Goal: Communication & Community: Answer question/provide support

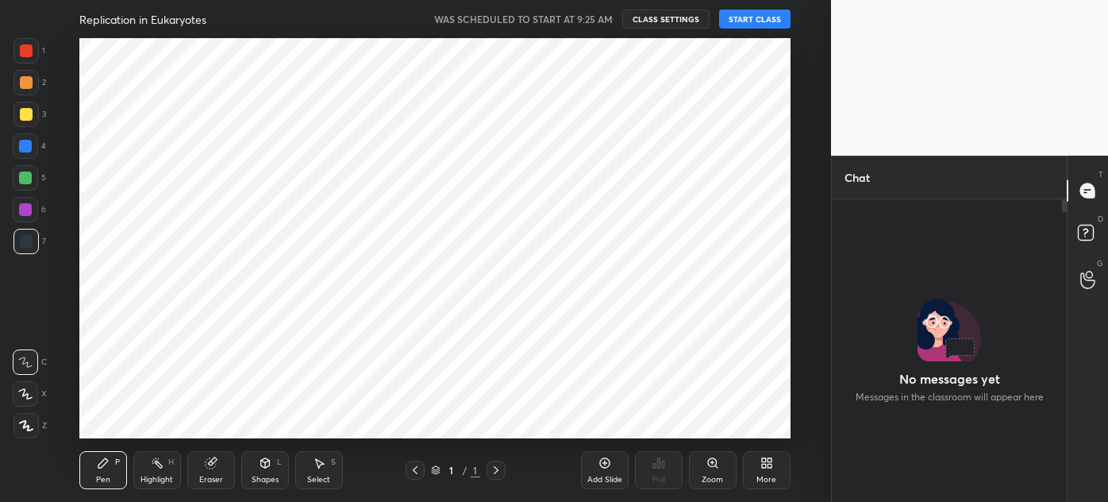
scroll to position [78992, 78624]
click at [751, 17] on button "START CLASS" at bounding box center [754, 19] width 71 height 19
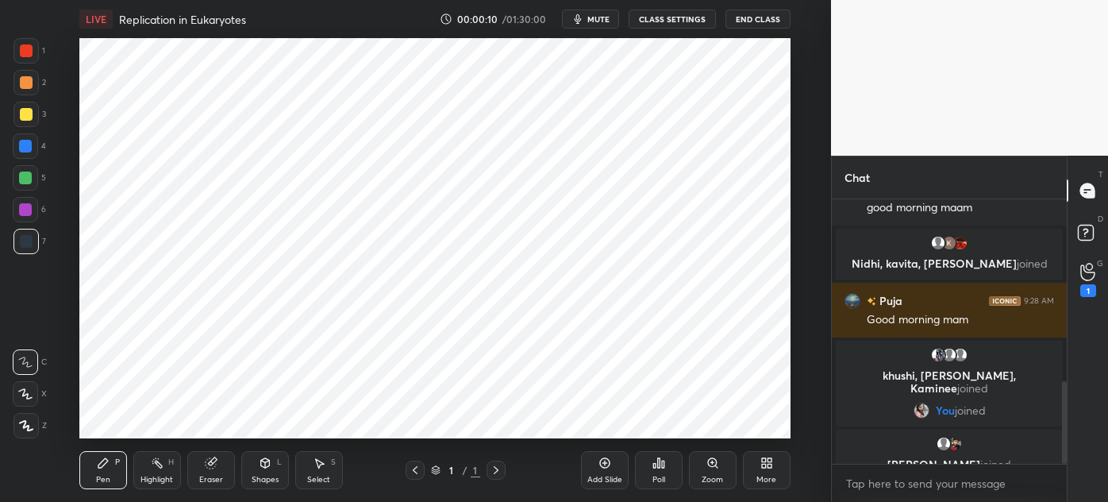
scroll to position [637, 0]
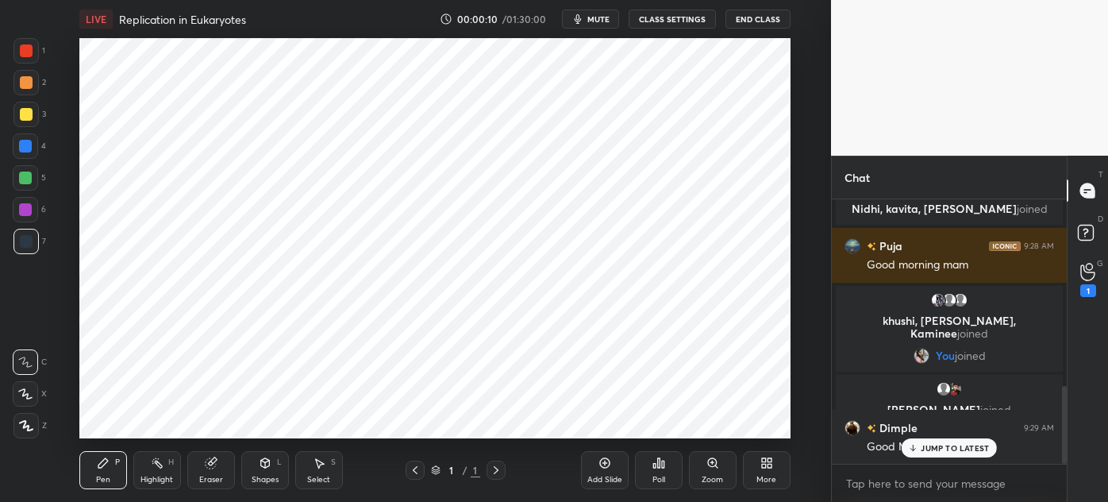
click at [676, 15] on button "CLASS SETTINGS" at bounding box center [672, 19] width 87 height 19
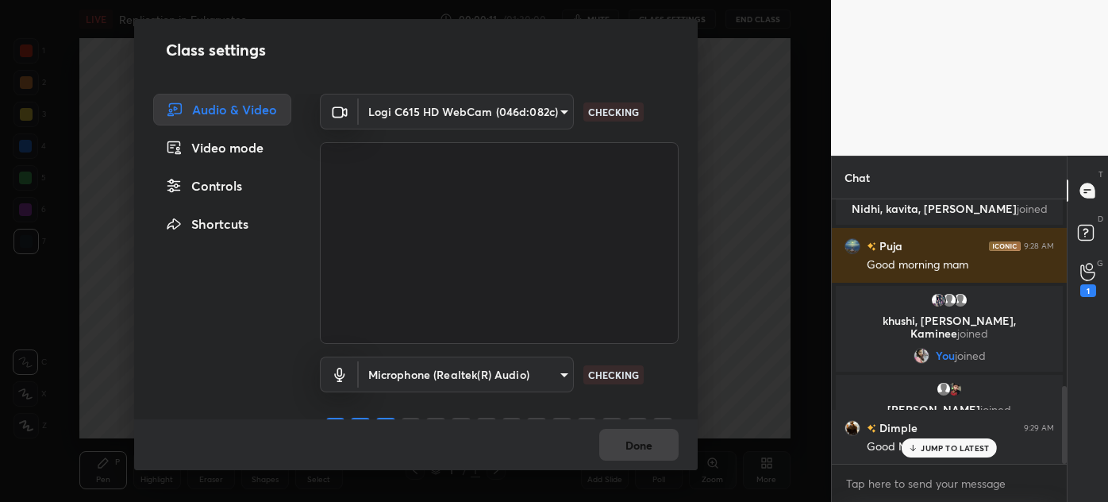
scroll to position [675, 0]
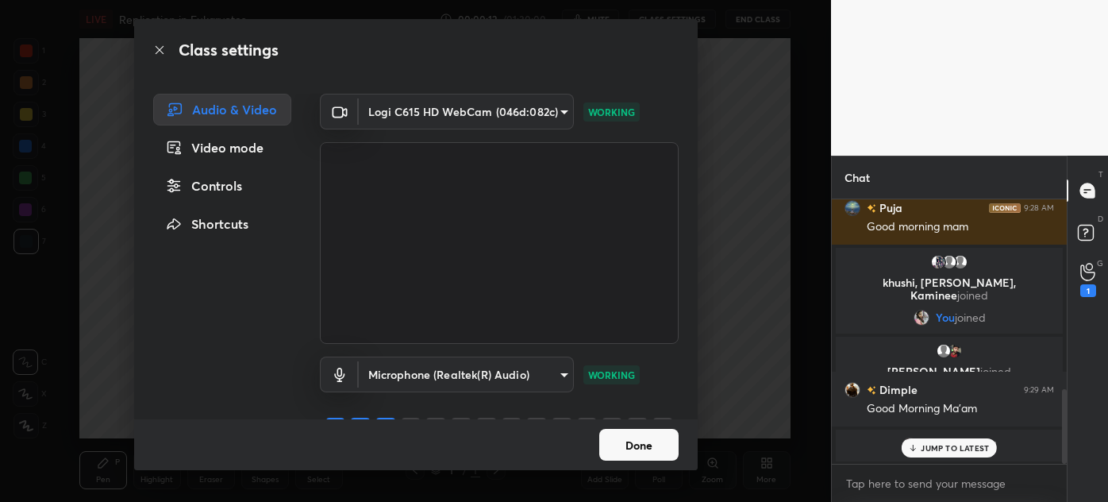
click at [205, 152] on div "Video mode" at bounding box center [222, 148] width 138 height 32
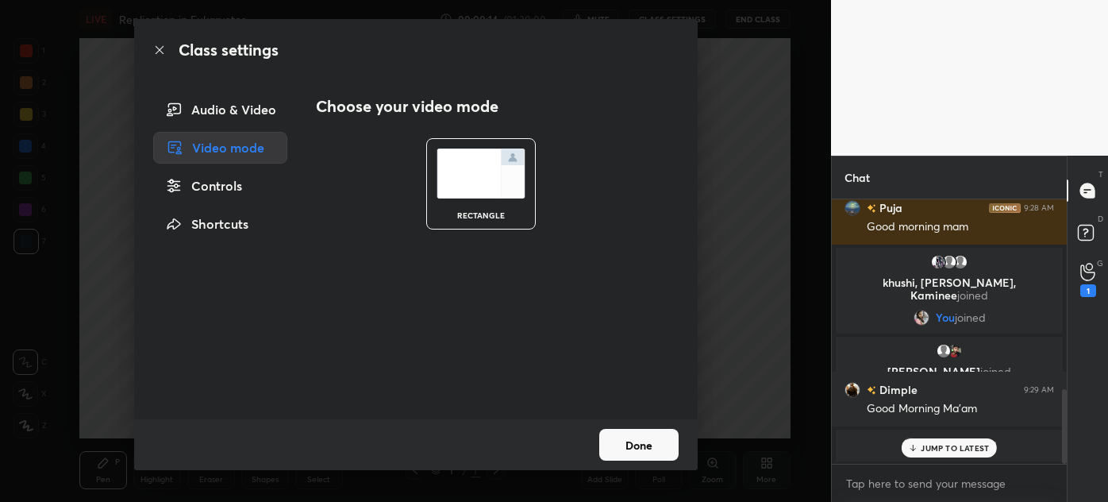
click at [650, 452] on button "Done" at bounding box center [638, 445] width 79 height 32
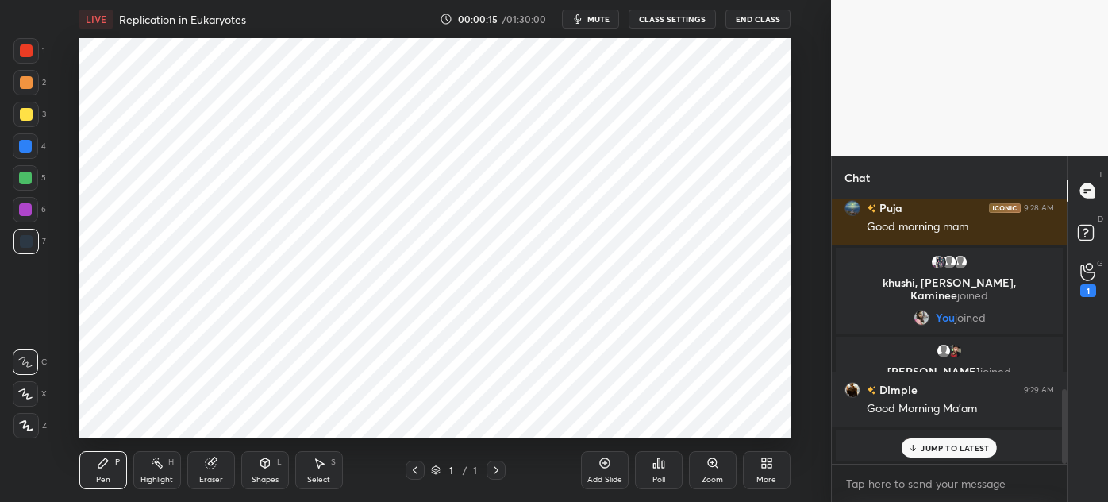
click at [762, 21] on button "End Class" at bounding box center [758, 19] width 65 height 19
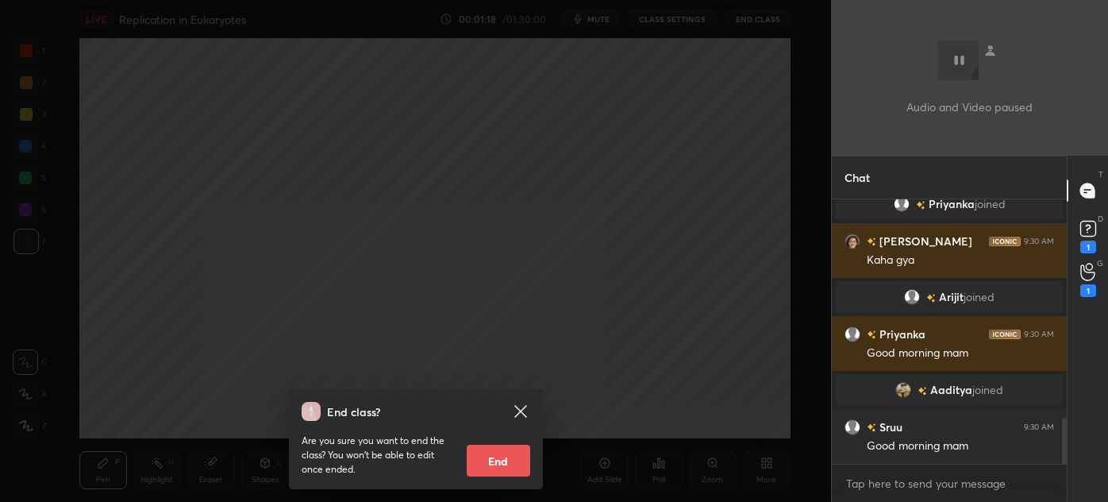
scroll to position [1240, 0]
click at [520, 414] on icon at bounding box center [520, 411] width 19 height 19
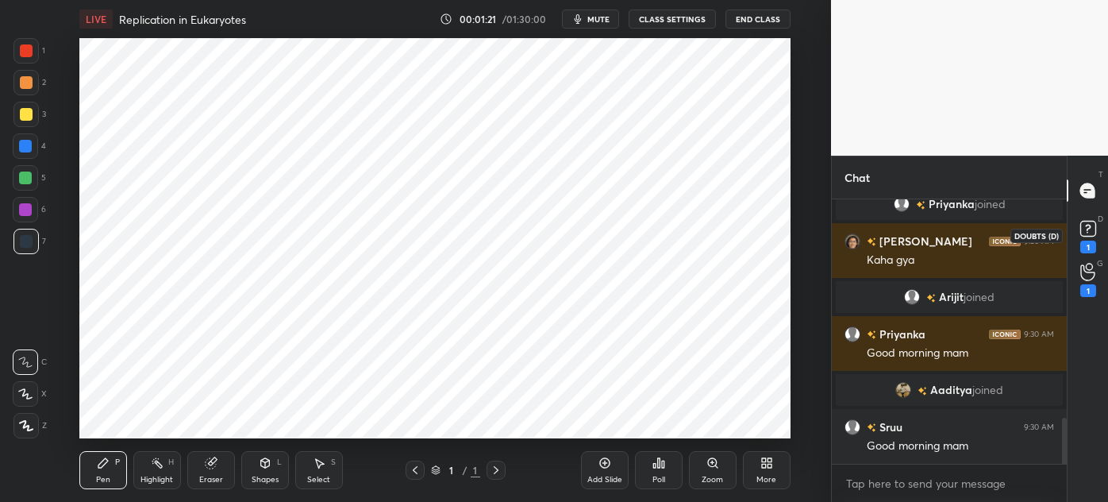
click at [1094, 228] on rect at bounding box center [1088, 229] width 15 height 15
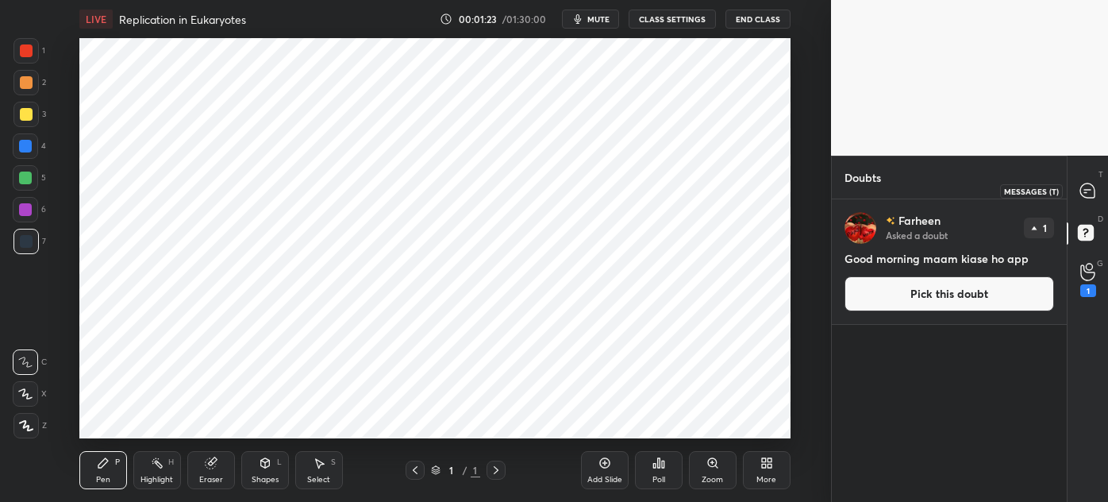
click at [1084, 183] on icon at bounding box center [1088, 190] width 14 height 14
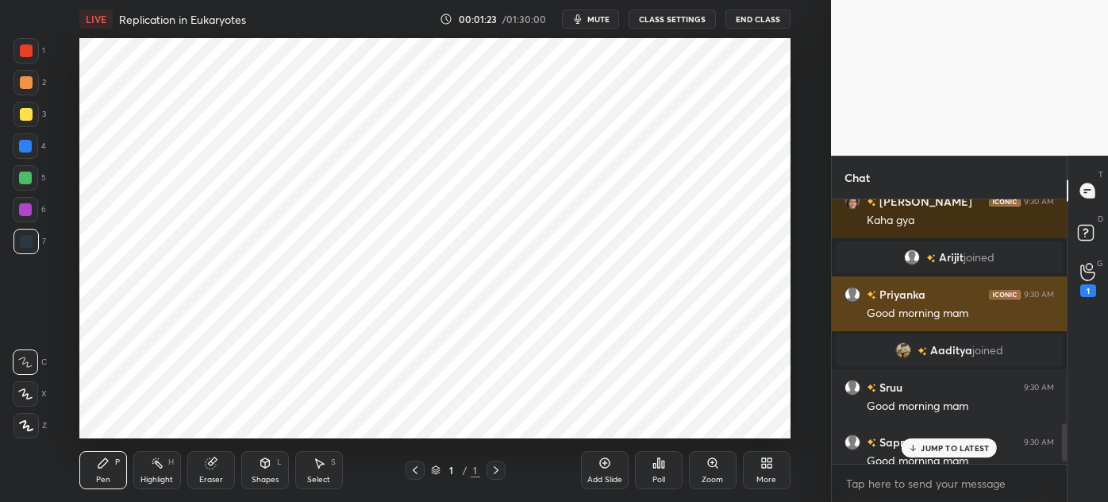
scroll to position [1594, 0]
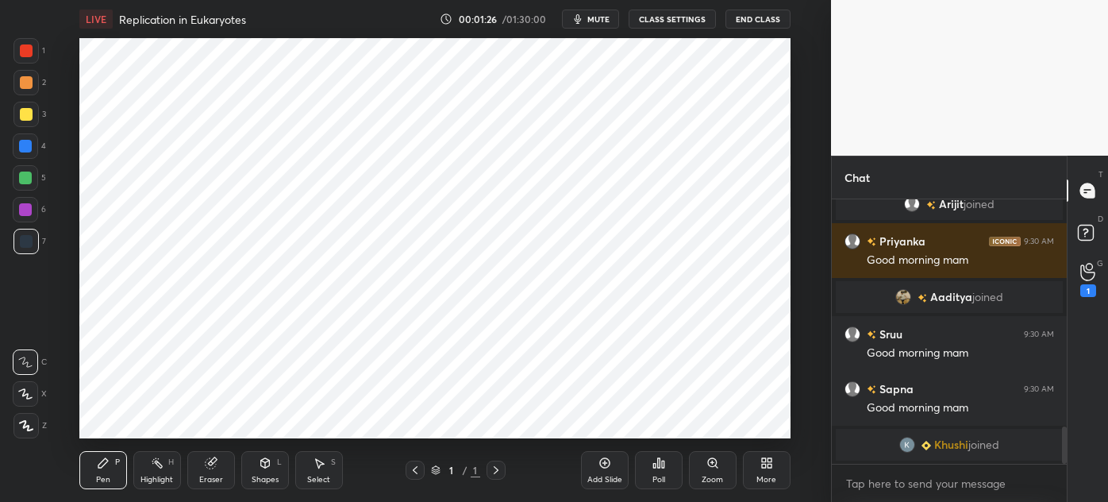
click at [410, 471] on icon at bounding box center [415, 470] width 13 height 13
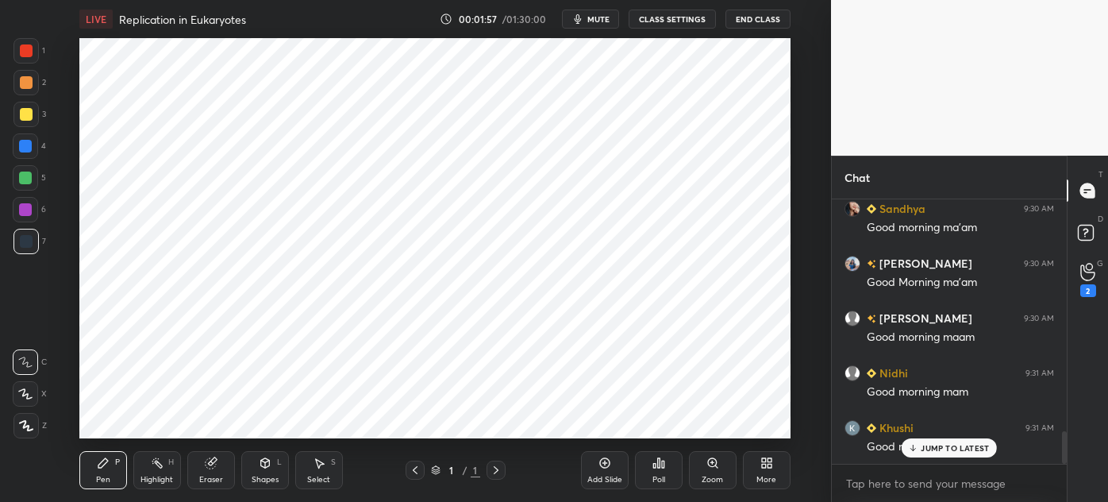
scroll to position [1905, 0]
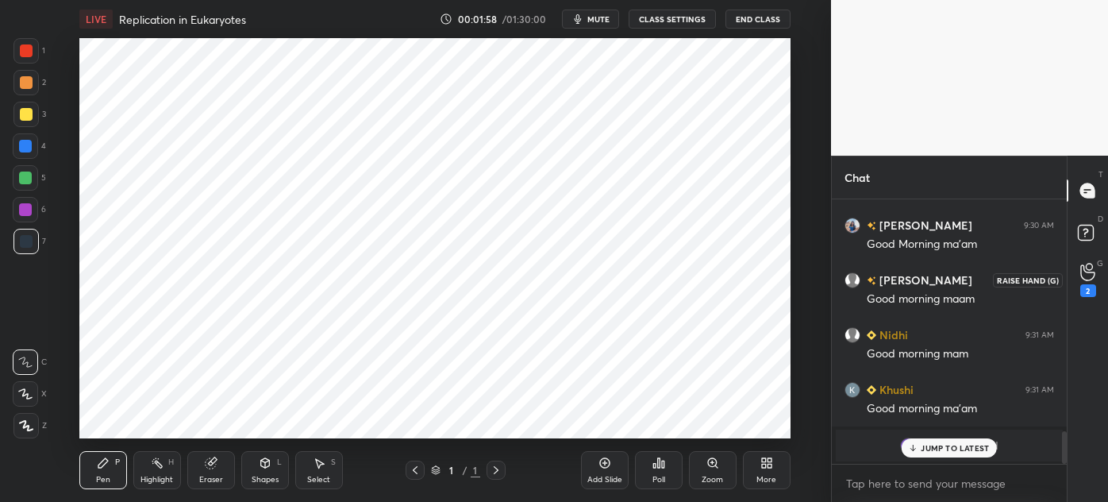
click at [1092, 276] on icon at bounding box center [1088, 272] width 15 height 18
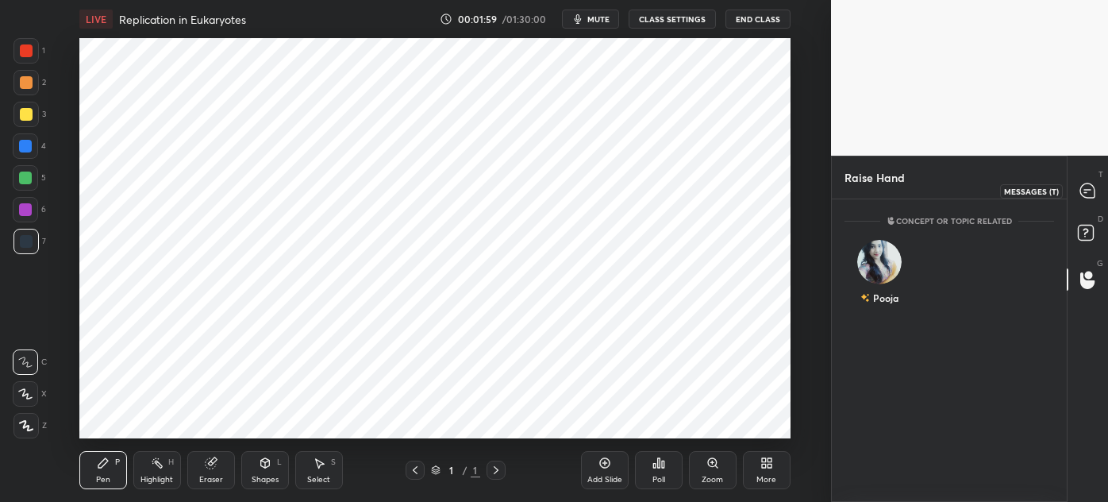
click at [1090, 183] on icon at bounding box center [1088, 190] width 14 height 14
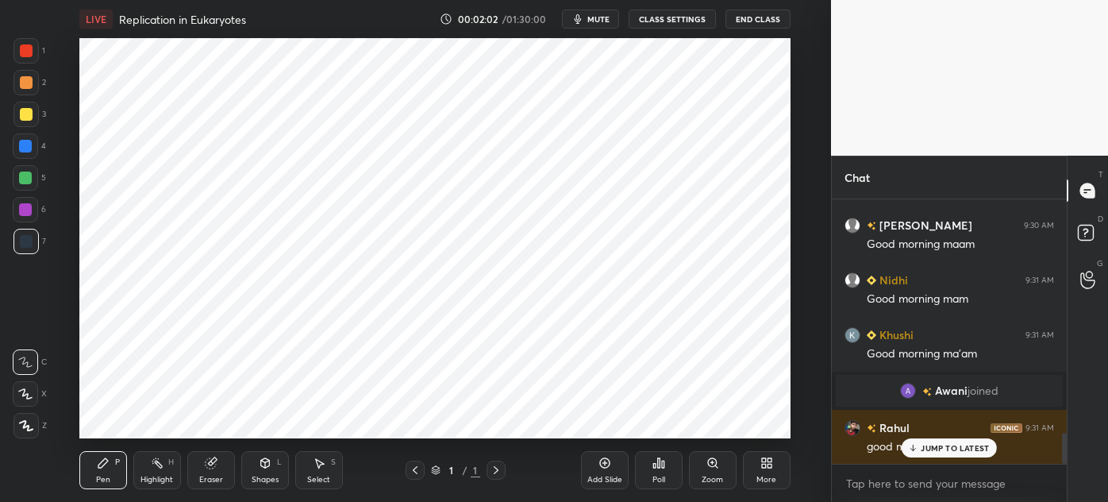
scroll to position [2015, 0]
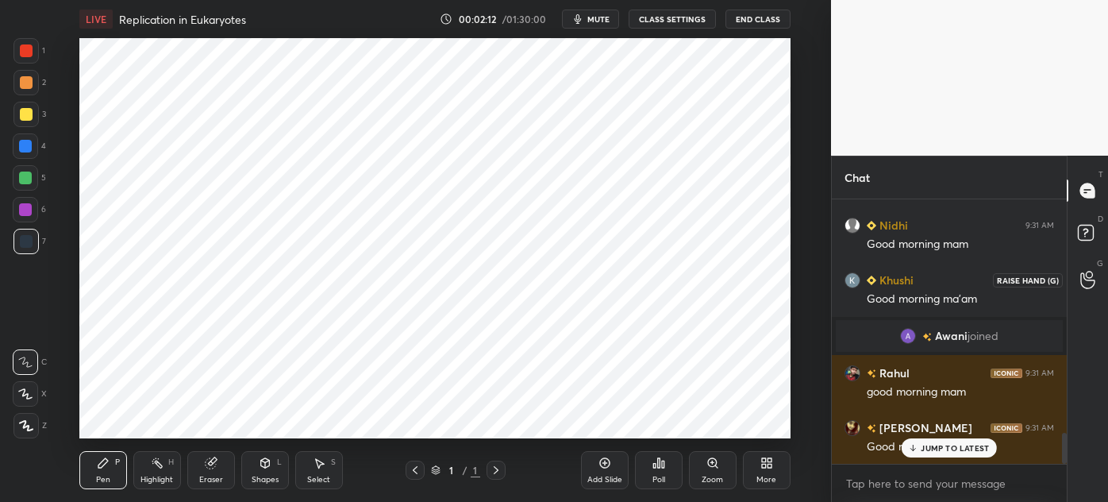
click at [1092, 283] on icon at bounding box center [1088, 280] width 15 height 18
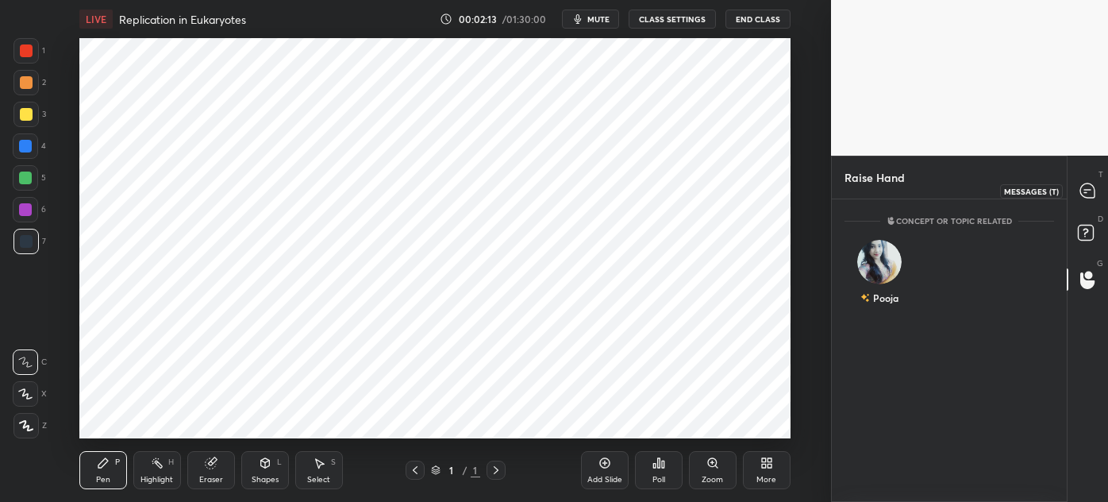
click at [1086, 191] on icon at bounding box center [1088, 190] width 14 height 14
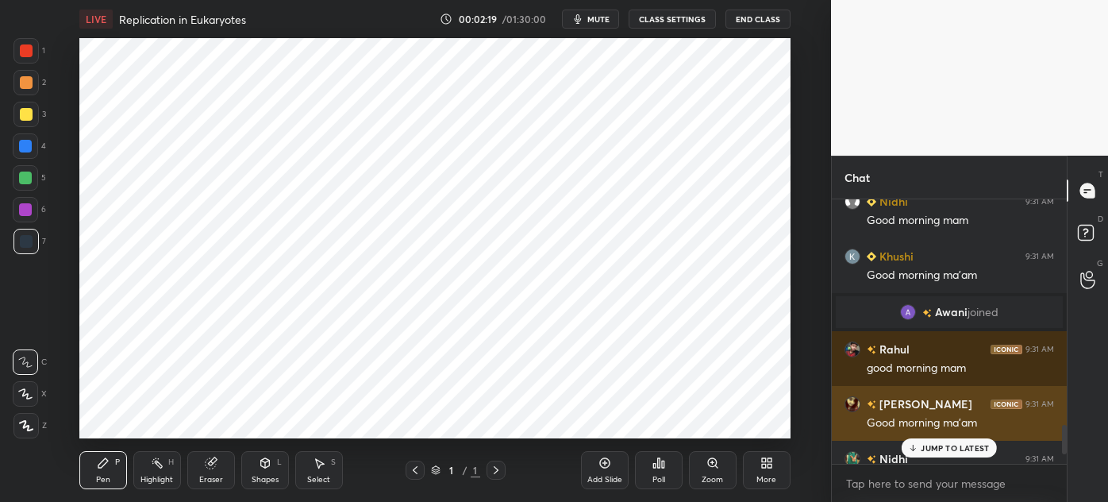
scroll to position [2125, 0]
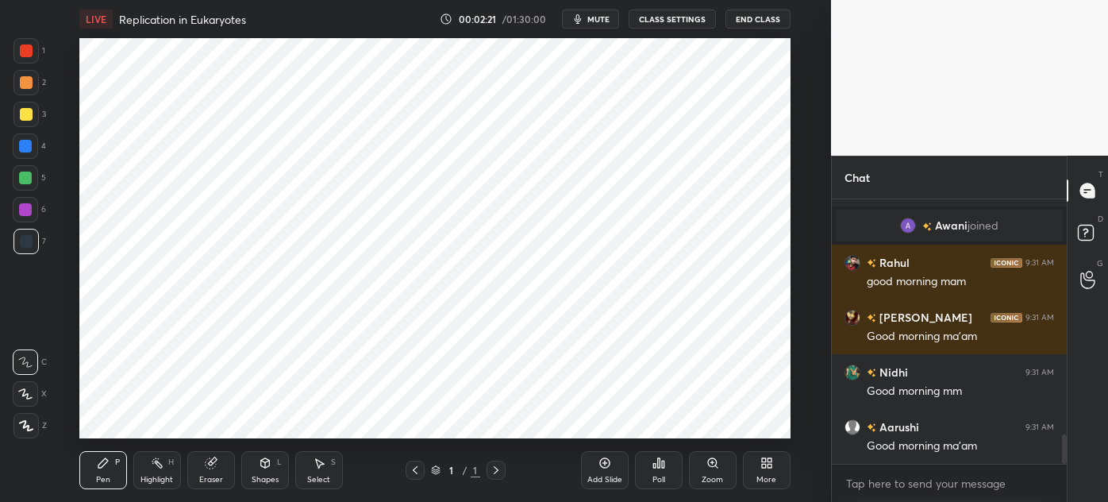
click at [320, 480] on div "Select" at bounding box center [318, 480] width 23 height 8
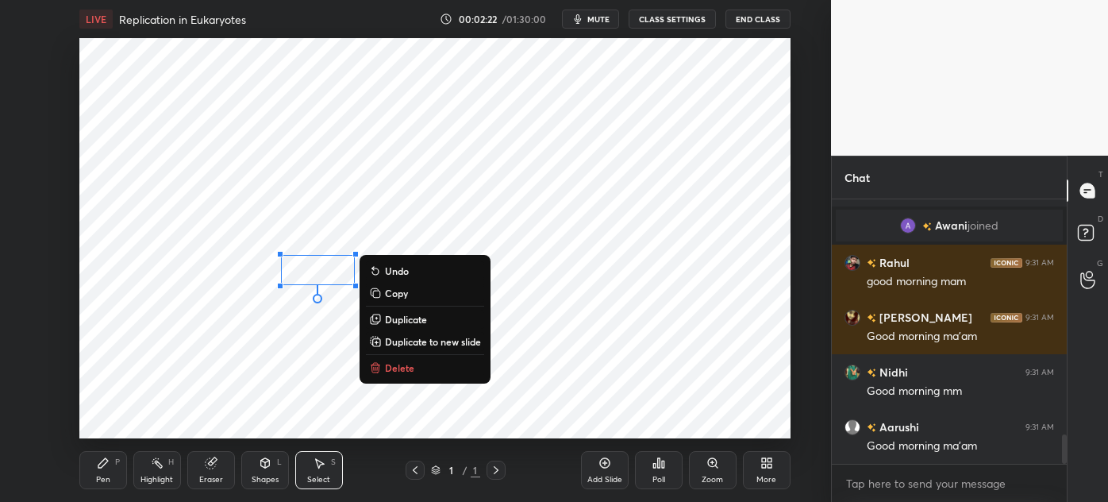
click at [417, 368] on button "Delete" at bounding box center [425, 367] width 118 height 19
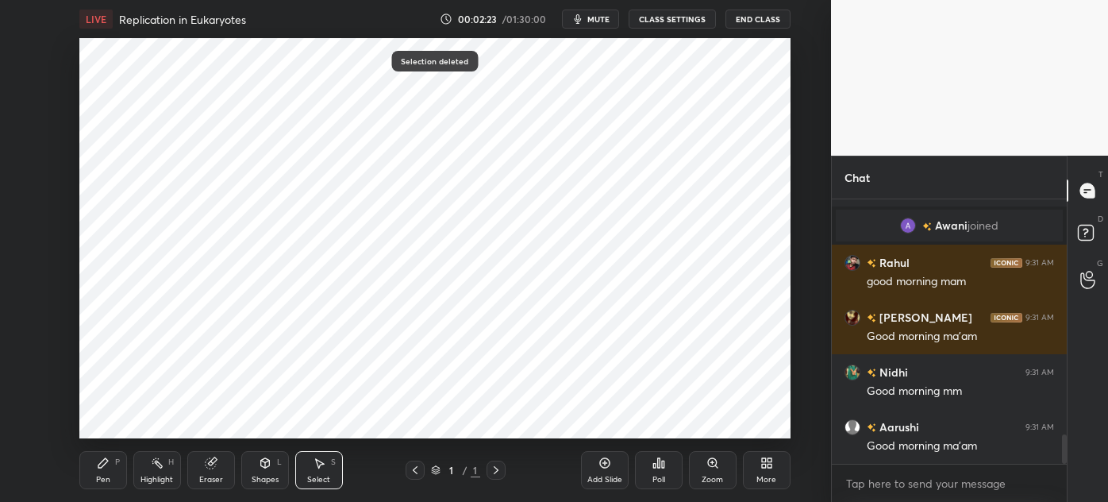
click at [755, 473] on div "More" at bounding box center [767, 470] width 48 height 38
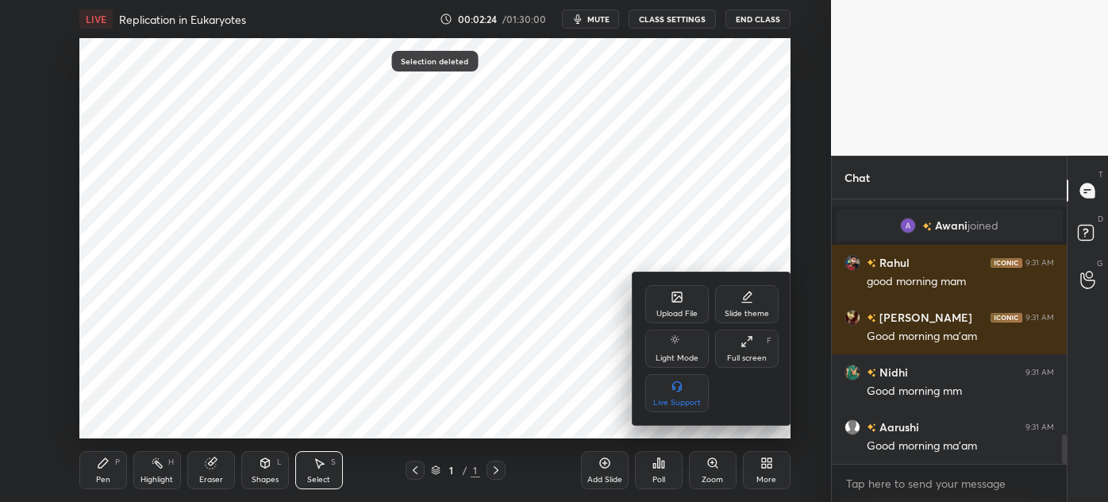
click at [673, 304] on div "Upload File" at bounding box center [677, 304] width 64 height 38
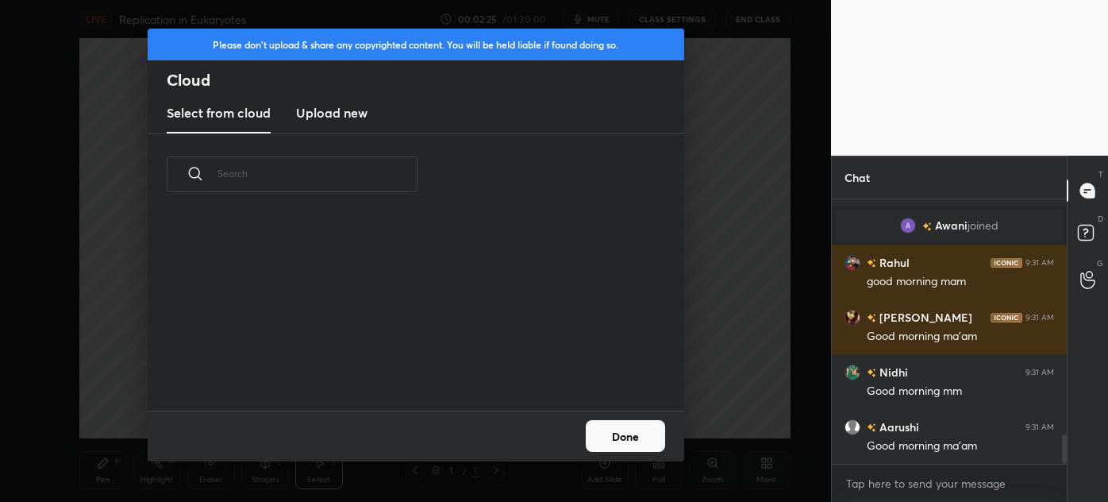
scroll to position [196, 510]
click at [331, 129] on new "Upload new" at bounding box center [331, 114] width 71 height 40
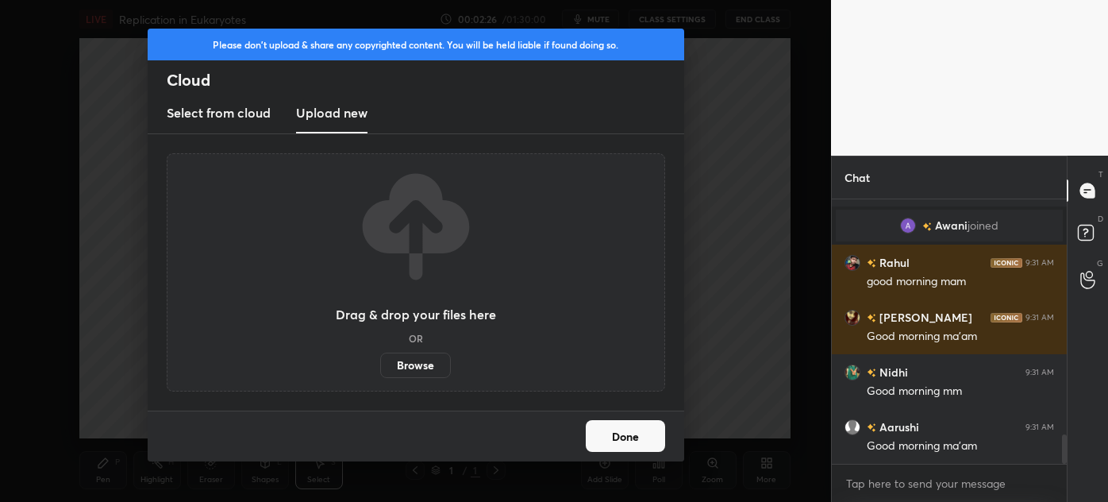
click at [419, 360] on label "Browse" at bounding box center [415, 365] width 71 height 25
click at [380, 360] on input "Browse" at bounding box center [380, 365] width 0 height 25
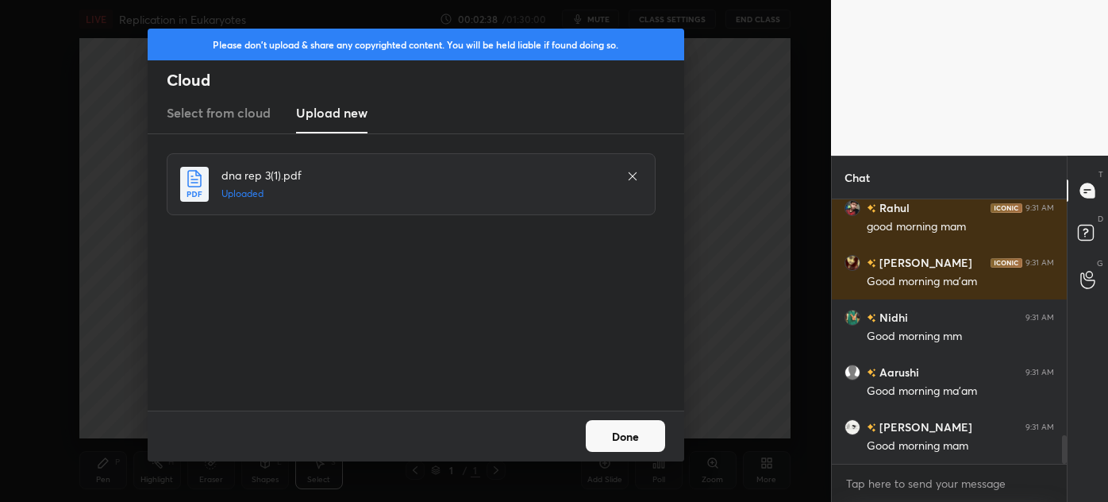
scroll to position [2218, 0]
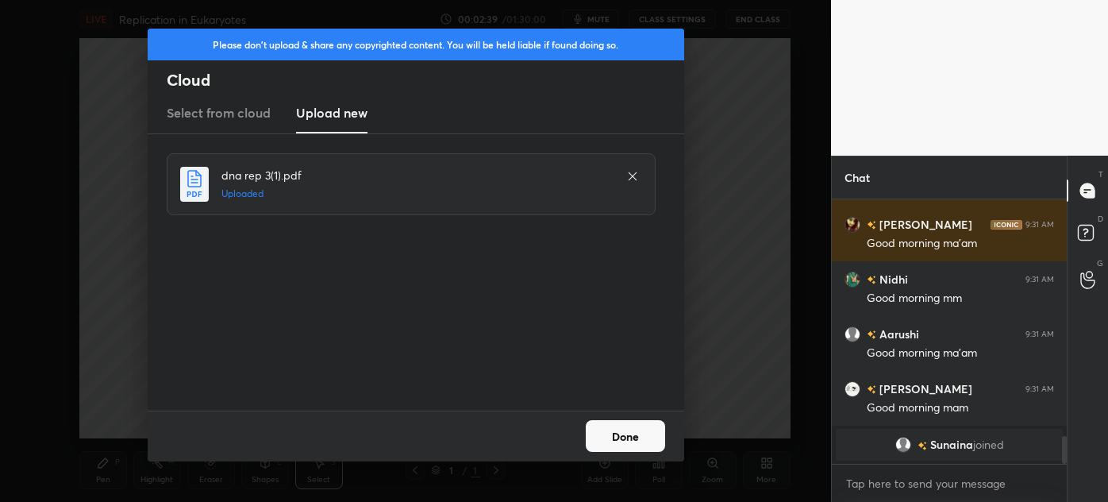
click at [630, 437] on button "Done" at bounding box center [625, 436] width 79 height 32
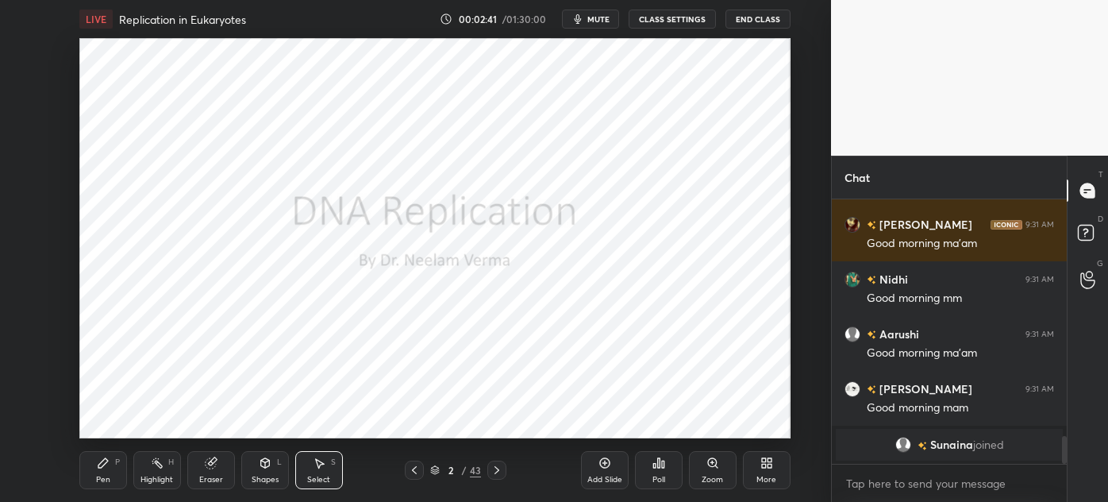
click at [267, 476] on div "Shapes" at bounding box center [265, 480] width 27 height 8
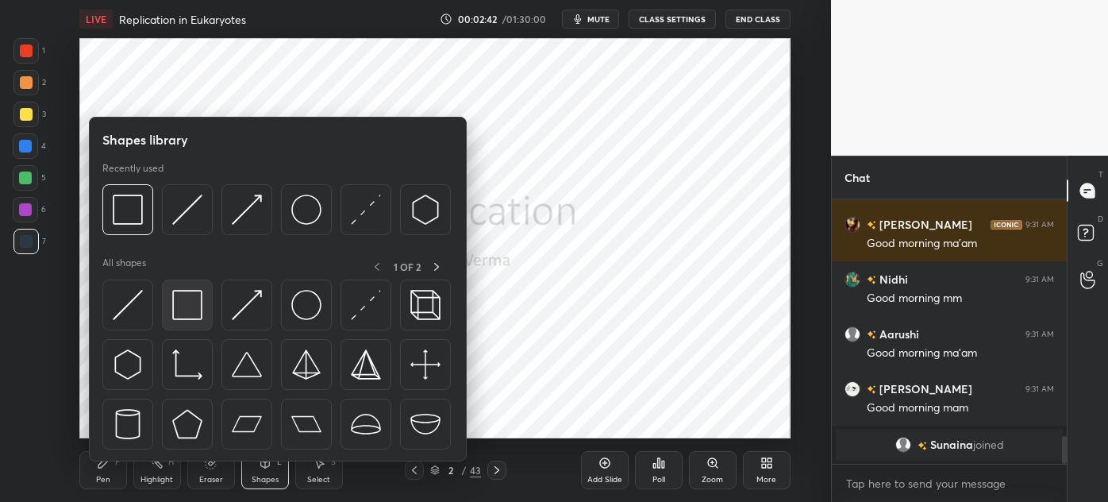
click at [191, 309] on img at bounding box center [187, 305] width 30 height 30
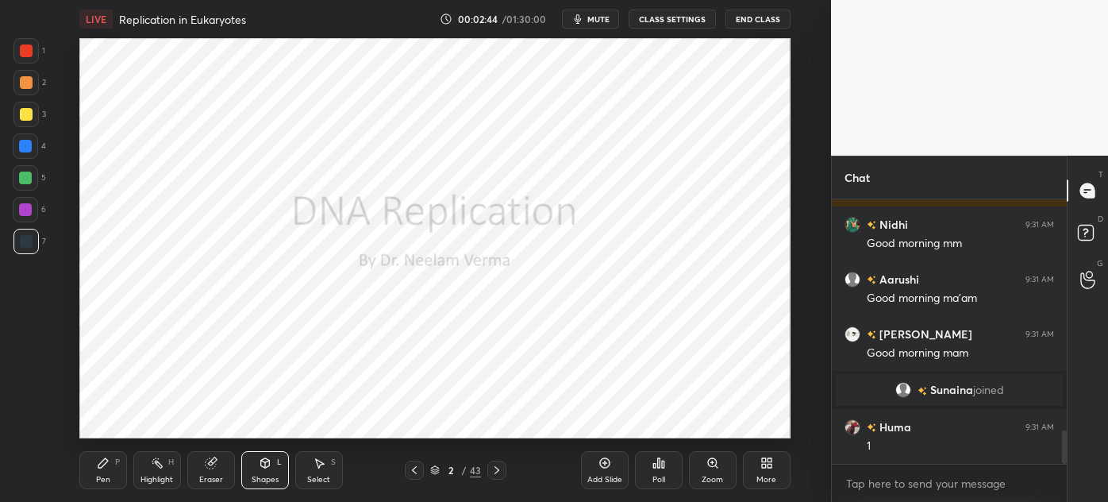
scroll to position [1805, 0]
click at [1093, 280] on icon at bounding box center [1088, 280] width 14 height 16
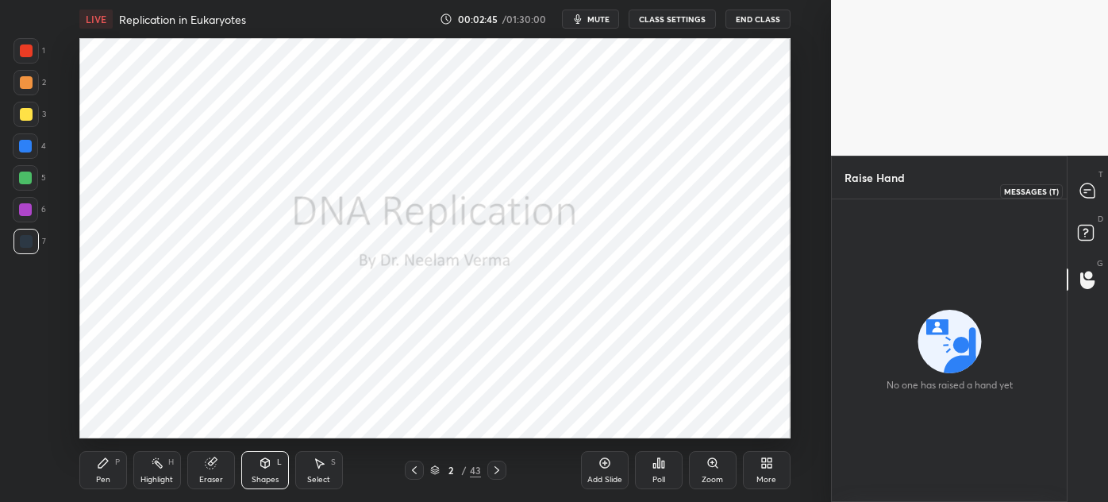
click at [1084, 192] on icon at bounding box center [1088, 190] width 14 height 14
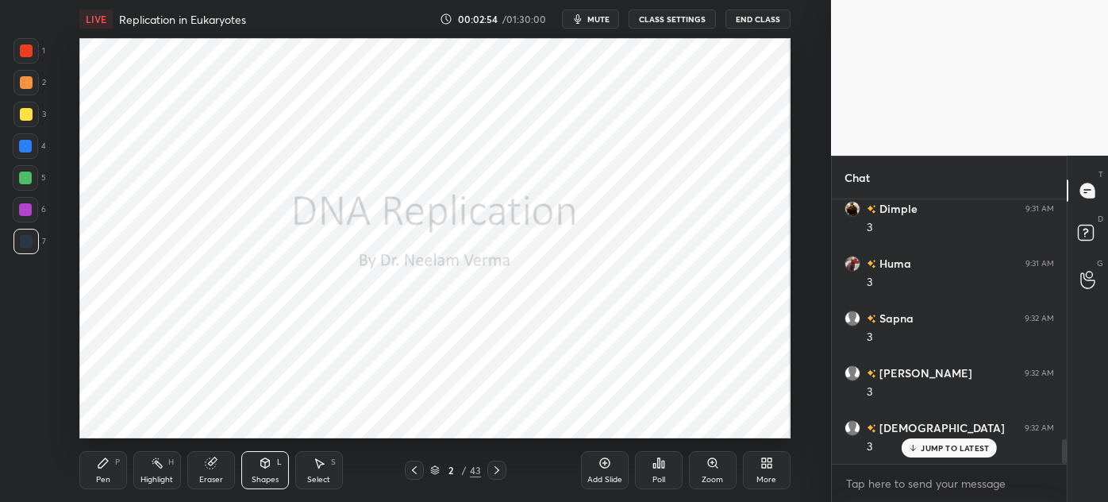
scroll to position [2591, 0]
click at [100, 476] on div "Pen" at bounding box center [103, 480] width 14 height 8
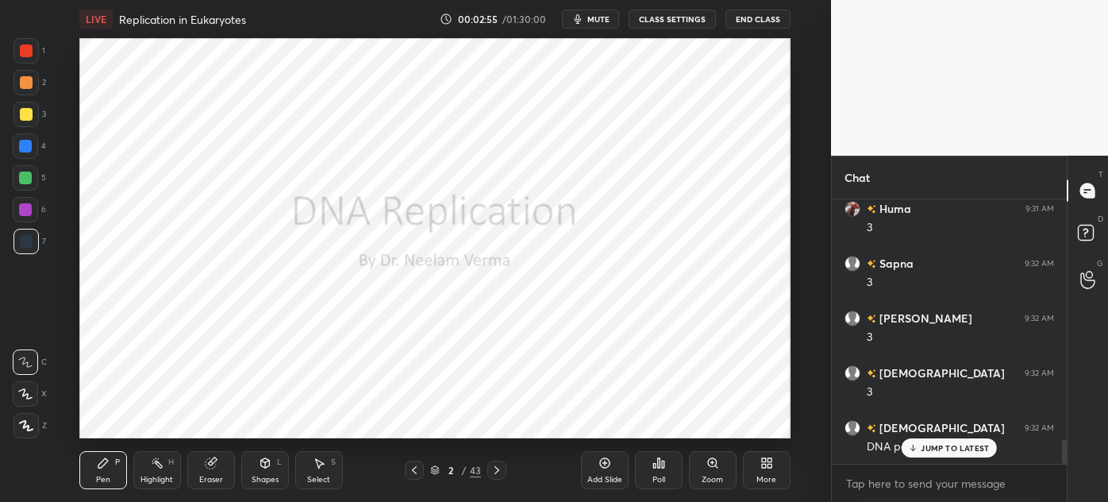
scroll to position [2646, 0]
click at [31, 408] on div "Z" at bounding box center [29, 422] width 33 height 32
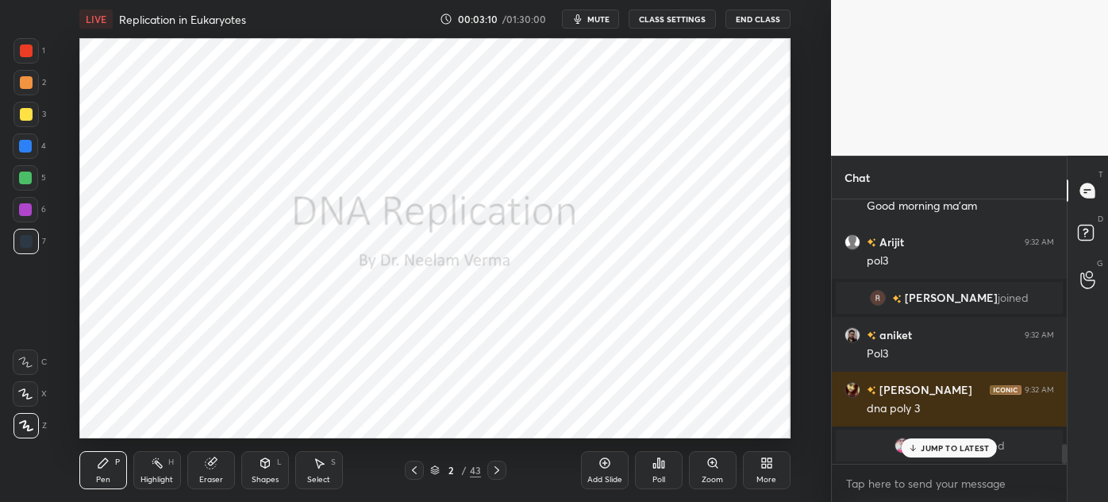
scroll to position [3215, 0]
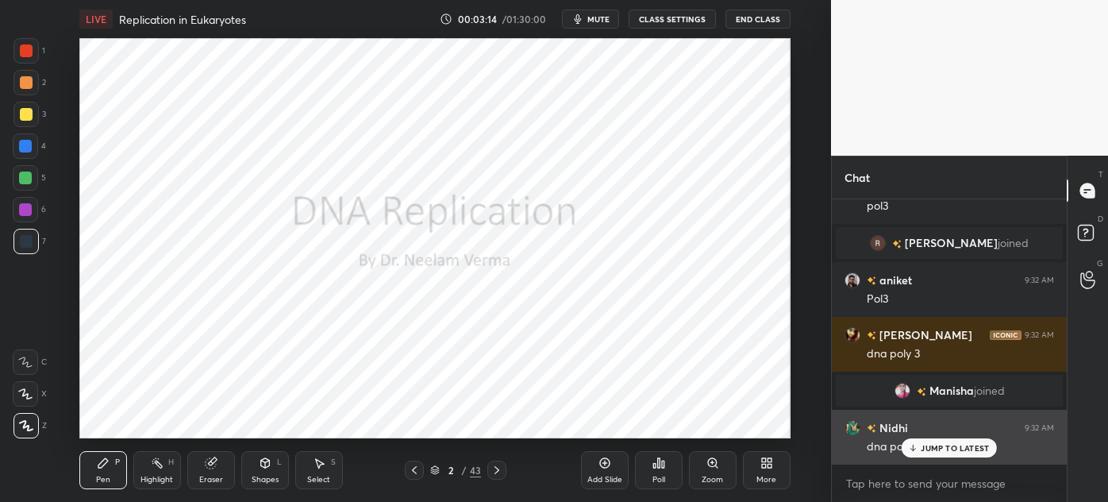
click at [919, 446] on icon at bounding box center [913, 448] width 10 height 10
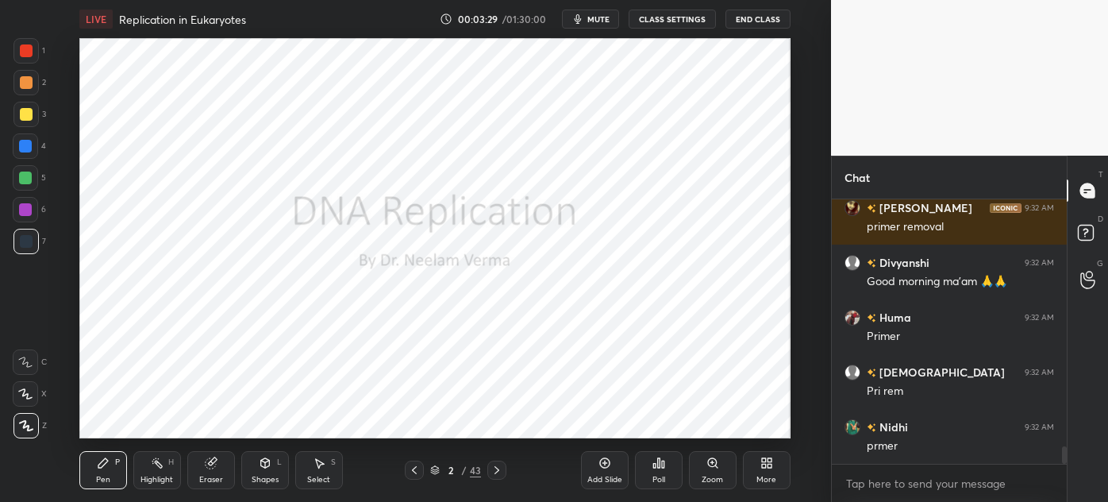
scroll to position [0, 0]
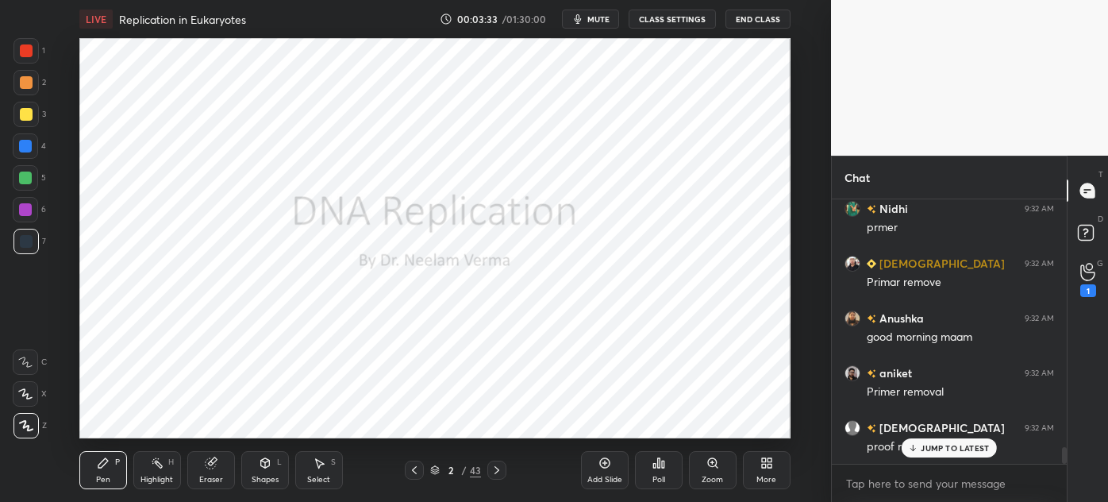
click at [1081, 270] on icon at bounding box center [1088, 272] width 15 height 18
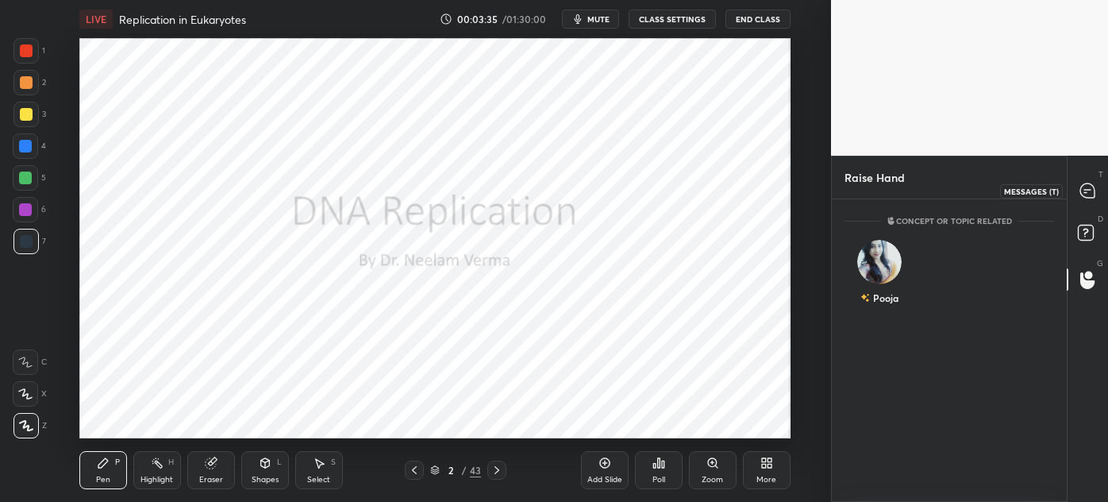
click at [1086, 189] on icon at bounding box center [1088, 190] width 14 height 14
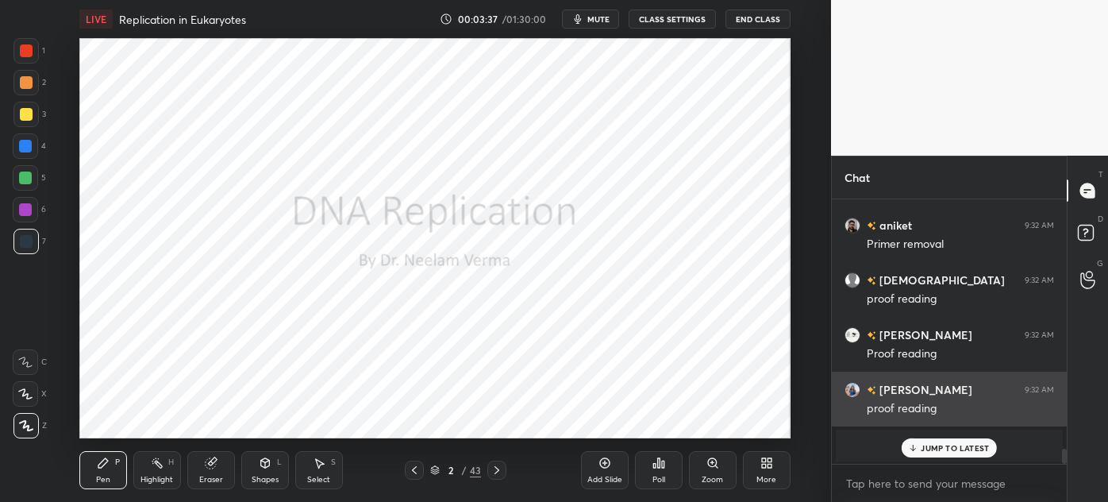
click at [938, 443] on p "JUMP TO LATEST" at bounding box center [955, 448] width 68 height 10
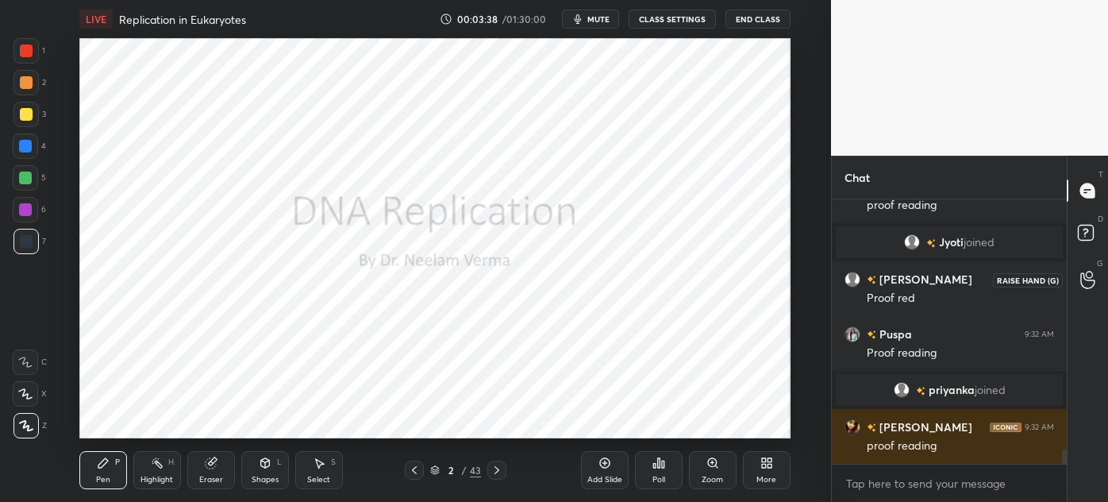
click at [1075, 278] on div at bounding box center [1089, 279] width 32 height 29
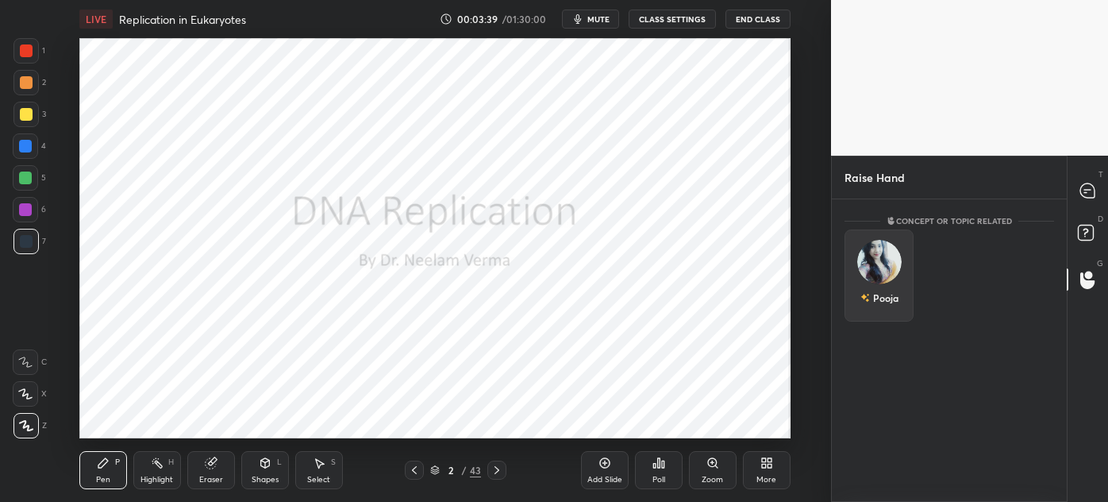
click at [872, 270] on div "Pooja" at bounding box center [879, 275] width 69 height 92
click at [877, 316] on button "INVITE" at bounding box center [879, 309] width 55 height 21
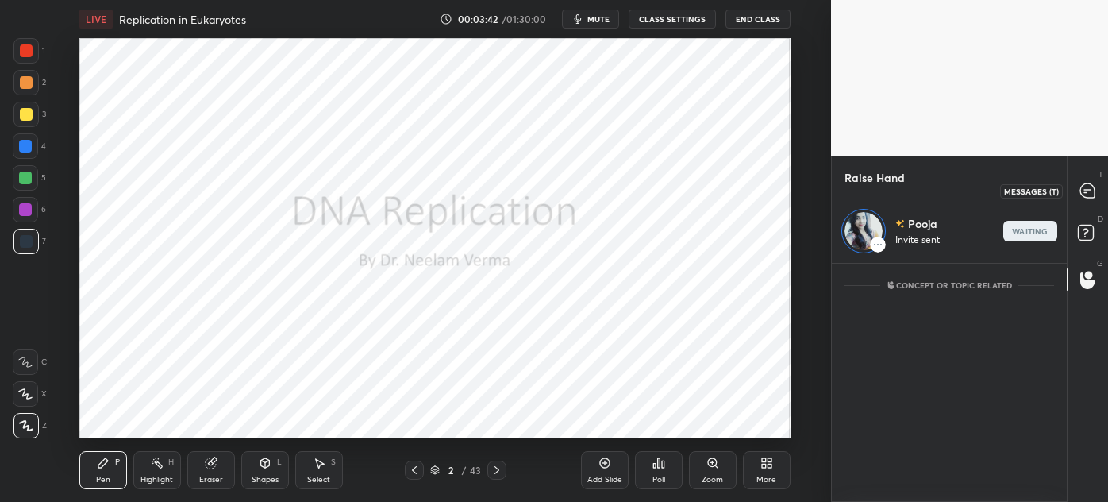
click at [1084, 185] on icon at bounding box center [1088, 190] width 14 height 14
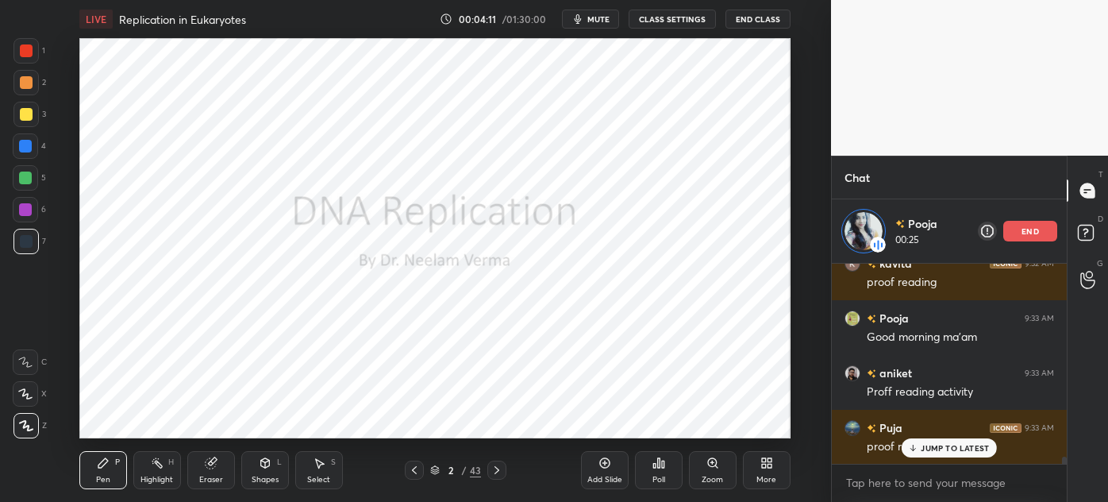
scroll to position [5549, 0]
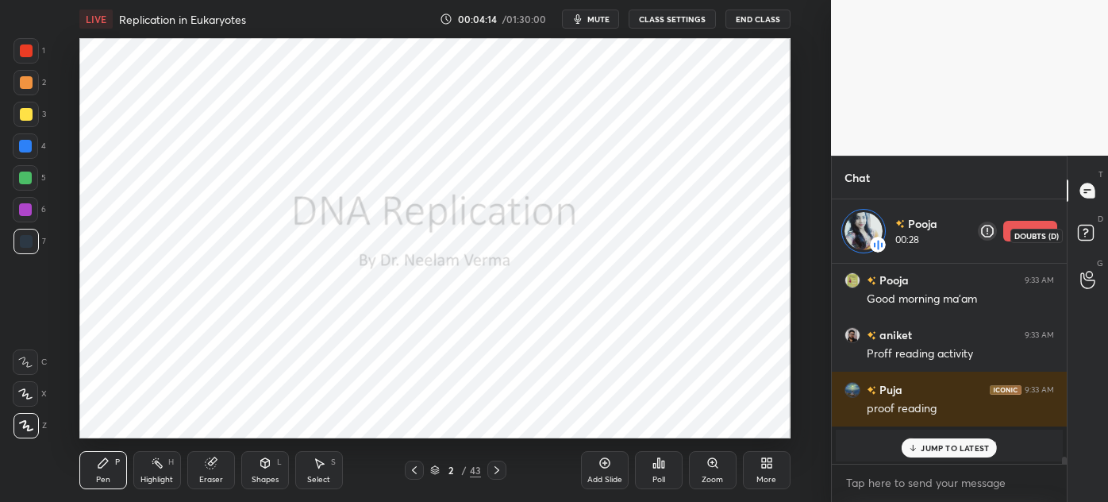
click at [1096, 233] on icon at bounding box center [1088, 235] width 29 height 29
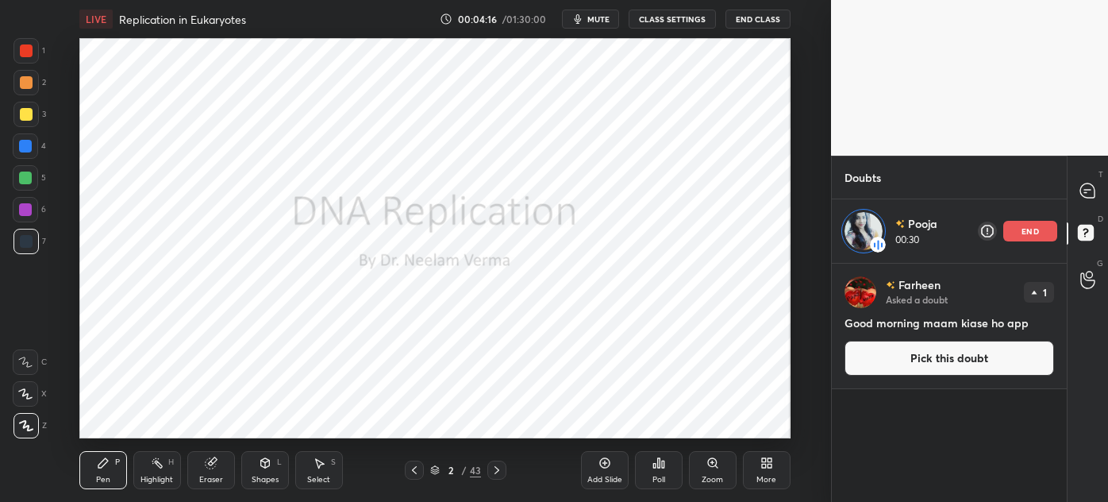
click at [1075, 202] on div at bounding box center [1089, 190] width 32 height 29
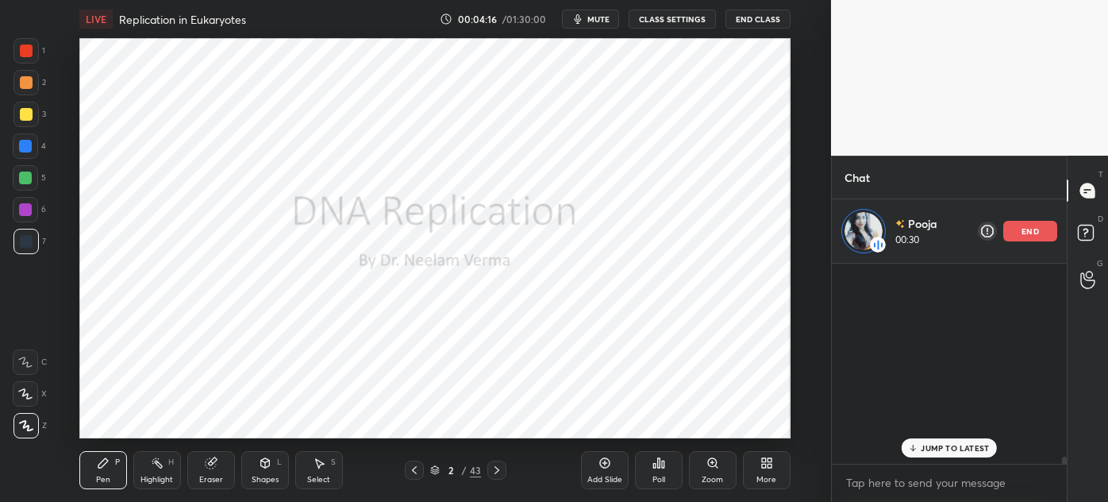
scroll to position [5, 4]
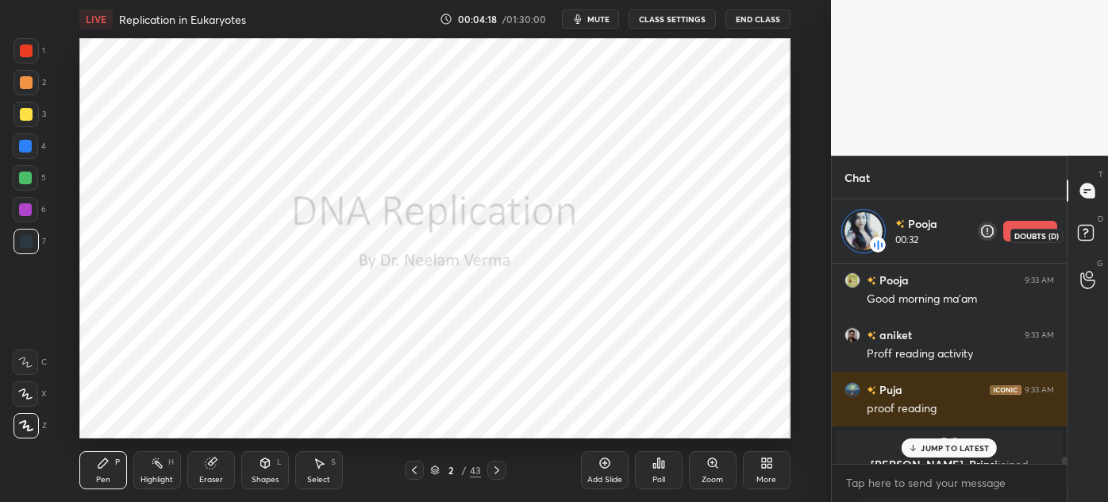
click at [1088, 232] on rect at bounding box center [1085, 232] width 15 height 15
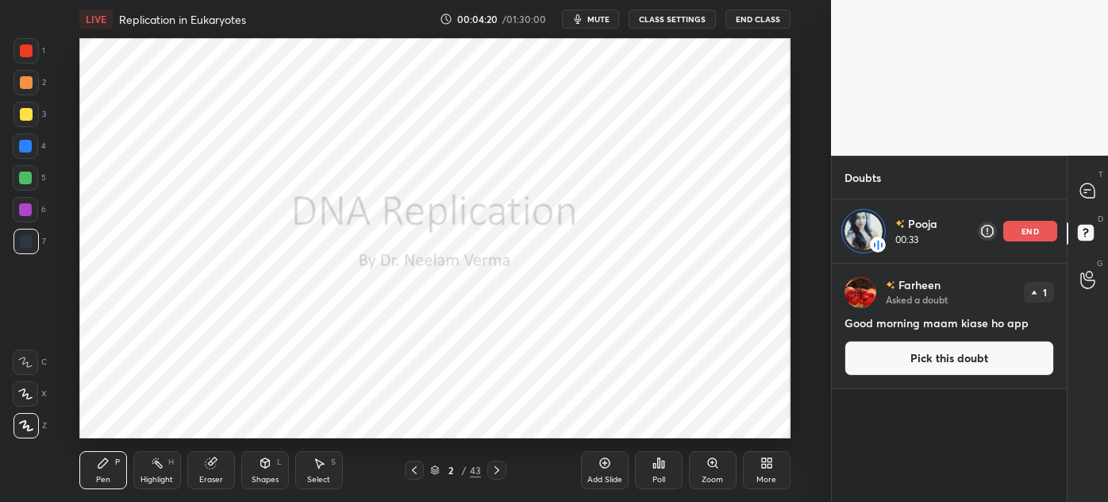
click at [1081, 205] on div at bounding box center [1089, 190] width 32 height 29
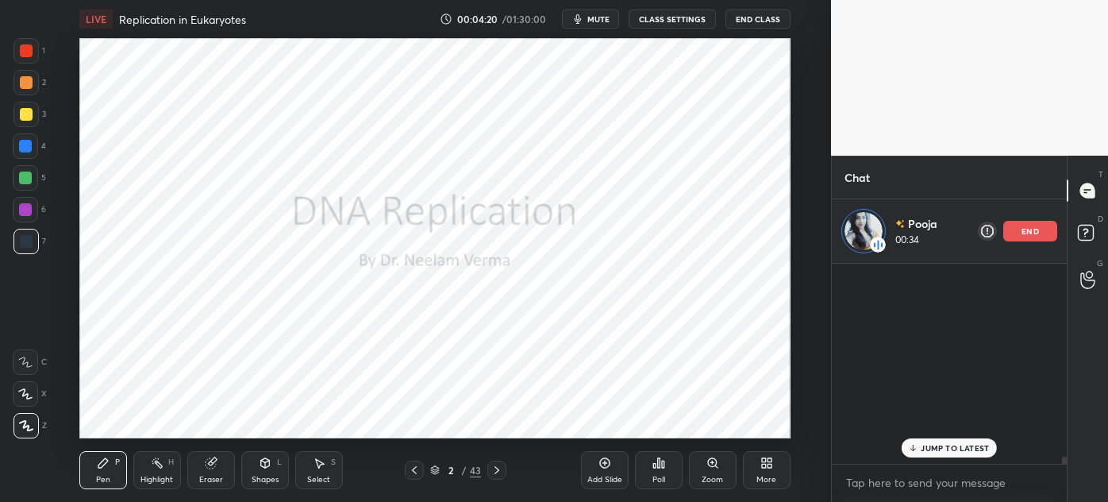
scroll to position [5549, 0]
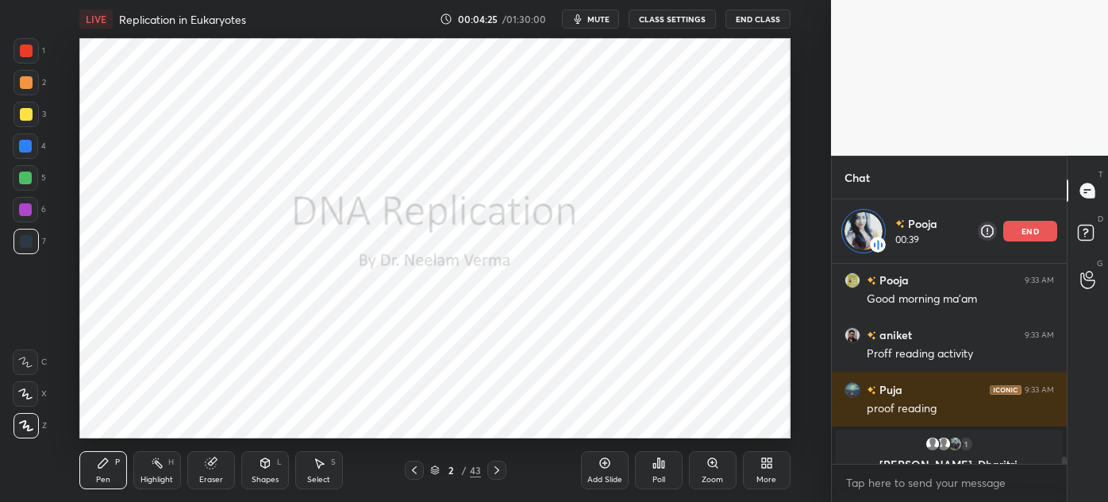
click at [1031, 228] on p "end" at bounding box center [1030, 231] width 17 height 8
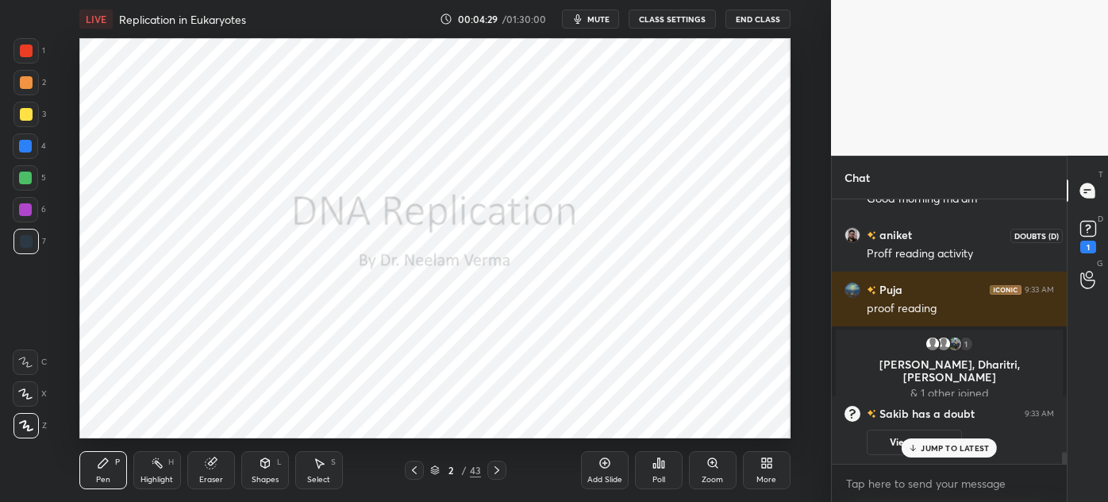
click at [1090, 236] on rect at bounding box center [1088, 229] width 15 height 15
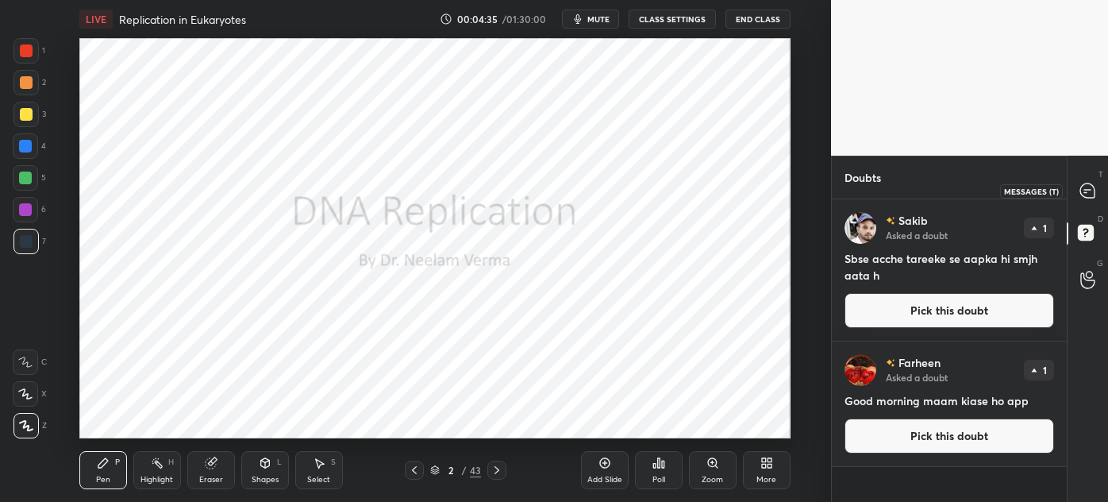
click at [1086, 195] on icon at bounding box center [1088, 190] width 14 height 14
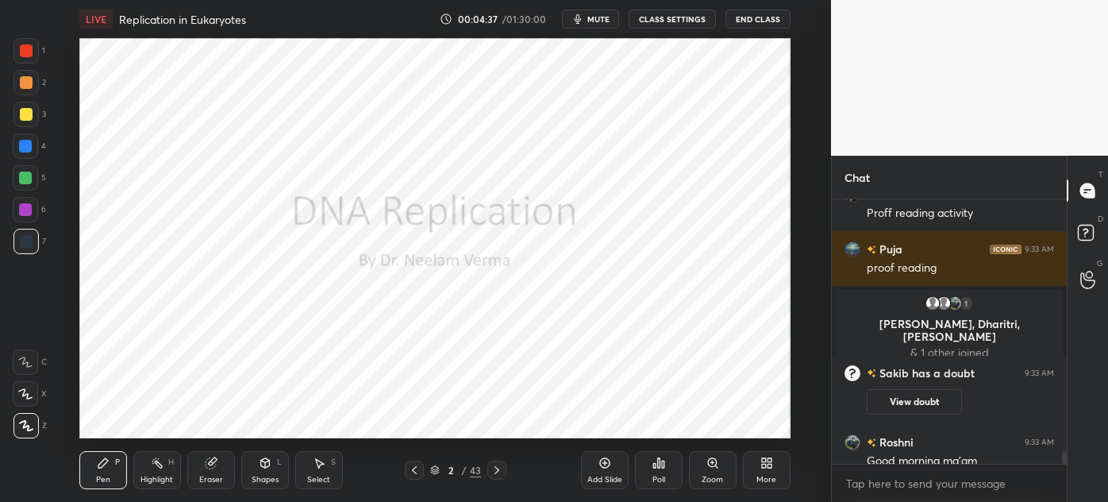
scroll to position [5182, 0]
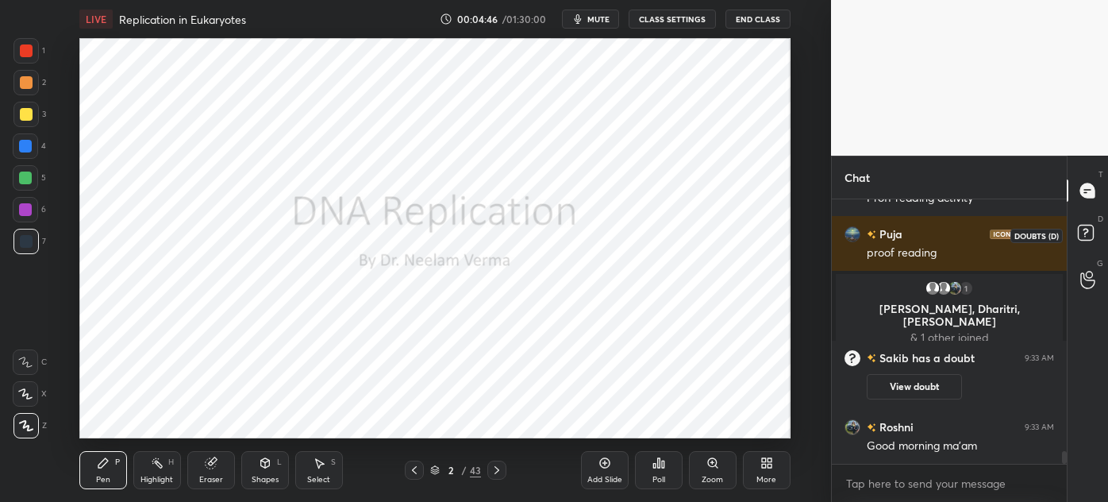
click at [1092, 234] on rect at bounding box center [1085, 232] width 15 height 15
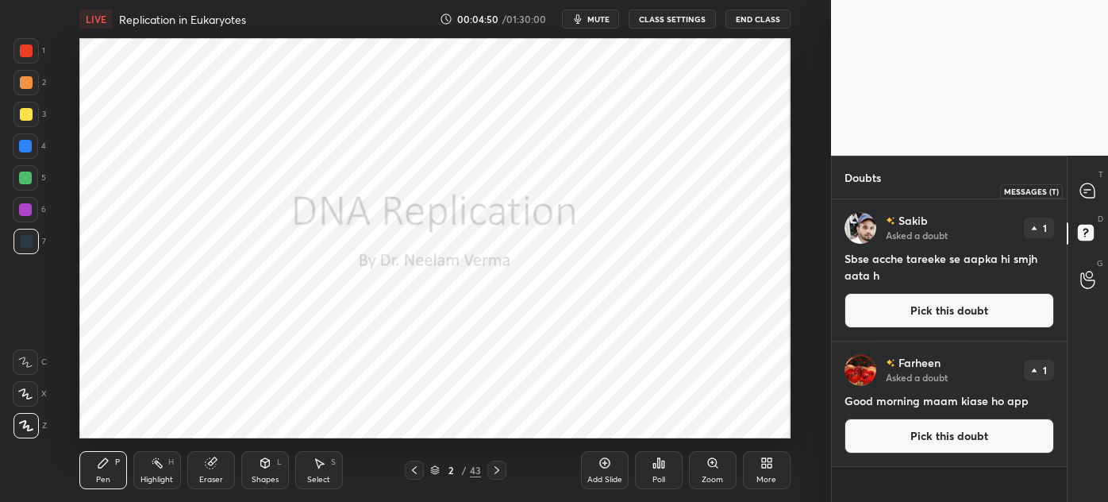
click at [1086, 189] on icon at bounding box center [1088, 190] width 14 height 14
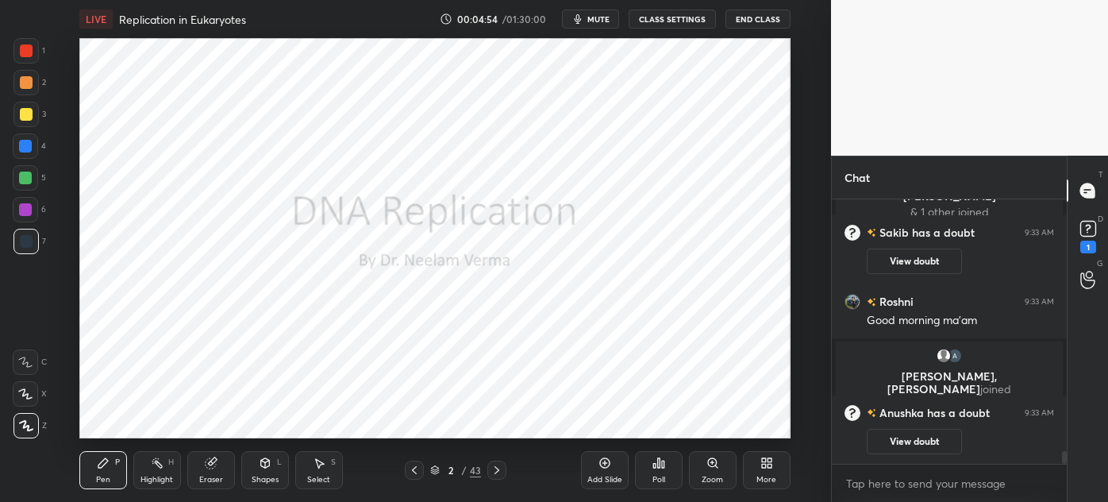
scroll to position [4981, 0]
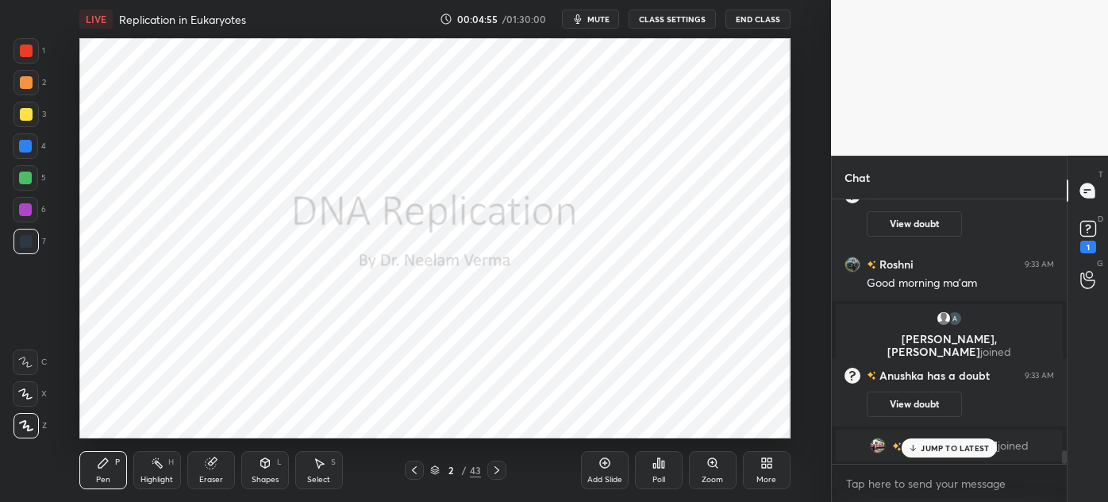
click at [934, 445] on p "JUMP TO LATEST" at bounding box center [955, 448] width 68 height 10
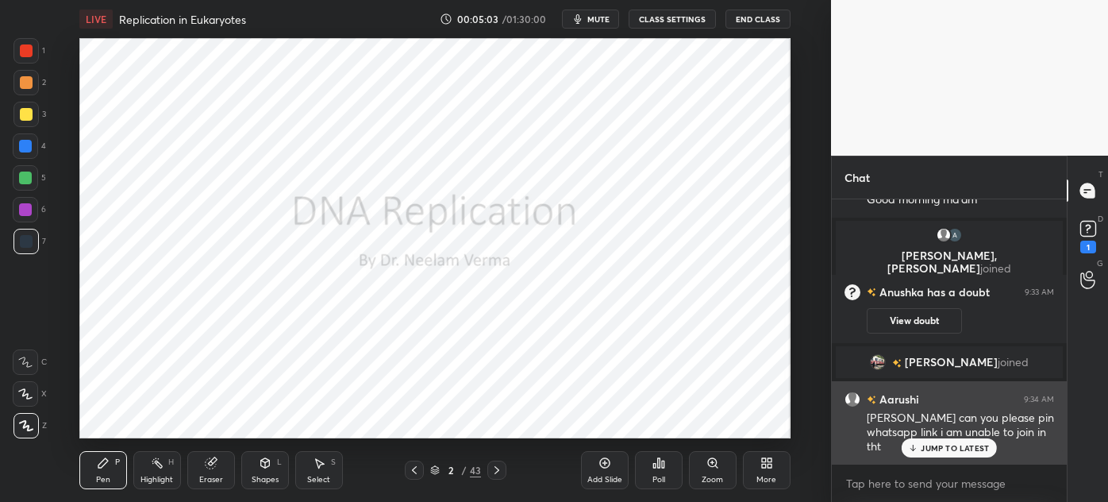
click at [934, 446] on p "JUMP TO LATEST" at bounding box center [955, 448] width 68 height 10
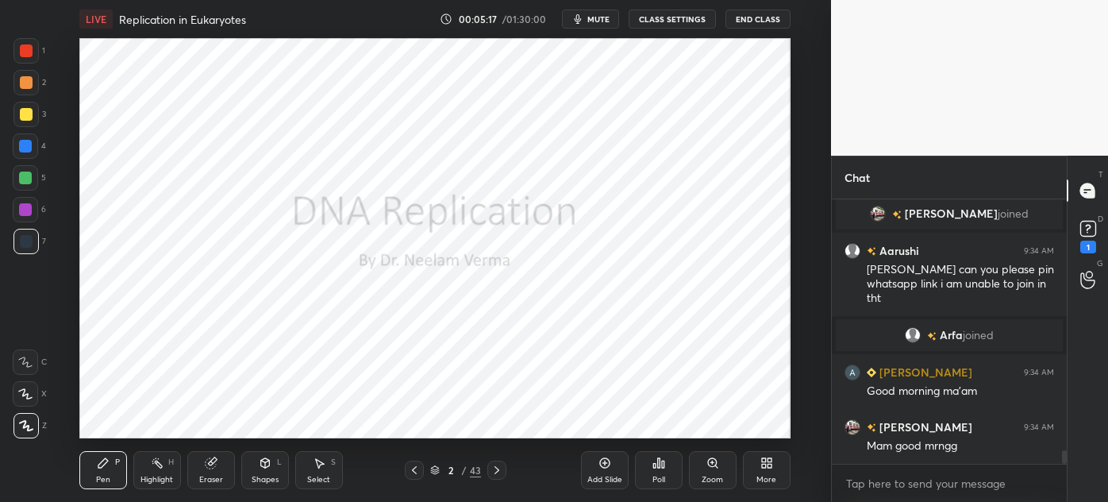
scroll to position [5168, 0]
click at [879, 464] on div "x" at bounding box center [949, 482] width 235 height 37
type textarea "x"
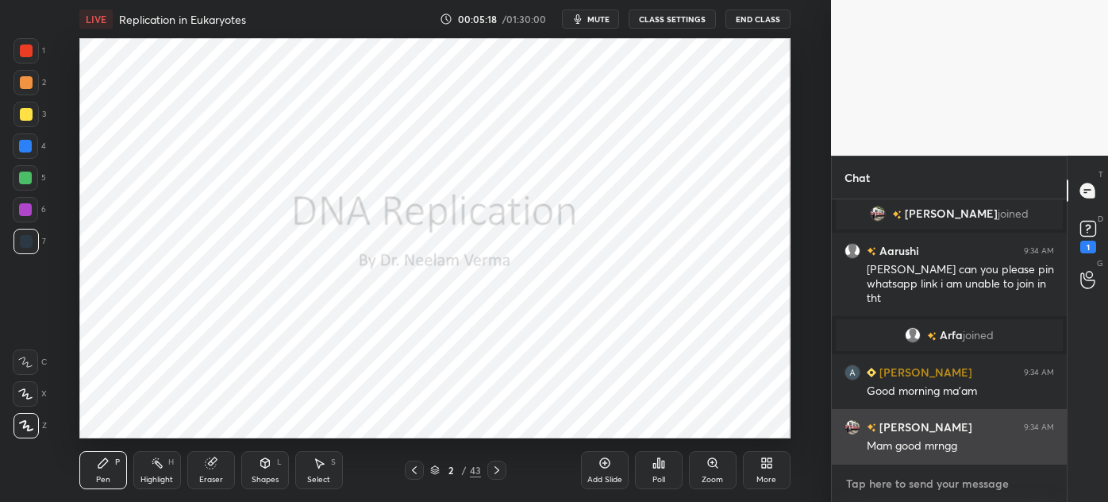
scroll to position [5206, 0]
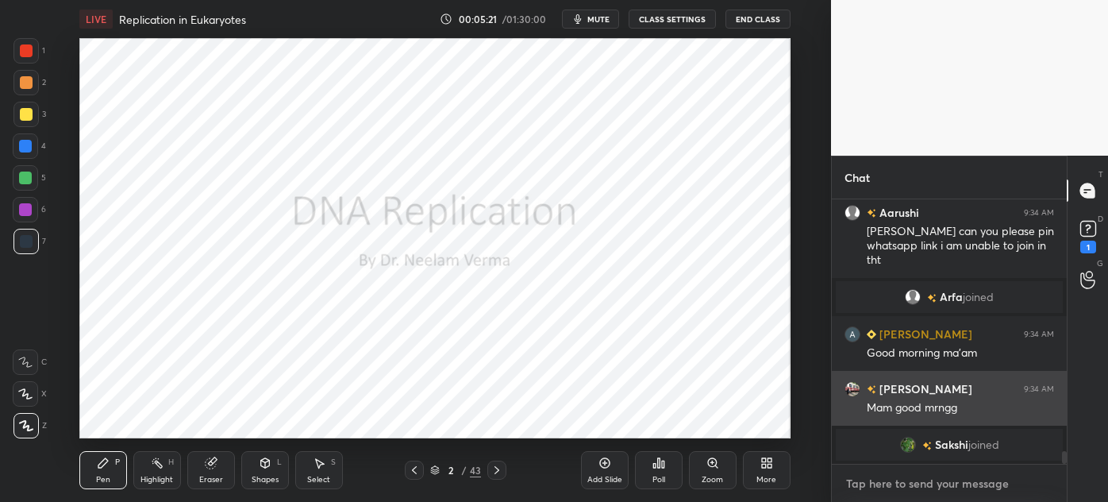
type textarea "f"
type textarea "x"
type textarea "fo"
type textarea "x"
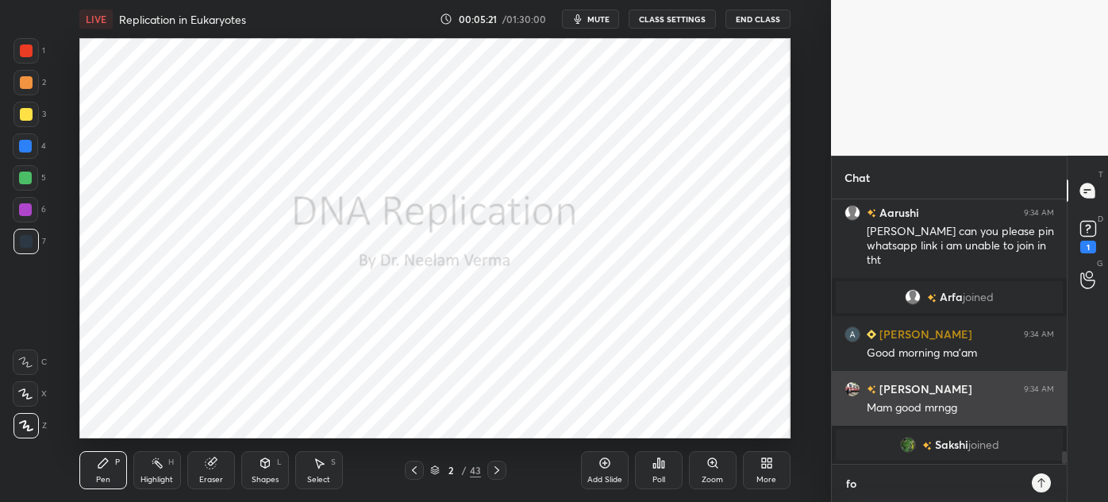
type textarea "fol"
type textarea "x"
type textarea "foll"
type textarea "x"
type textarea "follo"
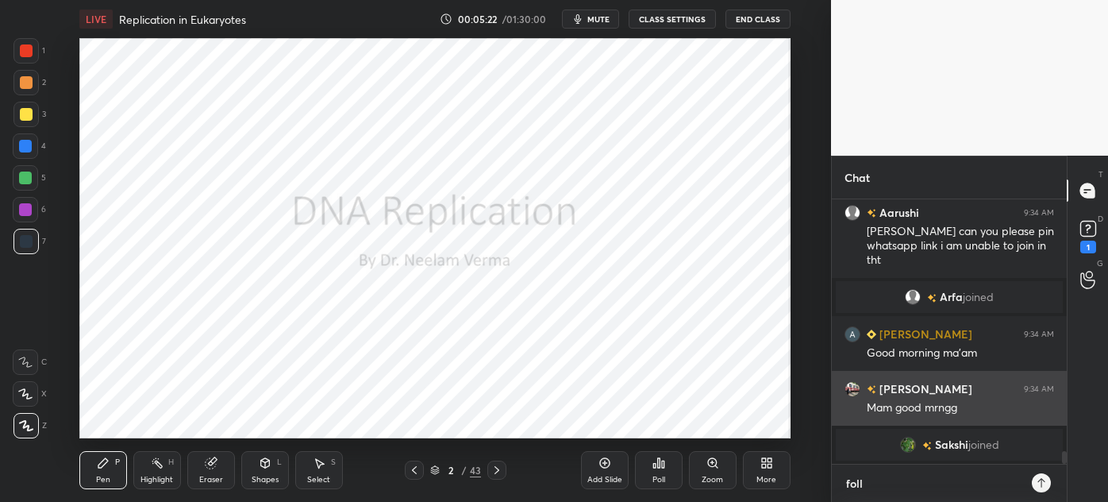
type textarea "x"
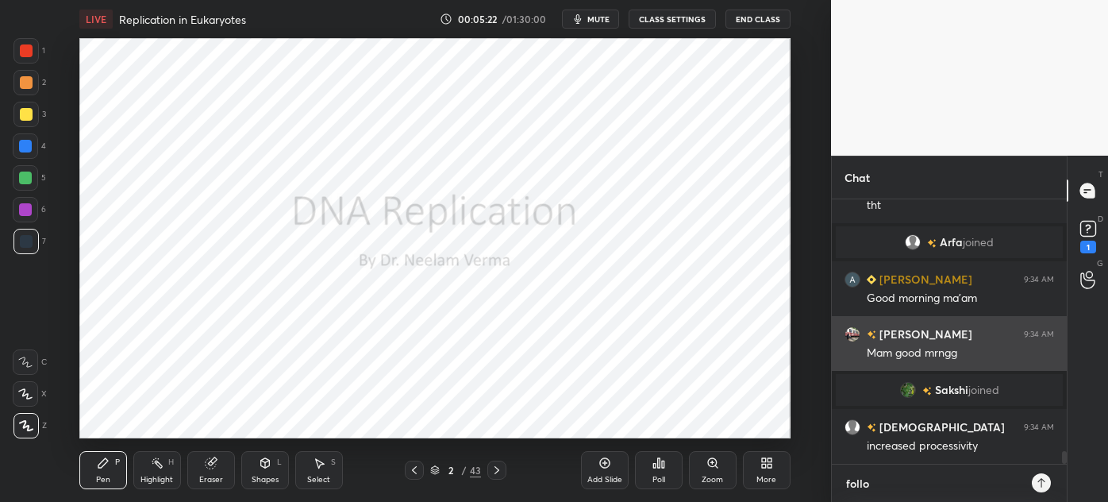
type textarea "follow"
type textarea "x"
type textarea "follow-"
type textarea "x"
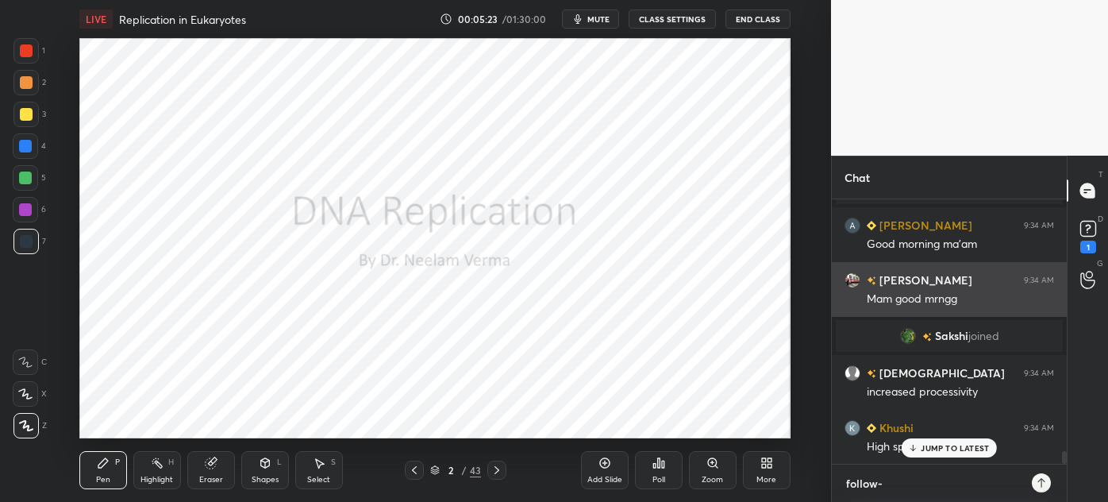
type textarea "follow-"
type textarea "x"
paste textarea "[URL][DOMAIN_NAME]"
type textarea "follow- [URL][DOMAIN_NAME]"
type textarea "x"
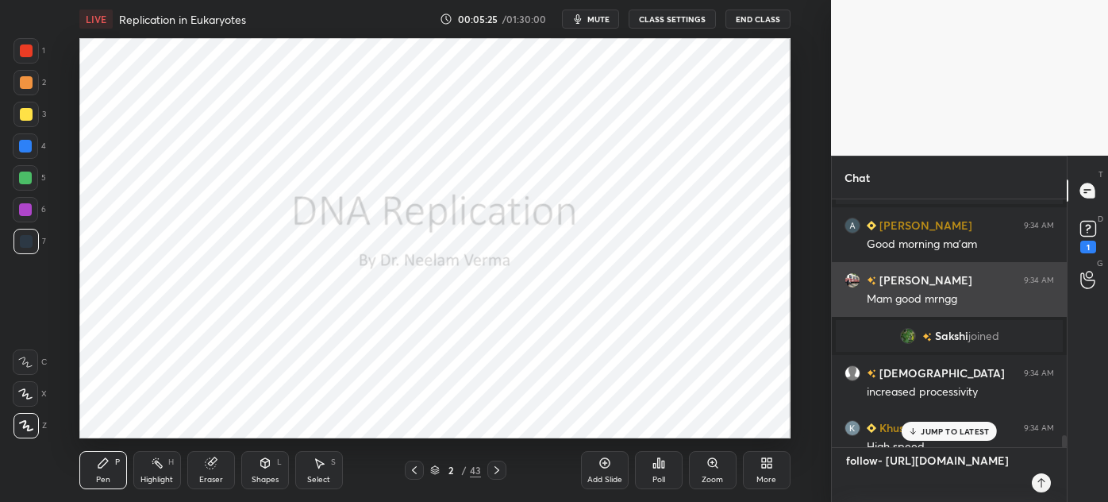
scroll to position [5, 4]
type textarea "follow- [URL][DOMAIN_NAME]"
type textarea "x"
type textarea "follow- [URL][DOMAIN_NAME]"
type textarea "x"
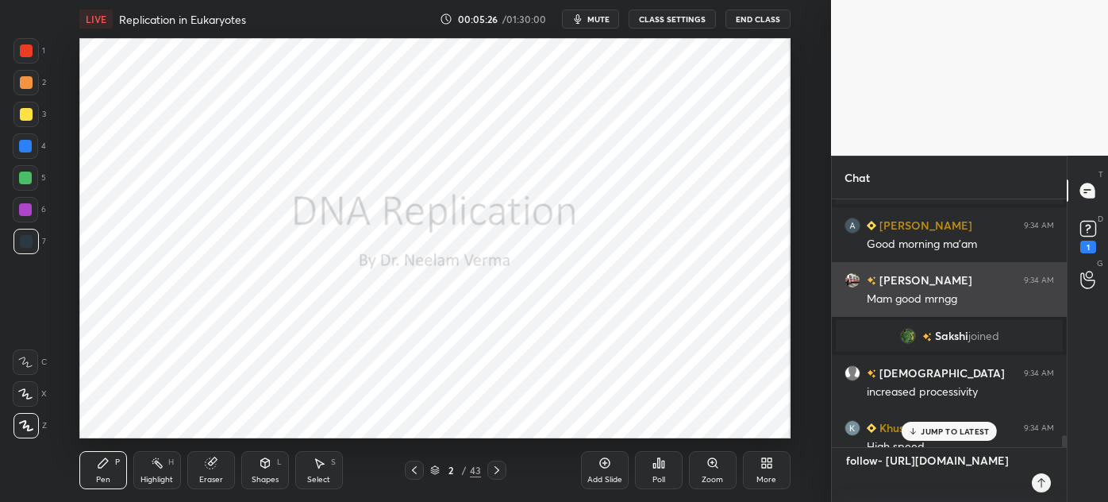
type textarea "follow- [URL][DOMAIN_NAME]"
type textarea "x"
type textarea "follow- [URL][DOMAIN_NAME]"
type textarea "x"
type textarea "follow- [URL][DOMAIN_NAME]"
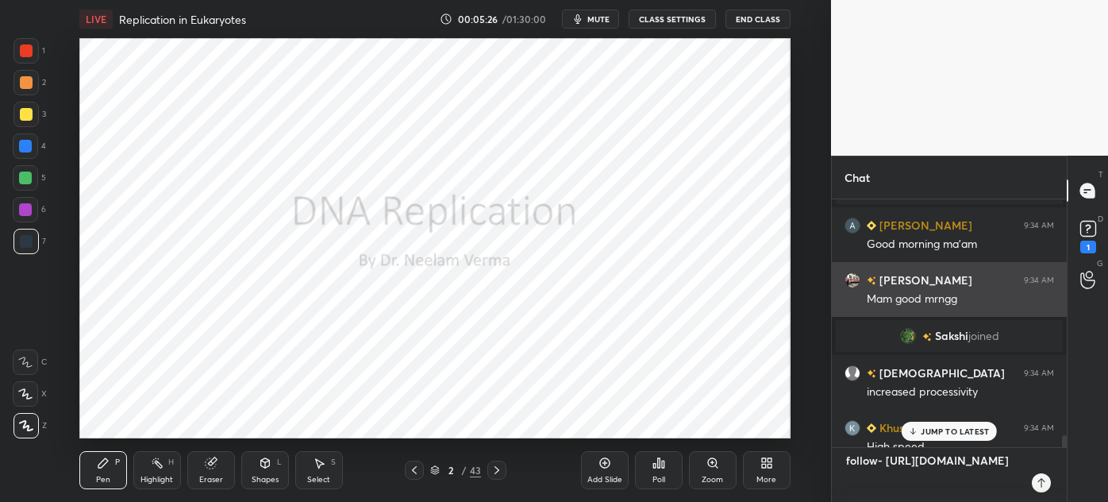
type textarea "x"
type textarea "follow- [URL][DOMAIN_NAME]"
type textarea "x"
type textarea "follow- [URL][DOMAIN_NAME]"
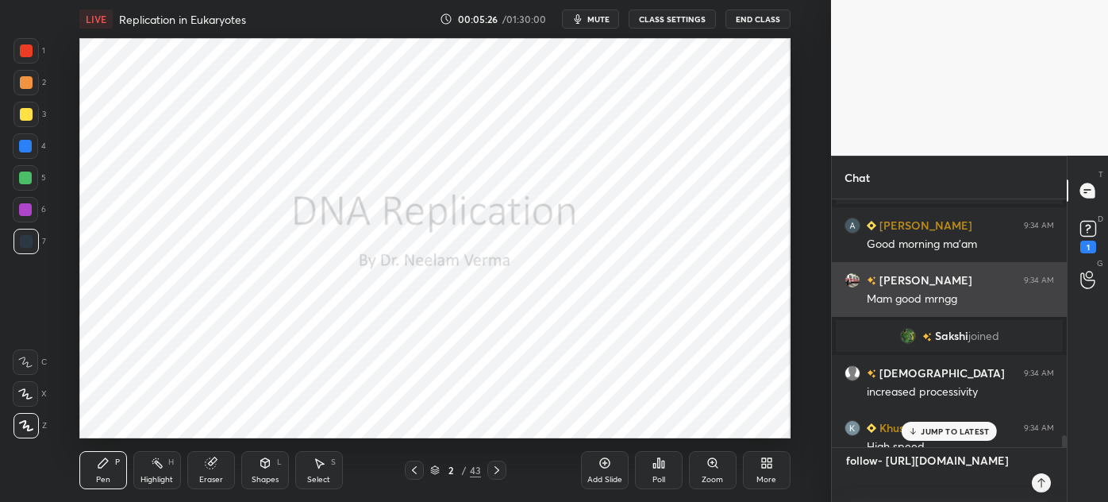
type textarea "x"
type textarea "follow- [URL][DOMAIN_NAME]"
type textarea "x"
type textarea "follow- [URL][DOMAIN_NAME]"
type textarea "x"
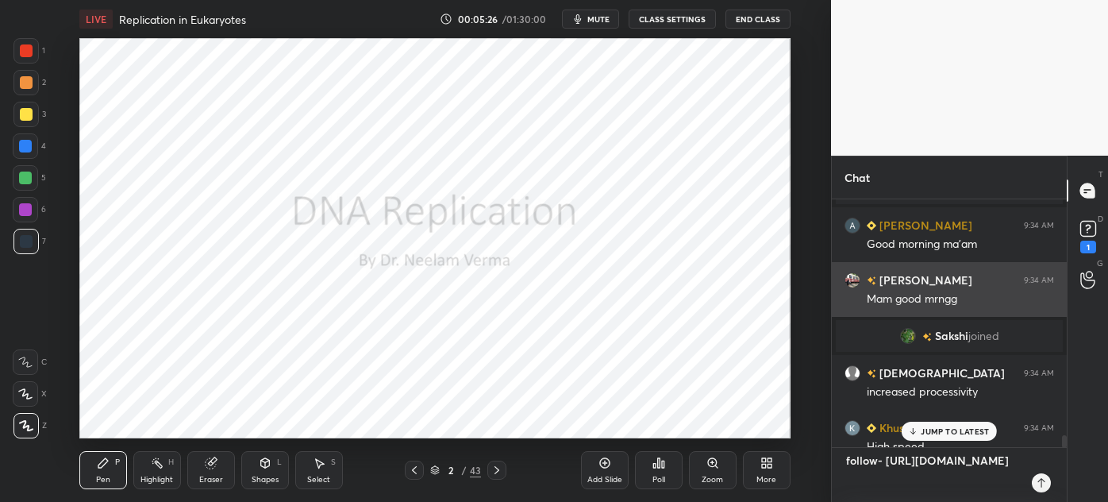
type textarea "follow- [URL][DOMAIN_NAME]"
type textarea "x"
type textarea "follow- [URL][DOMAIN_NAME]"
type textarea "x"
type textarea "follow- [URL][DOMAIN_NAME]?"
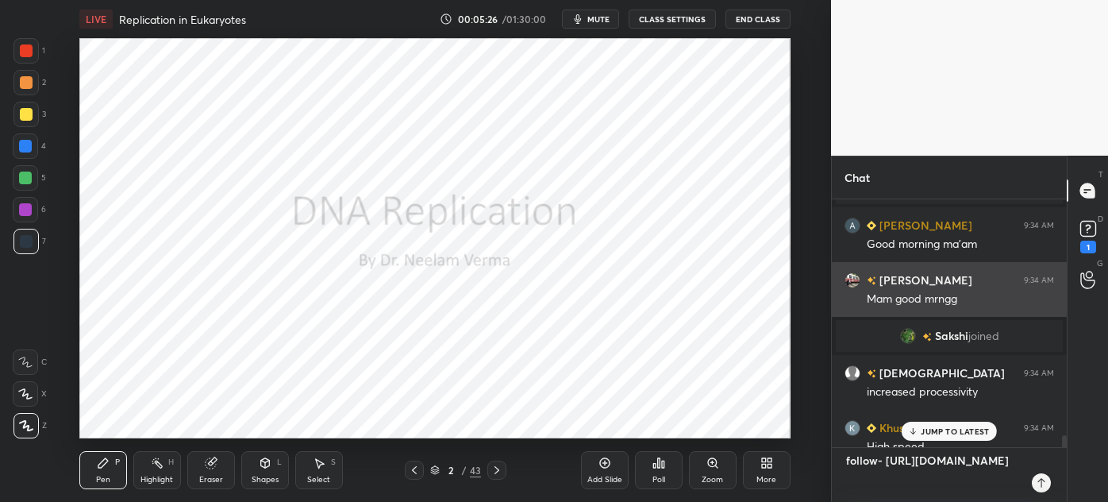
type textarea "x"
type textarea "follow- [URL][DOMAIN_NAME]"
type textarea "x"
type textarea "follow- [URL][DOMAIN_NAME]"
type textarea "x"
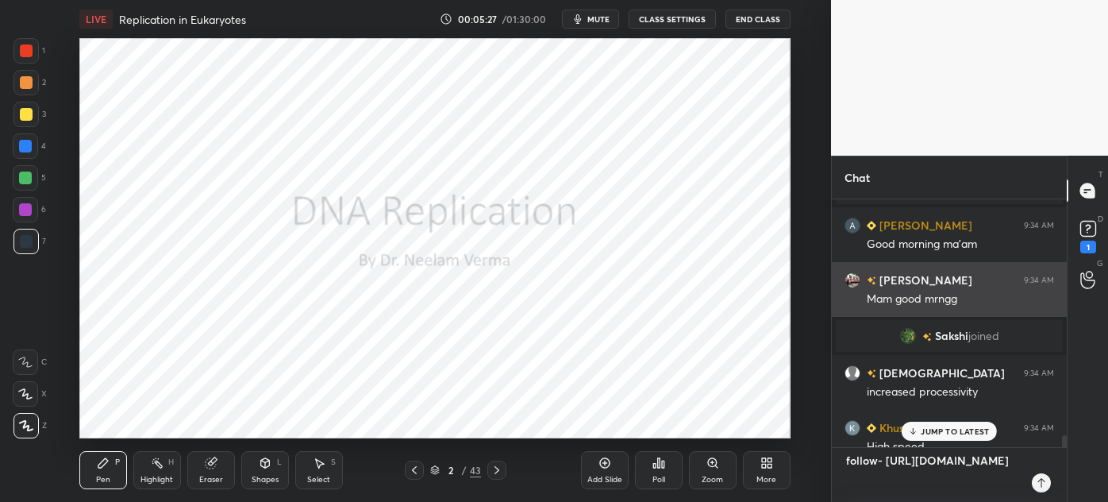
type textarea "follow- [URL][DOMAIN_NAME]"
type textarea "x"
type textarea "follow- [URL][DOMAIN_NAME]"
type textarea "x"
type textarea "follow- [URL][DOMAIN_NAME]"
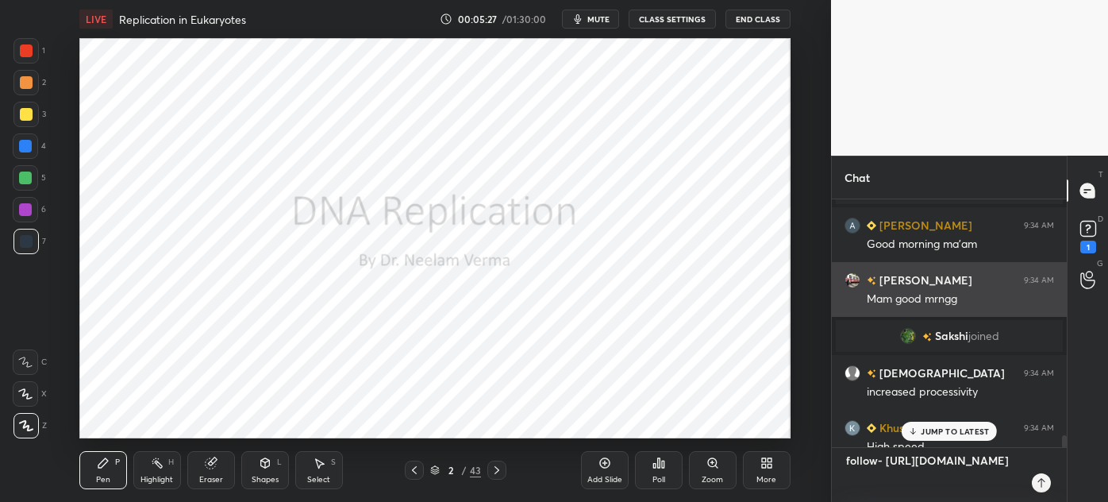
type textarea "x"
type textarea "follow- [URL][DOMAIN_NAME]"
type textarea "x"
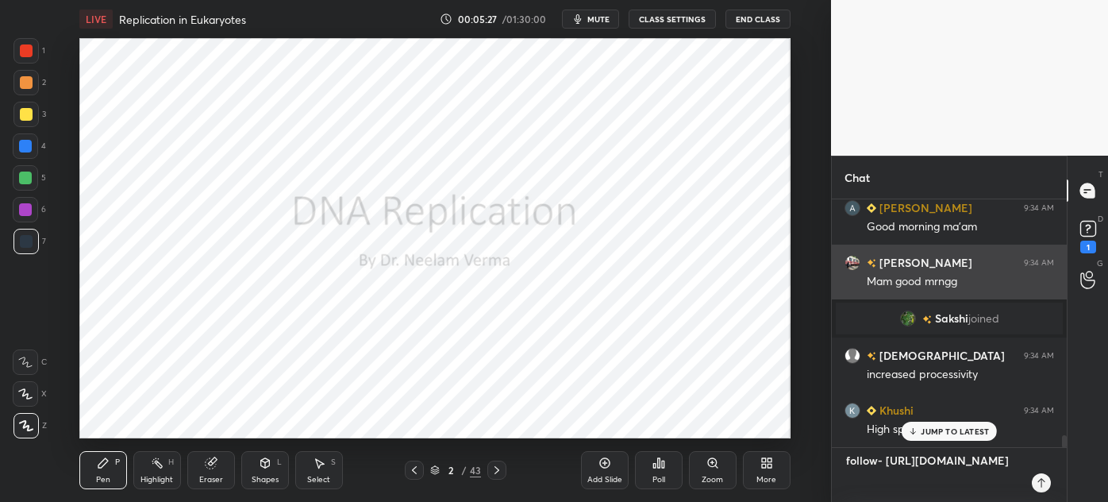
type textarea "follow- [URL][DOMAIN_NAME]"
type textarea "x"
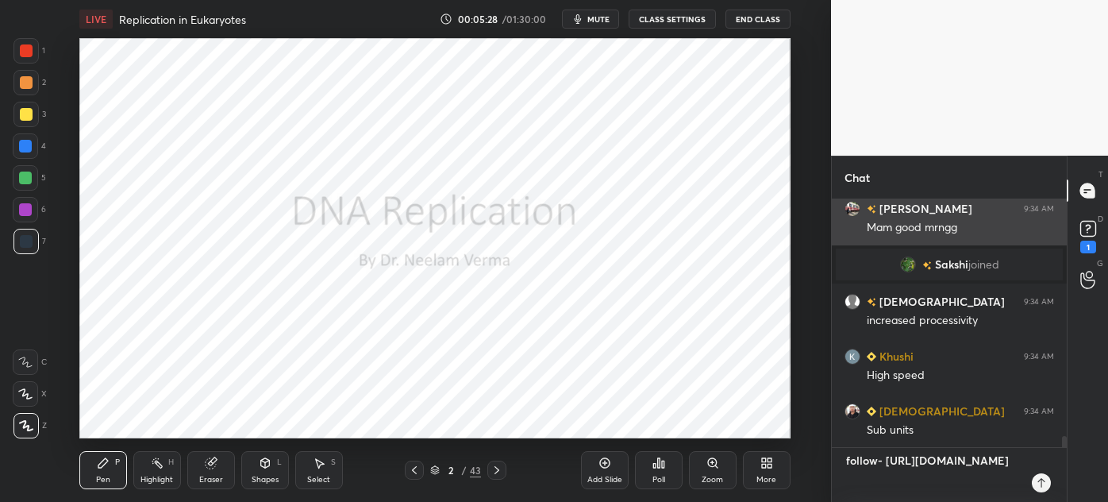
type textarea "follow- [URL][DOMAIN_NAME]"
type textarea "x"
type textarea "follow- [URL][DOMAIN_NAME]"
type textarea "x"
type textarea "follow- [URL][DOMAIN_NAME]"
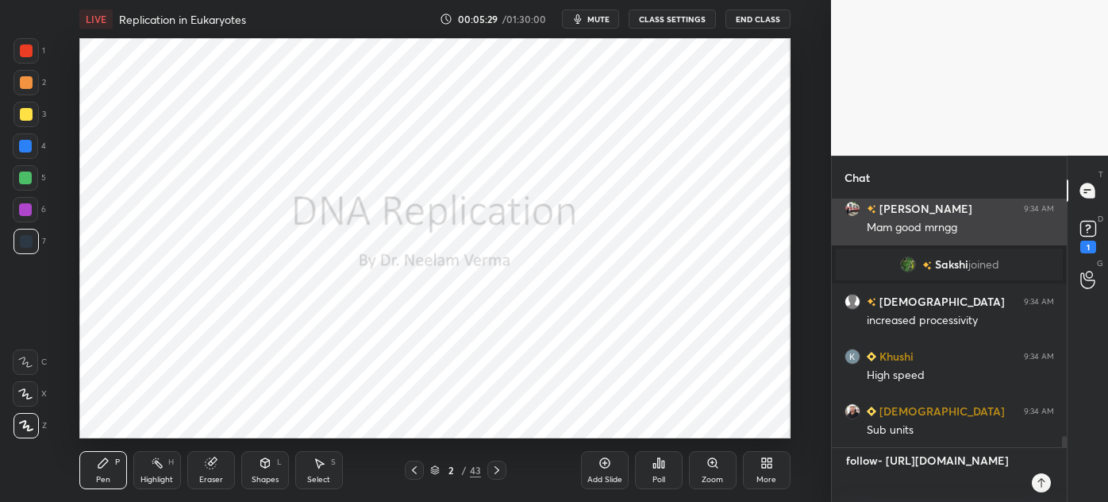
type textarea "x"
type textarea "follow- [URL][DOMAIN_NAME]"
type textarea "x"
type textarea "follow- [URL][DOMAIN_NAME]"
type textarea "x"
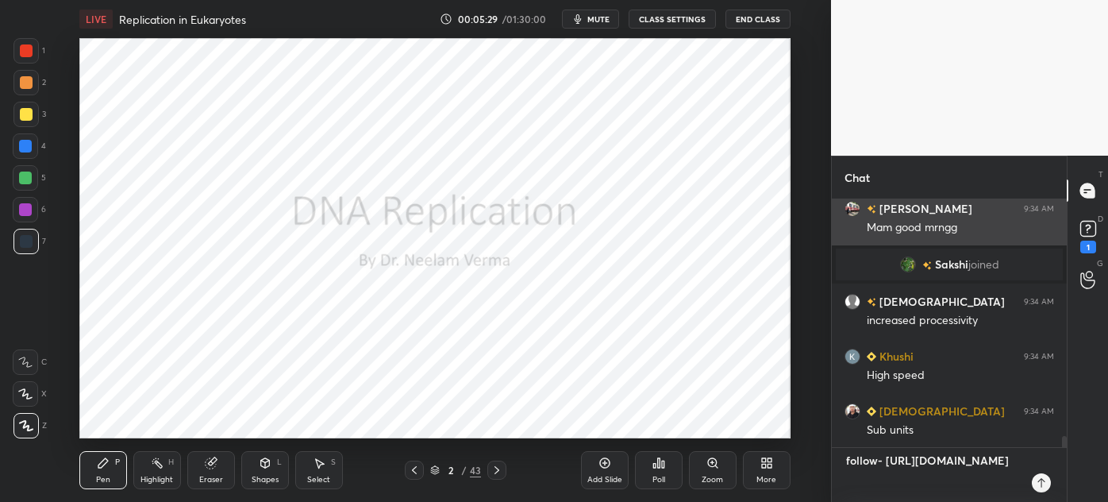
type textarea "follow- [URL][DOMAIN_NAME]"
type textarea "x"
type textarea "follow- [URL][DOMAIN_NAME]"
type textarea "x"
type textarea "follow- [URL][DOMAIN_NAME]"
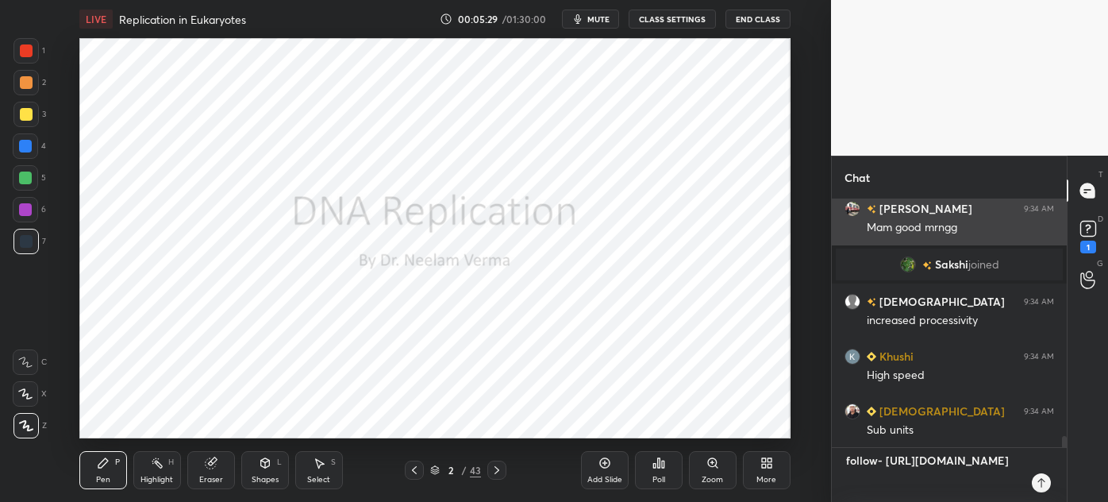
type textarea "x"
type textarea "follow- [URL][DOMAIN_NAME]"
type textarea "x"
type textarea "follow- [URL][DOMAIN_NAME]"
type textarea "x"
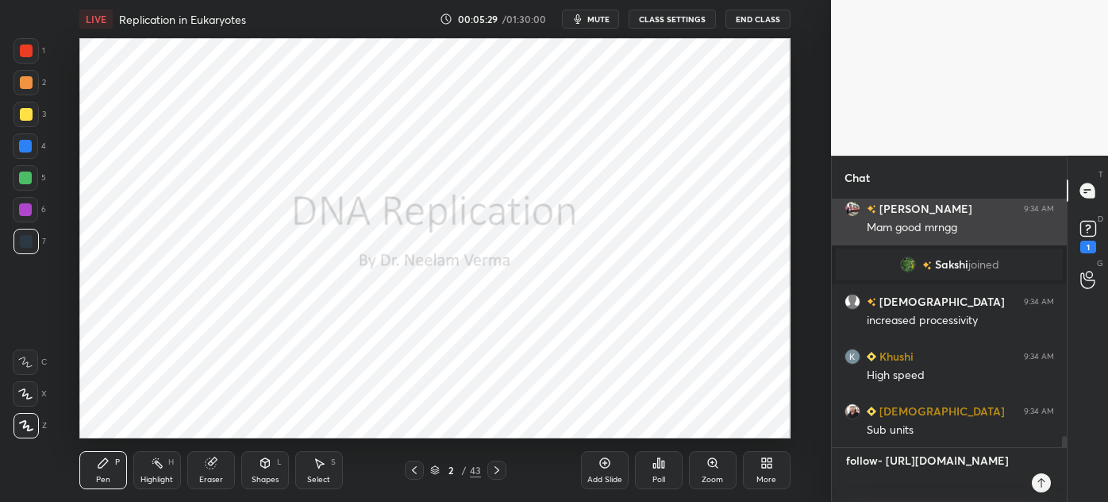
type textarea "follow- [URL][DOMAIN_NAME]"
type textarea "x"
type textarea "follow- [URL][DOMAIN_NAME]"
type textarea "x"
type textarea "follow- [URL][DOMAIN_NAME]"
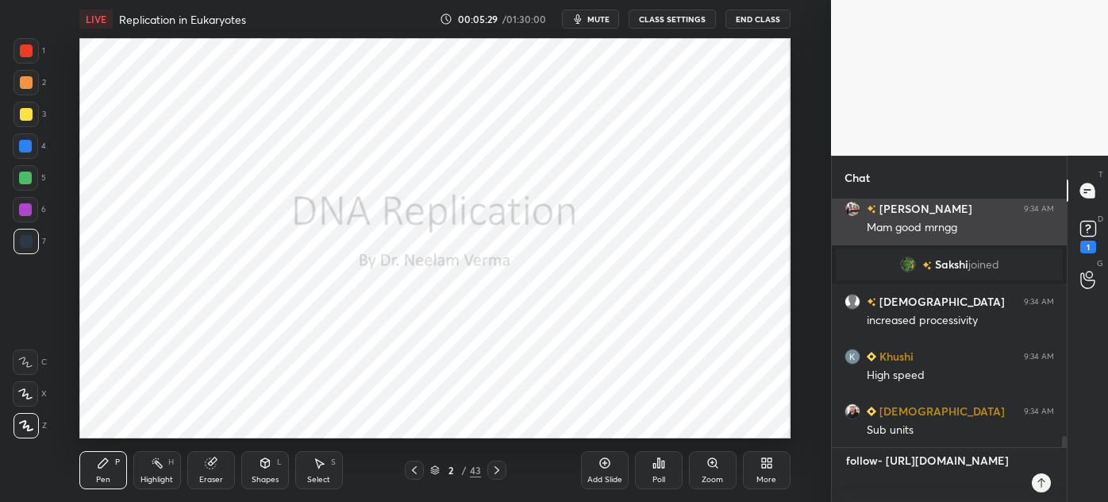
type textarea "x"
type textarea "follow- [URL][DOMAIN_NAME] w"
type textarea "x"
type textarea "follow- [URL][DOMAIN_NAME] wh"
type textarea "x"
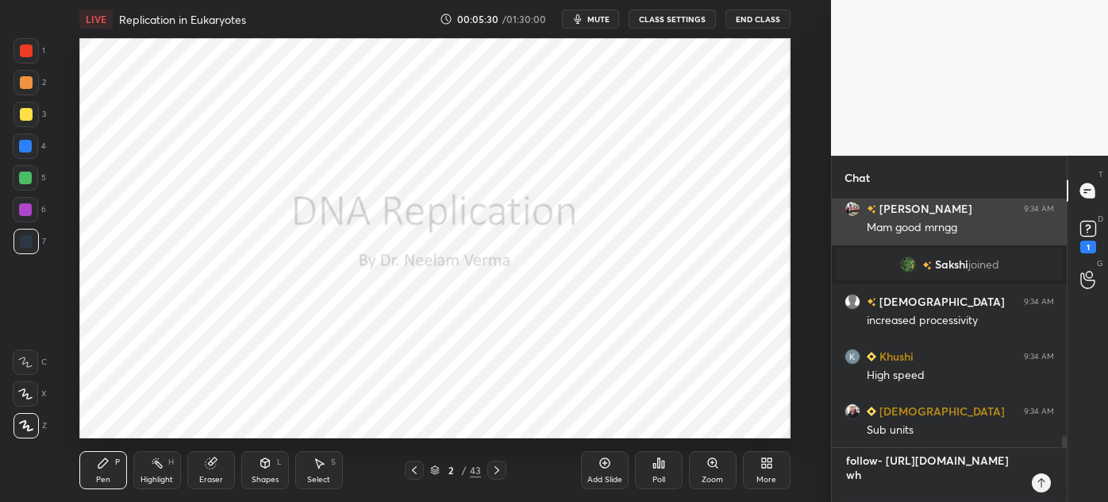
type textarea "follow- [URL][DOMAIN_NAME] wha"
type textarea "x"
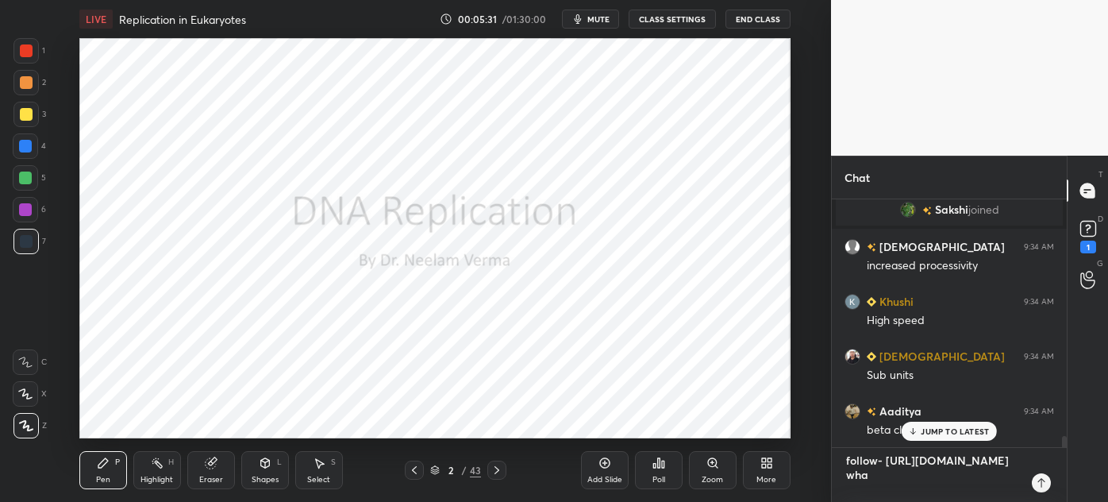
type textarea "follow- [URL][DOMAIN_NAME] what"
type textarea "x"
type textarea "follow- [URL][DOMAIN_NAME] whats"
type textarea "x"
type textarea "follow- [URL][DOMAIN_NAME] whatsa"
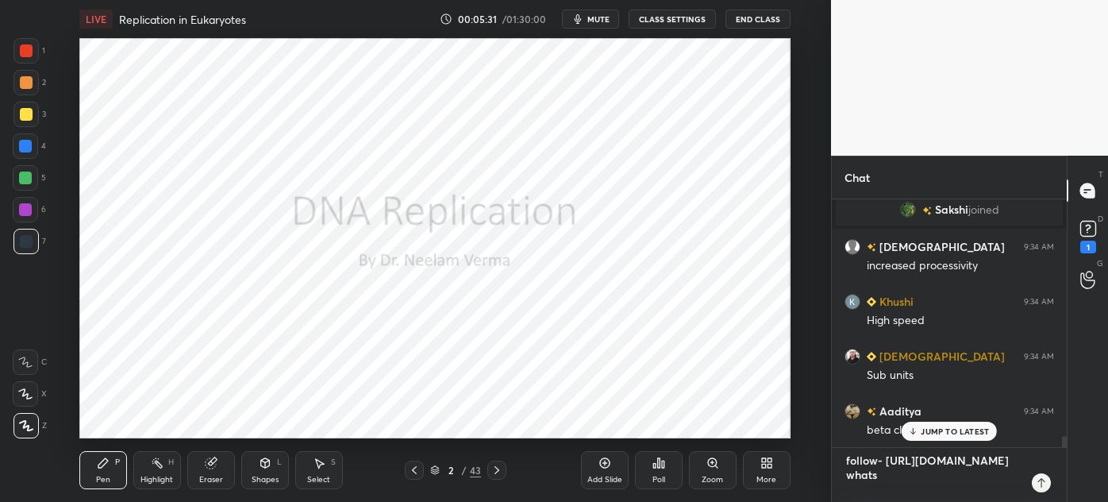
type textarea "x"
type textarea "follow- [URL][DOMAIN_NAME] whatsap"
type textarea "x"
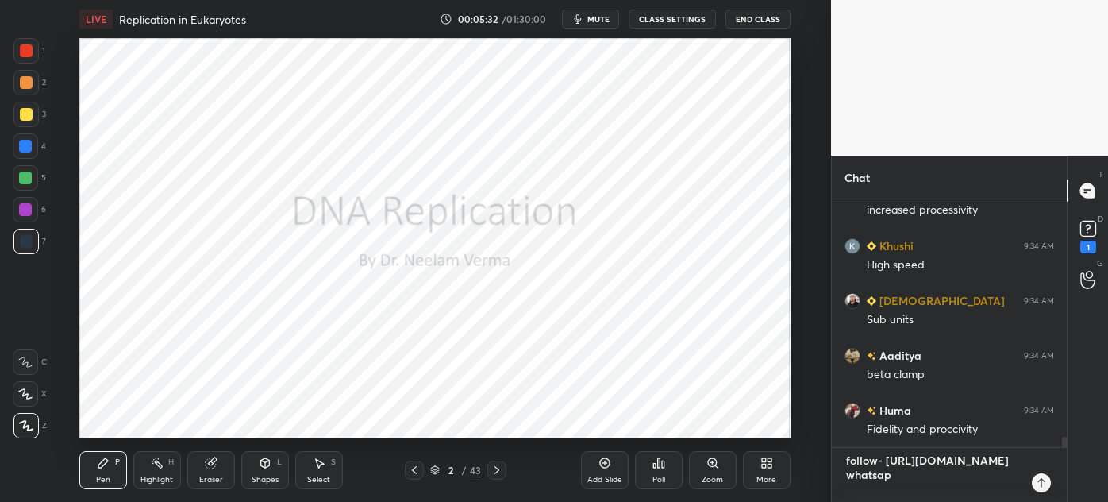
type textarea "follow- [URL][DOMAIN_NAME] whatsapp"
type textarea "x"
type textarea "follow- [URL][DOMAIN_NAME] whatsapp-"
type textarea "x"
type textarea "follow- [URL][DOMAIN_NAME] whatsapp-"
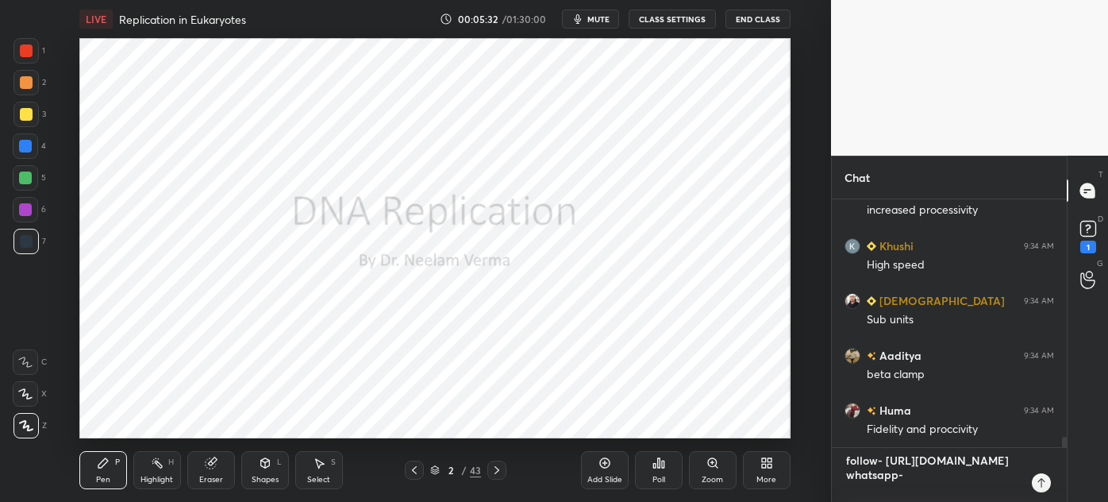
type textarea "x"
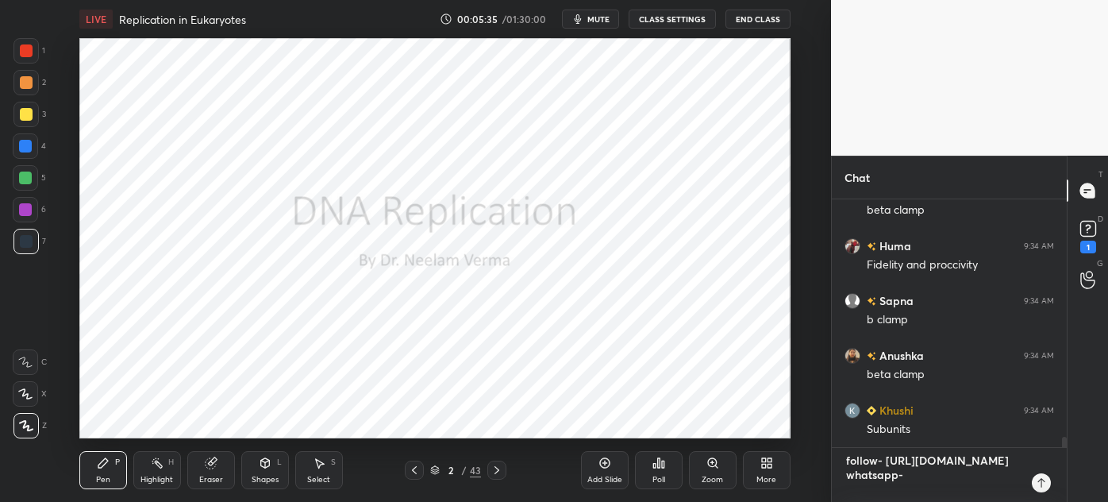
scroll to position [5700, 0]
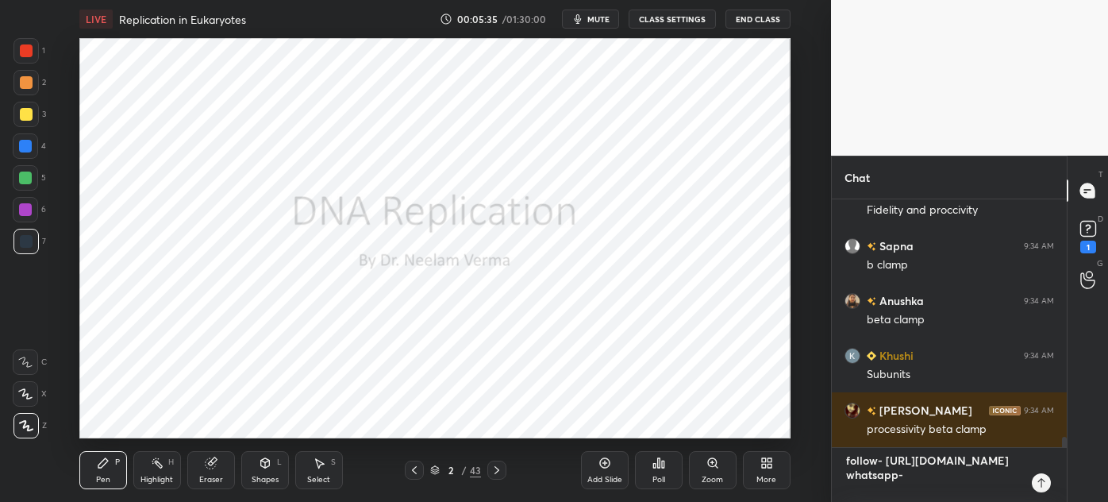
type textarea "follow- [URL][DOMAIN_NAME] whatsapp-"
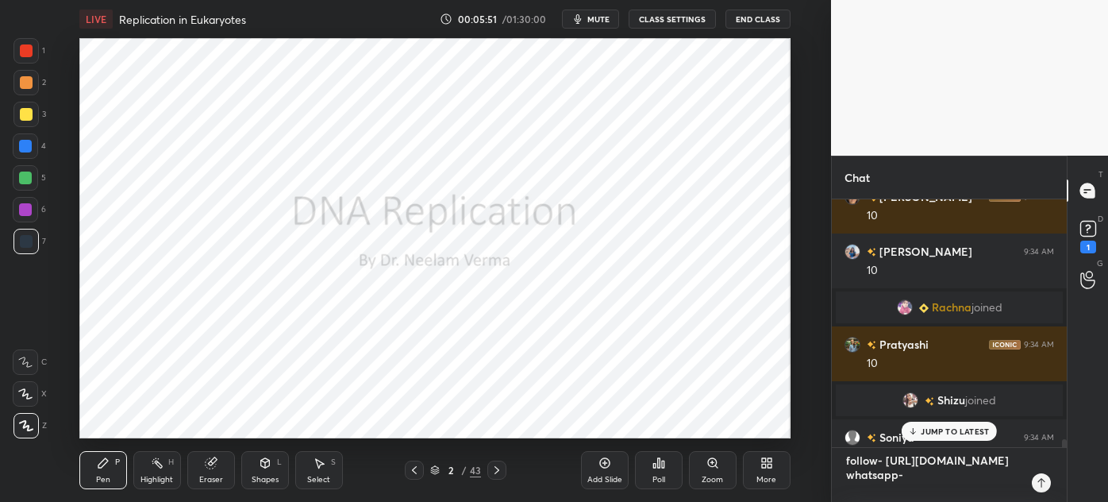
scroll to position [7412, 0]
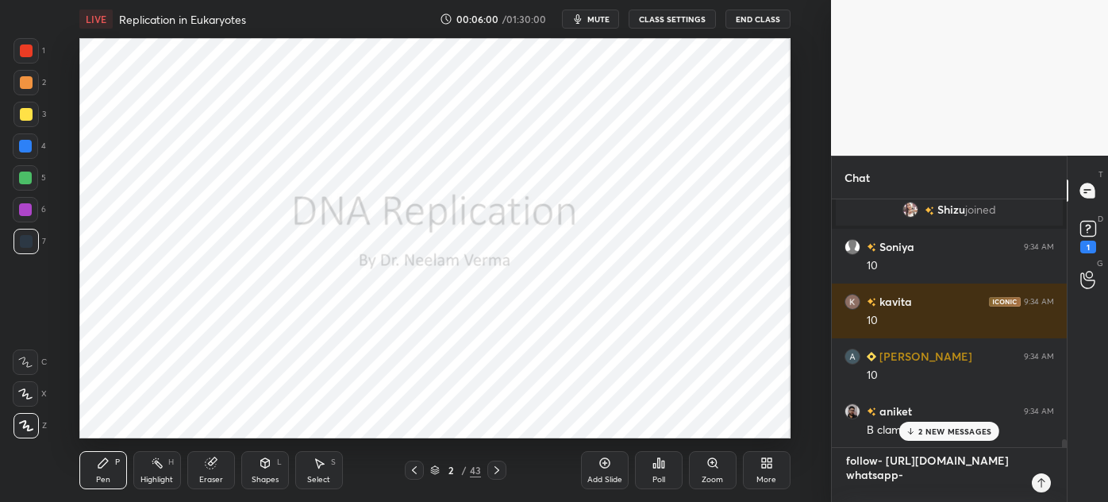
type textarea "x"
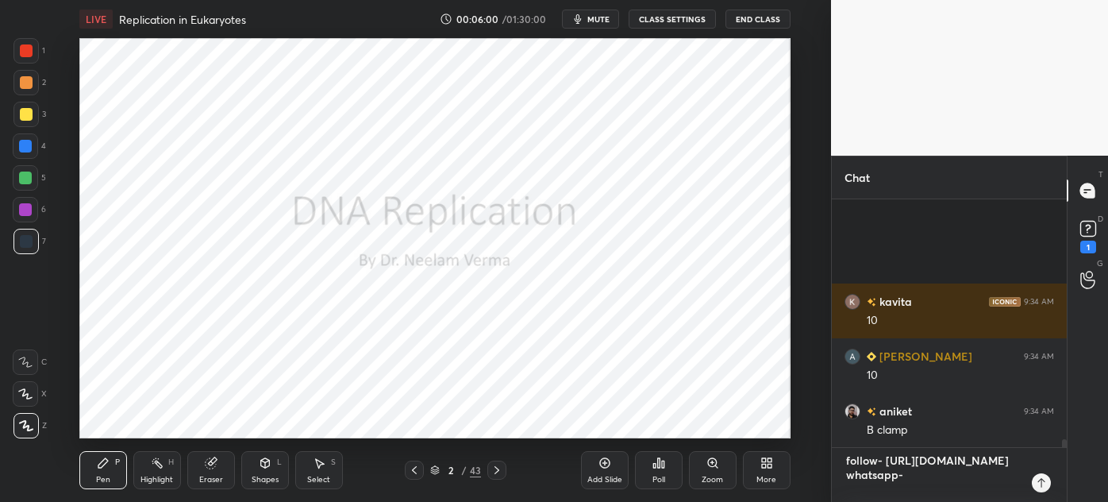
scroll to position [7577, 0]
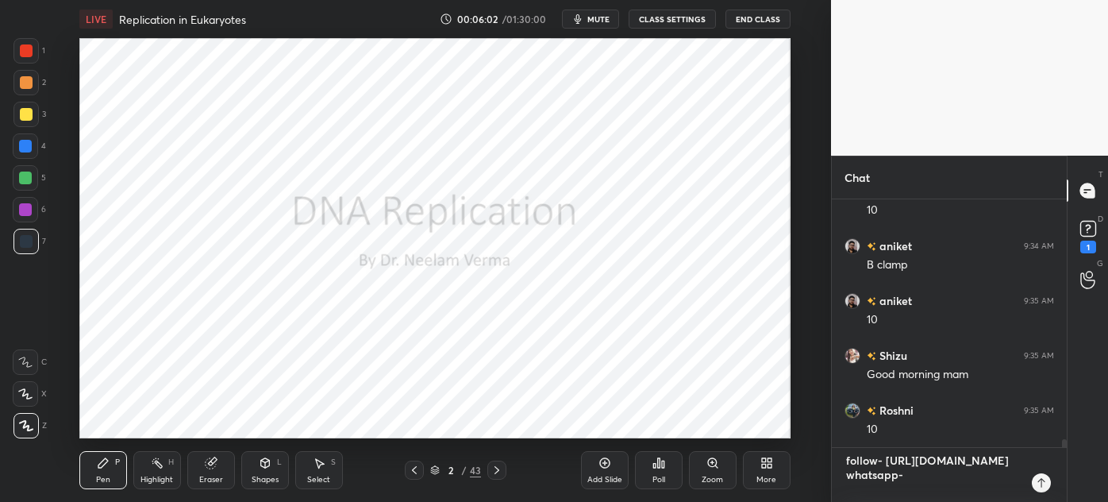
paste textarea "[URL][DOMAIN_NAME]"
type textarea "follow- [URL][DOMAIN_NAME] whatsapp- [URL][DOMAIN_NAME]"
type textarea "x"
type textarea "follow- [URL][DOMAIN_NAME] whatsapp- [URL][DOMAIN_NAME]"
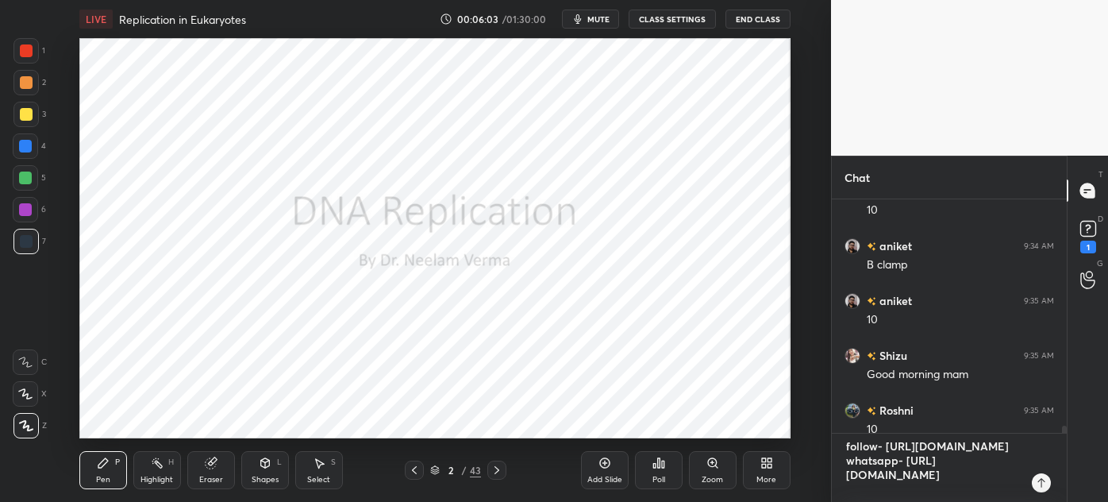
type textarea "x"
type textarea "follow- [URL][DOMAIN_NAME] whatsapp- [URL][DOMAIN_NAME]"
type textarea "x"
type textarea "follow- [URL][DOMAIN_NAME] whatsapp- [URL][DOMAIN_NAME]"
type textarea "x"
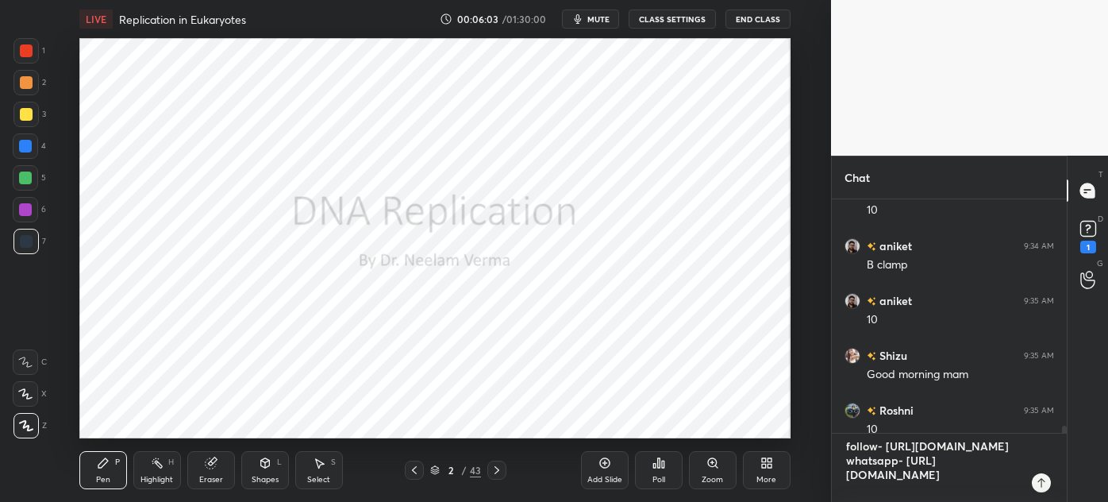
type textarea "follow- [URL][DOMAIN_NAME] whatsapp- [URL][DOMAIN_NAME]"
type textarea "x"
type textarea "follow- [URL][DOMAIN_NAME] whatsapp- [URL][DOMAIN_NAME]"
type textarea "x"
type textarea "follow- [URL][DOMAIN_NAME] whatsapp- [URL][DOMAIN_NAME]"
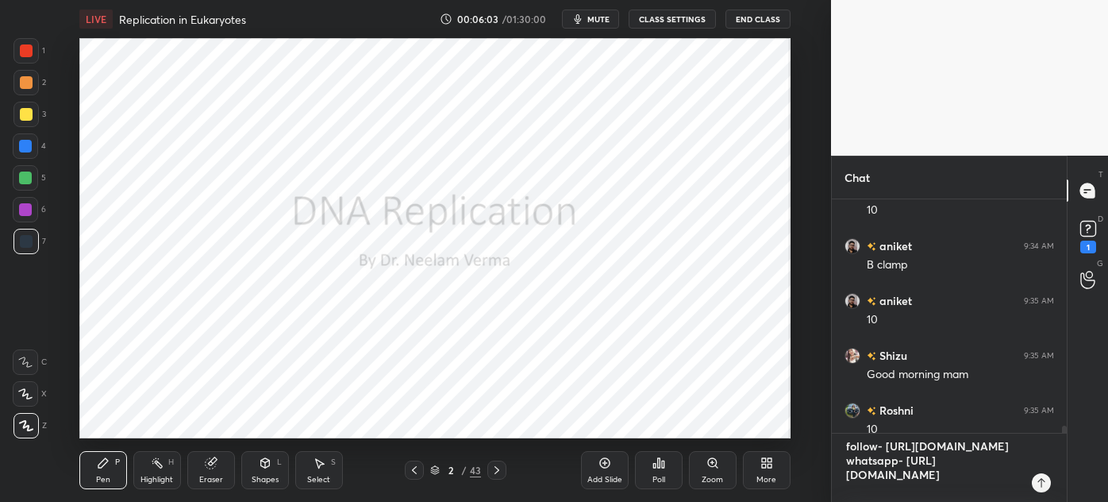
type textarea "x"
type textarea "follow- [URL][DOMAIN_NAME] whatsapp- [URL][DOMAIN_NAME]"
type textarea "x"
type textarea "follow- [URL][DOMAIN_NAME] whatsapp- [URL][DOMAIN_NAME]"
type textarea "x"
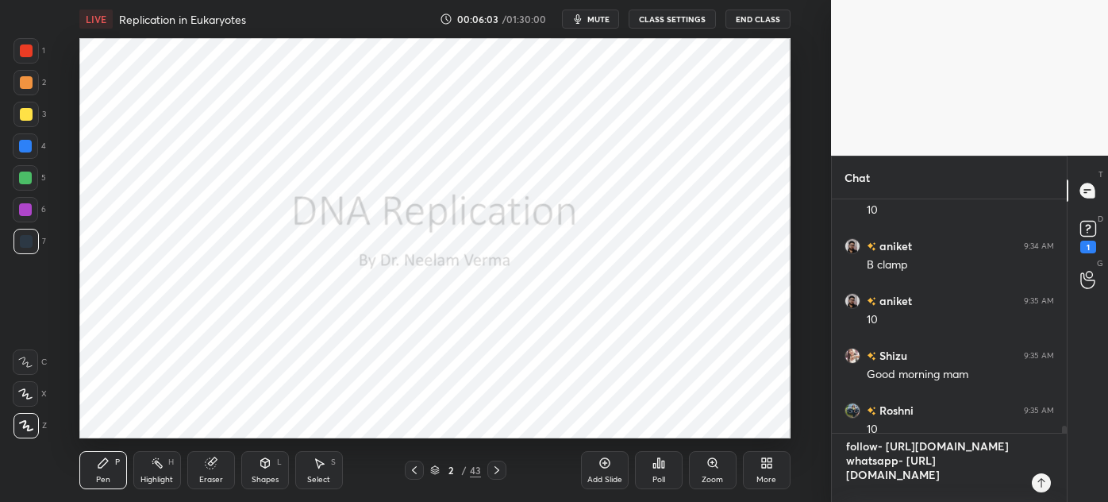
type textarea "follow- [URL][DOMAIN_NAME] whatsapp- [URL][DOMAIN_NAME]"
type textarea "x"
type textarea "follow- [URL][DOMAIN_NAME] whatsapp- [URL][DOMAIN_NAME]"
type textarea "x"
type textarea "follow- [URL][DOMAIN_NAME] whatsapp- [URL][DOMAIN_NAME]"
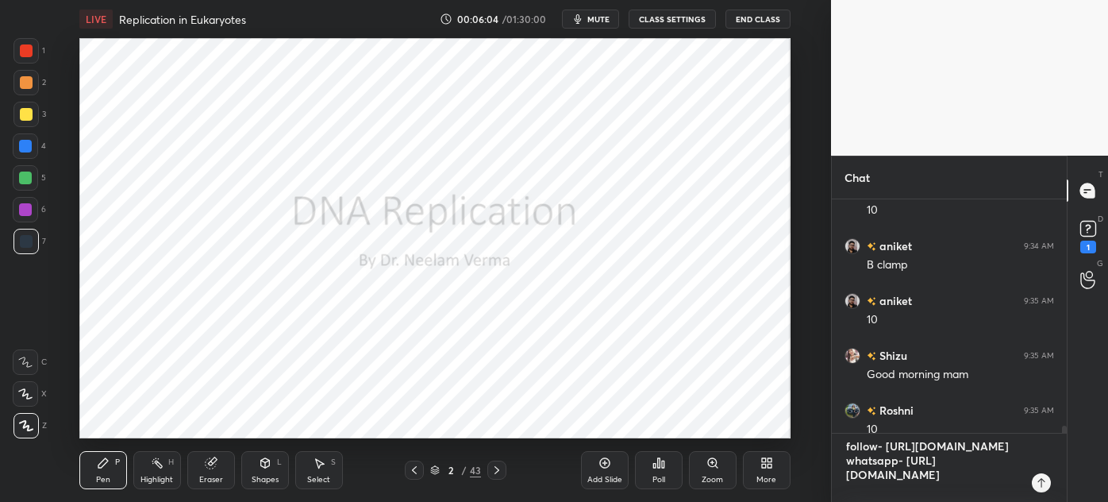
type textarea "x"
type textarea "follow- [URL][DOMAIN_NAME] whatsapp- [URL][DOMAIN_NAME]"
type textarea "x"
type textarea "follow- [URL][DOMAIN_NAME] whatsapp- [URL][DOMAIN_NAME] p"
type textarea "x"
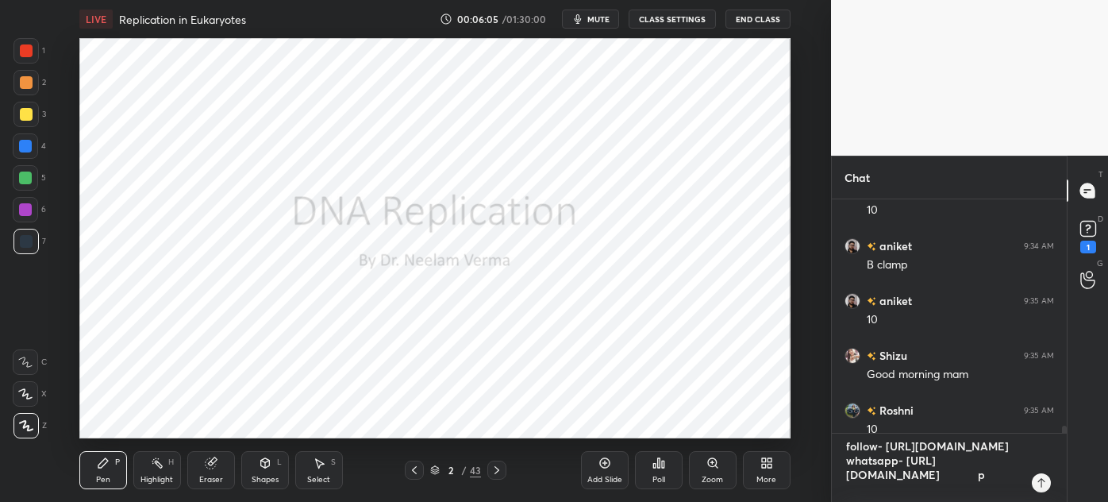
type textarea "follow- [URL][DOMAIN_NAME] whatsapp- [URL][DOMAIN_NAME] pl"
type textarea "x"
type textarea "follow- [URL][DOMAIN_NAME] whatsapp- [URL][DOMAIN_NAME] plu"
type textarea "x"
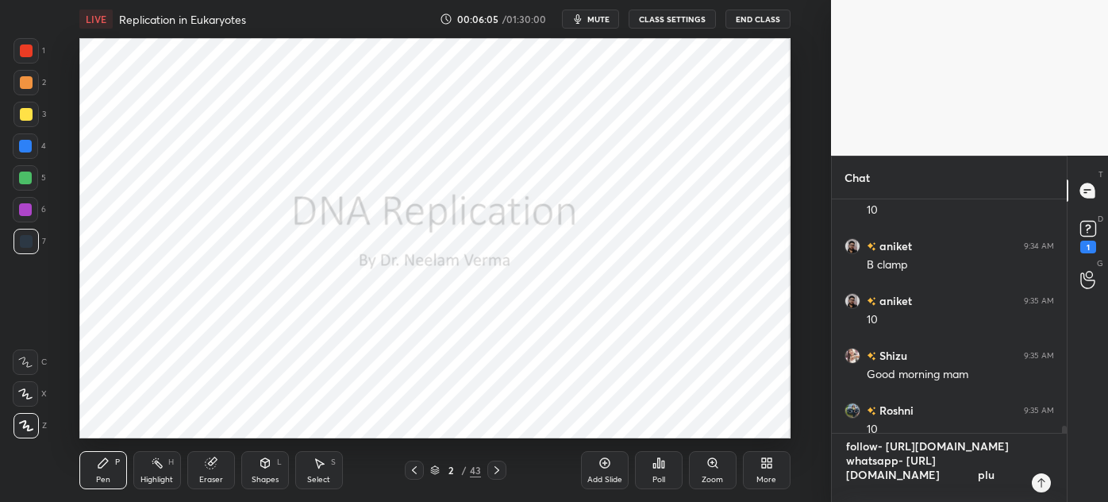
type textarea "follow- [URL][DOMAIN_NAME] whatsapp- [URL][DOMAIN_NAME] plus"
type textarea "x"
type textarea "follow- [URL][DOMAIN_NAME] whatsapp- [URL][DOMAIN_NAME] plus-"
type textarea "x"
type textarea "follow- [URL][DOMAIN_NAME] whatsapp- [URL][DOMAIN_NAME] plus-"
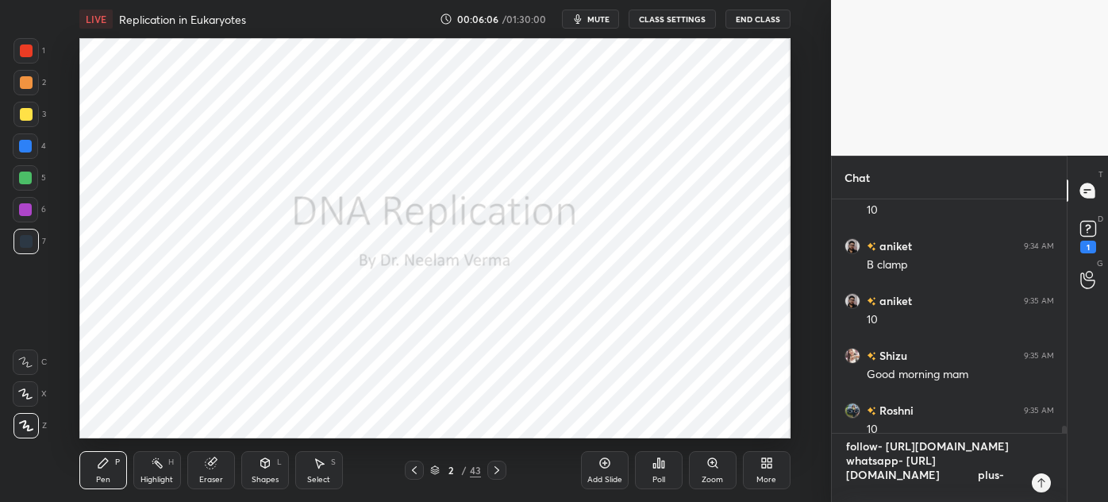
type textarea "x"
type textarea "follow- [URL][DOMAIN_NAME] whatsapp- [URL][DOMAIN_NAME] plus-"
type textarea "x"
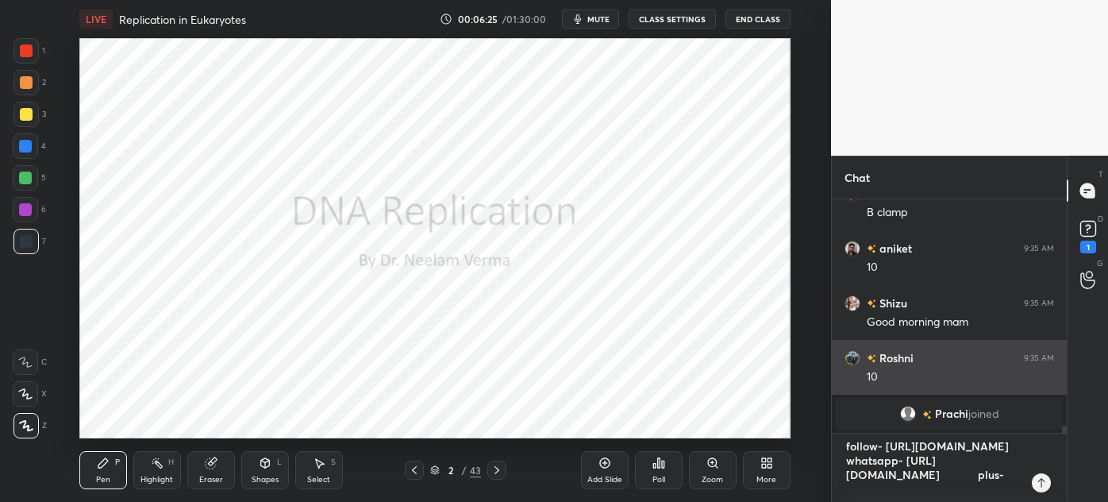
paste textarea "[URL][DOMAIN_NAME]"
type textarea "follow- [URL][DOMAIN_NAME] whatsapp- [URL][DOMAIN_NAME] plus- [URL][DOMAIN_NAME]"
type textarea "x"
type textarea "follow- [URL][DOMAIN_NAME] whatsapp- [URL][DOMAIN_NAME] plus- [URL][DOMAIN_NAME]"
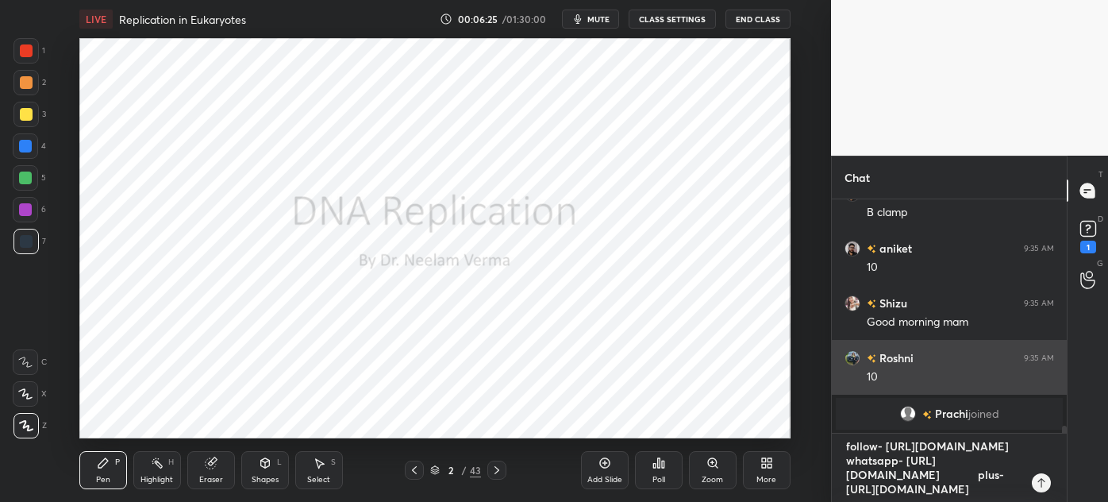
type textarea "x"
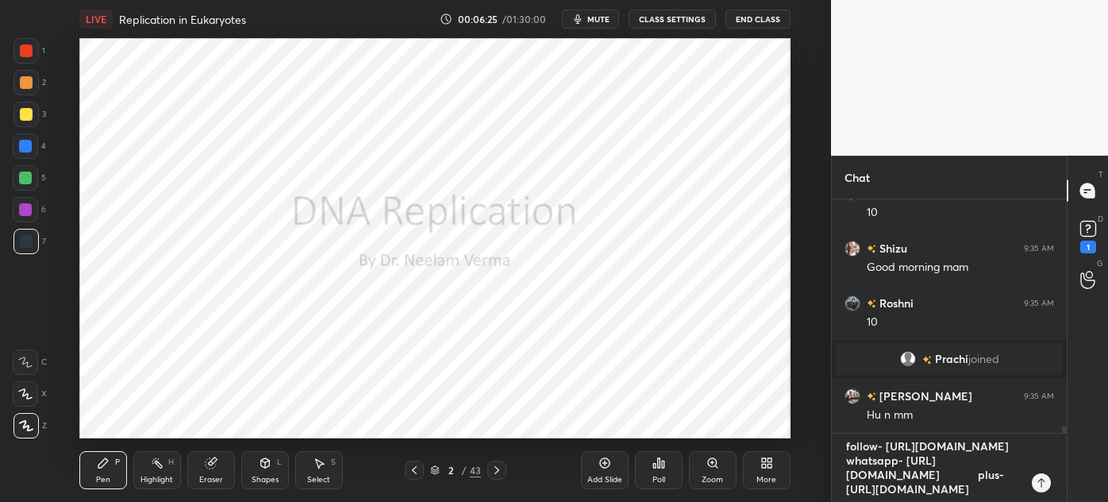
scroll to position [6999, 0]
type textarea "follow- [URL][DOMAIN_NAME] whatsapp- [URL][DOMAIN_NAME] plus- [URL][DOMAIN_NAME]"
type textarea "x"
type textarea "follow- [URL][DOMAIN_NAME] whatsapp- [URL][DOMAIN_NAME] plus- [URL][DOMAIN_NAME]"
type textarea "x"
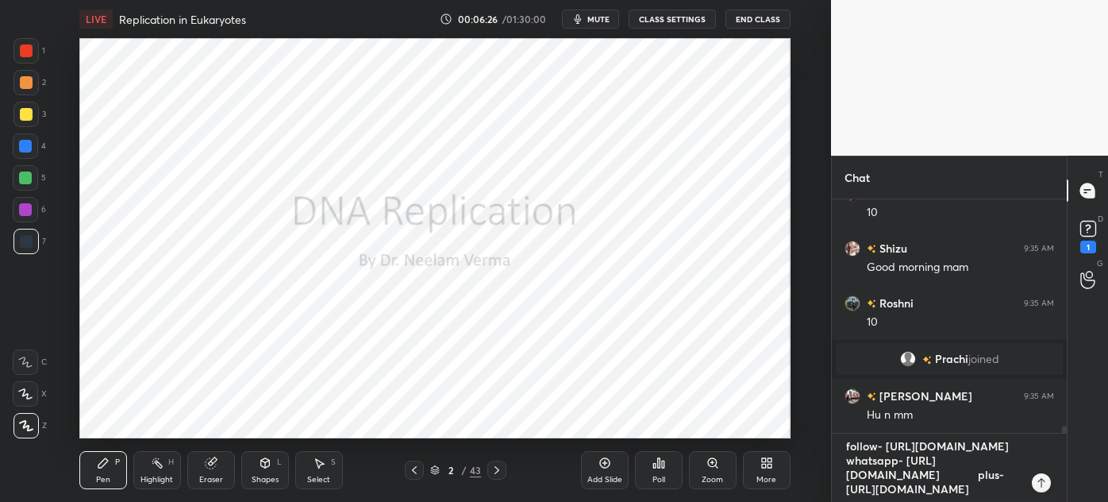
type textarea "follow- [URL][DOMAIN_NAME] whatsapp- [URL][DOMAIN_NAME] plus- [URL][DOMAIN_NAME]"
type textarea "x"
type textarea "follow- [URL][DOMAIN_NAME] whatsapp- [URL][DOMAIN_NAME] plus- [URL][DOMAIN_NAME]"
type textarea "x"
type textarea "follow- [URL][DOMAIN_NAME] whatsapp- [URL][DOMAIN_NAME] plus- [URL][DOMAIN_NAME]"
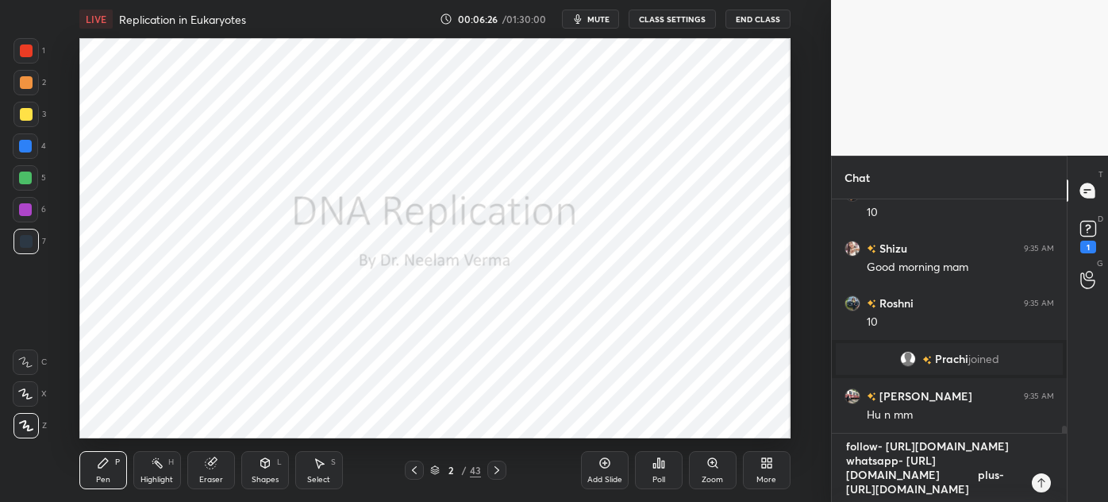
type textarea "x"
type textarea "follow- [URL][DOMAIN_NAME] whatsapp- [URL][DOMAIN_NAME] plus- [URL][DOMAIN_NAME]"
type textarea "x"
type textarea "follow- [URL][DOMAIN_NAME] whatsapp- [URL][DOMAIN_NAME] plus- [URL][DOMAIN_NAME]"
type textarea "x"
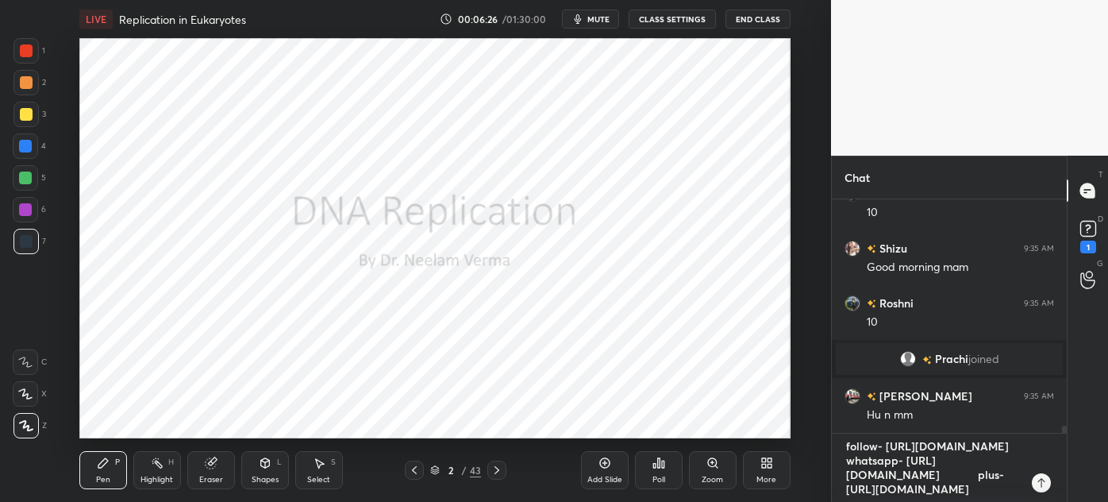
type textarea "follow- [URL][DOMAIN_NAME] whatsapp- [URL][DOMAIN_NAME] plus- [URL][DOMAIN_NAME]"
type textarea "x"
type textarea "follow- [URL][DOMAIN_NAME] whatsapp- [URL][DOMAIN_NAME] plus- [URL][DOMAIN_NAME]"
type textarea "x"
type textarea "follow- [URL][DOMAIN_NAME] whatsapp- [URL][DOMAIN_NAME] plus- [URL][DOMAIN_NAME]"
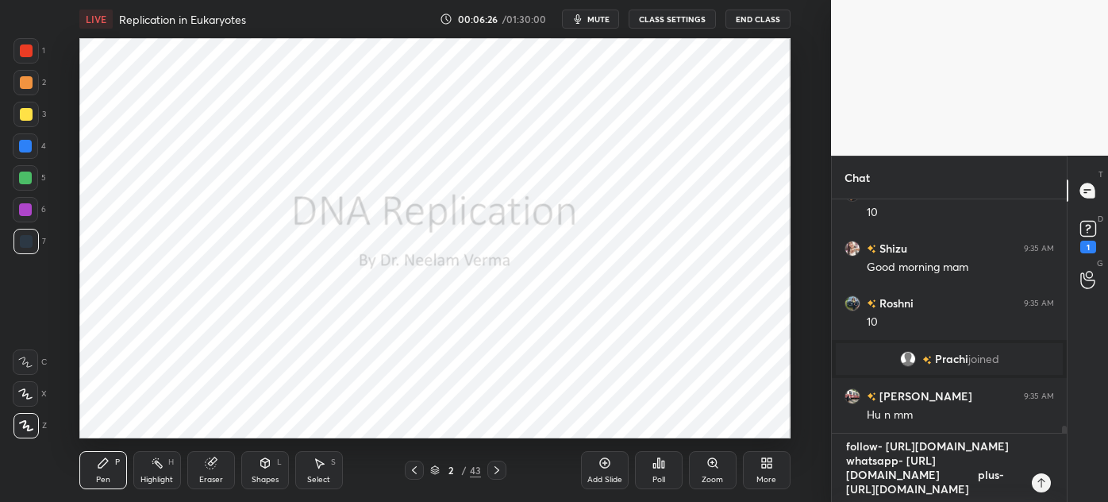
type textarea "x"
type textarea "follow- [URL][DOMAIN_NAME] whatsapp- [URL][DOMAIN_NAME] plus- [URL][DOMAIN_NAME]"
type textarea "x"
type textarea "follow- [URL][DOMAIN_NAME] whatsapp- [URL][DOMAIN_NAME] plus- [URL][DOMAIN_NAME]"
type textarea "x"
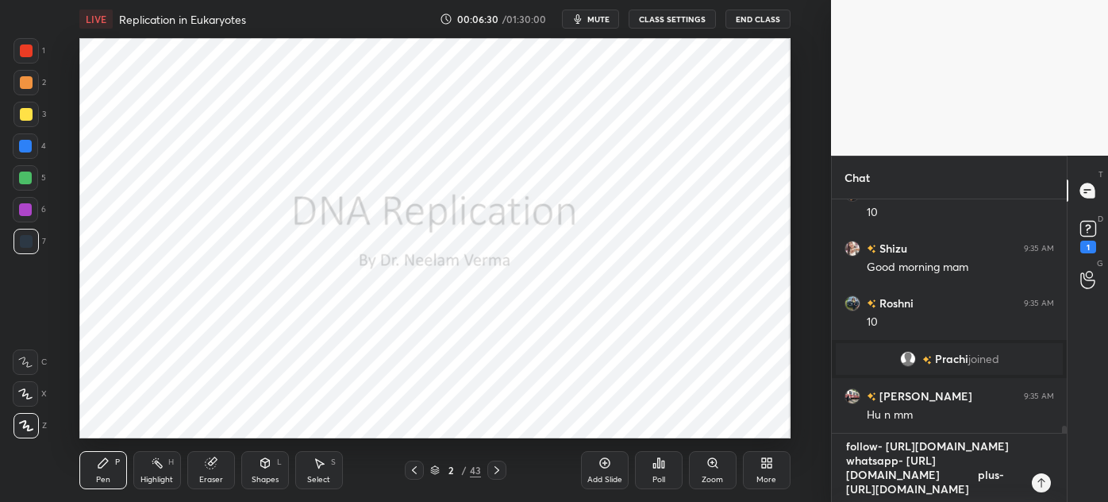
type textarea "follow- [URL][DOMAIN_NAME] whatsapp- [URL][DOMAIN_NAME] plus- [URL][DOMAIN_NAME…"
type textarea "x"
type textarea "follow- [URL][DOMAIN_NAME] whatsapp- [URL][DOMAIN_NAME] plus- [URL][DOMAIN_NAME…"
type textarea "x"
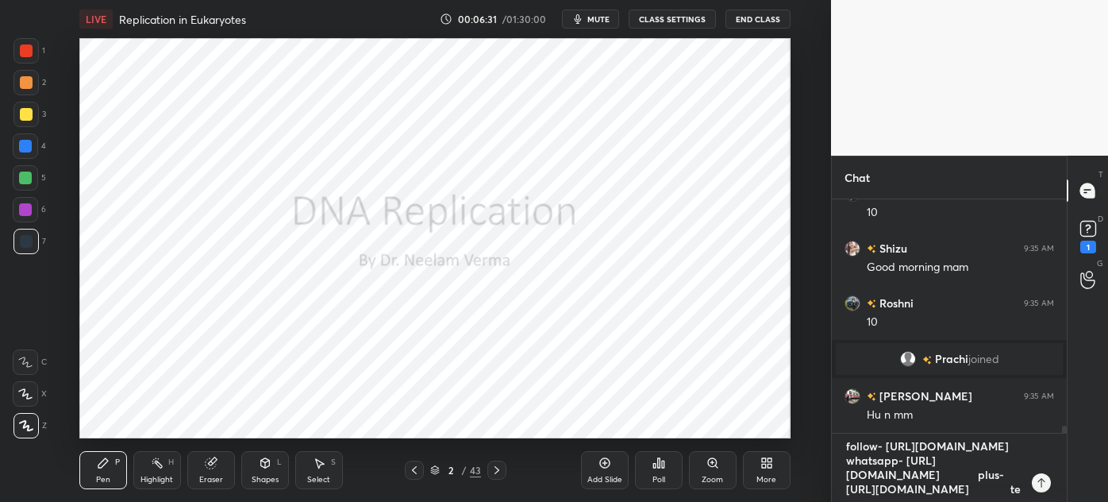
type textarea "follow- [URL][DOMAIN_NAME] whatsapp- [URL][DOMAIN_NAME] plus- [URL][DOMAIN_NAME…"
type textarea "x"
type textarea "follow- [URL][DOMAIN_NAME] whatsapp- [URL][DOMAIN_NAME] plus- [URL][DOMAIN_NAME…"
type textarea "x"
type textarea "follow- [URL][DOMAIN_NAME] whatsapp- [URL][DOMAIN_NAME] plus- [URL][DOMAIN_NAME…"
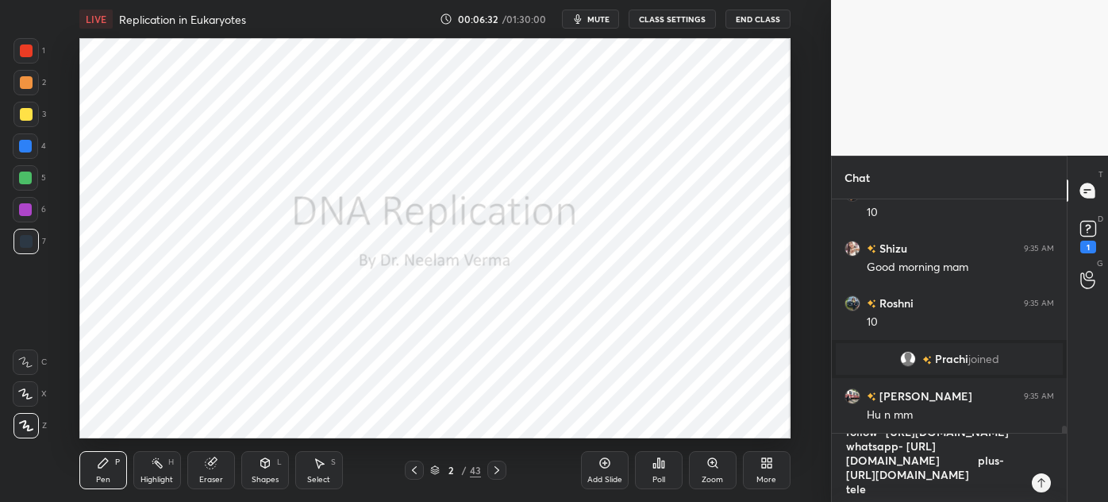
type textarea "x"
type textarea "follow- [URL][DOMAIN_NAME] whatsapp- [URL][DOMAIN_NAME] plus- [URL][DOMAIN_NAME…"
type textarea "x"
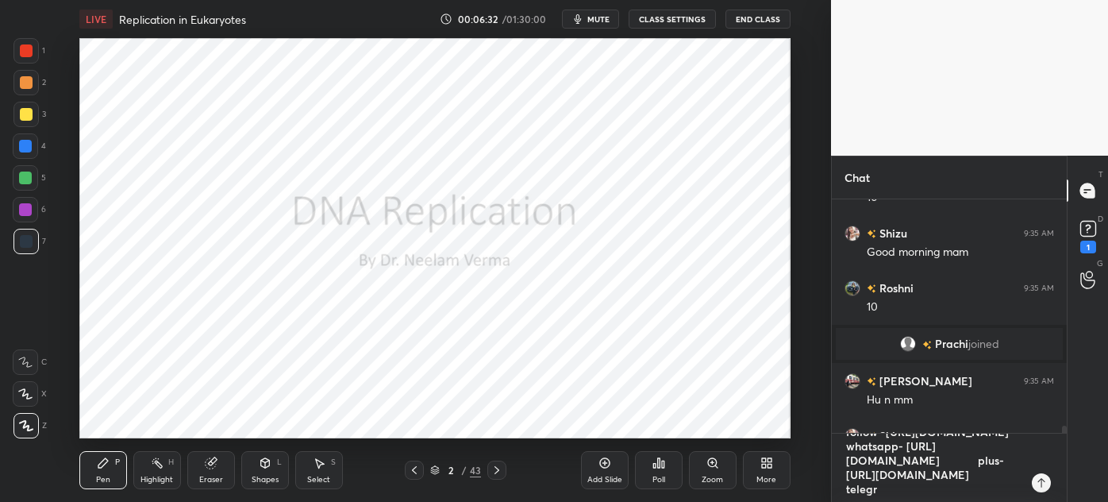
scroll to position [7039, 0]
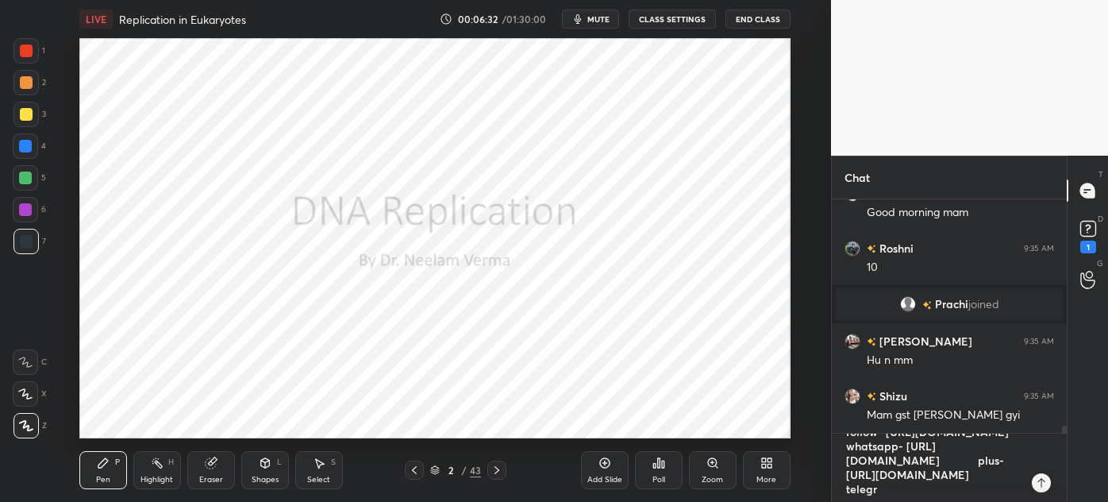
type textarea "follow- [URL][DOMAIN_NAME] whatsapp- [URL][DOMAIN_NAME] plus- [URL][DOMAIN_NAME…"
type textarea "x"
type textarea "follow- [URL][DOMAIN_NAME] whatsapp- [URL][DOMAIN_NAME] plus- [URL][DOMAIN_NAME…"
type textarea "x"
type textarea "follow- [URL][DOMAIN_NAME] whatsapp- [URL][DOMAIN_NAME] plus- [URL][DOMAIN_NAME…"
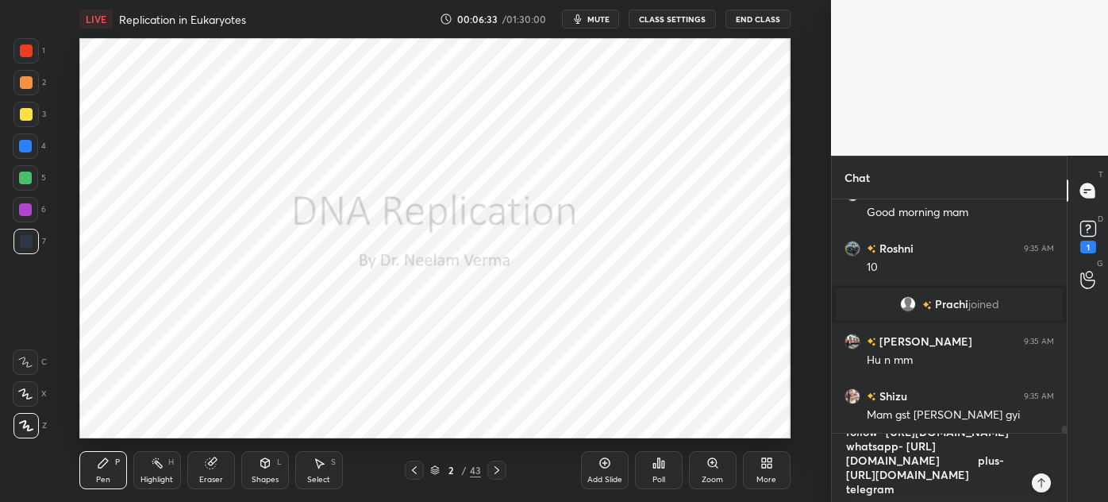
type textarea "x"
type textarea "follow- [URL][DOMAIN_NAME] whatsapp- [URL][DOMAIN_NAME] plus- [URL][DOMAIN_NAME…"
type textarea "x"
type textarea "follow- [URL][DOMAIN_NAME] whatsapp- [URL][DOMAIN_NAME] plus- [URL][DOMAIN_NAME…"
type textarea "x"
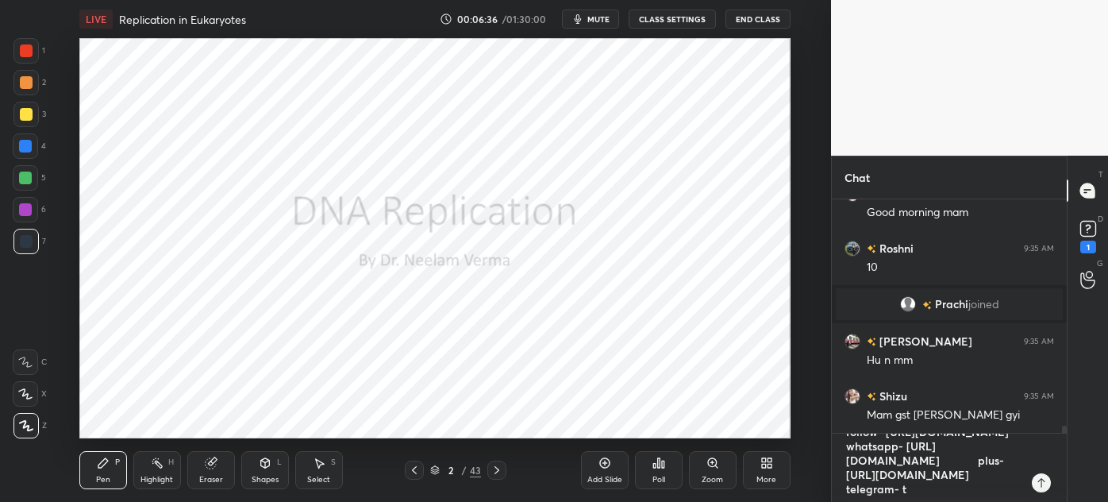
type textarea "follow- [URL][DOMAIN_NAME] whatsapp- [URL][DOMAIN_NAME] plus- [URL][DOMAIN_NAME…"
type textarea "x"
type textarea "follow- [URL][DOMAIN_NAME] whatsapp- [URL][DOMAIN_NAME] plus- [URL][DOMAIN_NAME…"
type textarea "x"
type textarea "follow- [URL][DOMAIN_NAME] whatsapp- [URL][DOMAIN_NAME] plus- [URL][DOMAIN_NAME…"
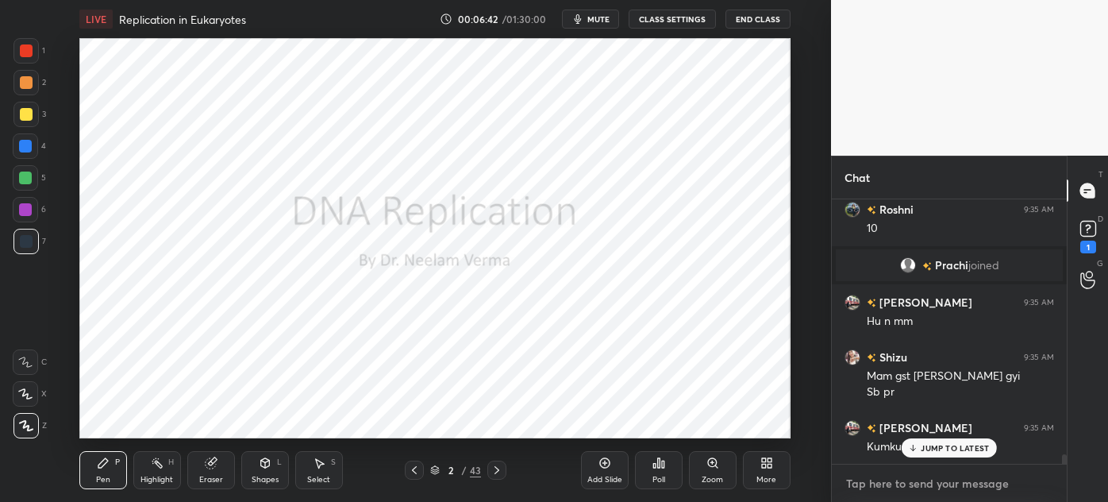
scroll to position [7268, 0]
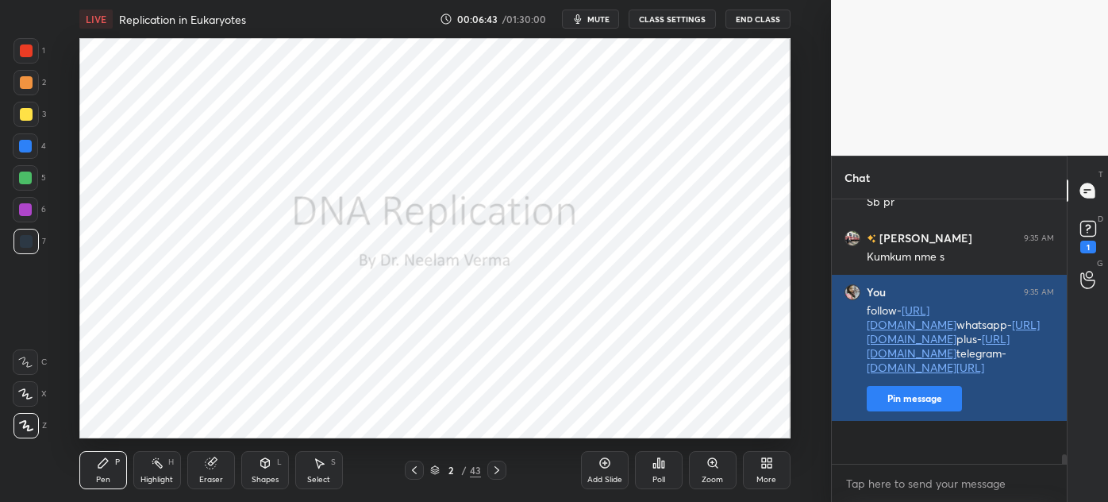
click at [930, 411] on button "Pin message" at bounding box center [914, 398] width 95 height 25
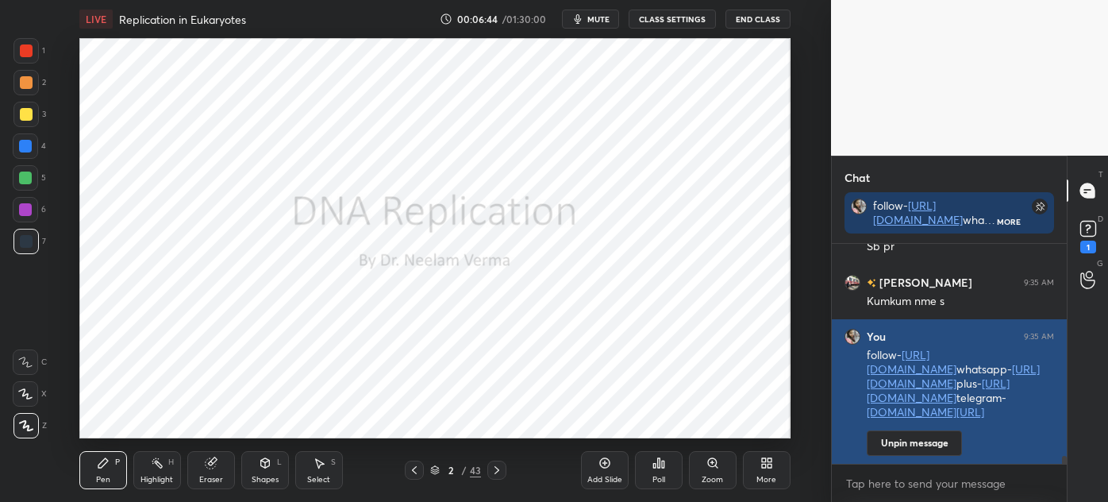
scroll to position [7350, 0]
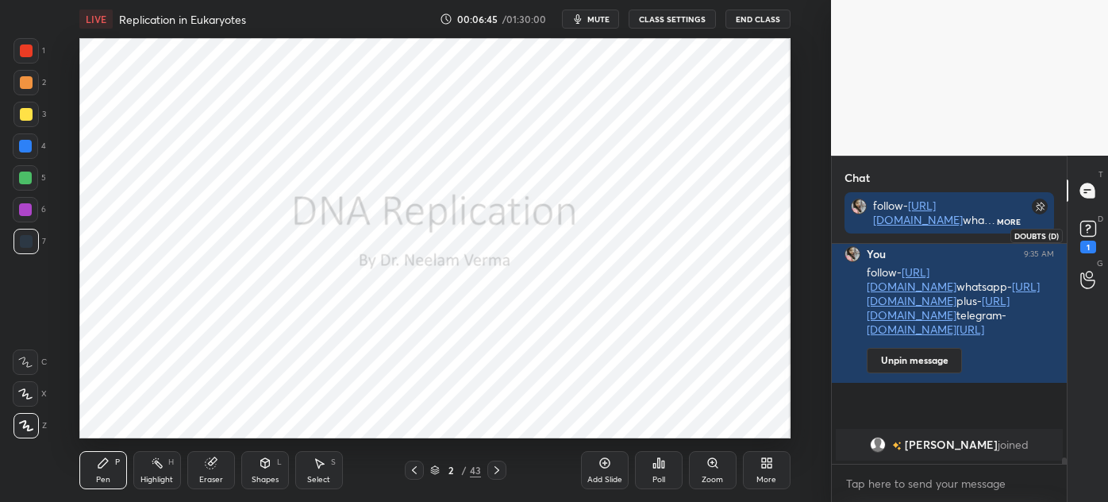
click at [1085, 227] on rect at bounding box center [1088, 229] width 15 height 15
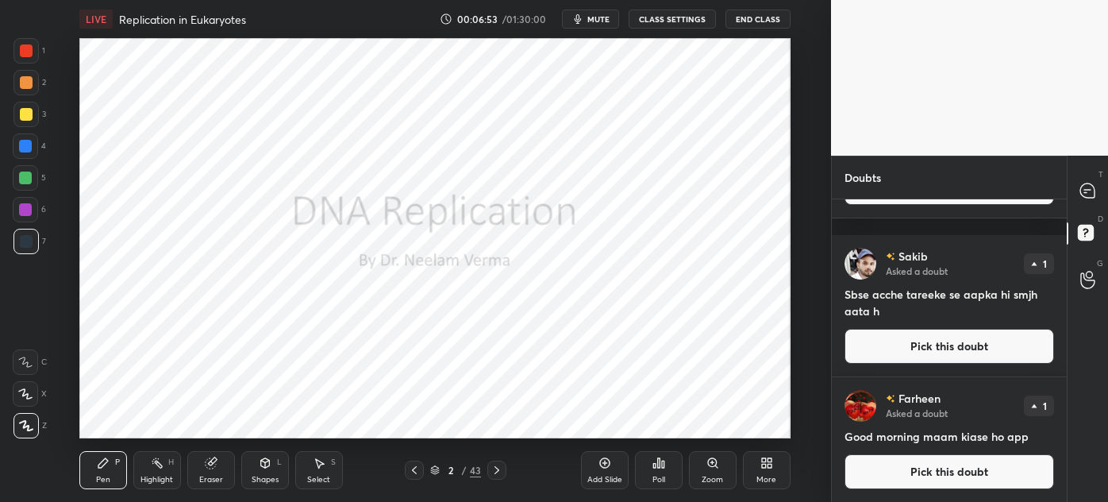
scroll to position [0, 0]
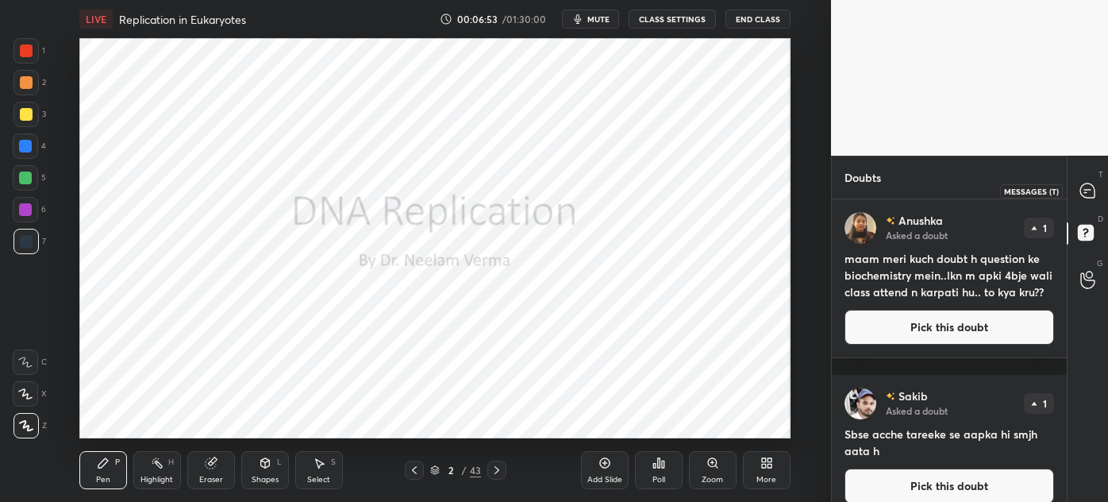
click at [1078, 197] on div at bounding box center [1089, 190] width 32 height 29
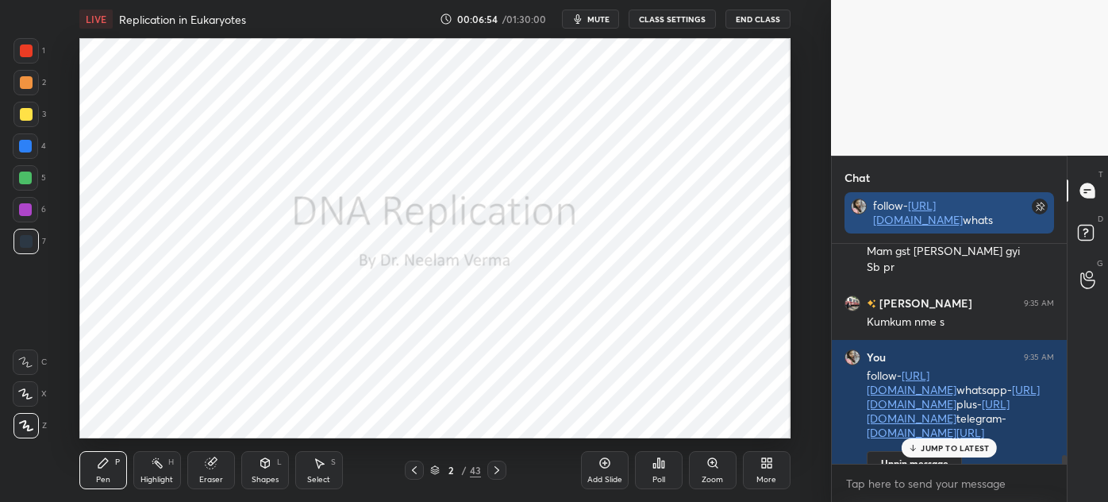
scroll to position [7562, 0]
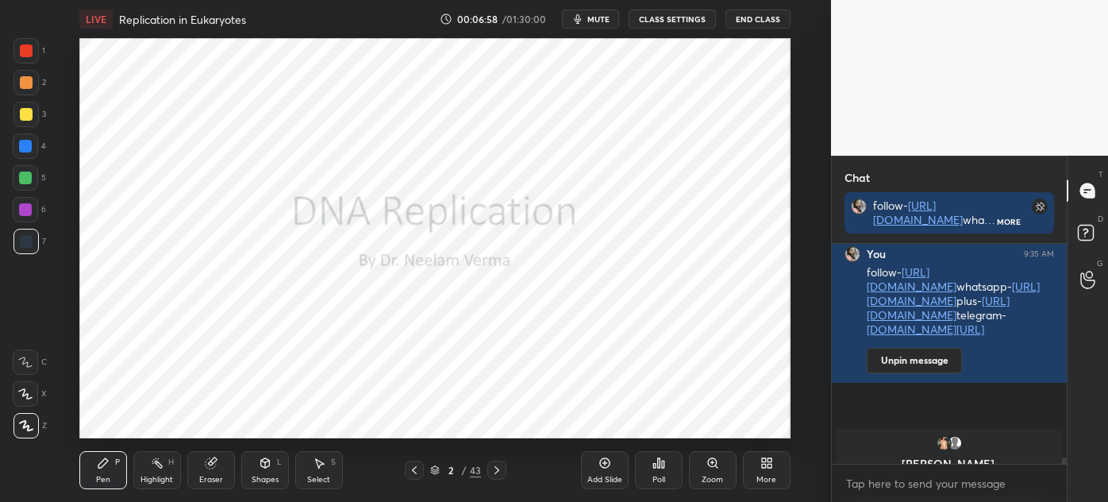
click at [273, 476] on div "Shapes" at bounding box center [265, 480] width 27 height 8
click at [326, 469] on div "Select S" at bounding box center [319, 470] width 48 height 38
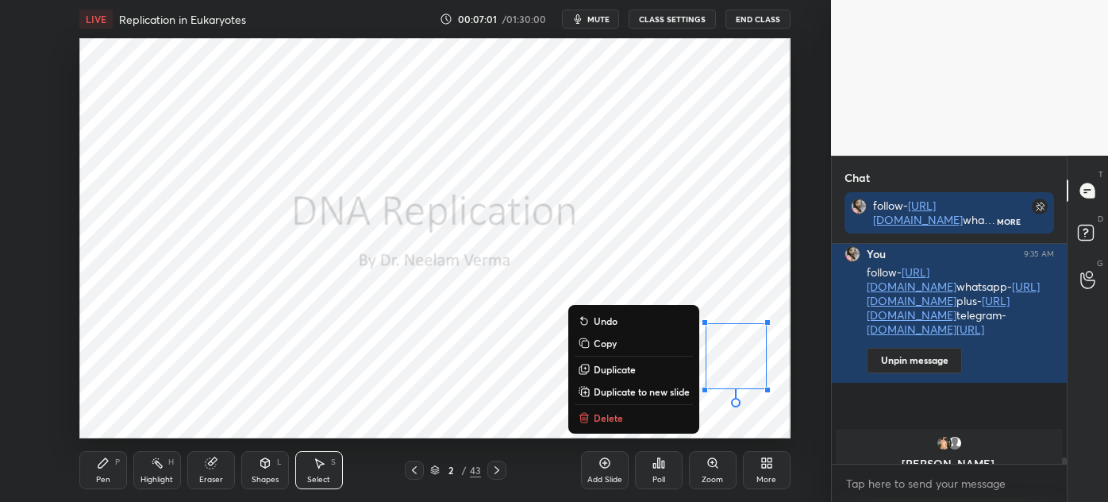
click at [626, 416] on button "Delete" at bounding box center [634, 417] width 118 height 19
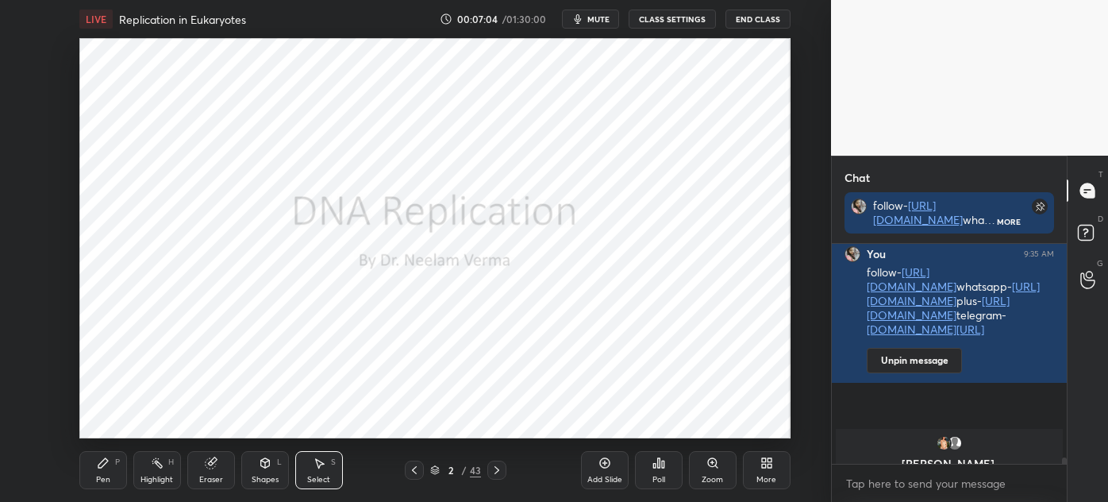
click at [102, 472] on div "Pen P" at bounding box center [103, 470] width 48 height 38
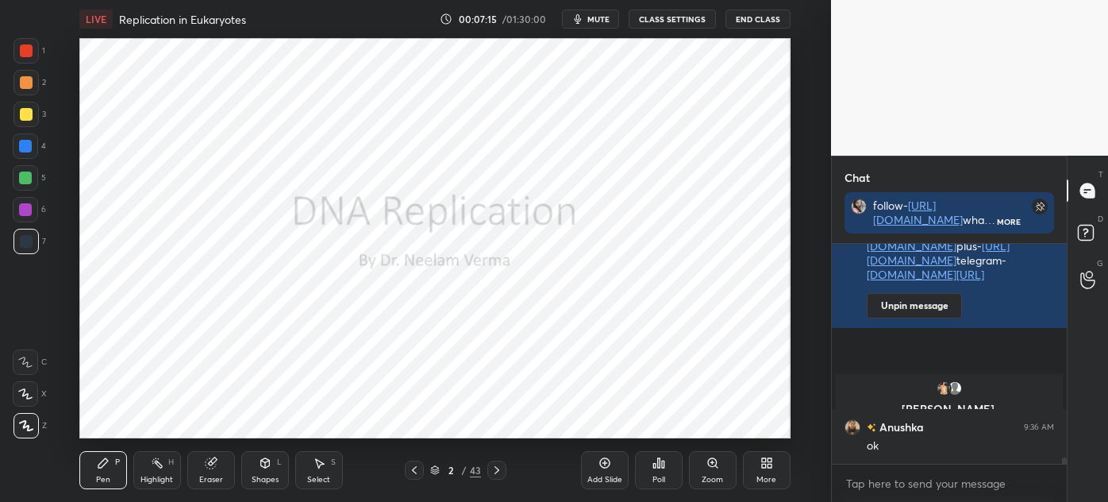
click at [497, 470] on icon at bounding box center [497, 470] width 13 height 13
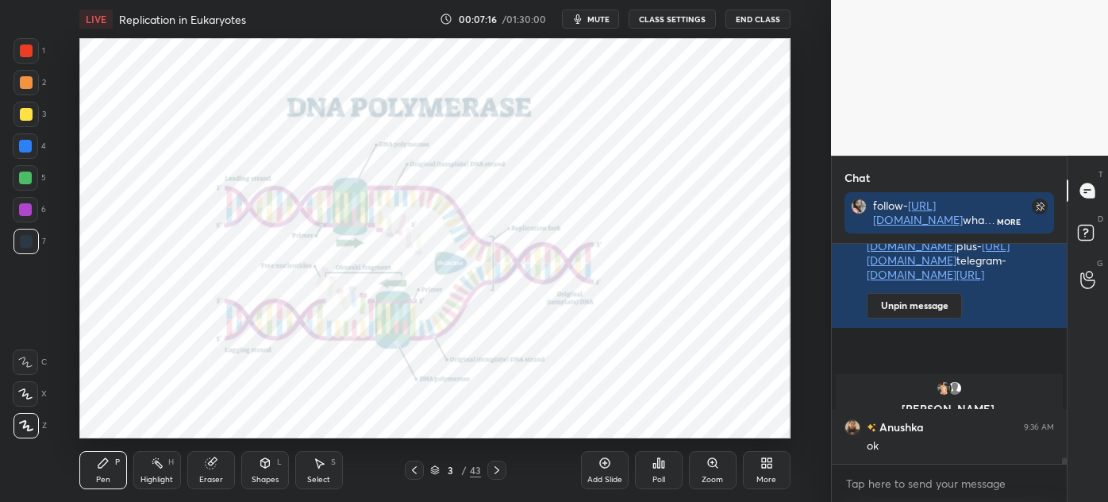
click at [252, 468] on div "Shapes L" at bounding box center [265, 470] width 48 height 38
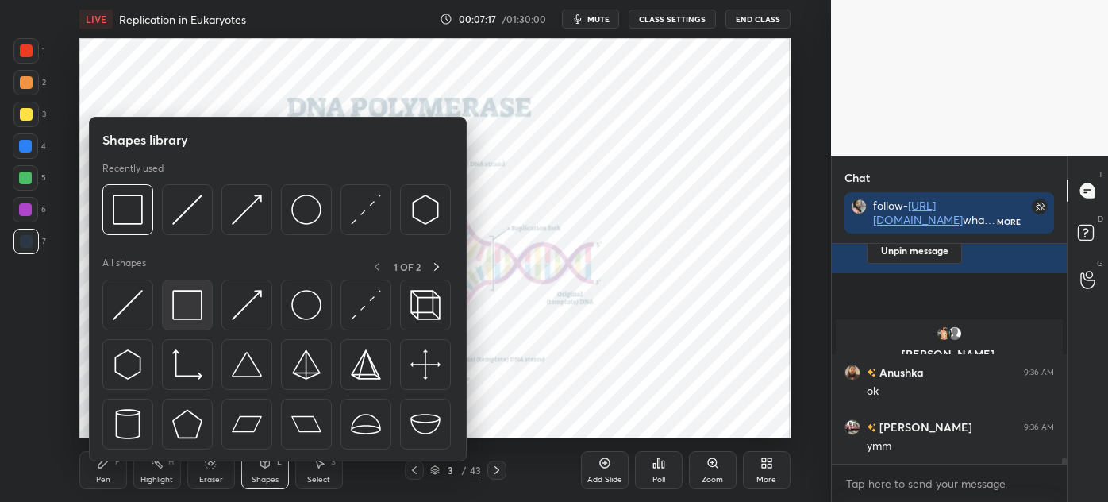
click at [194, 318] on img at bounding box center [187, 305] width 30 height 30
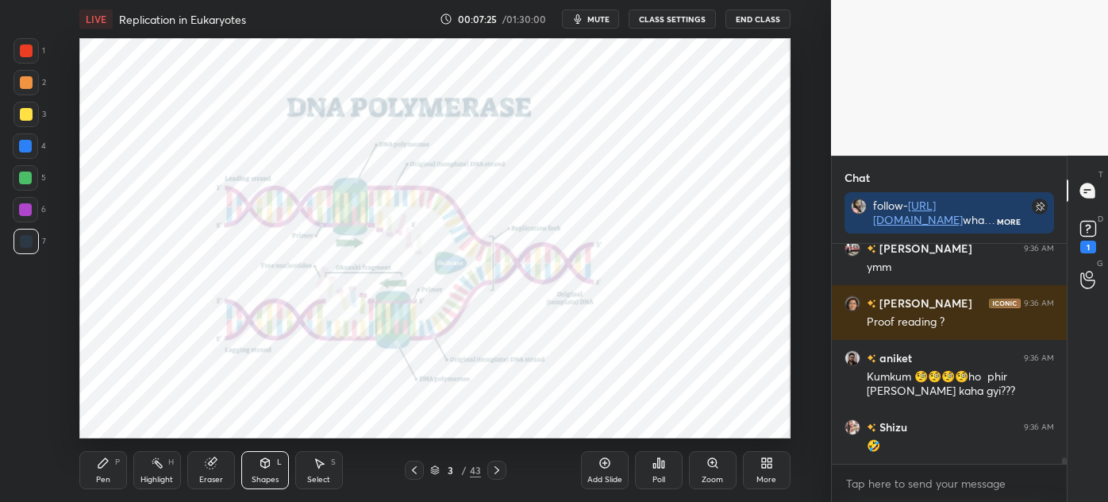
click at [413, 472] on icon at bounding box center [414, 470] width 13 height 13
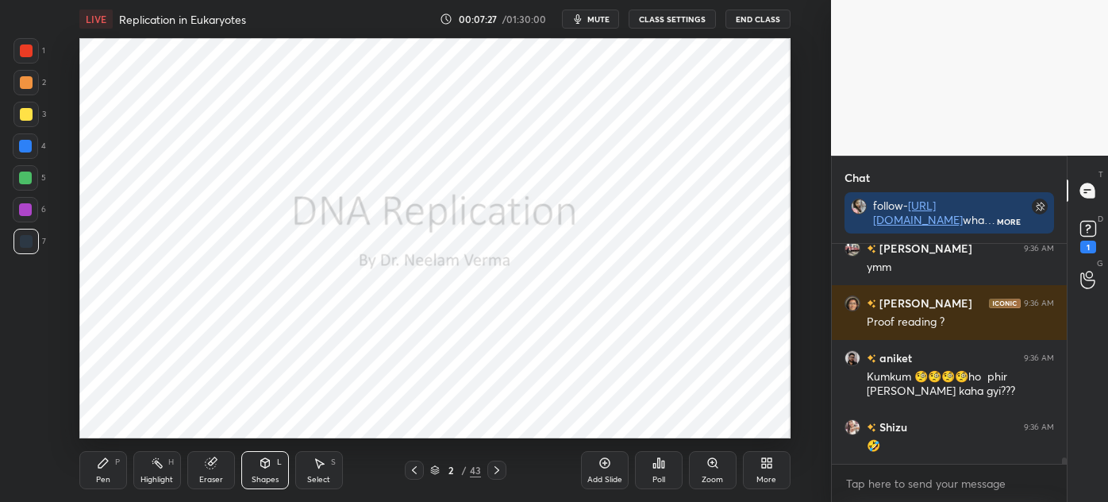
click at [106, 464] on icon at bounding box center [103, 463] width 13 height 13
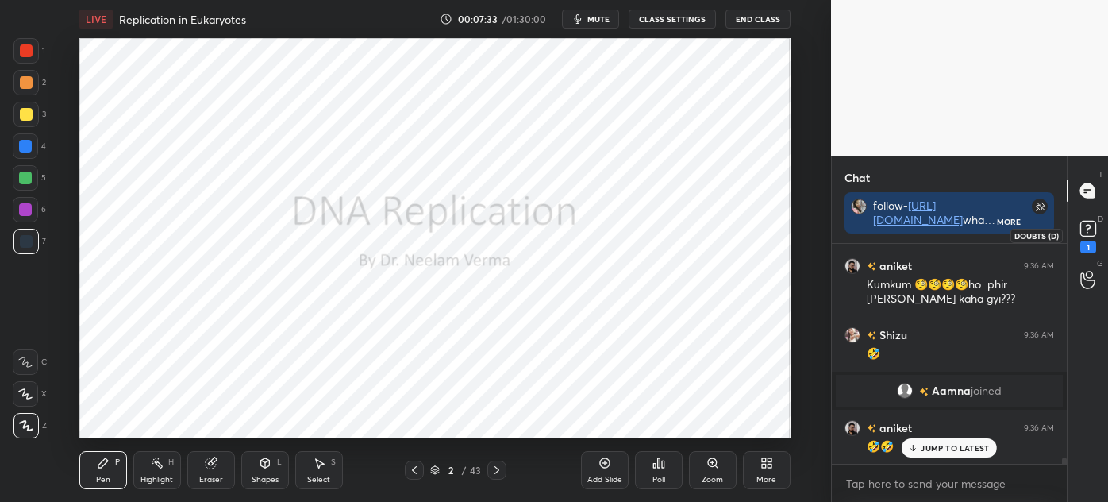
click at [1093, 234] on rect at bounding box center [1088, 229] width 15 height 15
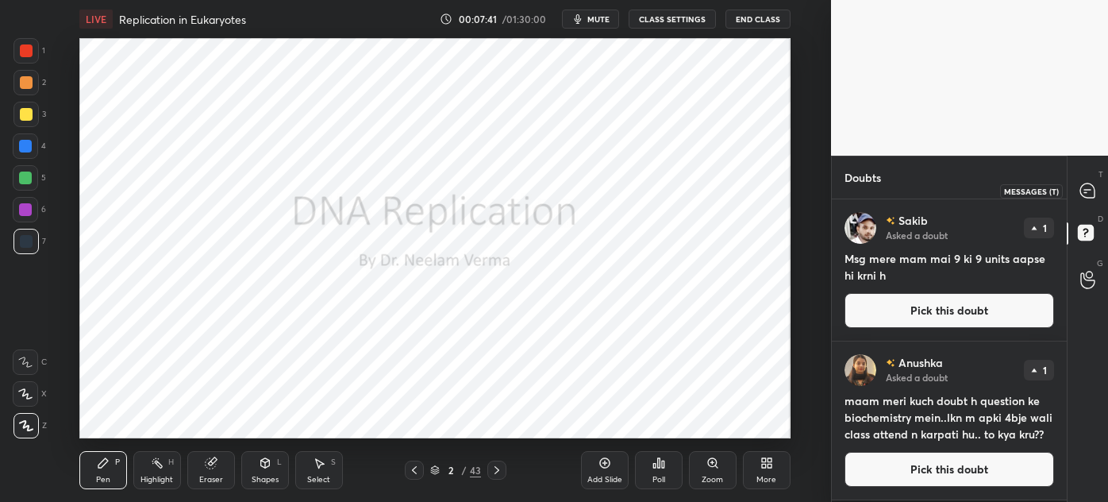
click at [1092, 196] on icon at bounding box center [1088, 190] width 14 height 14
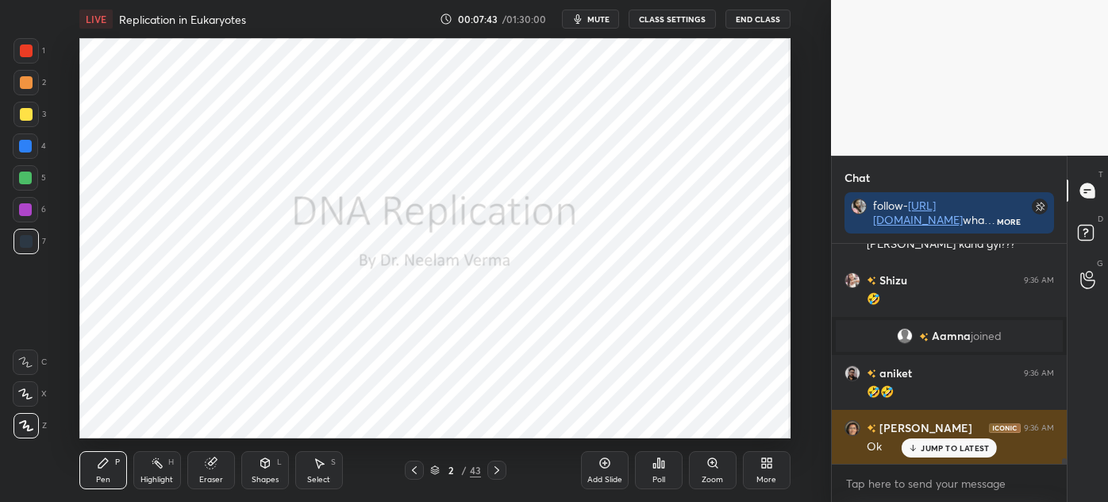
click at [932, 444] on p "JUMP TO LATEST" at bounding box center [955, 448] width 68 height 10
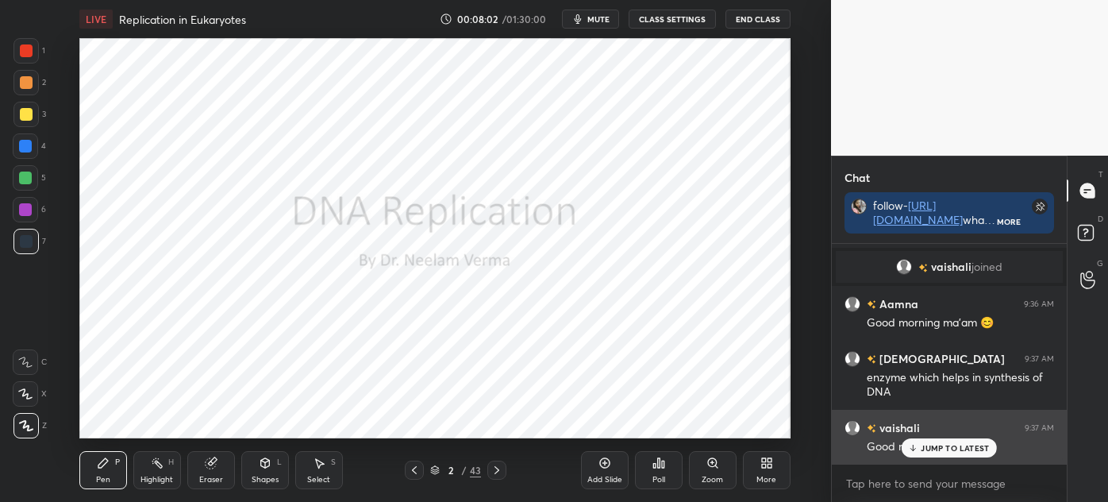
click at [961, 443] on p "JUMP TO LATEST" at bounding box center [955, 448] width 68 height 10
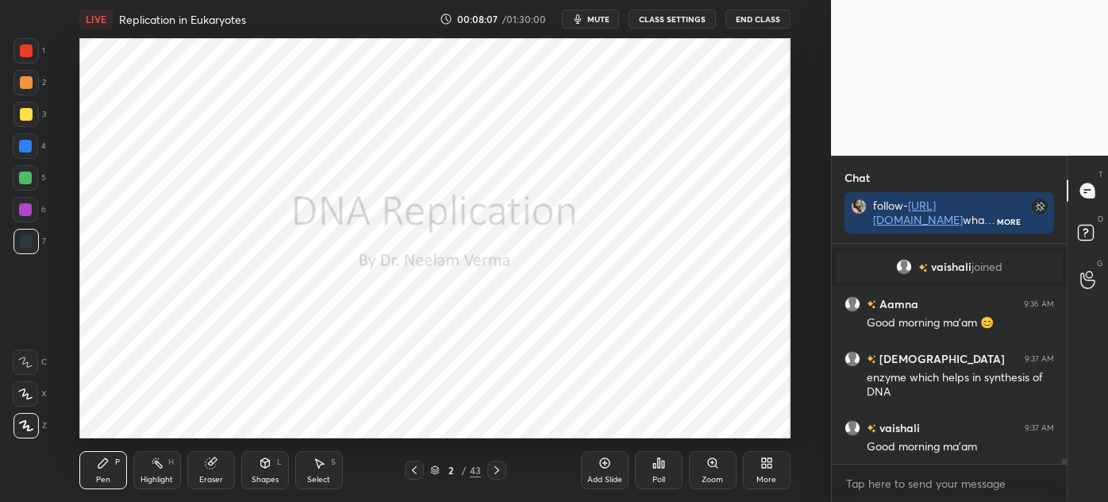
click at [488, 470] on div at bounding box center [496, 469] width 19 height 19
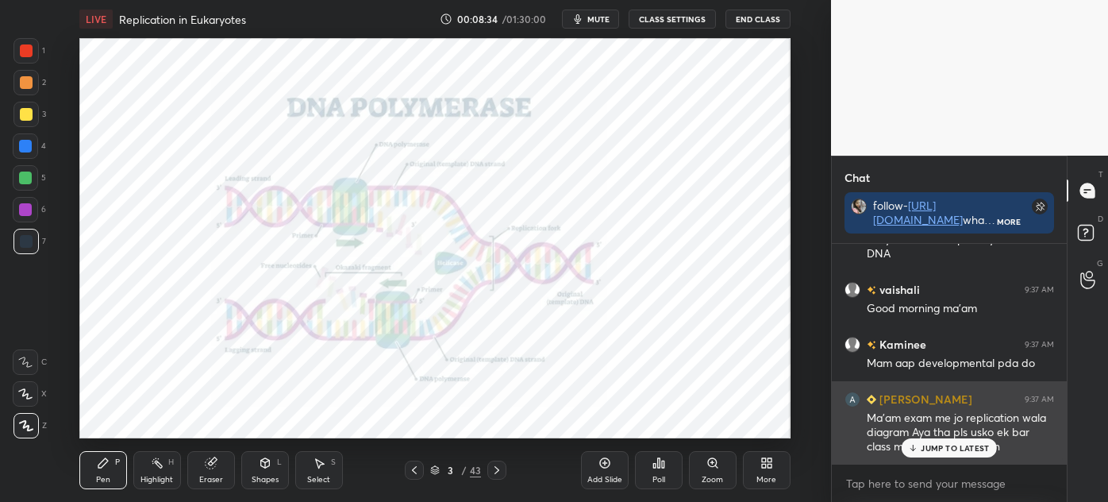
click at [936, 443] on p "JUMP TO LATEST" at bounding box center [955, 448] width 68 height 10
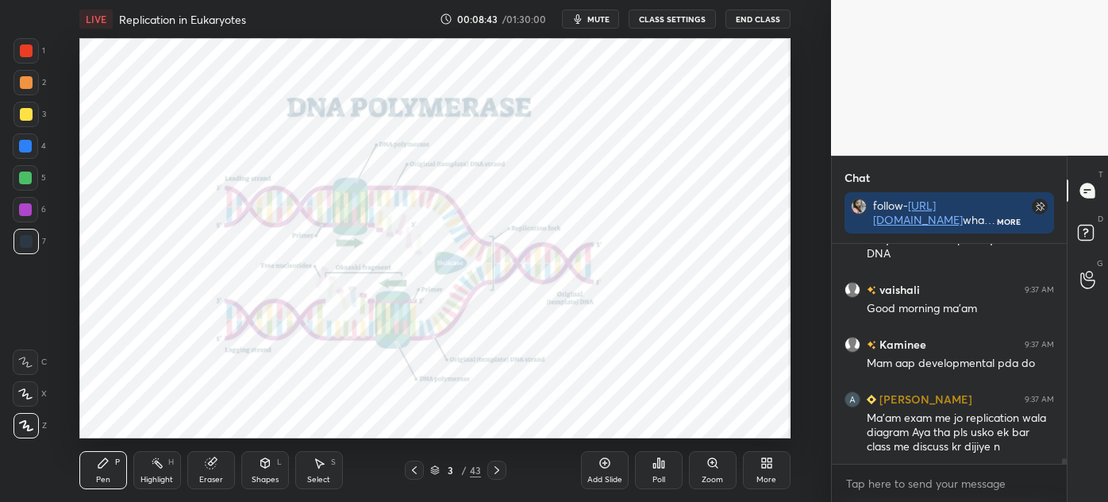
click at [499, 467] on icon at bounding box center [497, 470] width 13 height 13
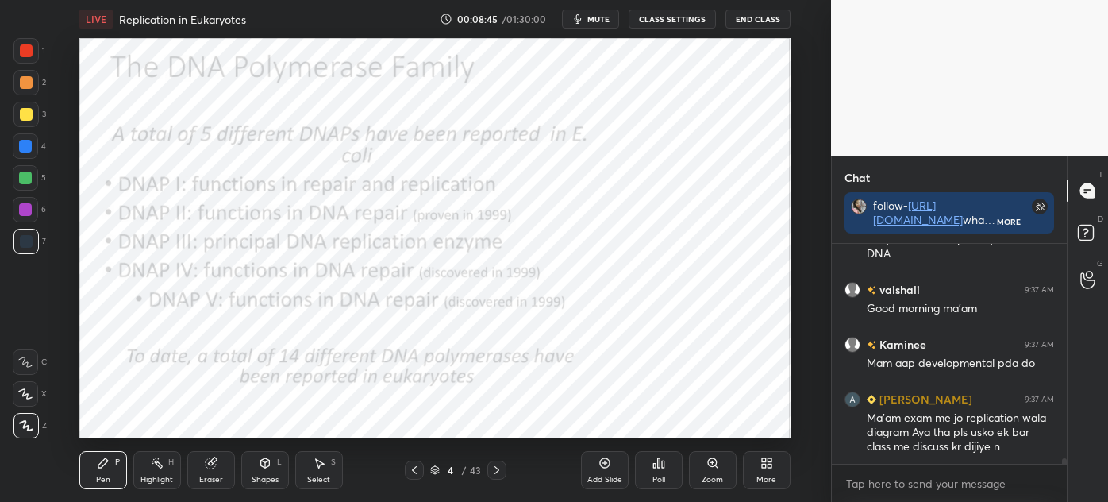
click at [263, 468] on icon at bounding box center [265, 463] width 13 height 13
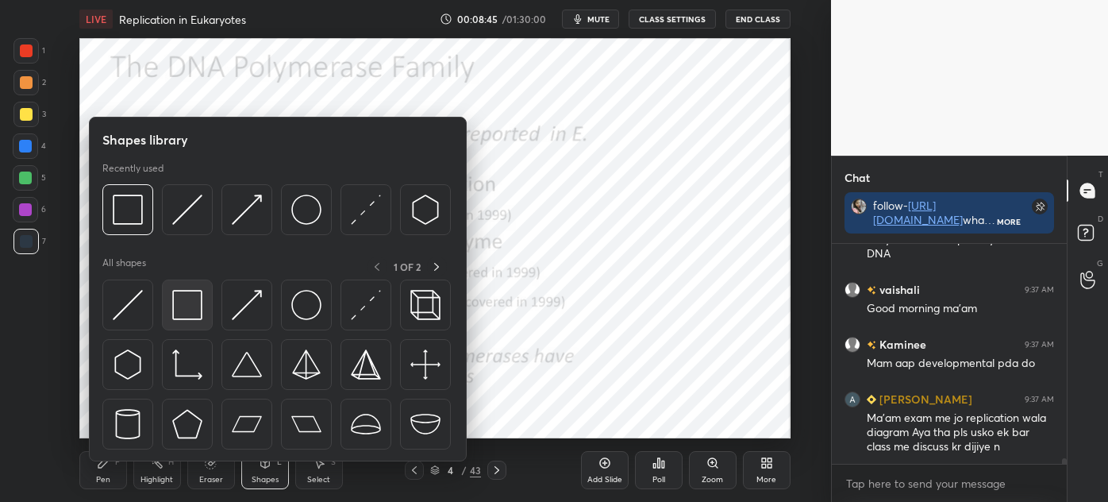
click at [191, 313] on img at bounding box center [187, 305] width 30 height 30
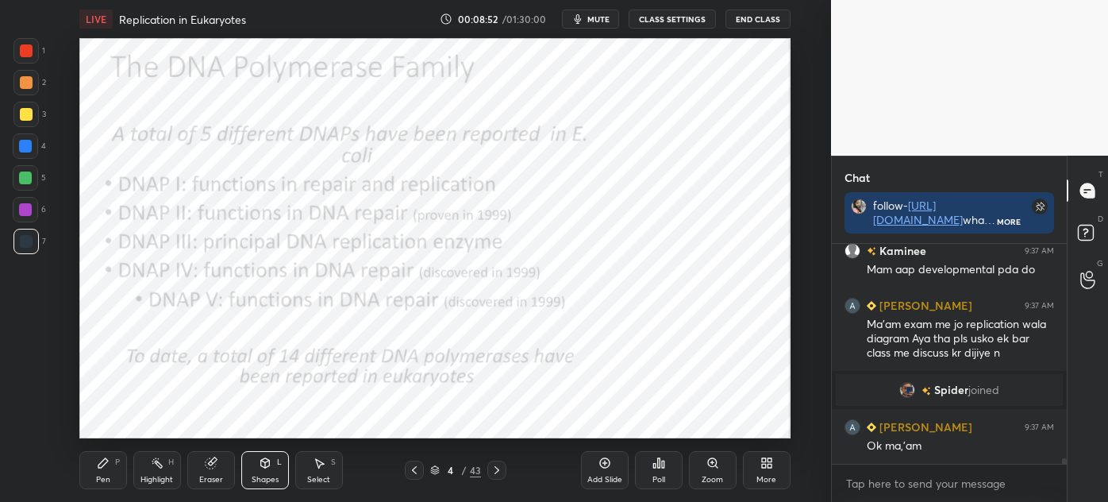
scroll to position [7941, 0]
click at [97, 478] on div "Pen" at bounding box center [103, 480] width 14 height 8
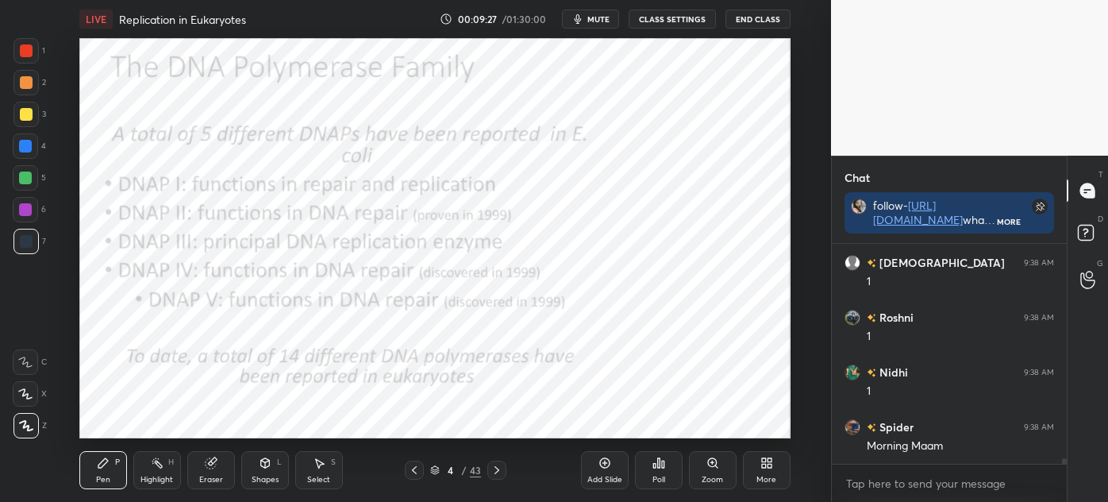
scroll to position [8817, 0]
click at [495, 466] on icon at bounding box center [497, 470] width 13 height 13
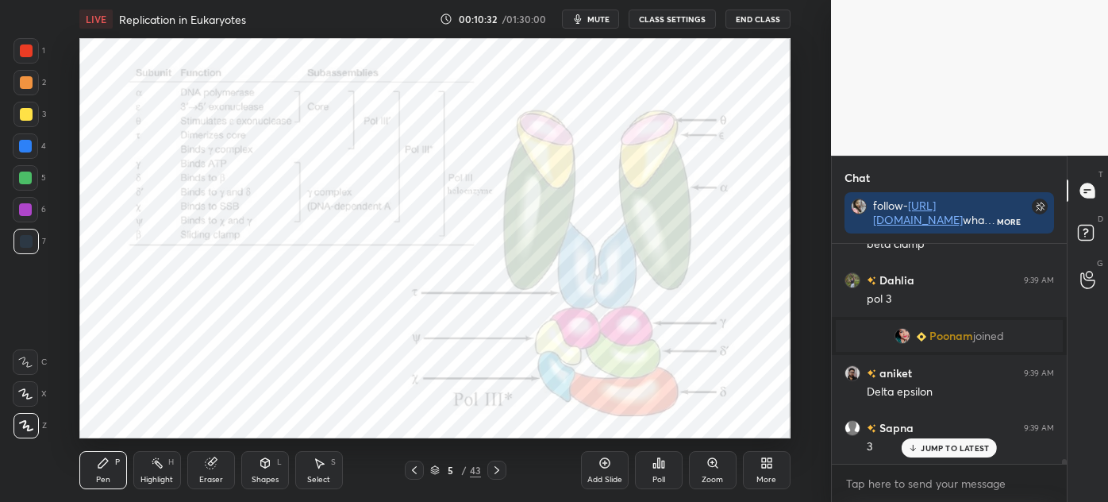
scroll to position [9364, 0]
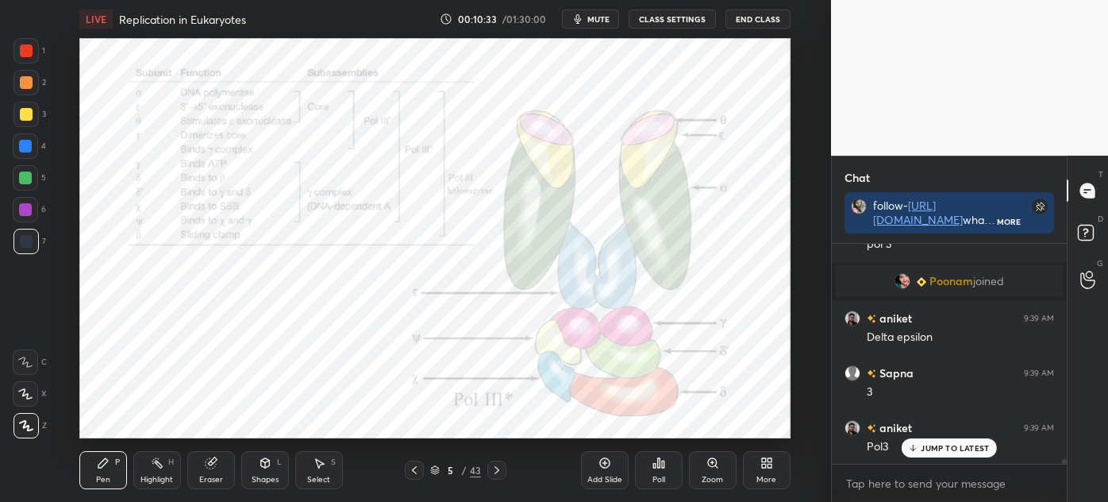
click at [416, 469] on icon at bounding box center [414, 470] width 13 height 13
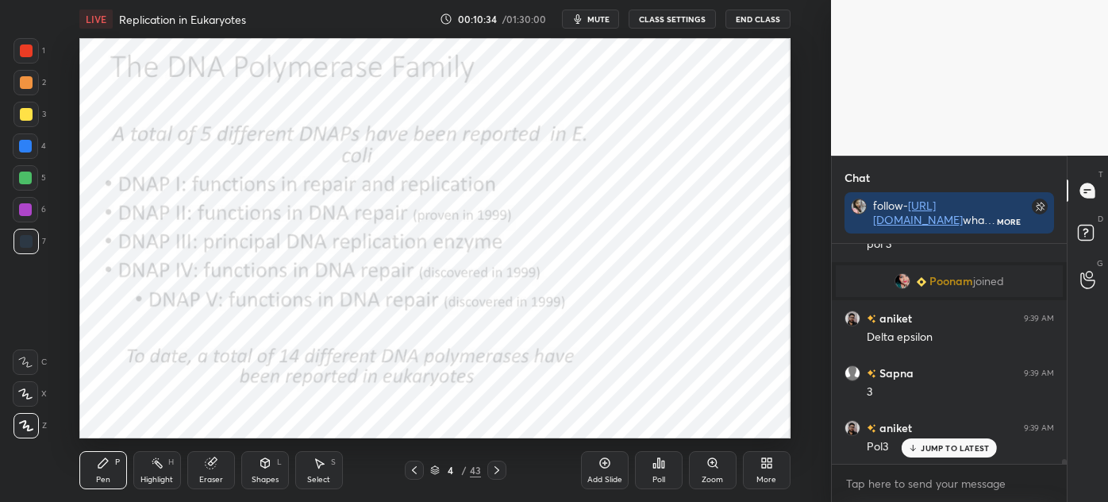
click at [319, 469] on icon at bounding box center [319, 463] width 13 height 13
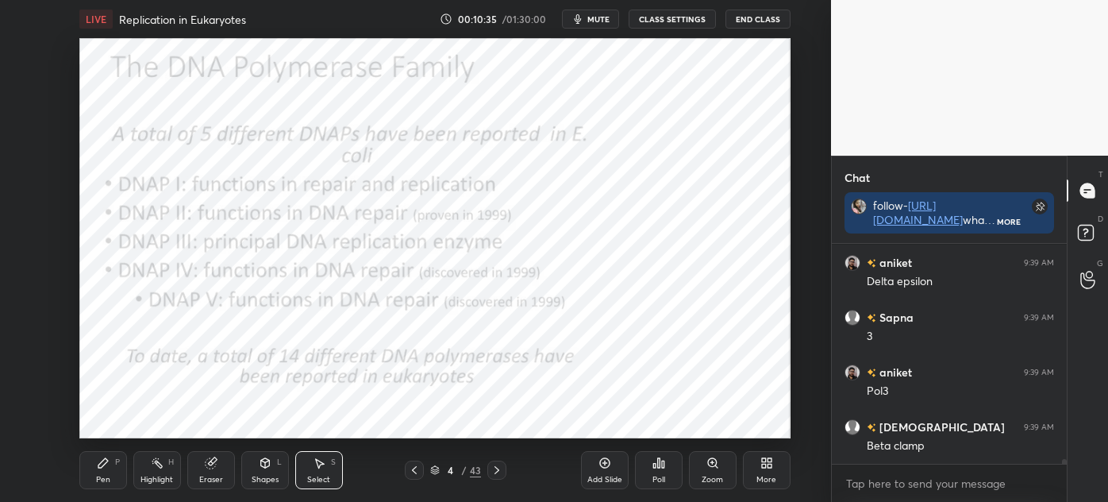
scroll to position [9457, 0]
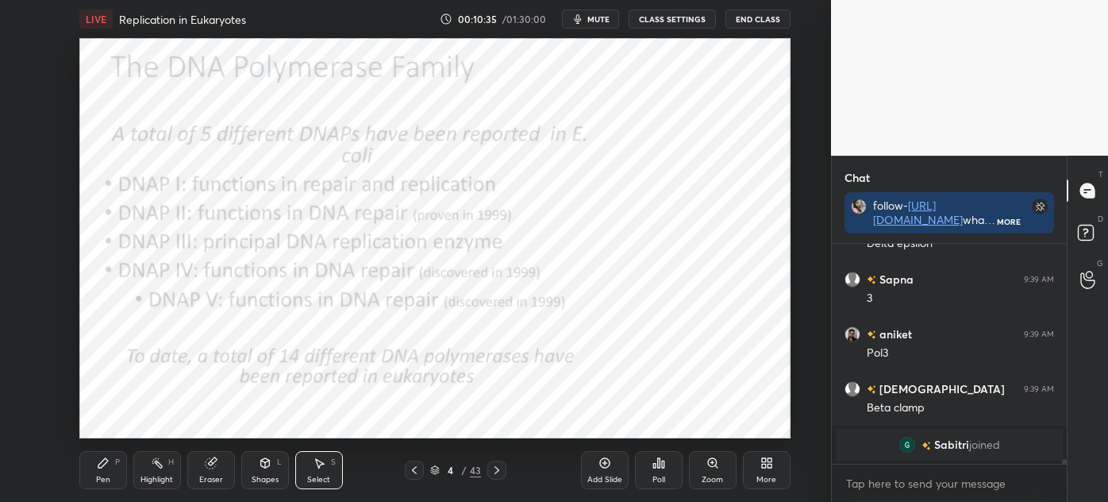
click at [588, 469] on div "Add Slide" at bounding box center [605, 470] width 48 height 38
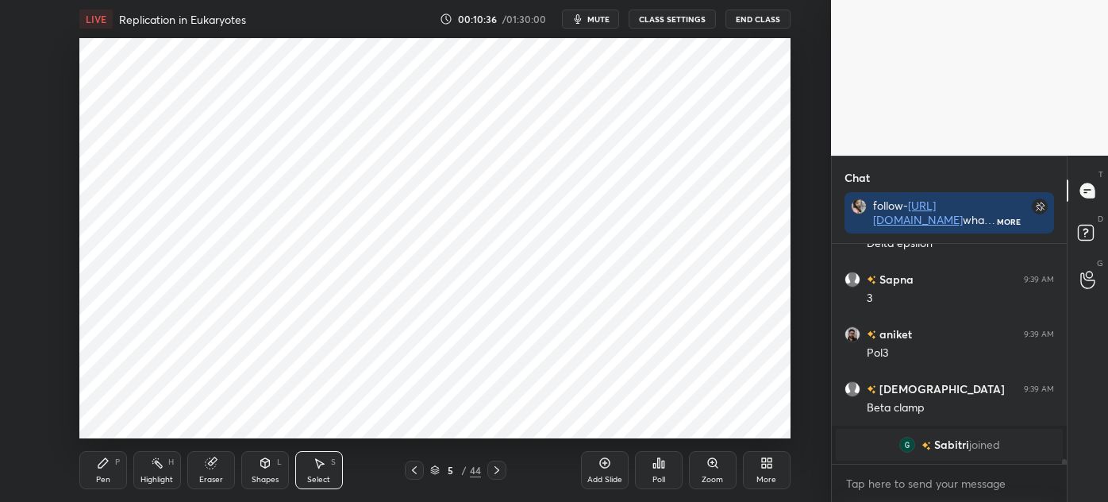
click at [106, 472] on div "Pen P" at bounding box center [103, 470] width 48 height 38
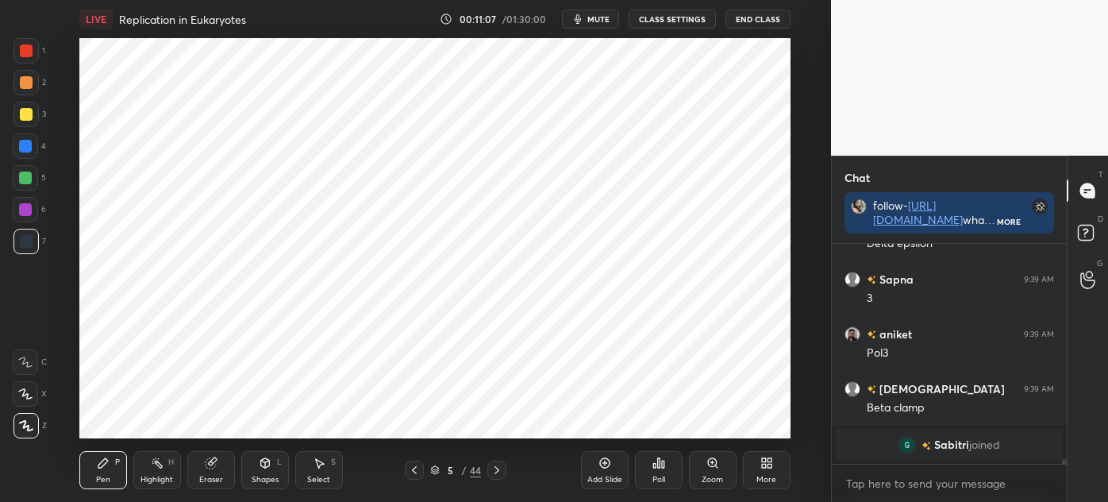
scroll to position [9286, 0]
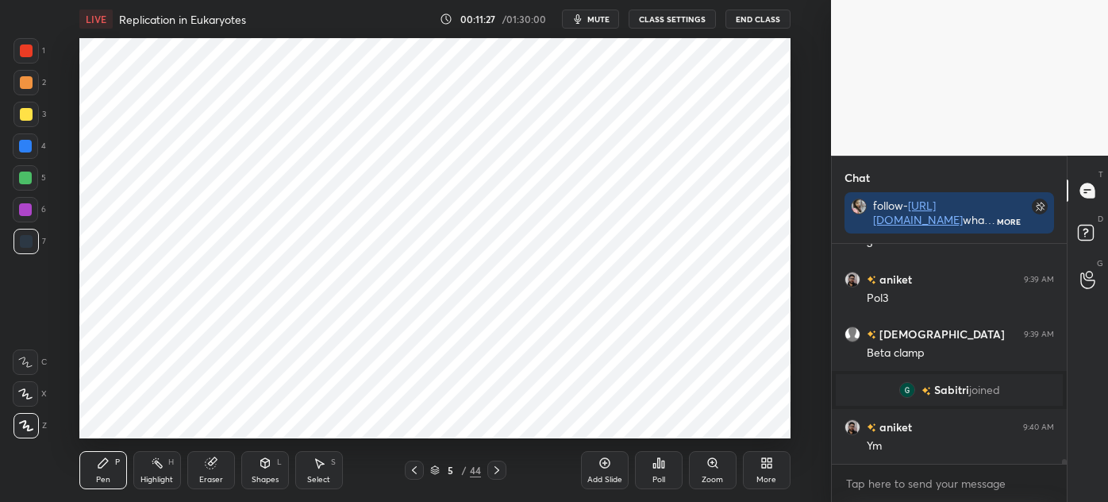
click at [262, 472] on div "Shapes L" at bounding box center [265, 470] width 48 height 38
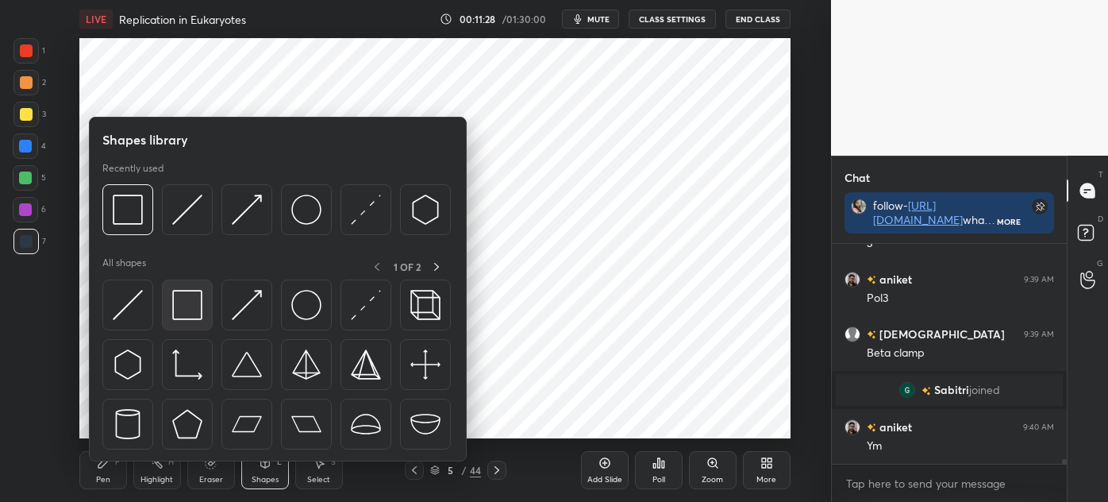
click at [198, 303] on img at bounding box center [187, 305] width 30 height 30
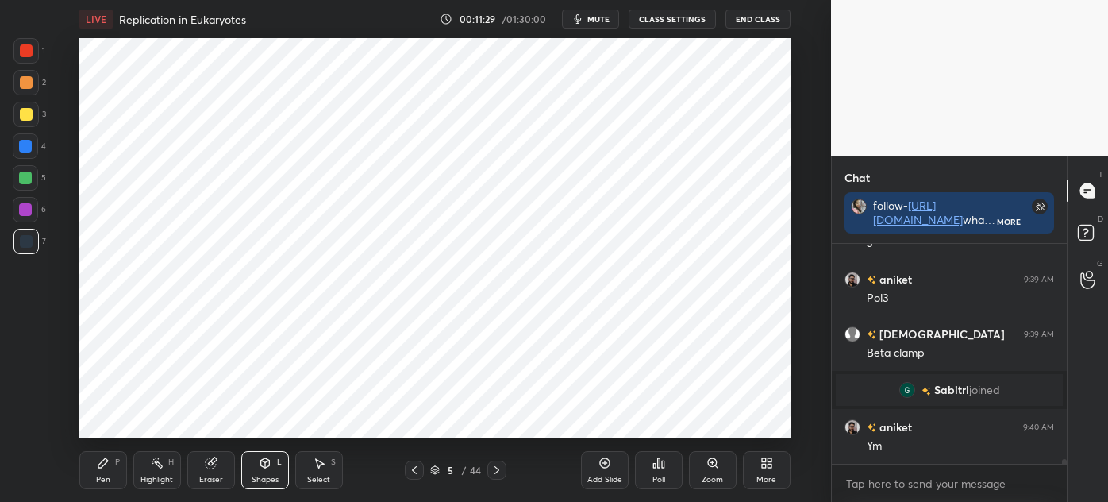
click at [32, 52] on div at bounding box center [26, 50] width 13 height 13
click at [115, 460] on div "P" at bounding box center [117, 462] width 5 height 8
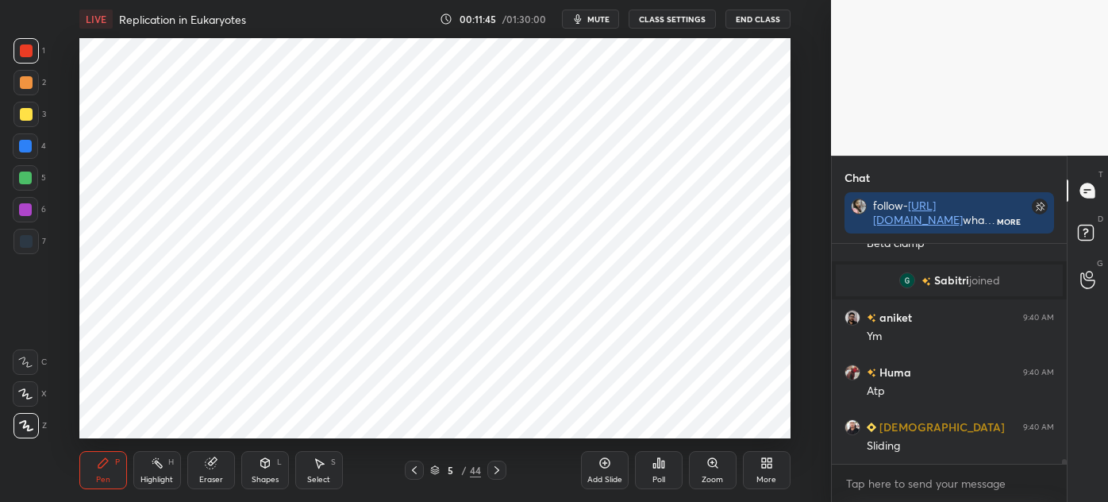
scroll to position [9450, 0]
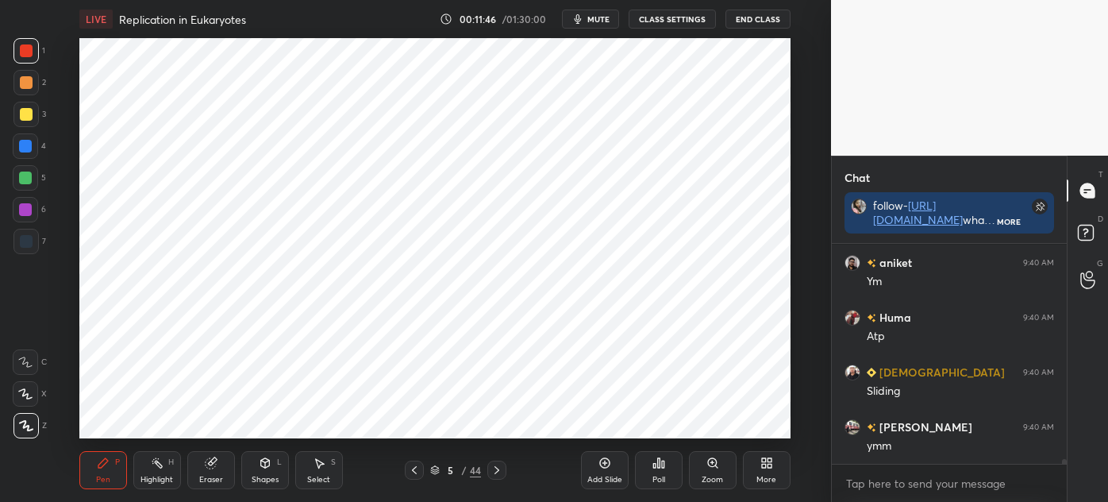
click at [27, 211] on div at bounding box center [25, 209] width 13 height 13
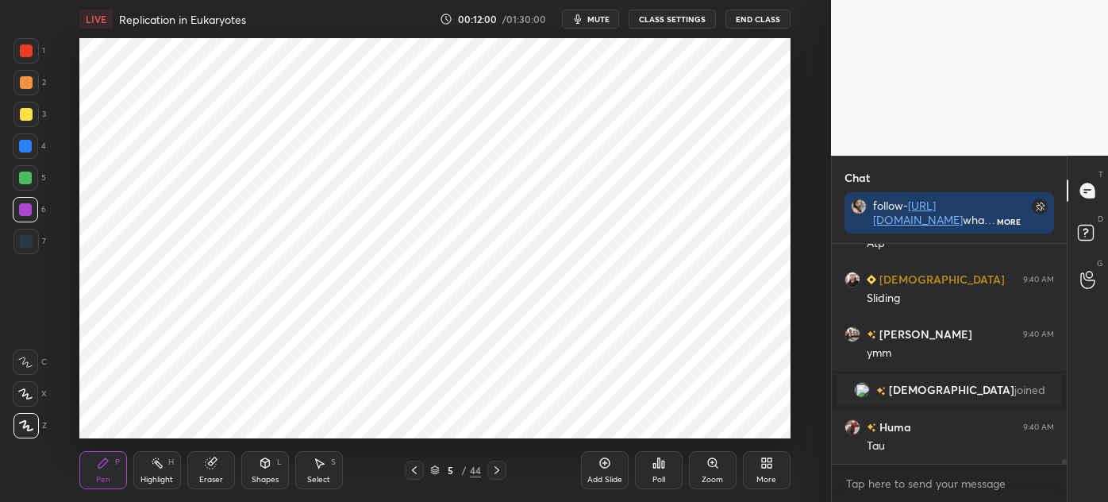
scroll to position [9520, 0]
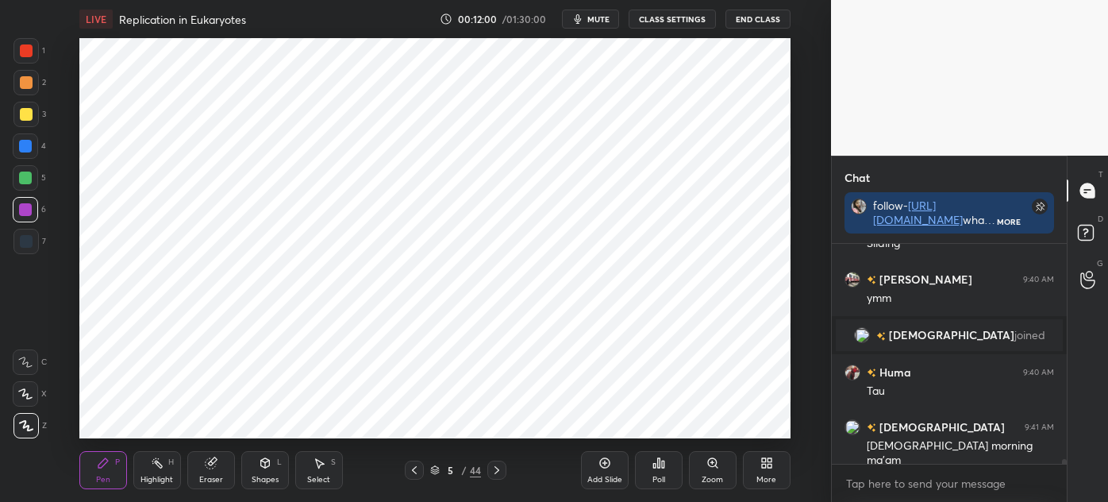
click at [28, 141] on div at bounding box center [25, 146] width 13 height 13
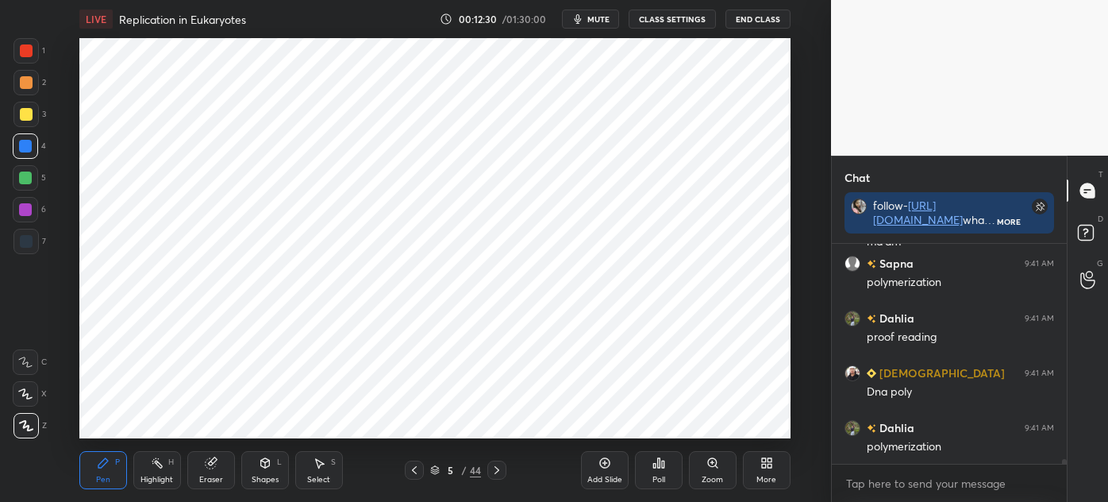
scroll to position [9794, 0]
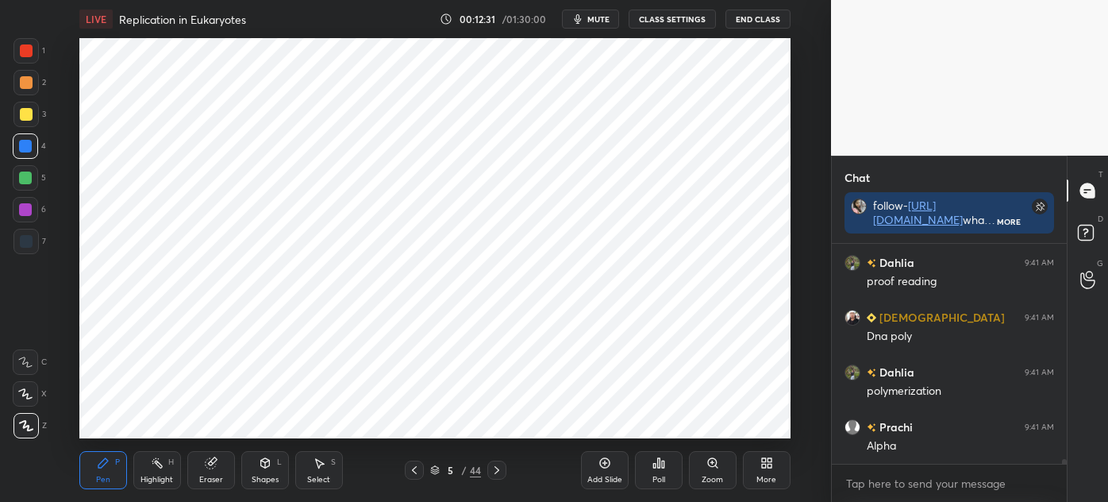
click at [32, 186] on div at bounding box center [25, 177] width 25 height 25
click at [28, 205] on div at bounding box center [25, 209] width 13 height 13
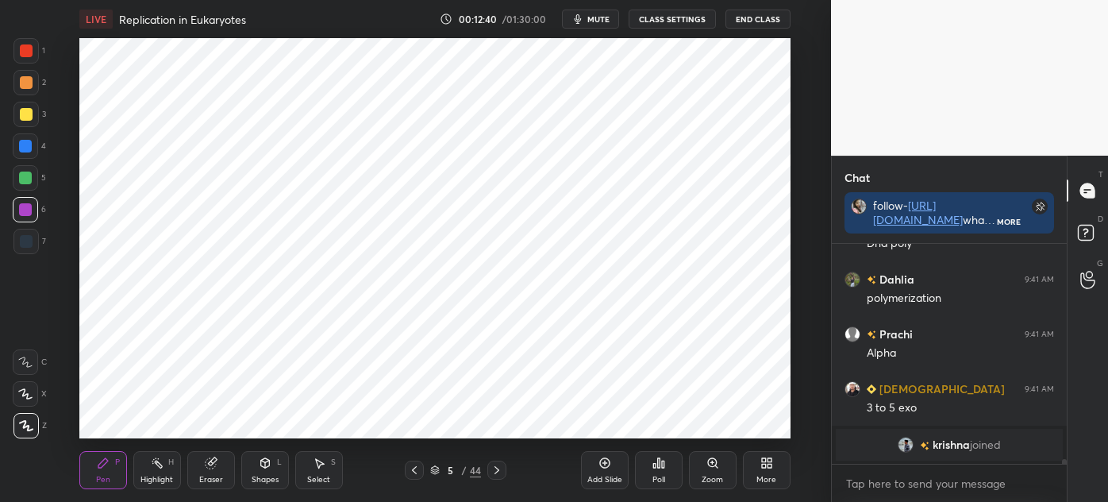
scroll to position [9791, 0]
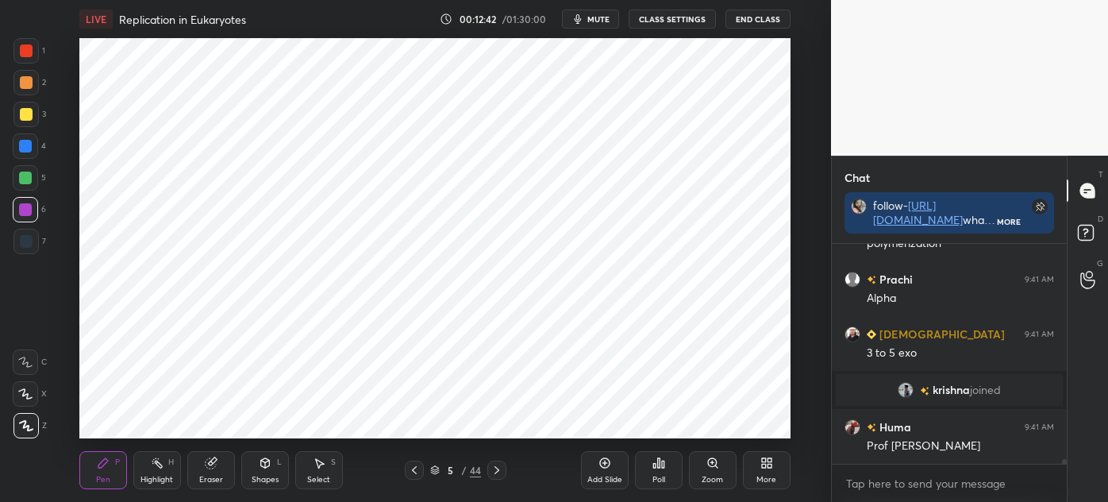
click at [321, 472] on div "Select S" at bounding box center [319, 470] width 48 height 38
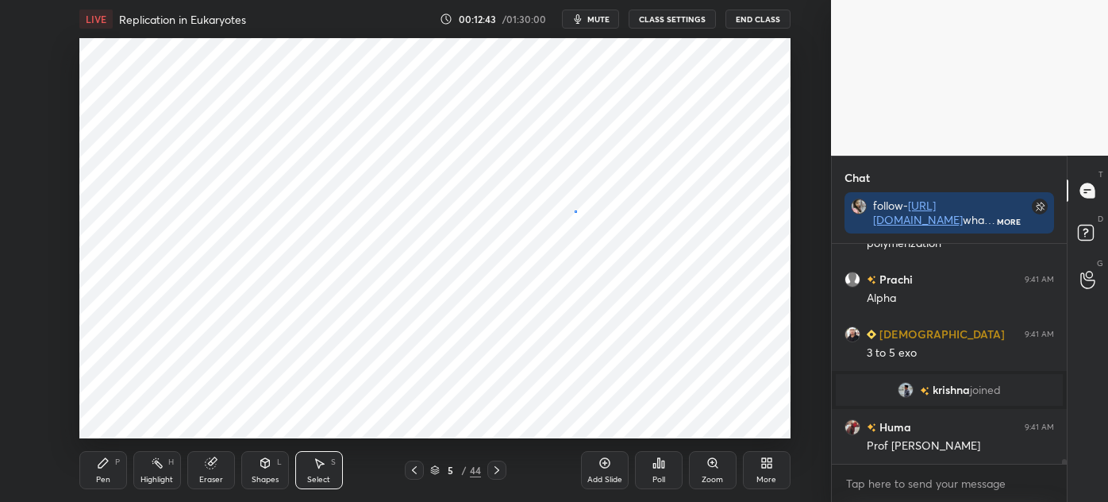
scroll to position [9846, 0]
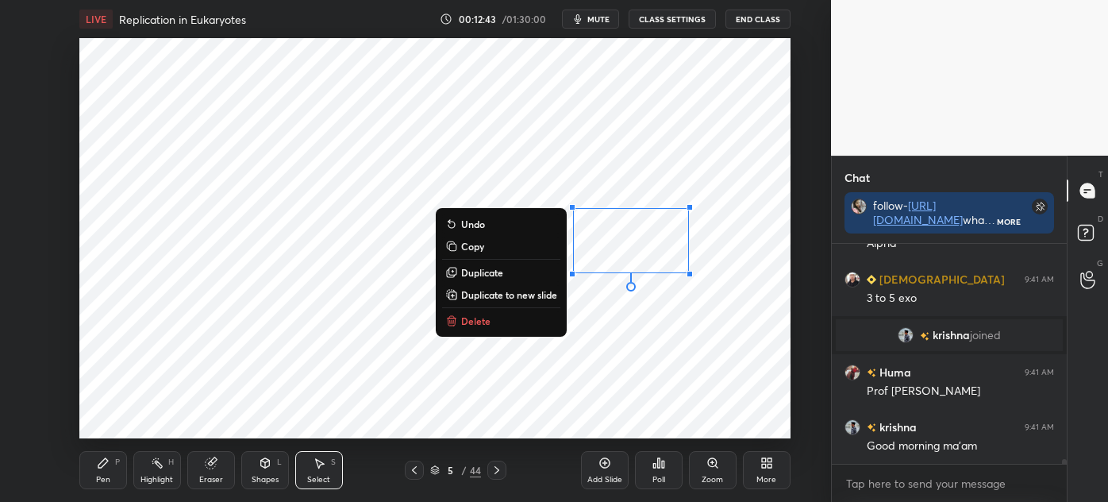
click at [520, 326] on button "Delete" at bounding box center [501, 320] width 118 height 19
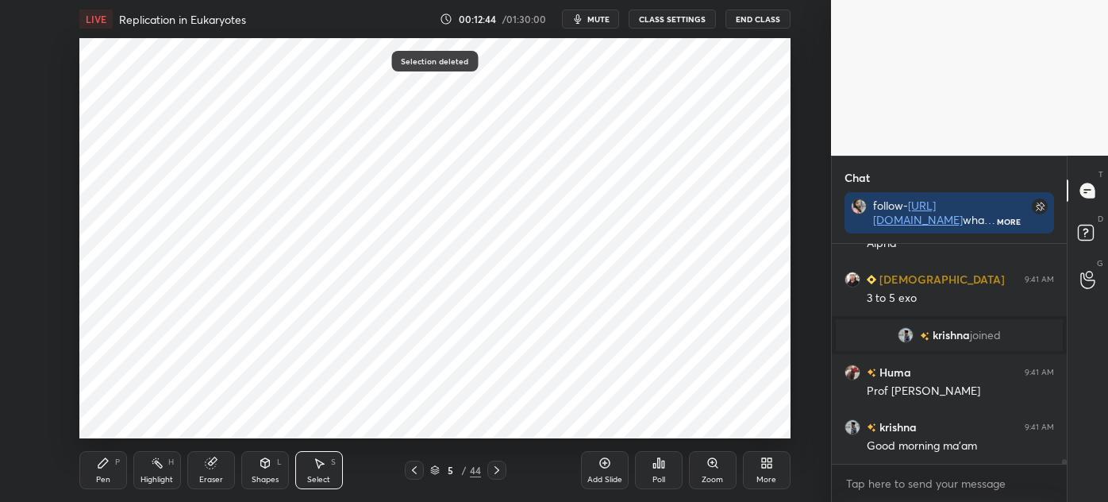
click at [102, 463] on icon at bounding box center [103, 463] width 10 height 10
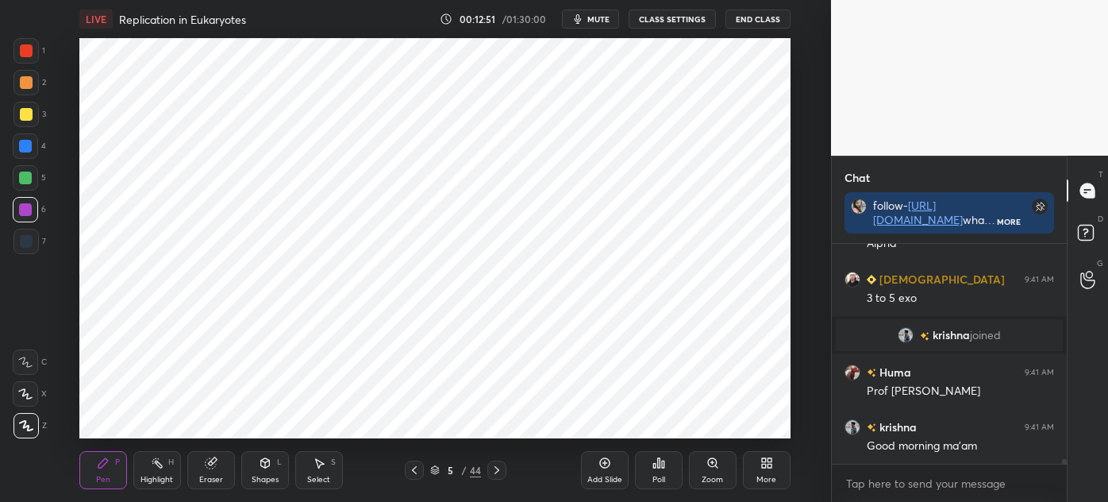
click at [32, 54] on div at bounding box center [25, 50] width 25 height 25
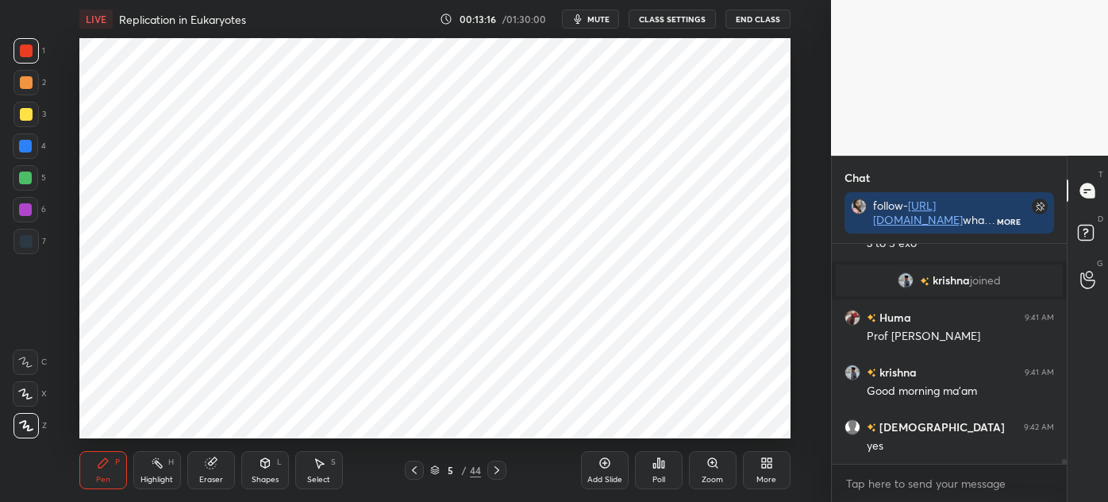
click at [498, 469] on icon at bounding box center [497, 470] width 13 height 13
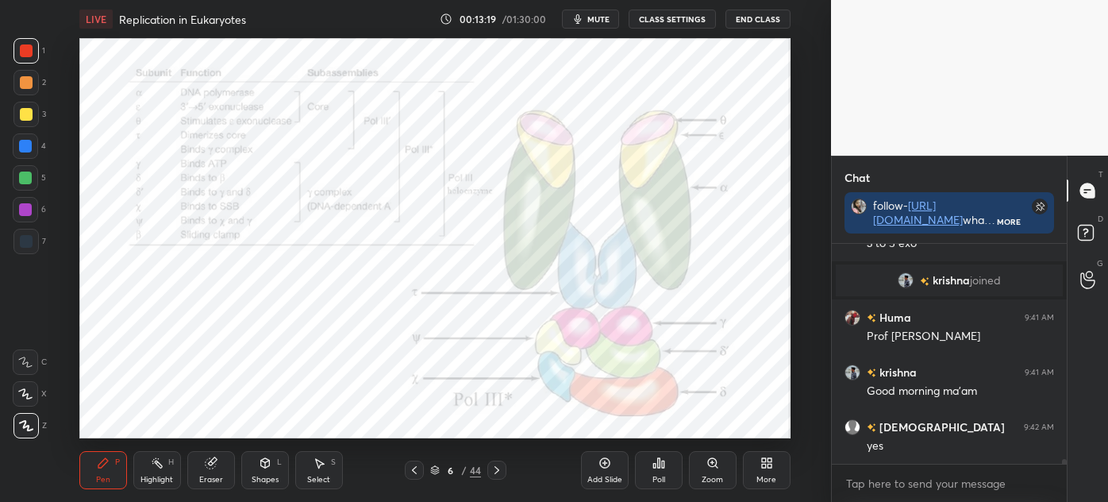
scroll to position [9955, 0]
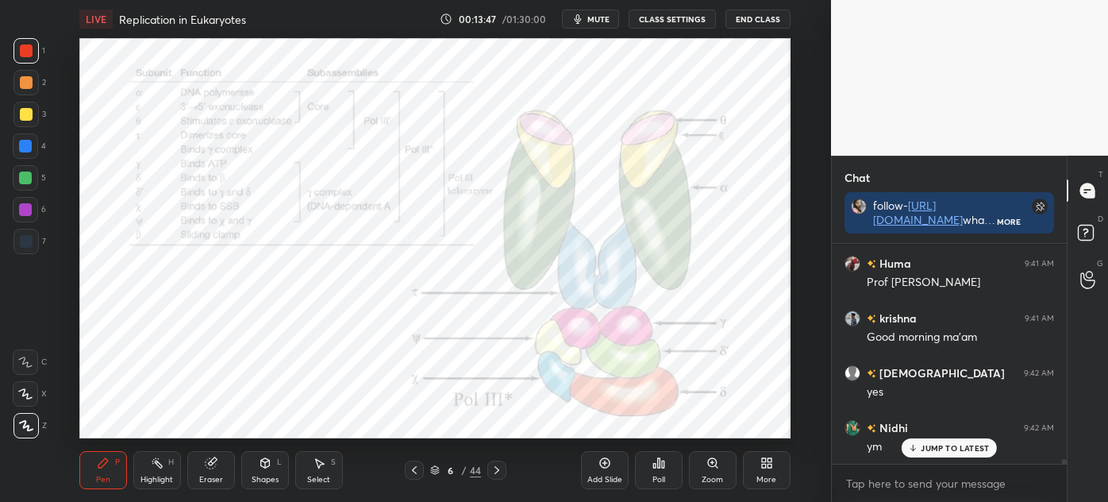
click at [206, 478] on div "Eraser" at bounding box center [211, 480] width 24 height 8
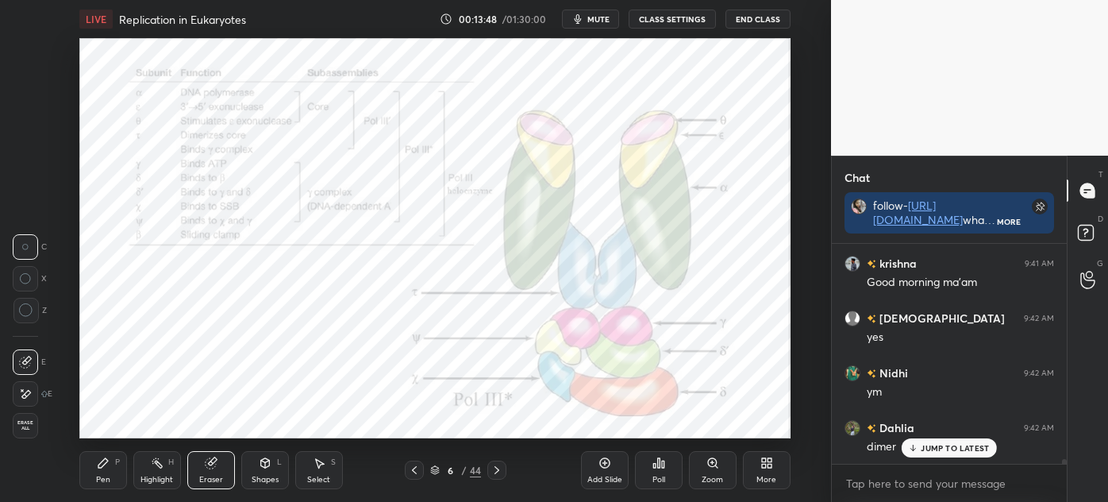
click at [28, 385] on div at bounding box center [25, 393] width 25 height 25
click at [94, 473] on div "Pen P" at bounding box center [103, 470] width 48 height 38
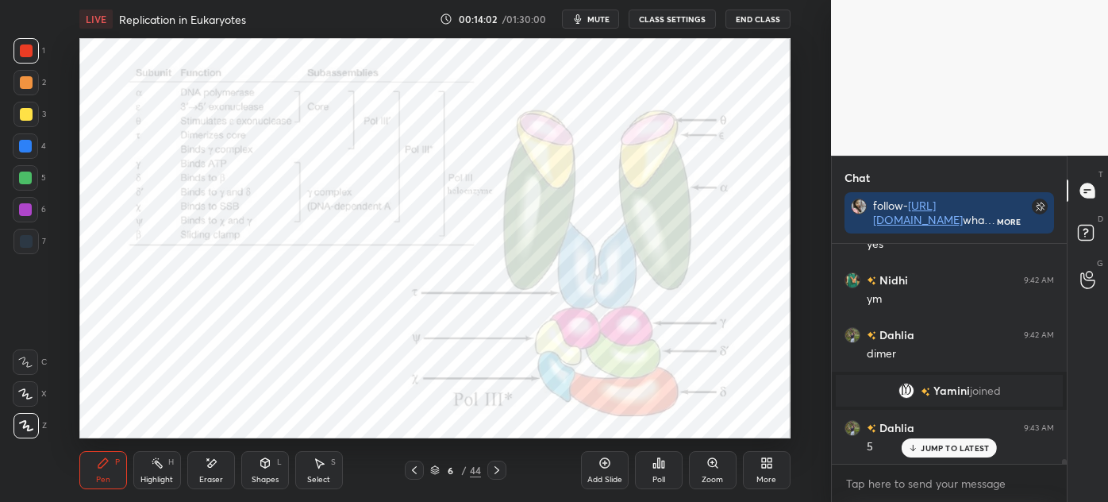
scroll to position [10157, 0]
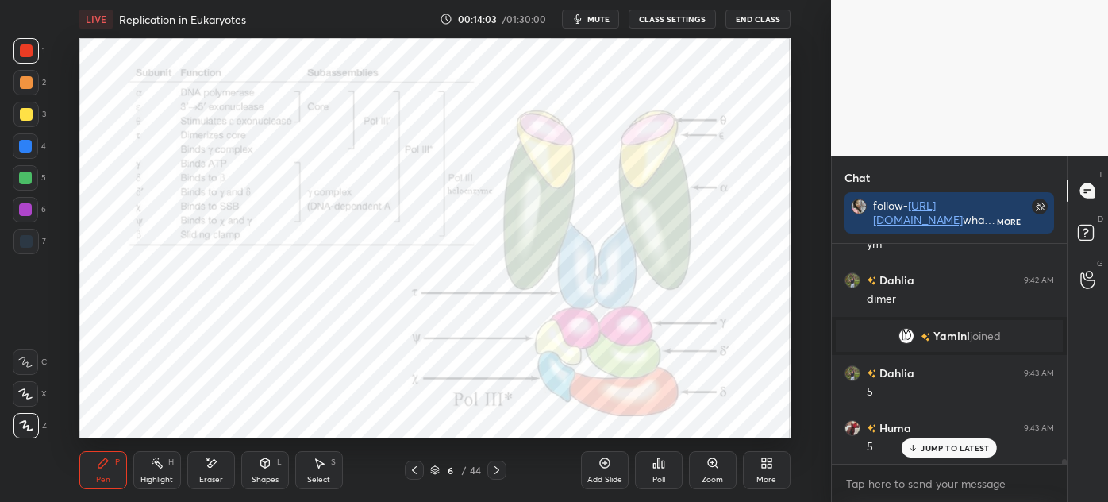
click at [24, 117] on div at bounding box center [26, 114] width 13 height 13
click at [1, 238] on div "1 2 3 4 5 6 7 C X Z E E Erase all H H" at bounding box center [25, 238] width 51 height 400
click at [0, 243] on div "1 2 3 4 5 6 7 C X Z E E Erase all H H" at bounding box center [25, 238] width 51 height 400
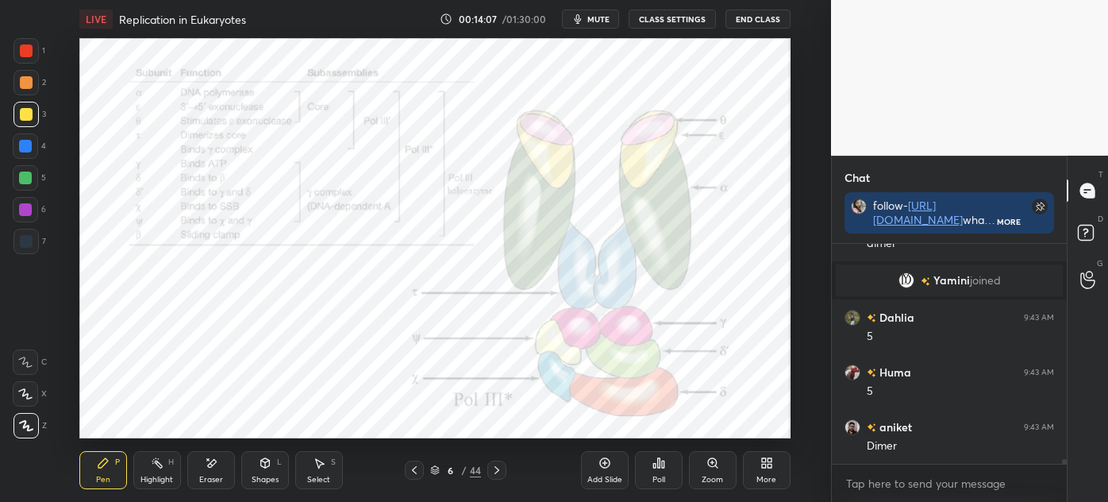
click at [10, 53] on div "1 2 3 4 5 6 7 C X Z E E Erase all H H" at bounding box center [25, 238] width 51 height 400
click at [33, 48] on div at bounding box center [25, 50] width 25 height 25
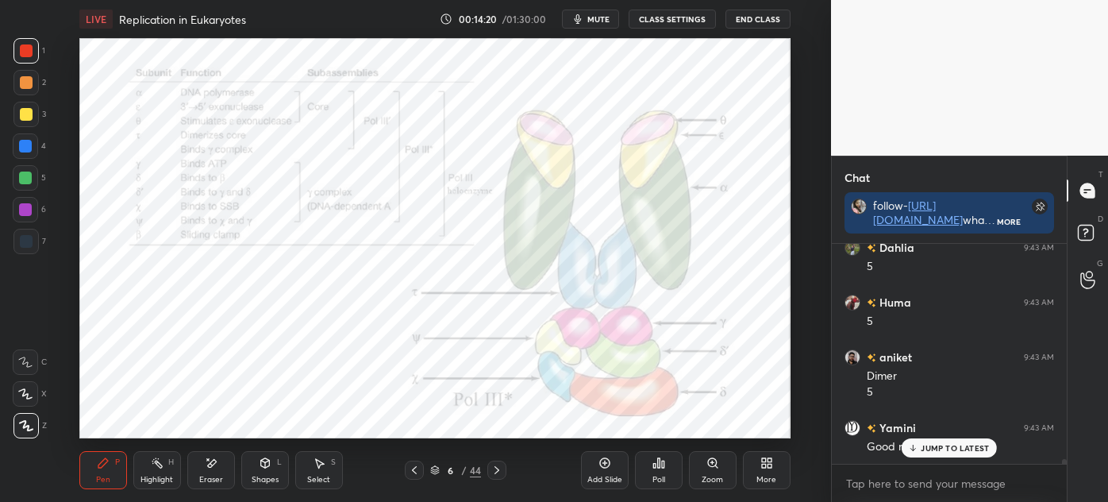
scroll to position [10338, 0]
click at [38, 239] on div at bounding box center [25, 241] width 25 height 25
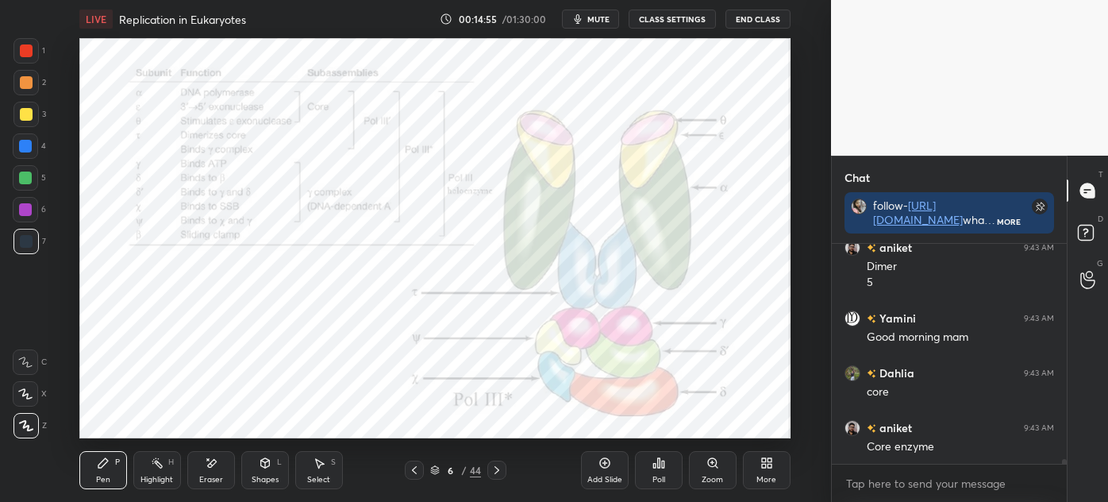
scroll to position [10448, 0]
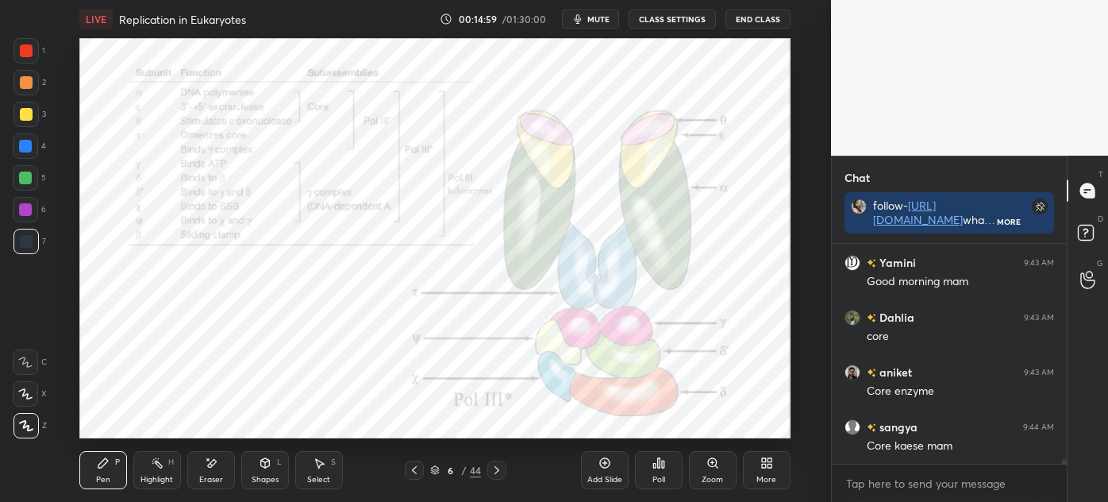
click at [412, 472] on icon at bounding box center [414, 470] width 13 height 13
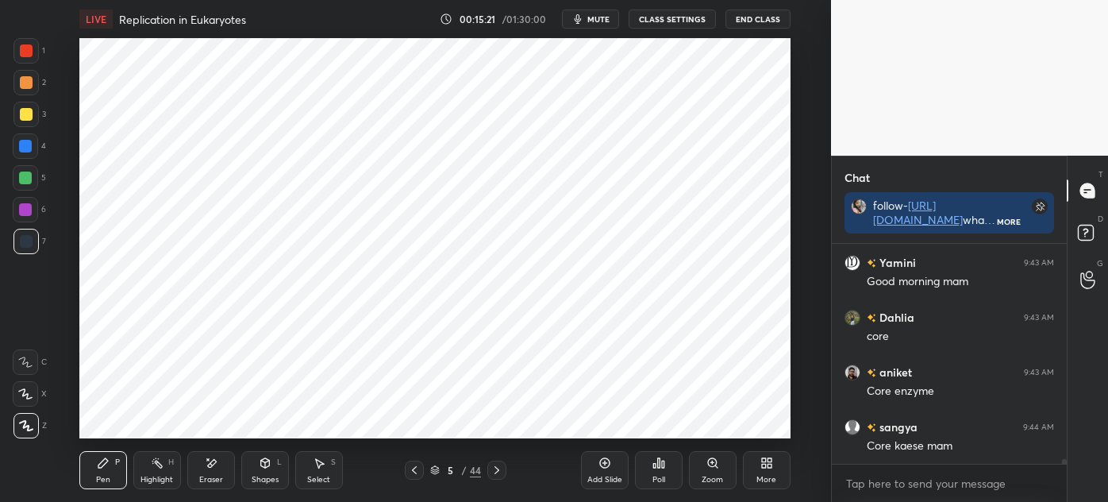
click at [410, 470] on icon at bounding box center [414, 470] width 13 height 13
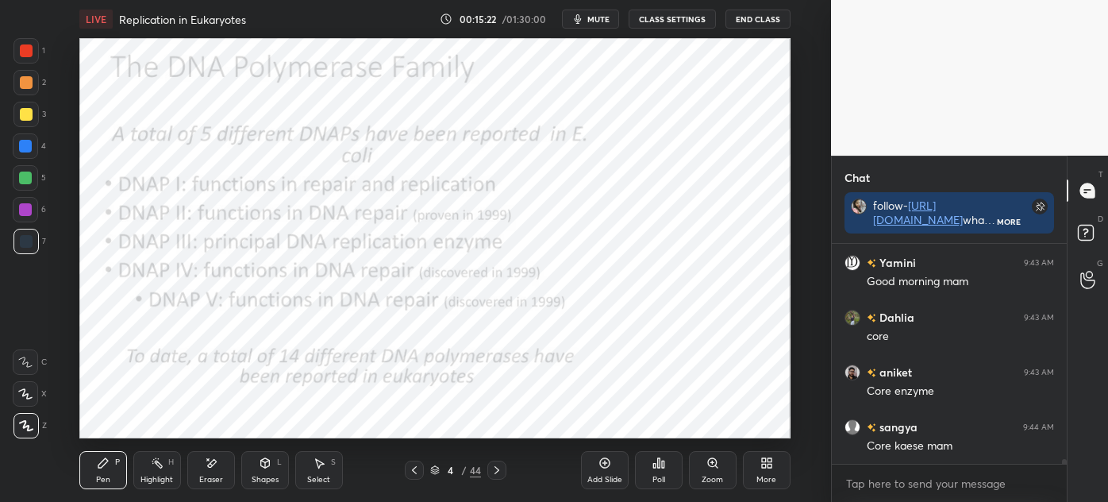
click at [489, 465] on div at bounding box center [496, 469] width 19 height 19
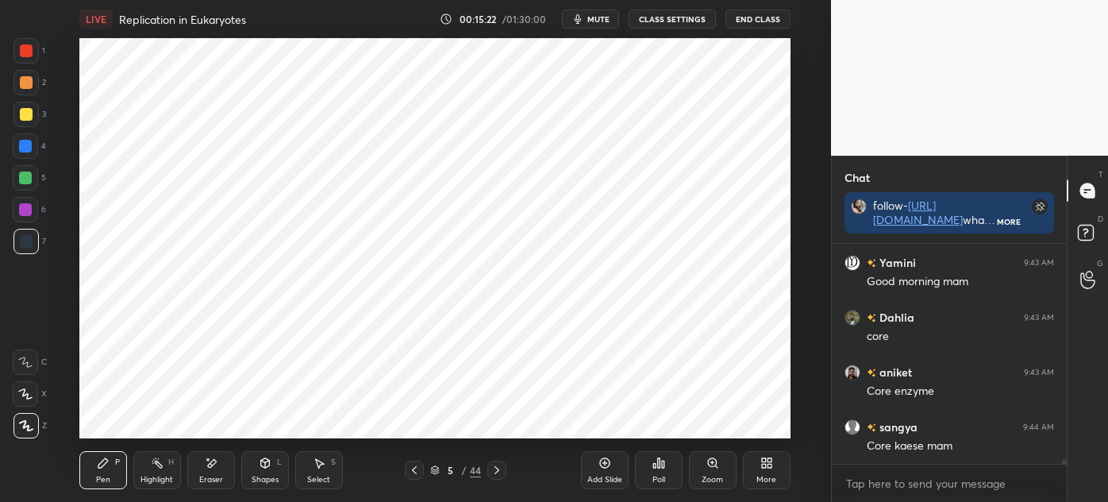
click at [491, 467] on icon at bounding box center [497, 470] width 13 height 13
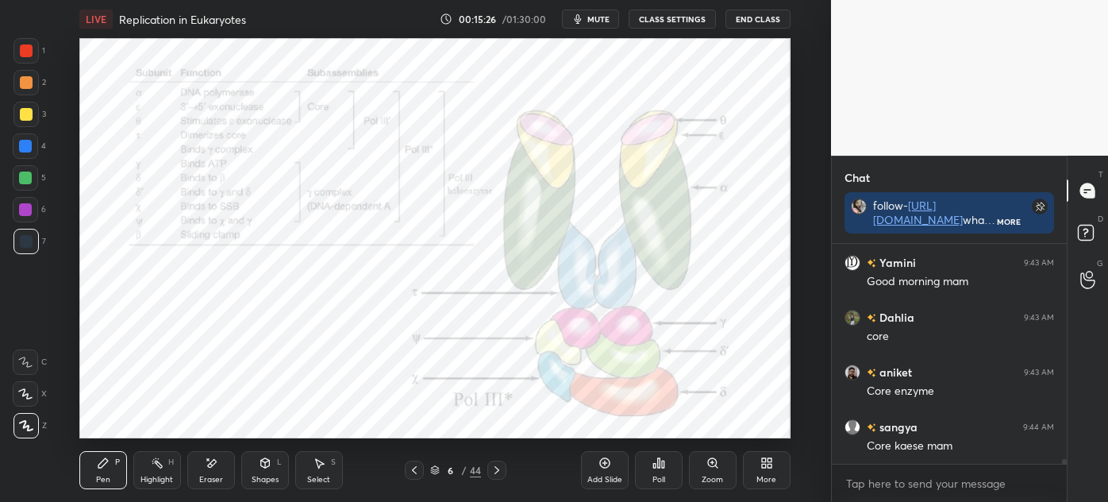
click at [418, 473] on icon at bounding box center [414, 470] width 13 height 13
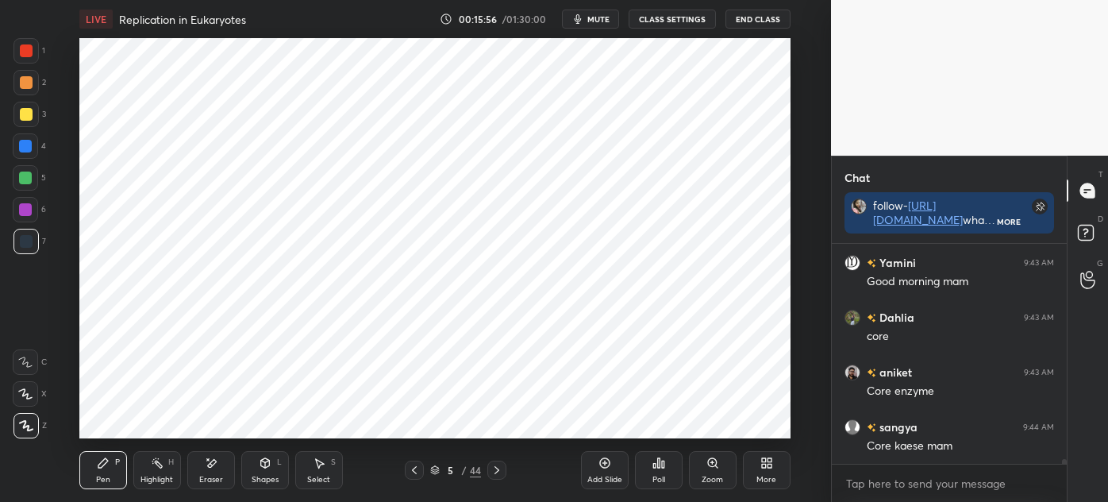
click at [214, 471] on div "Eraser" at bounding box center [211, 470] width 48 height 38
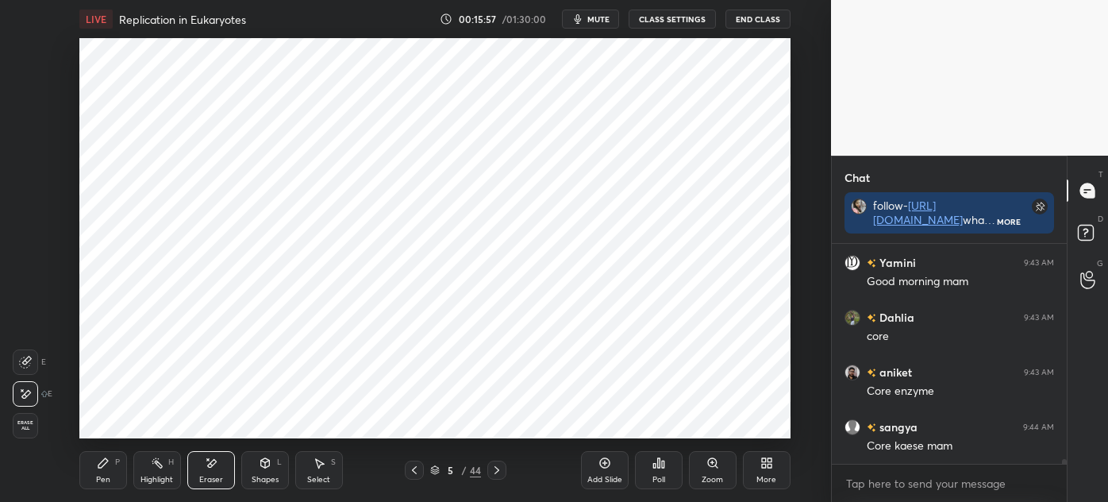
click at [109, 462] on icon at bounding box center [103, 463] width 13 height 13
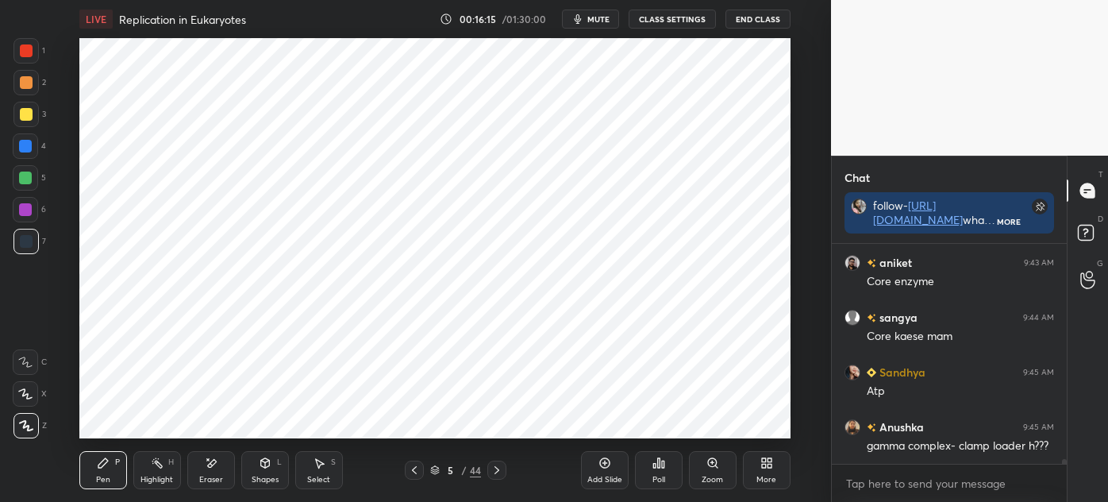
scroll to position [10596, 0]
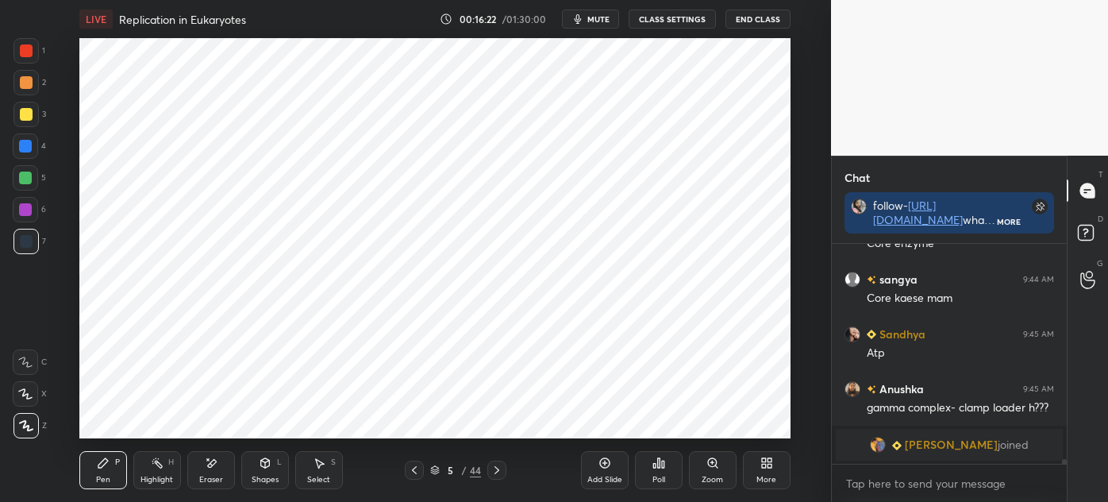
click at [491, 468] on icon at bounding box center [497, 470] width 13 height 13
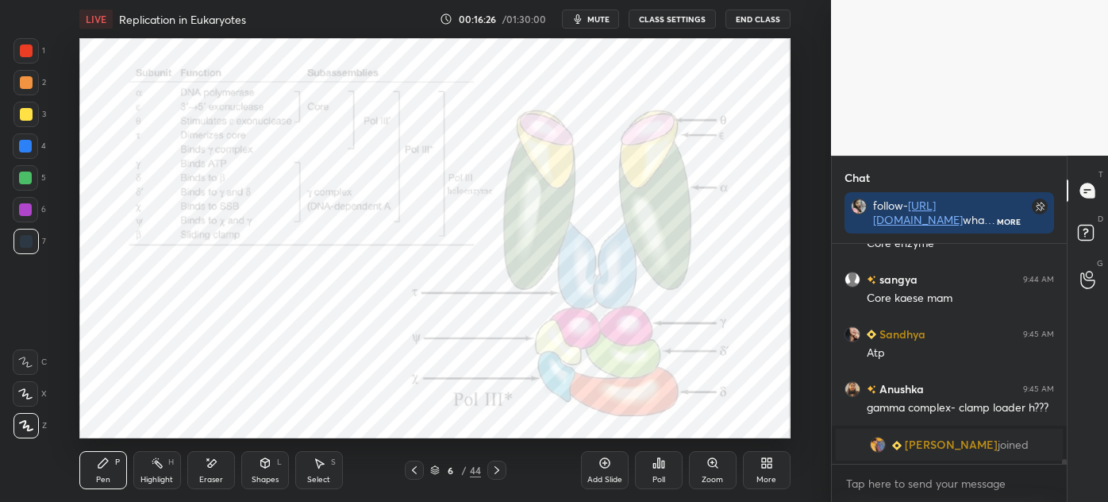
click at [413, 471] on icon at bounding box center [414, 470] width 5 height 8
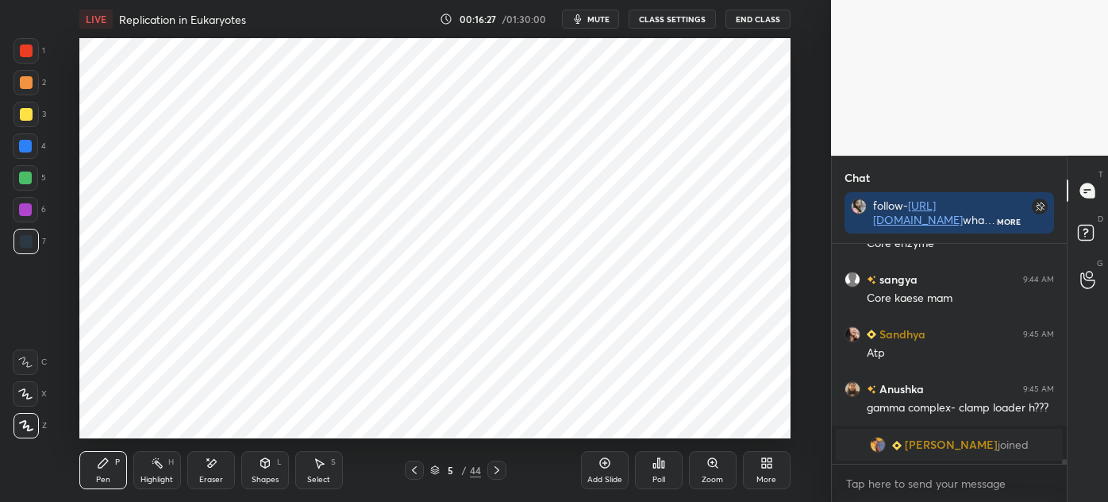
click at [224, 467] on div "Eraser" at bounding box center [211, 470] width 48 height 38
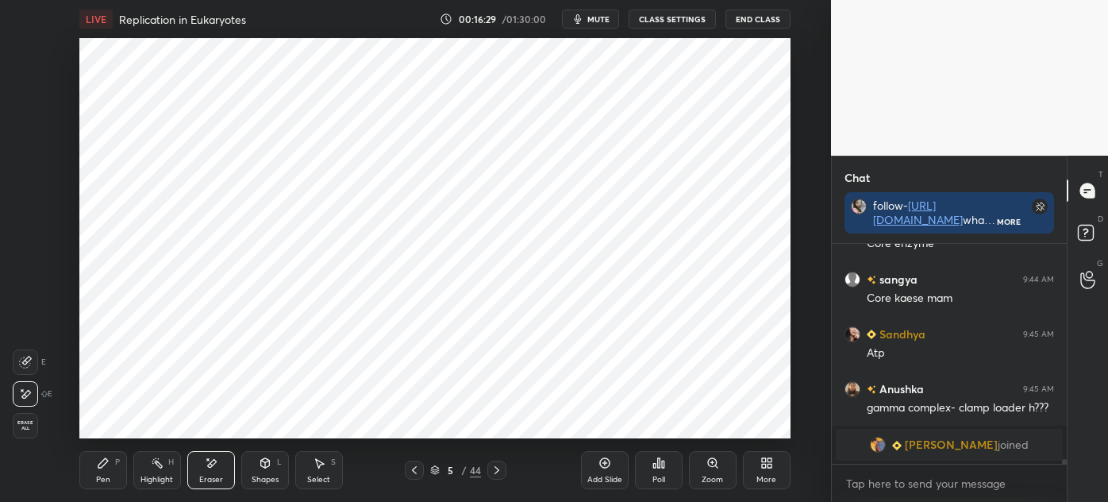
click at [117, 475] on div "Pen P" at bounding box center [103, 470] width 48 height 38
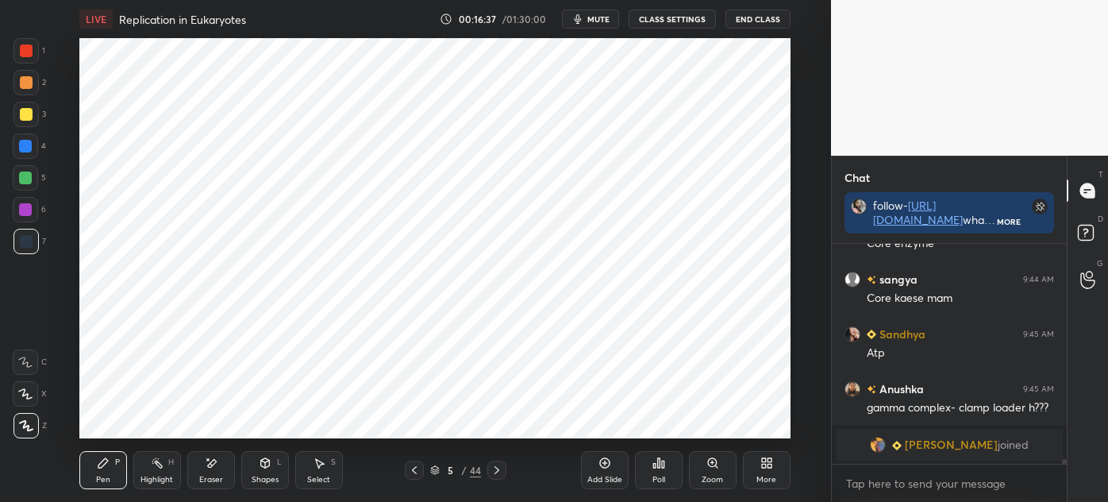
click at [504, 470] on div at bounding box center [496, 469] width 19 height 19
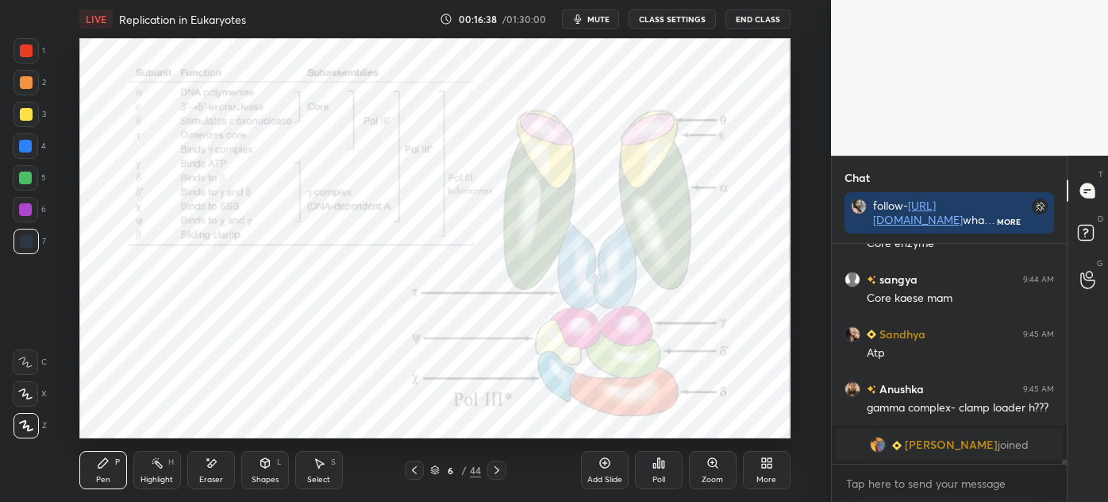
click at [414, 469] on icon at bounding box center [414, 470] width 13 height 13
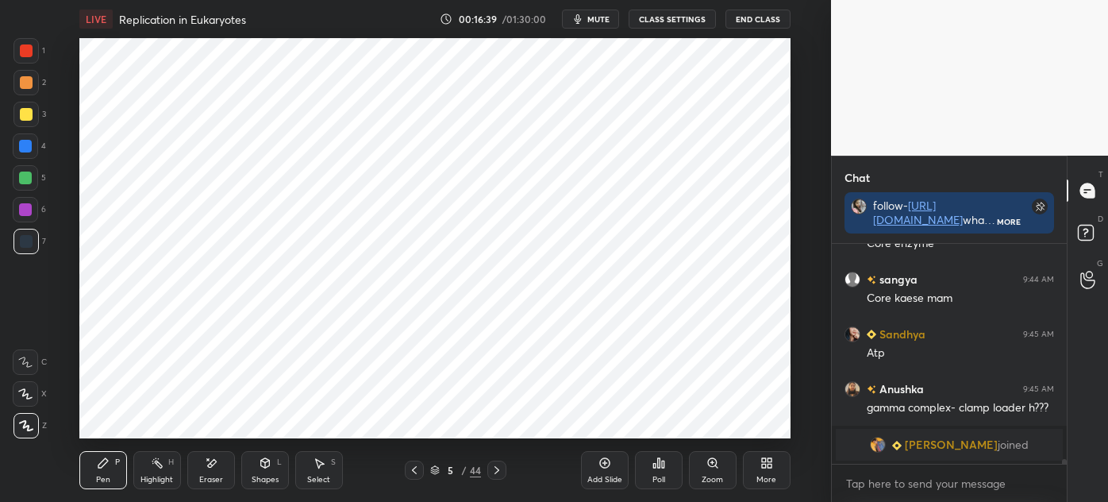
click at [599, 466] on icon at bounding box center [605, 463] width 13 height 13
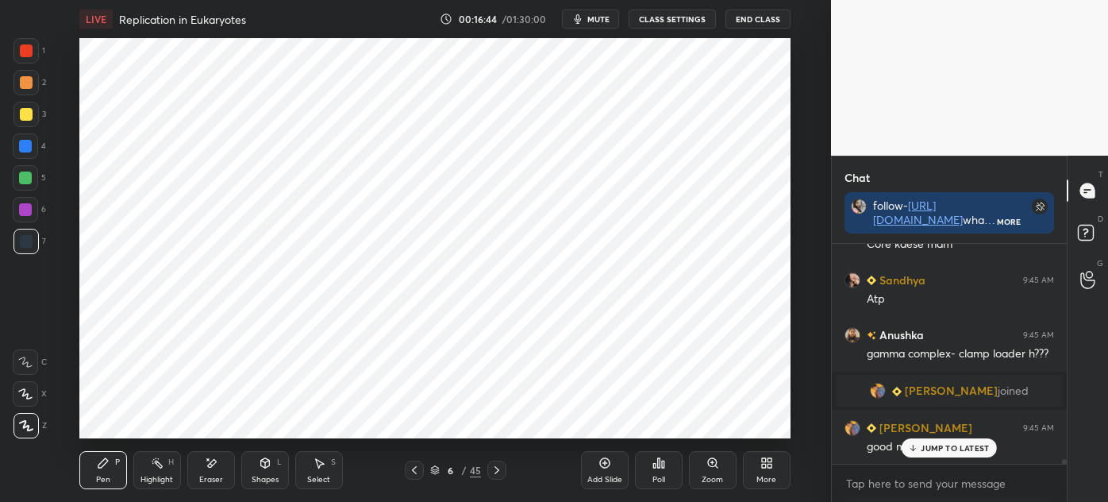
click at [220, 476] on div "Eraser" at bounding box center [211, 480] width 24 height 8
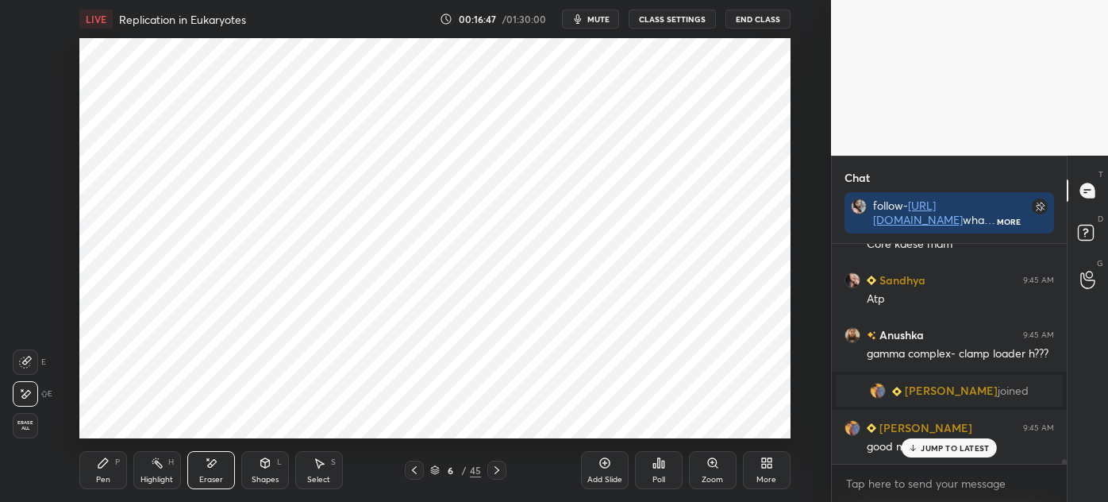
click at [98, 460] on icon at bounding box center [103, 463] width 13 height 13
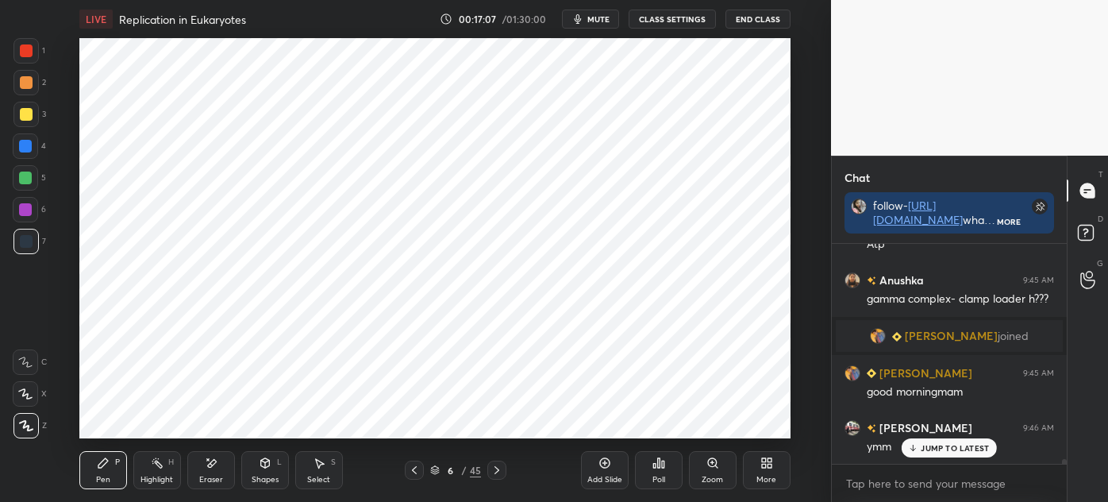
scroll to position [10550, 0]
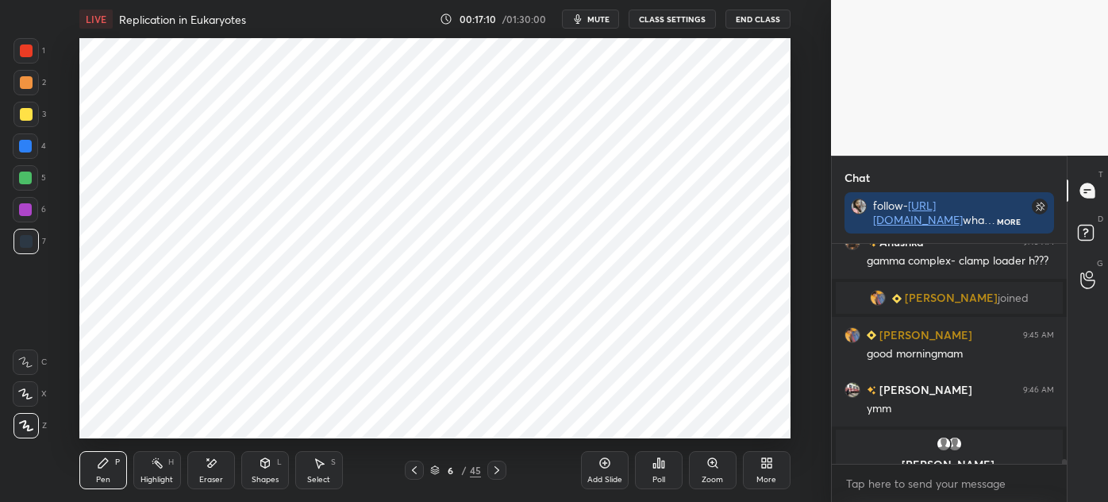
click at [314, 472] on div "Select S" at bounding box center [319, 470] width 48 height 38
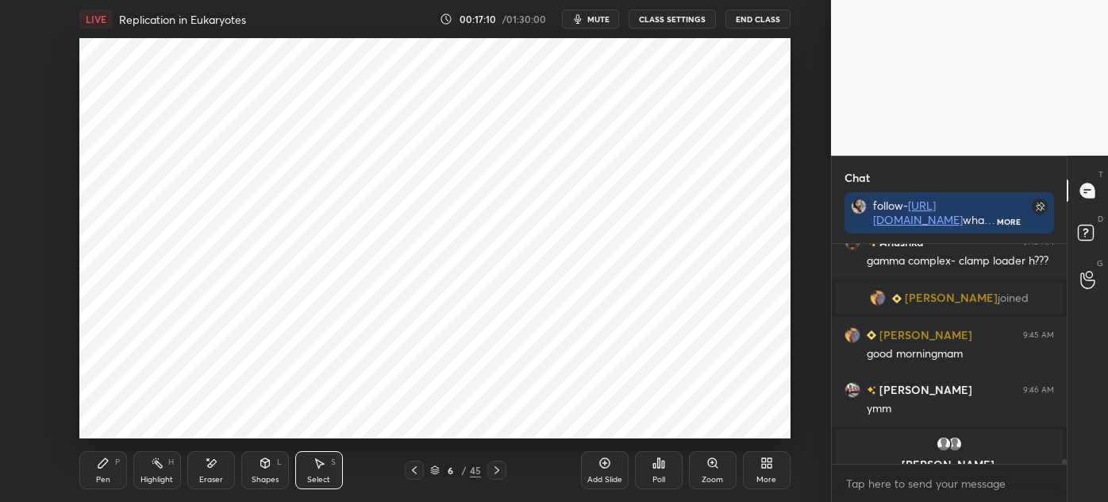
scroll to position [10546, 0]
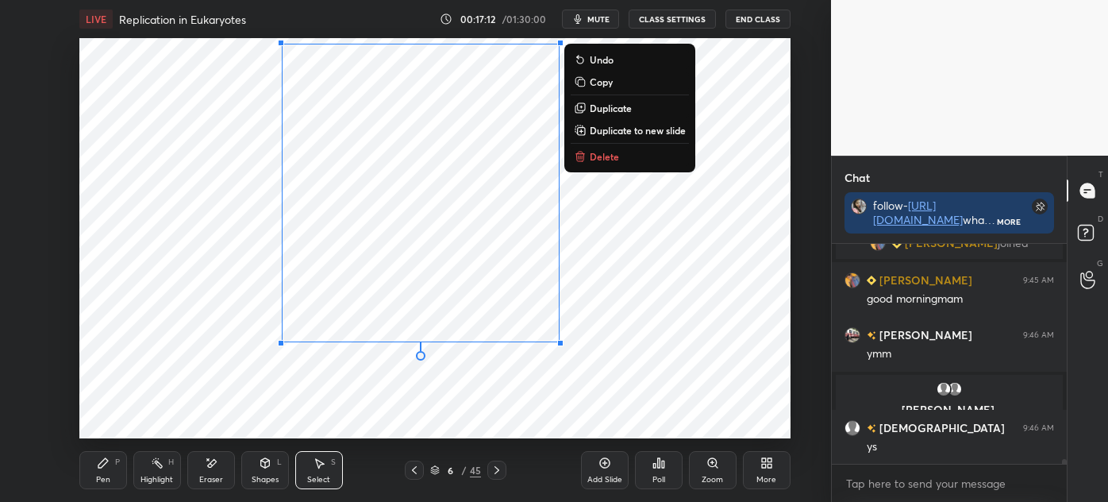
click at [347, 420] on div "0 ° Undo Copy Duplicate Duplicate to new slide Delete" at bounding box center [434, 238] width 711 height 400
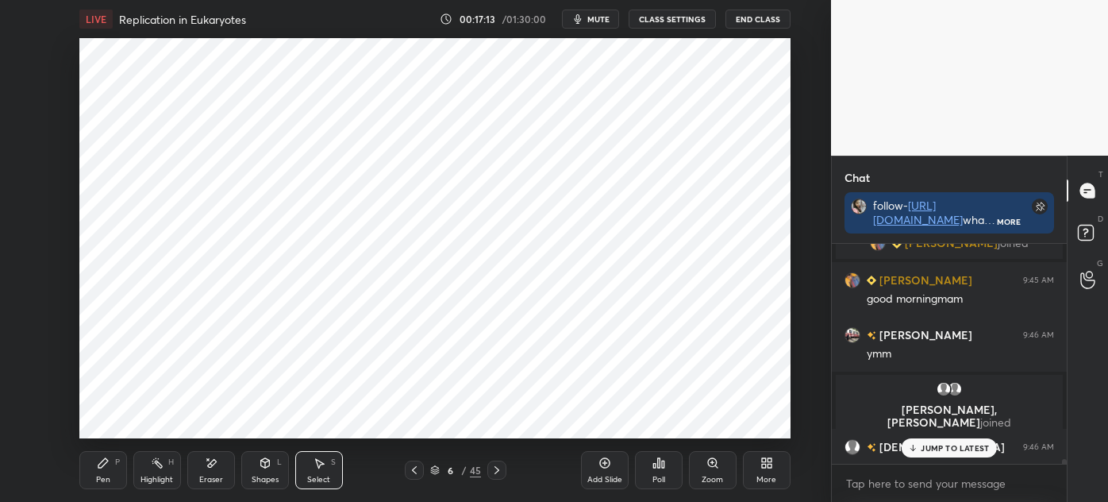
scroll to position [10603, 0]
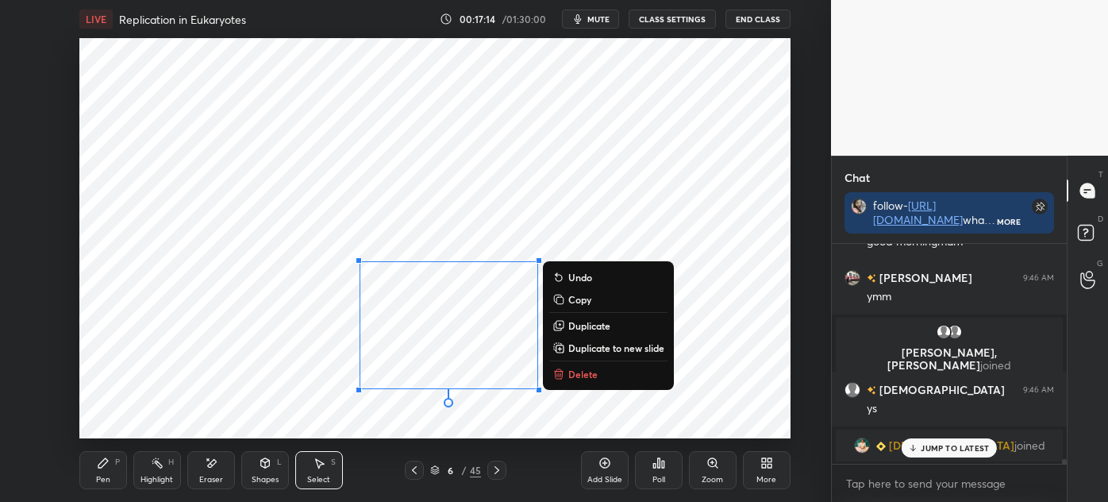
click at [291, 365] on div "0 ° Undo Copy Duplicate Duplicate to new slide Delete" at bounding box center [434, 238] width 711 height 400
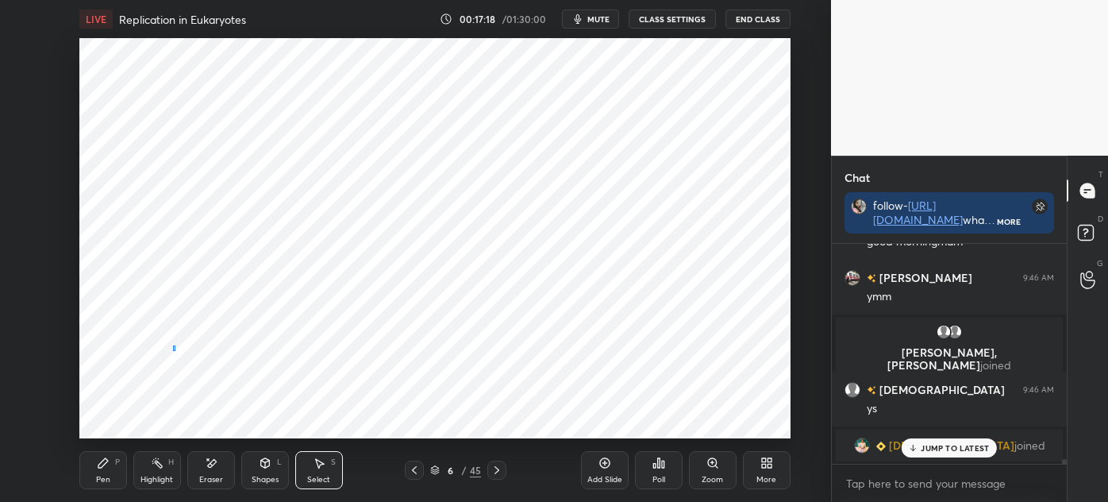
click at [174, 351] on div "0 ° Undo Copy Duplicate Duplicate to new slide Delete" at bounding box center [434, 238] width 711 height 400
click at [110, 457] on div "Pen P" at bounding box center [103, 470] width 48 height 38
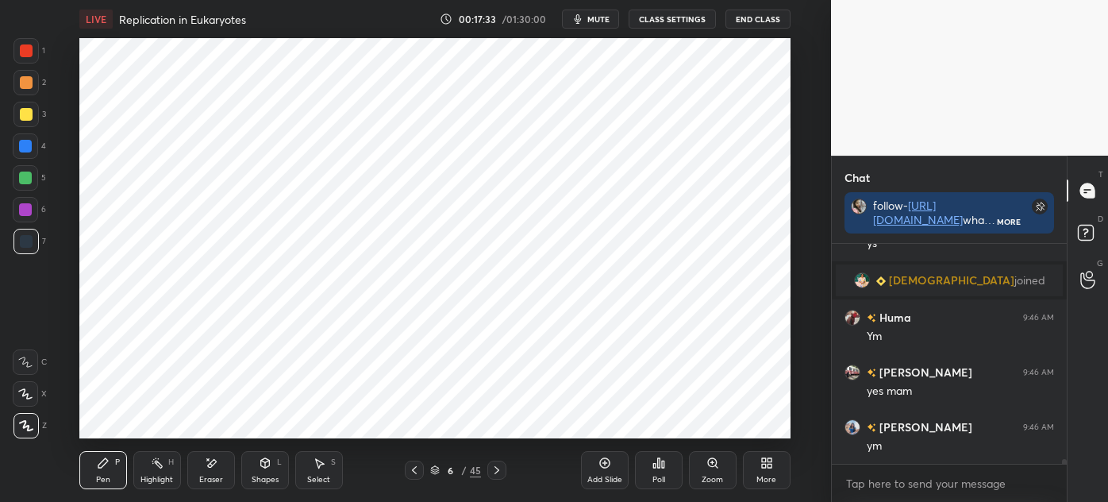
scroll to position [10809, 0]
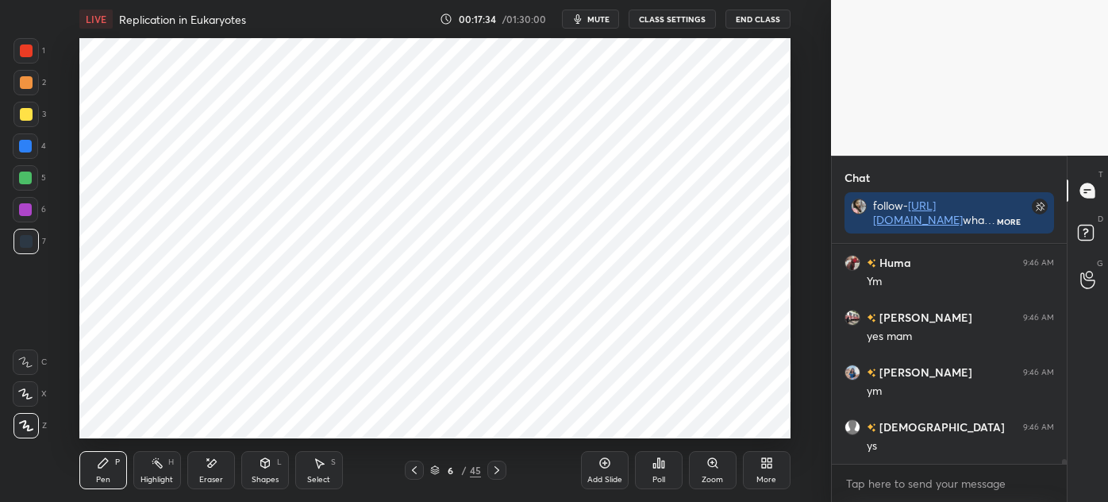
click at [160, 471] on div "Highlight H" at bounding box center [157, 470] width 48 height 38
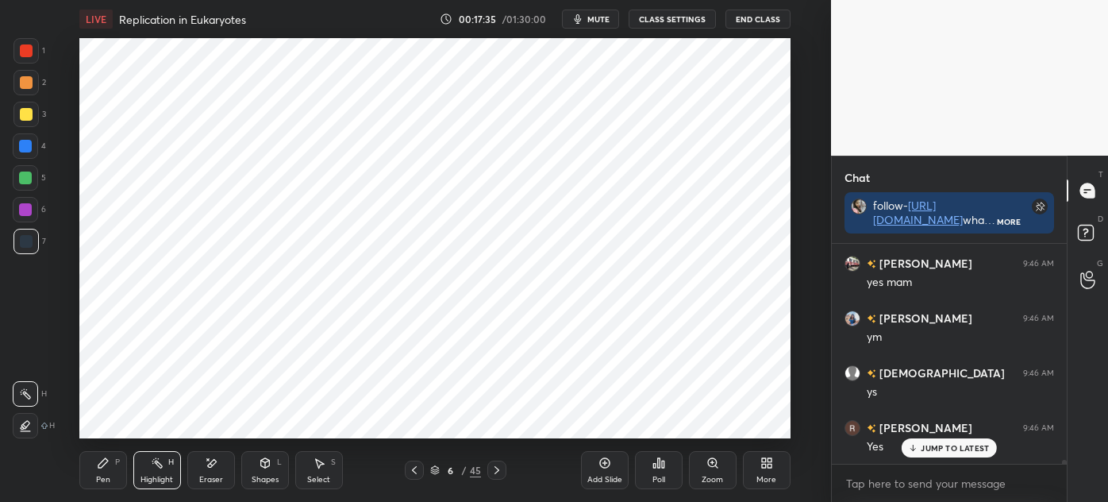
click at [23, 422] on icon at bounding box center [25, 425] width 13 height 13
click at [25, 56] on div at bounding box center [26, 50] width 13 height 13
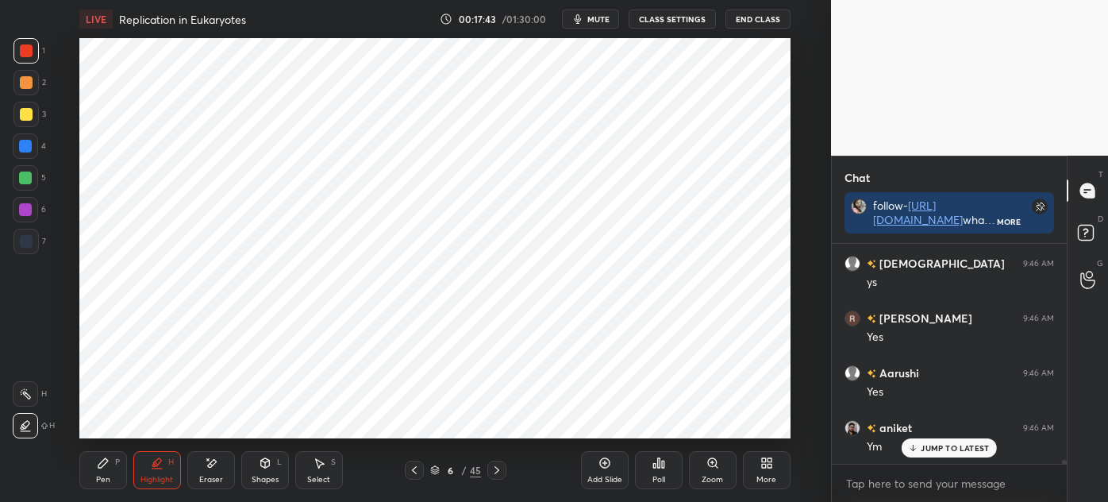
scroll to position [11028, 0]
click at [94, 465] on div "Pen P" at bounding box center [103, 470] width 48 height 38
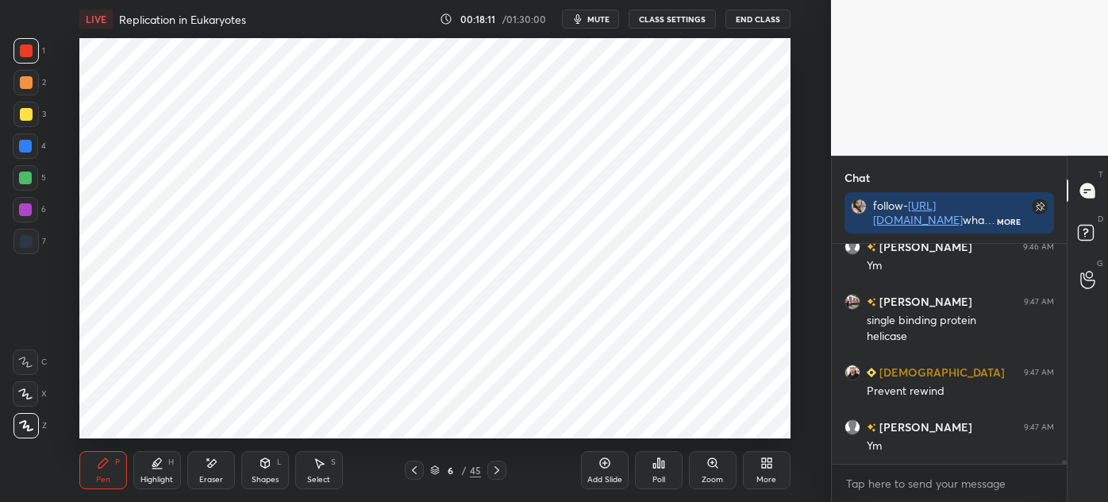
scroll to position [11428, 0]
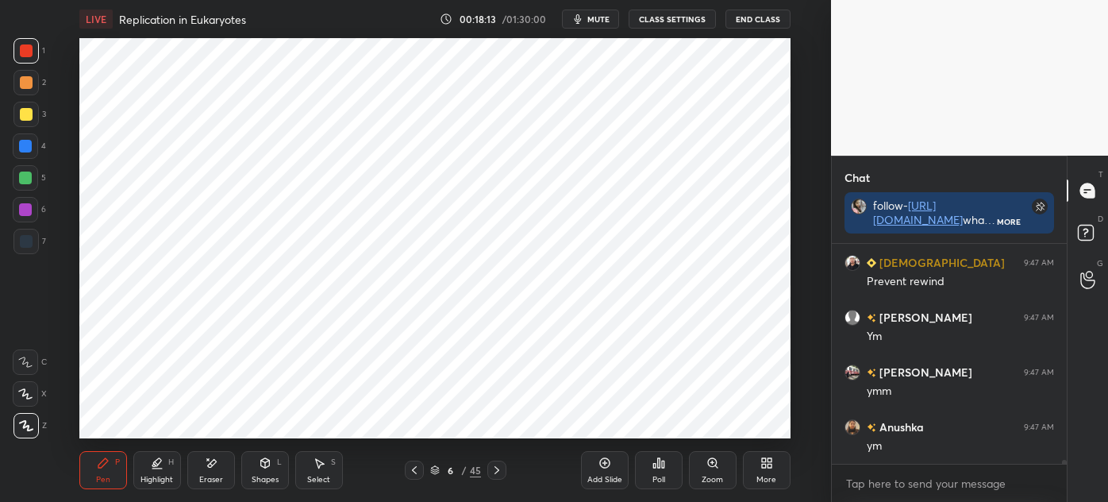
click at [23, 243] on div at bounding box center [26, 241] width 13 height 13
click at [36, 206] on div at bounding box center [25, 209] width 25 height 25
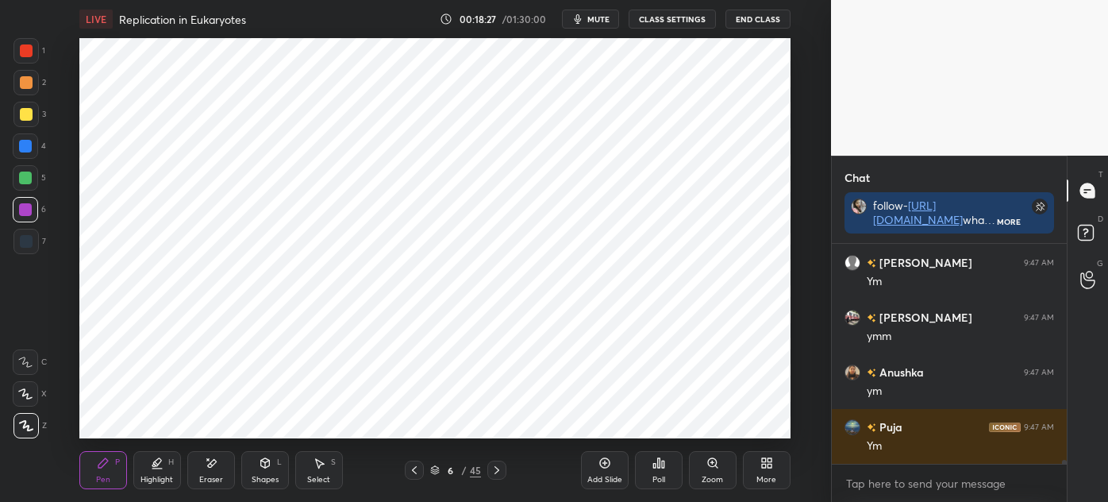
click at [32, 245] on div at bounding box center [26, 241] width 13 height 13
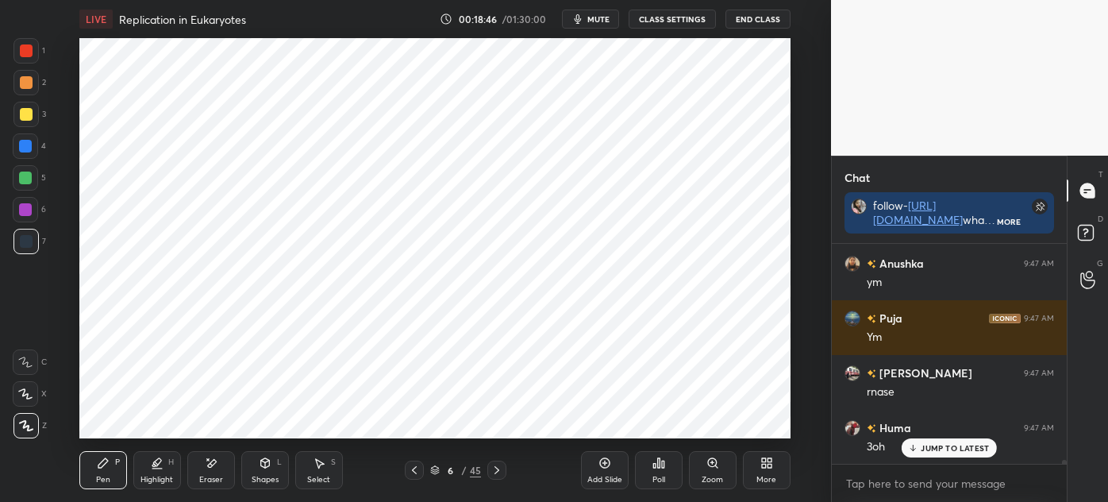
scroll to position [11646, 0]
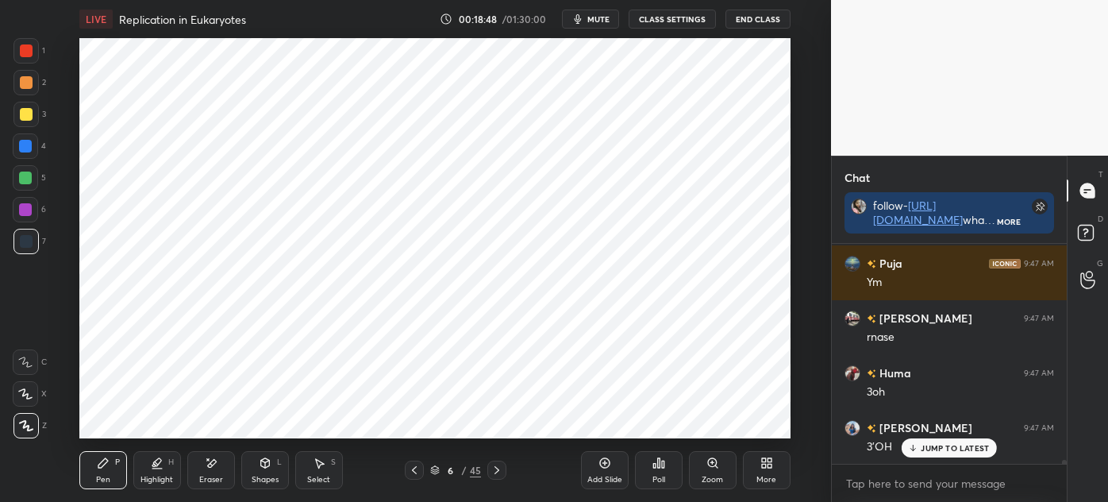
click at [10, 67] on div "1 2 3 4 5 6 7 C X Z E E Erase all H H" at bounding box center [25, 238] width 51 height 400
click at [29, 51] on div at bounding box center [26, 50] width 13 height 13
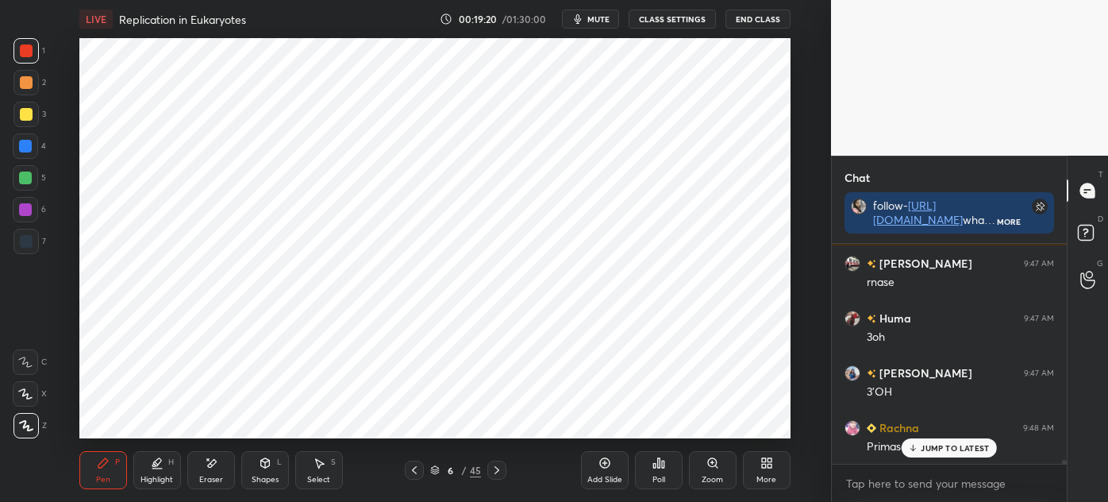
click at [603, 17] on span "mute" at bounding box center [599, 18] width 22 height 11
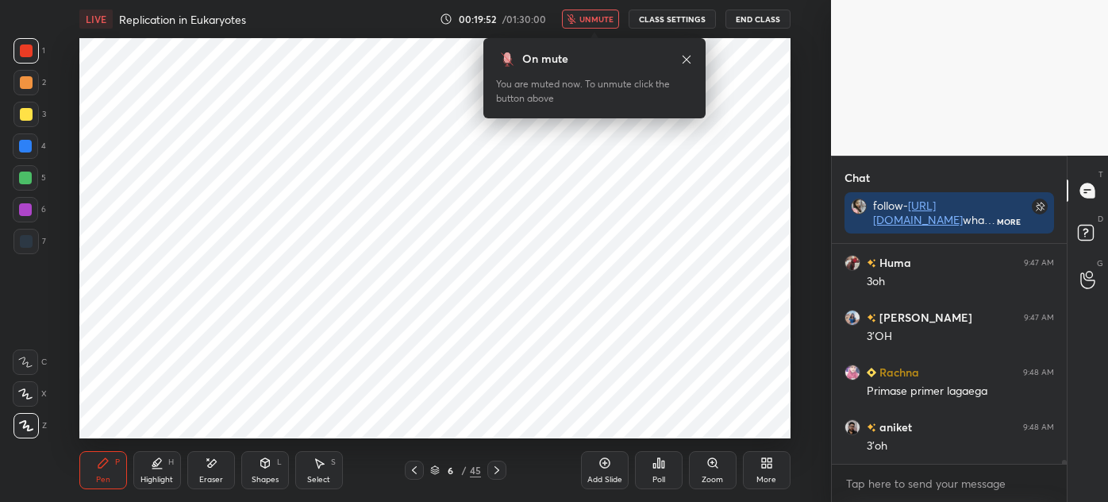
click at [603, 21] on span "unmute" at bounding box center [597, 18] width 34 height 11
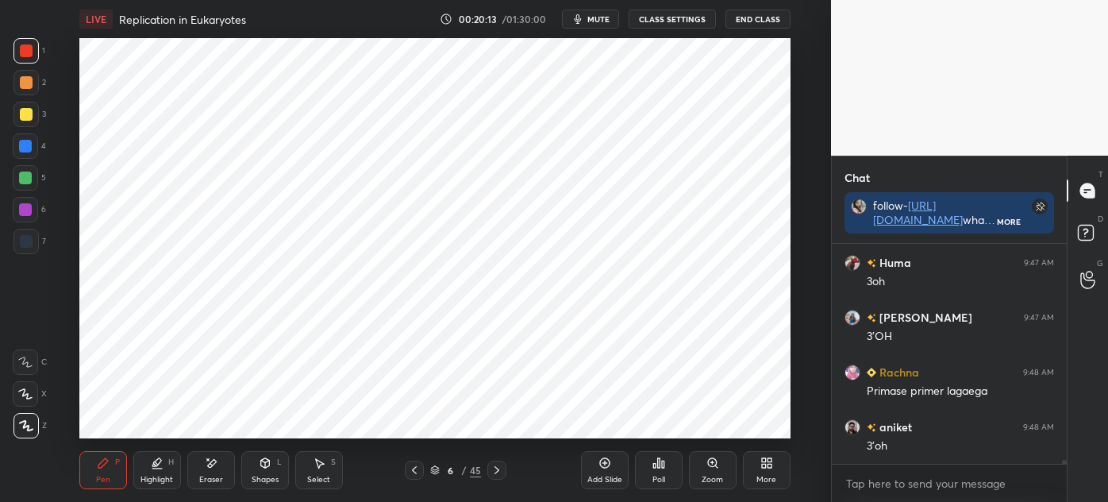
click at [317, 478] on div "Select" at bounding box center [318, 480] width 23 height 8
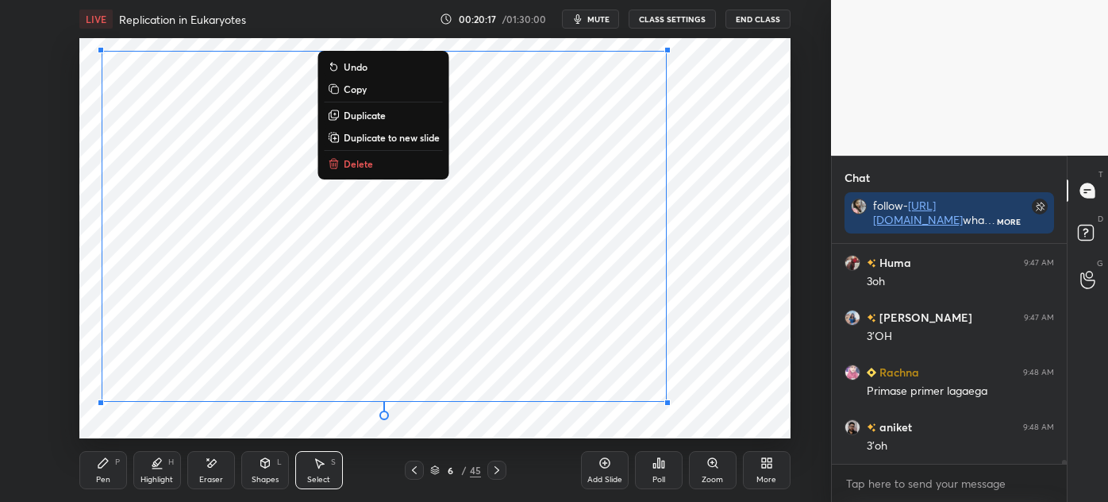
click at [108, 473] on div "Pen P" at bounding box center [103, 470] width 48 height 38
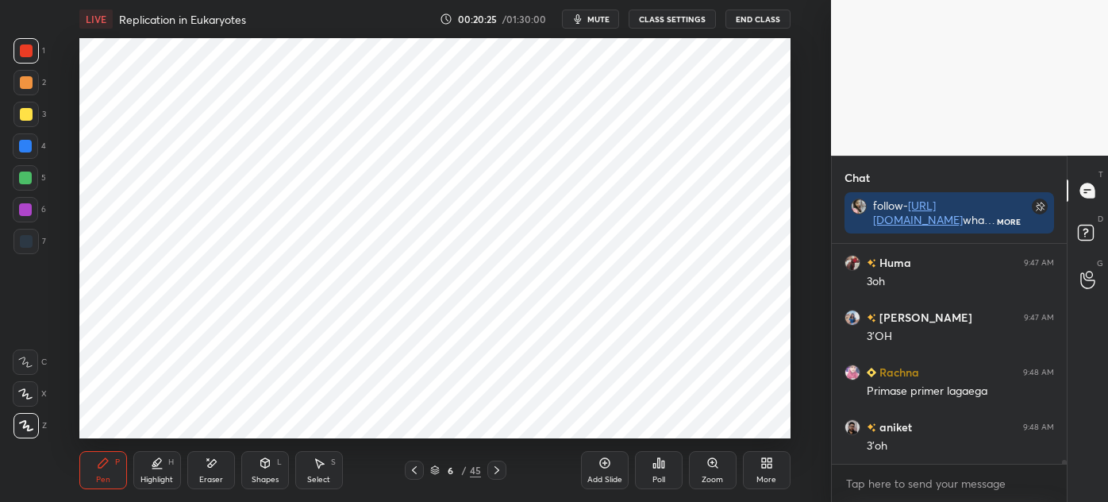
click at [314, 468] on icon at bounding box center [319, 463] width 13 height 13
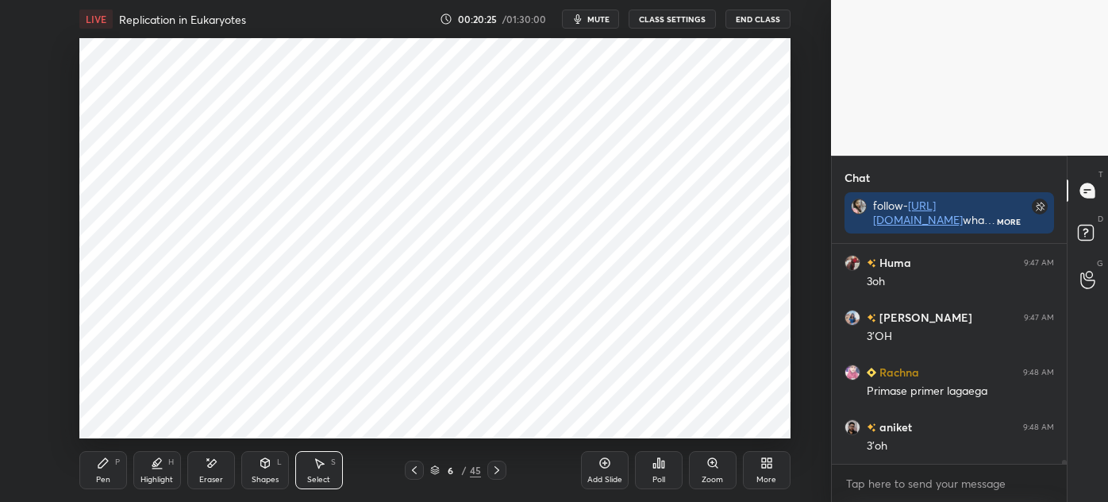
click at [426, 352] on div "0 ° Undo Copy Duplicate Duplicate to new slide Delete" at bounding box center [434, 238] width 711 height 400
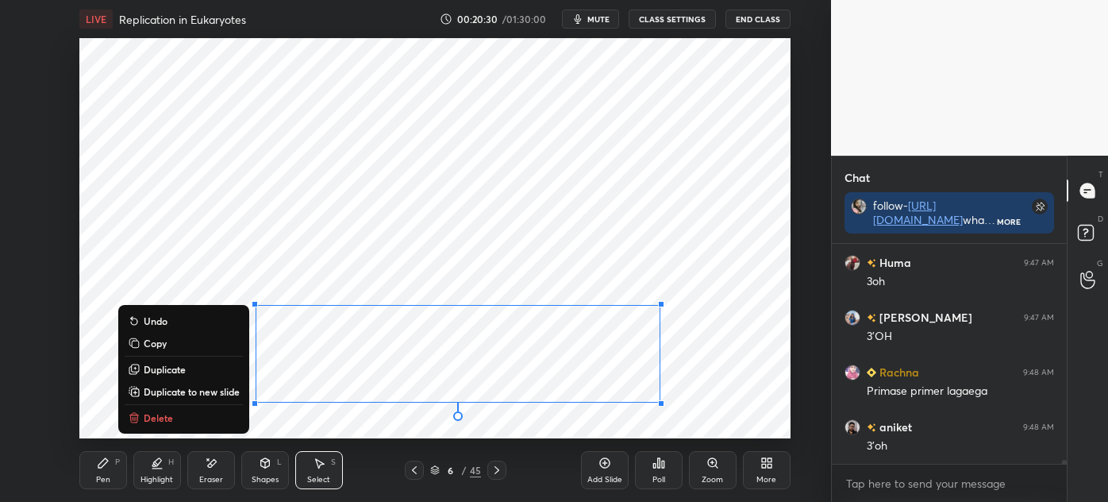
click at [394, 426] on div "0 ° Undo Copy Duplicate Duplicate to new slide Delete" at bounding box center [434, 238] width 711 height 400
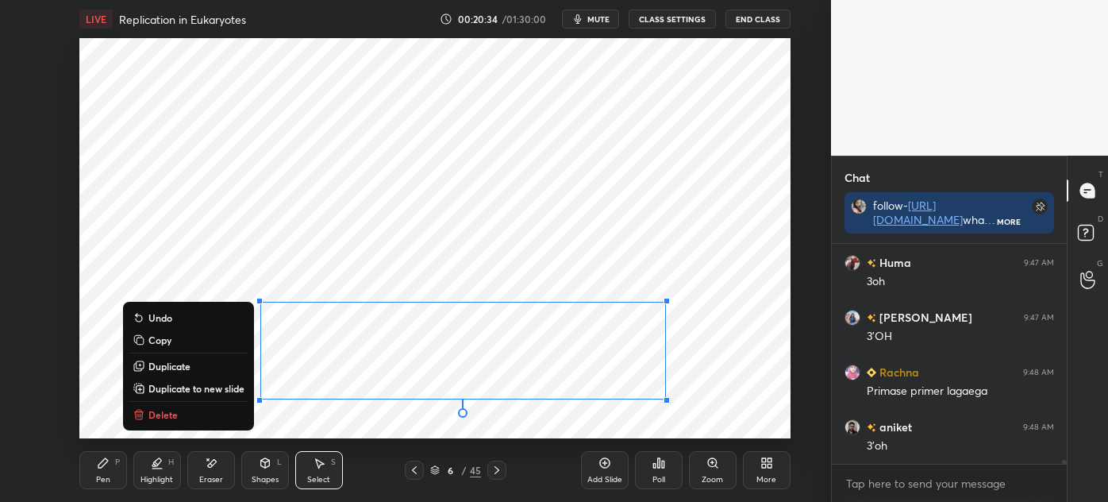
click at [423, 434] on div "0 ° Undo Copy Duplicate Duplicate to new slide Delete" at bounding box center [434, 238] width 711 height 400
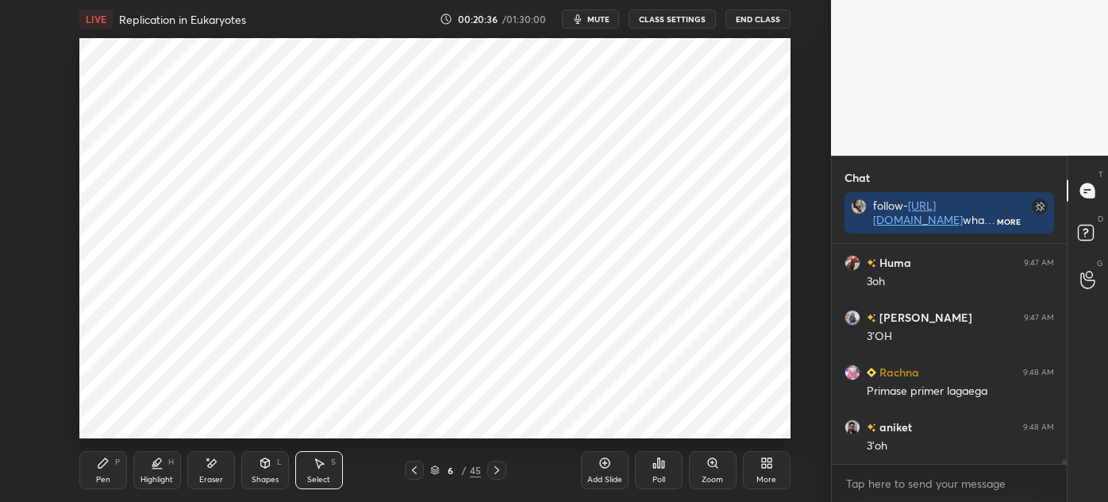
click at [106, 476] on div "Pen" at bounding box center [103, 480] width 14 height 8
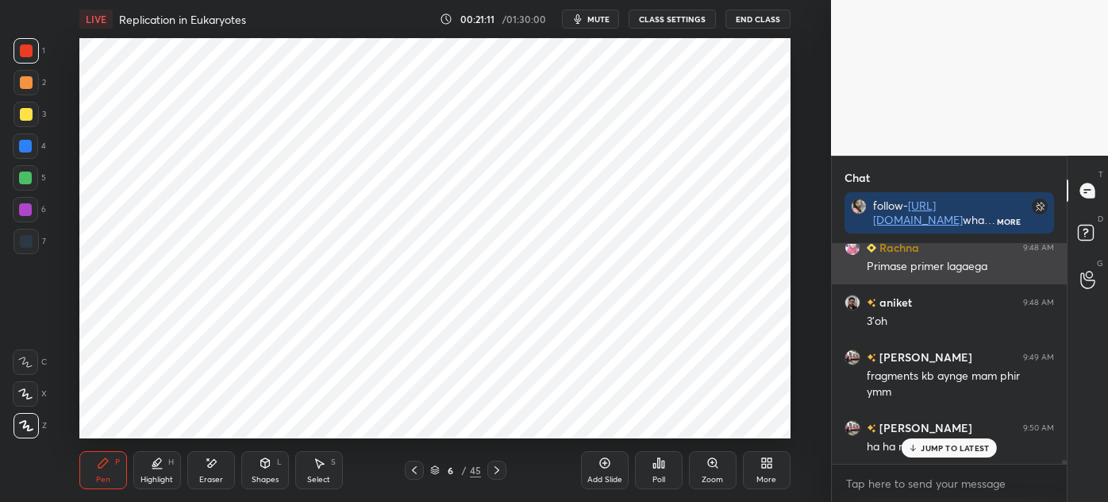
scroll to position [11919, 0]
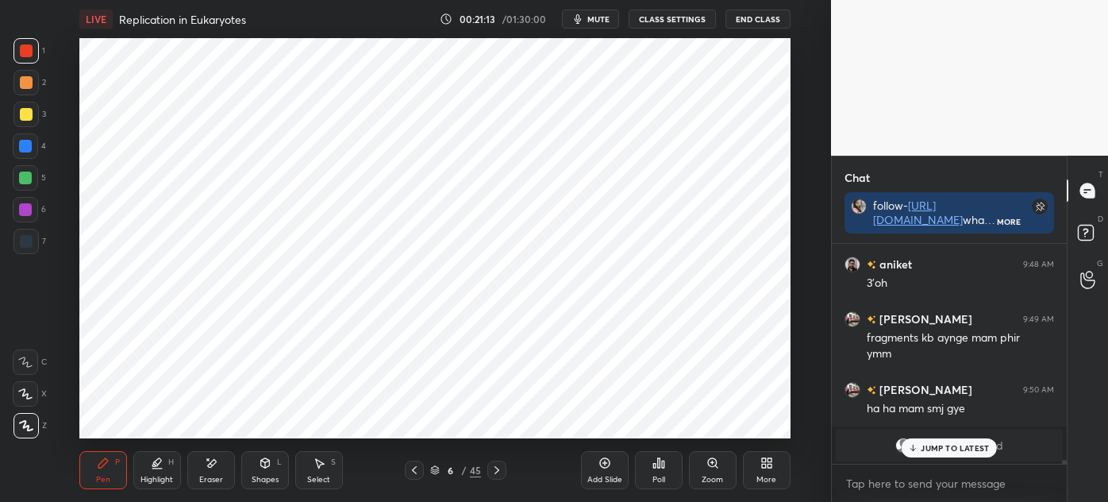
click at [25, 241] on div at bounding box center [26, 241] width 13 height 13
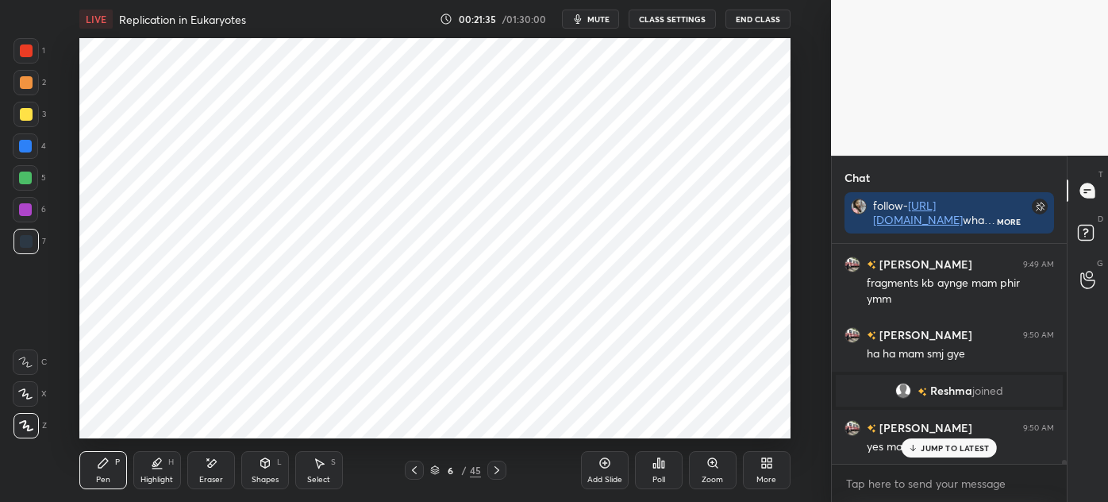
scroll to position [12030, 0]
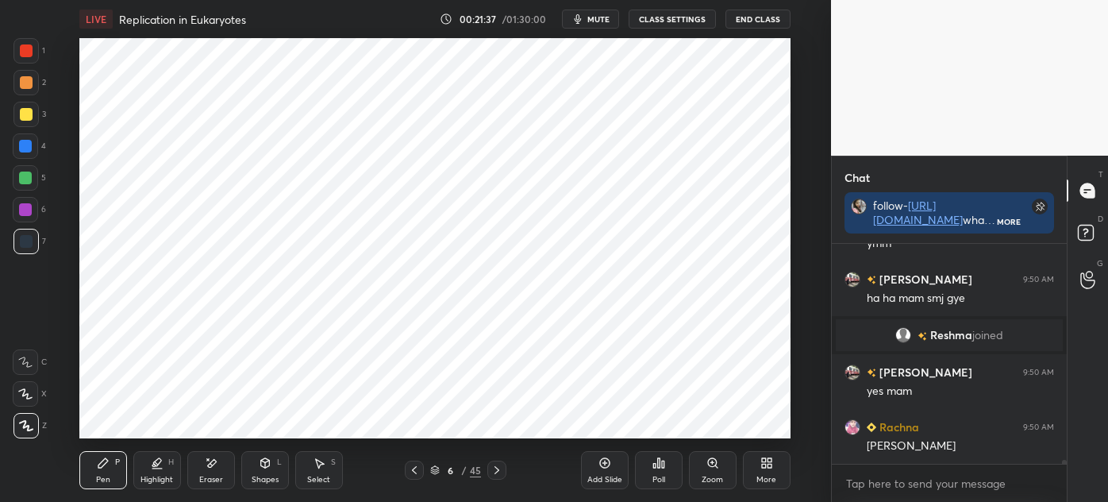
click at [414, 469] on icon at bounding box center [414, 470] width 13 height 13
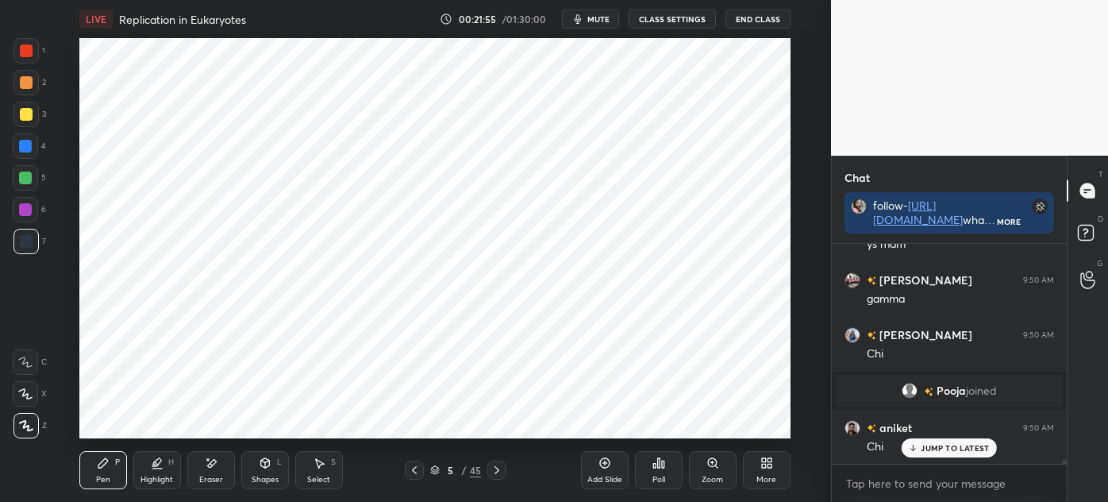
scroll to position [11903, 0]
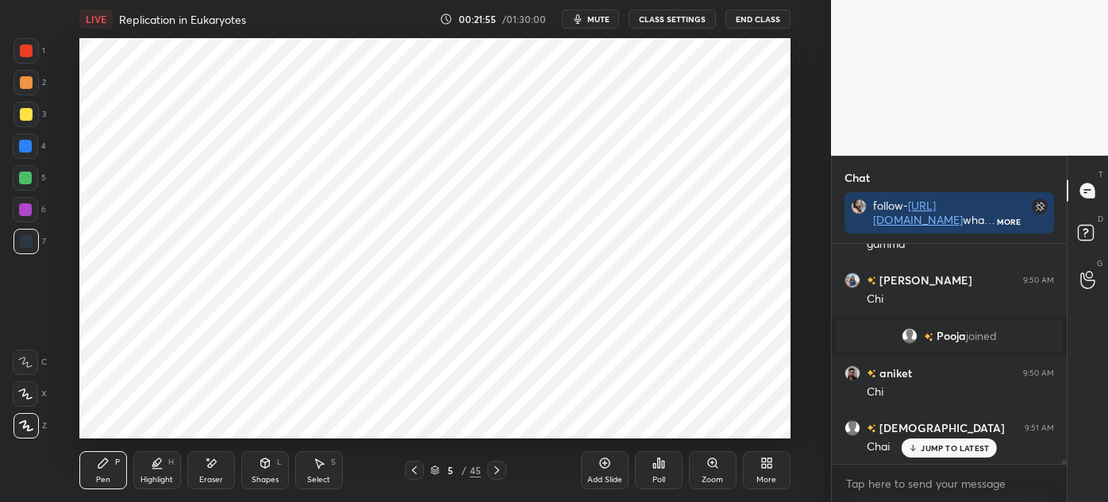
click at [493, 469] on icon at bounding box center [497, 470] width 13 height 13
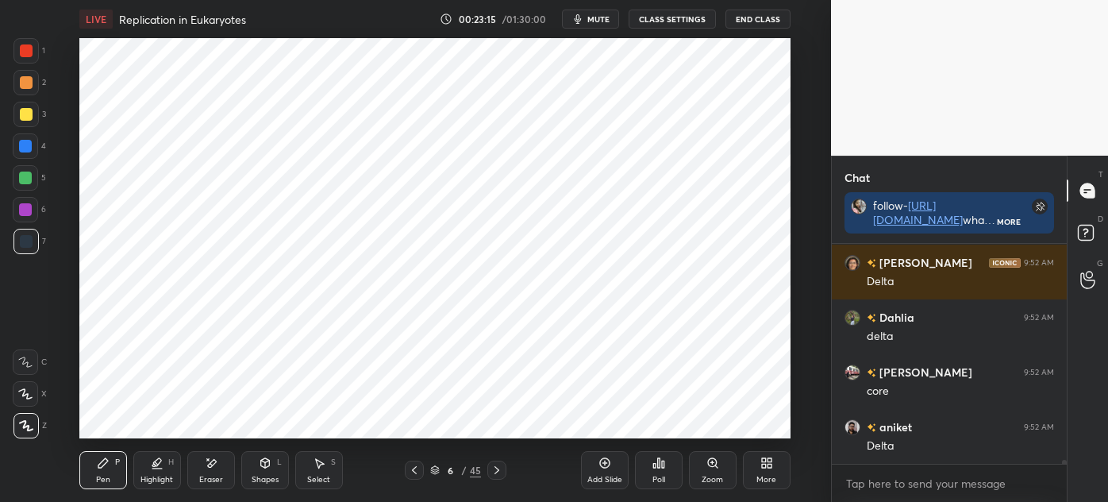
scroll to position [12631, 0]
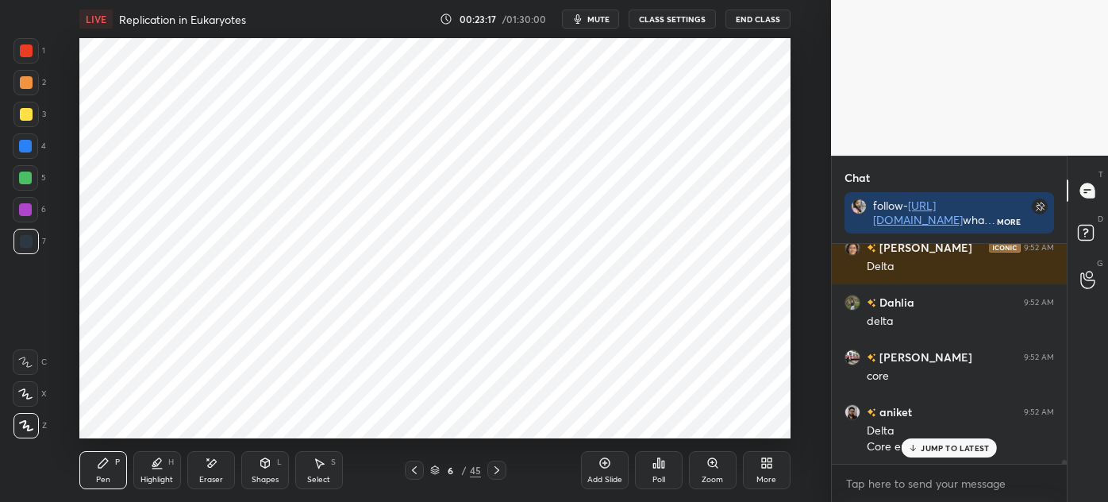
click at [696, 473] on div "Zoom" at bounding box center [713, 470] width 48 height 38
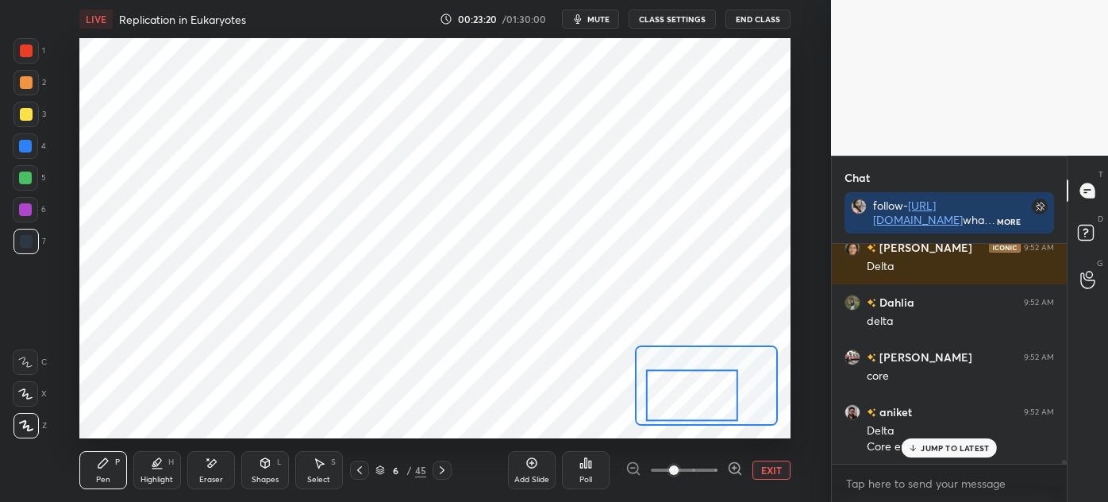
click at [27, 64] on div "1" at bounding box center [29, 54] width 32 height 32
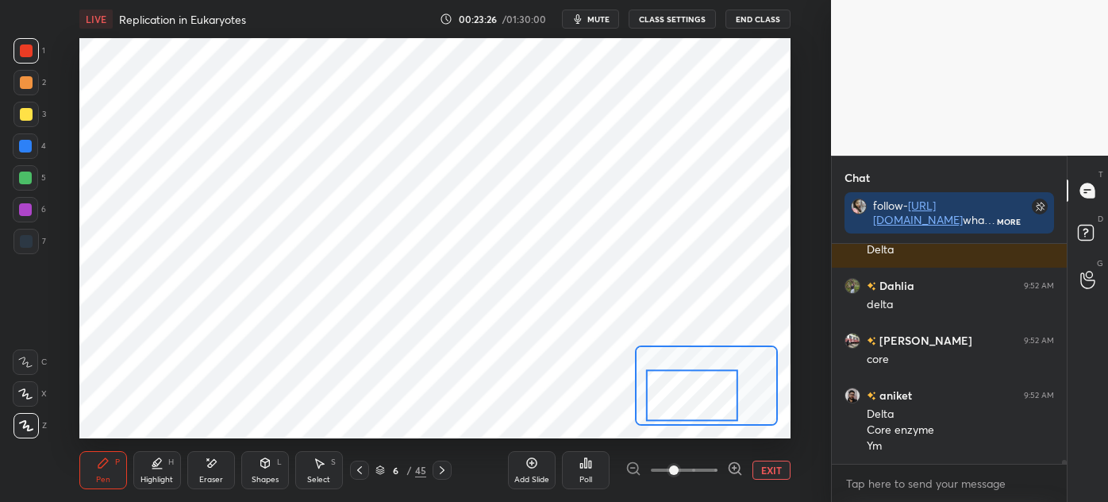
click at [26, 245] on div at bounding box center [26, 241] width 13 height 13
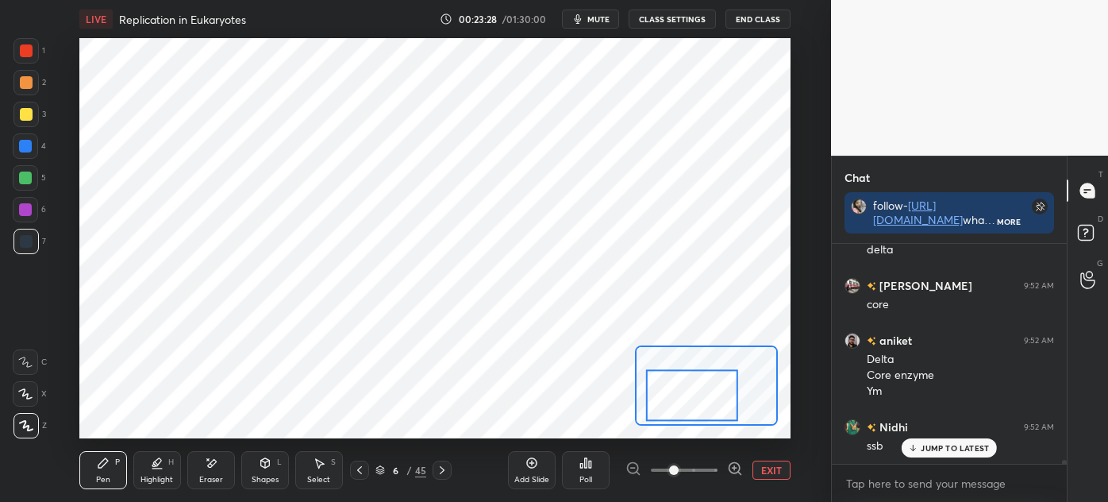
scroll to position [12756, 0]
click at [36, 214] on div at bounding box center [25, 209] width 25 height 25
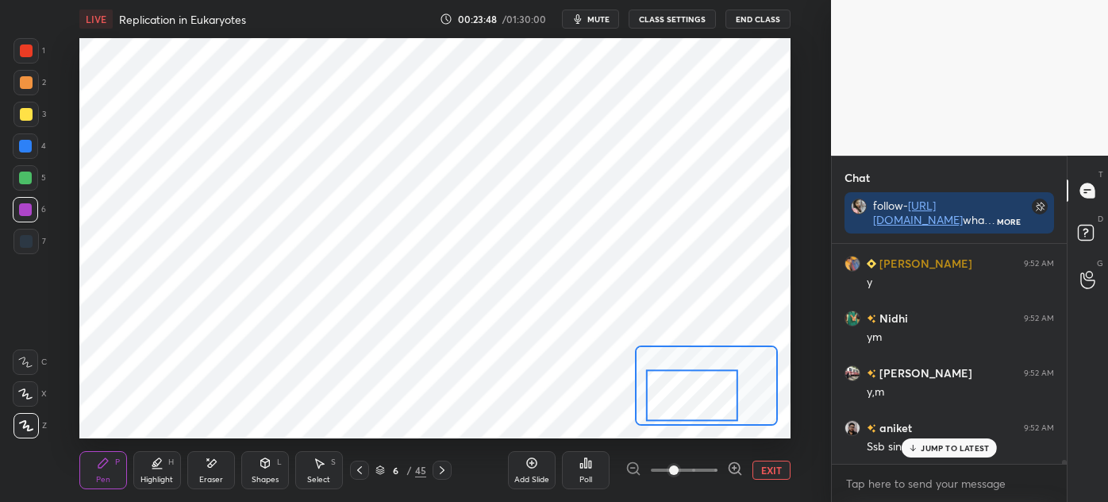
scroll to position [13101, 0]
click at [33, 144] on div at bounding box center [25, 145] width 25 height 25
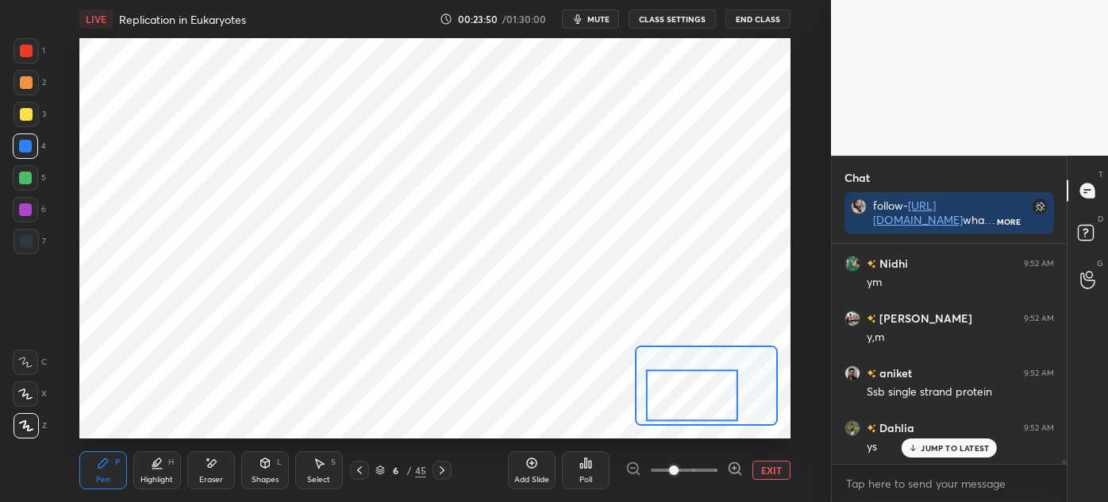
scroll to position [13155, 0]
click at [21, 56] on div at bounding box center [26, 50] width 13 height 13
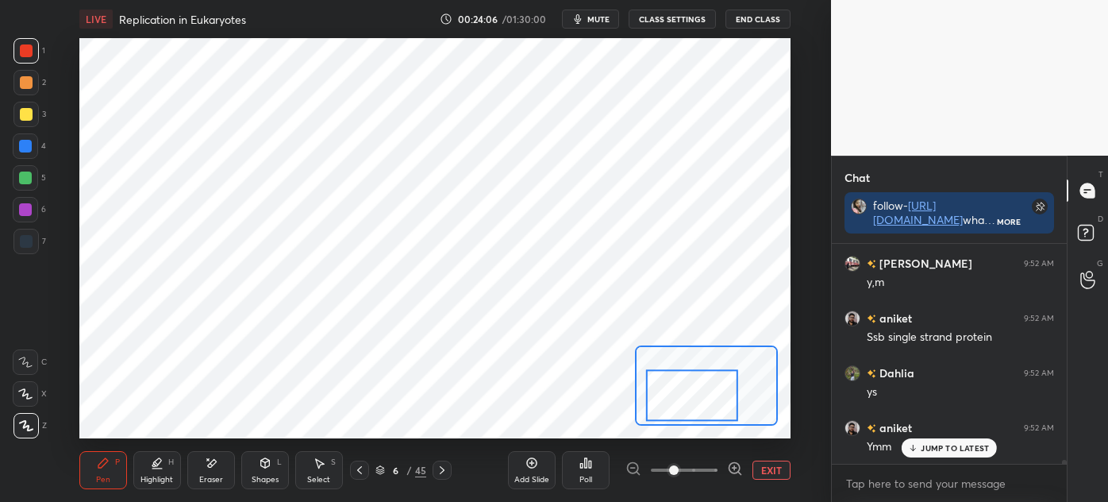
click at [28, 209] on div at bounding box center [25, 209] width 13 height 13
click at [29, 243] on div at bounding box center [26, 241] width 13 height 13
click at [358, 469] on icon at bounding box center [359, 470] width 5 height 8
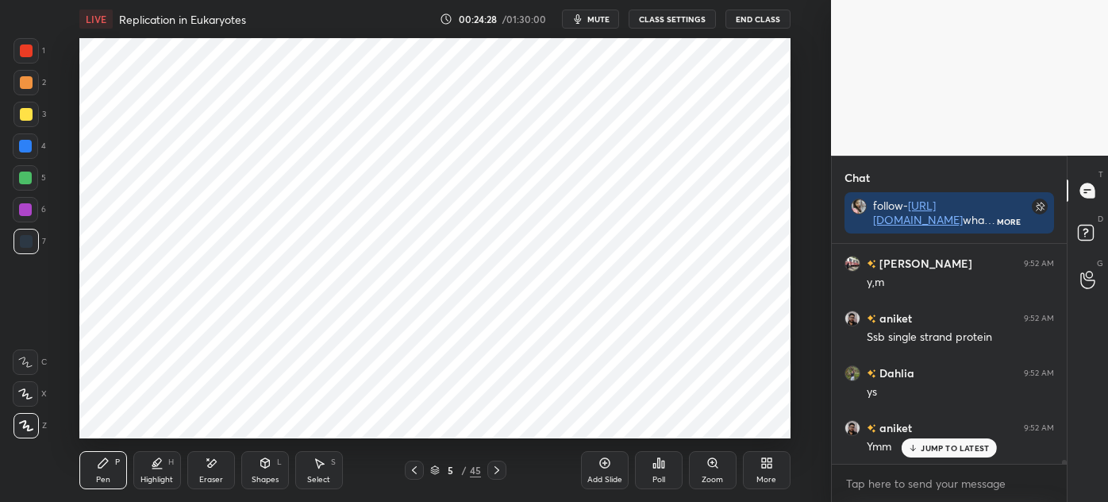
click at [489, 469] on div at bounding box center [496, 469] width 19 height 19
click at [696, 464] on div "Zoom" at bounding box center [713, 470] width 48 height 38
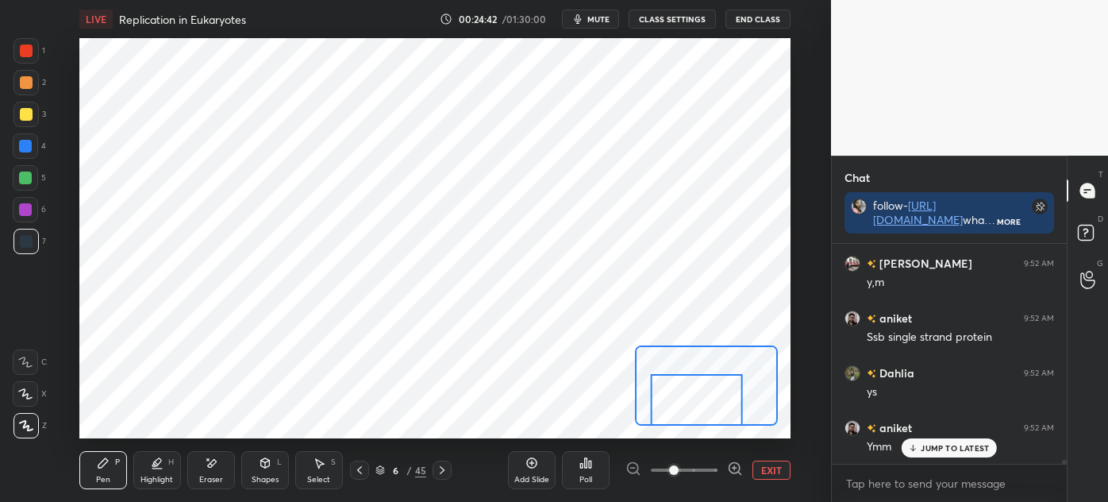
click at [25, 66] on div "1" at bounding box center [29, 54] width 32 height 32
click at [28, 206] on div at bounding box center [25, 209] width 13 height 13
click at [44, 241] on div "7" at bounding box center [29, 241] width 33 height 25
click at [29, 67] on div "1" at bounding box center [29, 54] width 32 height 32
click at [30, 248] on div at bounding box center [25, 241] width 25 height 25
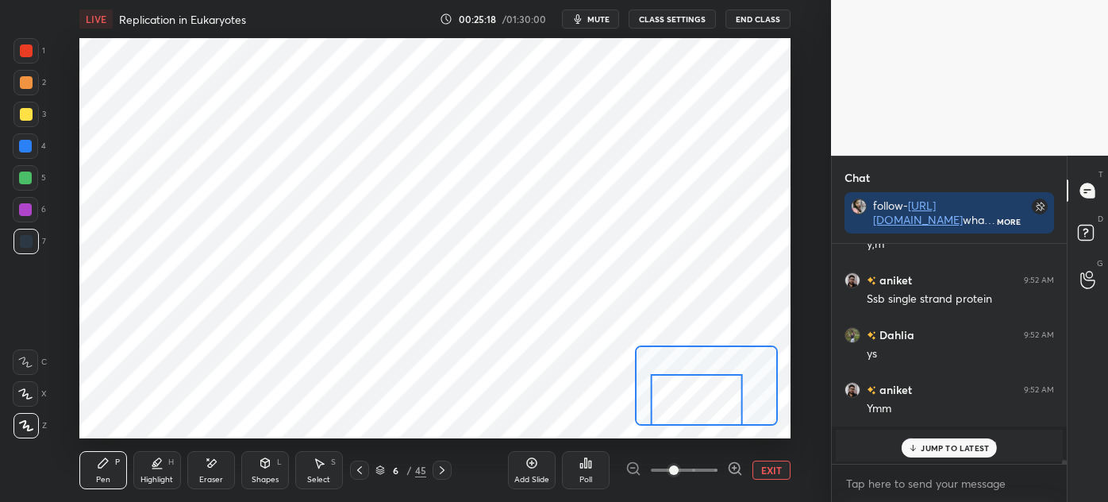
scroll to position [13304, 0]
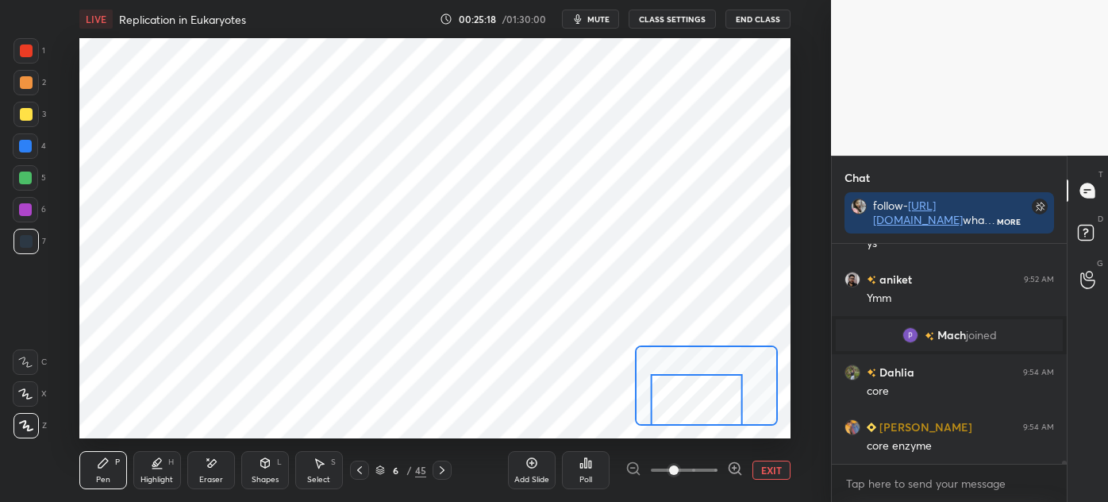
click at [32, 60] on div at bounding box center [25, 50] width 25 height 25
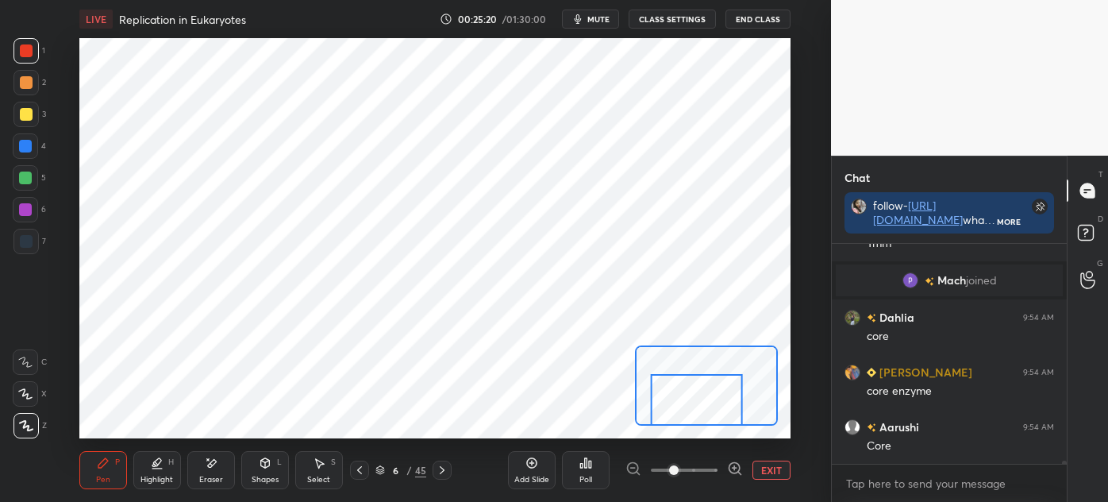
click at [32, 150] on div at bounding box center [25, 145] width 25 height 25
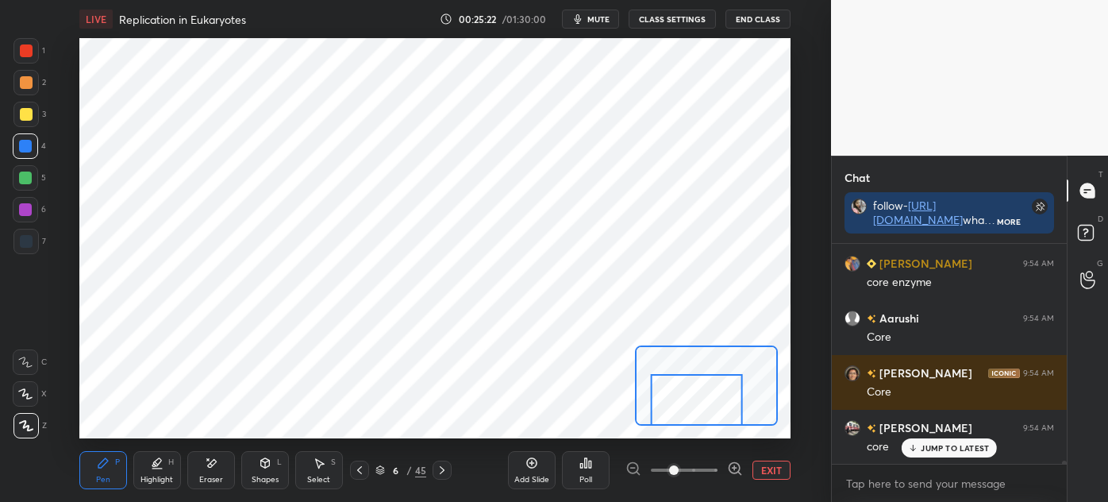
scroll to position [13522, 0]
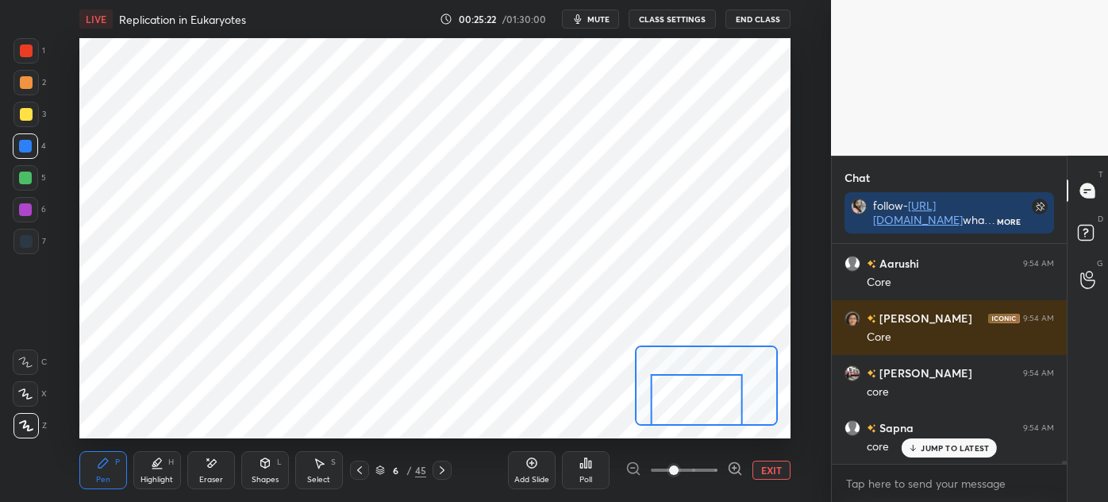
click at [206, 473] on div "Eraser" at bounding box center [211, 470] width 48 height 38
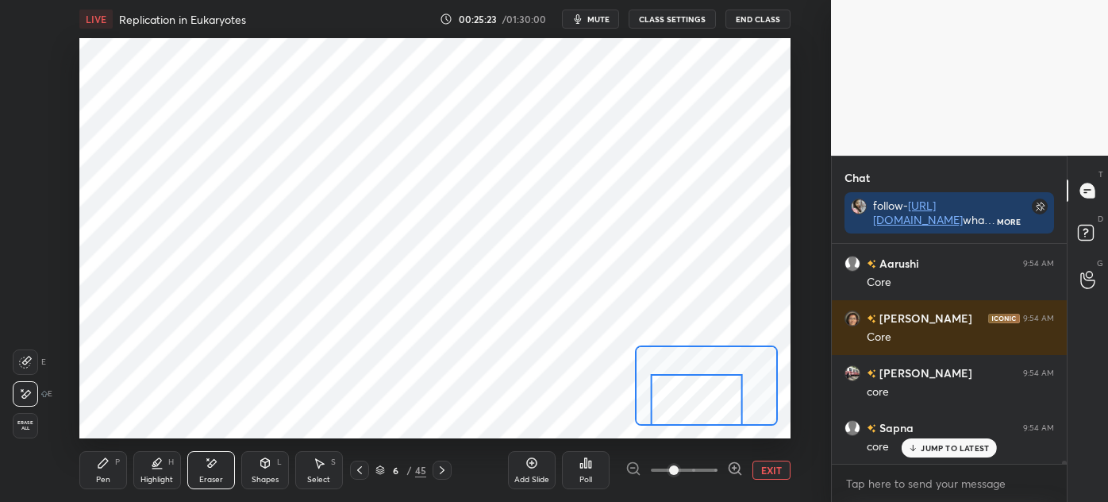
click at [95, 463] on div "Pen P" at bounding box center [103, 470] width 48 height 38
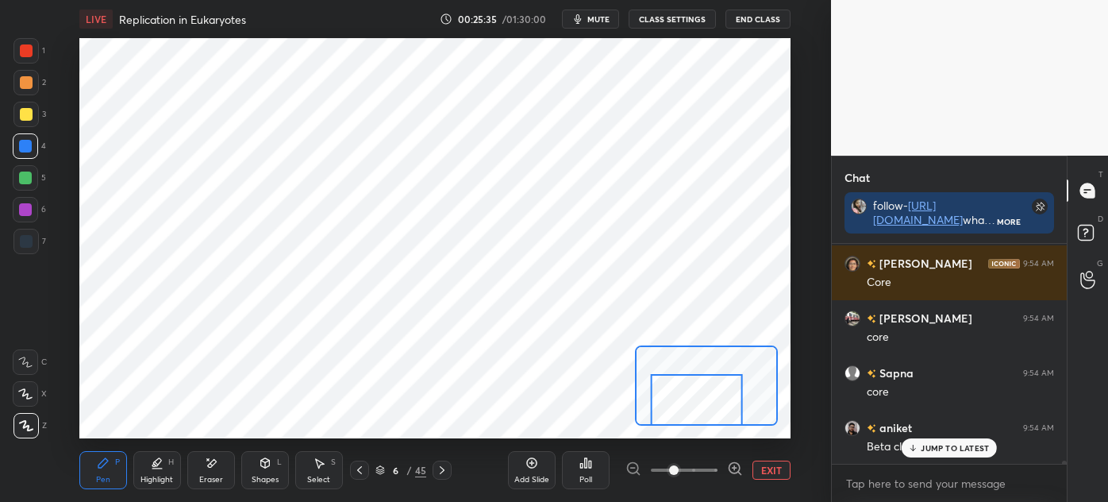
scroll to position [13594, 0]
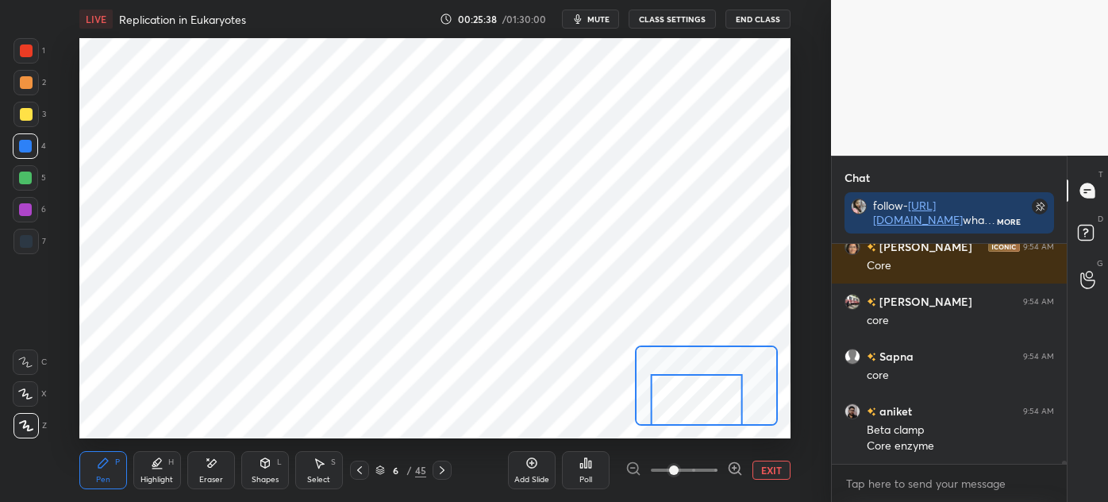
click at [25, 45] on div at bounding box center [26, 50] width 13 height 13
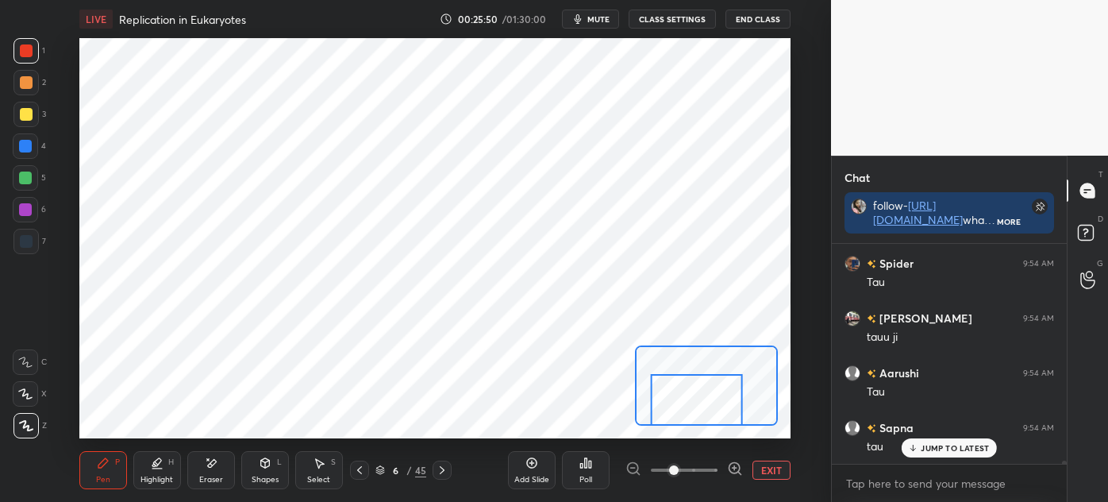
scroll to position [13463, 0]
click at [746, 469] on div "EXIT" at bounding box center [708, 469] width 165 height 19
click at [781, 463] on button "EXIT" at bounding box center [772, 469] width 38 height 19
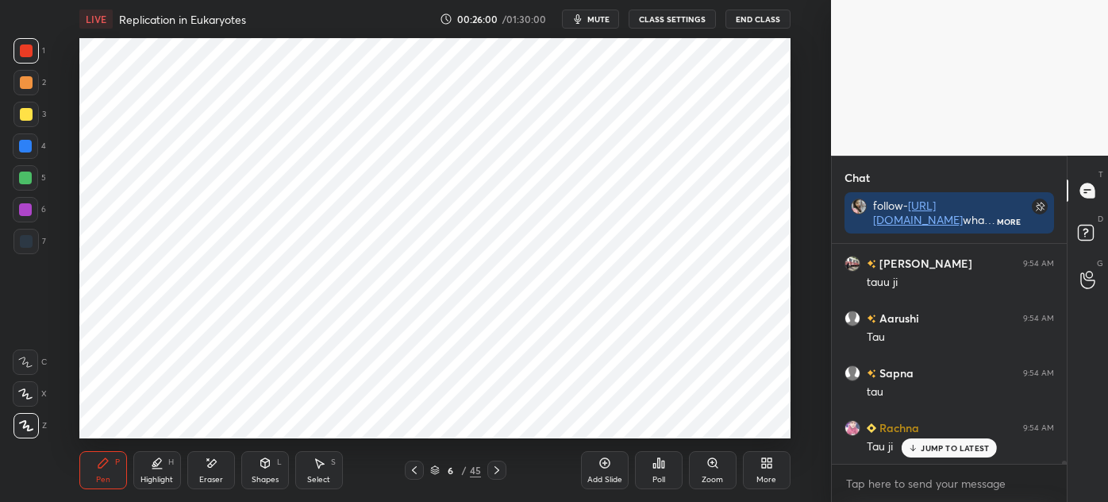
scroll to position [13517, 0]
click at [603, 470] on div "Add Slide" at bounding box center [605, 470] width 48 height 38
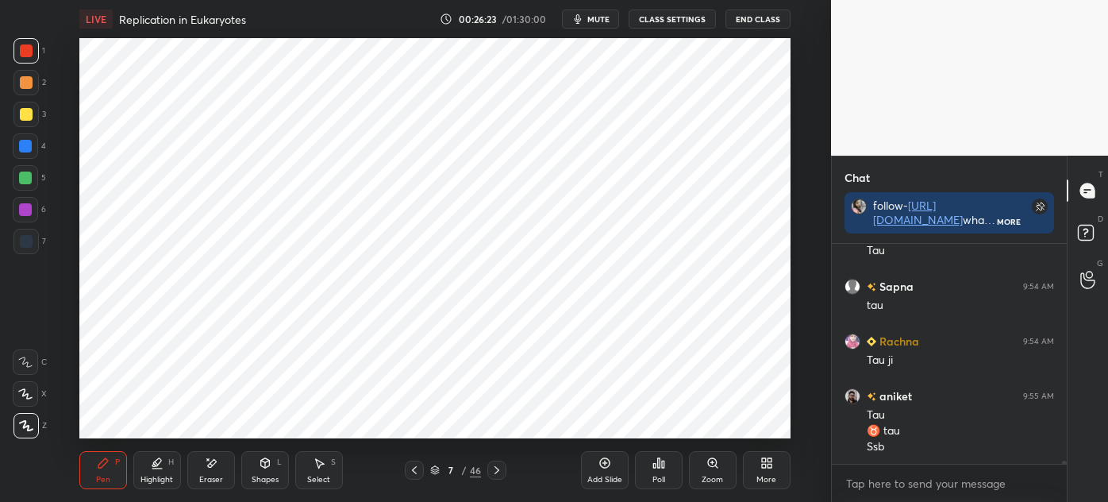
scroll to position [13587, 0]
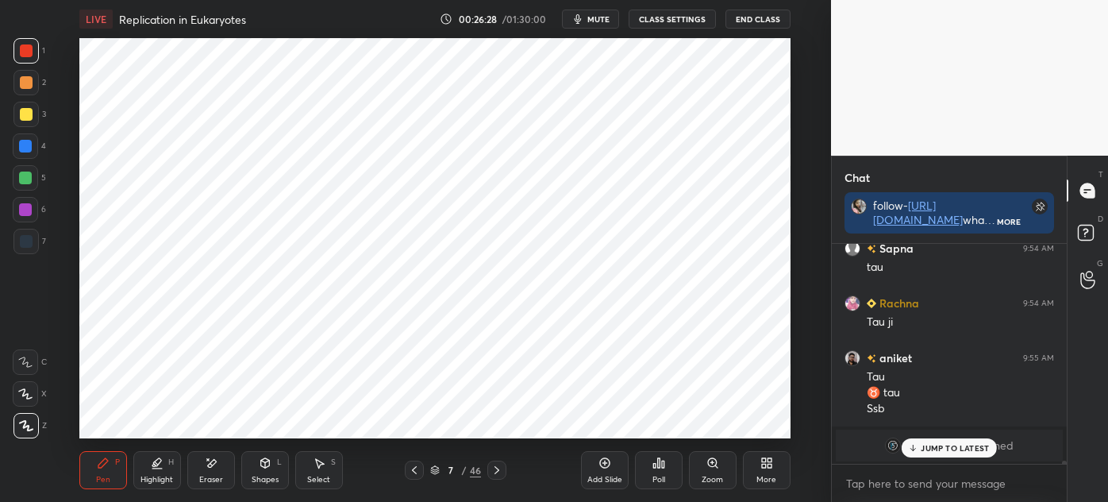
click at [38, 245] on div "7" at bounding box center [29, 241] width 33 height 25
click at [30, 141] on div at bounding box center [25, 146] width 13 height 13
click at [316, 464] on icon at bounding box center [319, 463] width 13 height 13
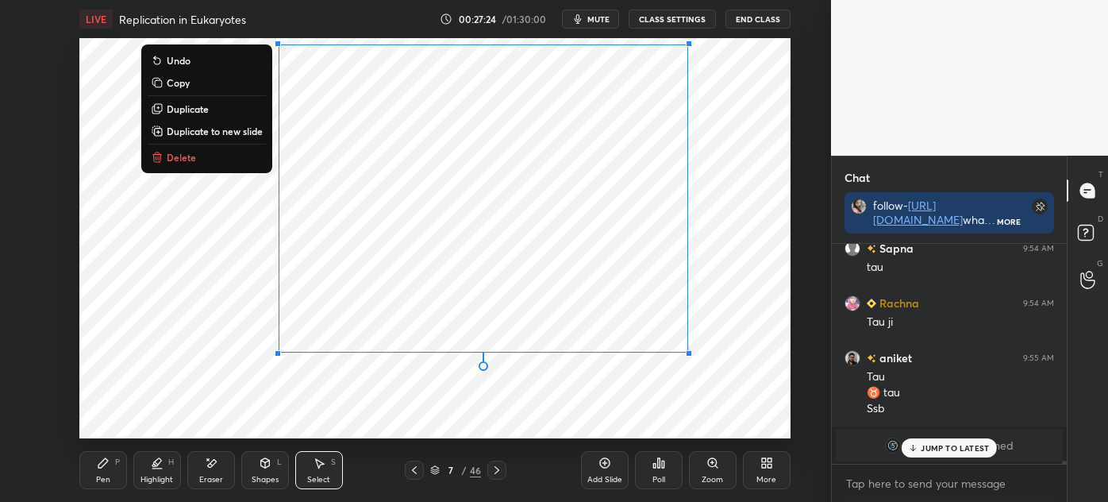
click at [117, 460] on div "P" at bounding box center [117, 462] width 5 height 8
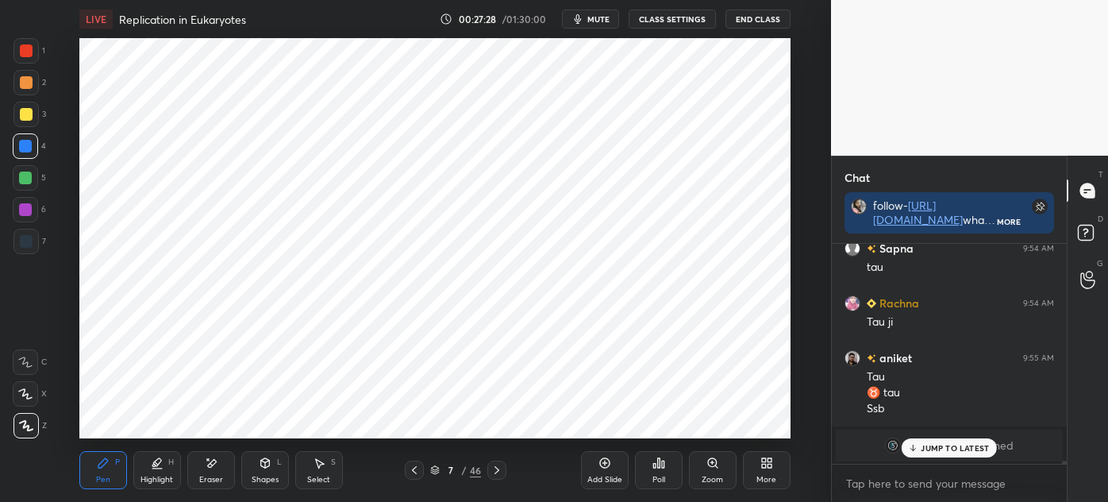
click at [17, 209] on div at bounding box center [25, 209] width 25 height 25
click at [497, 472] on icon at bounding box center [497, 470] width 5 height 8
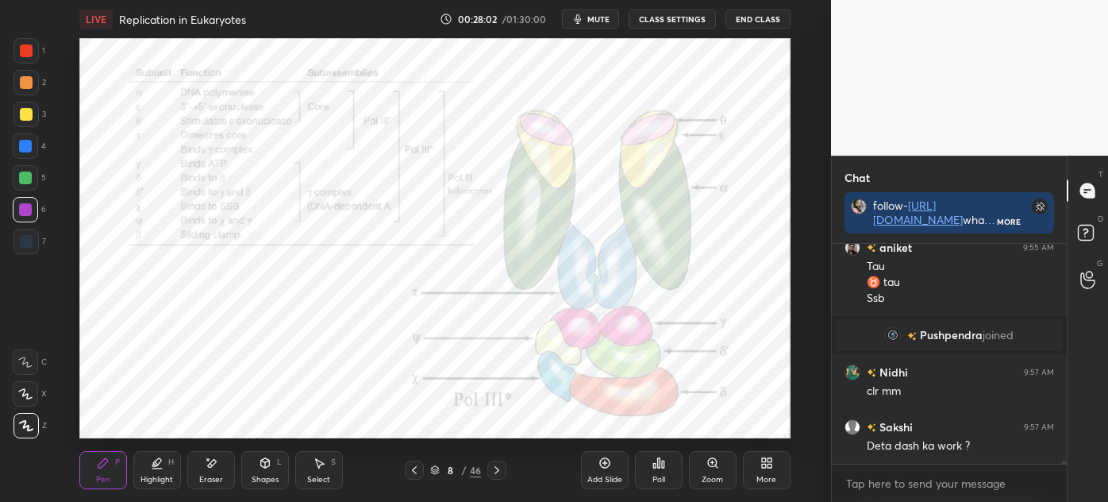
scroll to position [13752, 0]
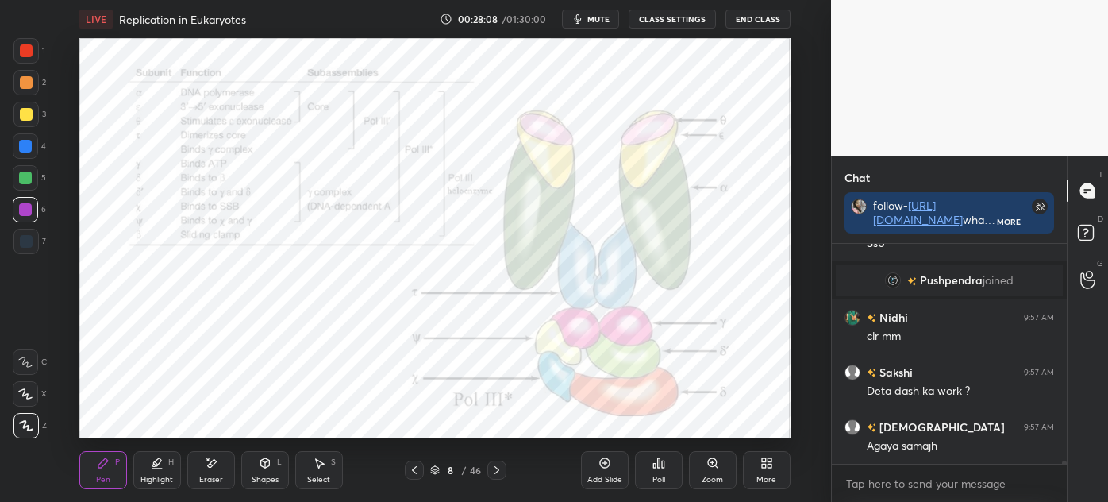
click at [692, 460] on div "Zoom" at bounding box center [713, 470] width 48 height 38
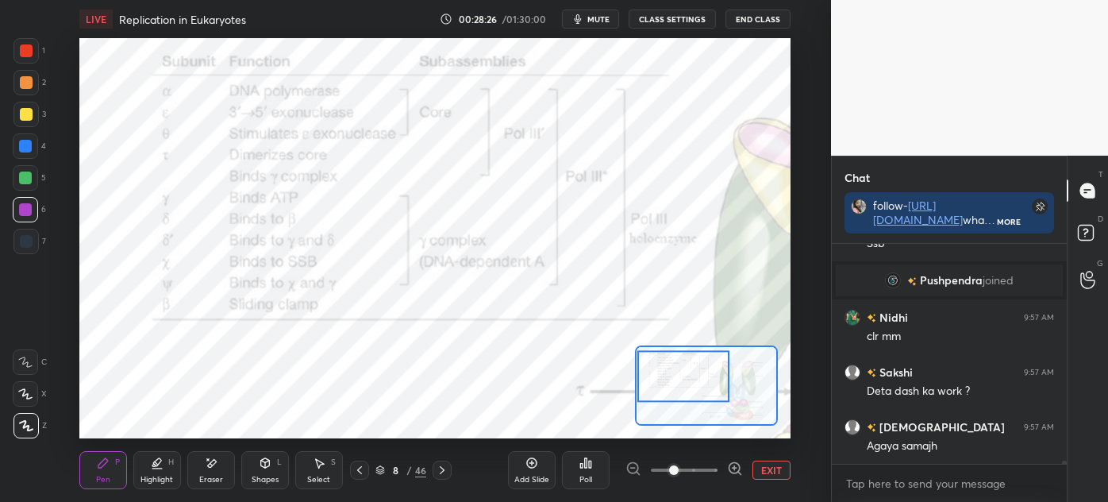
click at [205, 472] on div "Eraser" at bounding box center [211, 470] width 48 height 38
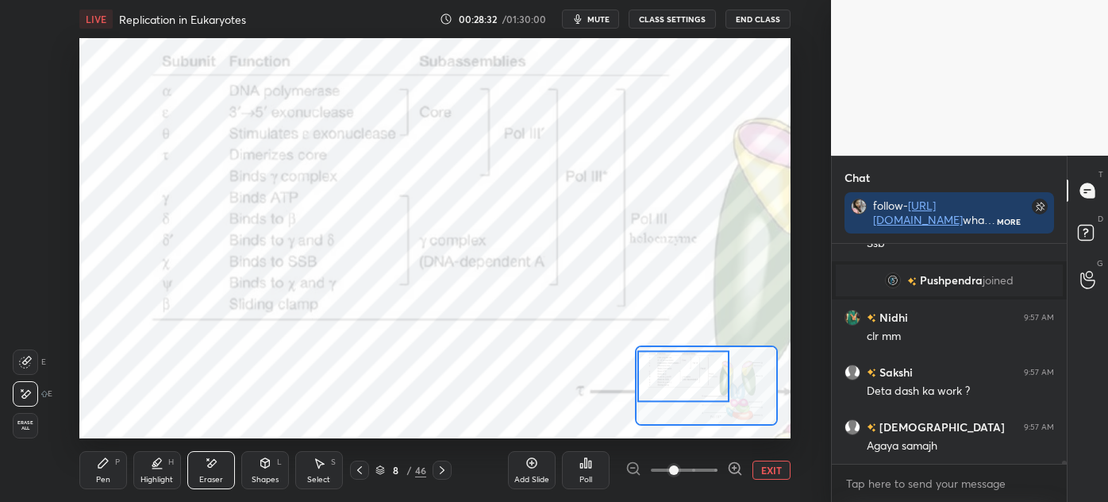
scroll to position [13807, 0]
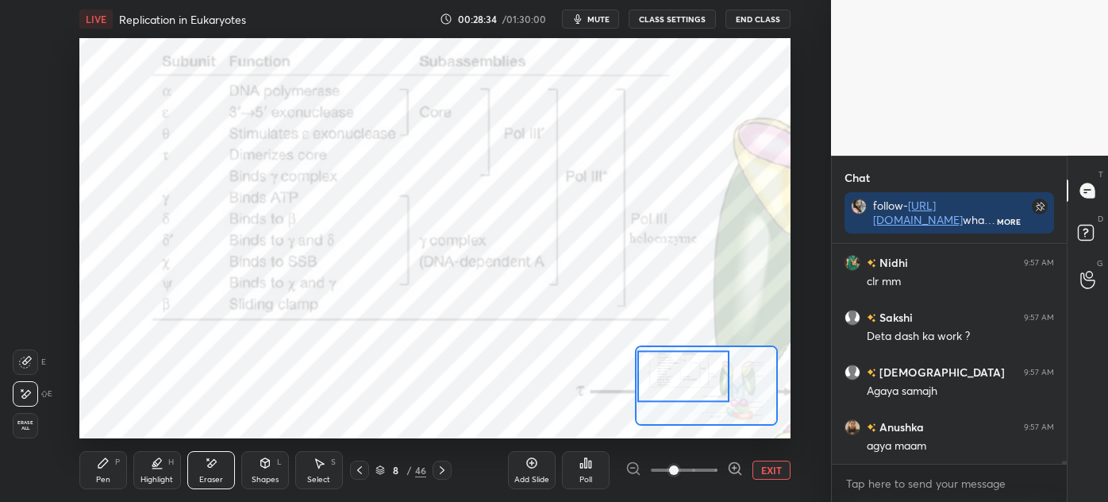
click at [746, 457] on div "Add Slide Poll EXIT" at bounding box center [649, 470] width 283 height 89
click at [766, 439] on div "Add Slide Poll EXIT" at bounding box center [649, 470] width 283 height 89
click at [631, 468] on div at bounding box center [685, 469] width 118 height 19
click at [630, 468] on div at bounding box center [685, 469] width 118 height 19
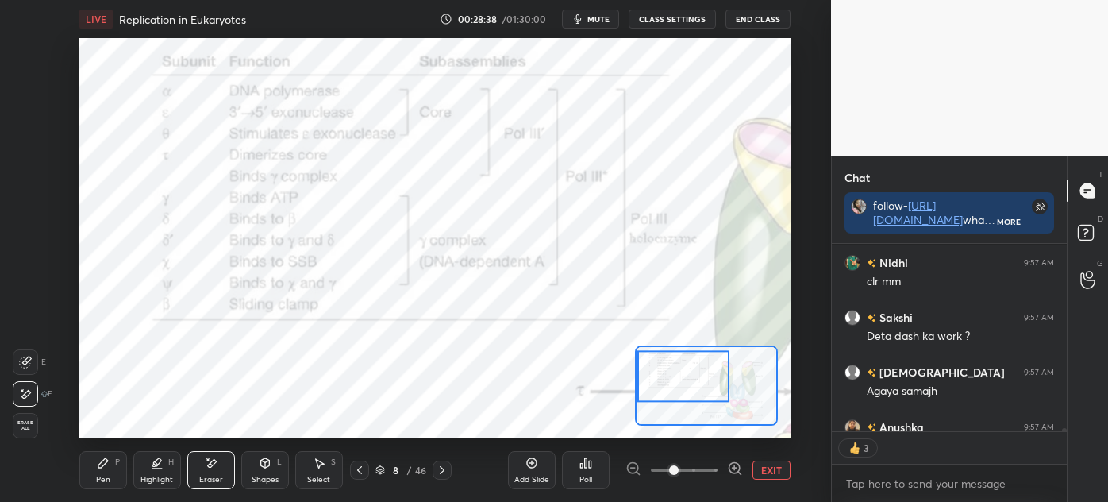
scroll to position [13894, 0]
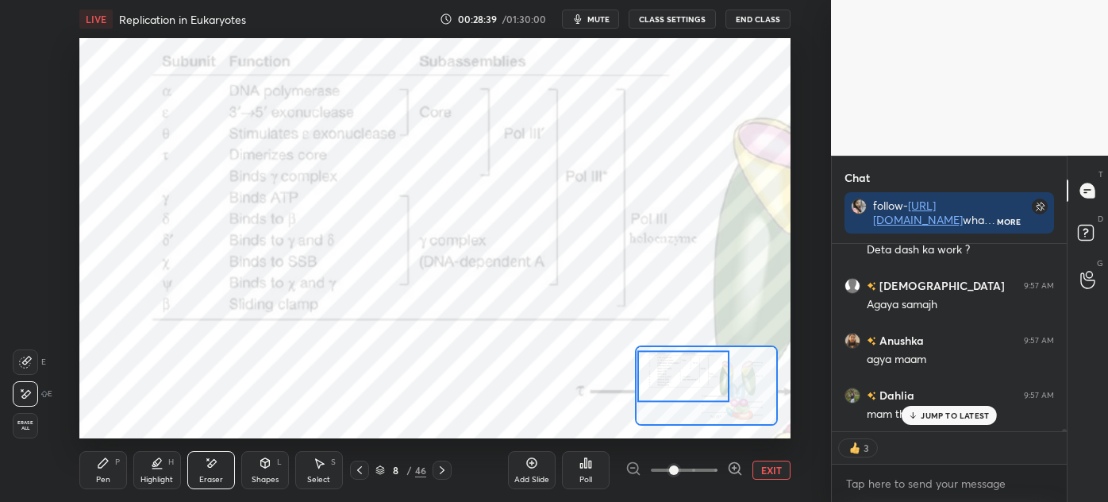
click at [770, 464] on button "EXIT" at bounding box center [772, 469] width 38 height 19
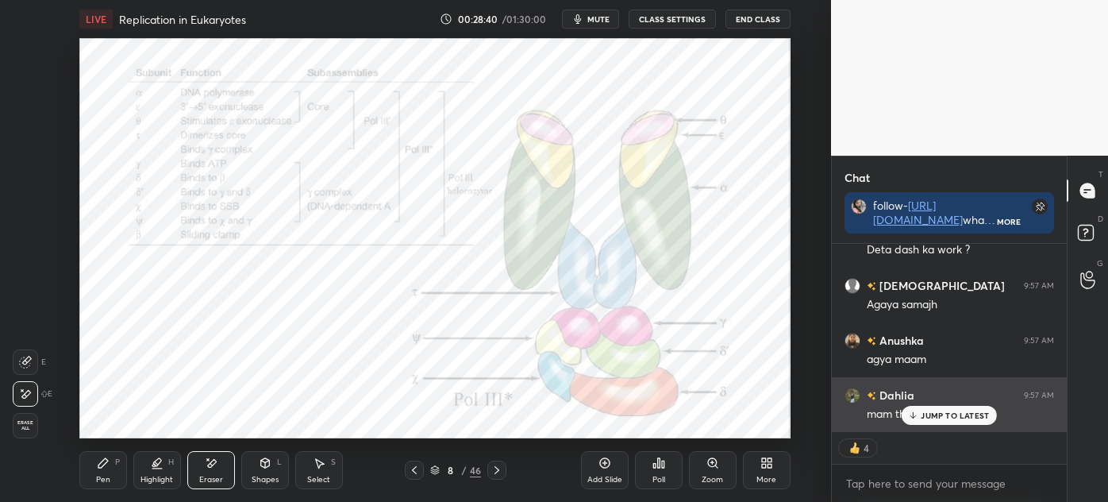
click at [930, 416] on p "JUMP TO LATEST" at bounding box center [955, 415] width 68 height 10
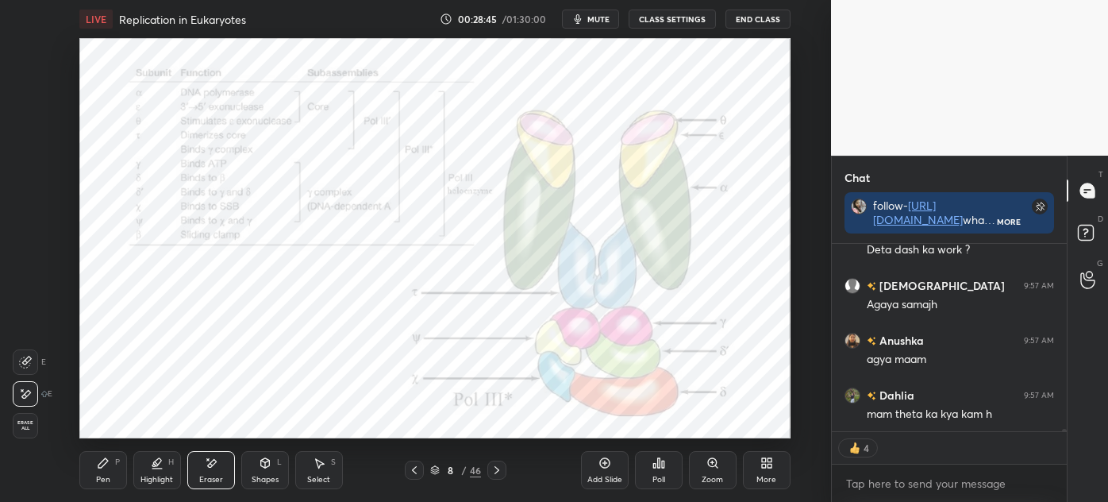
click at [116, 466] on div "P" at bounding box center [117, 462] width 5 height 8
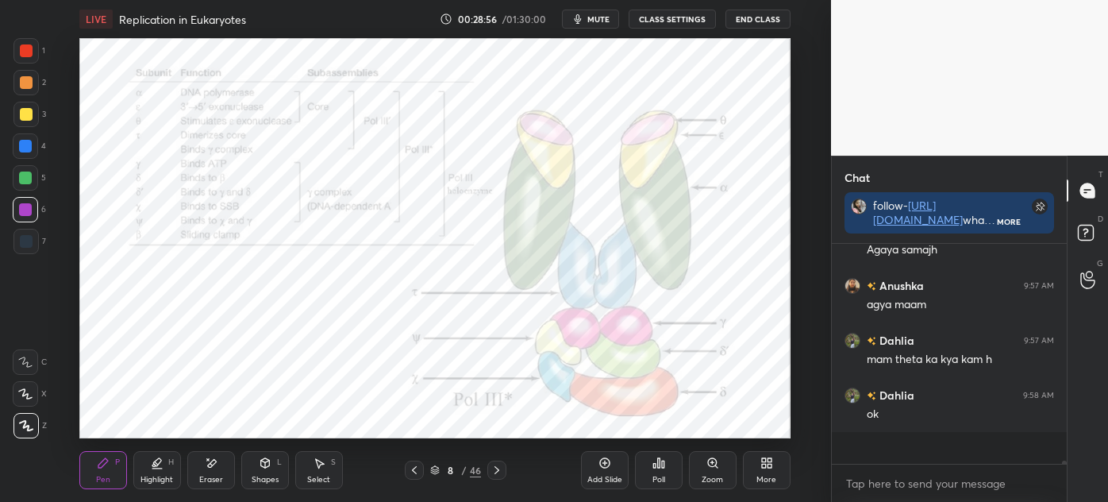
scroll to position [13916, 0]
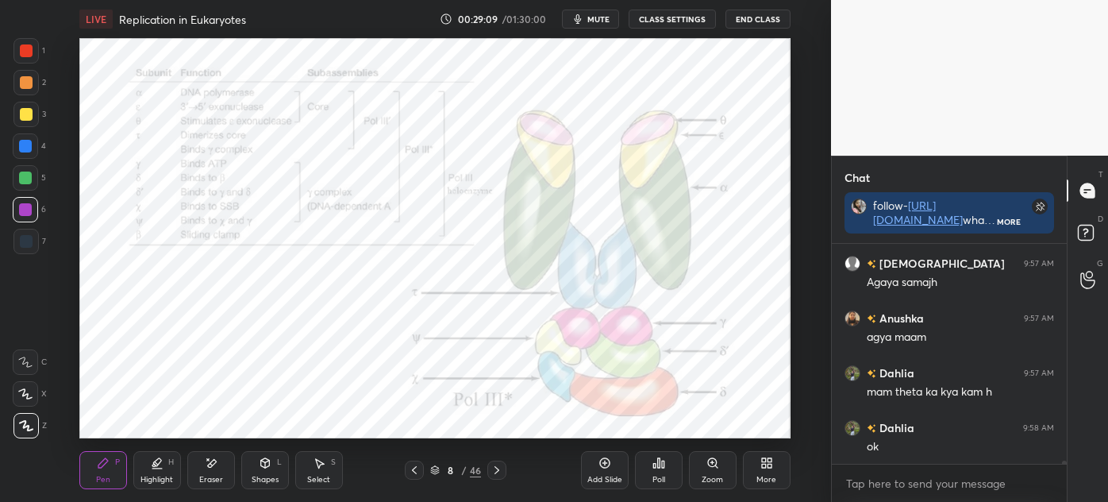
click at [493, 472] on icon at bounding box center [497, 470] width 13 height 13
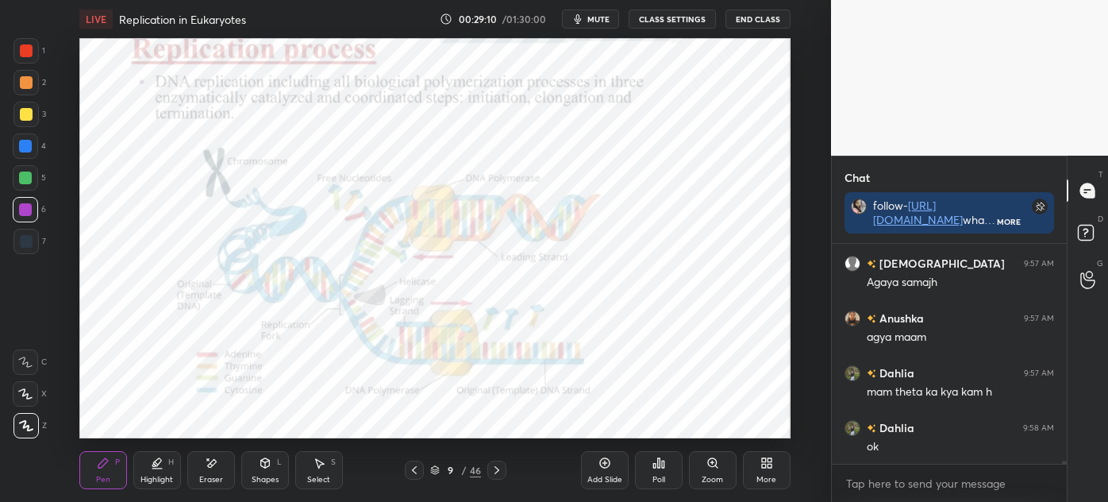
click at [414, 472] on icon at bounding box center [414, 470] width 5 height 8
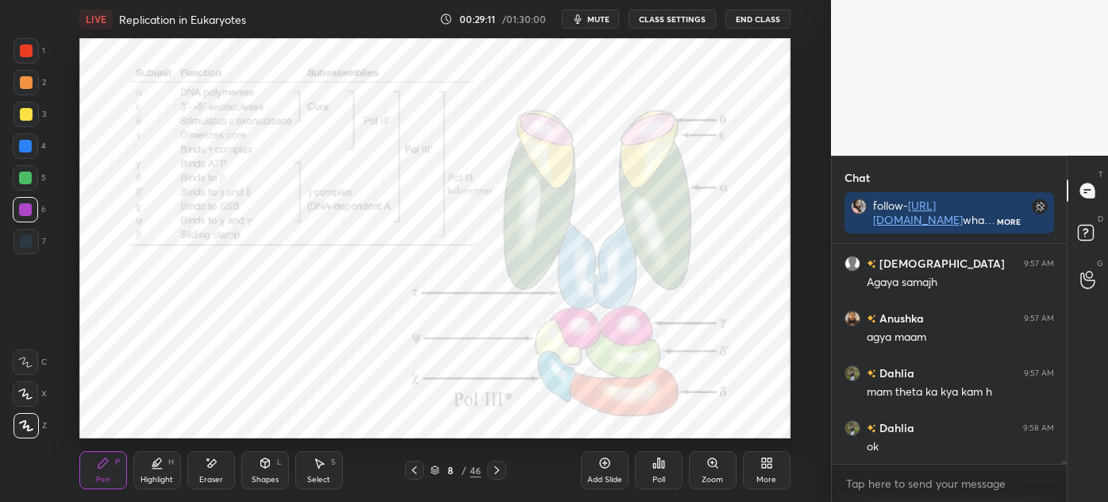
click at [599, 476] on div "Add Slide" at bounding box center [605, 480] width 35 height 8
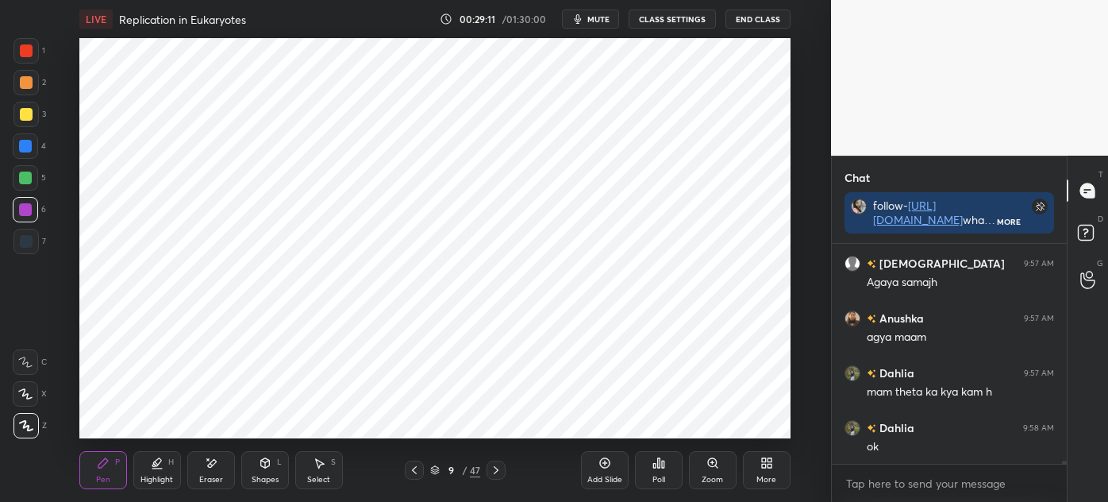
click at [266, 476] on div "Shapes" at bounding box center [265, 480] width 27 height 8
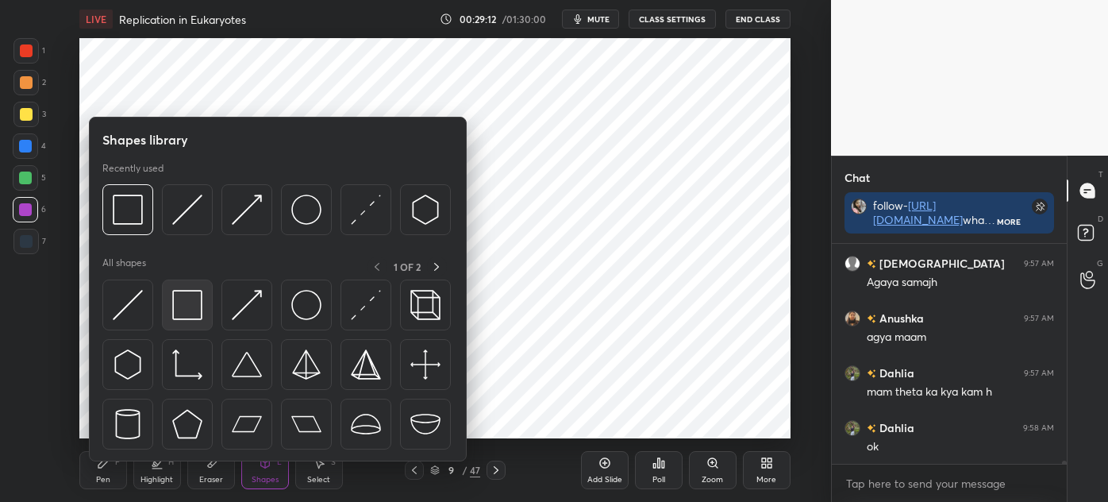
click at [194, 320] on img at bounding box center [187, 305] width 30 height 30
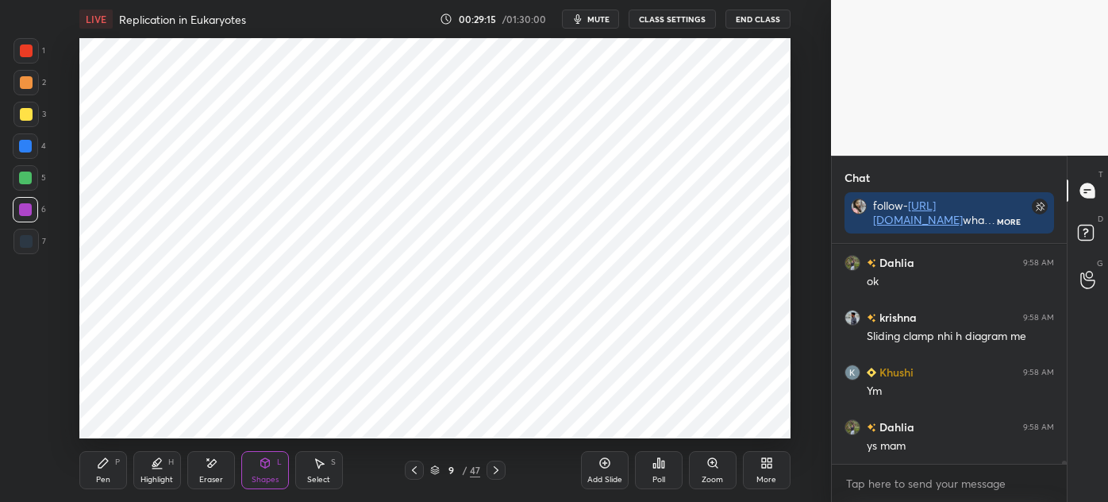
scroll to position [14191, 0]
click at [87, 467] on div "Pen P" at bounding box center [103, 470] width 48 height 38
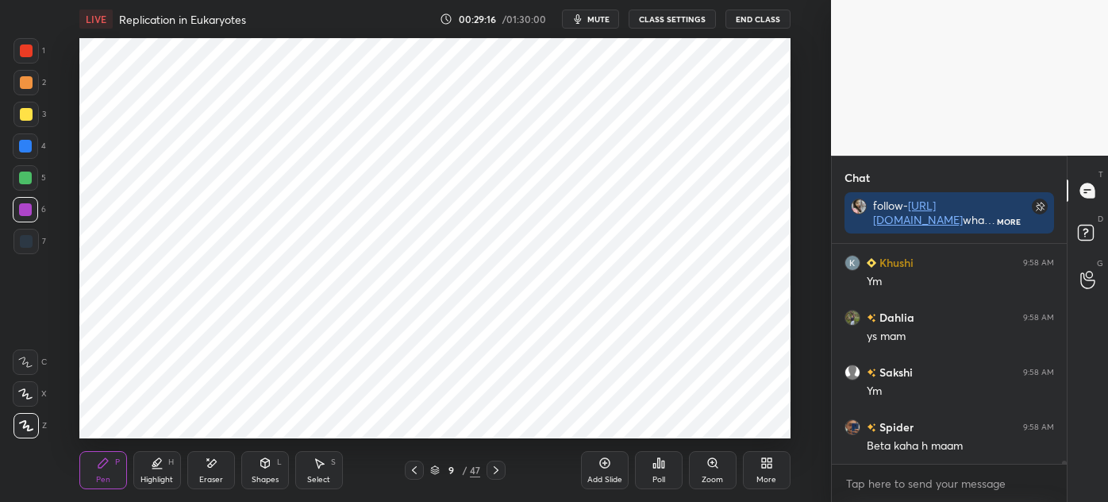
click at [262, 476] on div "Shapes" at bounding box center [265, 480] width 27 height 8
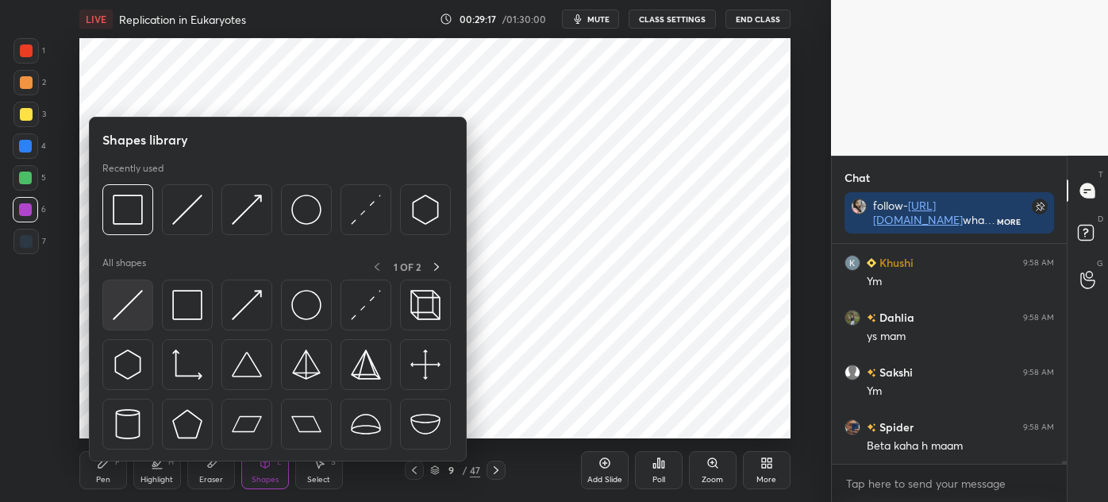
click at [125, 306] on img at bounding box center [128, 305] width 30 height 30
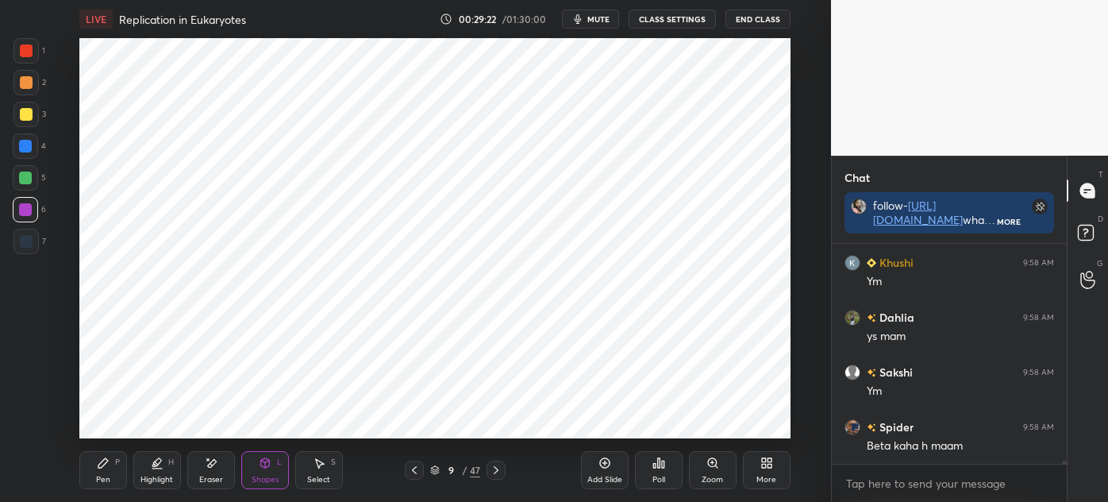
click at [102, 472] on div "Pen P" at bounding box center [103, 470] width 48 height 38
click at [29, 247] on div at bounding box center [26, 241] width 13 height 13
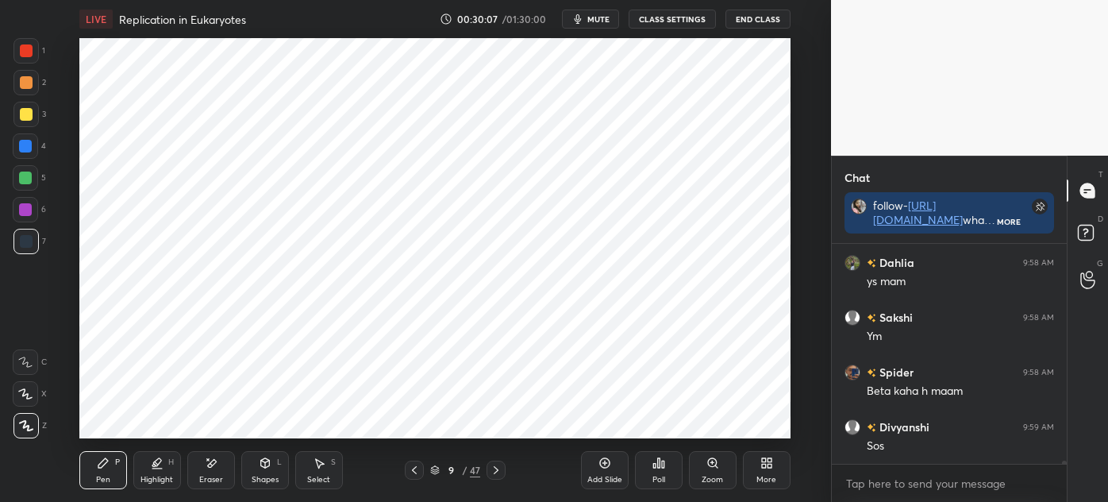
click at [207, 480] on div "Eraser" at bounding box center [211, 480] width 24 height 8
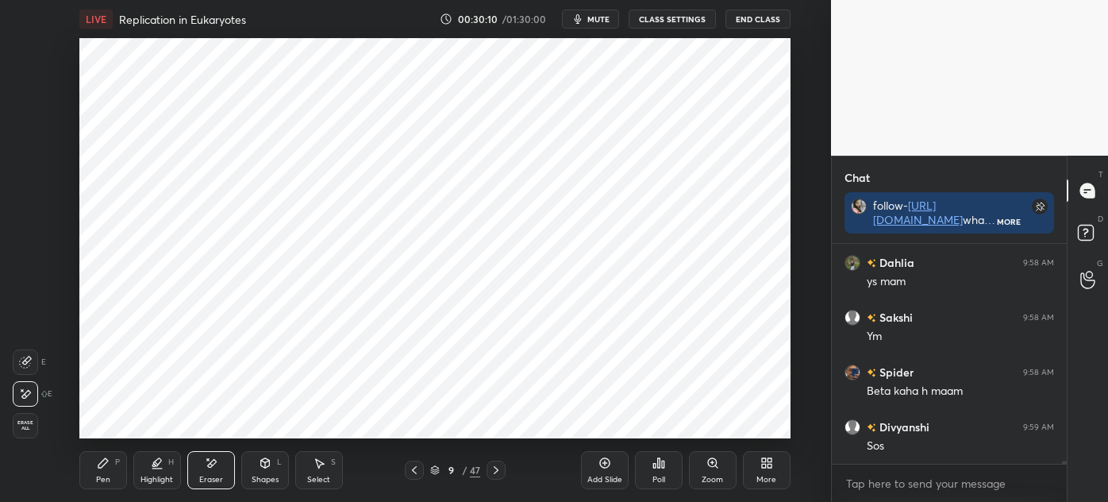
click at [108, 470] on div "Pen P" at bounding box center [103, 470] width 48 height 38
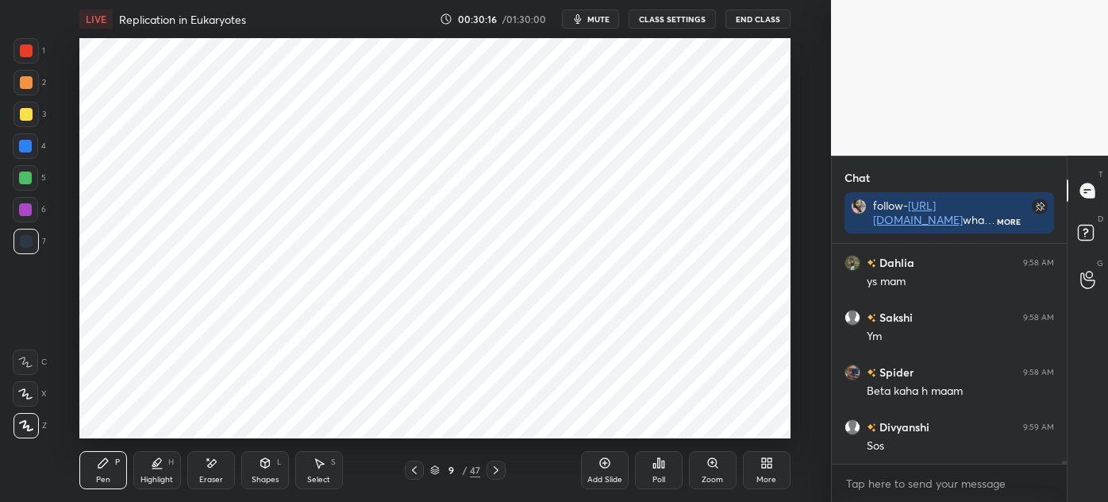
scroll to position [14299, 0]
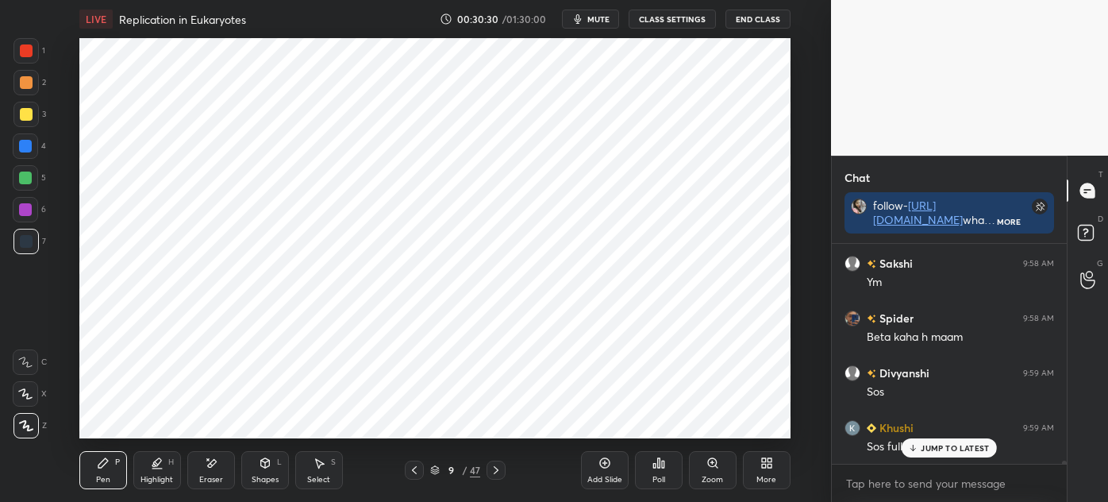
click at [13, 60] on div at bounding box center [25, 50] width 25 height 25
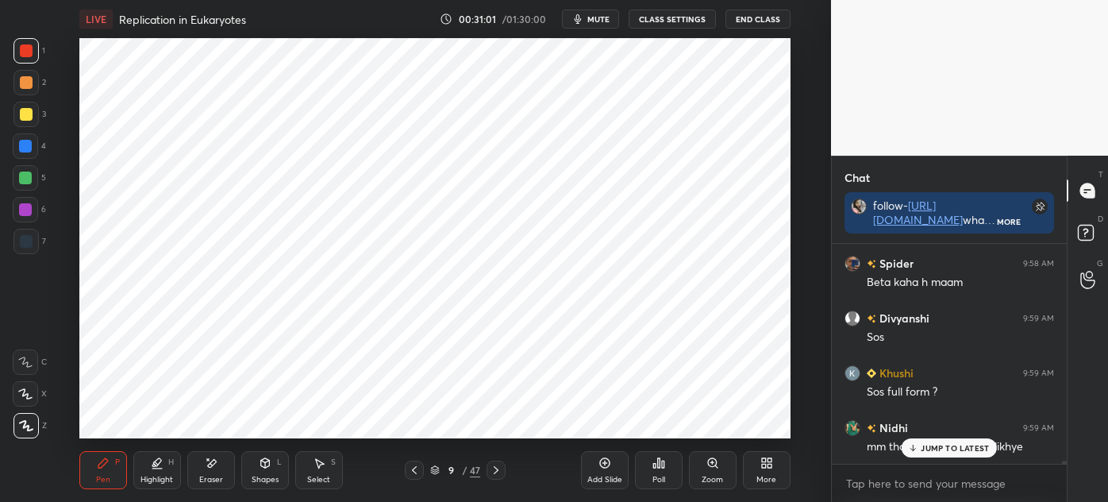
scroll to position [14409, 0]
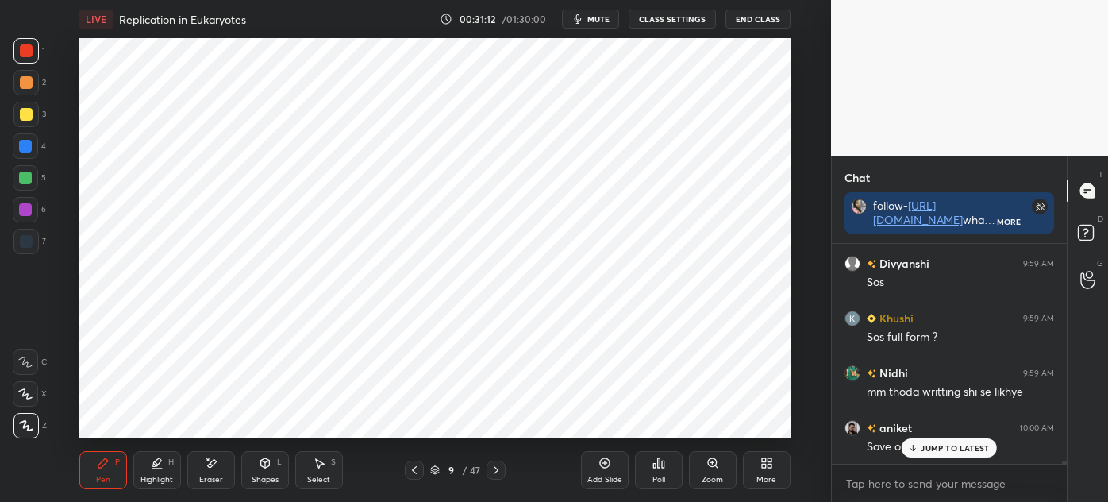
click at [599, 467] on icon at bounding box center [605, 463] width 13 height 13
click at [20, 245] on div at bounding box center [26, 241] width 13 height 13
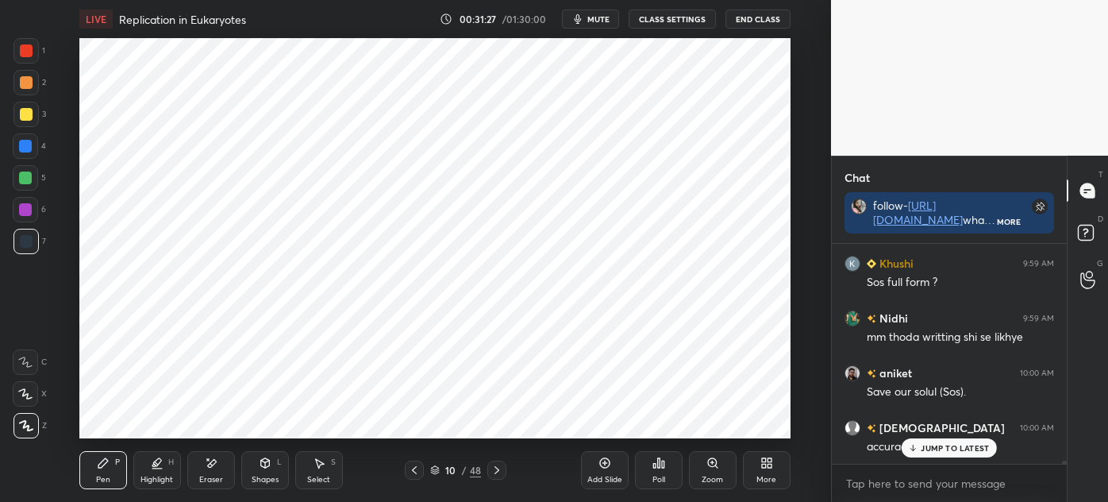
click at [417, 471] on icon at bounding box center [414, 470] width 13 height 13
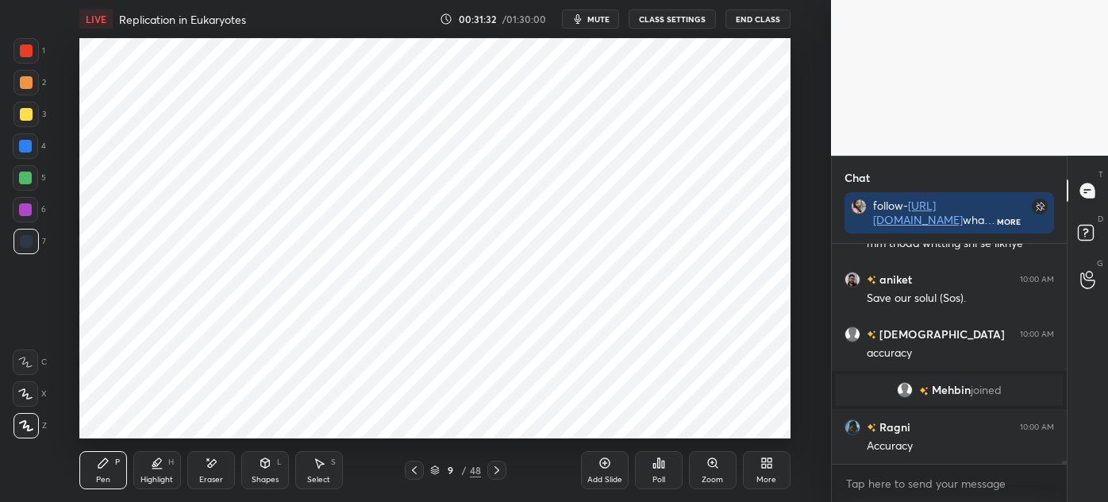
scroll to position [14626, 0]
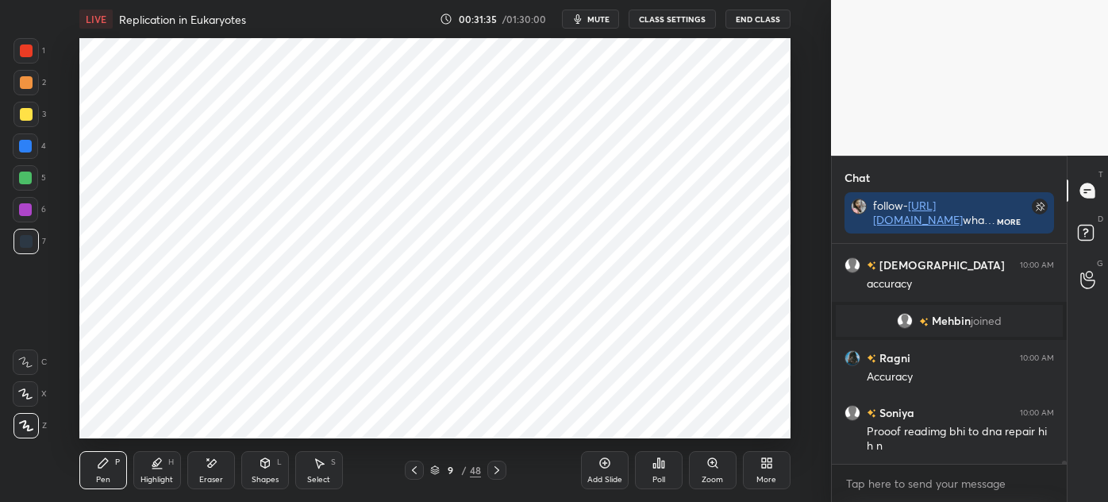
click at [495, 470] on icon at bounding box center [497, 470] width 13 height 13
click at [270, 467] on icon at bounding box center [265, 463] width 13 height 13
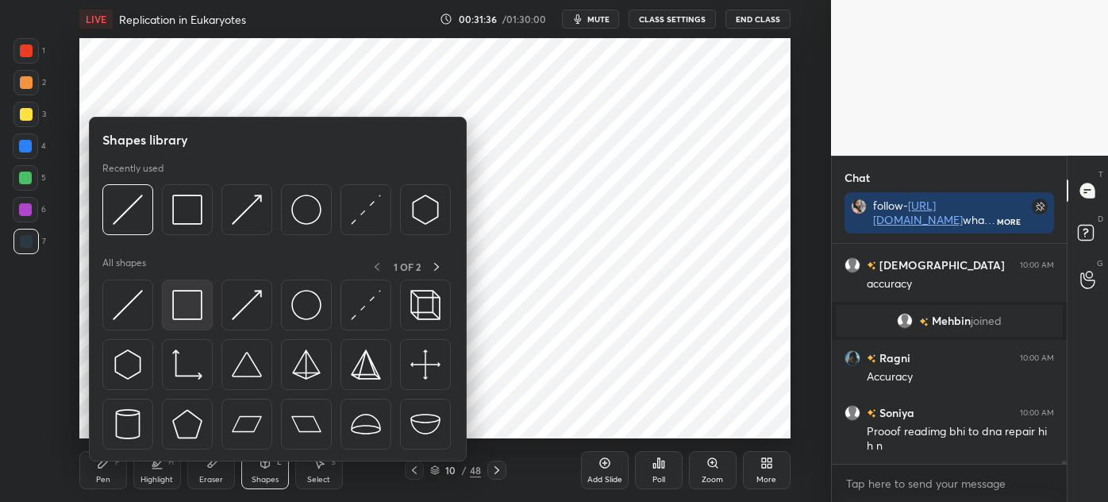
click at [174, 321] on div at bounding box center [187, 304] width 51 height 51
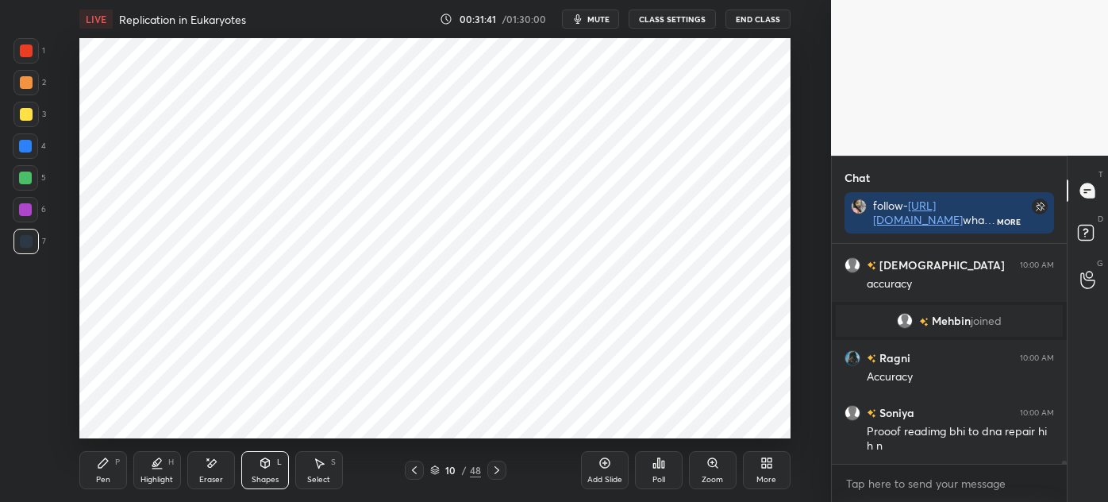
click at [97, 480] on div "Pen" at bounding box center [103, 480] width 14 height 8
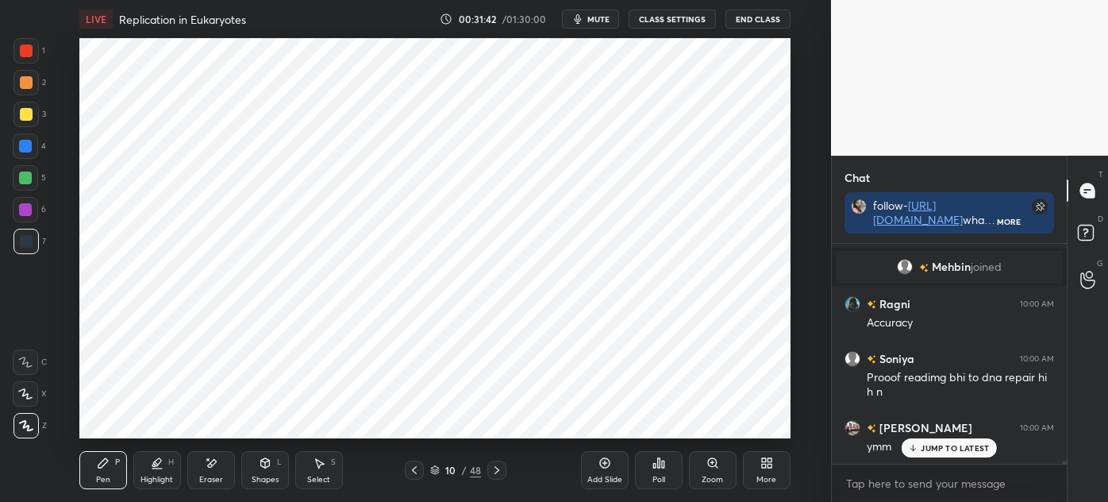
click at [31, 63] on div at bounding box center [25, 50] width 25 height 25
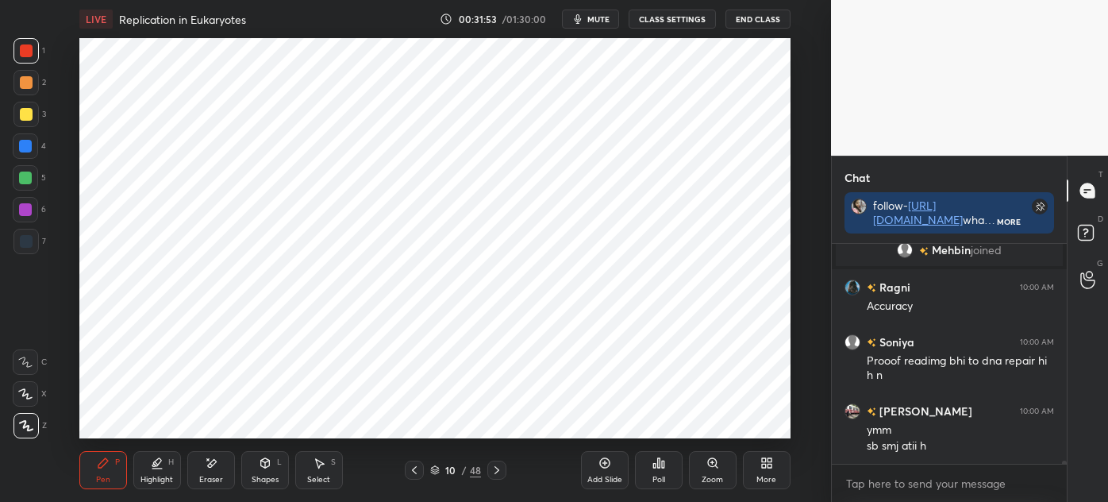
click at [22, 237] on div at bounding box center [26, 241] width 13 height 13
click at [33, 52] on div at bounding box center [25, 50] width 25 height 25
click at [29, 238] on div at bounding box center [26, 241] width 13 height 13
click at [24, 211] on div at bounding box center [25, 209] width 13 height 13
click at [29, 50] on div at bounding box center [26, 50] width 13 height 13
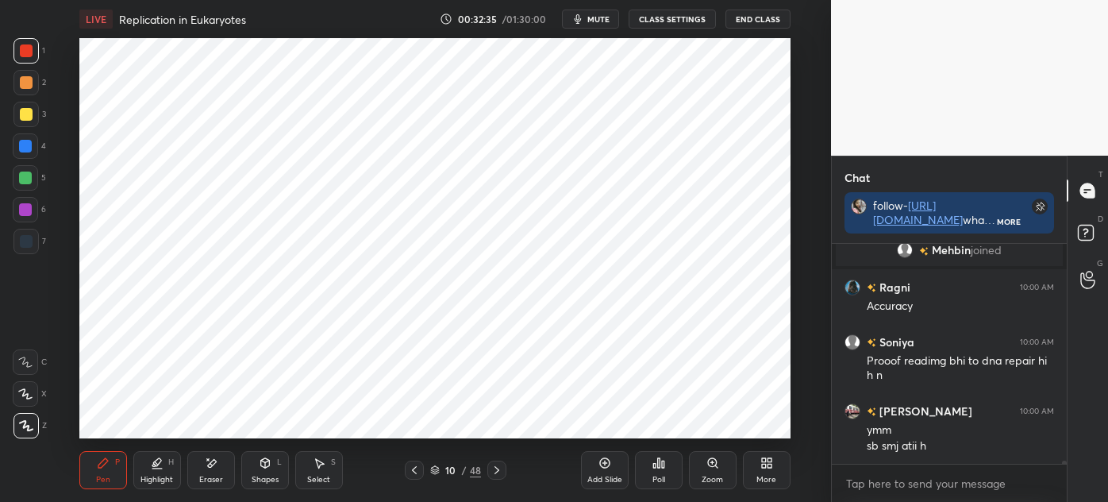
click at [29, 143] on div at bounding box center [25, 146] width 13 height 13
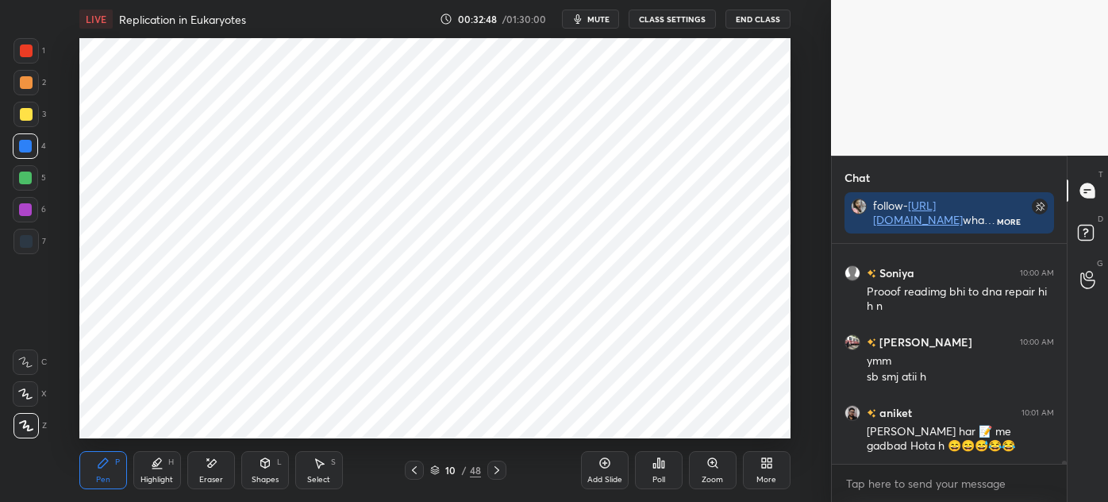
click at [27, 56] on div at bounding box center [26, 50] width 13 height 13
click at [313, 464] on icon at bounding box center [319, 463] width 13 height 13
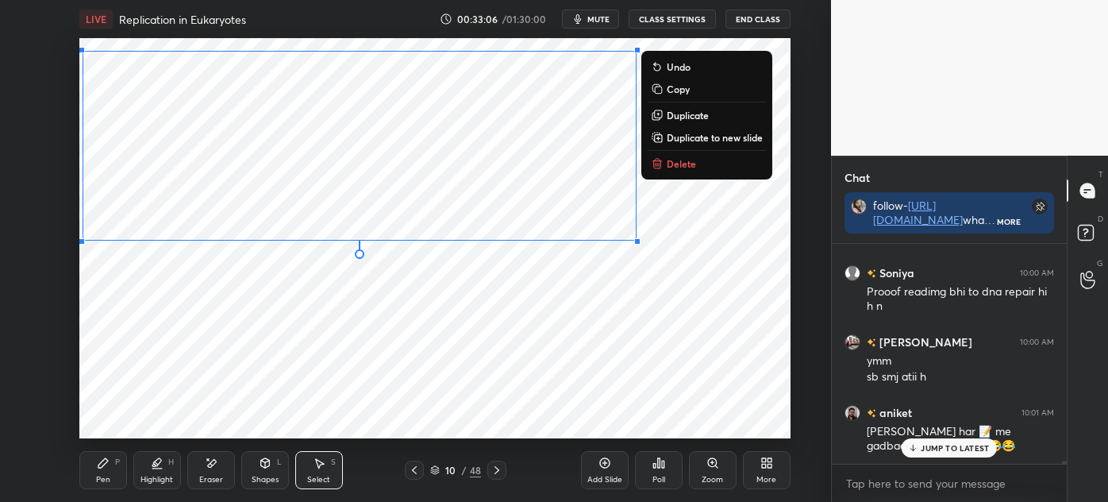
scroll to position [14820, 0]
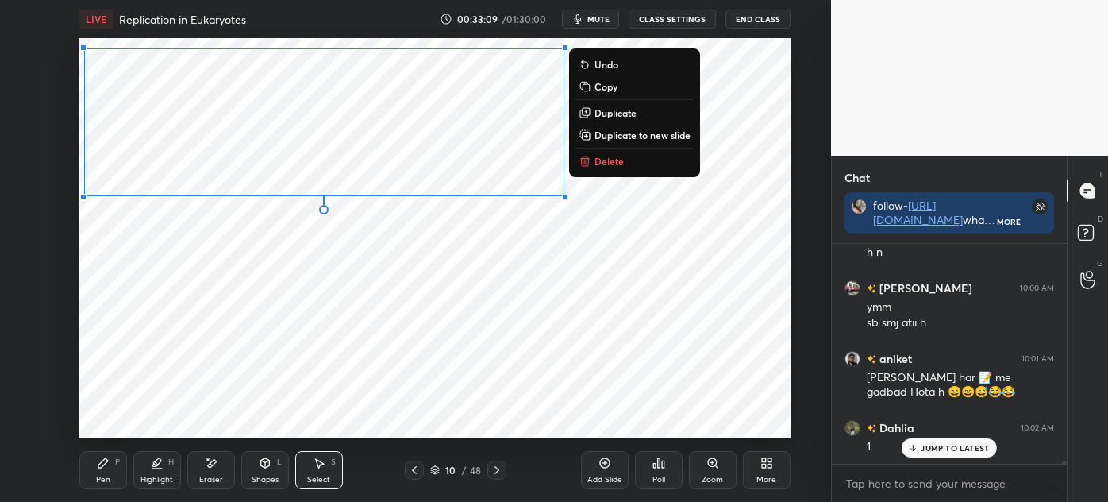
click at [182, 300] on div "0 ° Undo Copy Duplicate Duplicate to new slide Delete" at bounding box center [434, 238] width 711 height 400
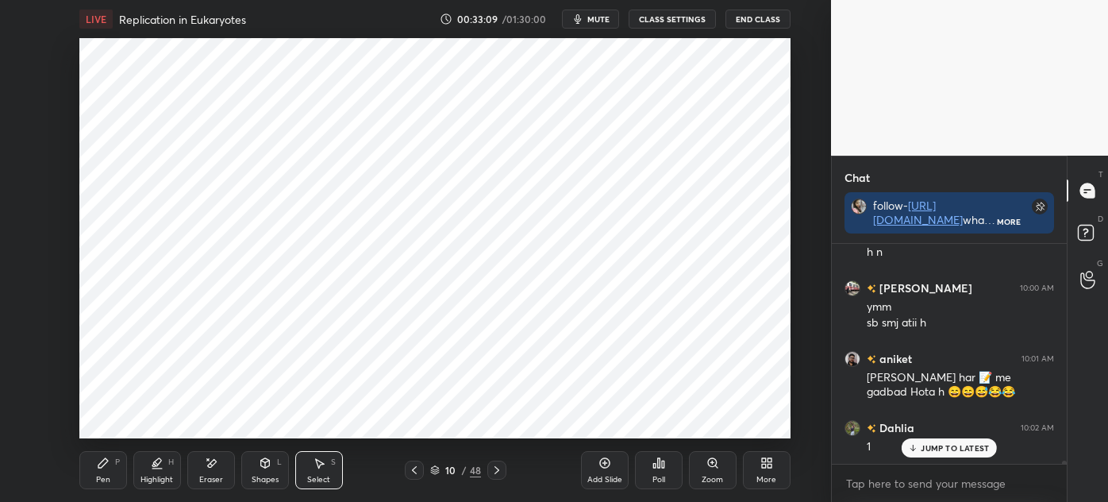
scroll to position [14875, 0]
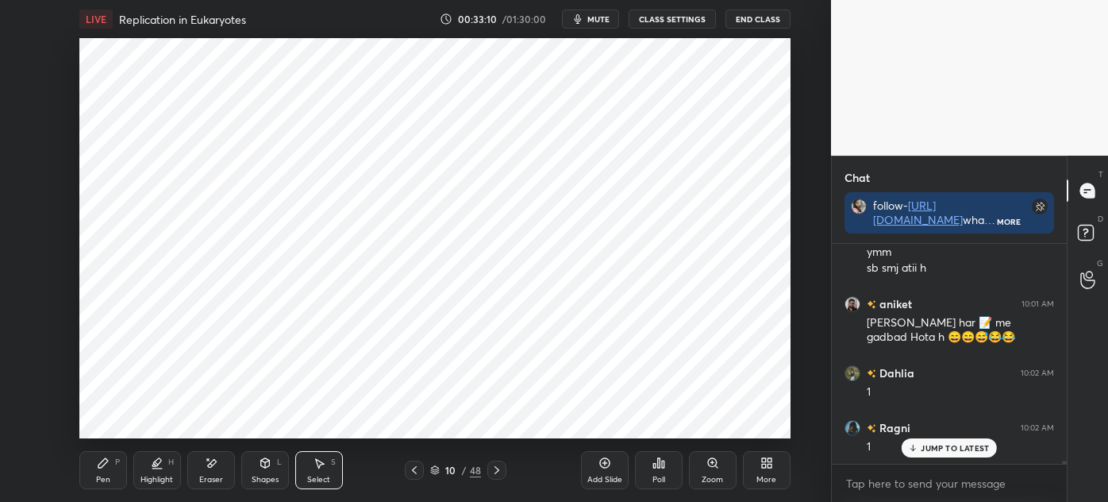
click at [103, 480] on div "Pen" at bounding box center [103, 480] width 14 height 8
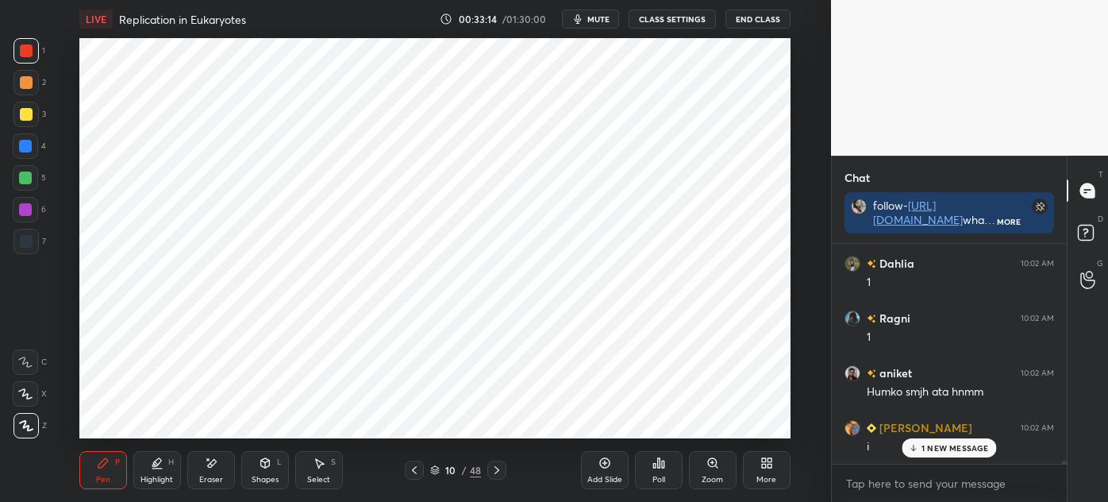
scroll to position [15040, 0]
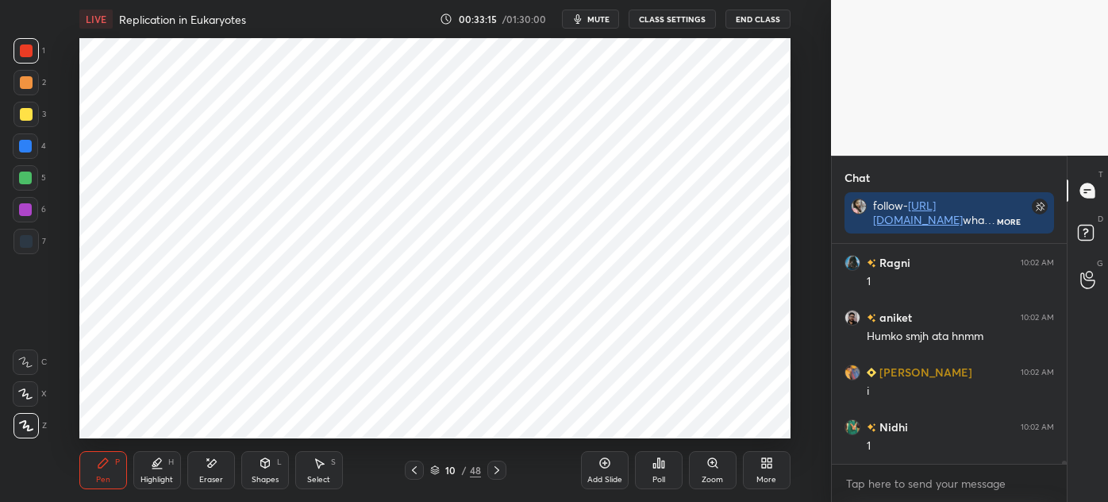
click at [40, 250] on div "7" at bounding box center [29, 241] width 33 height 25
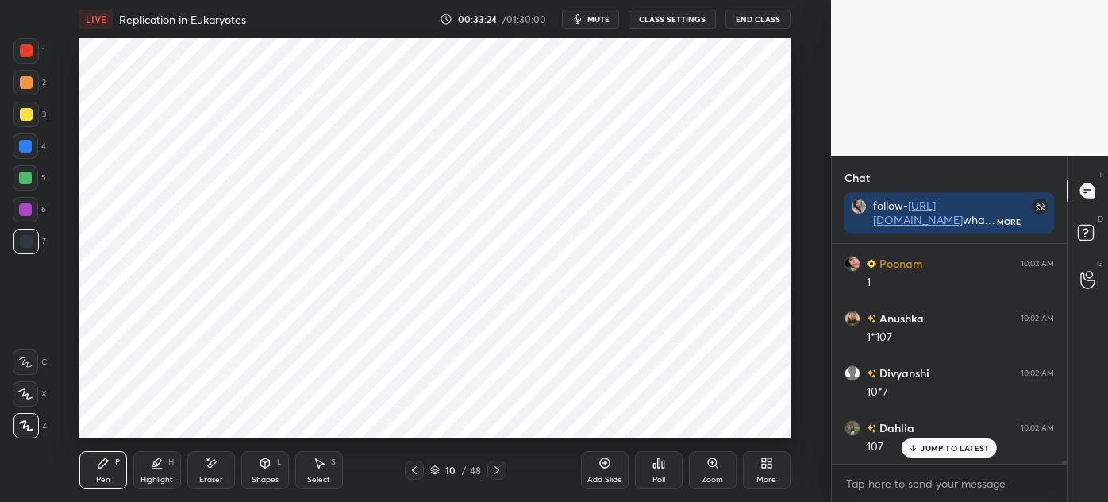
scroll to position [15423, 0]
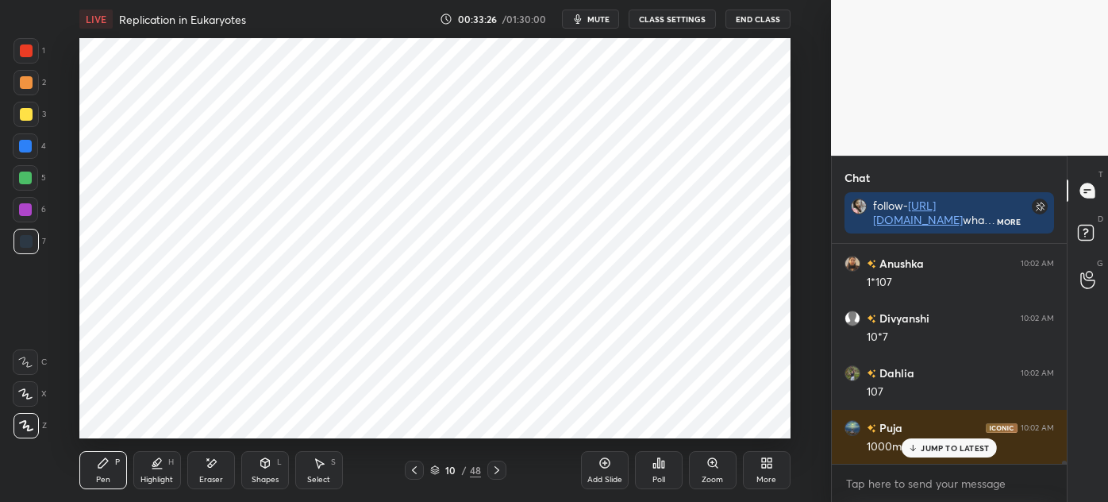
click at [270, 472] on div "Shapes L" at bounding box center [265, 470] width 48 height 38
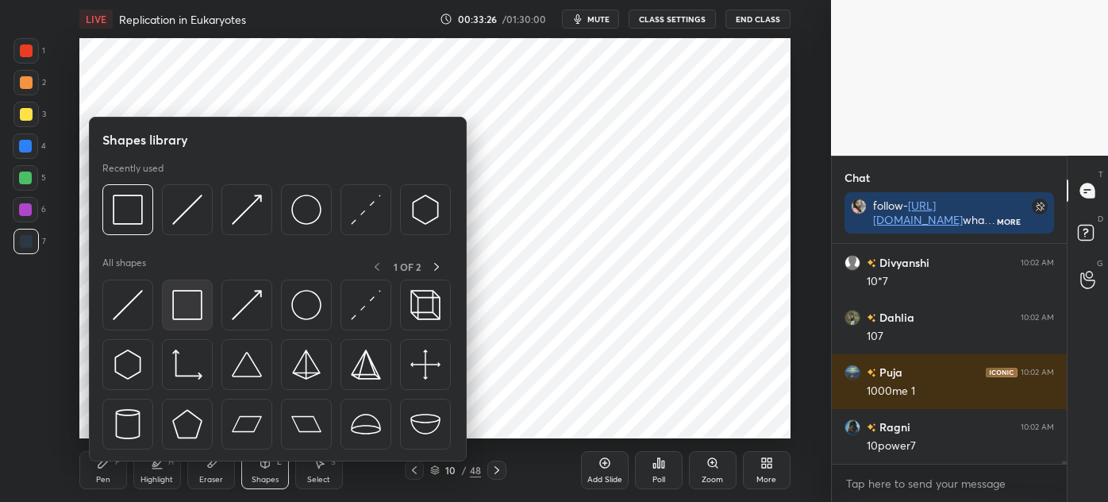
click at [197, 311] on img at bounding box center [187, 305] width 30 height 30
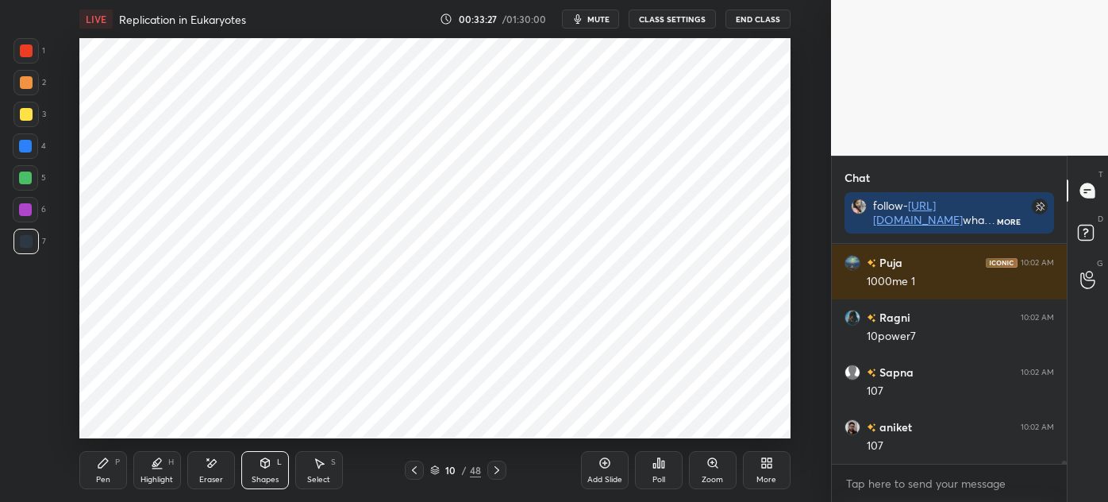
click at [33, 54] on div at bounding box center [25, 50] width 25 height 25
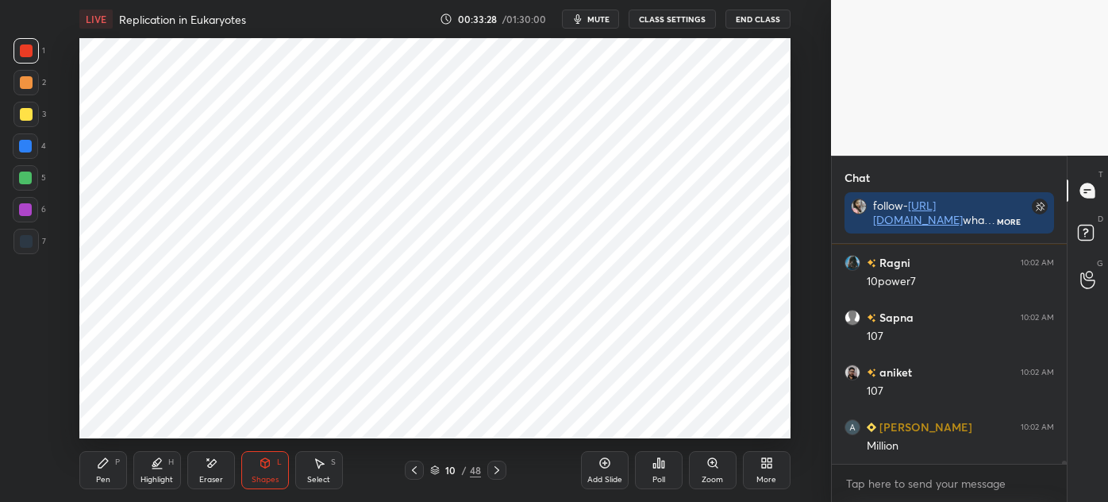
click at [34, 238] on div at bounding box center [25, 241] width 25 height 25
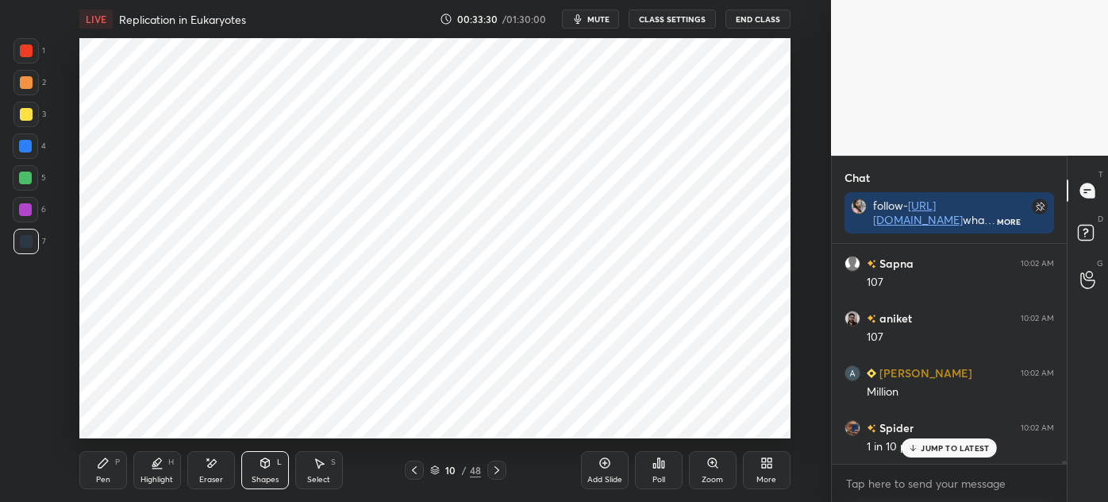
scroll to position [15751, 0]
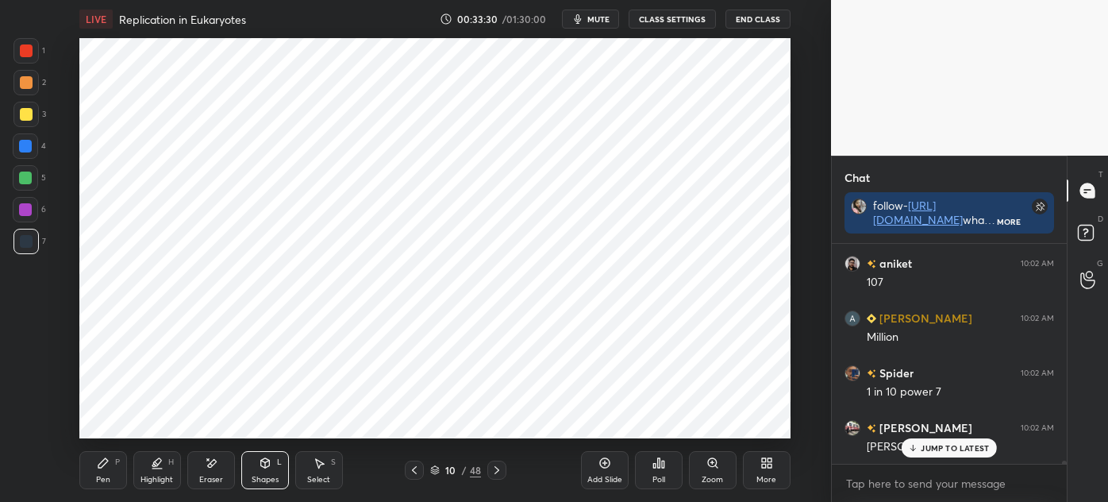
click at [318, 476] on div "Select" at bounding box center [318, 480] width 23 height 8
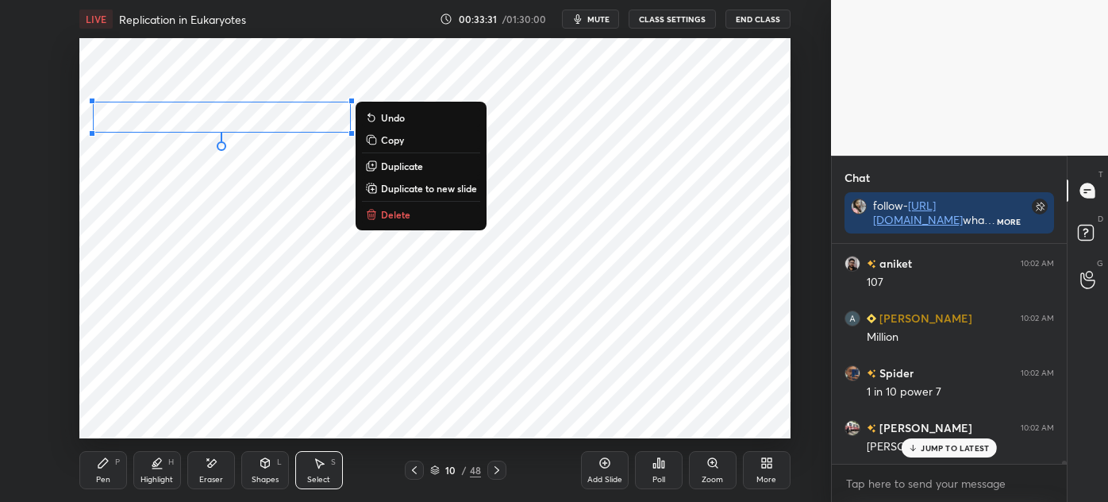
scroll to position [15861, 0]
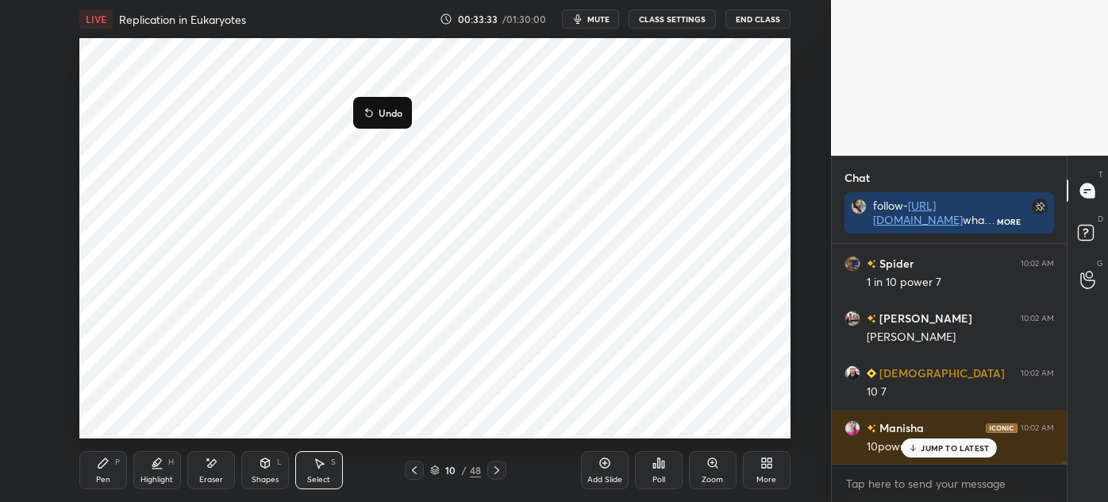
click at [198, 351] on div "0 ° Undo Copy Duplicate Duplicate to new slide Delete" at bounding box center [434, 238] width 711 height 400
click at [314, 476] on div "Select" at bounding box center [318, 480] width 23 height 8
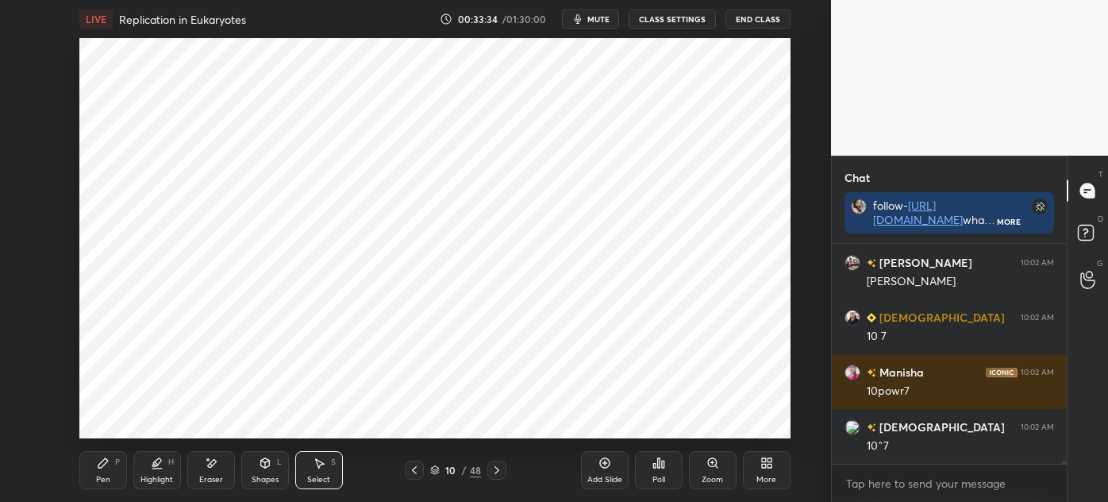
click at [121, 476] on div "Pen P" at bounding box center [103, 470] width 48 height 38
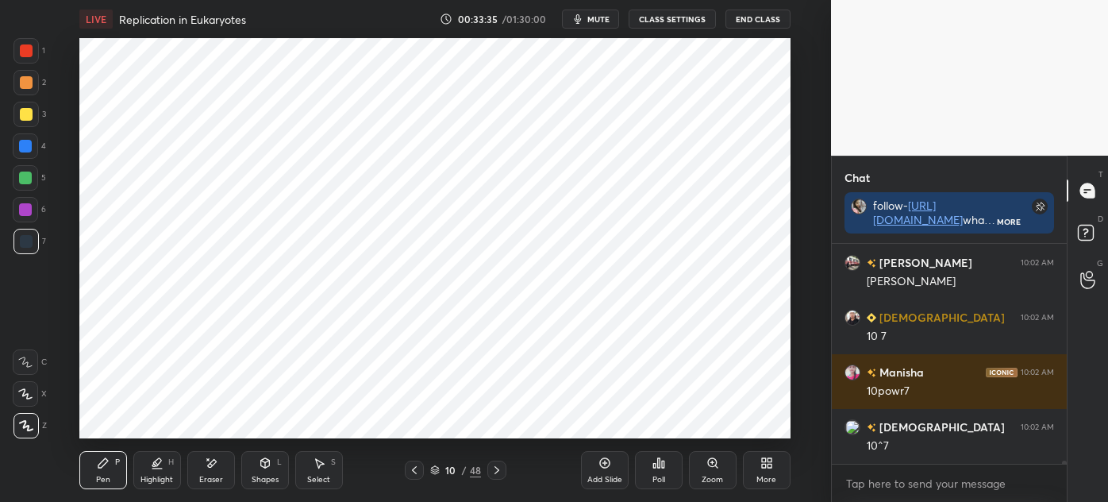
click at [106, 463] on icon at bounding box center [103, 463] width 10 height 10
click at [28, 253] on div at bounding box center [25, 241] width 25 height 25
click at [38, 212] on div "6" at bounding box center [29, 209] width 33 height 25
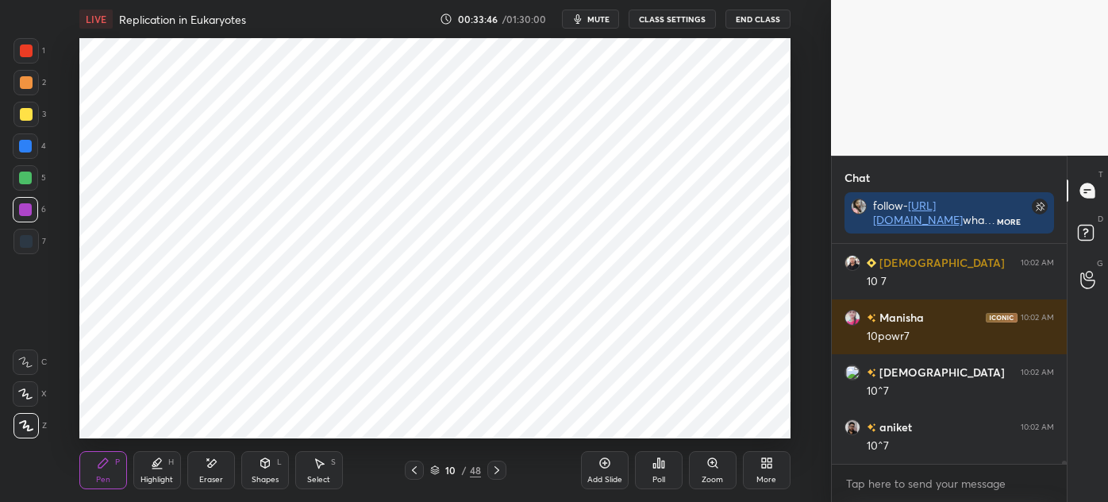
click at [266, 468] on icon at bounding box center [265, 463] width 13 height 13
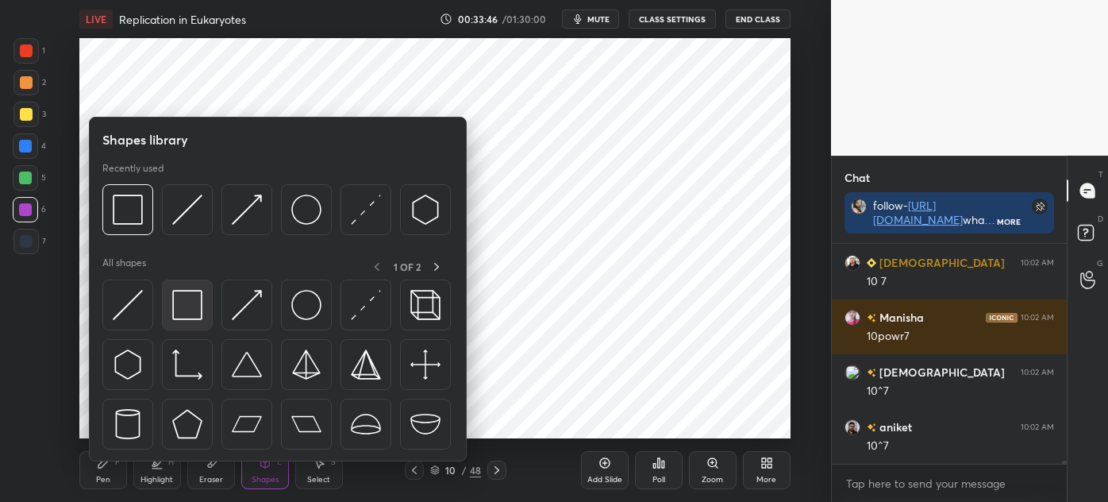
click at [173, 299] on img at bounding box center [187, 305] width 30 height 30
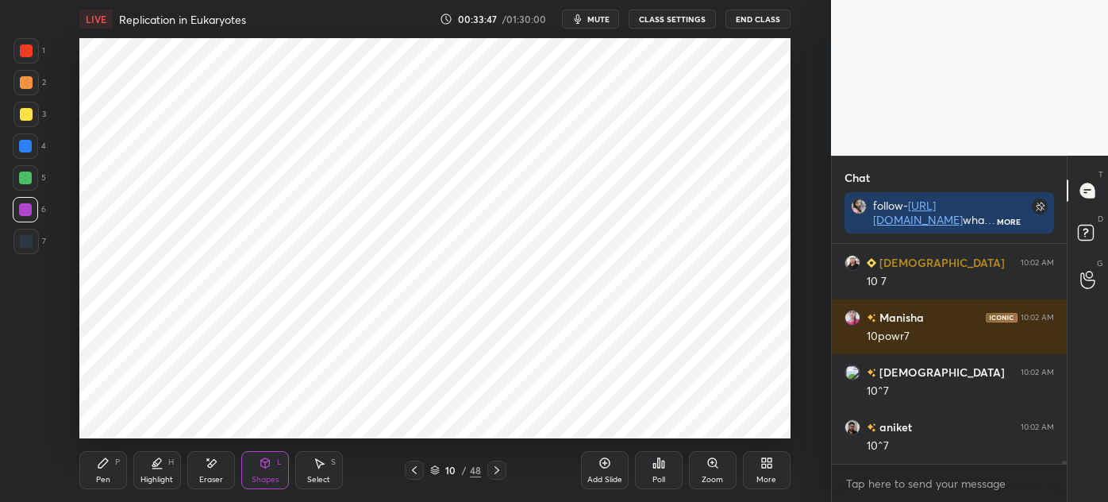
click at [25, 237] on div at bounding box center [26, 241] width 13 height 13
click at [108, 487] on div "Pen P" at bounding box center [103, 470] width 48 height 38
click at [20, 54] on div at bounding box center [26, 50] width 13 height 13
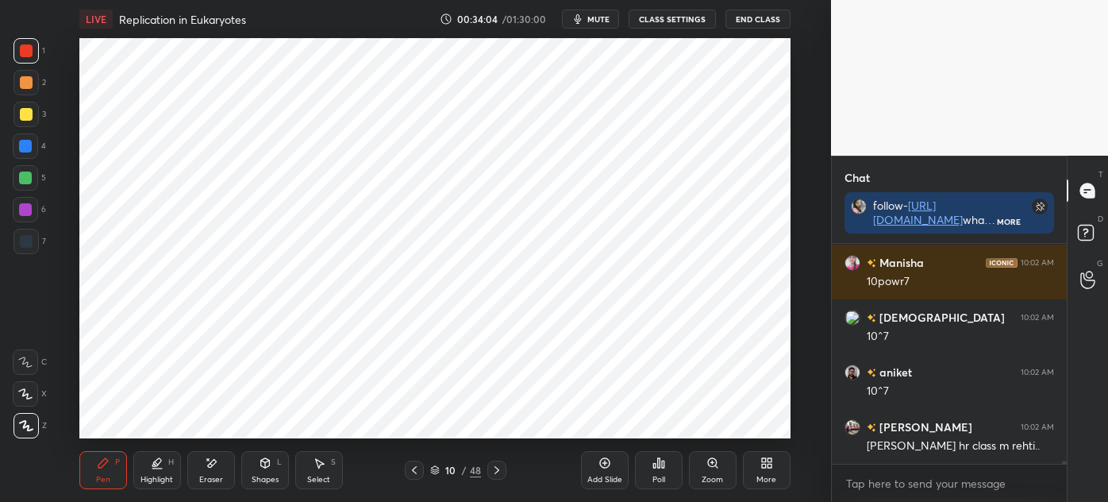
scroll to position [16081, 0]
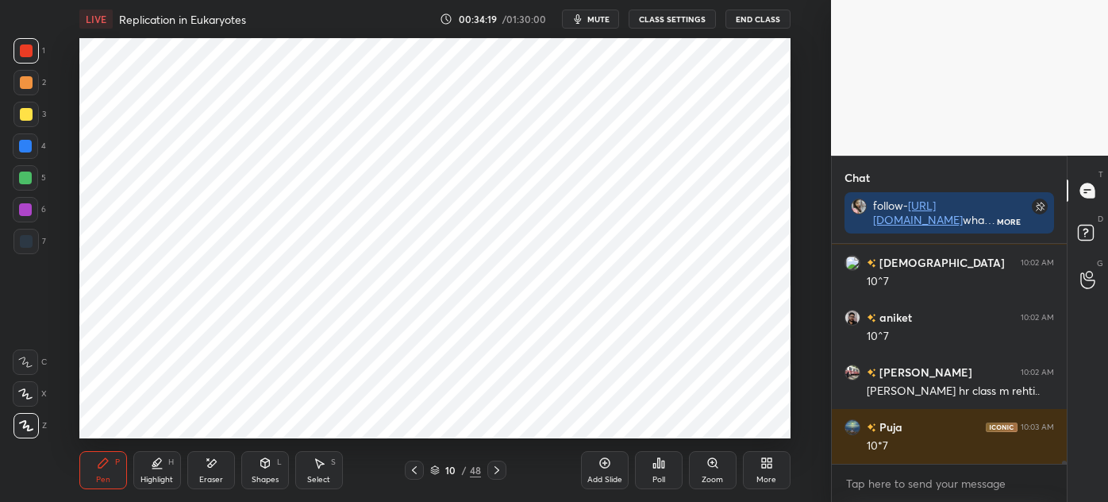
click at [29, 212] on div at bounding box center [25, 209] width 13 height 13
click at [255, 464] on div "Shapes L" at bounding box center [265, 470] width 48 height 38
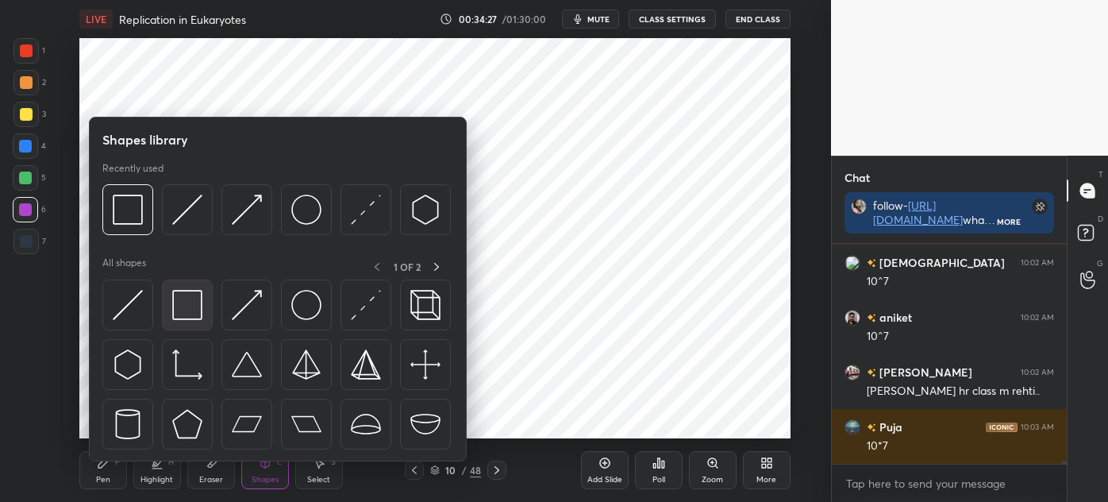
click at [192, 306] on img at bounding box center [187, 305] width 30 height 30
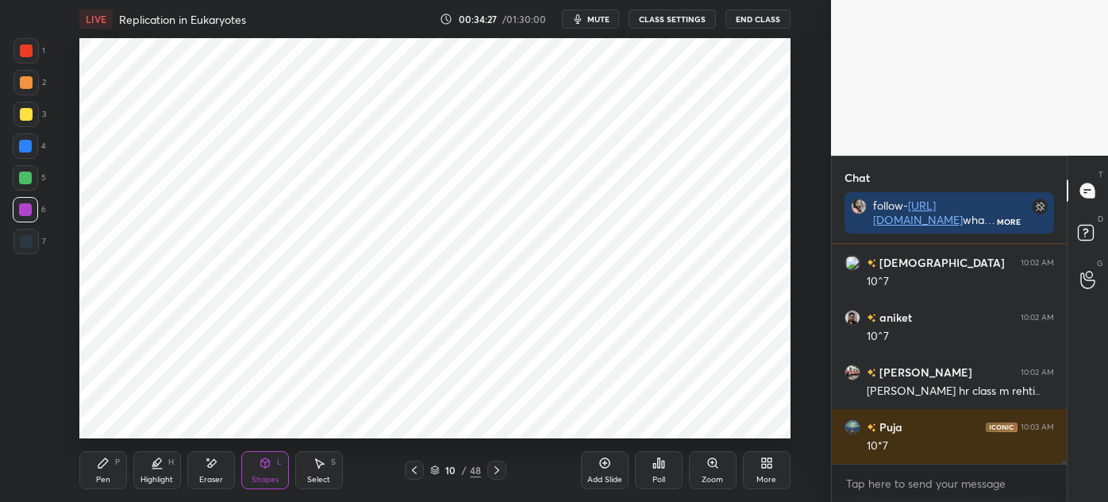
click at [25, 245] on div at bounding box center [26, 241] width 13 height 13
click at [118, 469] on div "Pen P" at bounding box center [103, 470] width 48 height 38
click at [29, 211] on div at bounding box center [25, 209] width 13 height 13
click at [27, 86] on div at bounding box center [26, 82] width 13 height 13
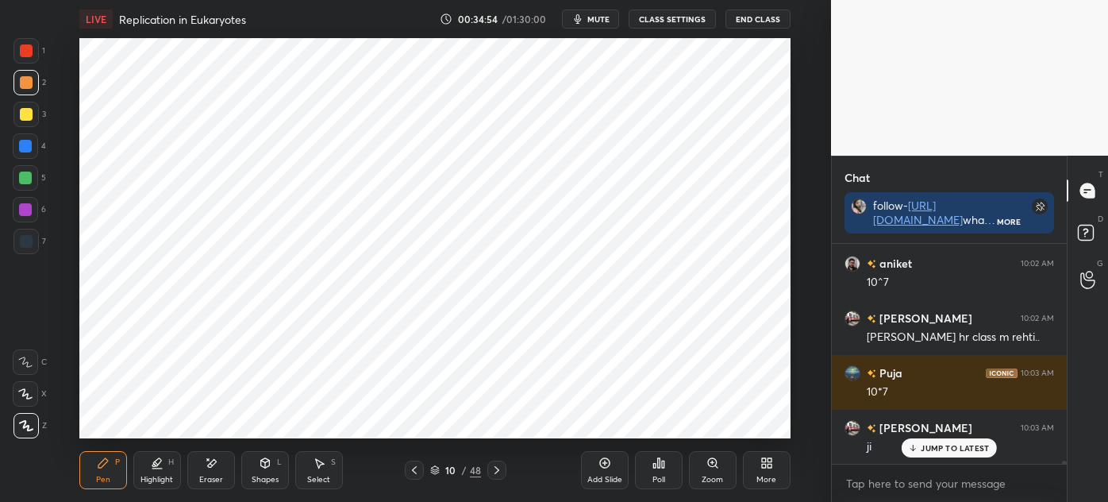
click at [610, 463] on icon at bounding box center [604, 463] width 10 height 10
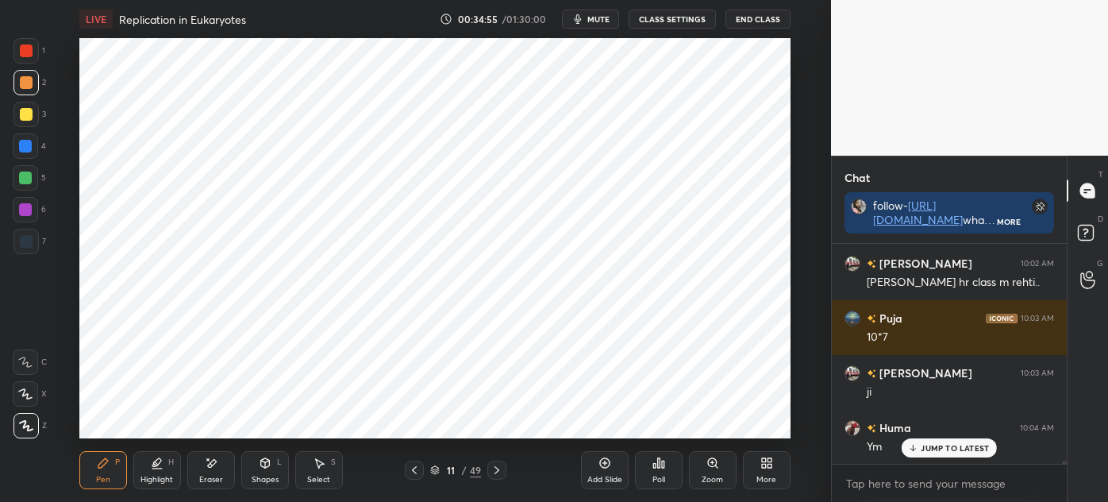
click at [33, 248] on div at bounding box center [25, 241] width 25 height 25
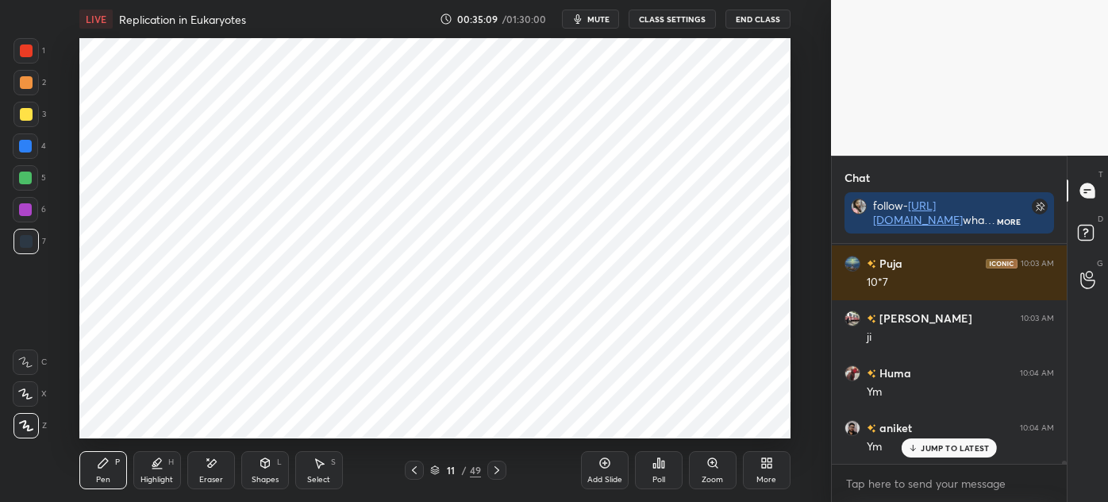
scroll to position [16314, 0]
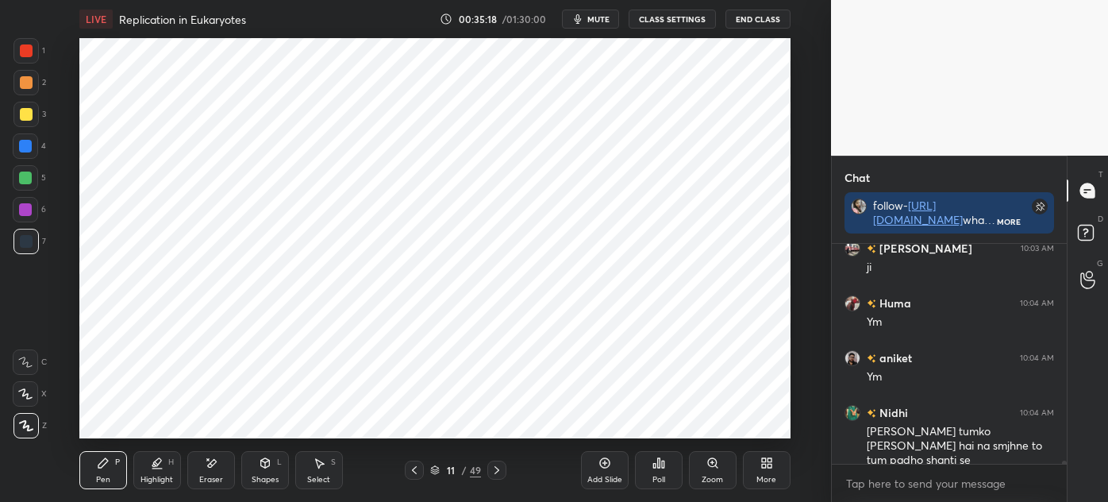
click at [33, 213] on div at bounding box center [25, 209] width 25 height 25
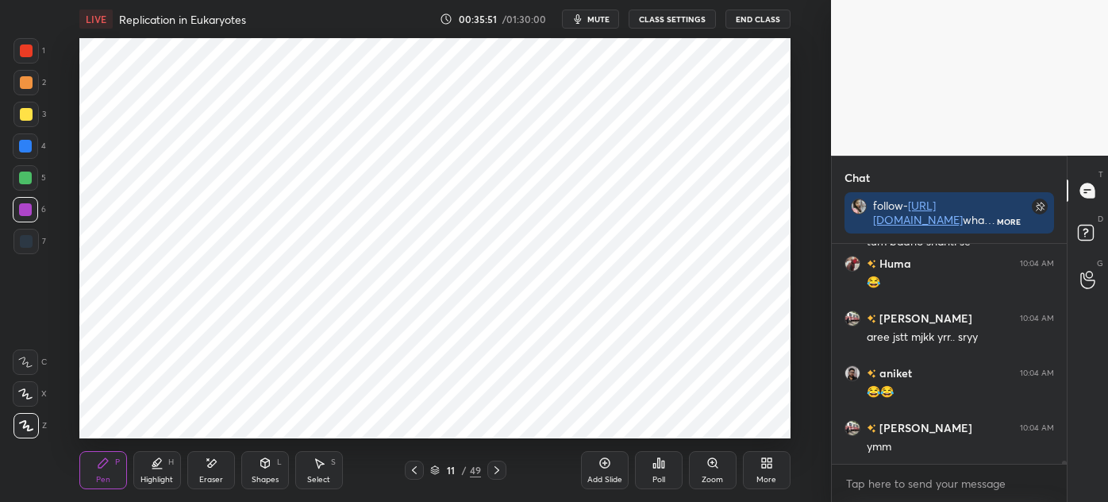
scroll to position [16587, 0]
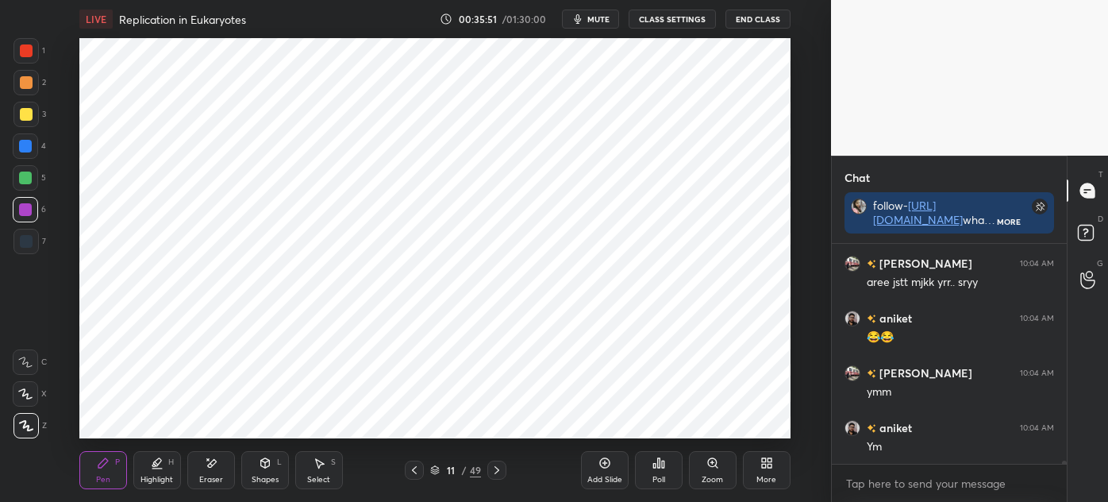
click at [26, 243] on div at bounding box center [26, 241] width 13 height 13
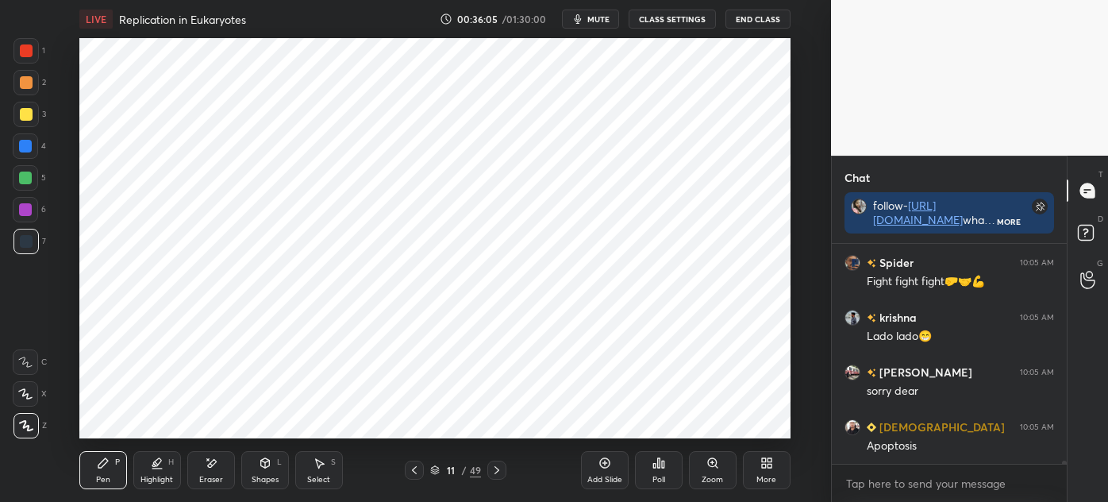
scroll to position [16930, 0]
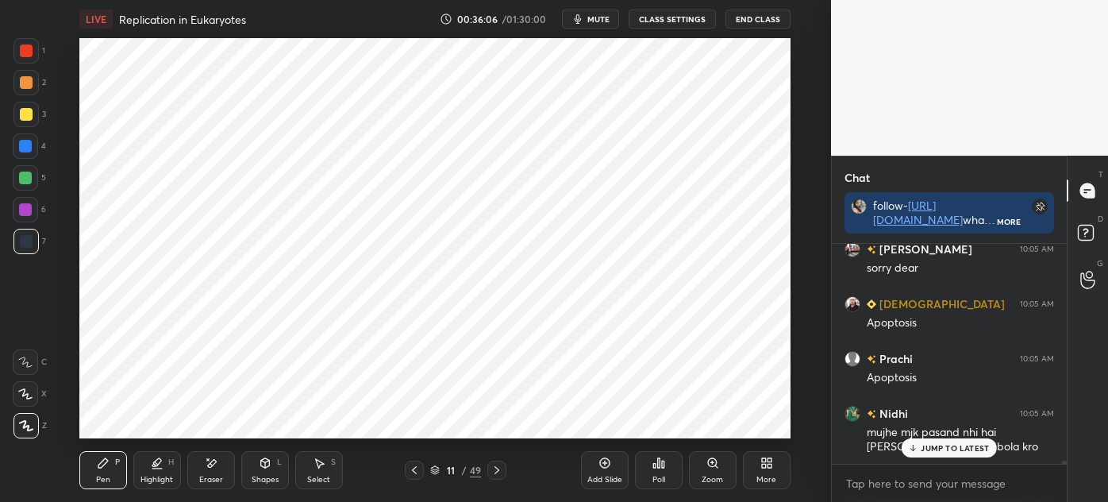
click at [32, 59] on div at bounding box center [25, 50] width 25 height 25
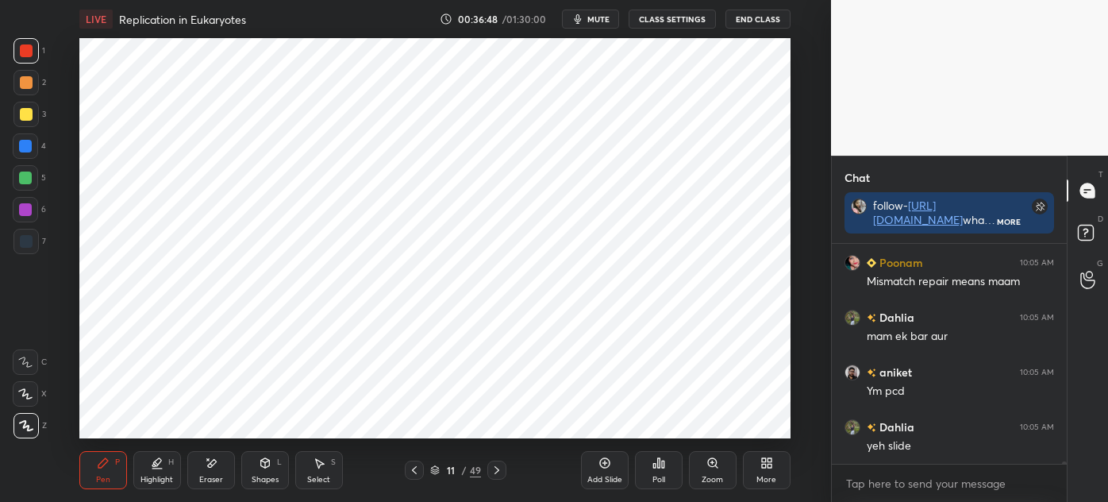
scroll to position [17548, 0]
click at [319, 468] on icon at bounding box center [319, 463] width 13 height 13
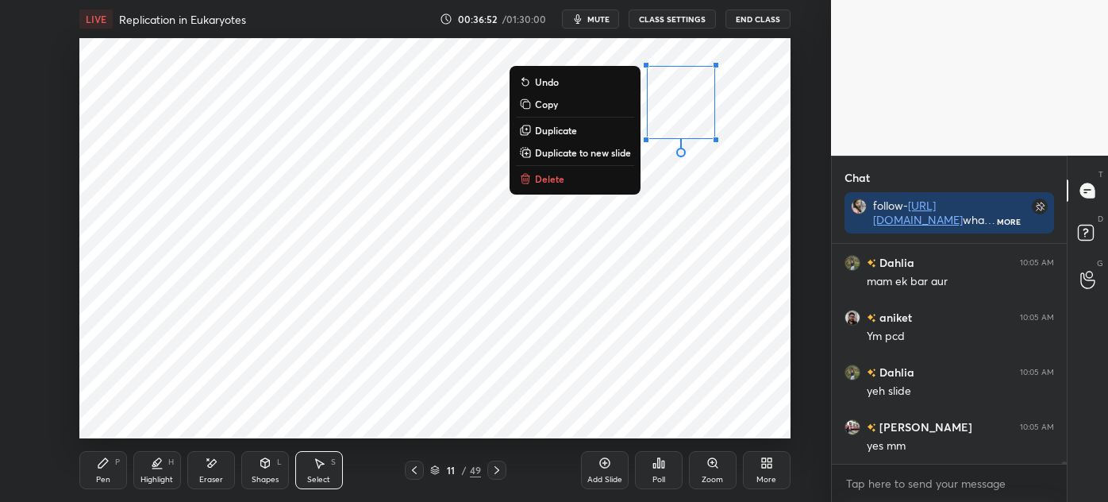
click at [613, 183] on button "Delete" at bounding box center [575, 178] width 118 height 19
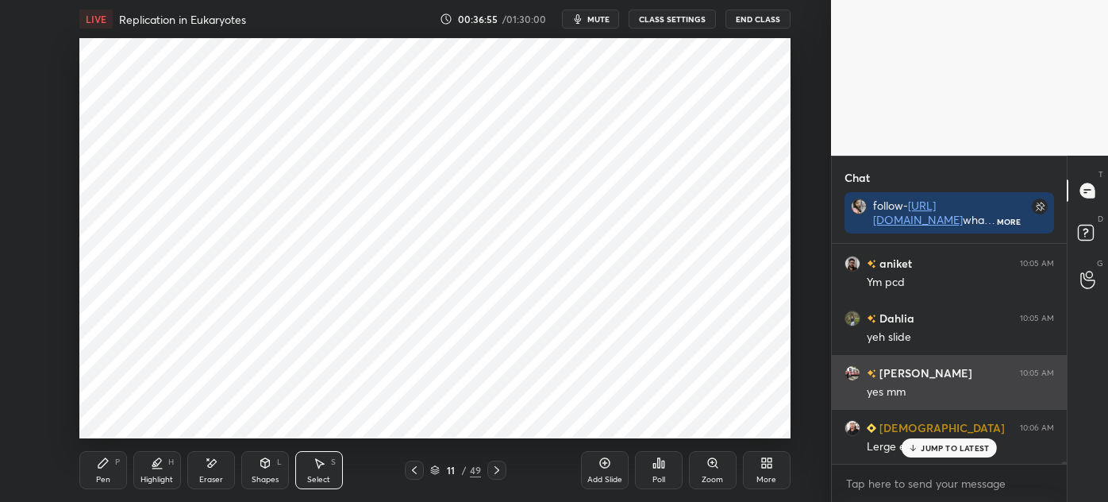
scroll to position [5, 4]
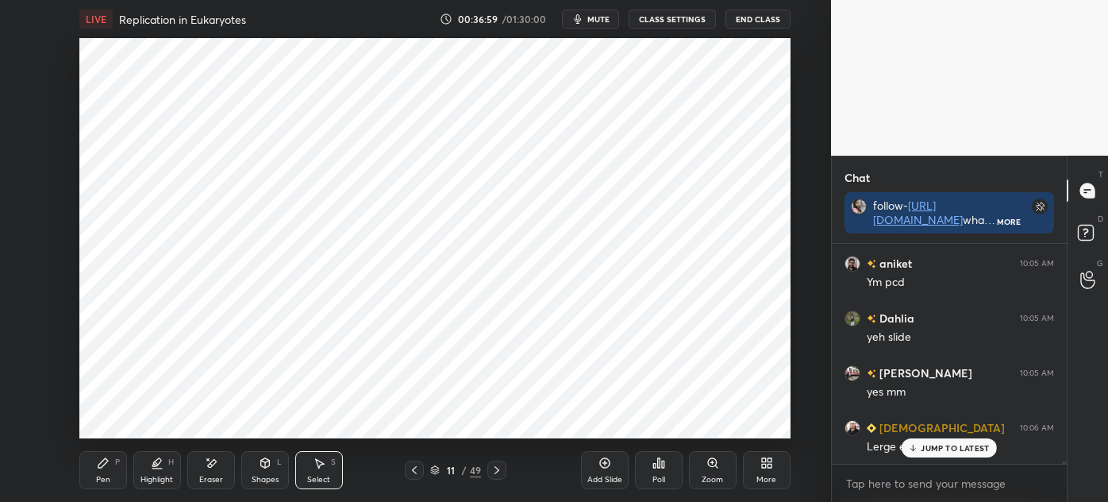
click at [508, 465] on div "11 / 49" at bounding box center [455, 469] width 251 height 19
click at [495, 467] on icon at bounding box center [497, 470] width 5 height 8
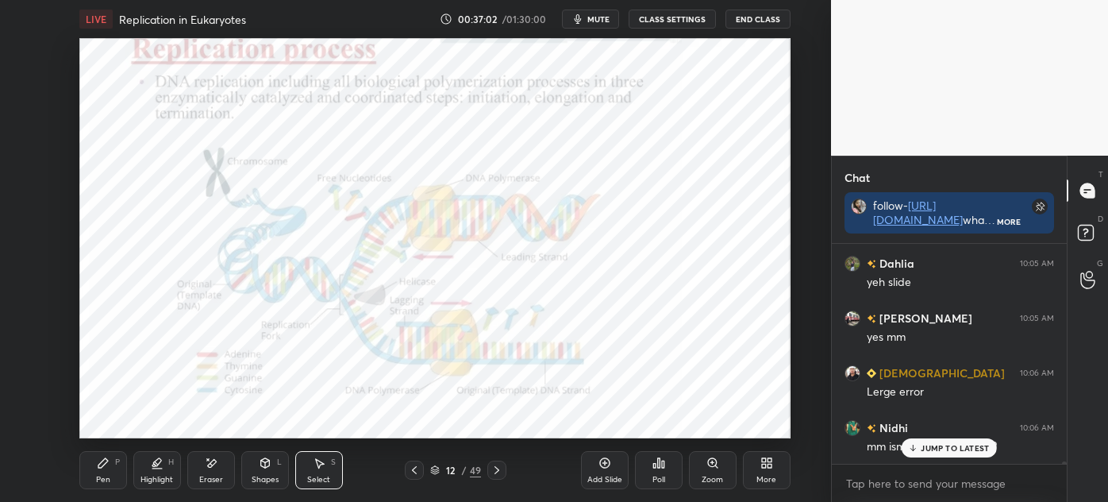
click at [264, 478] on div "Shapes" at bounding box center [265, 480] width 27 height 8
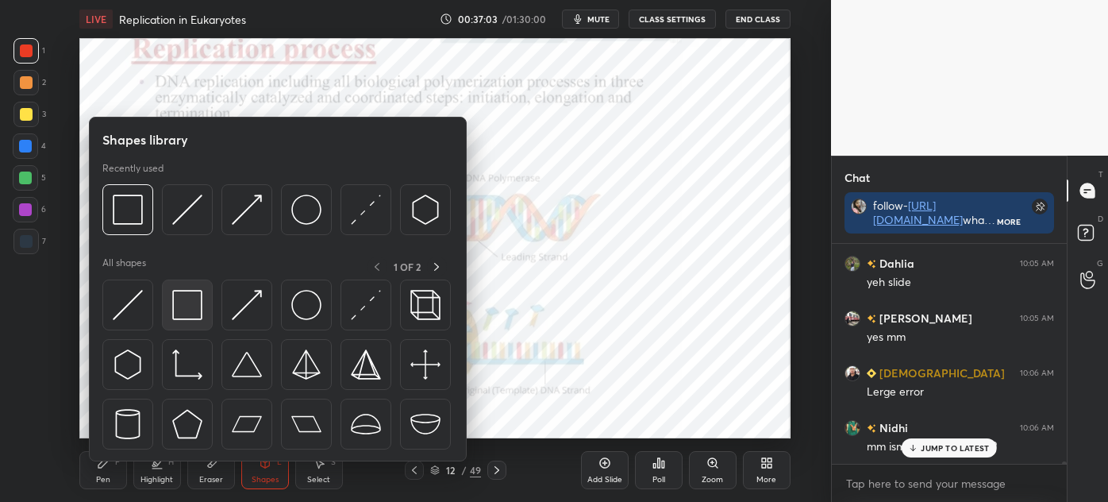
click at [191, 315] on img at bounding box center [187, 305] width 30 height 30
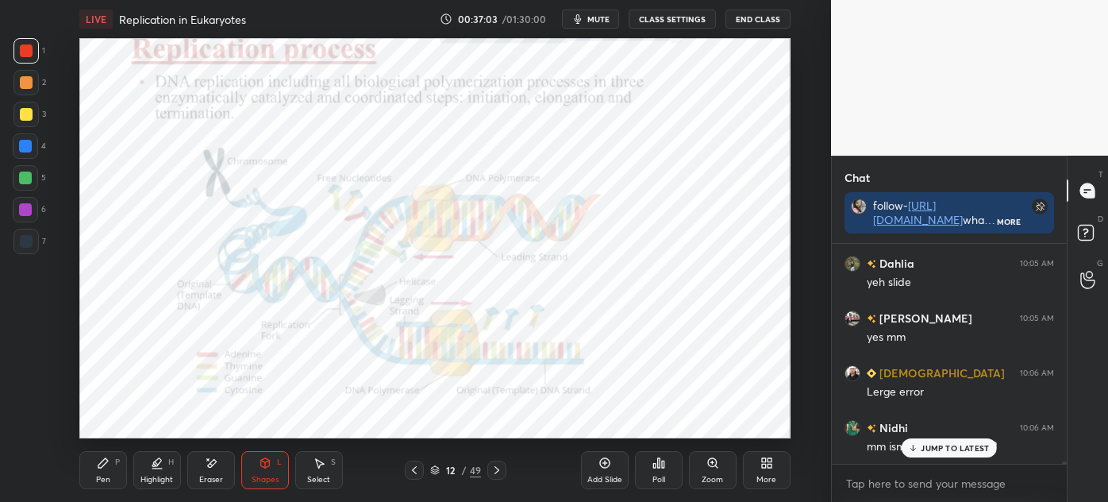
click at [26, 248] on div at bounding box center [25, 241] width 25 height 25
click at [103, 479] on div "Pen" at bounding box center [103, 480] width 14 height 8
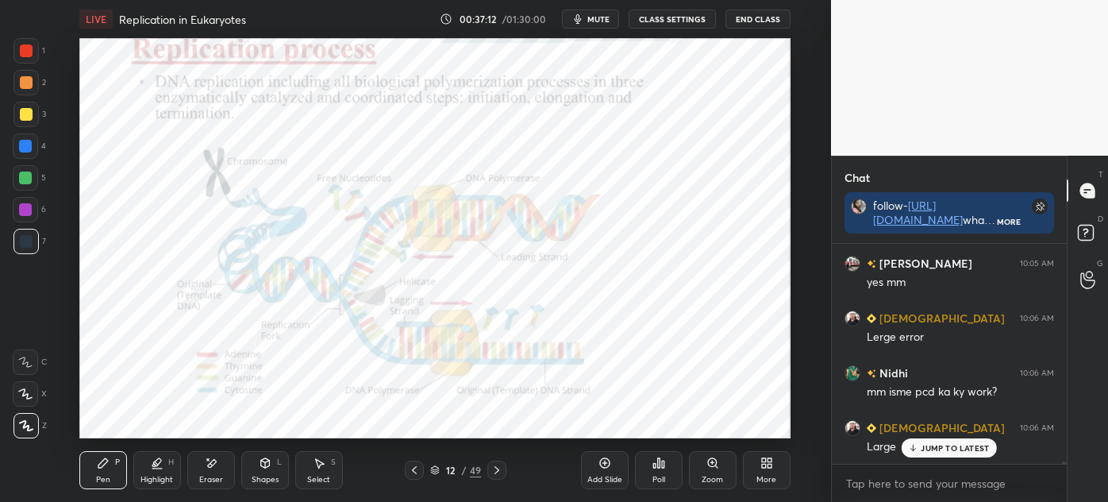
click at [418, 465] on icon at bounding box center [414, 470] width 13 height 13
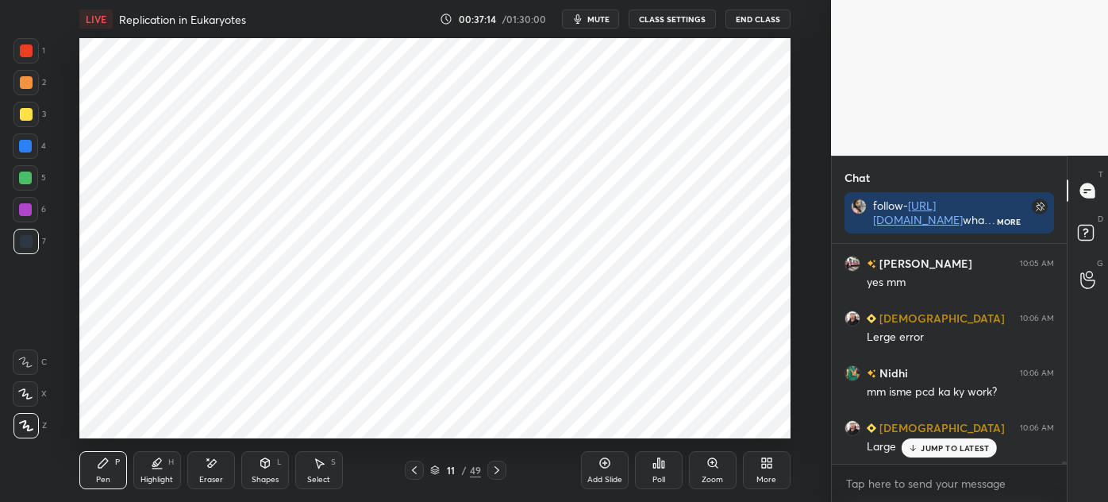
click at [410, 472] on icon at bounding box center [414, 470] width 13 height 13
click at [503, 472] on icon at bounding box center [497, 470] width 13 height 13
click at [502, 473] on icon at bounding box center [497, 470] width 13 height 13
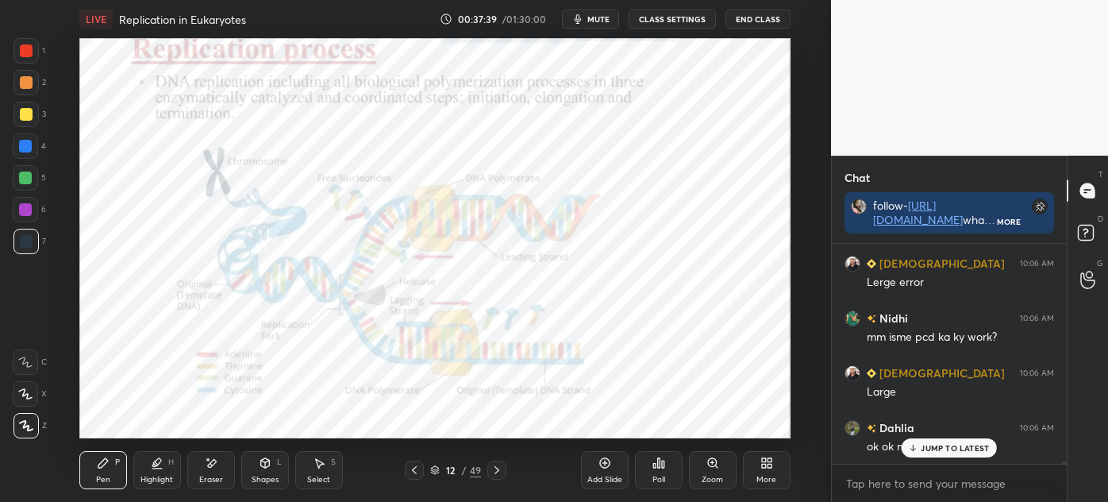
scroll to position [17822, 0]
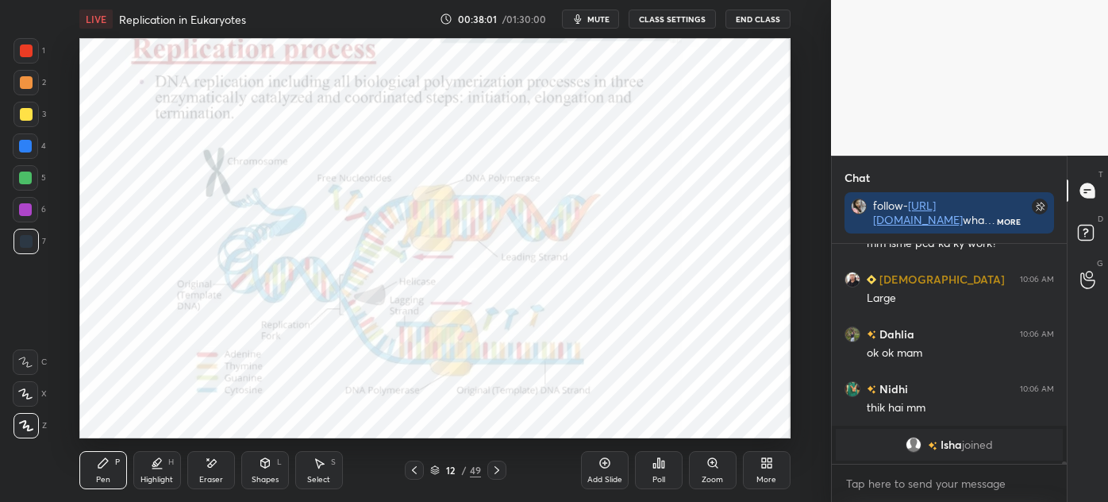
click at [33, 83] on div at bounding box center [25, 82] width 25 height 25
click at [418, 476] on icon at bounding box center [414, 470] width 13 height 13
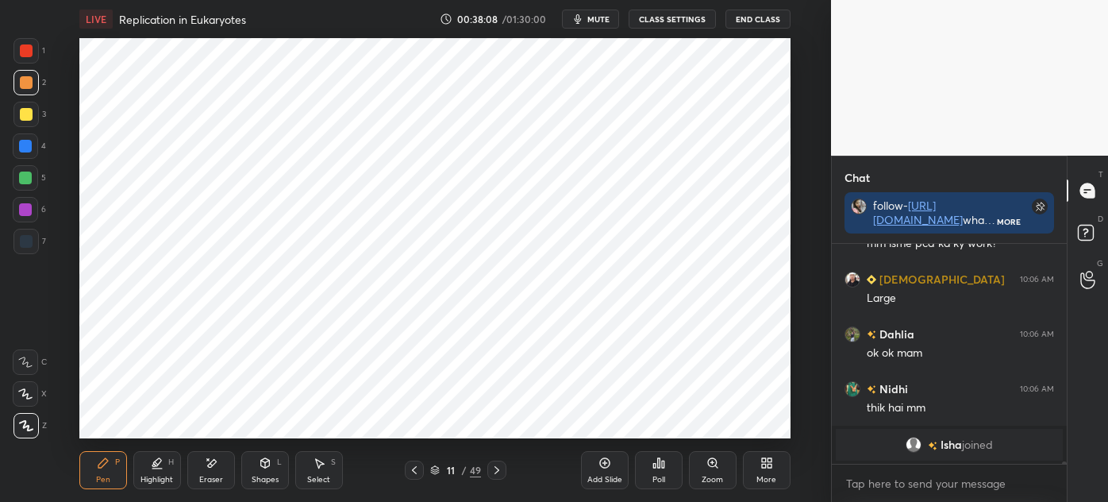
click at [495, 471] on icon at bounding box center [497, 470] width 13 height 13
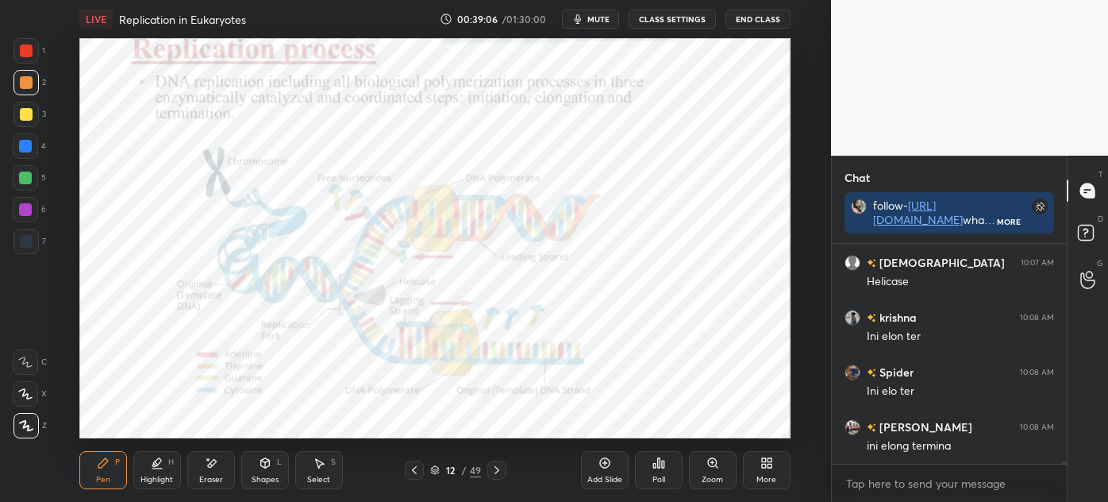
scroll to position [18332, 0]
click at [37, 54] on div at bounding box center [25, 50] width 25 height 25
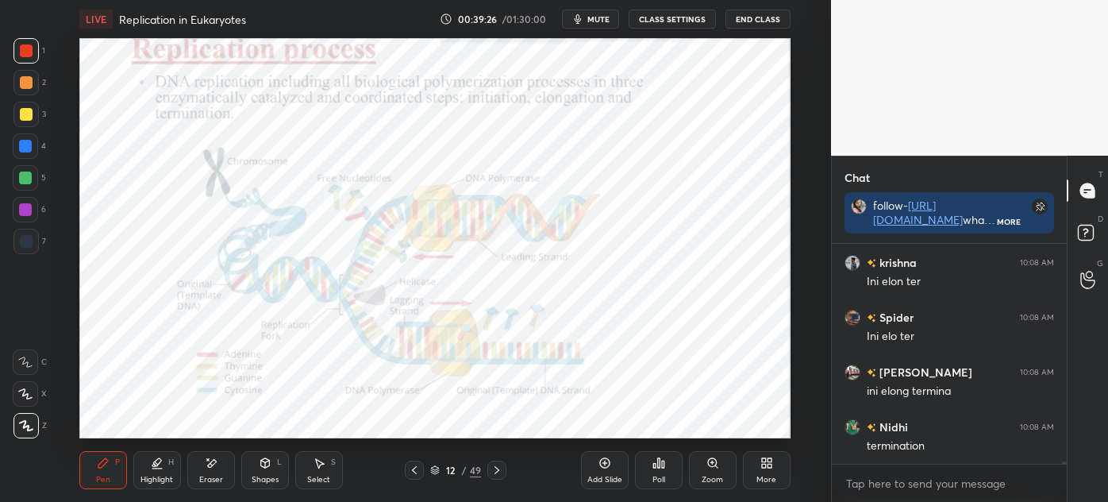
click at [34, 232] on div at bounding box center [25, 241] width 25 height 25
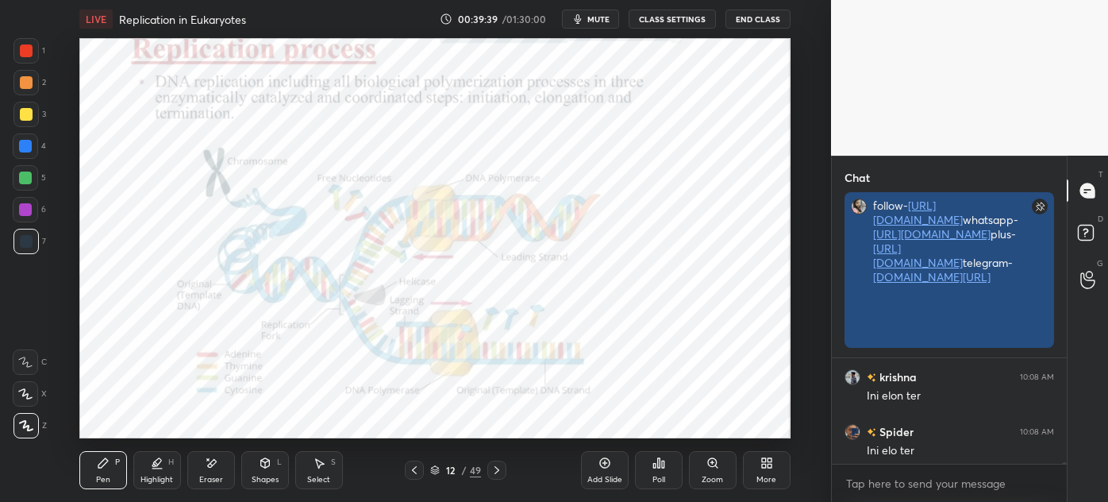
scroll to position [6, 4]
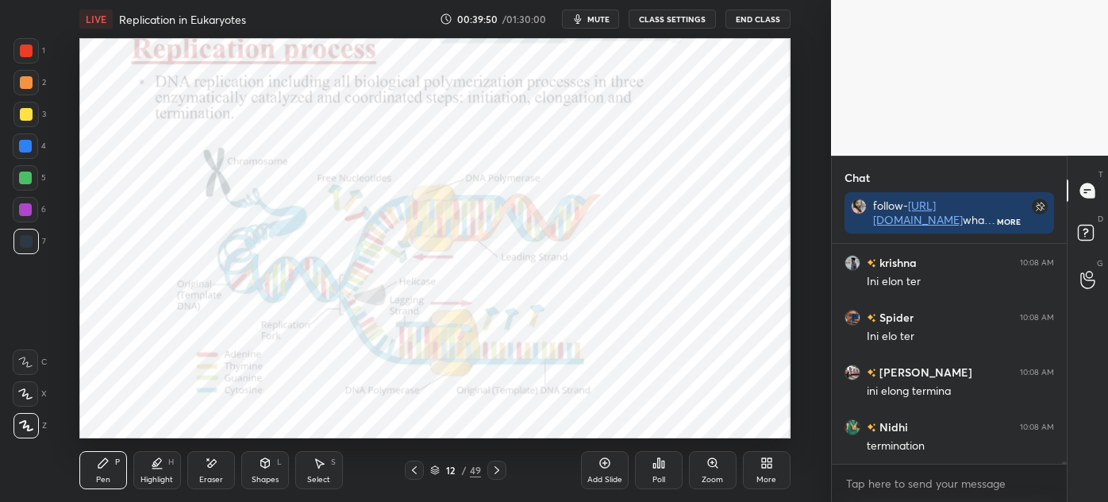
click at [226, 479] on div "Eraser" at bounding box center [211, 470] width 48 height 38
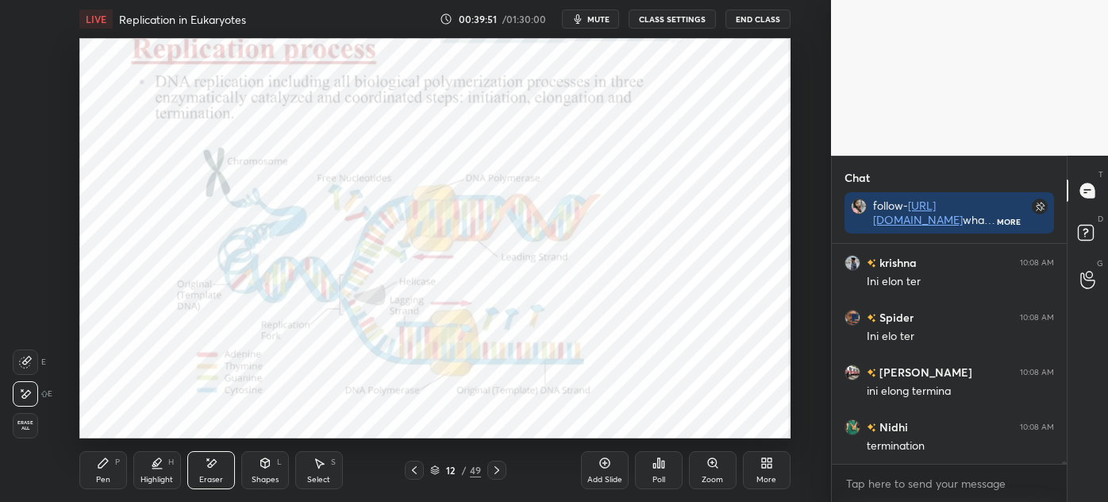
click at [102, 480] on div "Pen" at bounding box center [103, 480] width 14 height 8
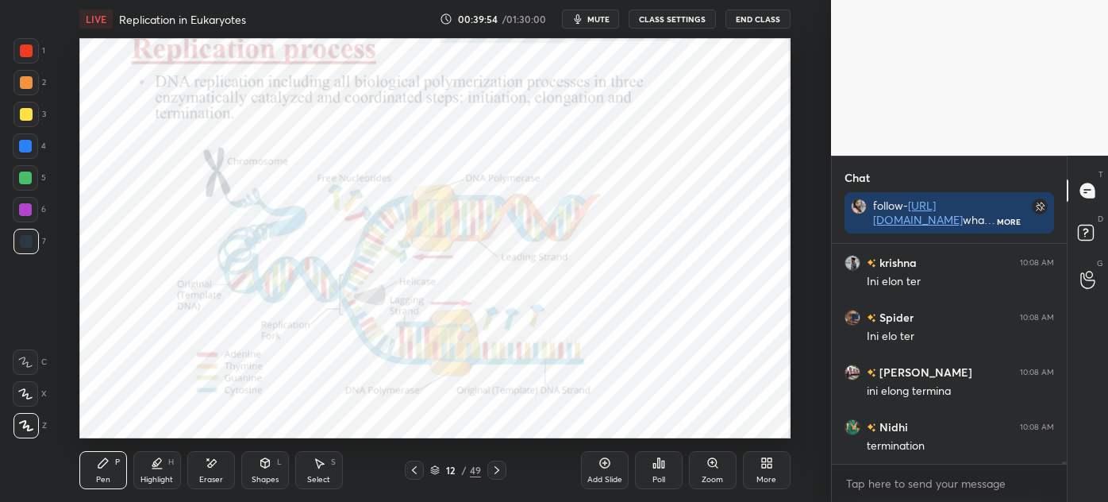
click at [110, 467] on div "Pen P" at bounding box center [103, 470] width 48 height 38
click at [17, 240] on div at bounding box center [25, 241] width 25 height 25
click at [923, 456] on div "JUMP TO LATEST" at bounding box center [949, 447] width 95 height 19
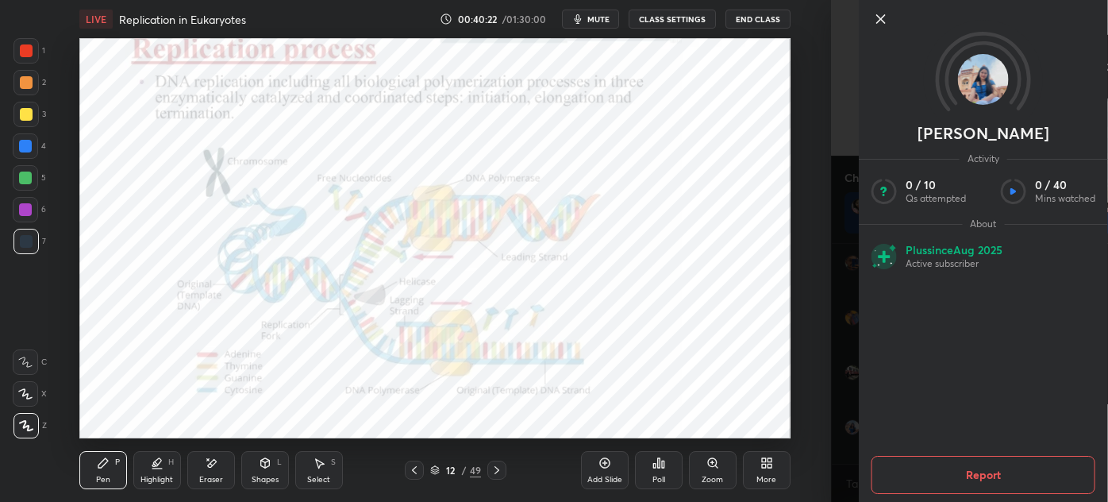
click at [878, 16] on icon at bounding box center [881, 19] width 19 height 19
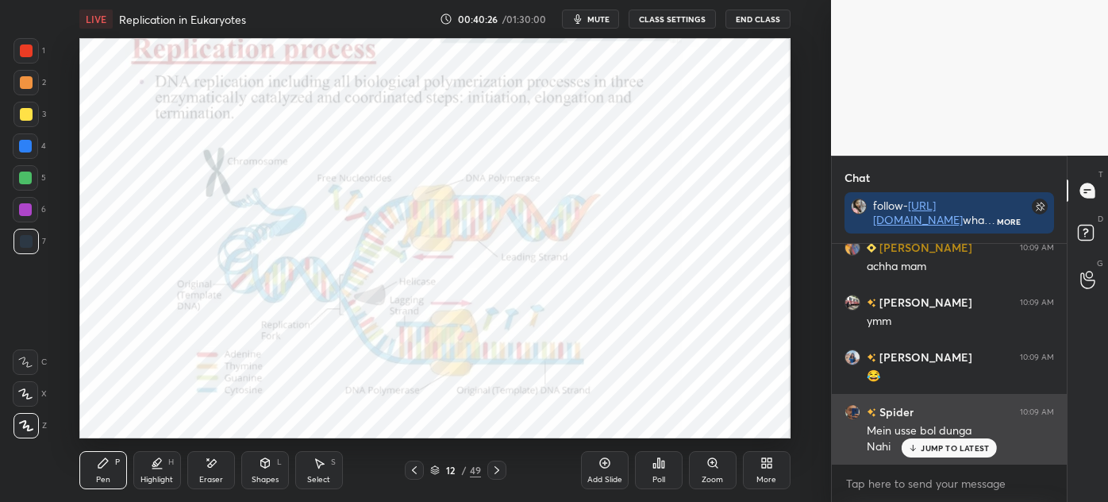
click at [921, 445] on p "JUMP TO LATEST" at bounding box center [955, 448] width 68 height 10
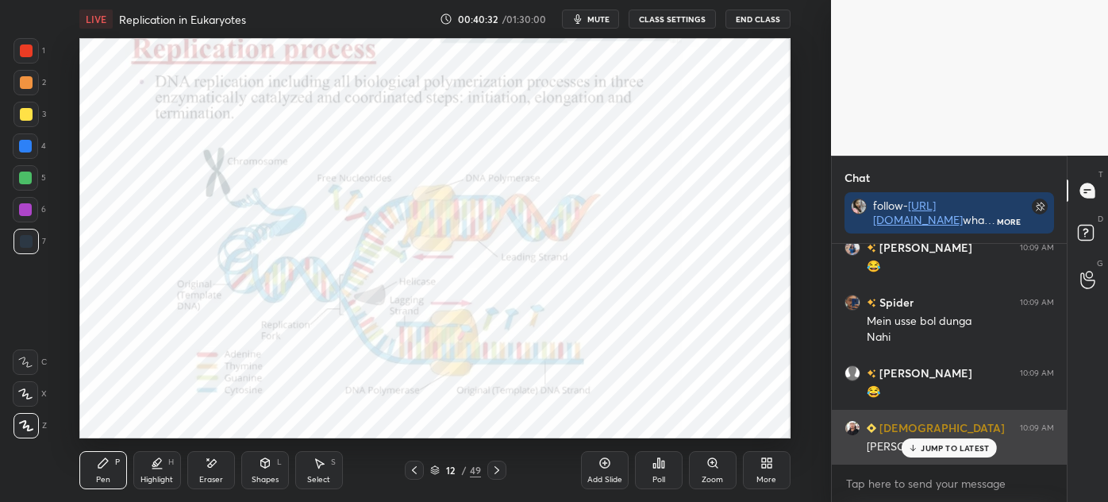
click at [908, 446] on icon at bounding box center [913, 448] width 10 height 10
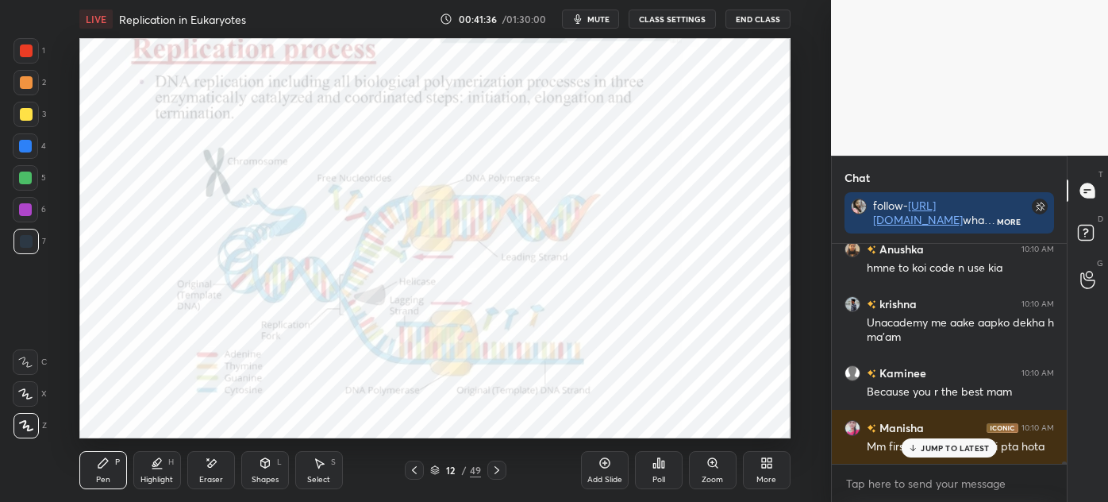
scroll to position [19473, 0]
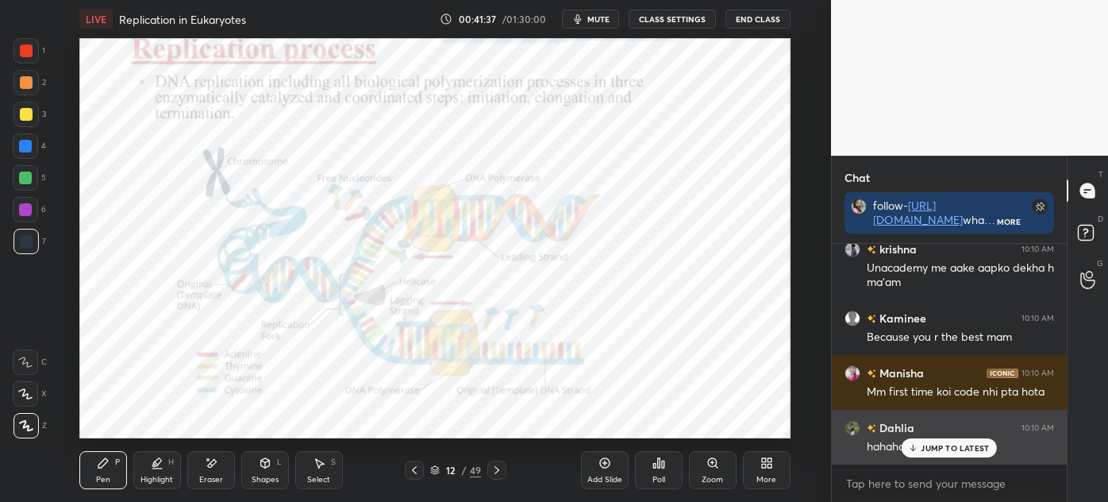
click at [918, 446] on icon at bounding box center [913, 448] width 10 height 10
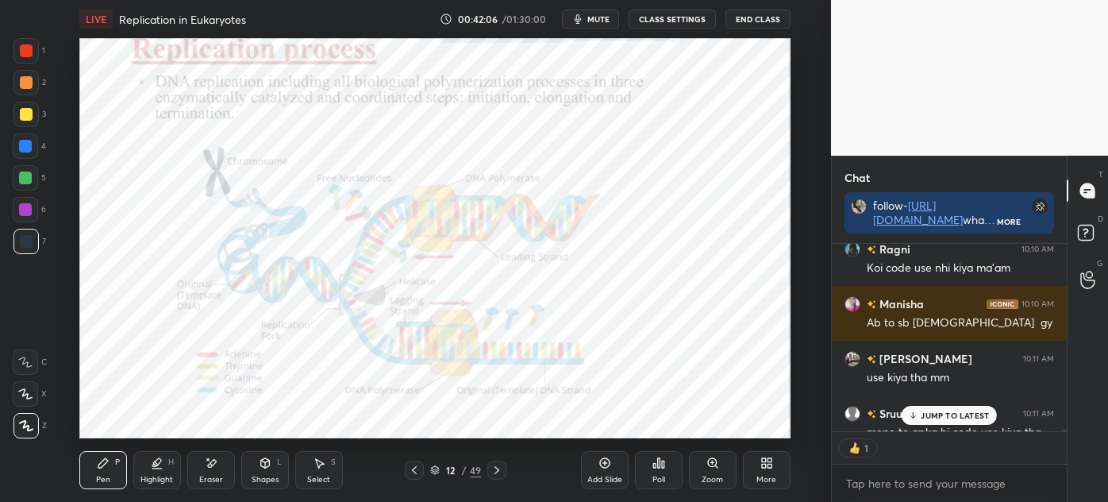
scroll to position [6, 4]
click at [931, 418] on p "JUMP TO LATEST" at bounding box center [955, 415] width 68 height 10
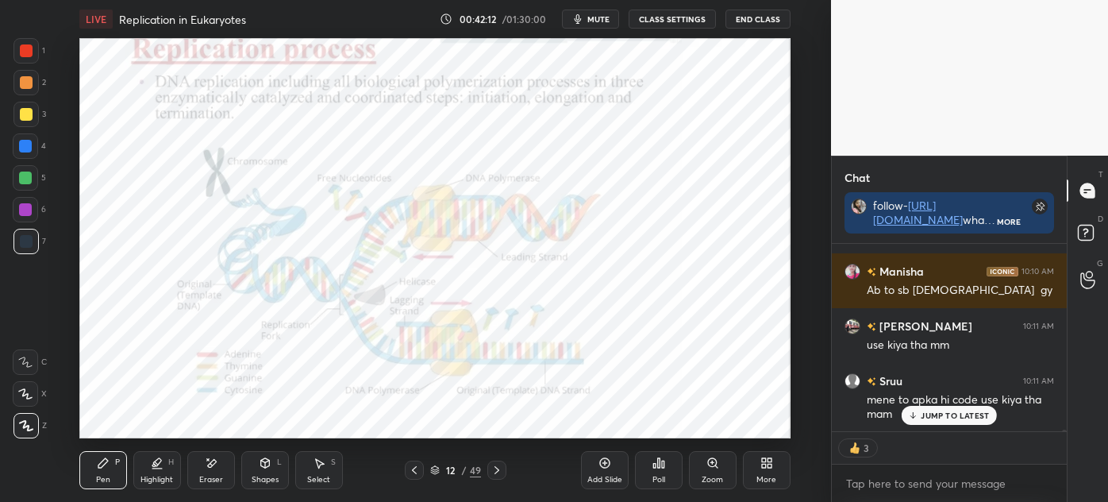
scroll to position [19863, 0]
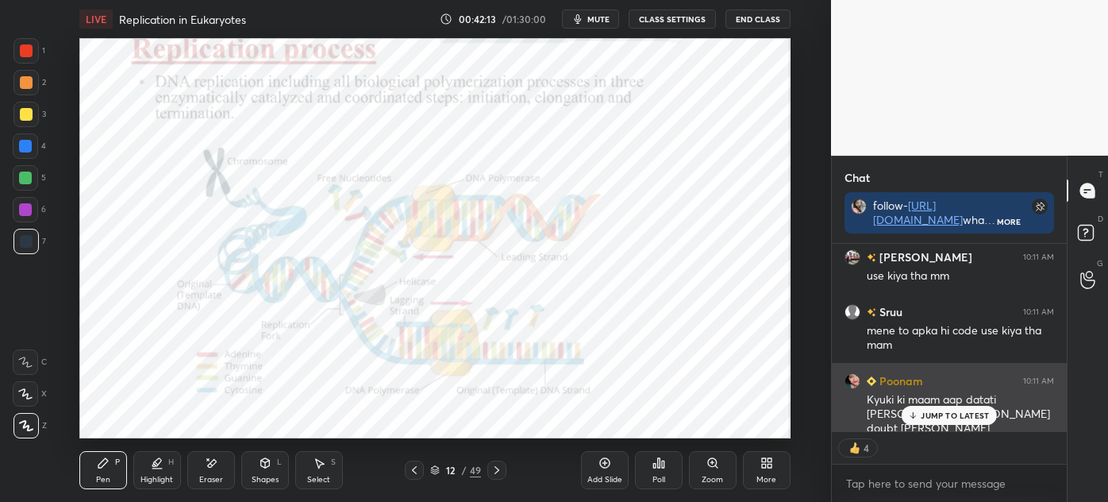
click at [923, 415] on p "JUMP TO LATEST" at bounding box center [955, 415] width 68 height 10
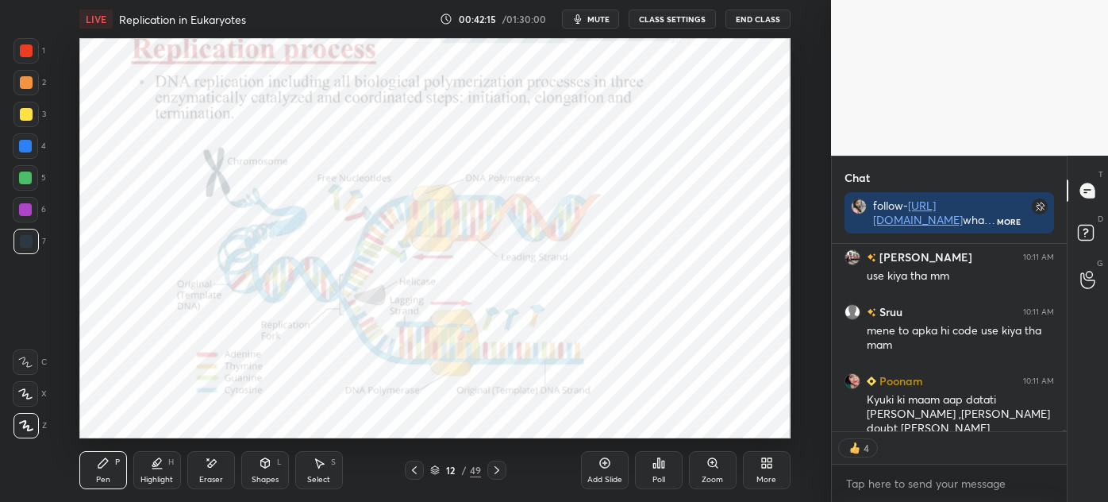
scroll to position [19932, 0]
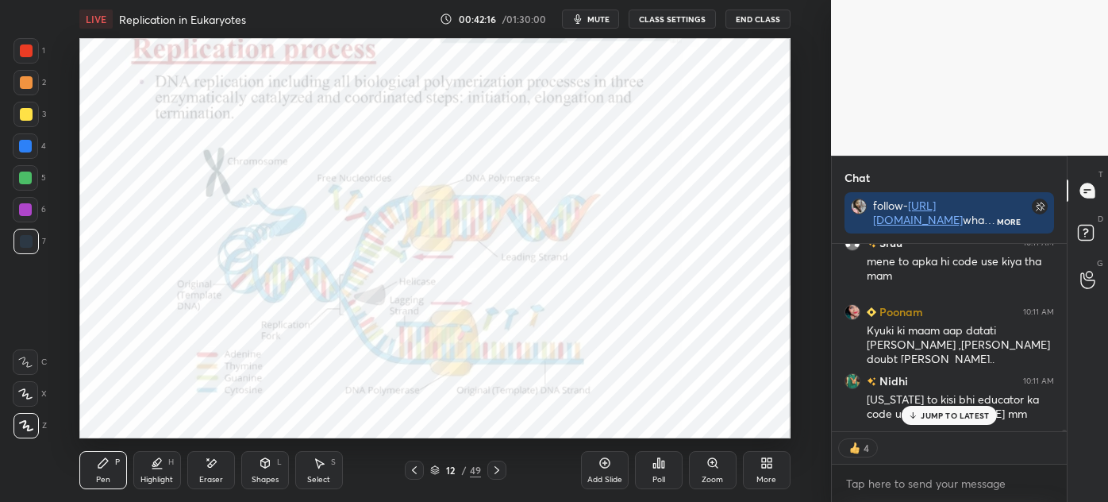
click at [975, 415] on p "JUMP TO LATEST" at bounding box center [955, 415] width 68 height 10
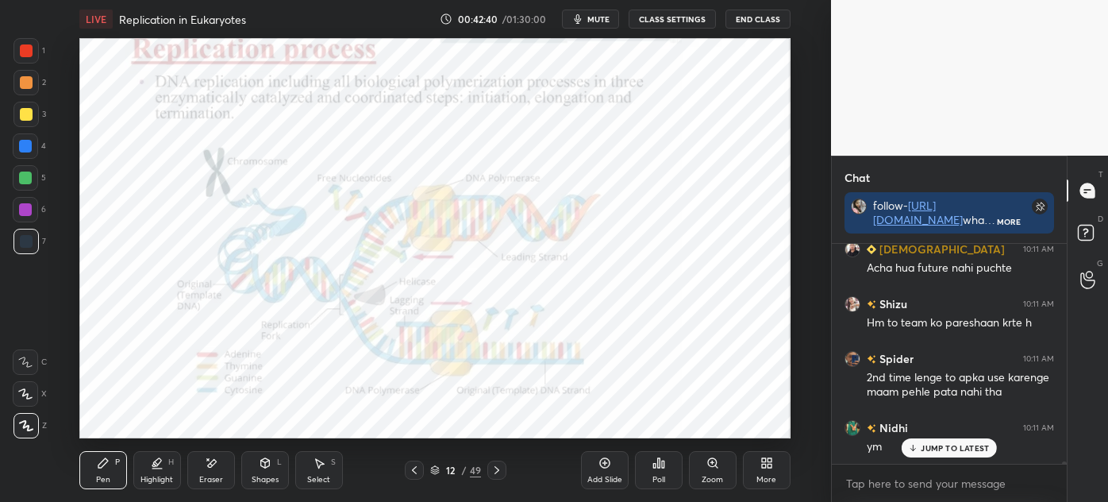
scroll to position [20421, 0]
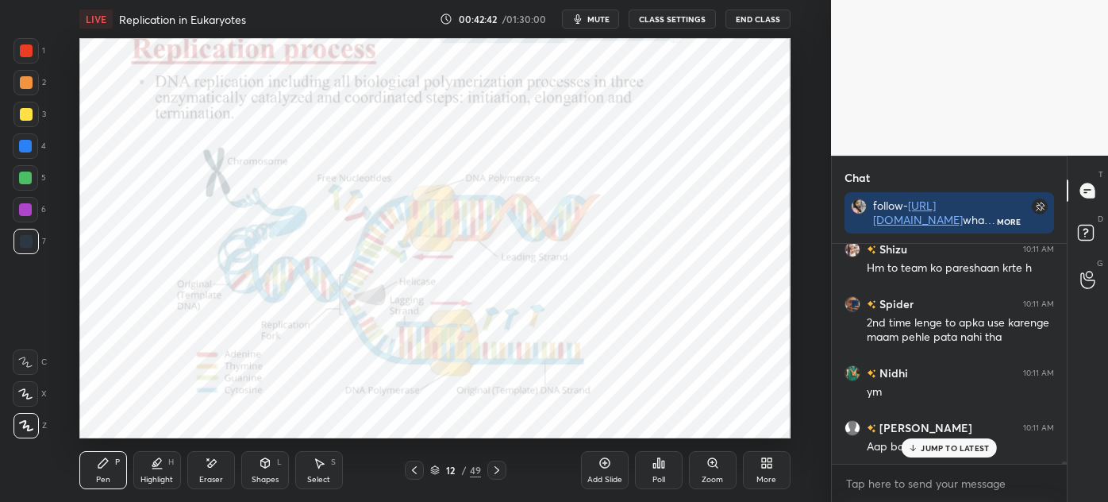
click at [917, 447] on icon at bounding box center [913, 448] width 10 height 10
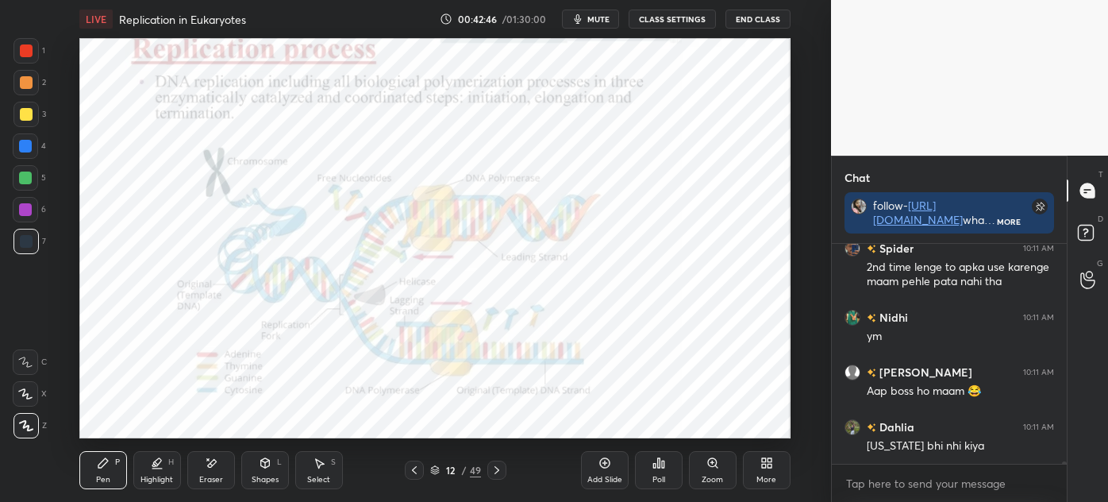
click at [29, 50] on div at bounding box center [26, 50] width 13 height 13
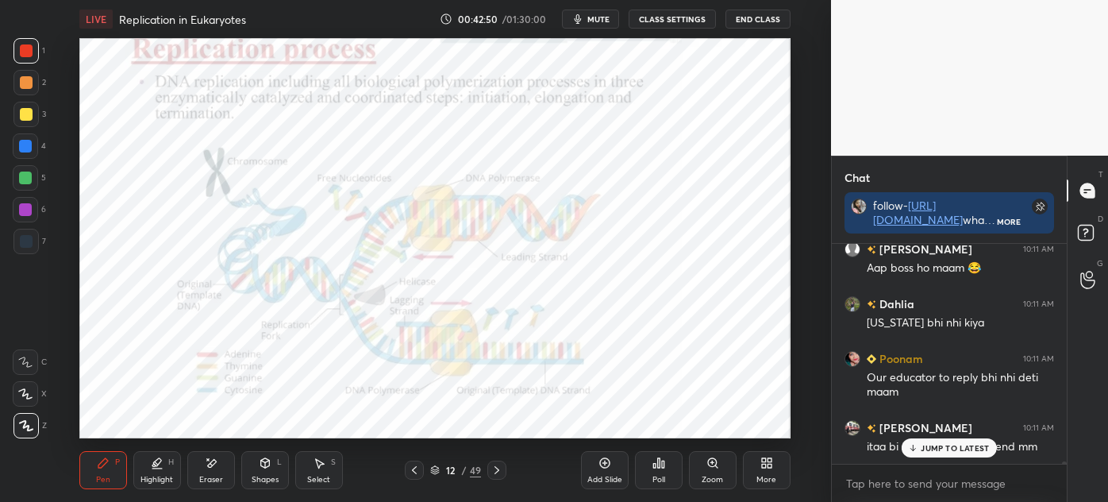
scroll to position [20655, 0]
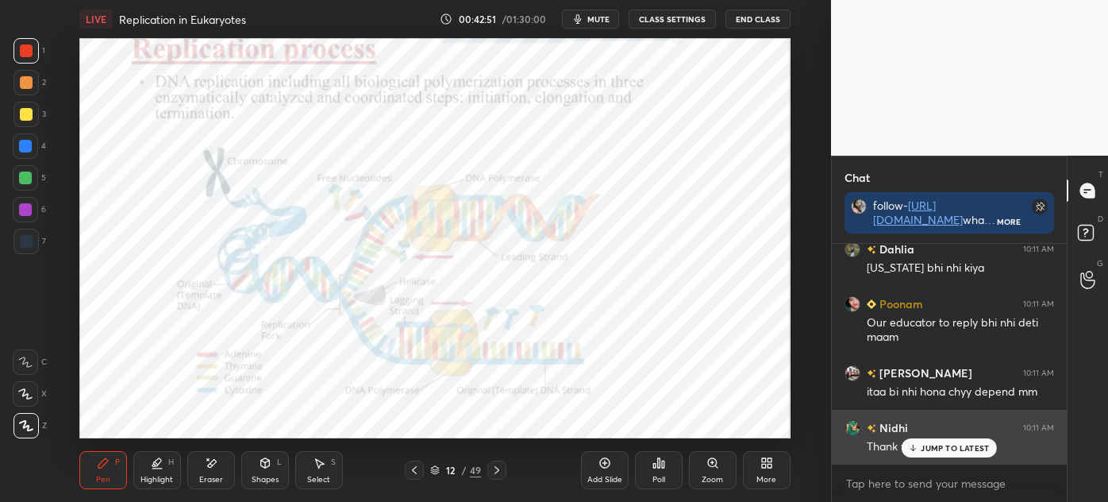
click at [917, 448] on icon at bounding box center [913, 448] width 10 height 10
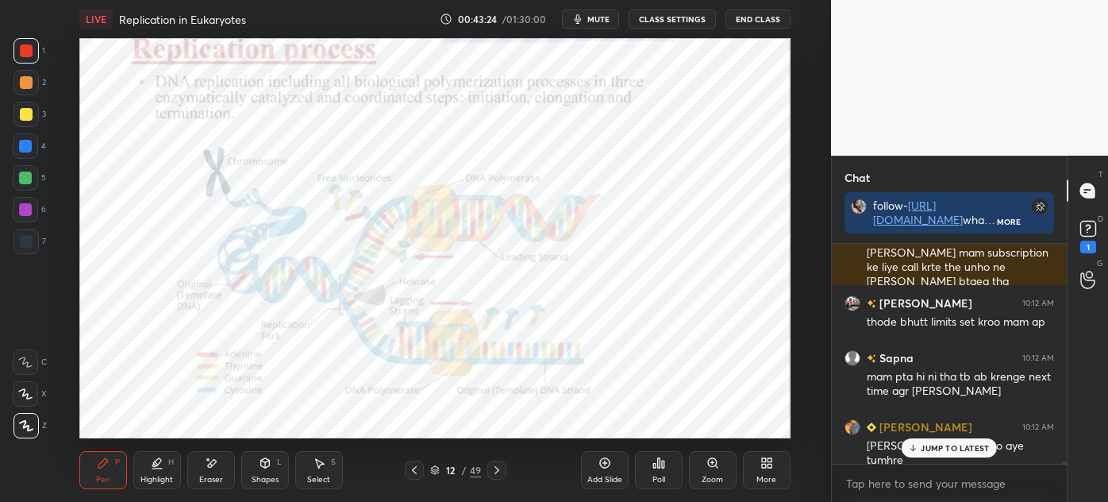
scroll to position [21095, 0]
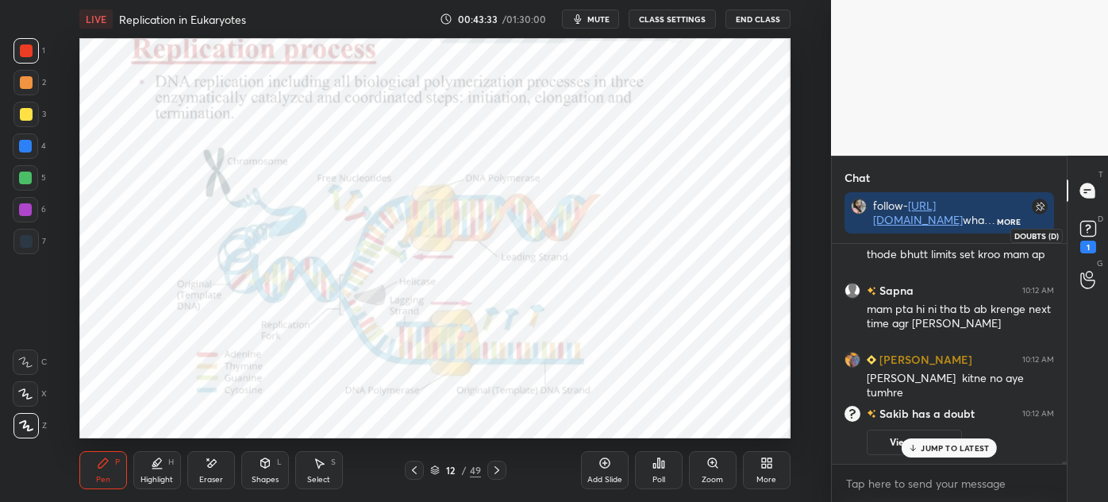
click at [1090, 225] on icon at bounding box center [1088, 228] width 6 height 6
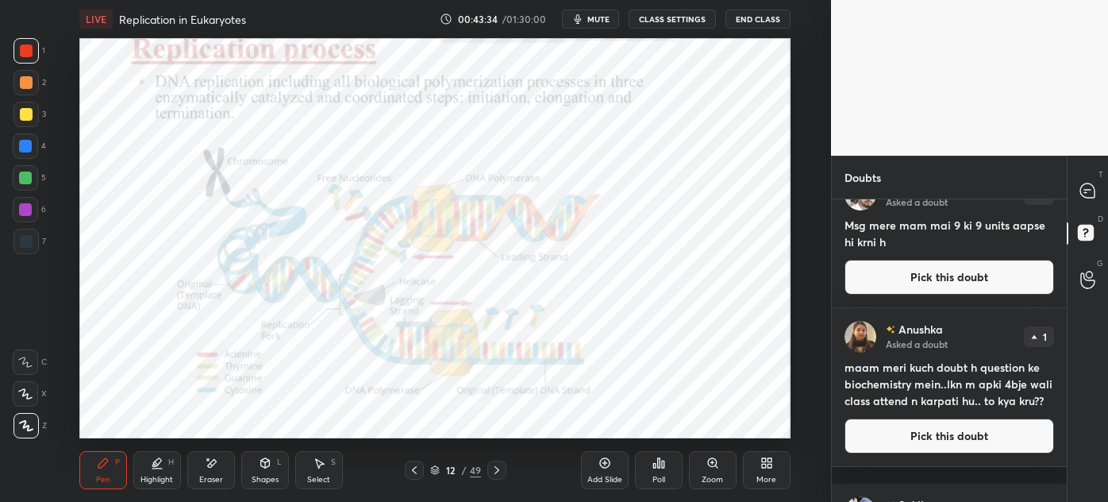
scroll to position [441, 0]
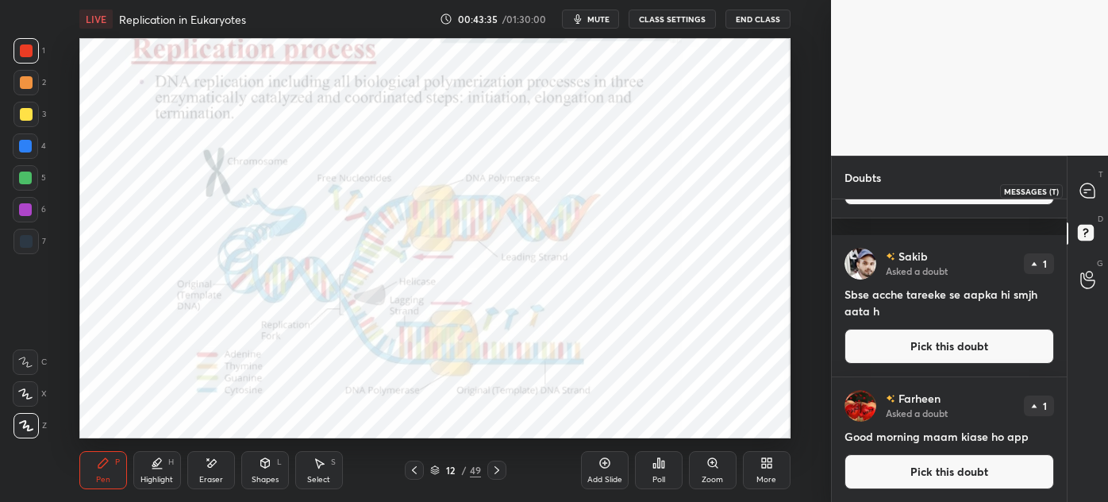
click at [1085, 189] on icon at bounding box center [1088, 190] width 14 height 14
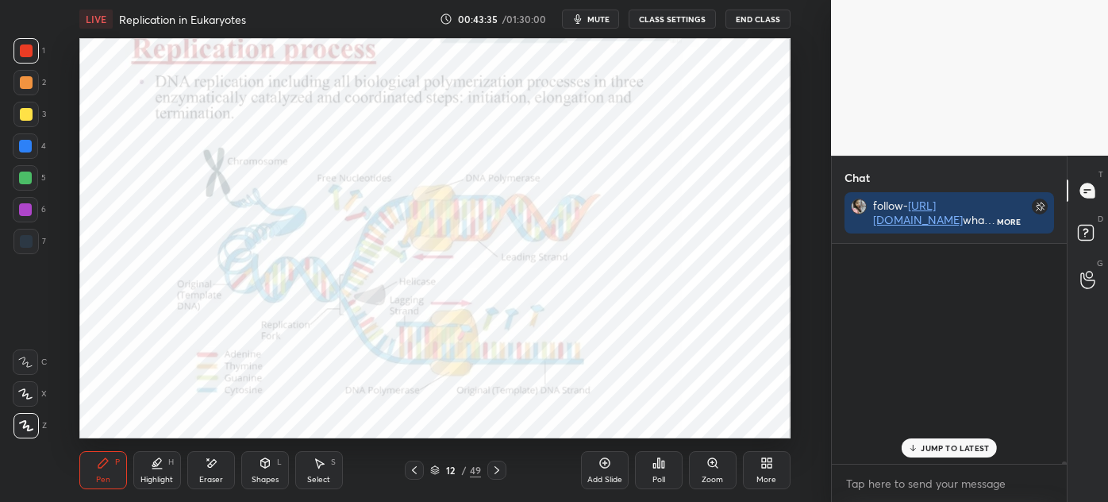
scroll to position [215, 230]
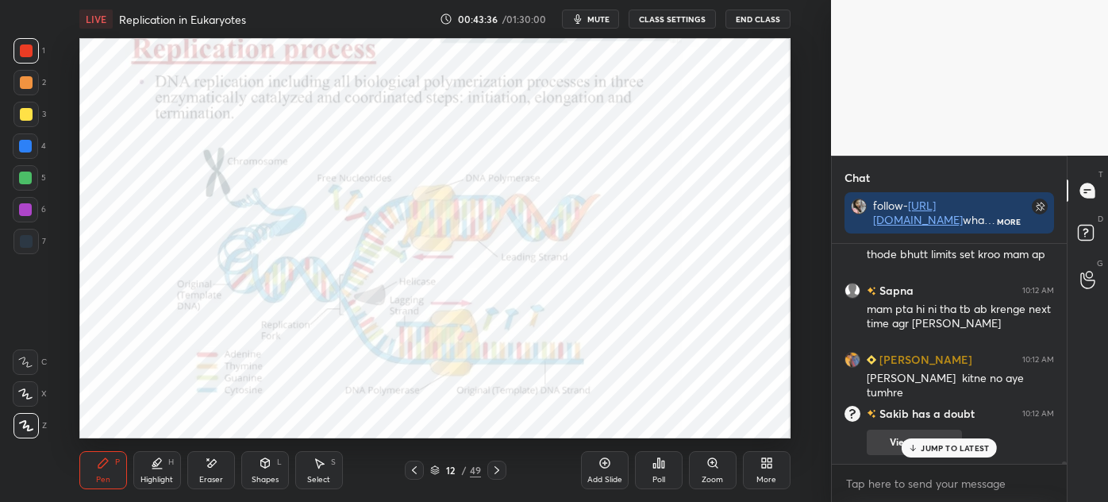
click at [927, 444] on p "JUMP TO LATEST" at bounding box center [955, 448] width 68 height 10
click at [227, 470] on div "Eraser" at bounding box center [211, 470] width 48 height 38
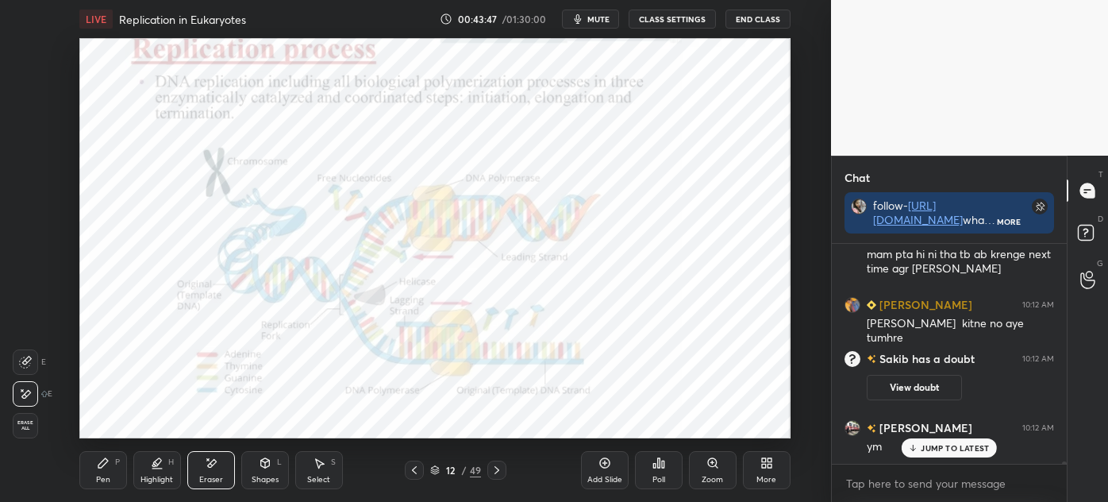
scroll to position [20043, 0]
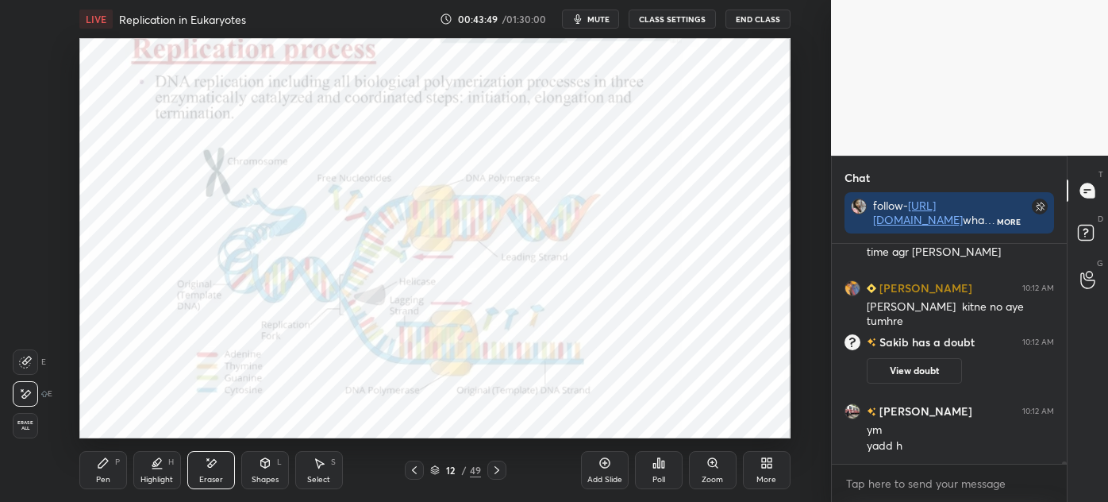
click at [106, 469] on icon at bounding box center [103, 463] width 13 height 13
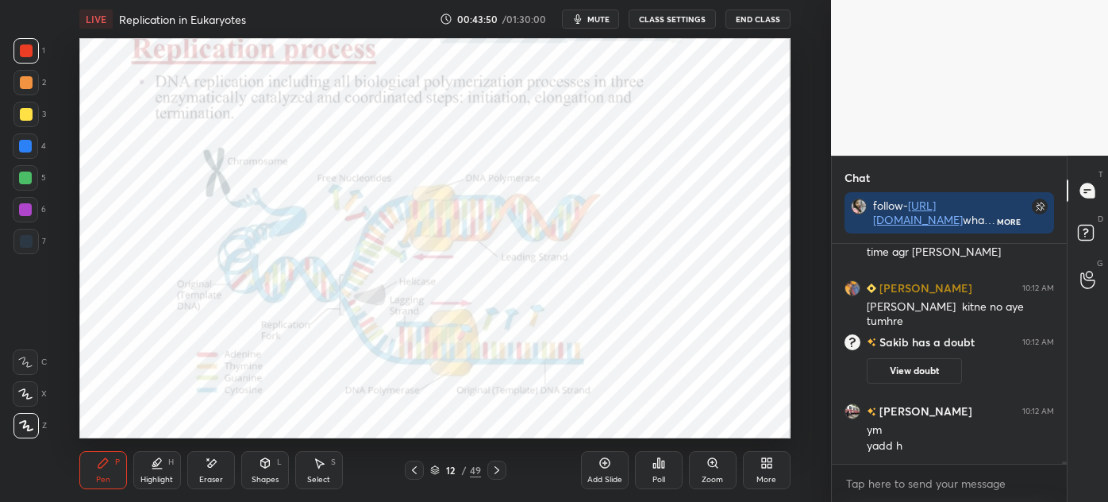
scroll to position [20097, 0]
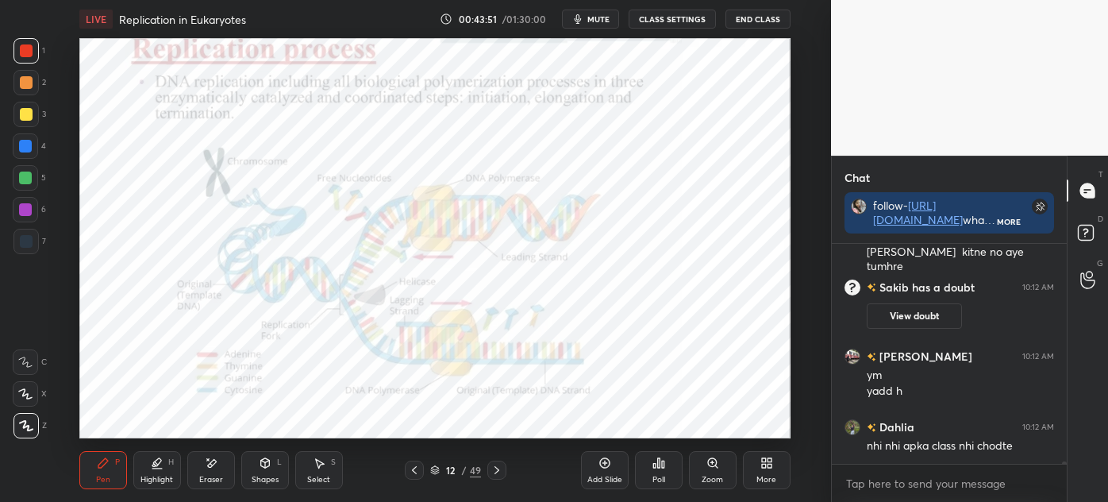
click at [36, 253] on div "7" at bounding box center [29, 241] width 33 height 25
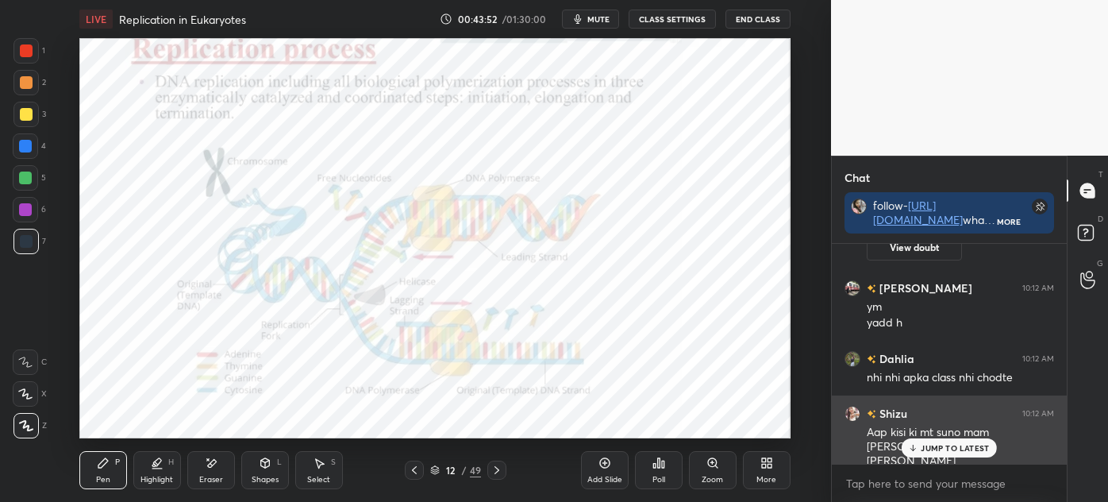
click at [934, 446] on p "JUMP TO LATEST" at bounding box center [955, 448] width 68 height 10
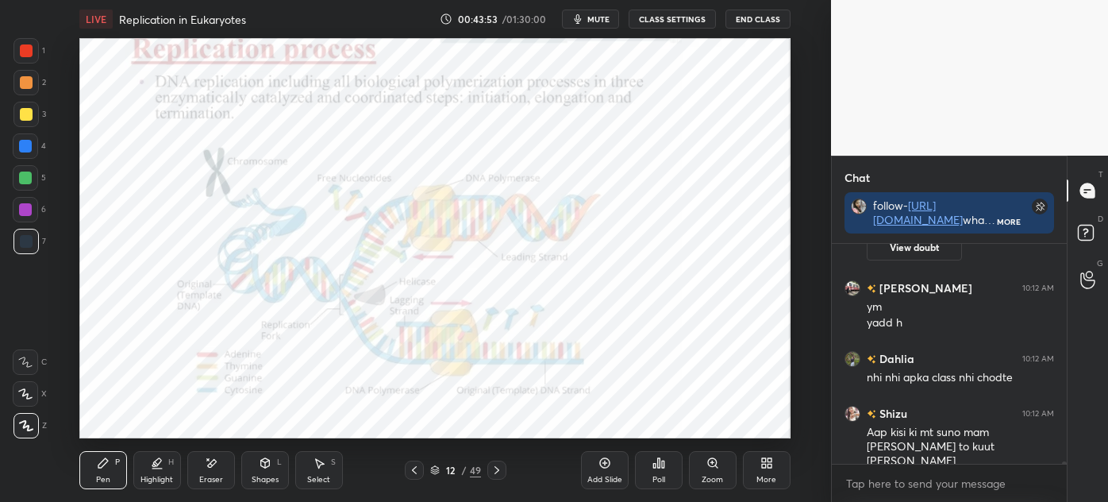
scroll to position [20220, 0]
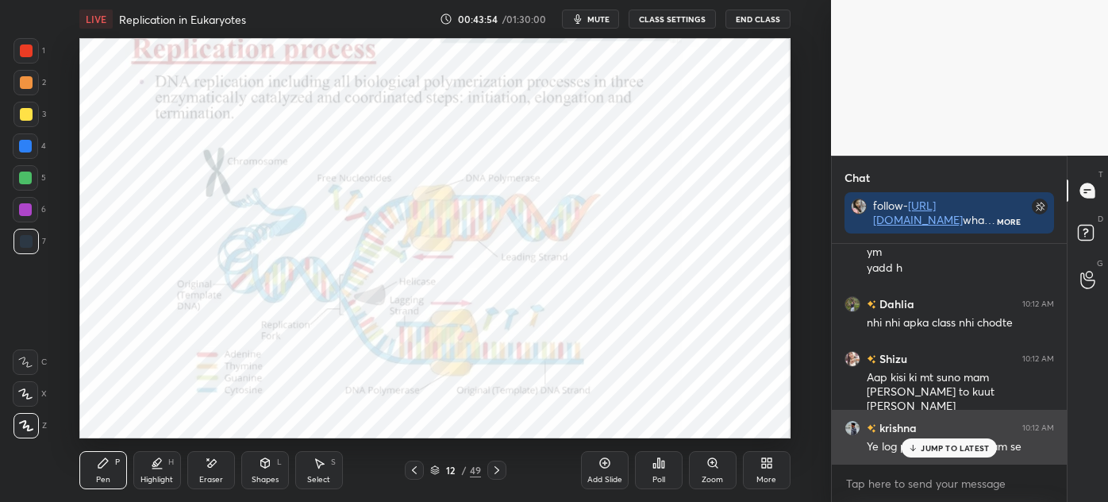
click at [932, 445] on p "JUMP TO LATEST" at bounding box center [955, 448] width 68 height 10
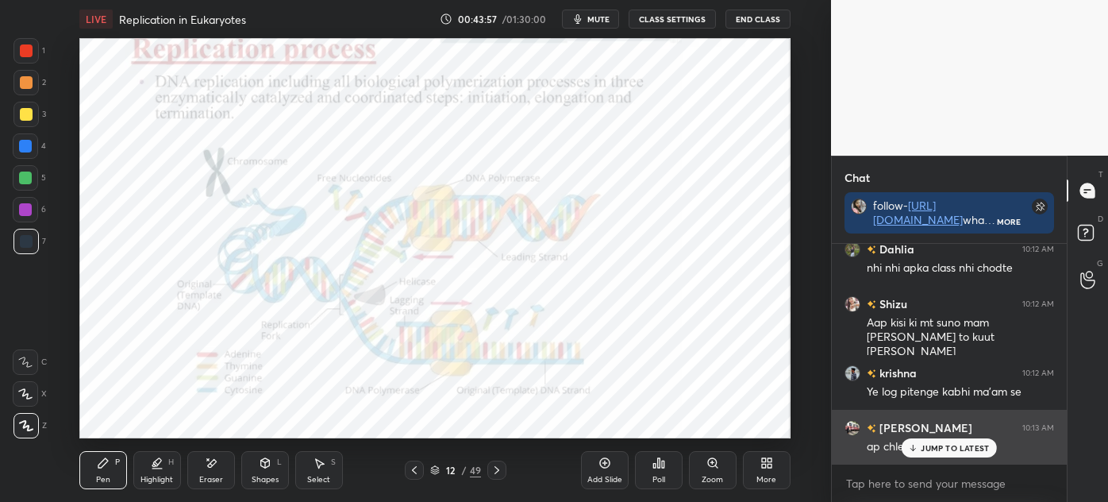
click at [910, 448] on icon at bounding box center [913, 448] width 10 height 10
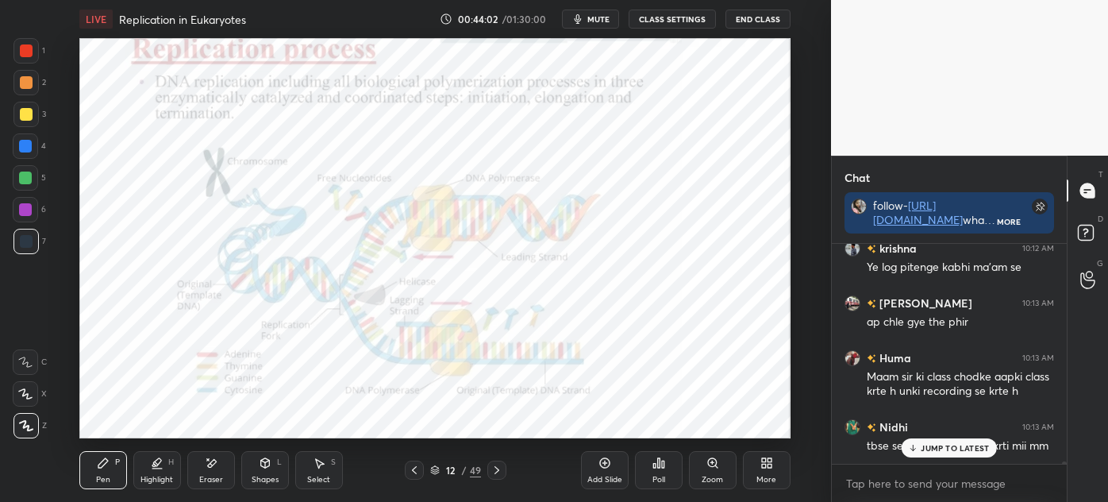
scroll to position [20454, 0]
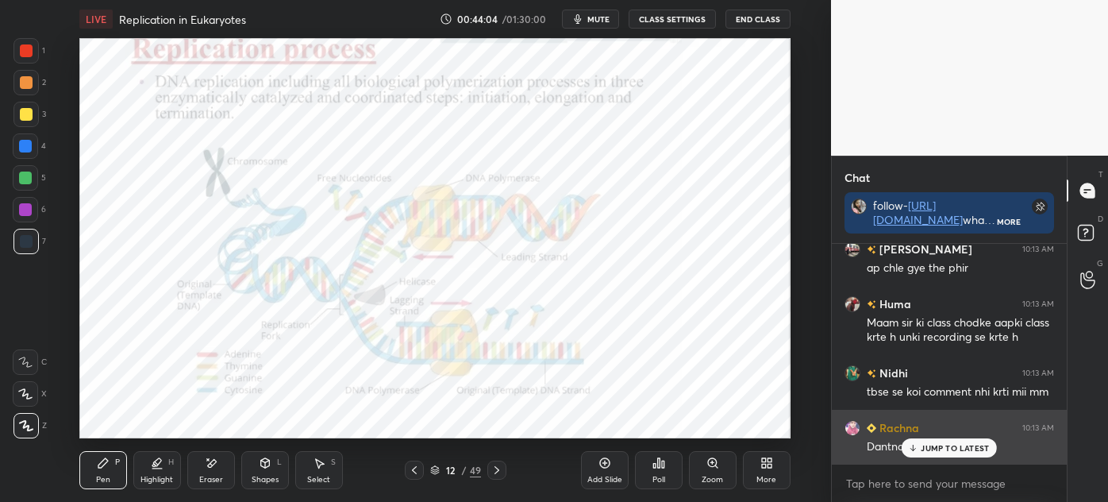
click at [961, 450] on p "JUMP TO LATEST" at bounding box center [955, 448] width 68 height 10
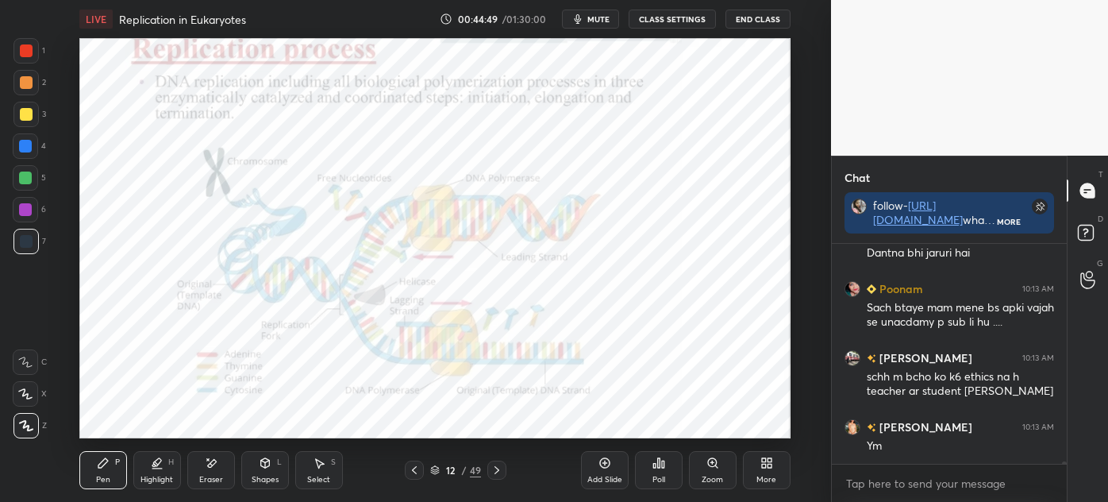
scroll to position [20716, 0]
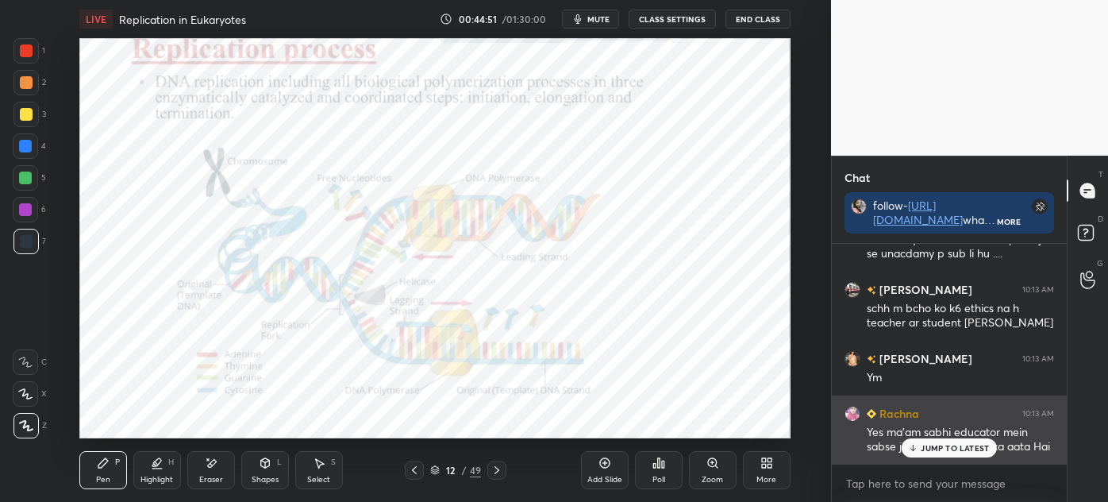
click at [926, 444] on p "JUMP TO LATEST" at bounding box center [955, 448] width 68 height 10
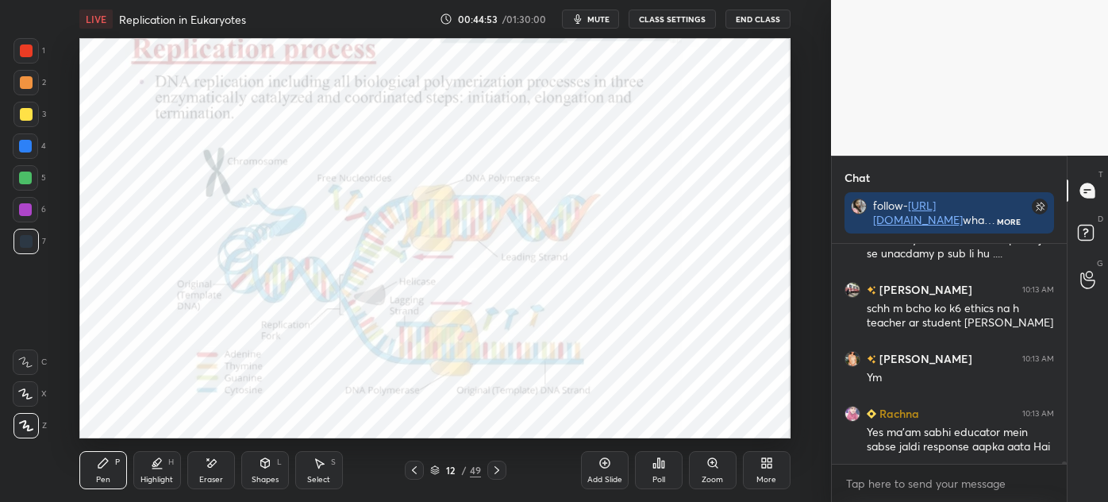
click at [248, 470] on div "Shapes L" at bounding box center [265, 470] width 48 height 38
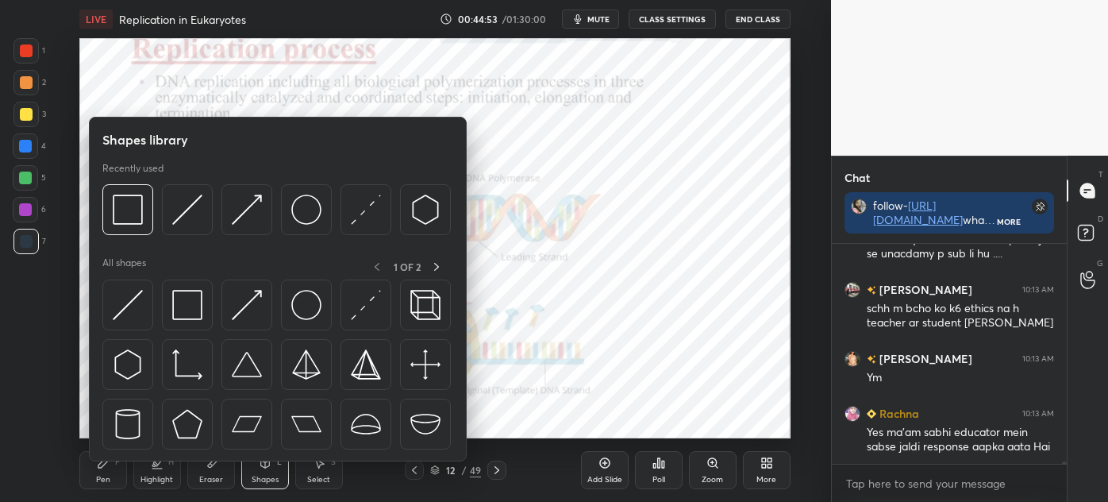
click at [204, 480] on div "Eraser" at bounding box center [211, 480] width 24 height 8
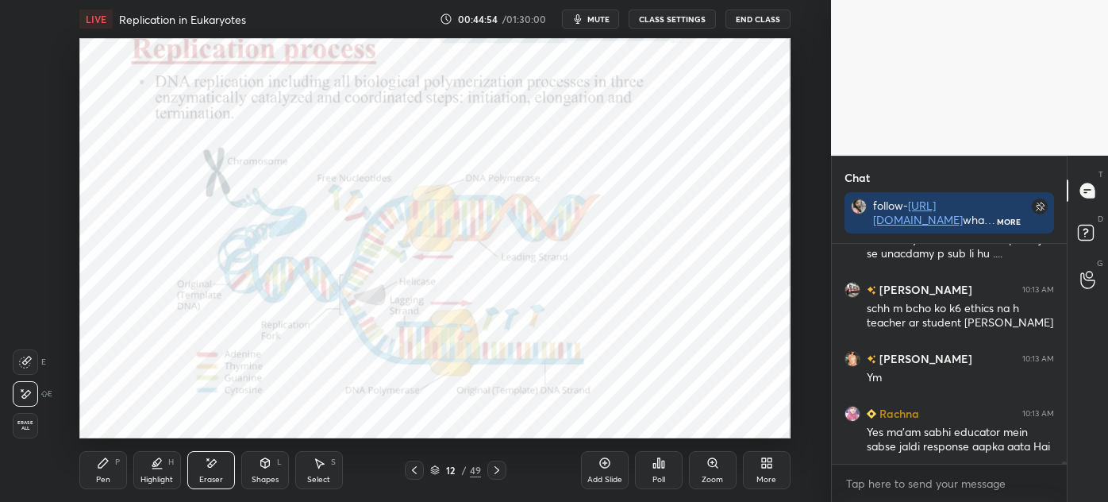
scroll to position [20786, 0]
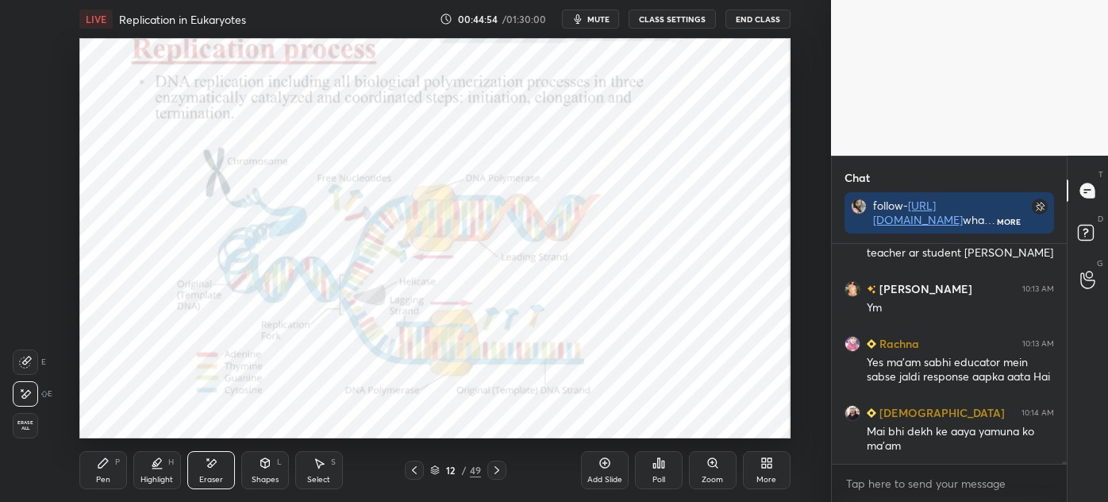
click at [97, 461] on icon at bounding box center [103, 463] width 13 height 13
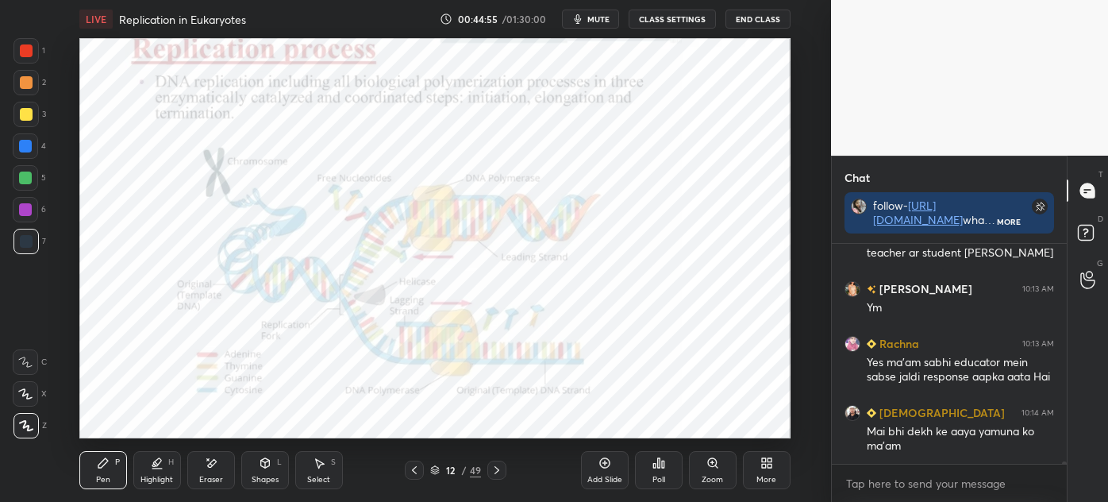
click at [29, 132] on div "3" at bounding box center [29, 118] width 33 height 32
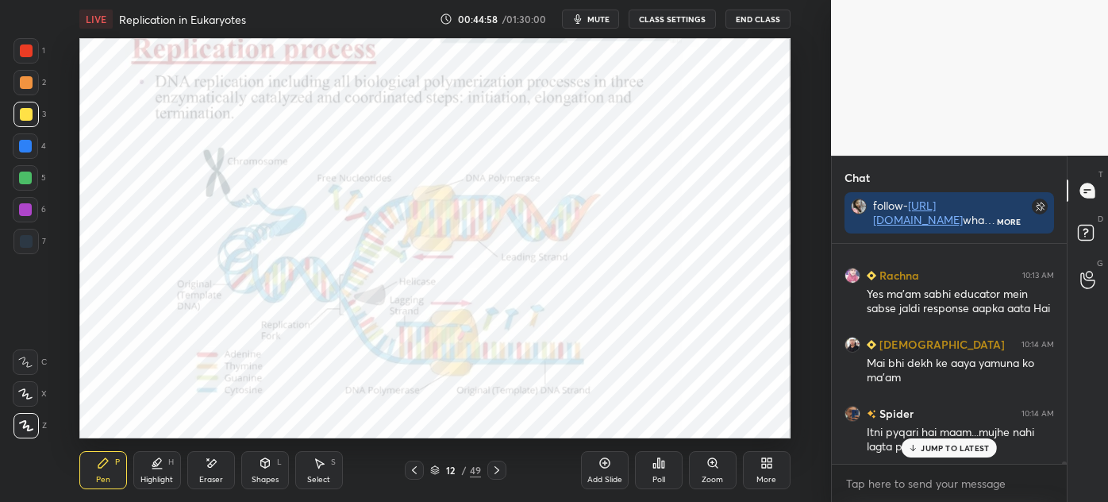
click at [25, 209] on div at bounding box center [25, 209] width 13 height 13
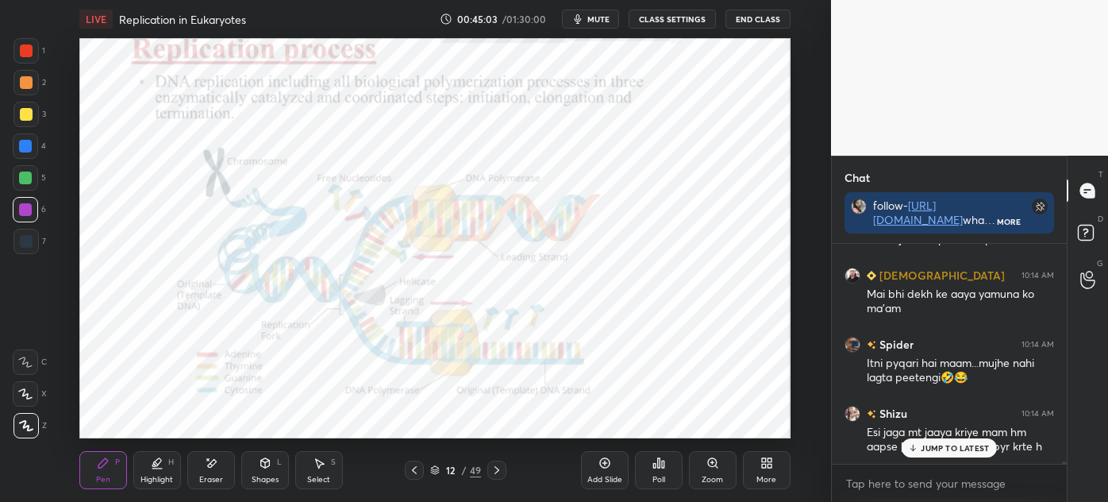
click at [938, 454] on div "JUMP TO LATEST" at bounding box center [949, 447] width 95 height 19
click at [497, 468] on icon at bounding box center [497, 470] width 13 height 13
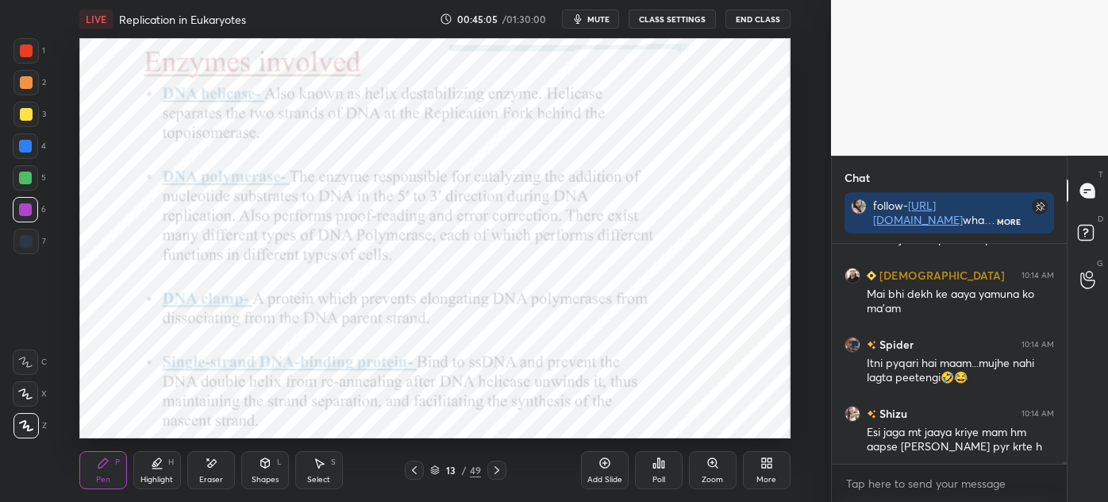
click at [262, 468] on icon at bounding box center [265, 463] width 13 height 13
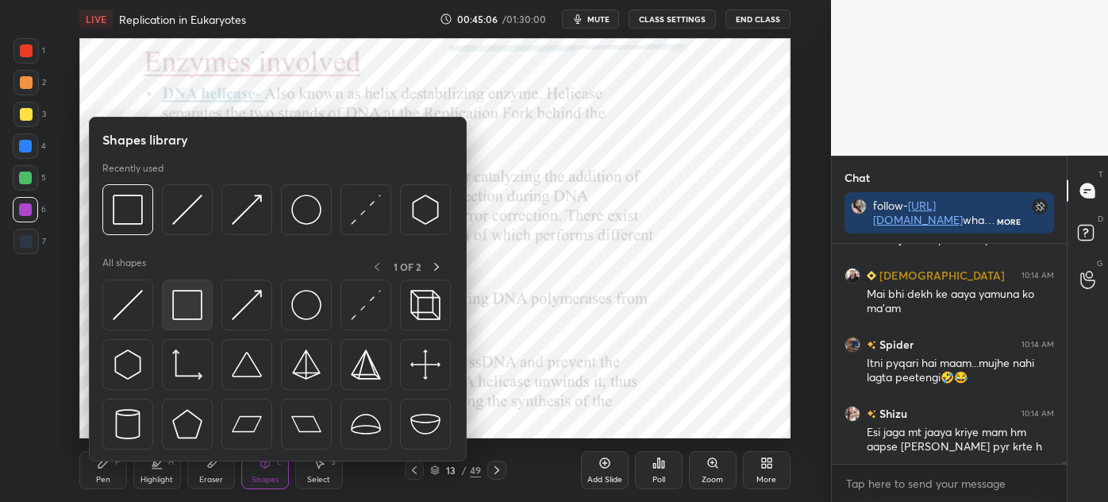
click at [183, 312] on img at bounding box center [187, 305] width 30 height 30
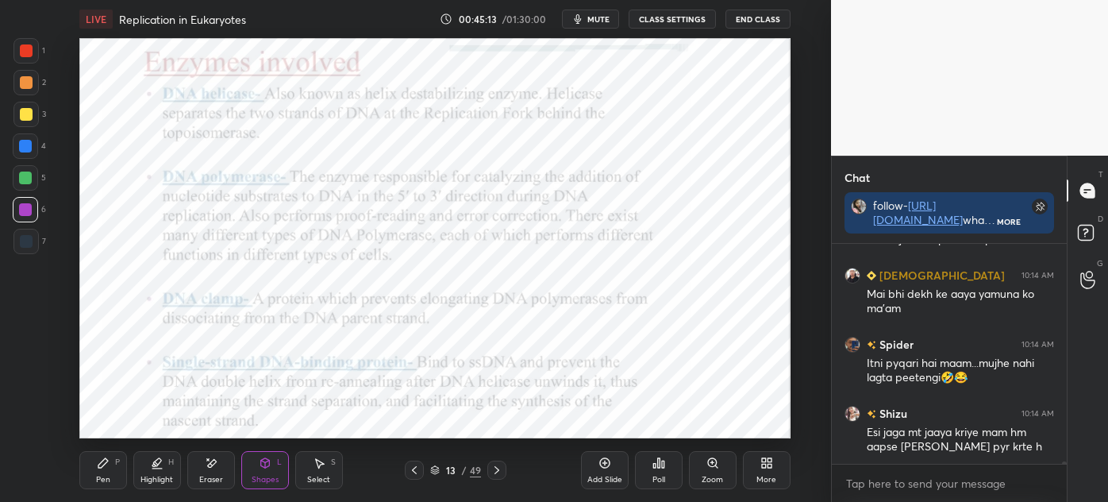
scroll to position [20979, 0]
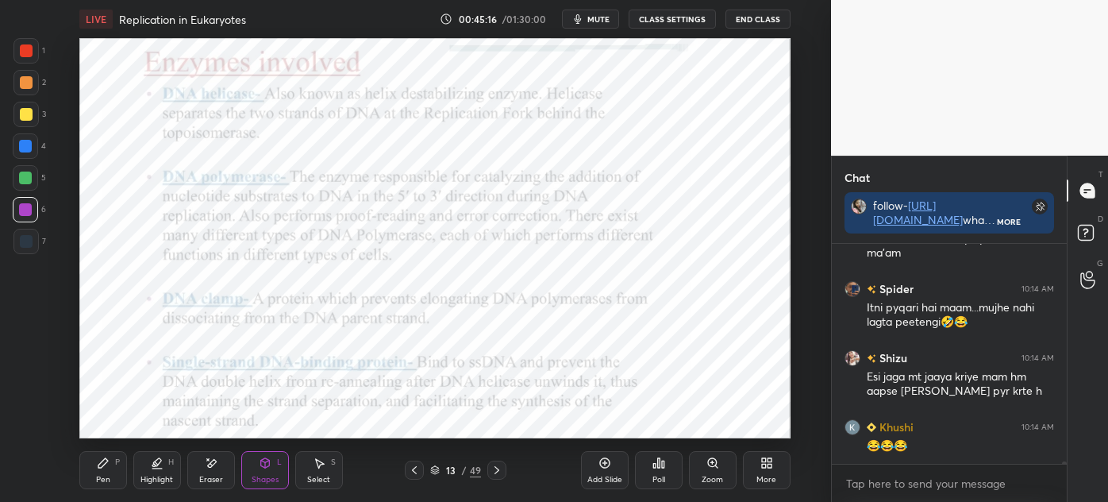
click at [98, 463] on icon at bounding box center [103, 463] width 13 height 13
click at [29, 249] on div at bounding box center [25, 241] width 25 height 25
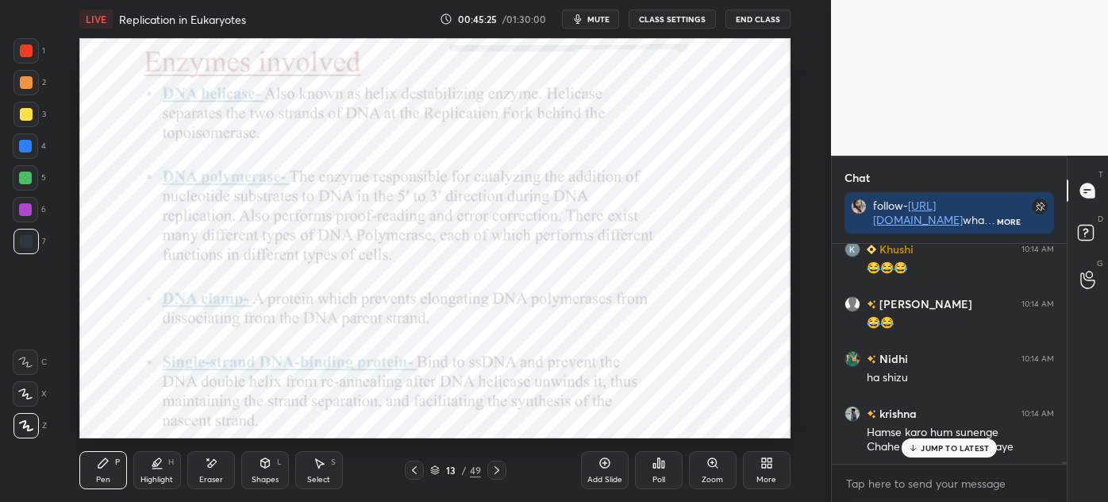
scroll to position [21211, 0]
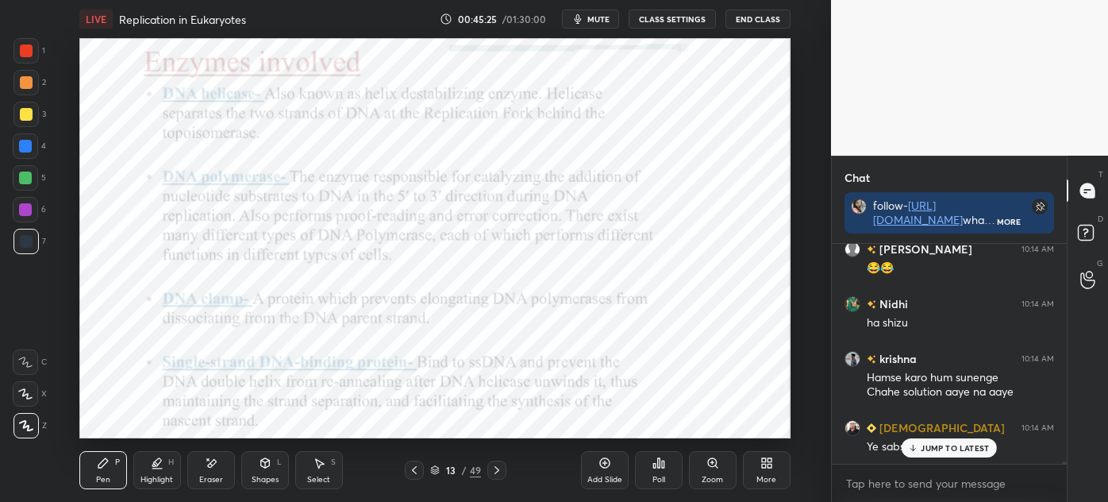
click at [937, 445] on p "JUMP TO LATEST" at bounding box center [955, 448] width 68 height 10
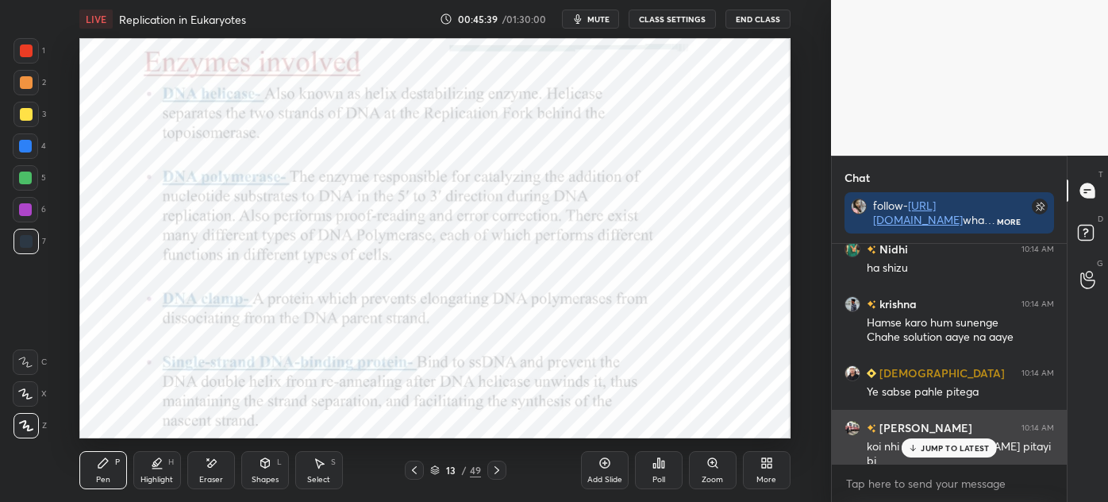
click at [927, 446] on p "JUMP TO LATEST" at bounding box center [955, 448] width 68 height 10
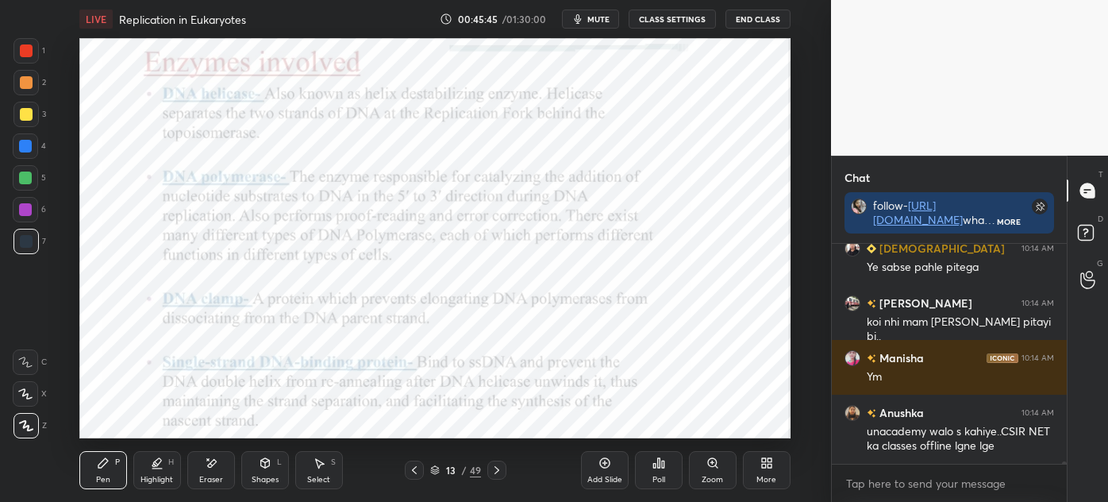
scroll to position [21445, 0]
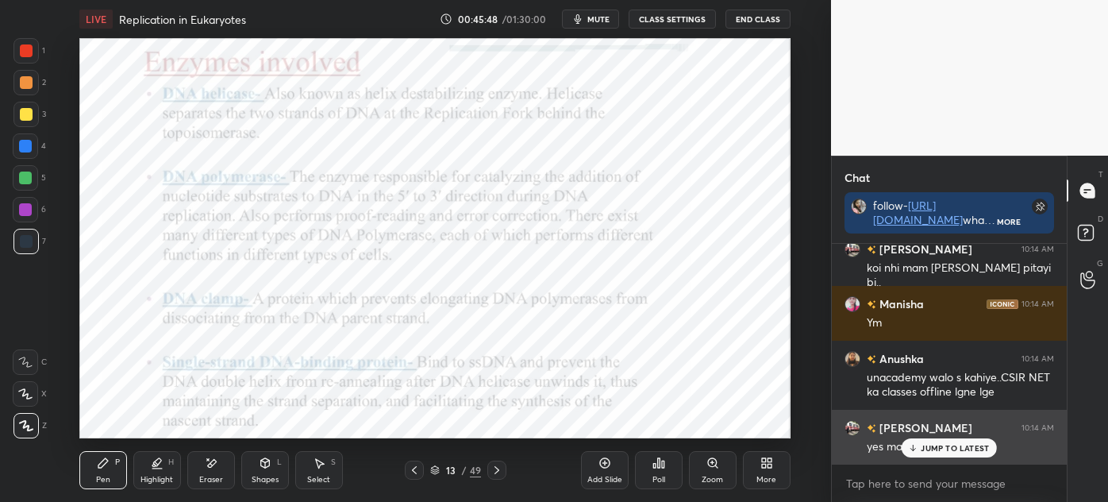
click at [924, 445] on p "JUMP TO LATEST" at bounding box center [955, 448] width 68 height 10
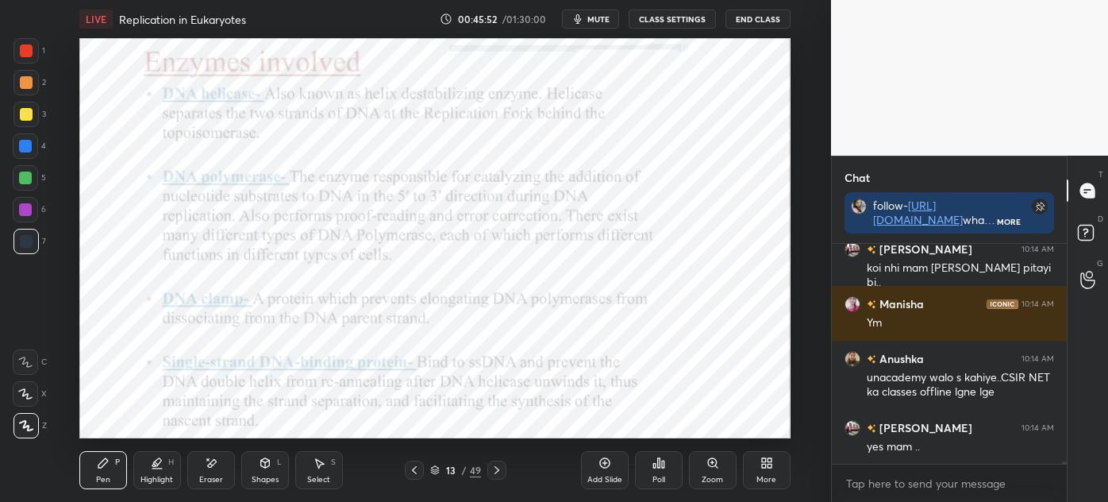
click at [31, 47] on div at bounding box center [26, 50] width 13 height 13
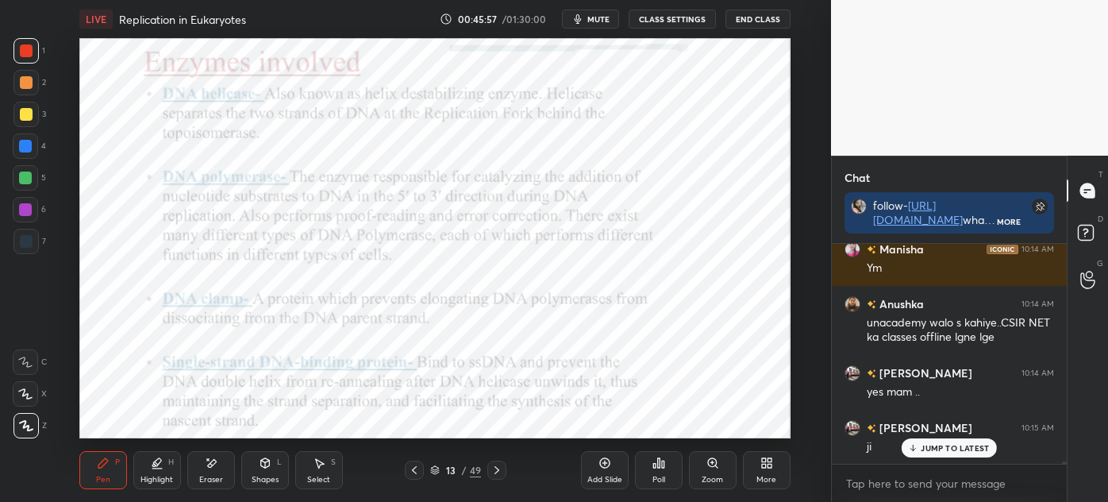
scroll to position [21554, 0]
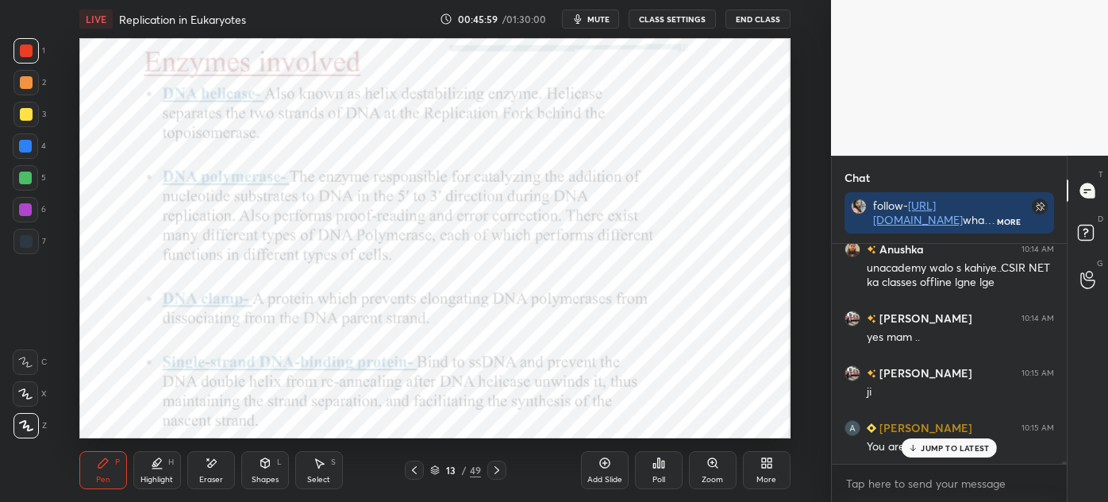
click at [963, 451] on p "JUMP TO LATEST" at bounding box center [955, 448] width 68 height 10
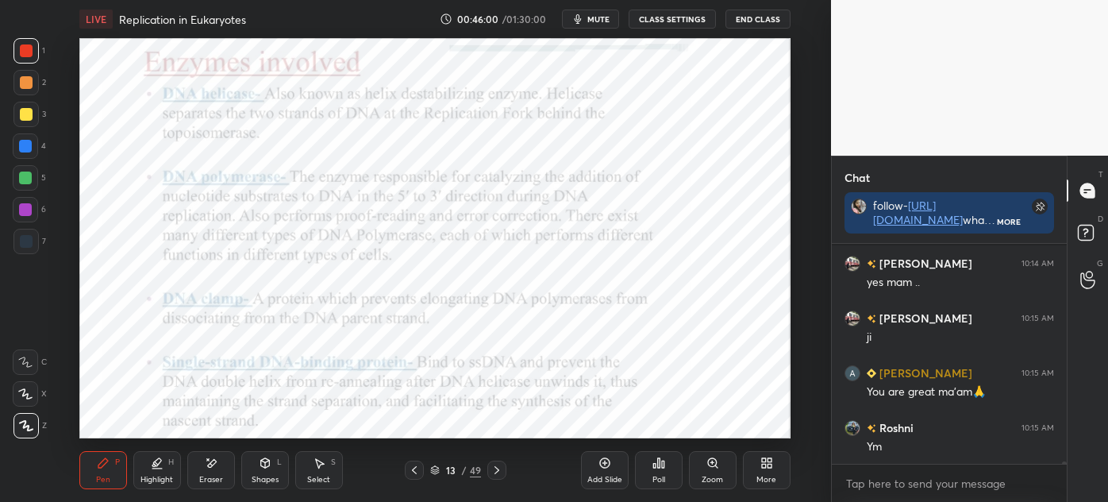
click at [927, 446] on div "[PERSON_NAME] 10:14 AM yes mam .. [PERSON_NAME] 10:15 AM [PERSON_NAME] 10:15 AM…" at bounding box center [949, 354] width 235 height 220
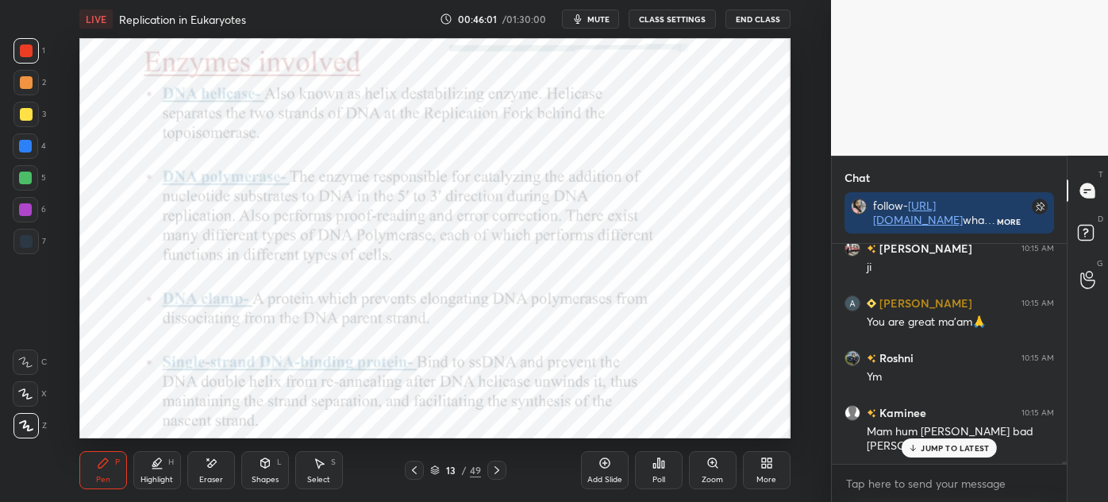
scroll to position [21747, 0]
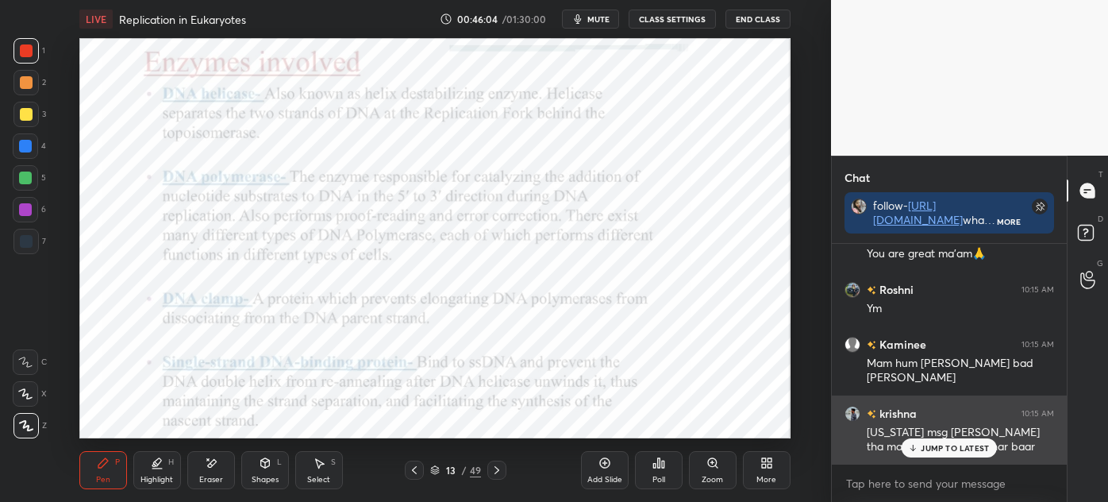
click at [915, 446] on icon at bounding box center [913, 448] width 10 height 10
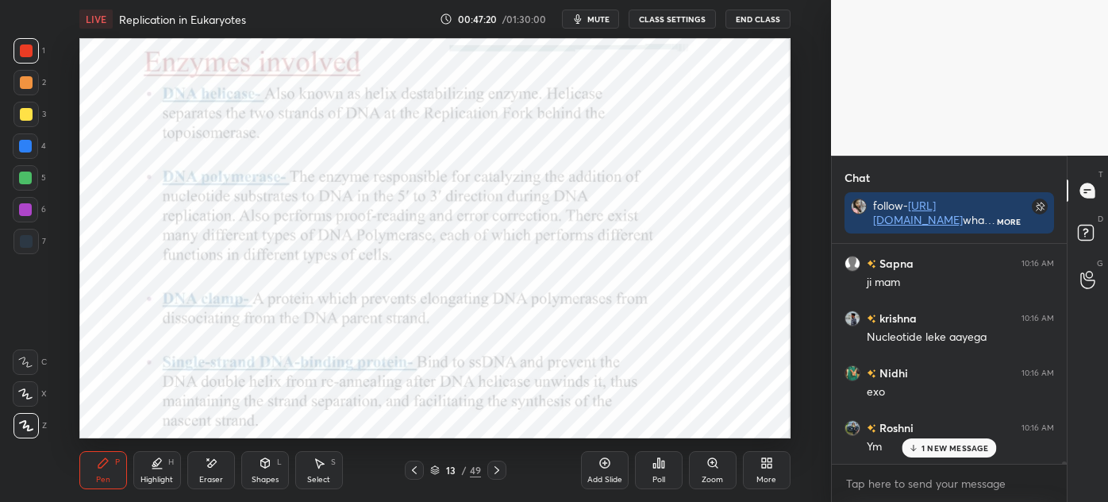
scroll to position [21927, 0]
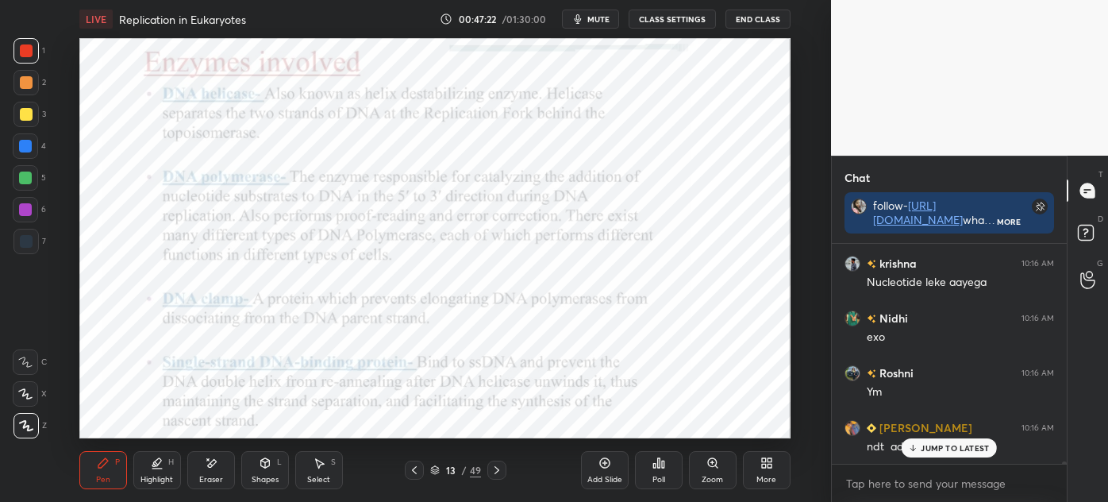
click at [927, 445] on p "JUMP TO LATEST" at bounding box center [955, 448] width 68 height 10
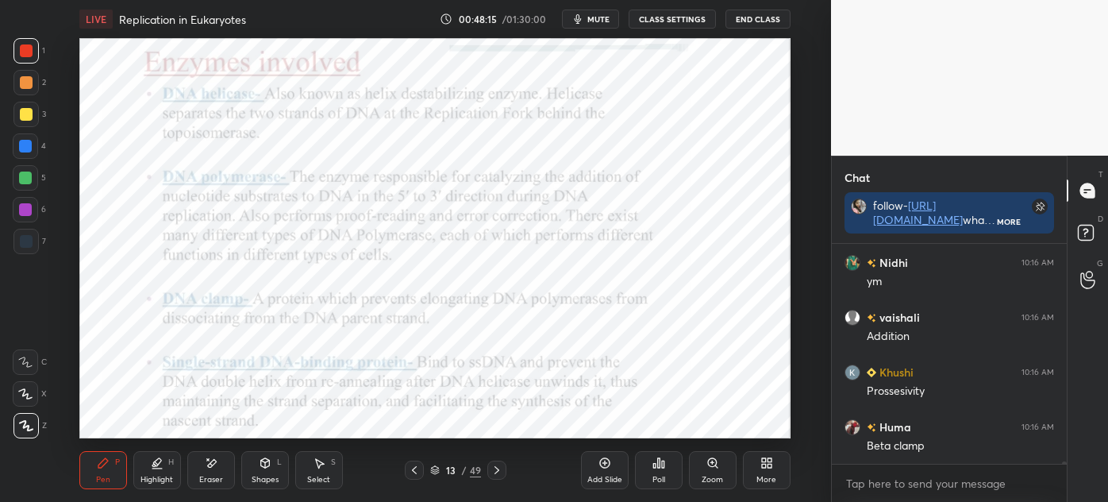
scroll to position [22201, 0]
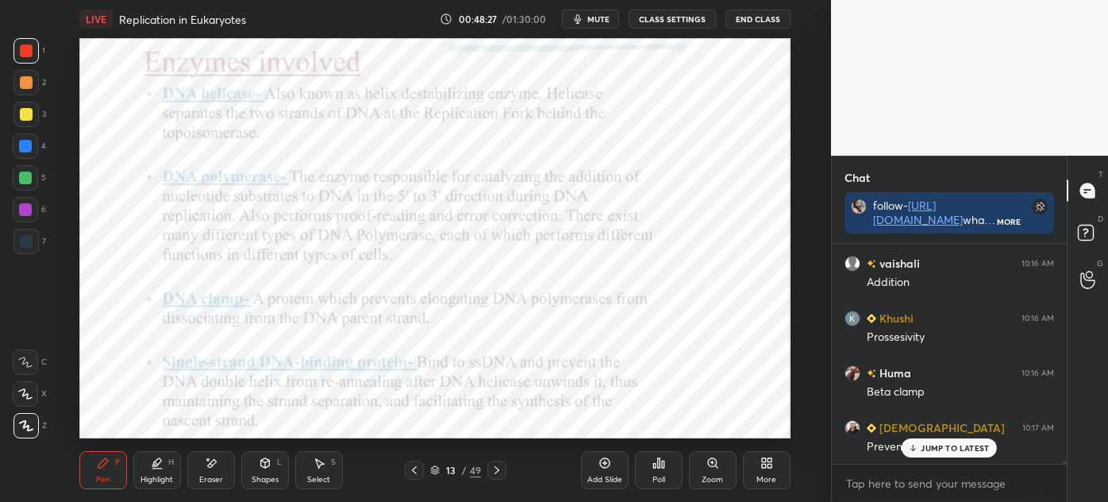
click at [499, 472] on icon at bounding box center [497, 470] width 13 height 13
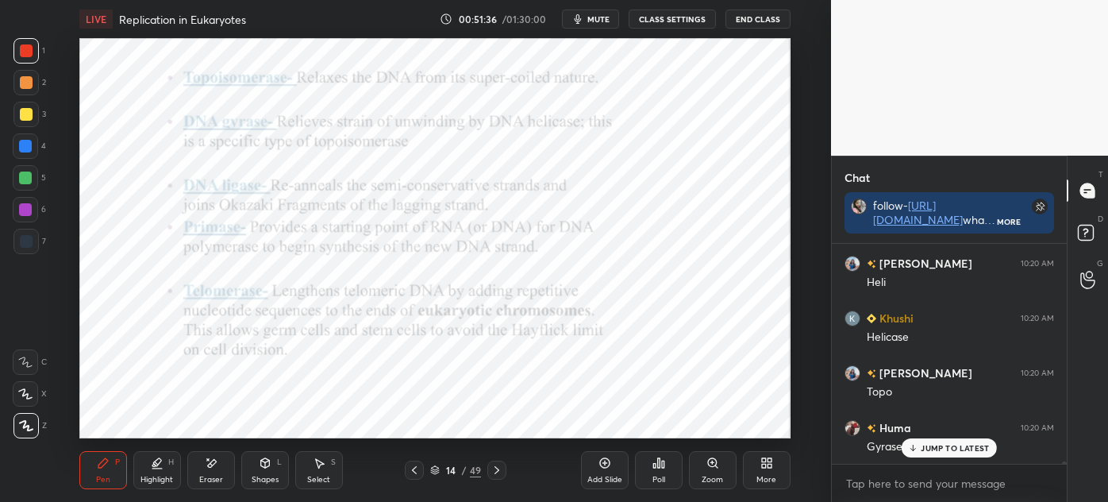
scroll to position [23584, 0]
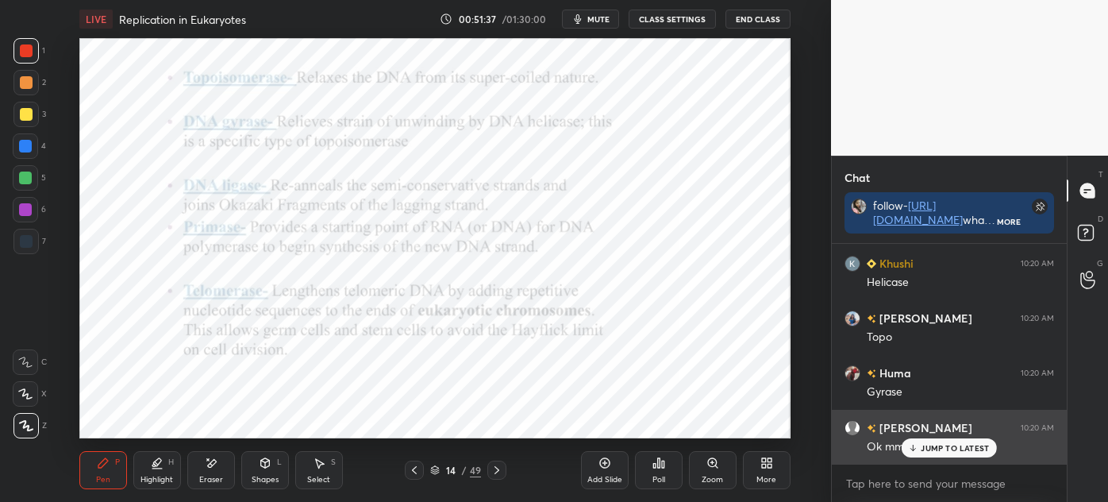
click at [935, 447] on p "JUMP TO LATEST" at bounding box center [955, 448] width 68 height 10
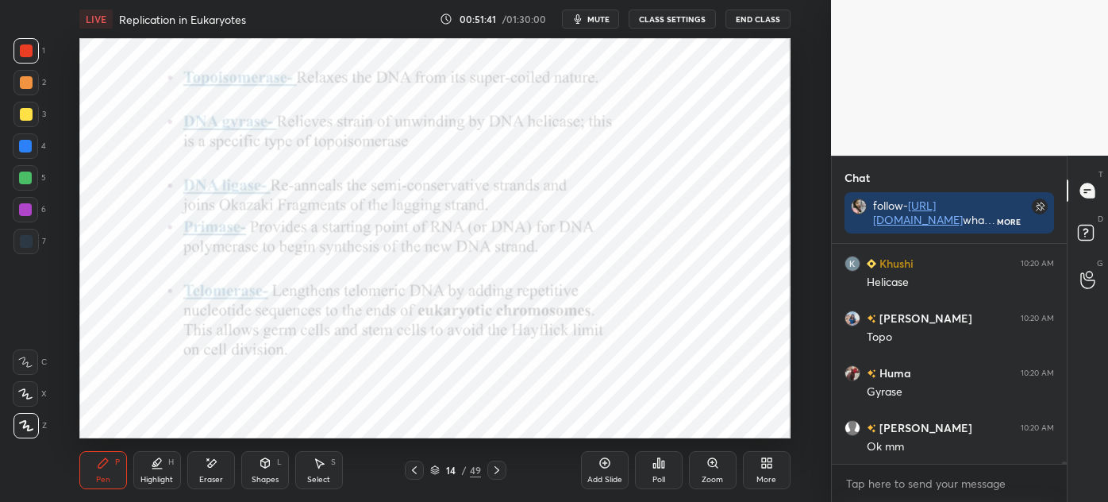
click at [502, 472] on icon at bounding box center [497, 470] width 13 height 13
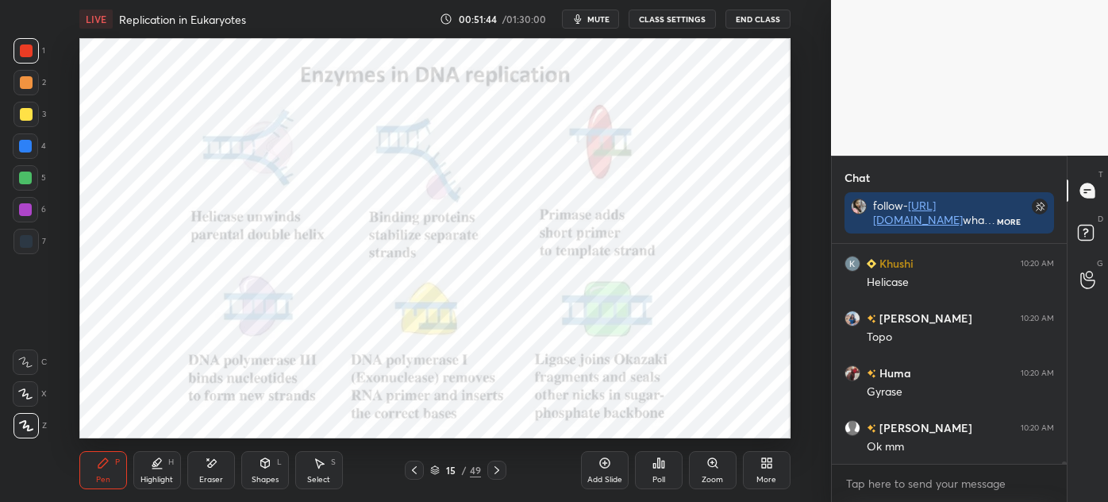
click at [267, 472] on div "Shapes L" at bounding box center [265, 470] width 48 height 38
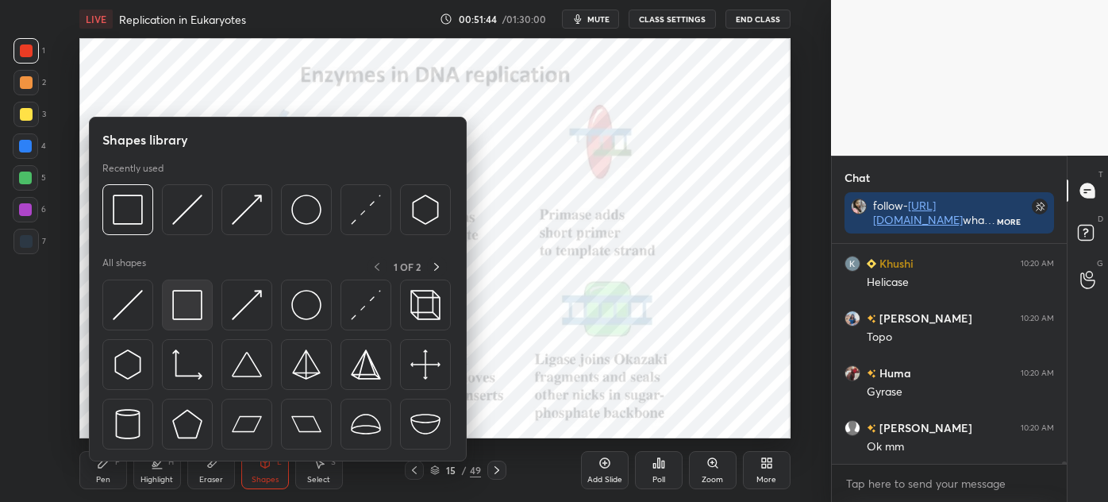
click at [182, 308] on img at bounding box center [187, 305] width 30 height 30
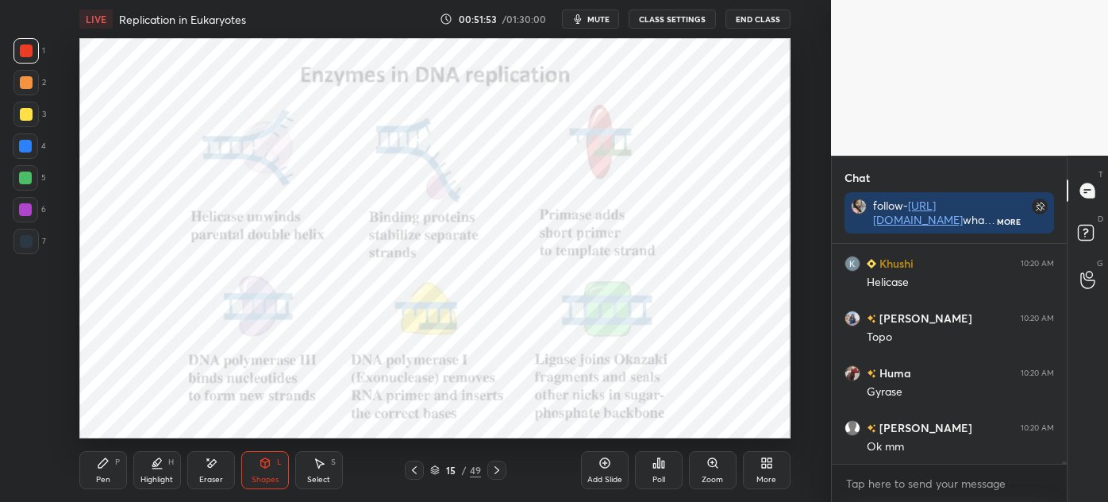
click at [93, 465] on div "Pen P" at bounding box center [103, 470] width 48 height 38
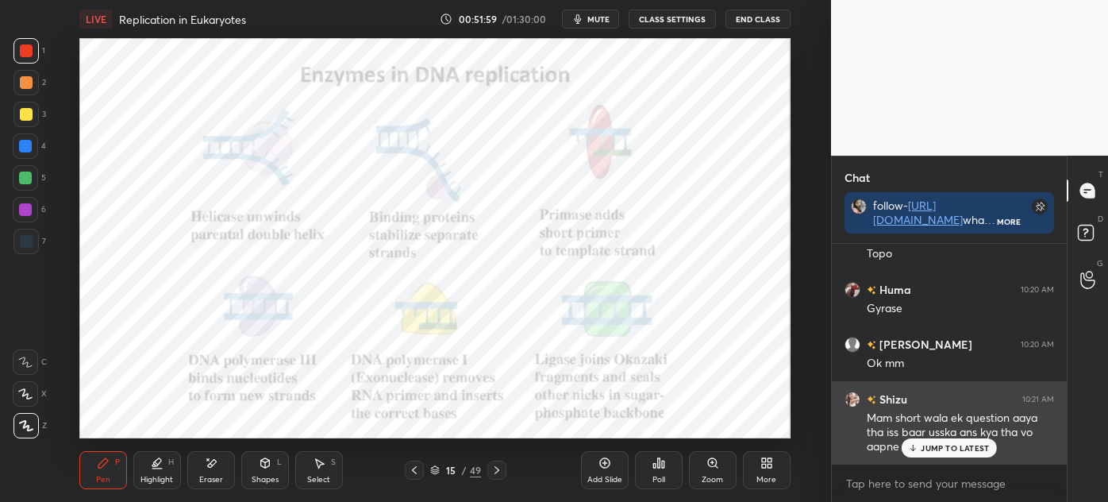
click at [948, 449] on p "JUMP TO LATEST" at bounding box center [955, 448] width 68 height 10
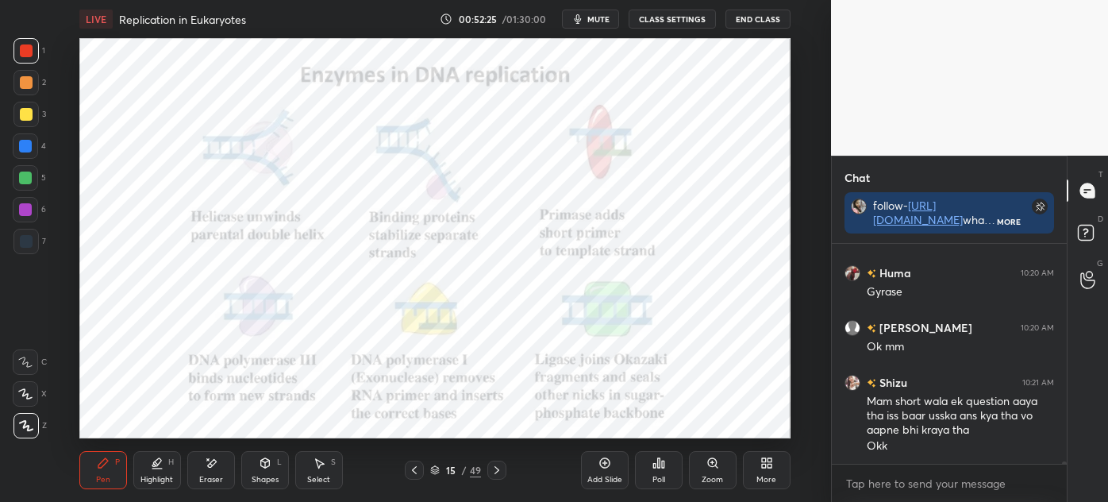
scroll to position [22930, 0]
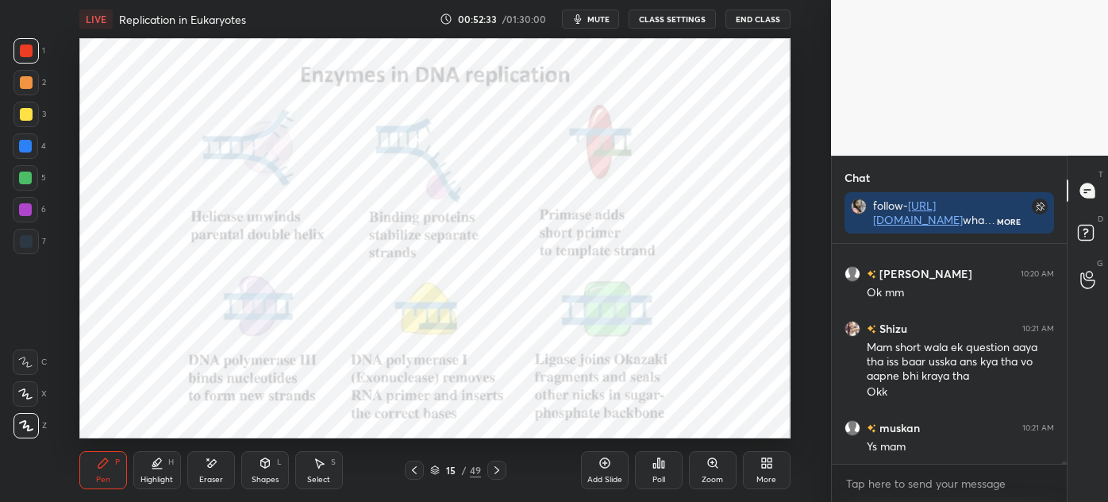
click at [206, 463] on icon at bounding box center [211, 463] width 13 height 13
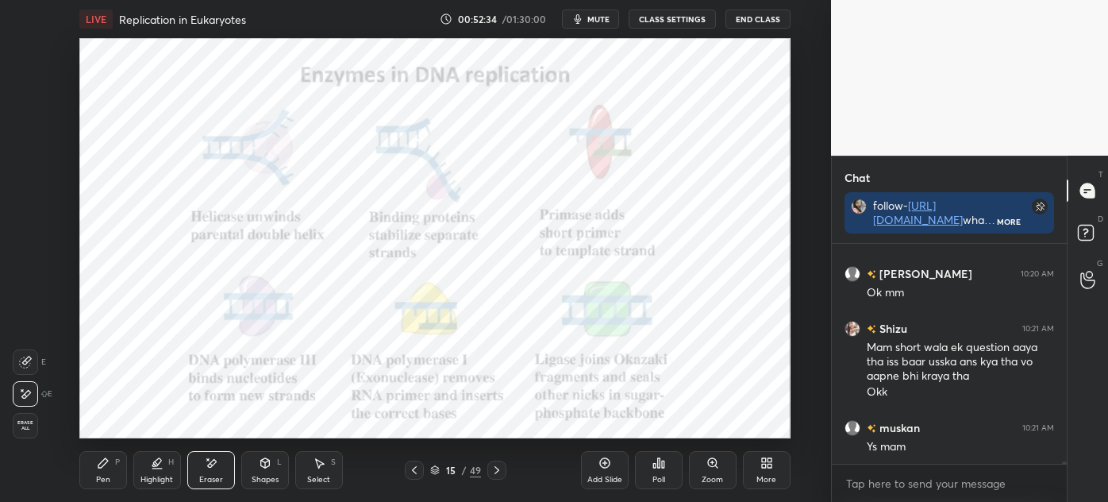
click at [116, 469] on div "Pen P" at bounding box center [103, 470] width 48 height 38
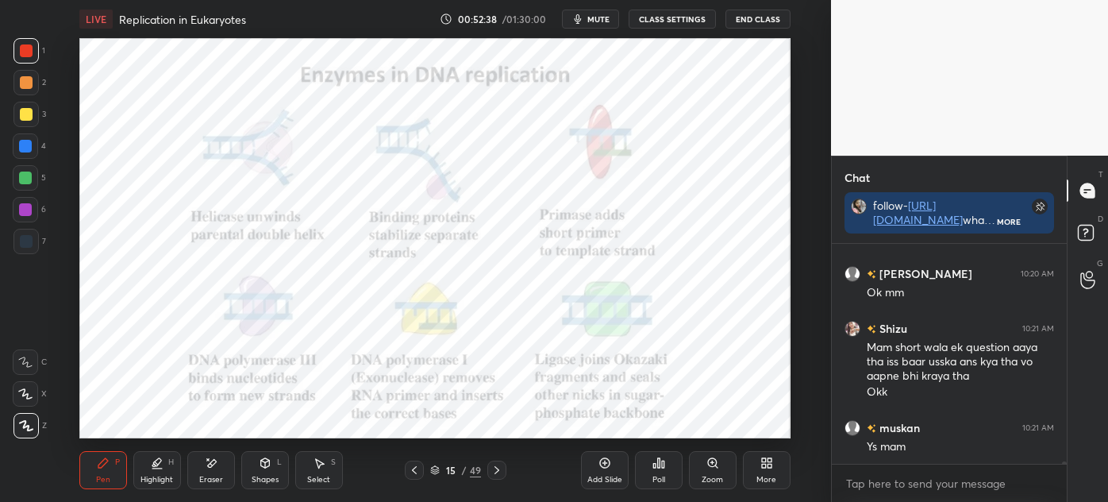
click at [205, 482] on div "Eraser" at bounding box center [211, 480] width 24 height 8
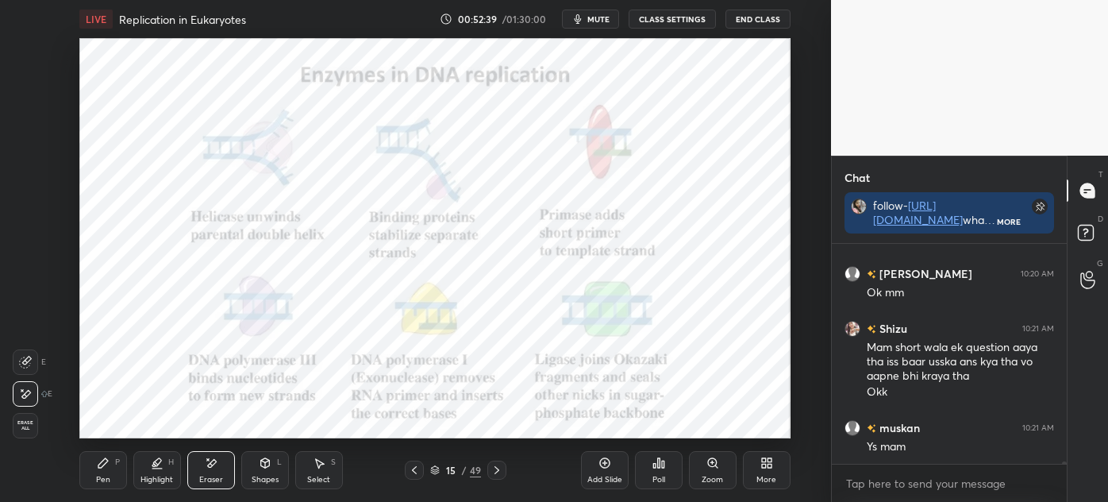
click at [102, 462] on icon at bounding box center [103, 463] width 10 height 10
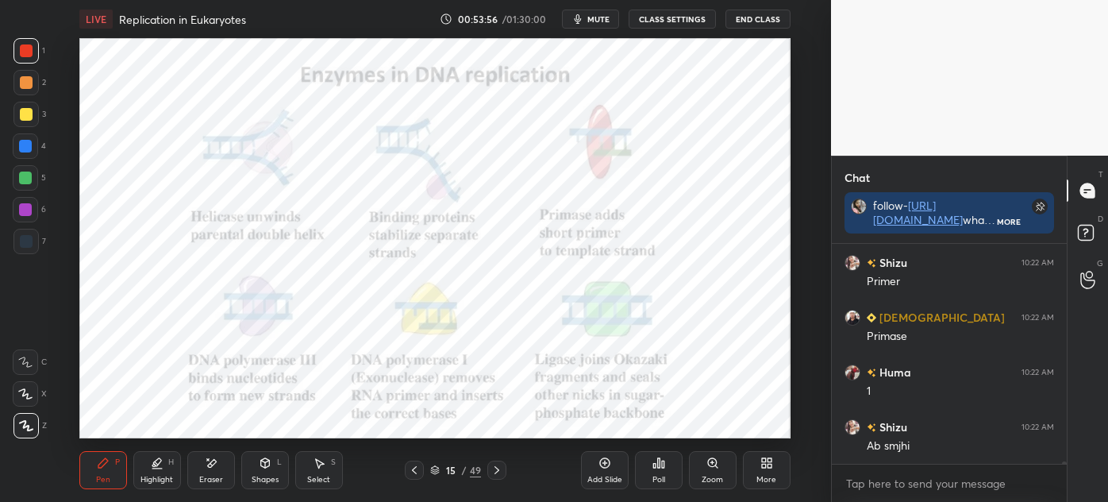
scroll to position [23204, 0]
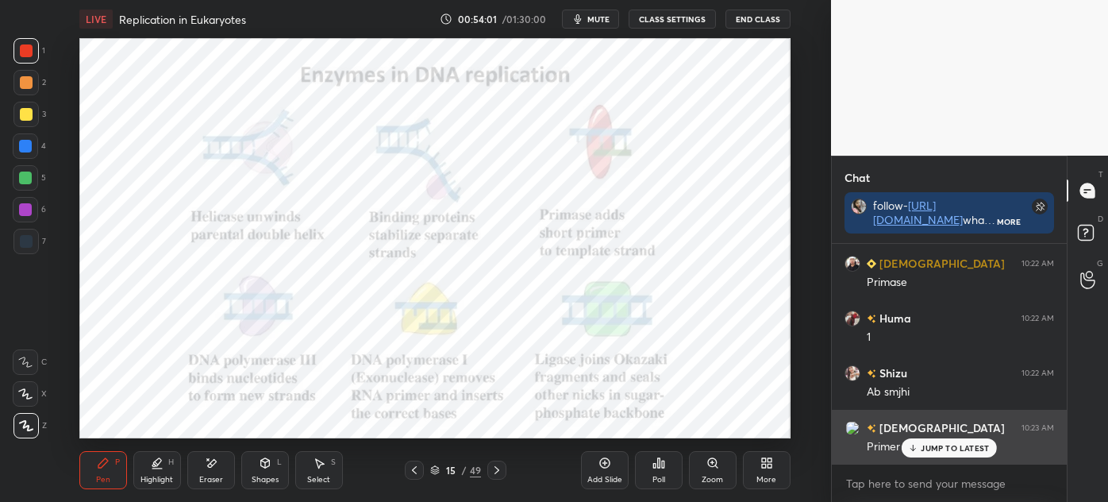
click at [944, 455] on div "JUMP TO LATEST" at bounding box center [949, 447] width 95 height 19
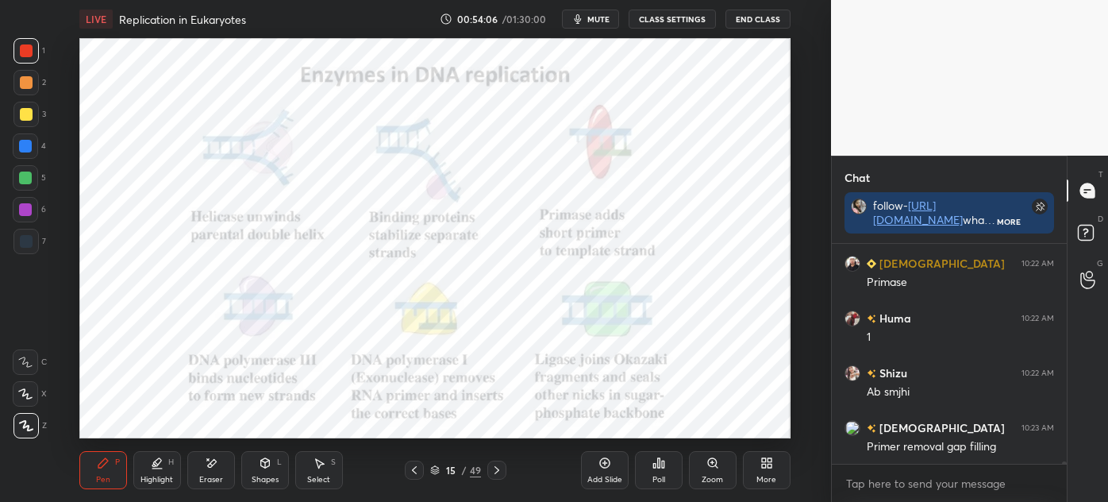
scroll to position [23259, 0]
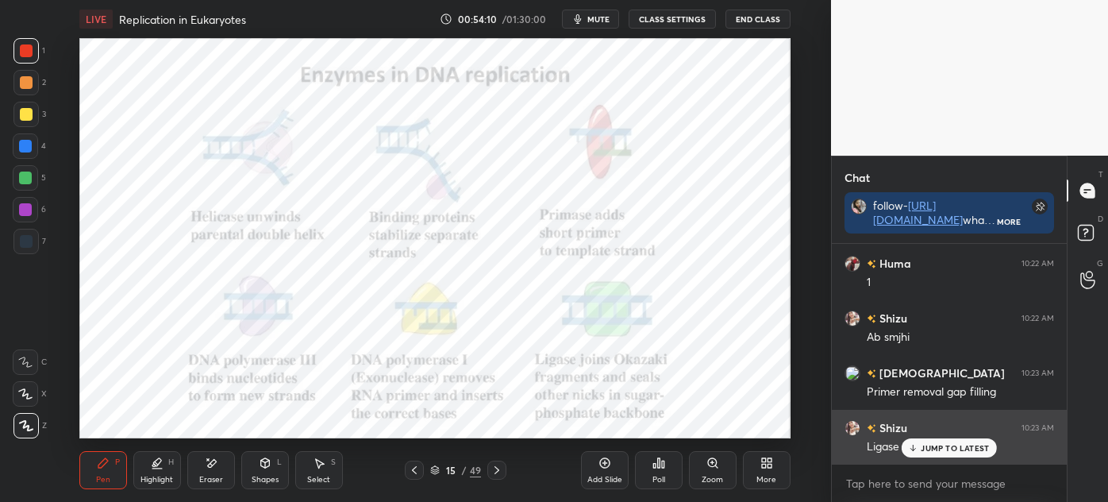
click at [939, 448] on p "JUMP TO LATEST" at bounding box center [955, 448] width 68 height 10
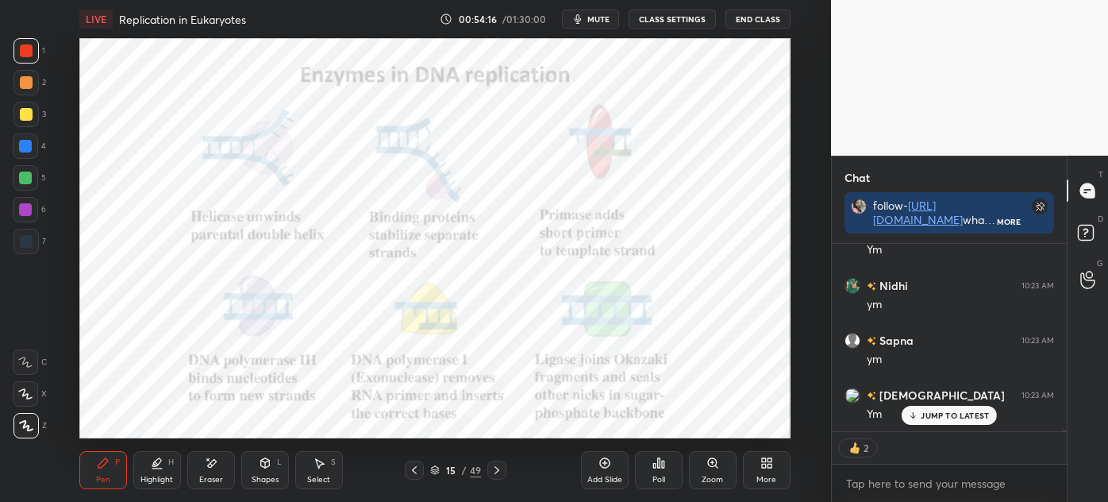
scroll to position [23730, 0]
click at [225, 482] on div "Eraser" at bounding box center [211, 470] width 48 height 38
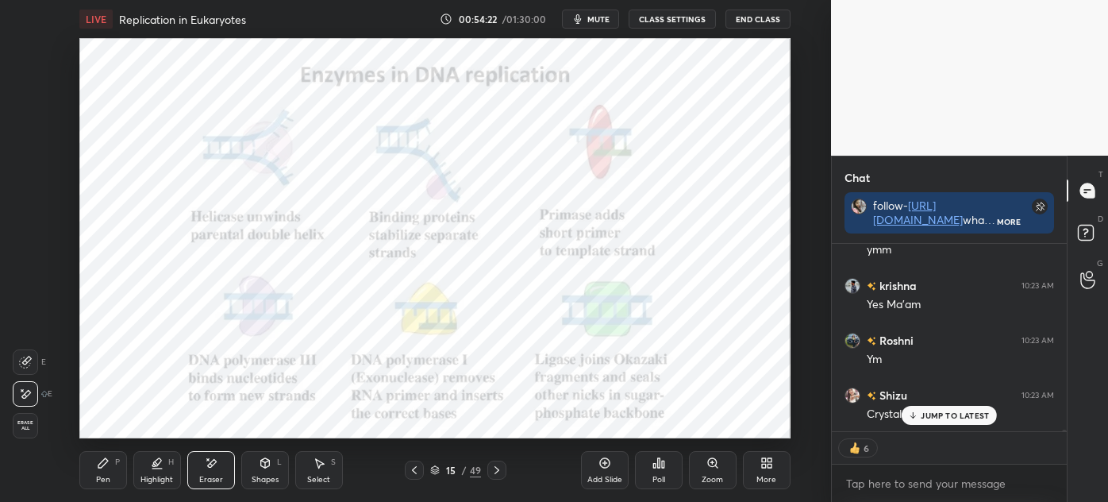
scroll to position [23839, 0]
click at [103, 488] on div "Pen P" at bounding box center [103, 470] width 48 height 38
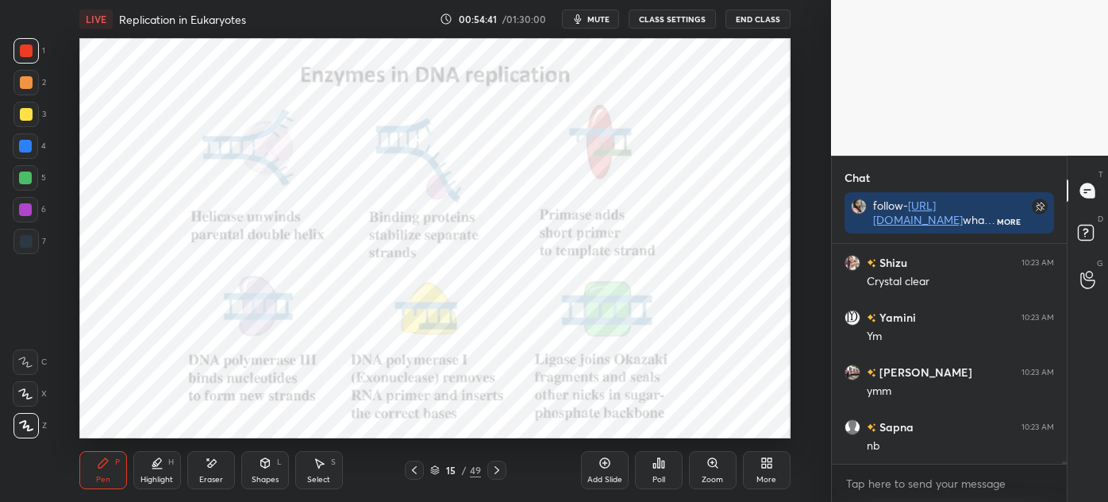
scroll to position [23985, 0]
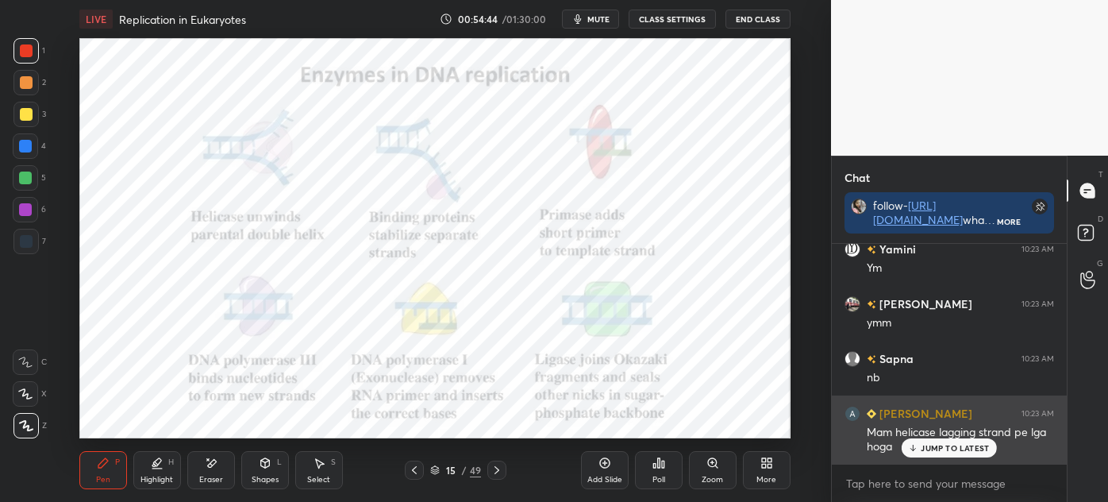
click at [941, 447] on p "JUMP TO LATEST" at bounding box center [955, 448] width 68 height 10
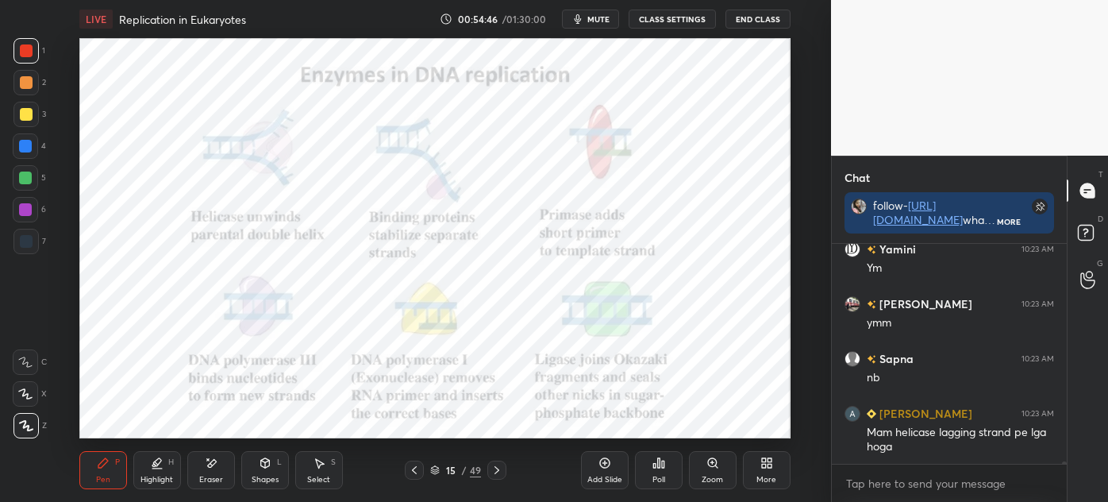
click at [499, 472] on icon at bounding box center [497, 470] width 13 height 13
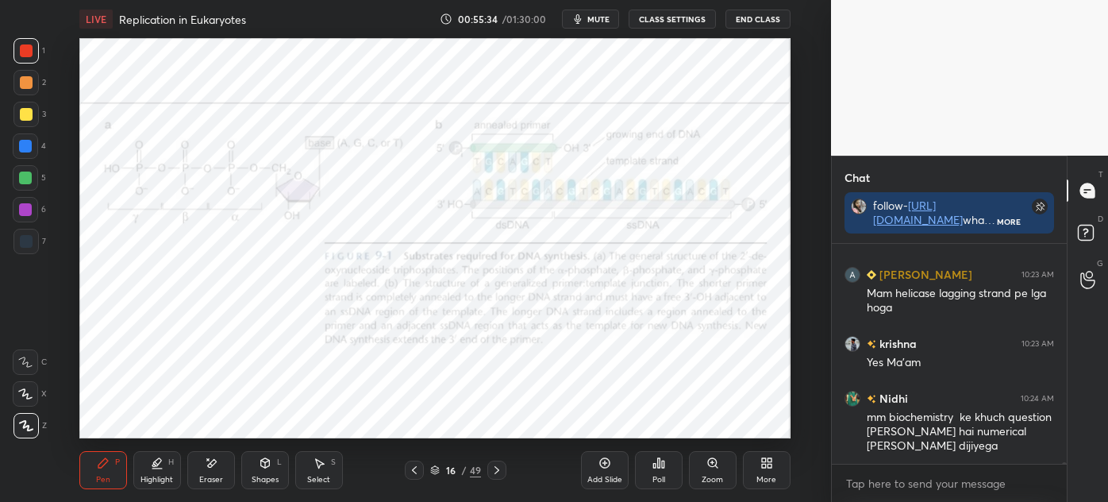
scroll to position [24179, 0]
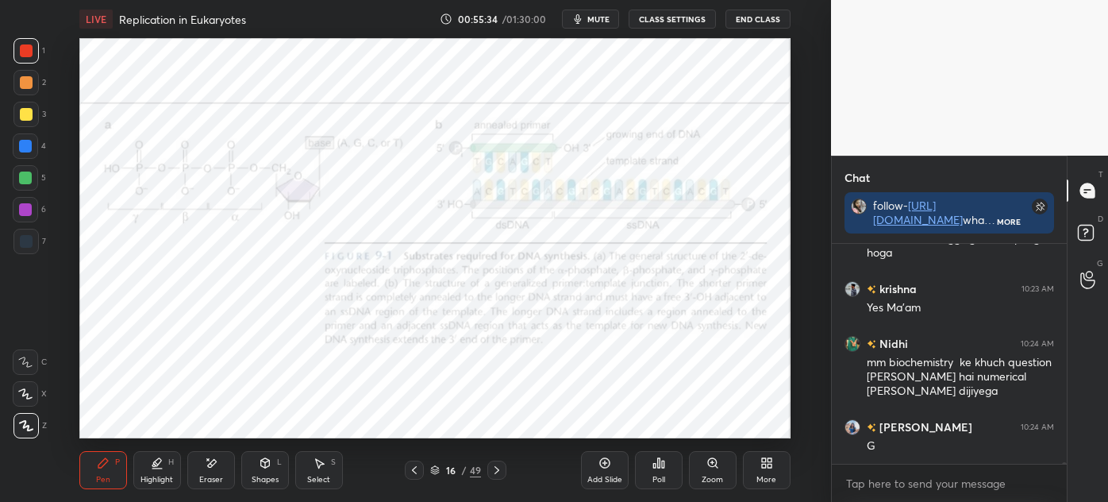
click at [38, 214] on div "6" at bounding box center [29, 209] width 33 height 25
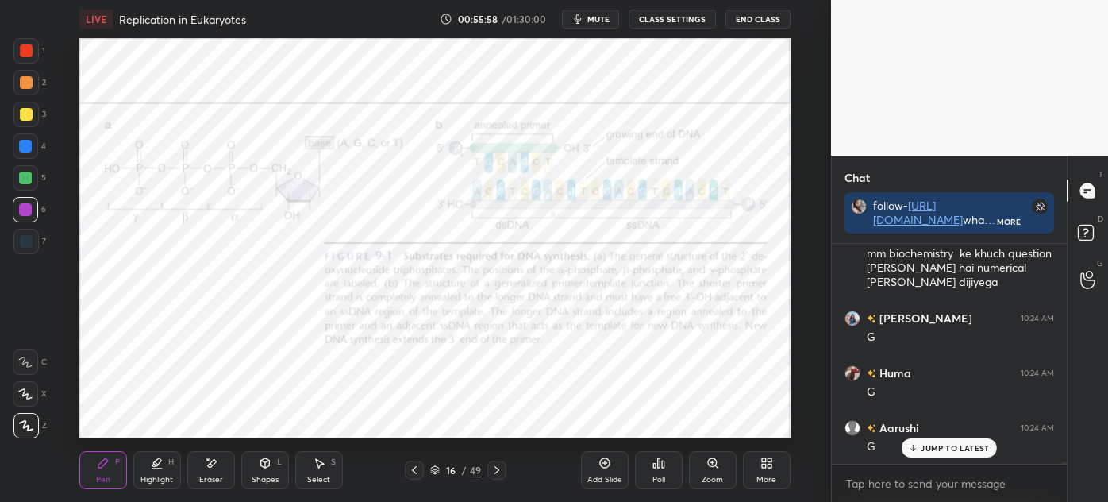
scroll to position [24343, 0]
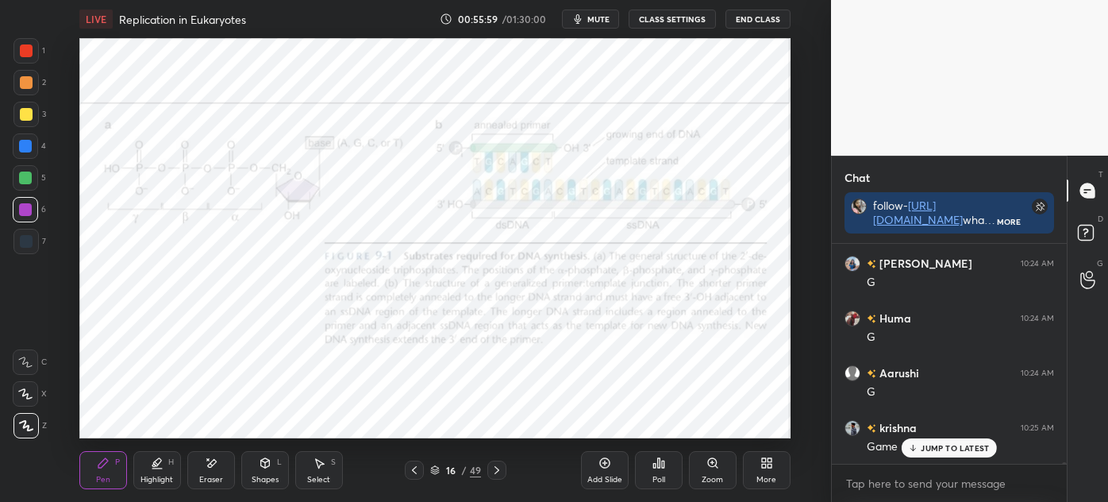
click at [29, 61] on div at bounding box center [25, 50] width 25 height 25
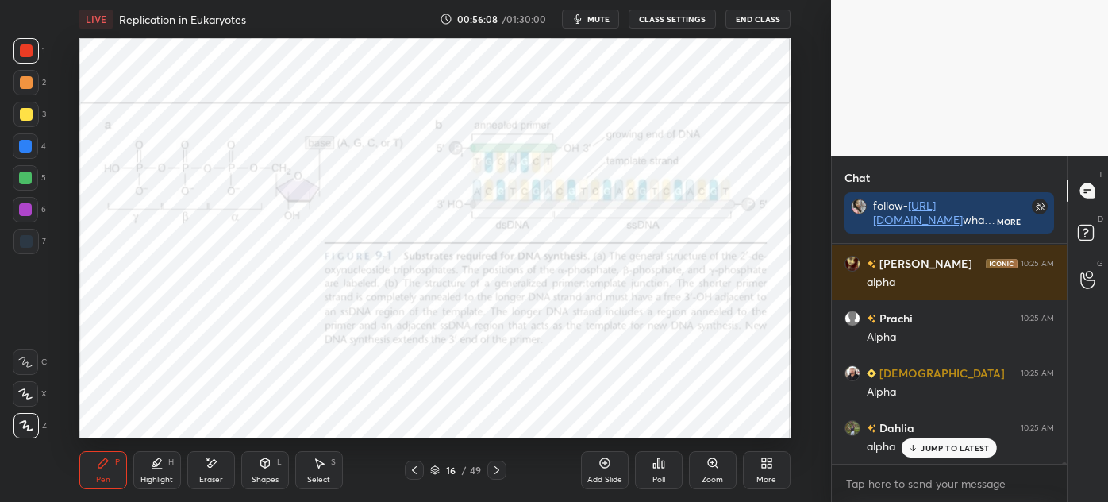
scroll to position [24836, 0]
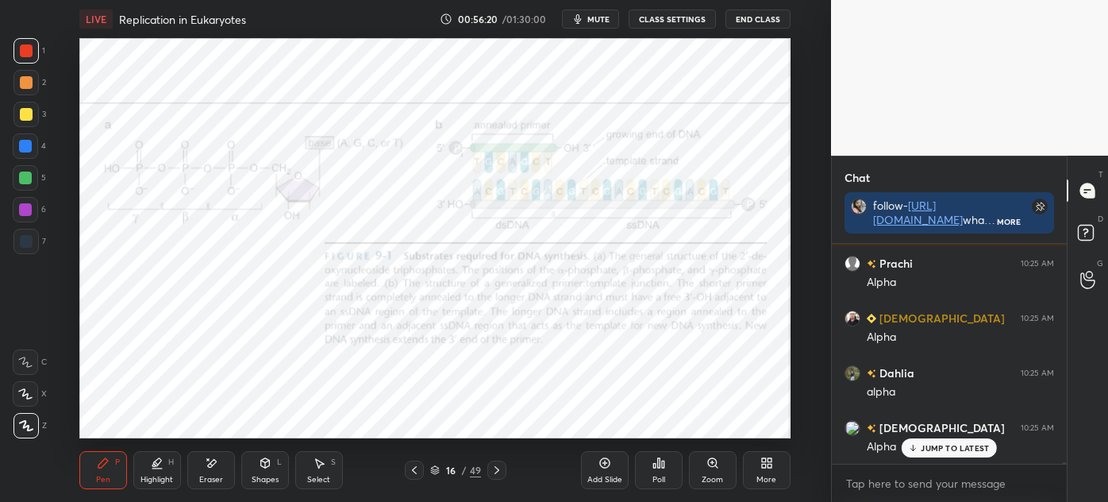
click at [497, 472] on icon at bounding box center [497, 470] width 5 height 8
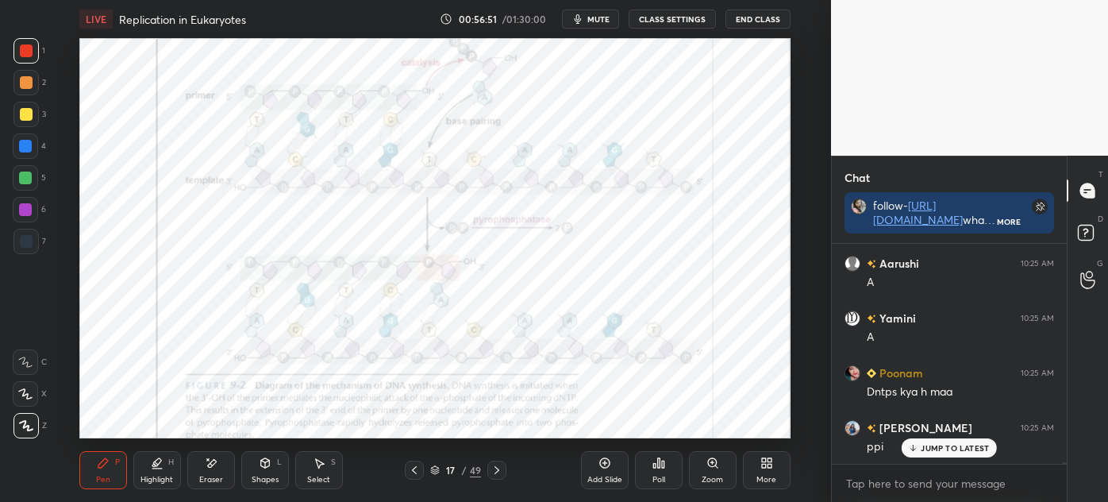
scroll to position [25274, 0]
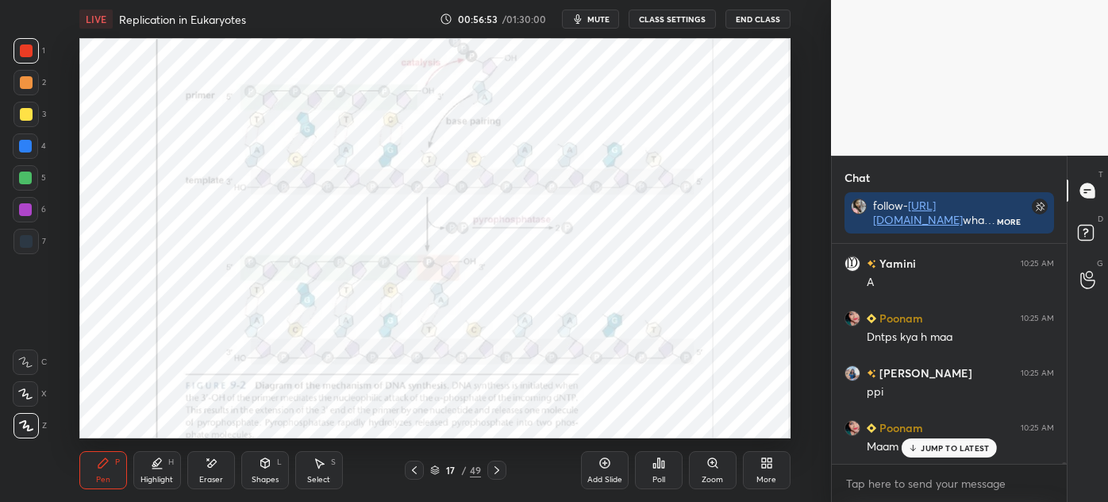
click at [934, 450] on p "JUMP TO LATEST" at bounding box center [955, 448] width 68 height 10
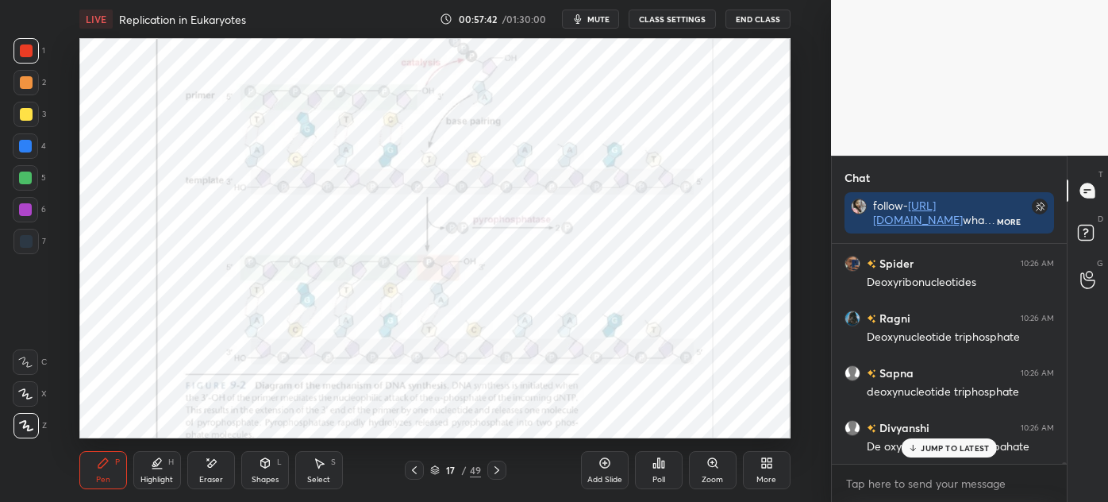
scroll to position [25657, 0]
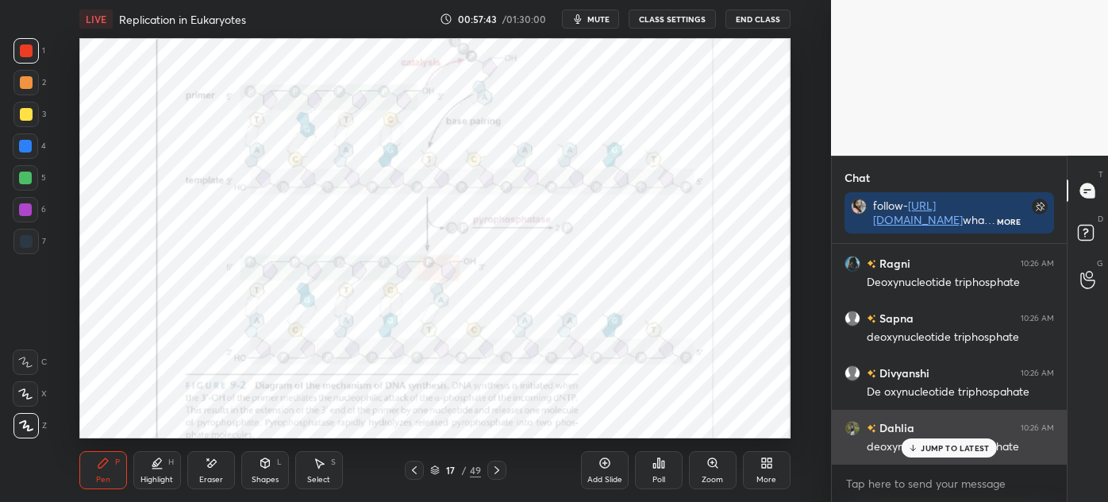
click at [931, 437] on div "deoxynucleotide triphosphate" at bounding box center [960, 445] width 187 height 19
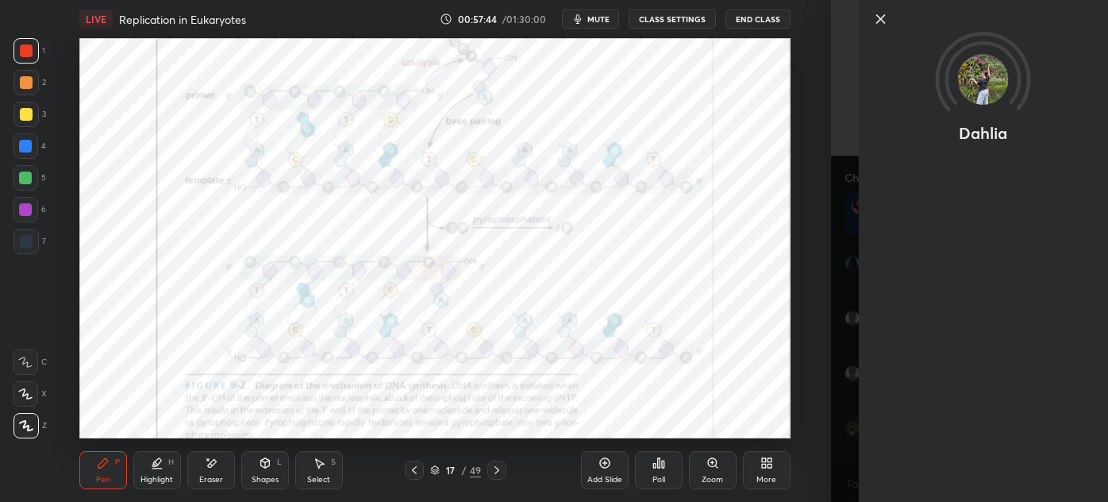
click at [872, 24] on icon at bounding box center [881, 19] width 19 height 19
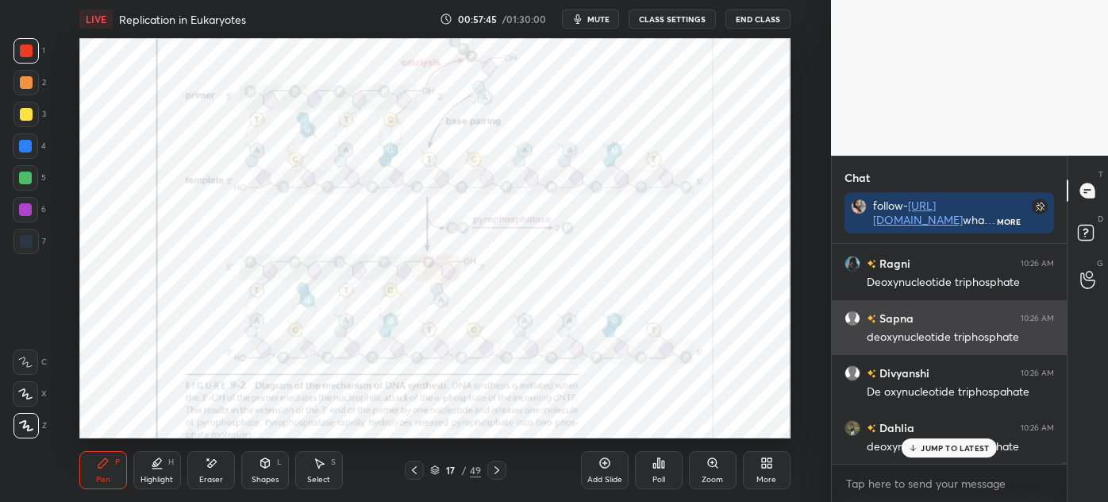
click at [922, 448] on p "JUMP TO LATEST" at bounding box center [955, 448] width 68 height 10
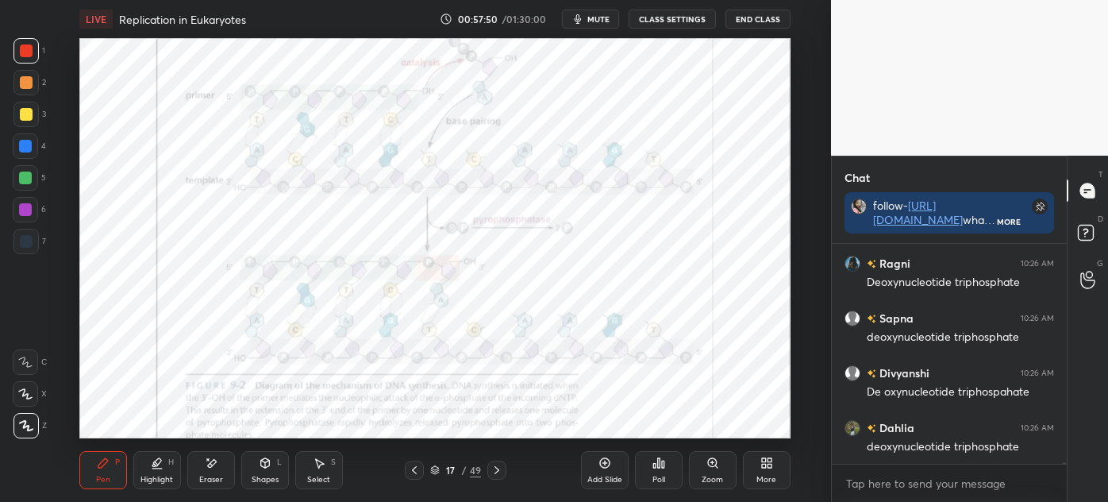
click at [418, 468] on icon at bounding box center [414, 470] width 13 height 13
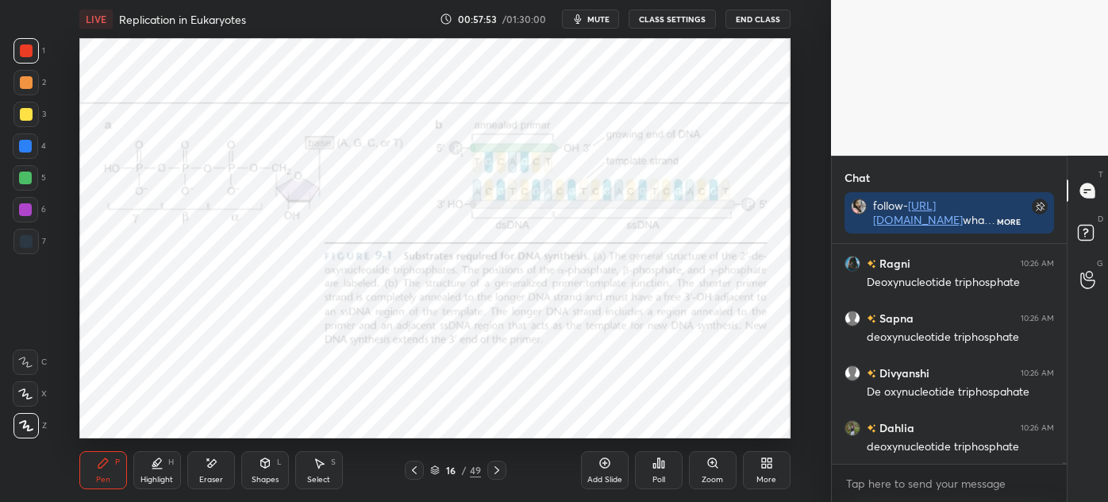
click at [495, 467] on icon at bounding box center [497, 470] width 5 height 8
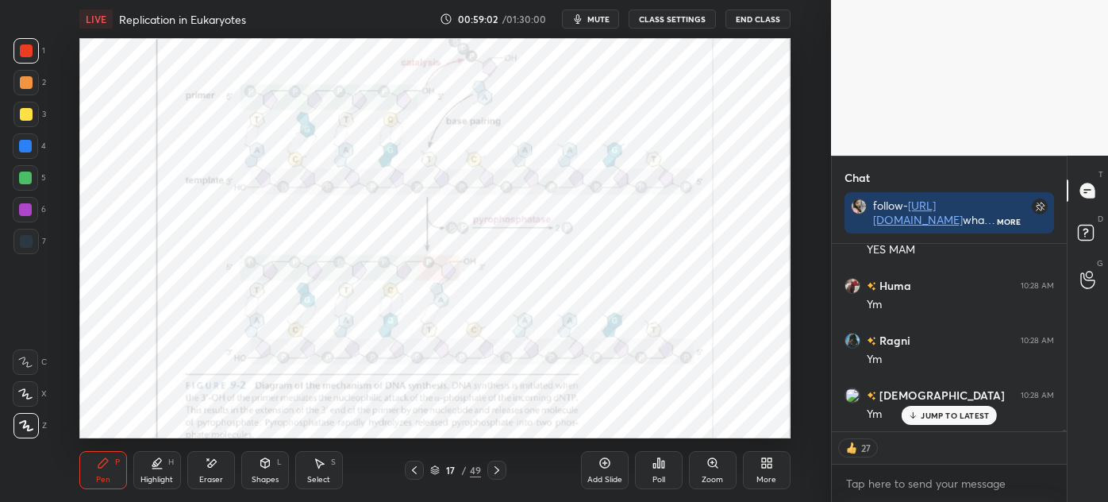
scroll to position [26418, 0]
click at [495, 472] on icon at bounding box center [497, 470] width 13 height 13
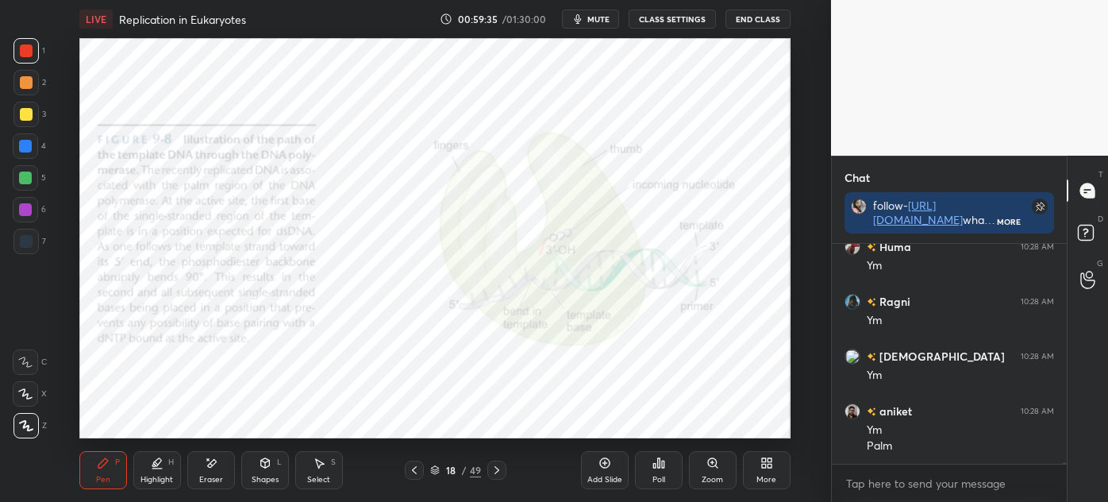
scroll to position [26456, 0]
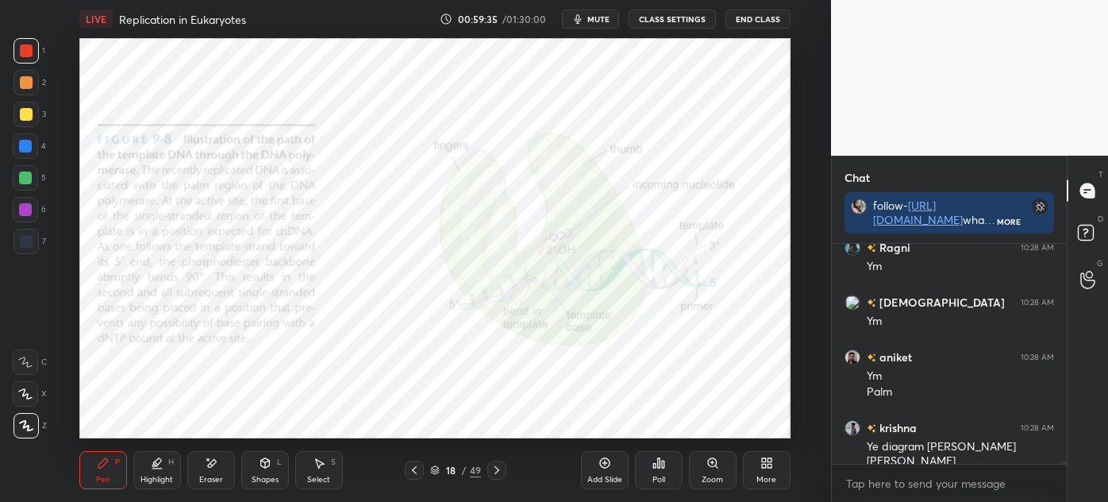
click at [502, 464] on icon at bounding box center [497, 470] width 13 height 13
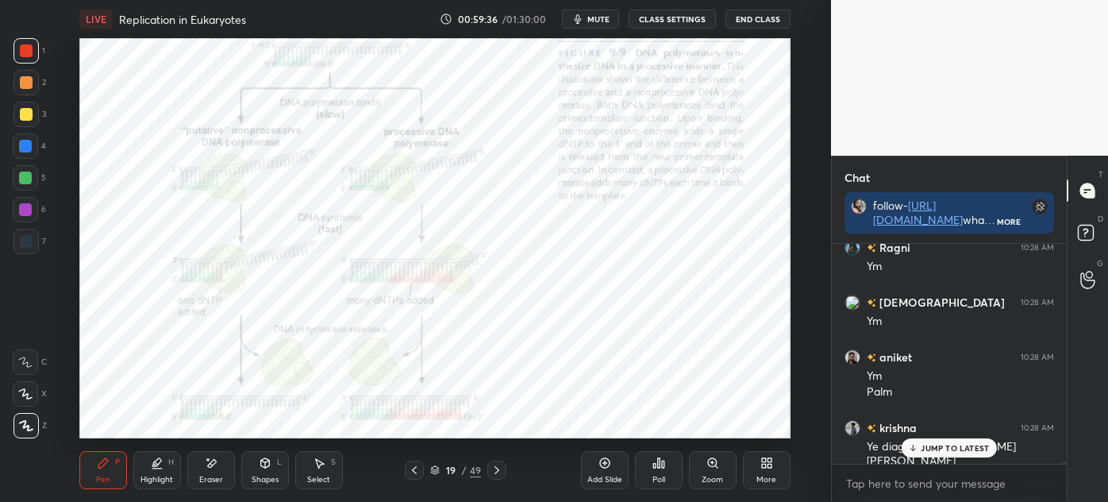
click at [498, 467] on icon at bounding box center [497, 470] width 13 height 13
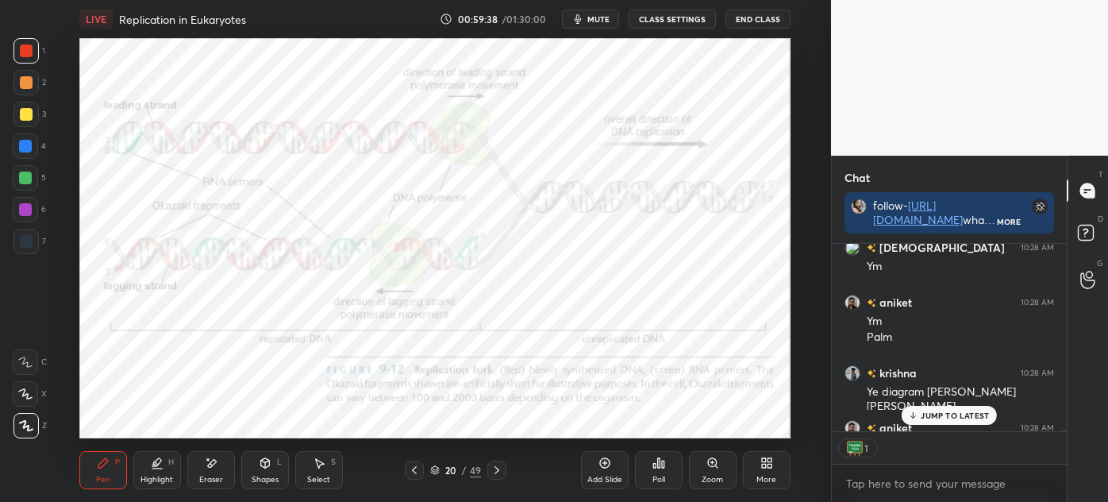
scroll to position [6, 4]
click at [501, 468] on icon at bounding box center [497, 470] width 13 height 13
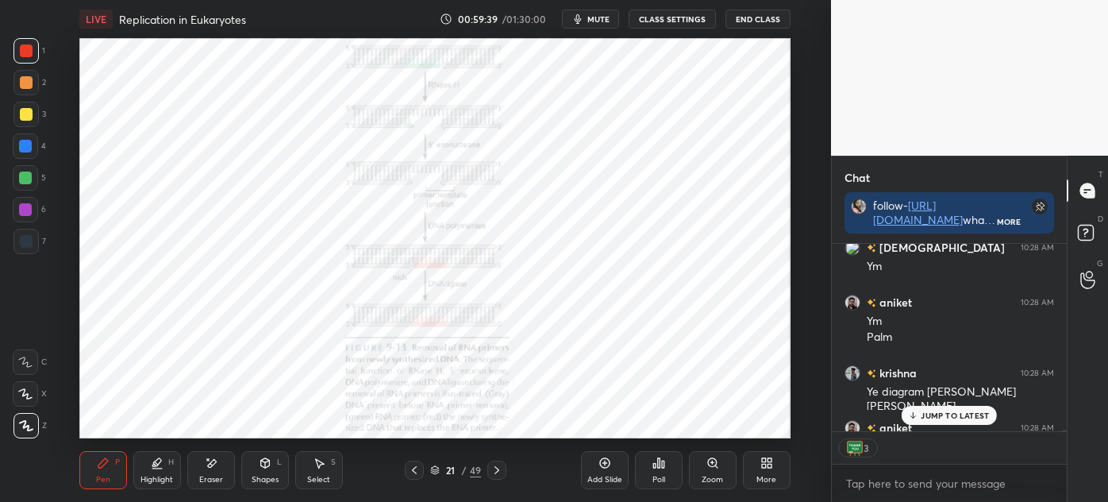
click at [503, 467] on icon at bounding box center [497, 470] width 13 height 13
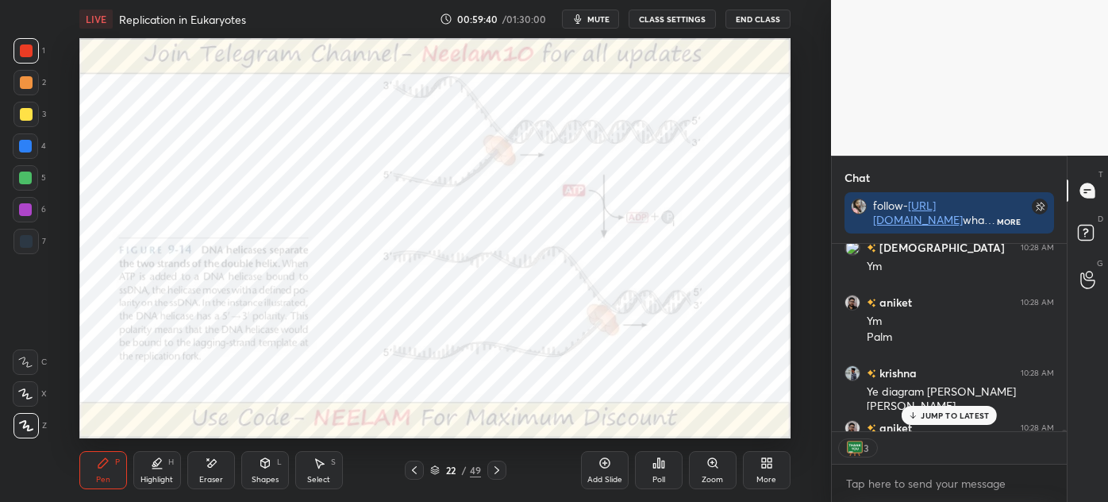
click at [412, 469] on icon at bounding box center [414, 470] width 13 height 13
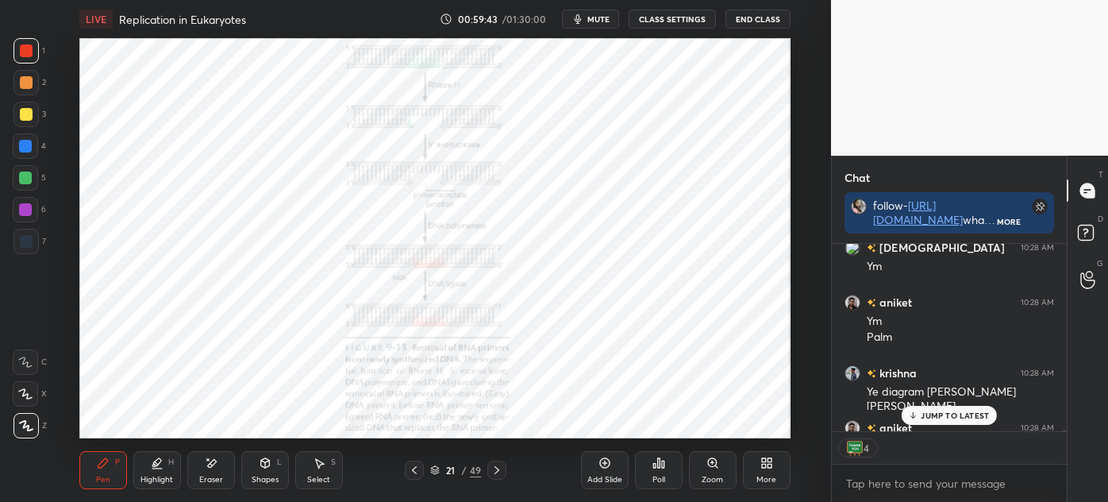
click at [433, 474] on icon at bounding box center [435, 470] width 10 height 10
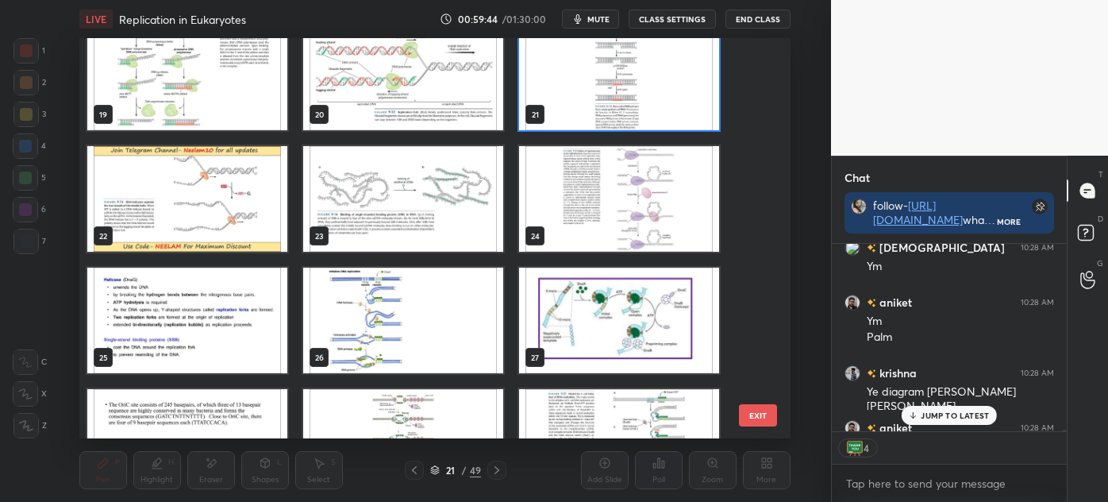
scroll to position [768, 0]
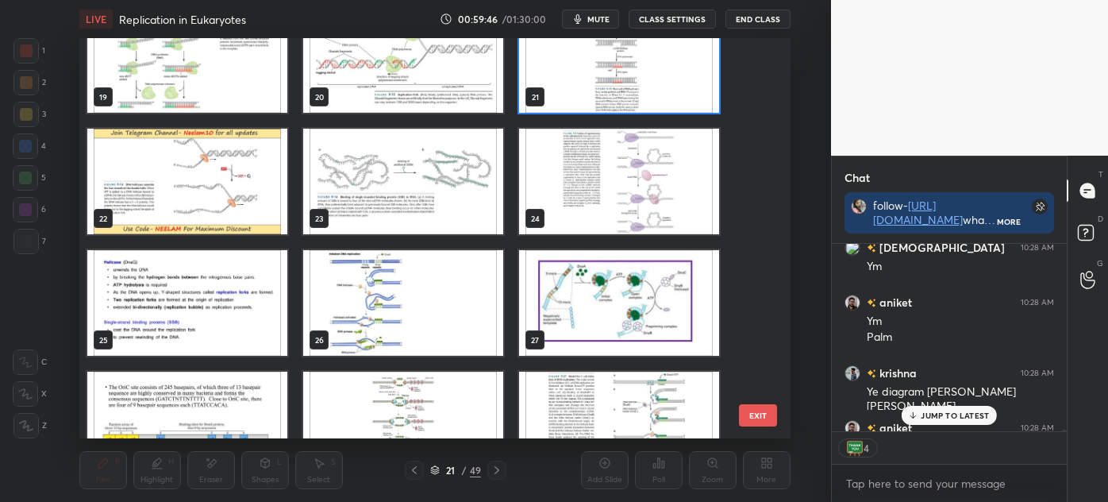
click at [609, 196] on img "grid" at bounding box center [619, 182] width 200 height 106
click at [605, 197] on img "grid" at bounding box center [619, 182] width 200 height 106
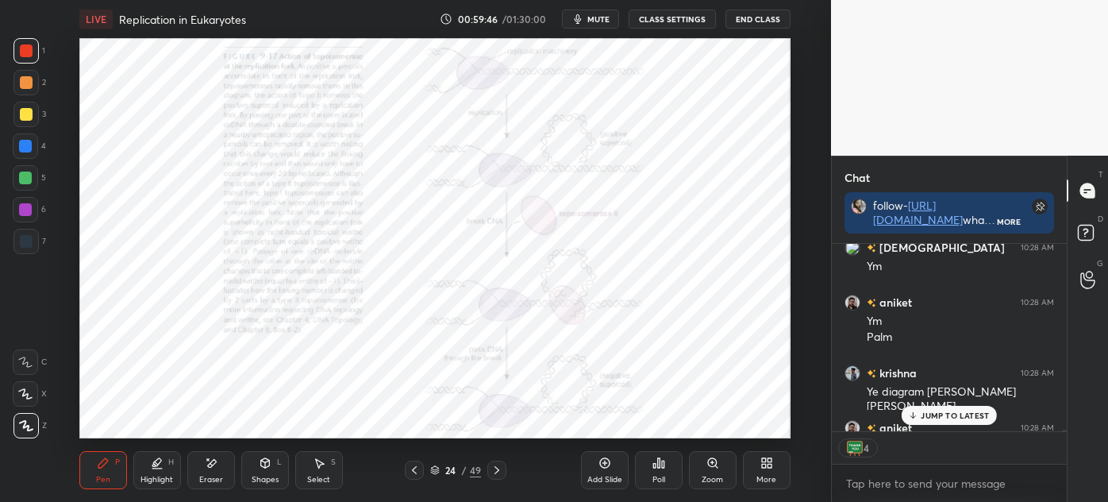
click at [607, 196] on img "grid" at bounding box center [619, 182] width 200 height 106
click at [604, 467] on icon at bounding box center [604, 463] width 10 height 10
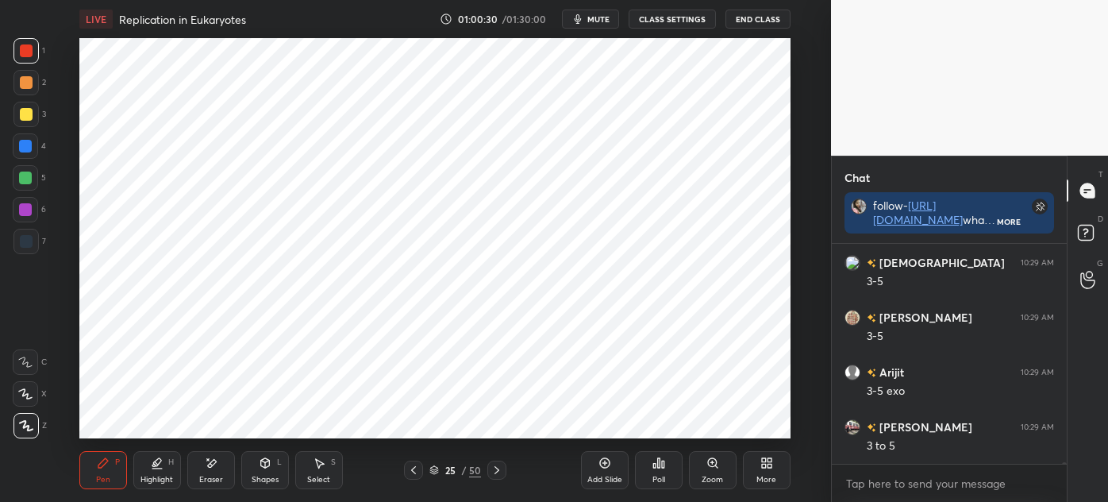
scroll to position [28443, 0]
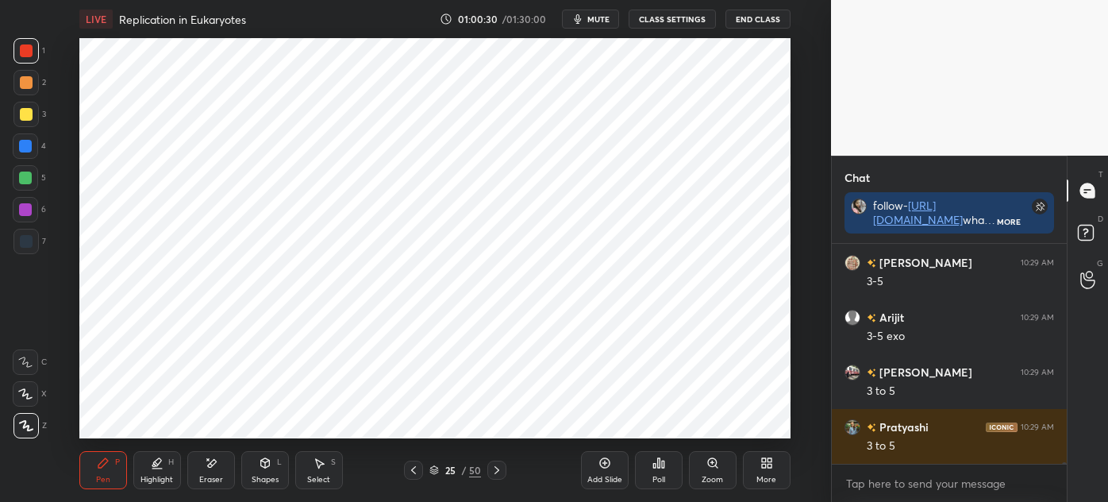
click at [253, 463] on div "Shapes L" at bounding box center [265, 470] width 48 height 38
click at [99, 467] on icon at bounding box center [103, 463] width 10 height 10
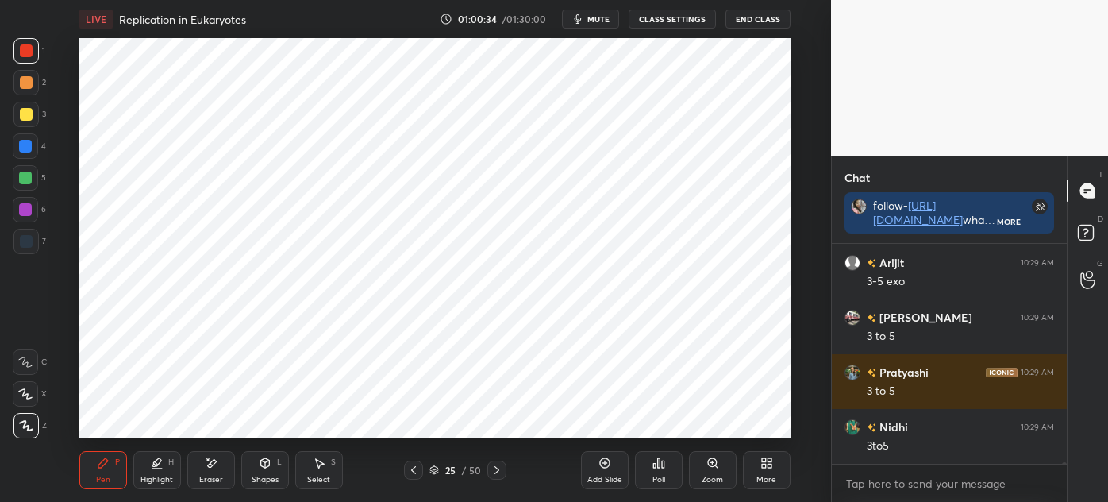
scroll to position [28607, 0]
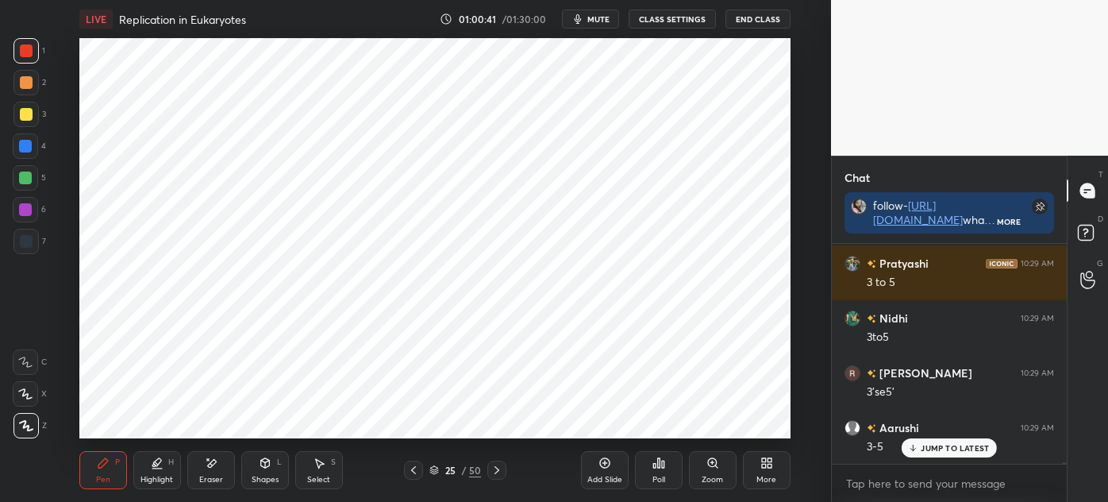
click at [206, 464] on icon at bounding box center [211, 463] width 13 height 13
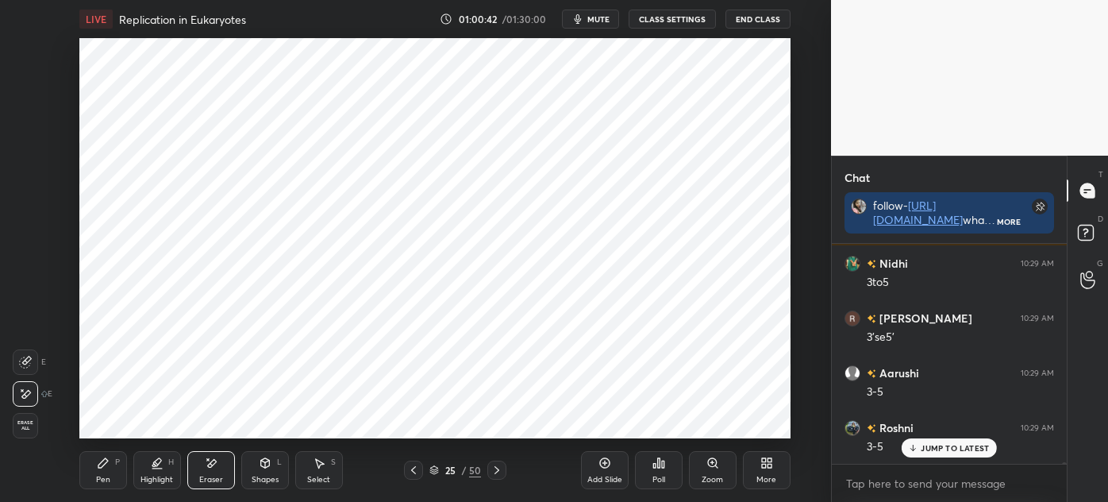
click at [117, 463] on div "P" at bounding box center [117, 462] width 5 height 8
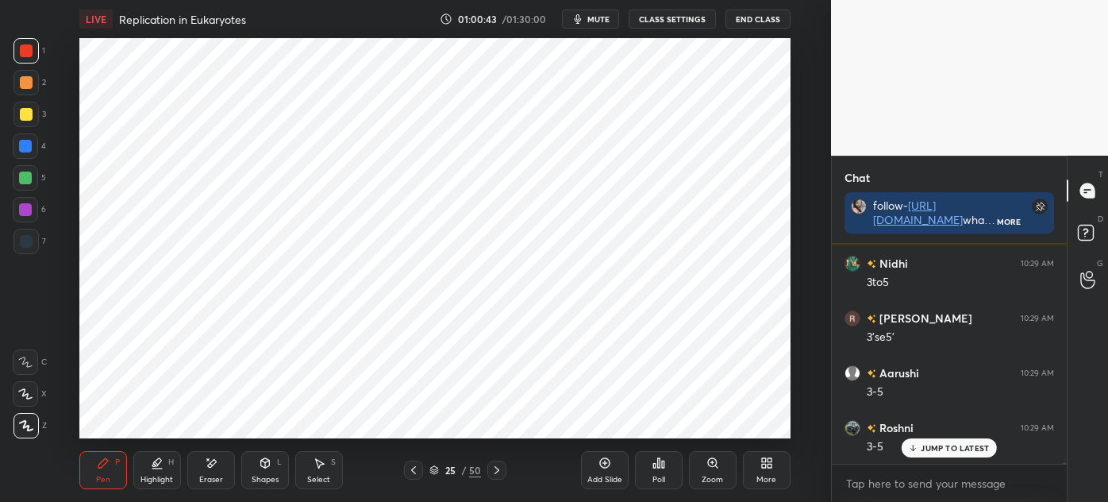
click at [114, 448] on div "Pen P Highlight H Eraser Shapes L Select S 25 / 50 Add Slide Poll Zoom More" at bounding box center [434, 470] width 711 height 64
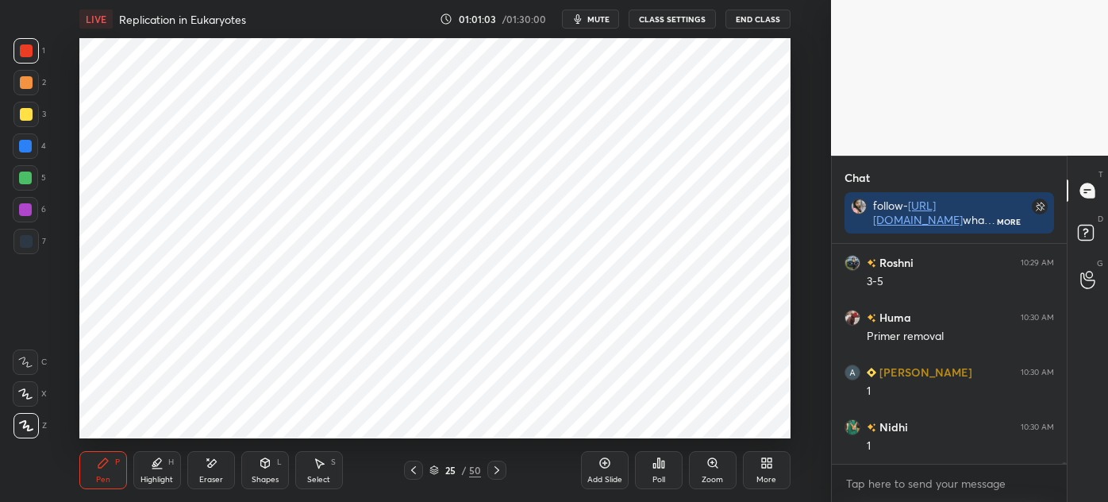
scroll to position [28881, 0]
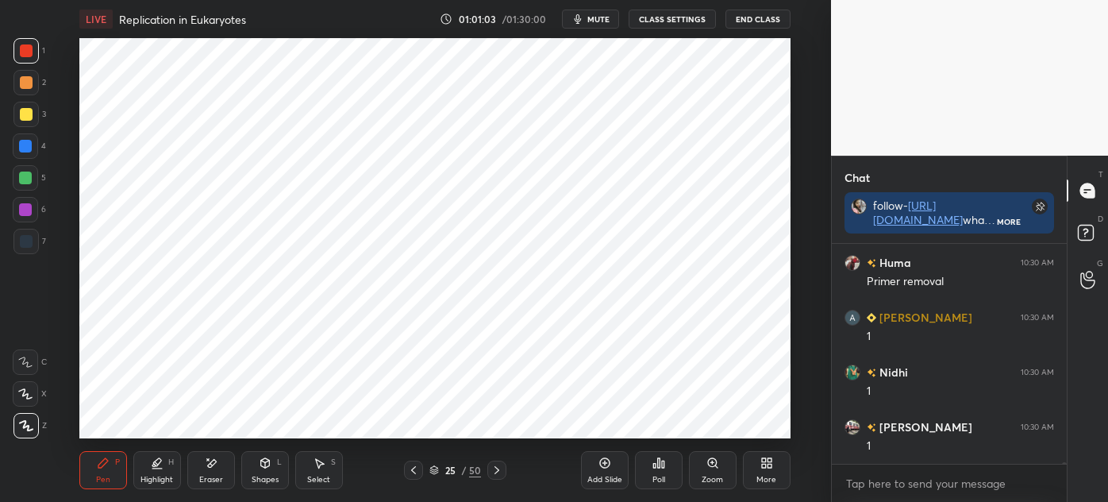
click at [658, 477] on div "Poll" at bounding box center [659, 480] width 13 height 8
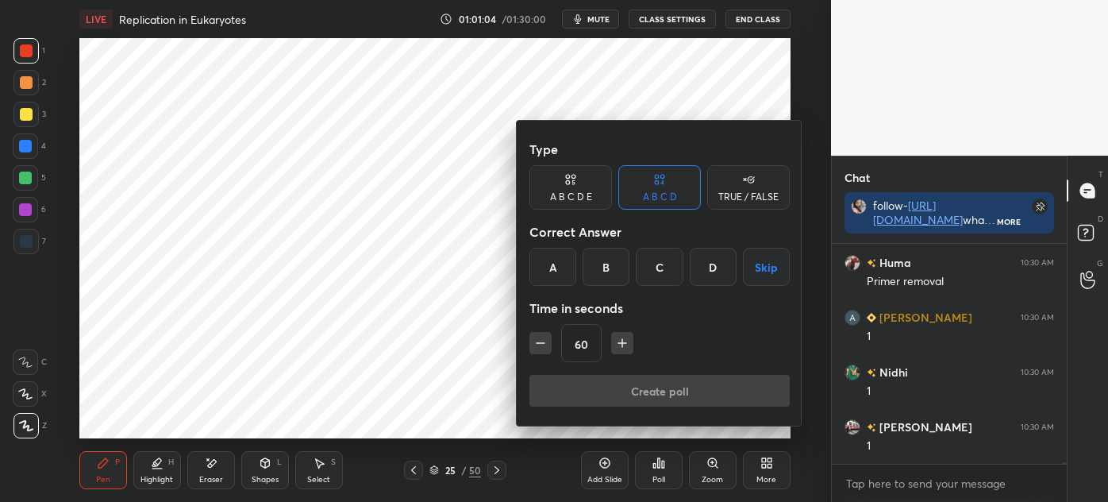
click at [544, 259] on div "A" at bounding box center [553, 267] width 47 height 38
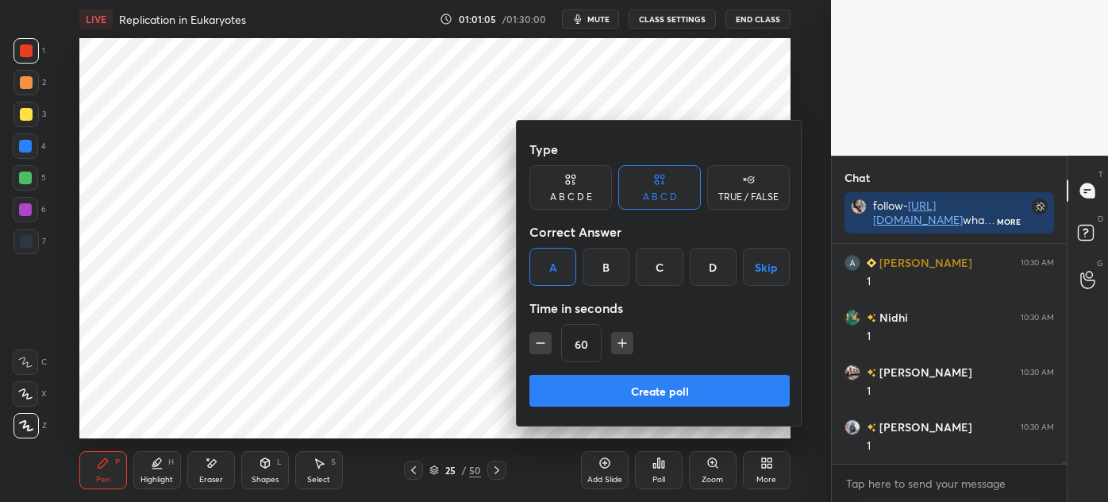
click at [641, 390] on button "Create poll" at bounding box center [660, 391] width 260 height 32
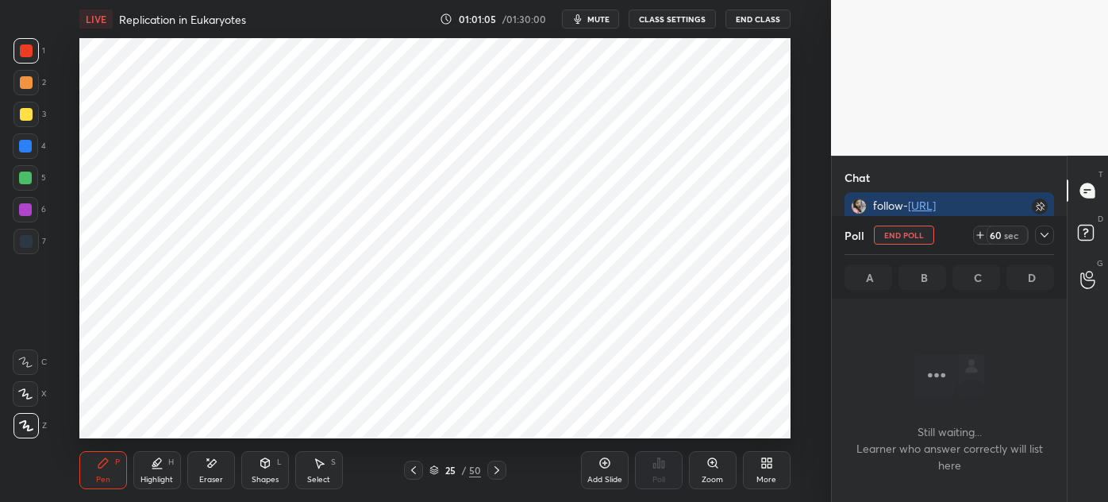
scroll to position [220, 230]
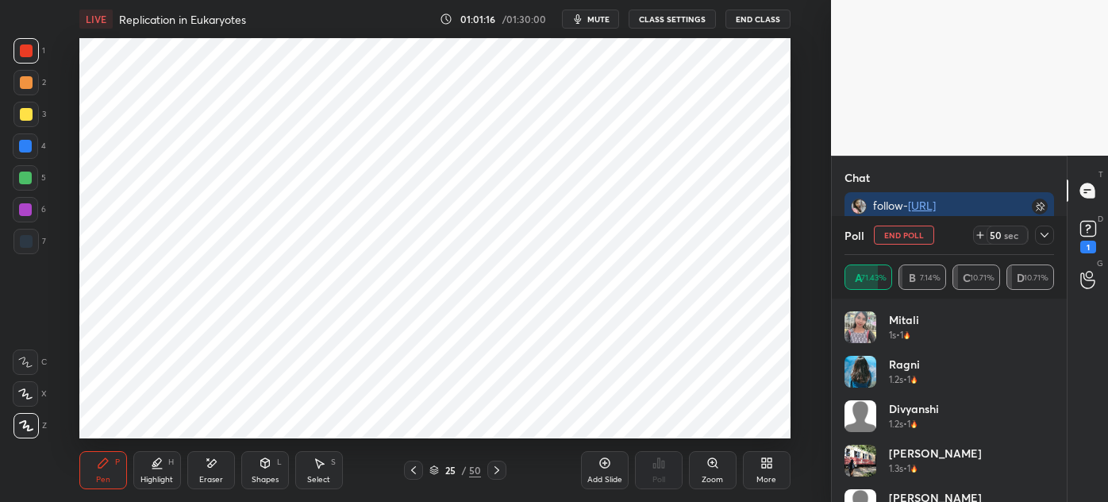
click at [1081, 234] on rect at bounding box center [1088, 229] width 15 height 15
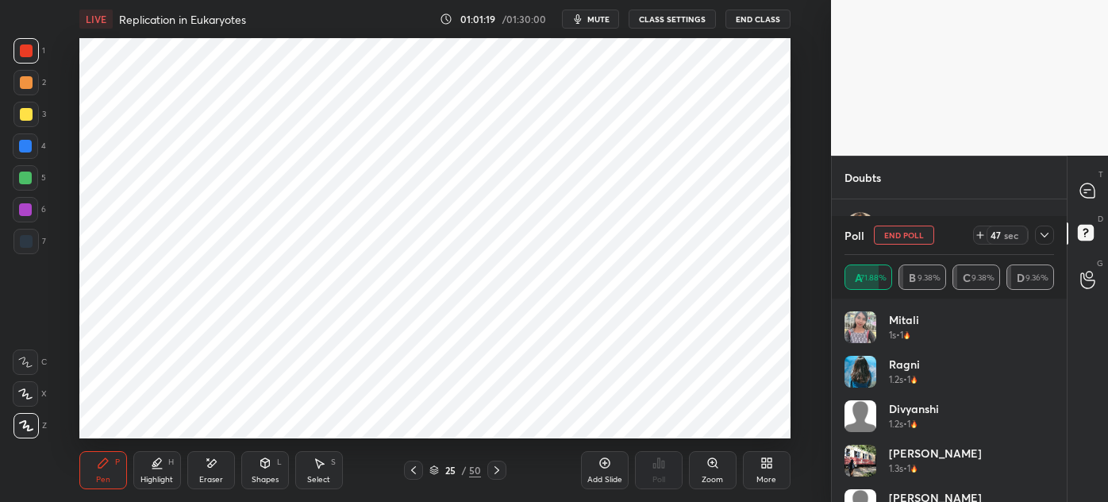
click at [1044, 234] on icon at bounding box center [1044, 235] width 13 height 13
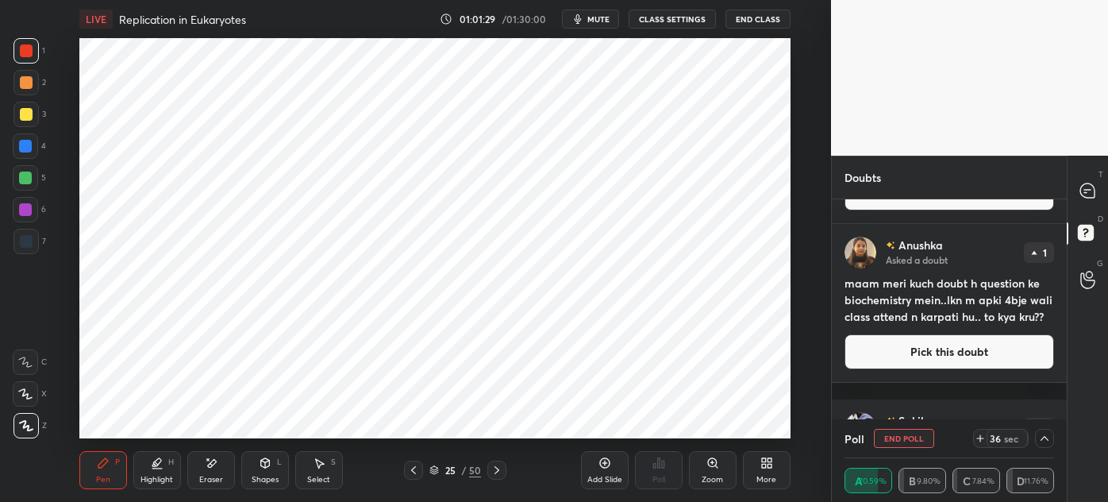
scroll to position [682, 0]
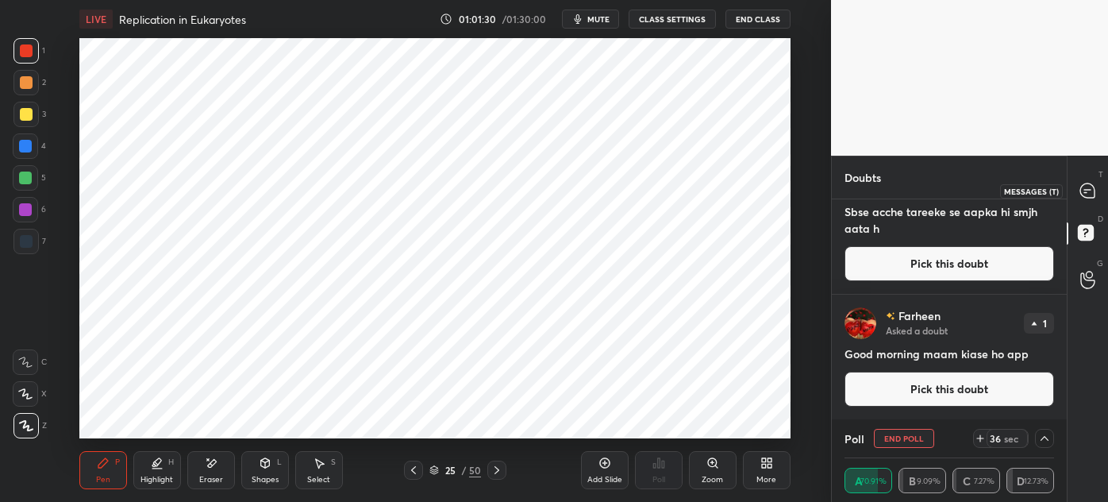
click at [1085, 194] on icon at bounding box center [1088, 190] width 14 height 14
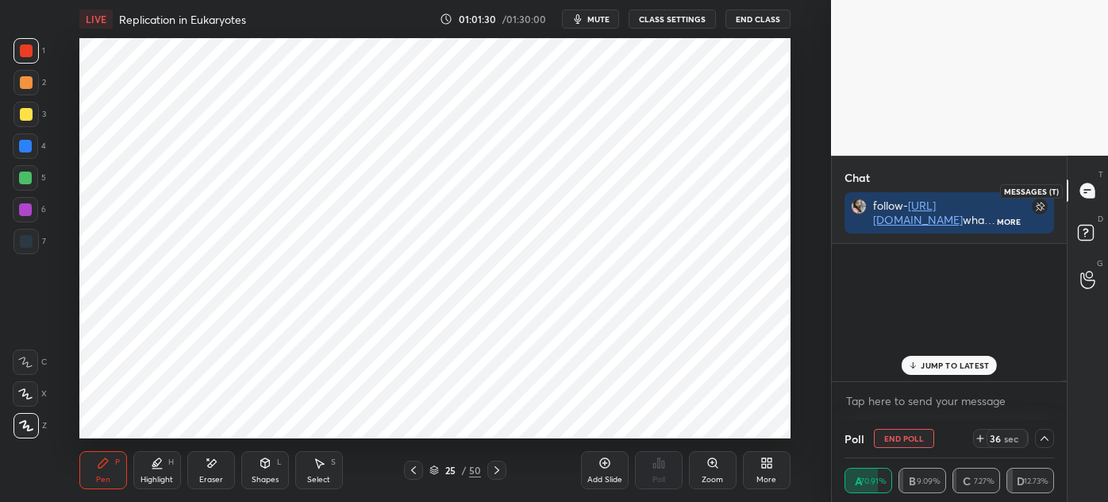
scroll to position [29519, 0]
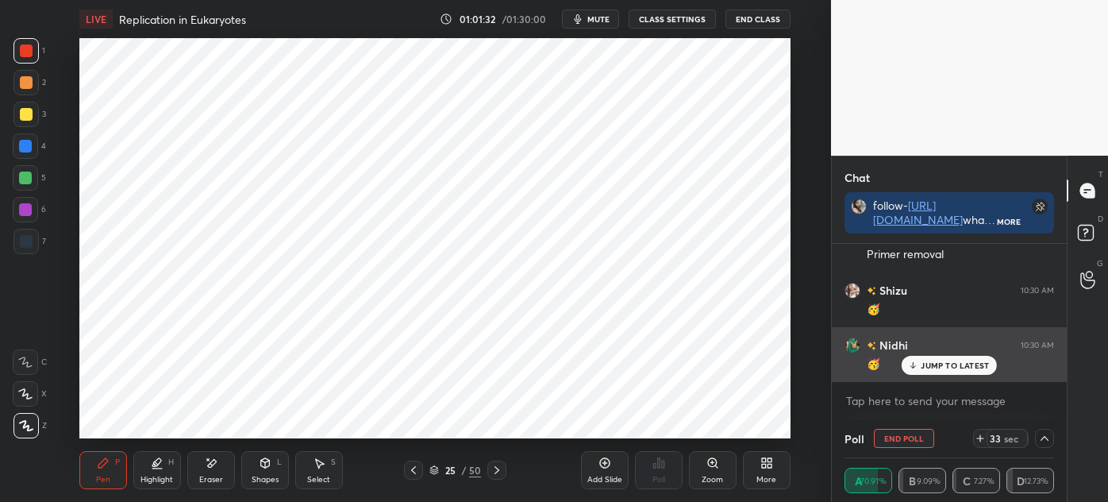
click at [964, 364] on p "JUMP TO LATEST" at bounding box center [955, 365] width 68 height 10
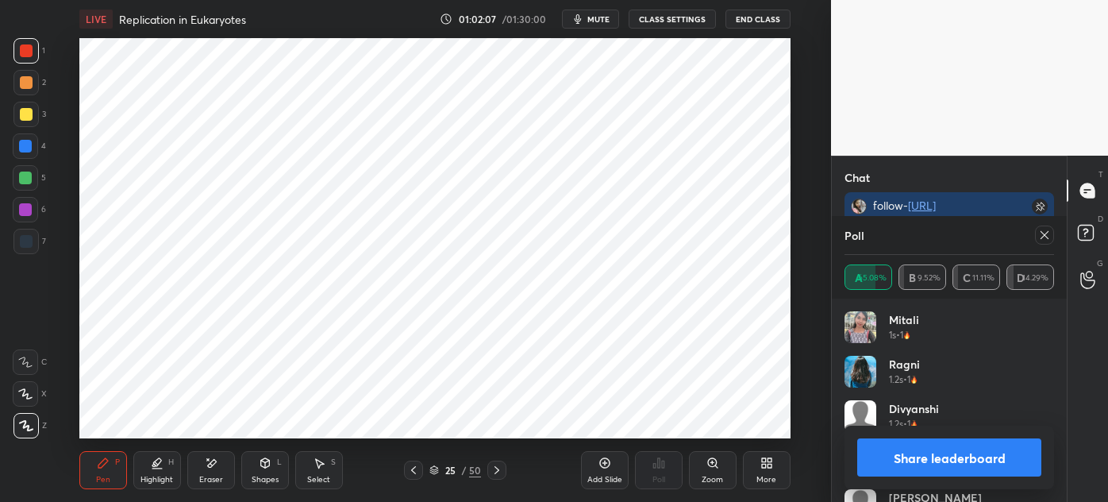
click at [1046, 232] on icon at bounding box center [1044, 235] width 13 height 13
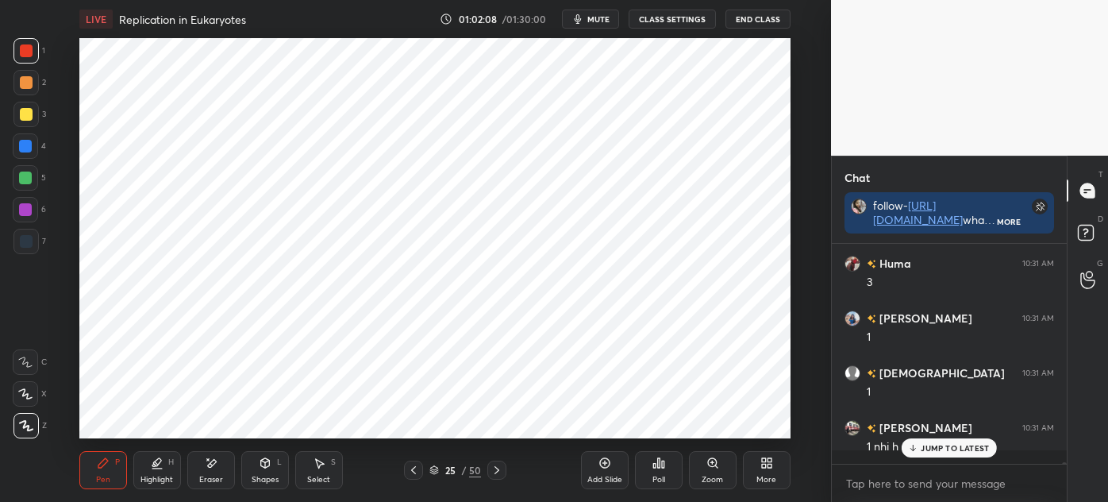
click at [497, 474] on icon at bounding box center [497, 470] width 13 height 13
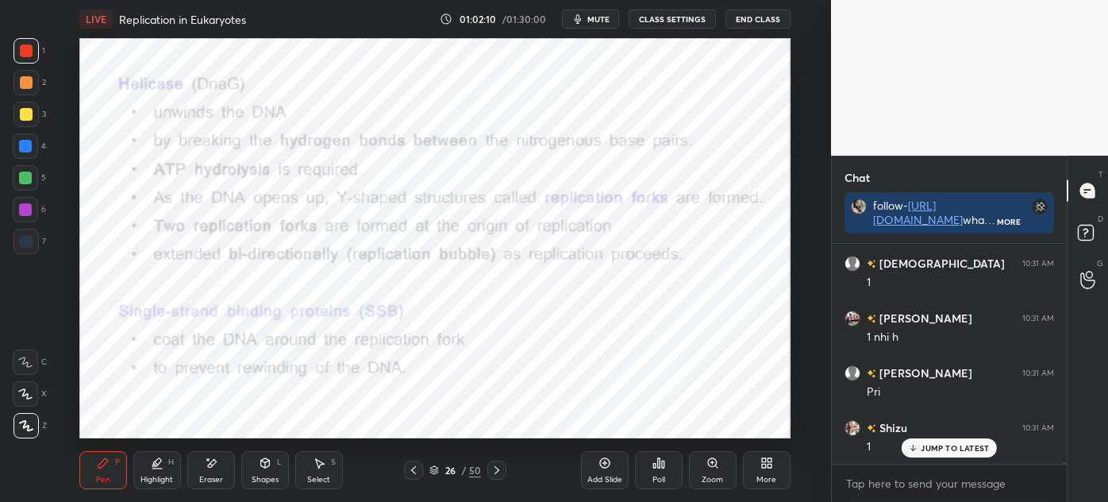
click at [421, 472] on div at bounding box center [413, 469] width 19 height 19
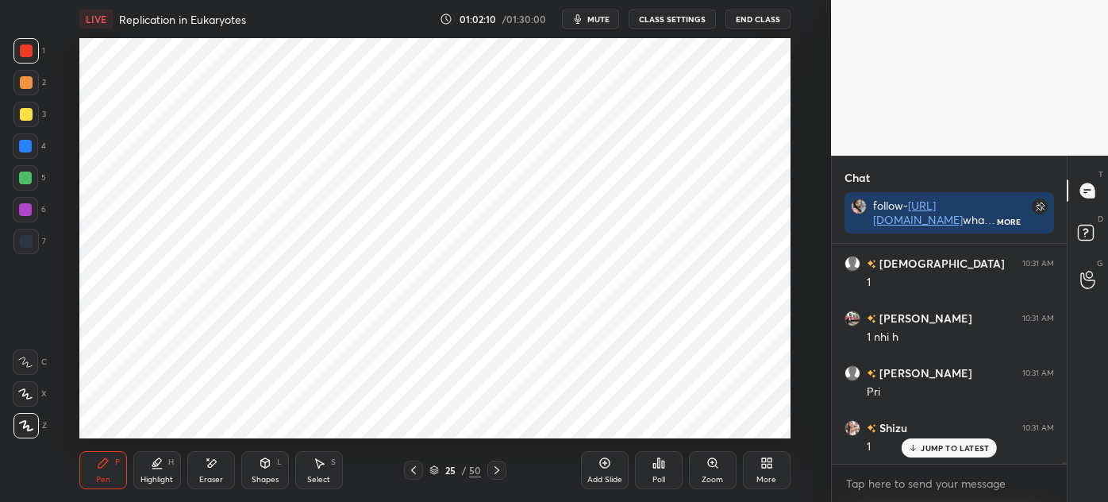
click at [583, 473] on div "Add Slide" at bounding box center [605, 470] width 48 height 38
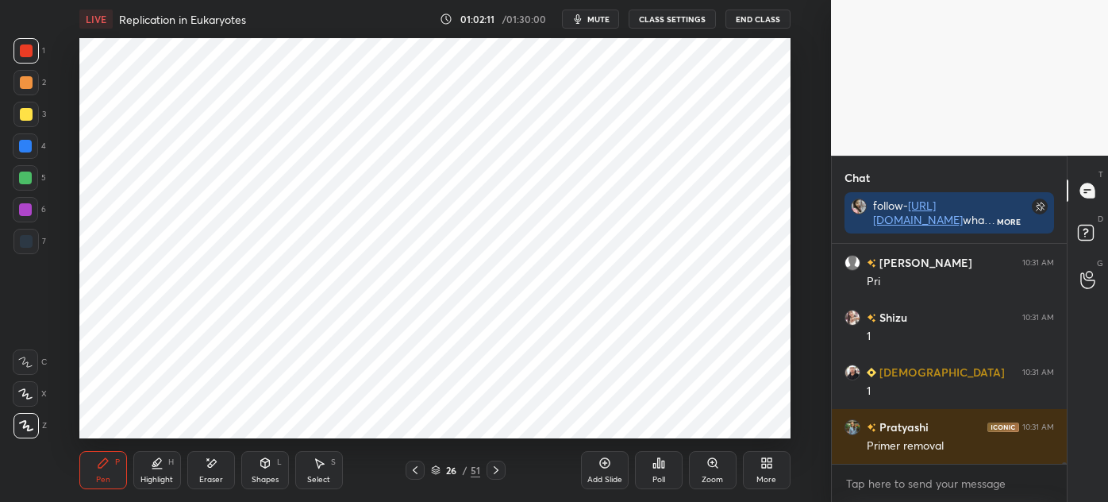
click at [28, 238] on div at bounding box center [26, 241] width 13 height 13
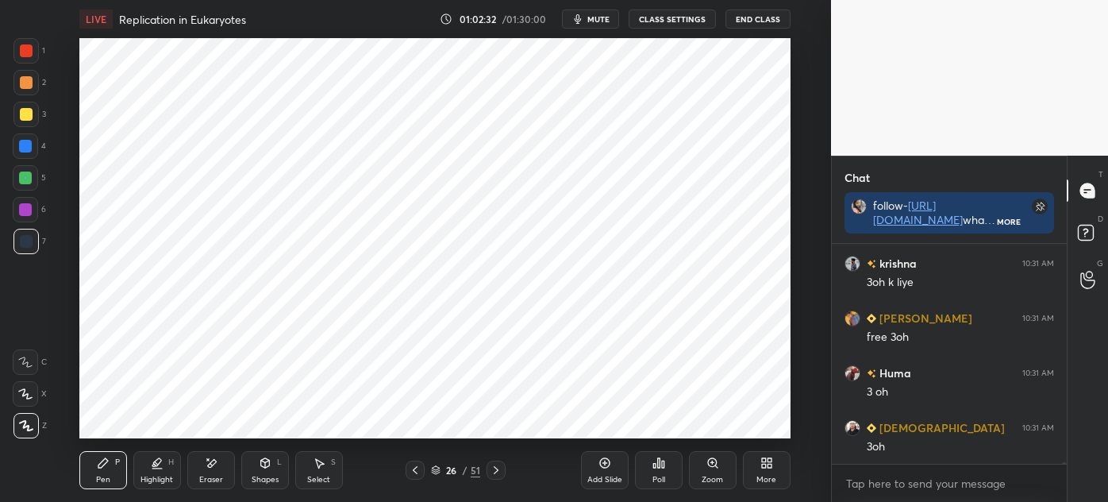
scroll to position [30522, 0]
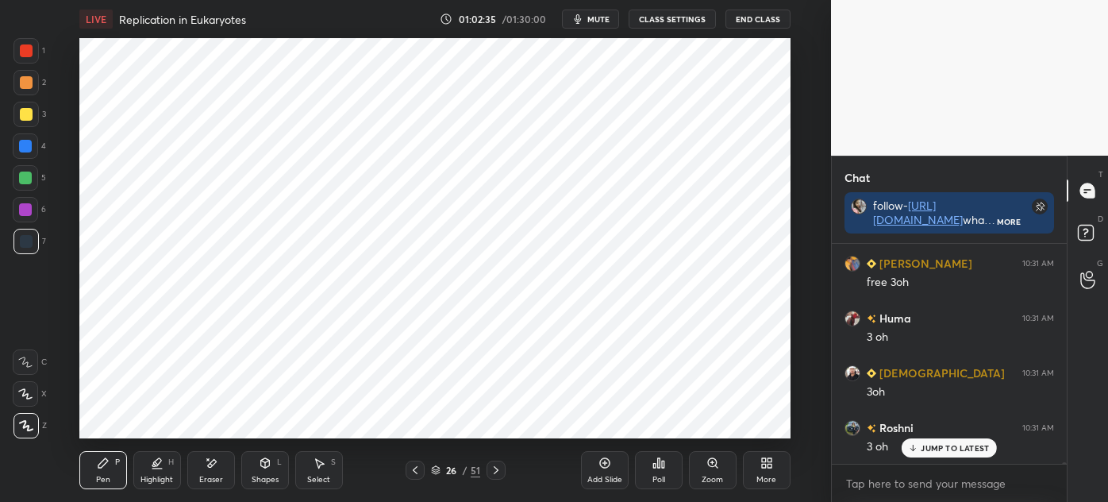
click at [307, 465] on div "Select S" at bounding box center [319, 470] width 48 height 38
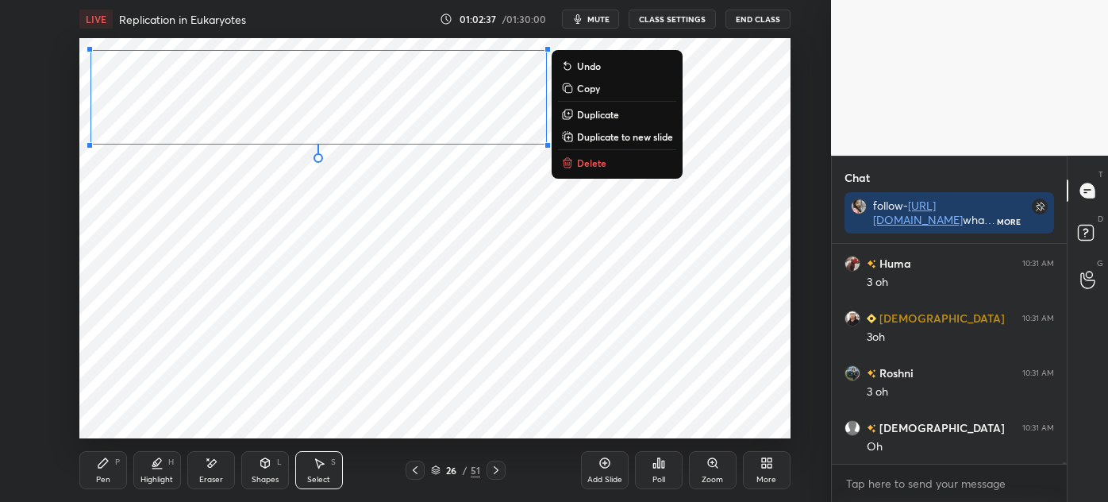
click at [279, 264] on div "0 ° Undo Copy Duplicate Duplicate to new slide Delete" at bounding box center [434, 238] width 711 height 400
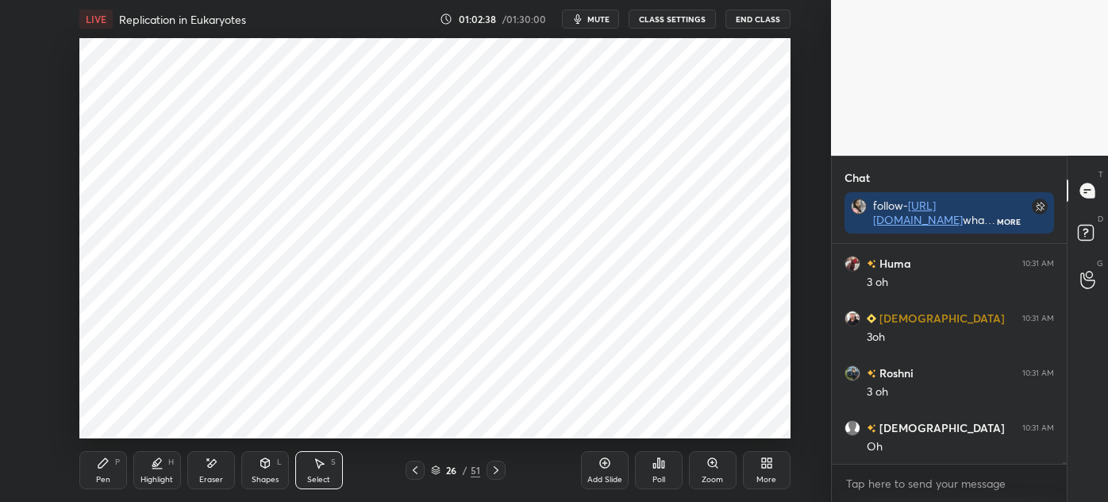
click at [106, 473] on div "Pen P" at bounding box center [103, 470] width 48 height 38
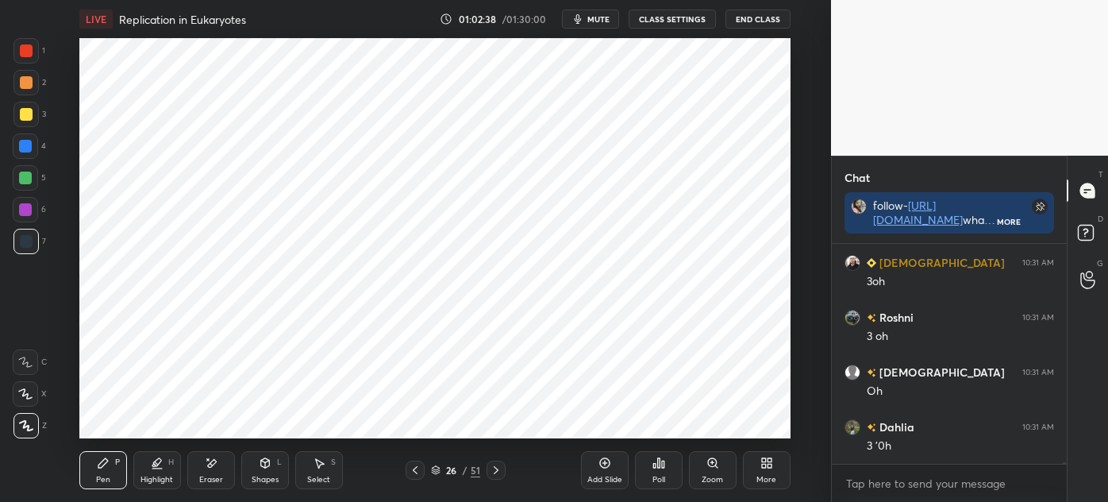
click at [14, 249] on div at bounding box center [25, 241] width 25 height 25
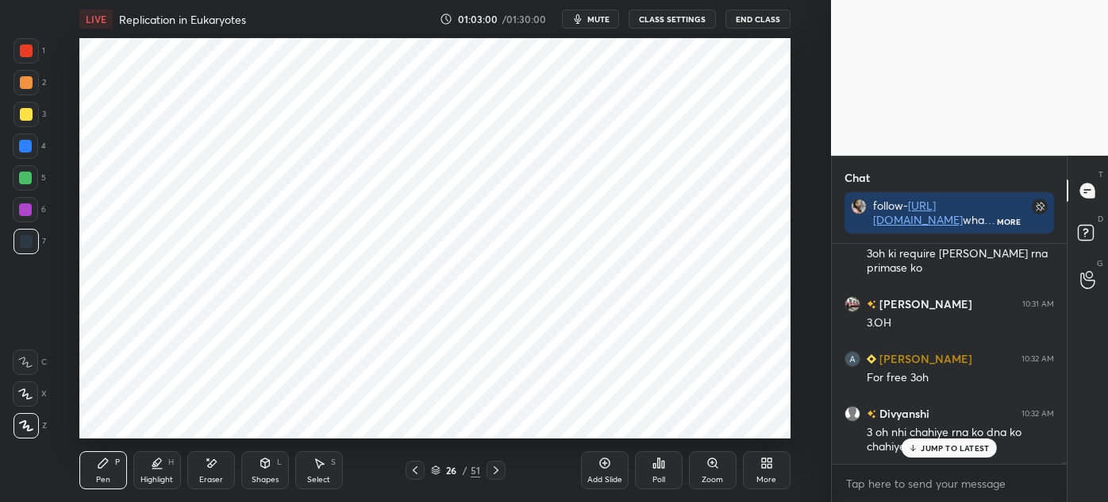
click at [21, 71] on div at bounding box center [25, 82] width 25 height 25
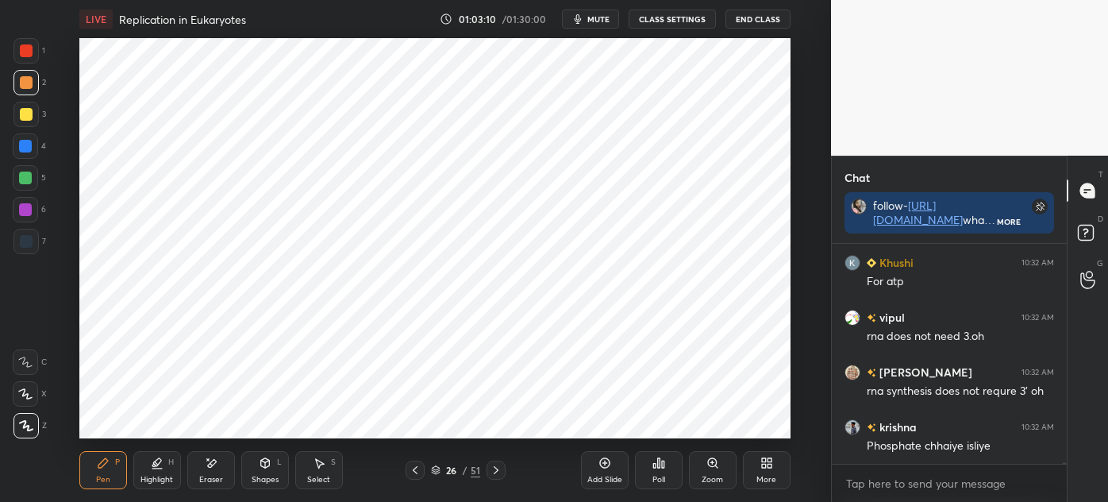
scroll to position [31388, 0]
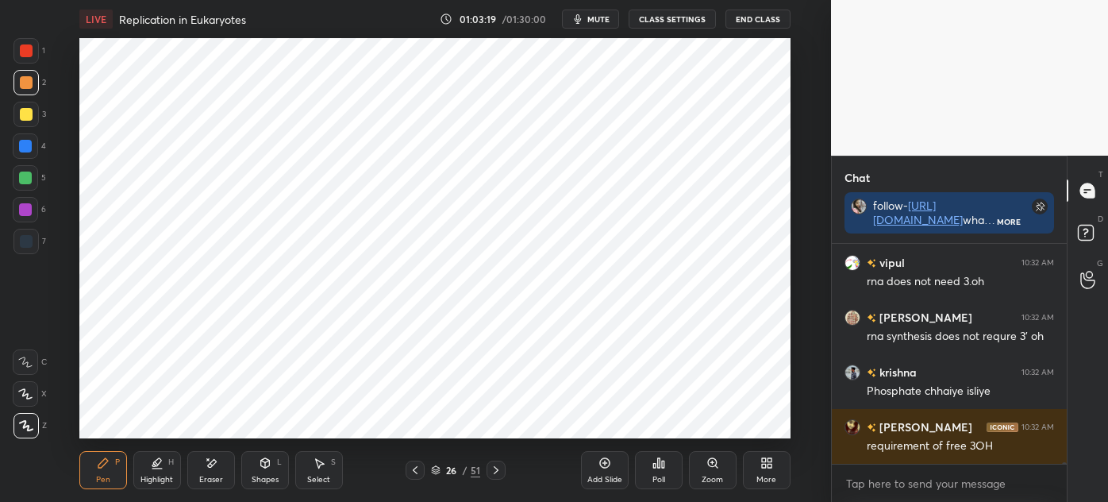
click at [419, 467] on icon at bounding box center [415, 470] width 13 height 13
click at [413, 465] on icon at bounding box center [415, 470] width 13 height 13
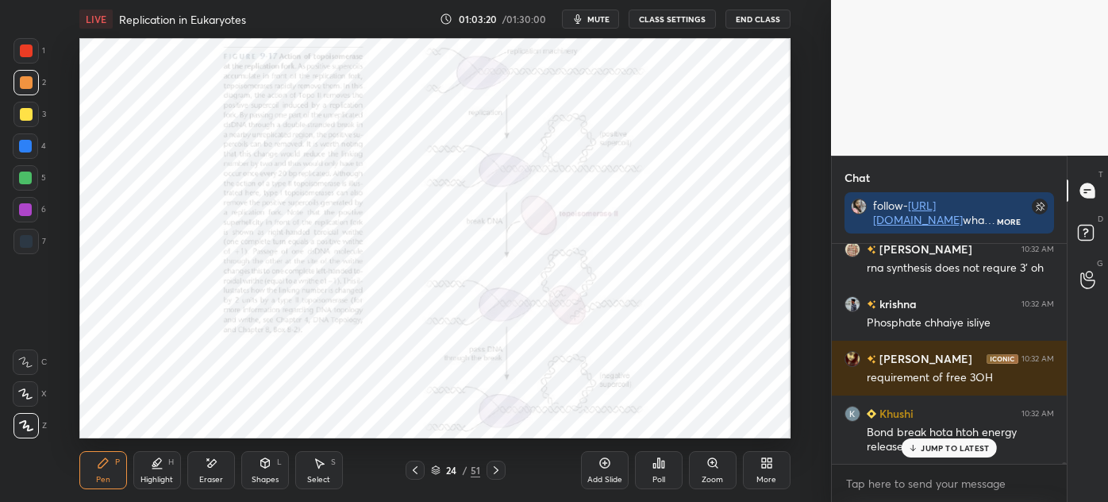
click at [410, 467] on icon at bounding box center [415, 470] width 13 height 13
click at [501, 472] on icon at bounding box center [496, 470] width 13 height 13
click at [497, 469] on icon at bounding box center [496, 470] width 5 height 8
click at [499, 472] on icon at bounding box center [496, 470] width 13 height 13
click at [17, 248] on div at bounding box center [25, 241] width 25 height 25
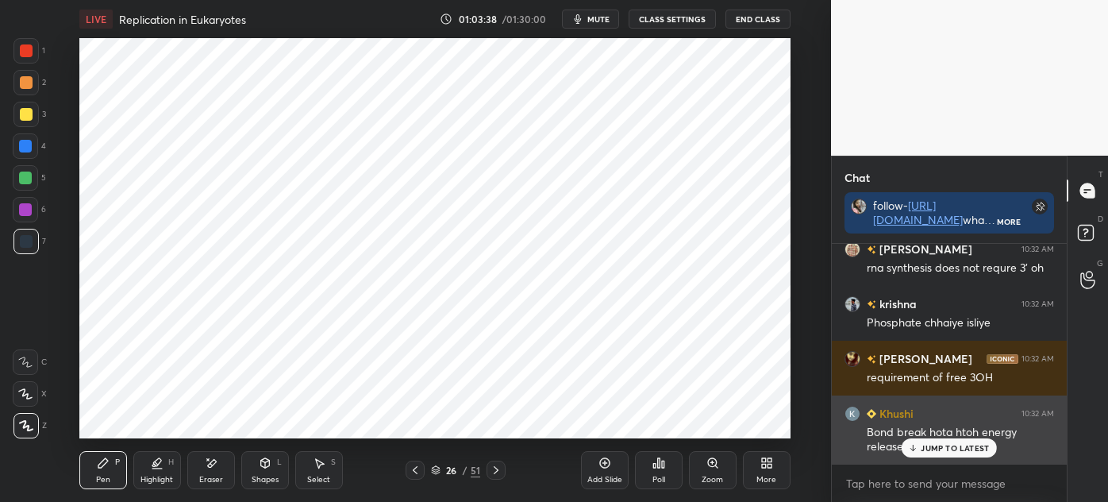
click at [945, 446] on p "JUMP TO LATEST" at bounding box center [955, 448] width 68 height 10
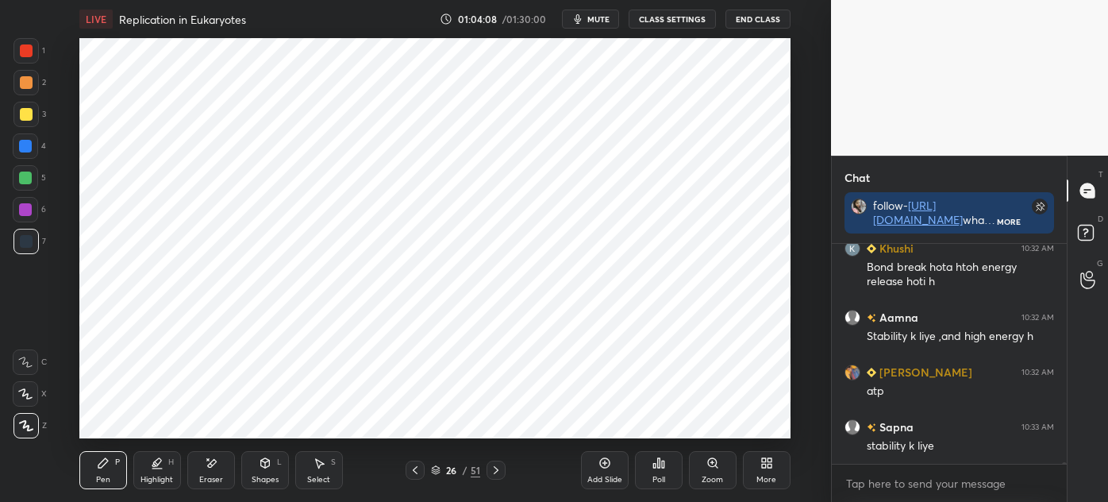
scroll to position [31676, 0]
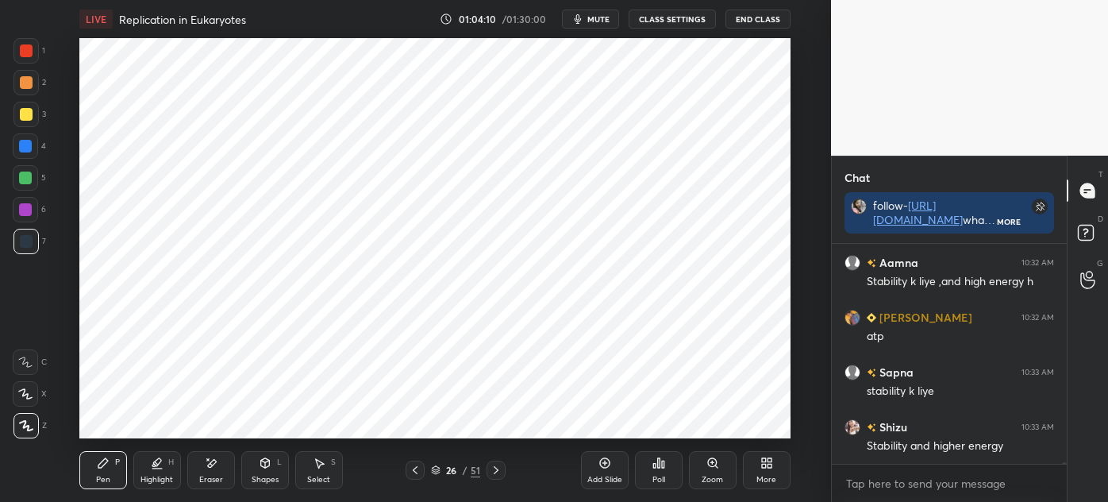
click at [601, 469] on icon at bounding box center [605, 463] width 13 height 13
click at [265, 465] on icon at bounding box center [264, 463] width 9 height 10
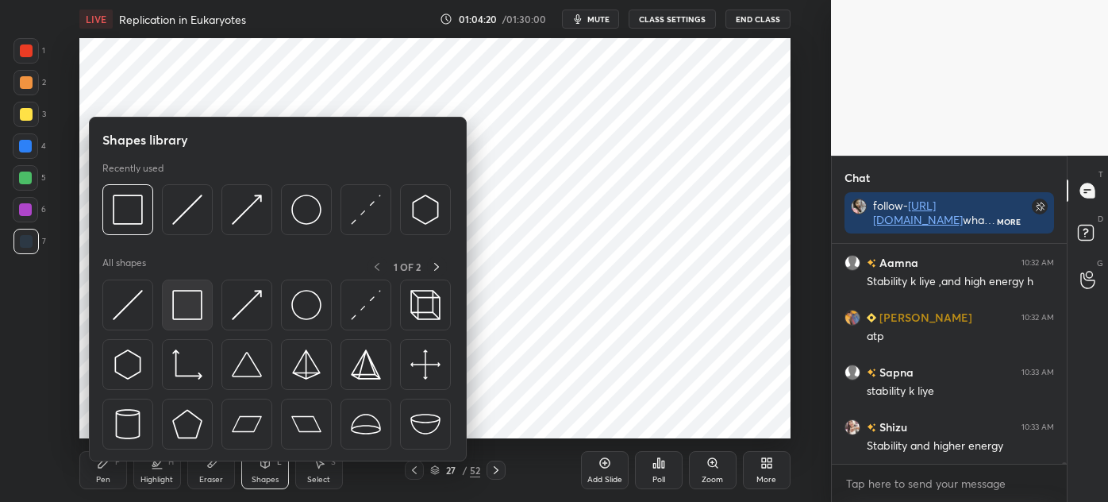
click at [190, 314] on img at bounding box center [187, 305] width 30 height 30
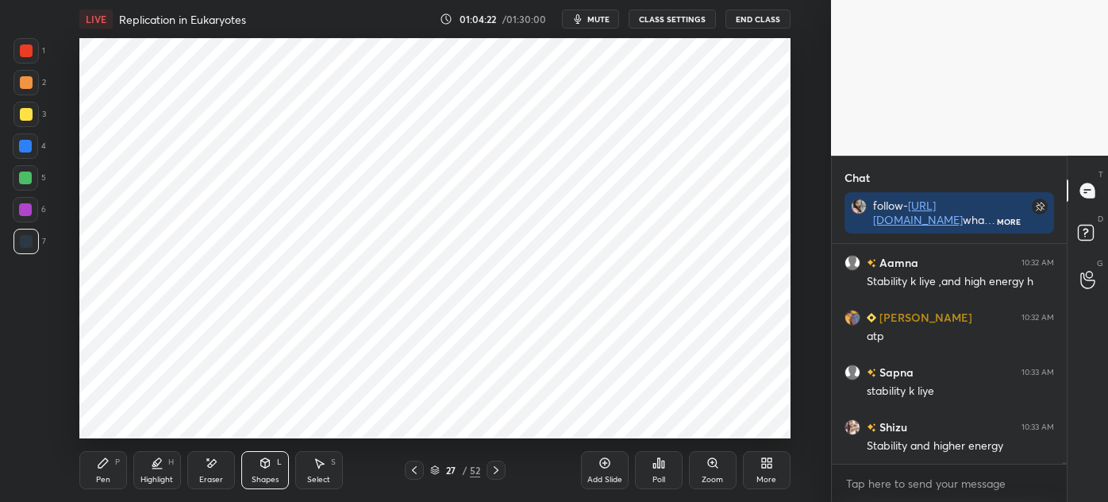
click at [107, 471] on div "Pen P" at bounding box center [103, 470] width 48 height 38
click at [28, 48] on div at bounding box center [26, 50] width 13 height 13
click at [40, 251] on div "7" at bounding box center [29, 241] width 33 height 25
click at [30, 54] on div at bounding box center [26, 50] width 13 height 13
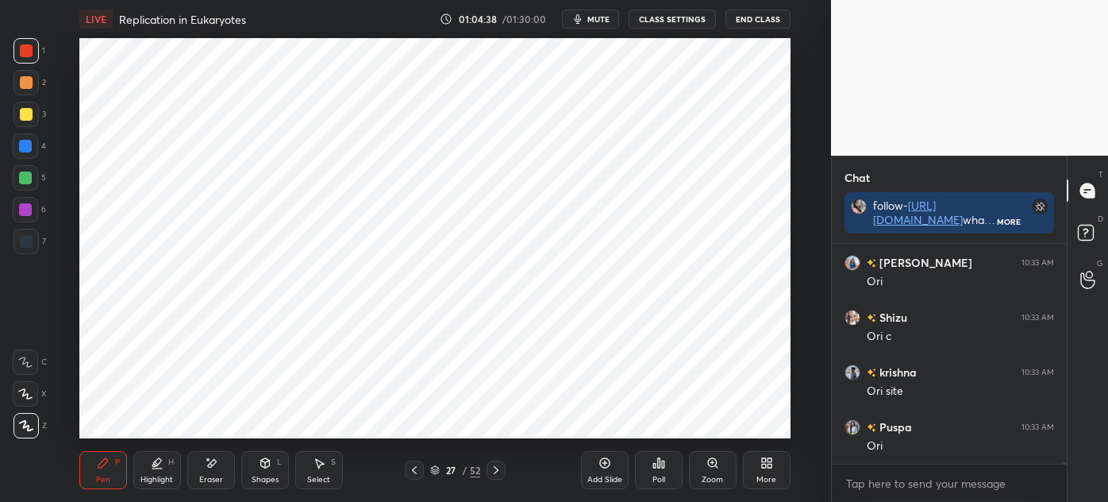
scroll to position [32349, 0]
click at [266, 441] on div "Pen P Highlight H Eraser Shapes L Select S 27 / 52 Add Slide Poll Zoom More" at bounding box center [434, 470] width 711 height 64
click at [273, 458] on div "Shapes L" at bounding box center [265, 470] width 48 height 38
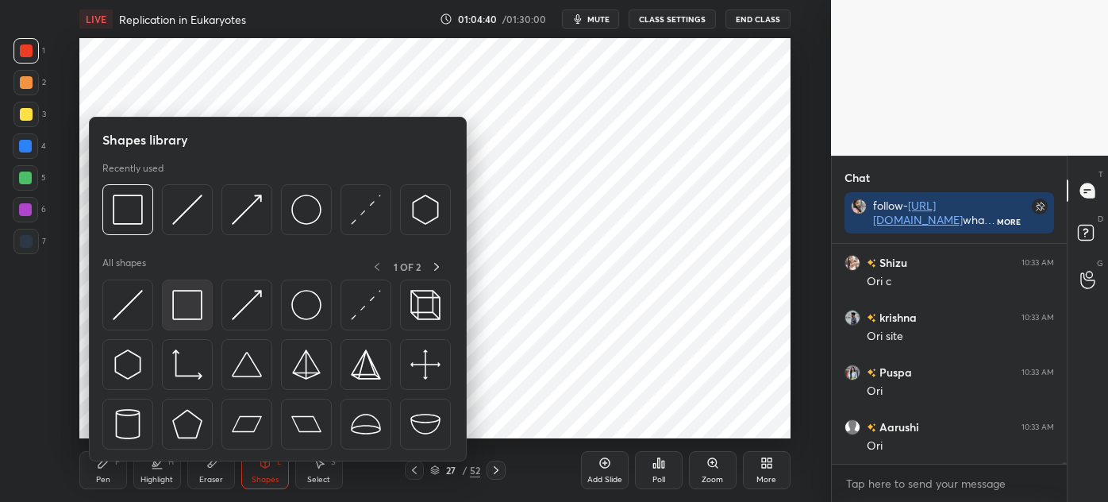
click at [182, 312] on img at bounding box center [187, 305] width 30 height 30
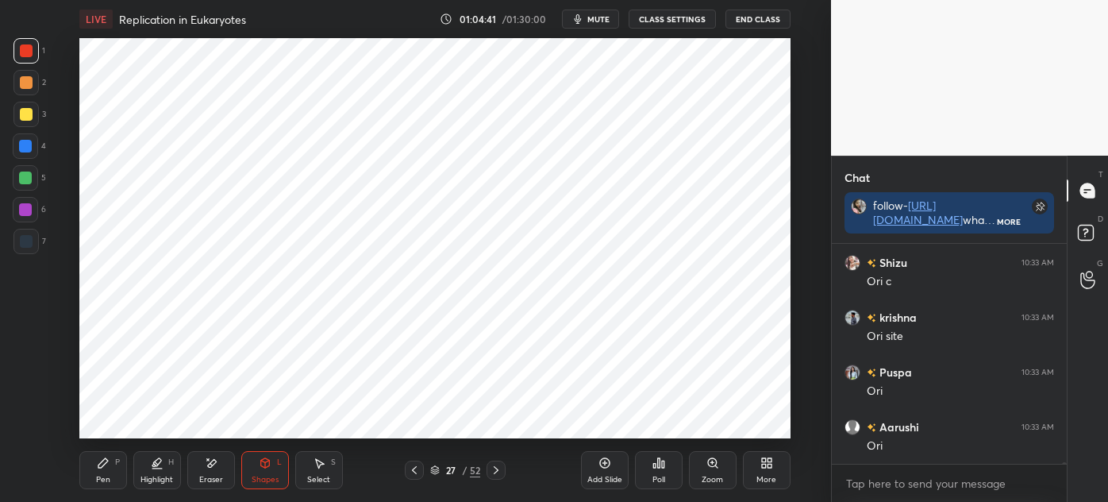
scroll to position [32404, 0]
click at [27, 251] on div at bounding box center [25, 241] width 25 height 25
click at [95, 441] on div "Pen P Highlight H Eraser Shapes L Select S 27 / 52 Add Slide Poll Zoom More" at bounding box center [434, 470] width 711 height 64
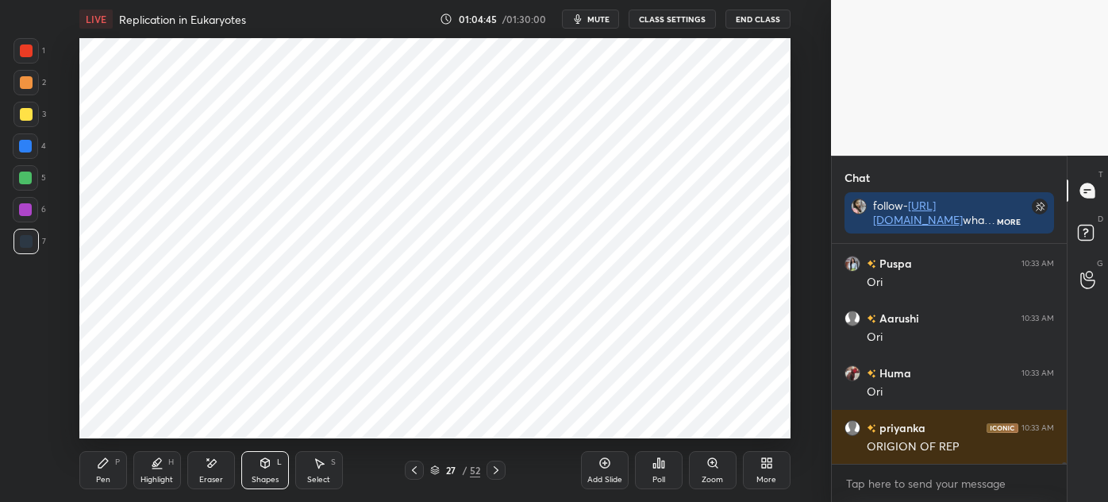
click at [17, 52] on div at bounding box center [25, 50] width 25 height 25
click at [27, 257] on div "7" at bounding box center [29, 245] width 33 height 32
click at [97, 467] on icon at bounding box center [103, 463] width 13 height 13
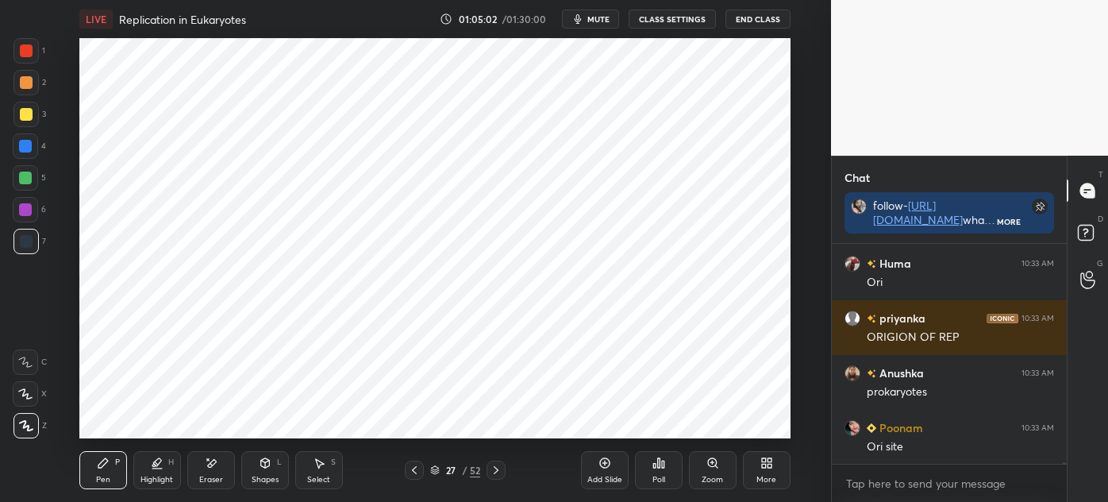
scroll to position [32622, 0]
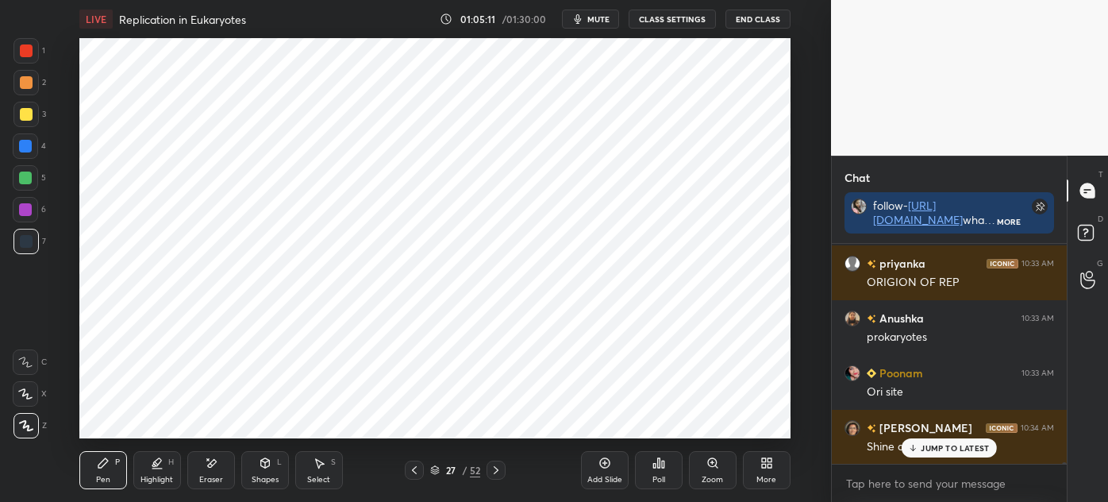
click at [22, 52] on div at bounding box center [26, 50] width 13 height 13
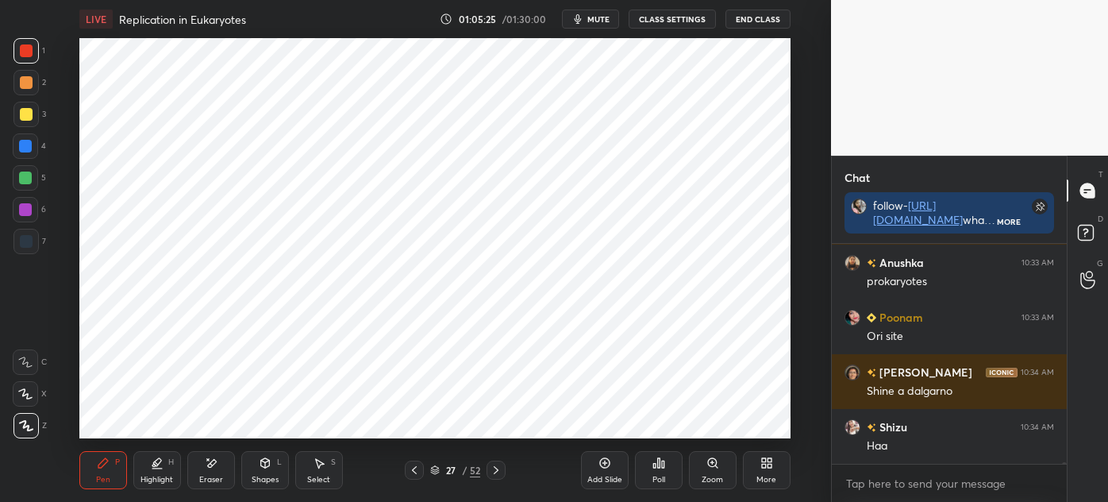
click at [27, 236] on div at bounding box center [26, 241] width 13 height 13
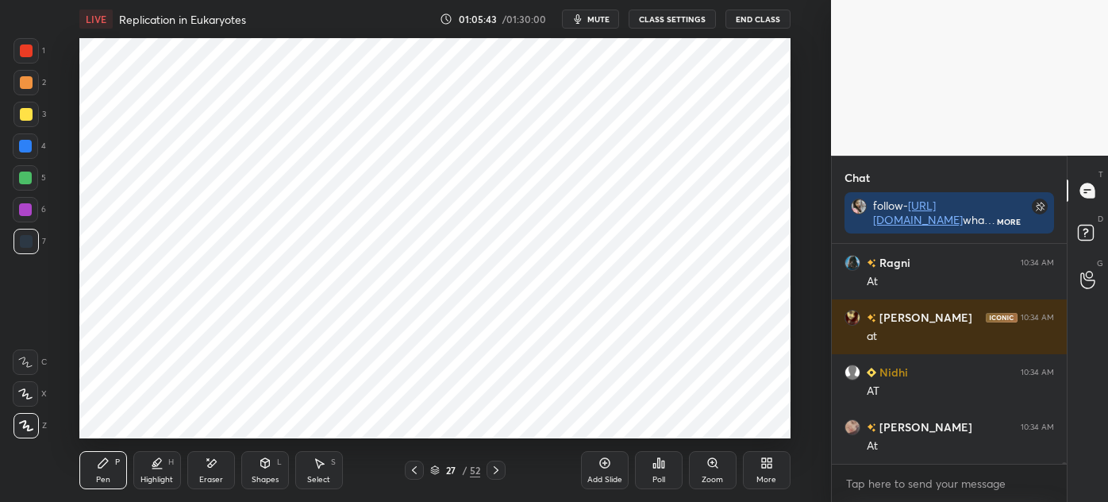
scroll to position [33773, 0]
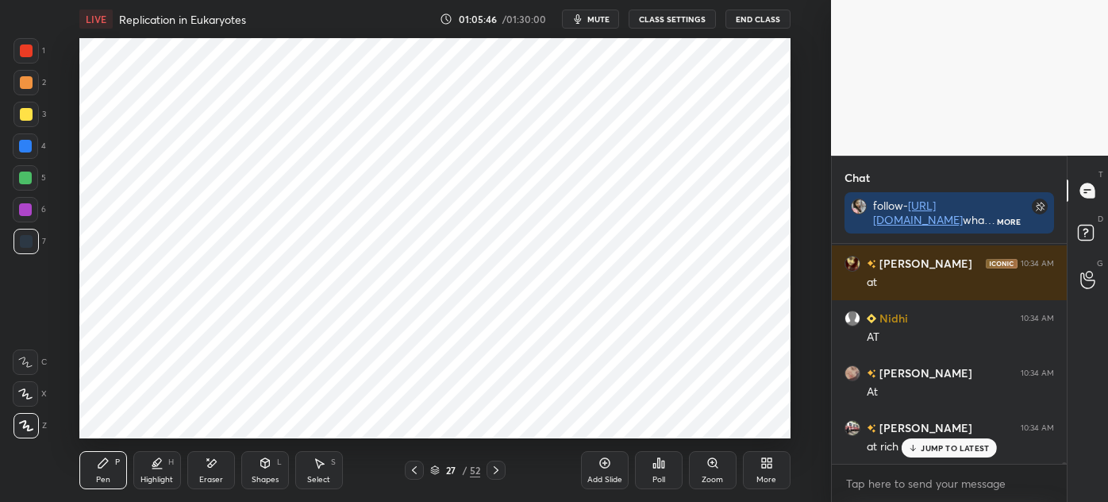
click at [23, 62] on div at bounding box center [25, 50] width 25 height 25
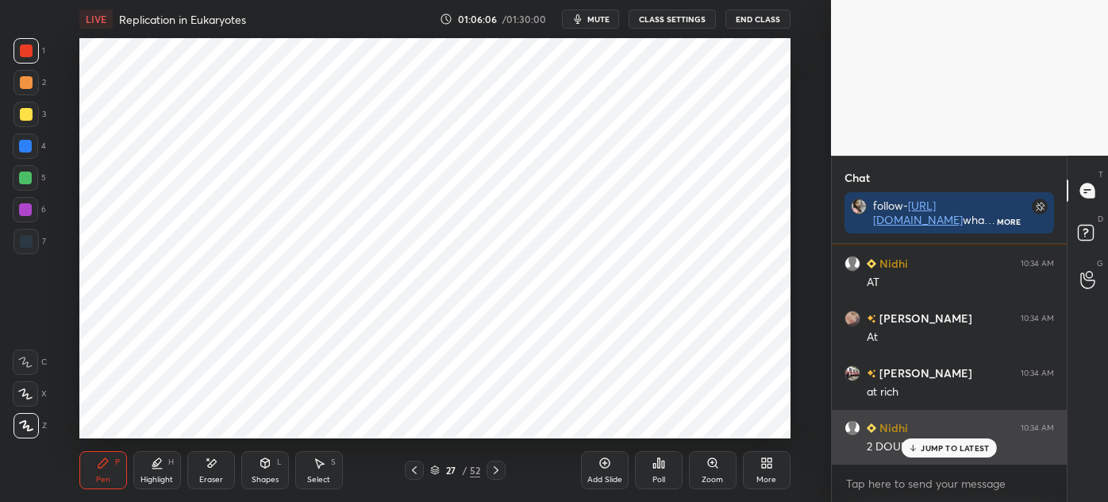
click at [946, 443] on p "JUMP TO LATEST" at bounding box center [955, 448] width 68 height 10
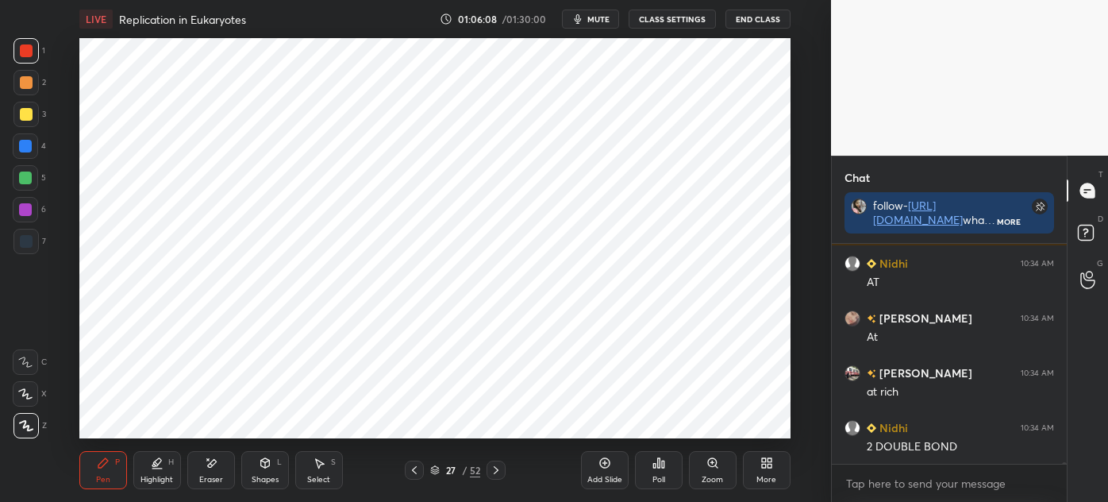
click at [25, 245] on div at bounding box center [26, 241] width 13 height 13
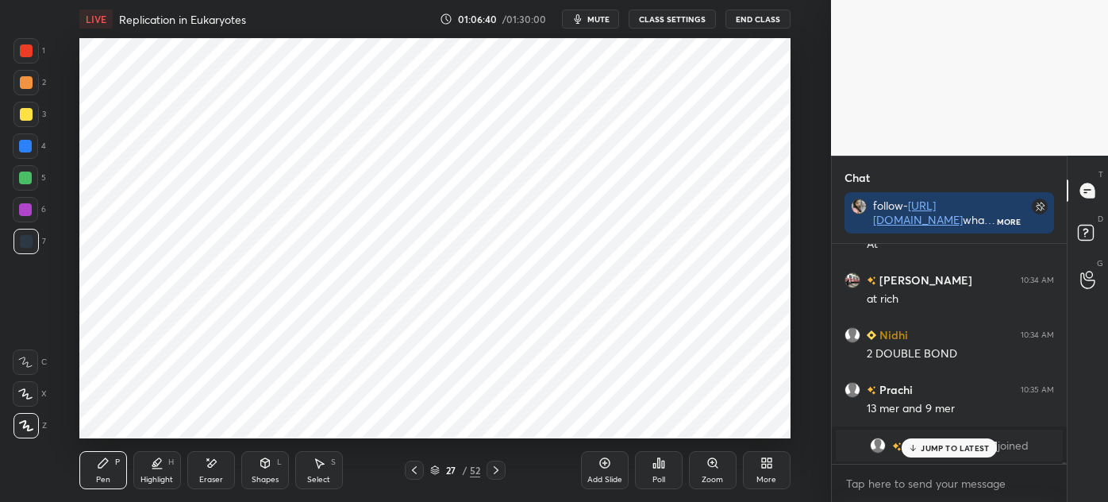
scroll to position [33975, 0]
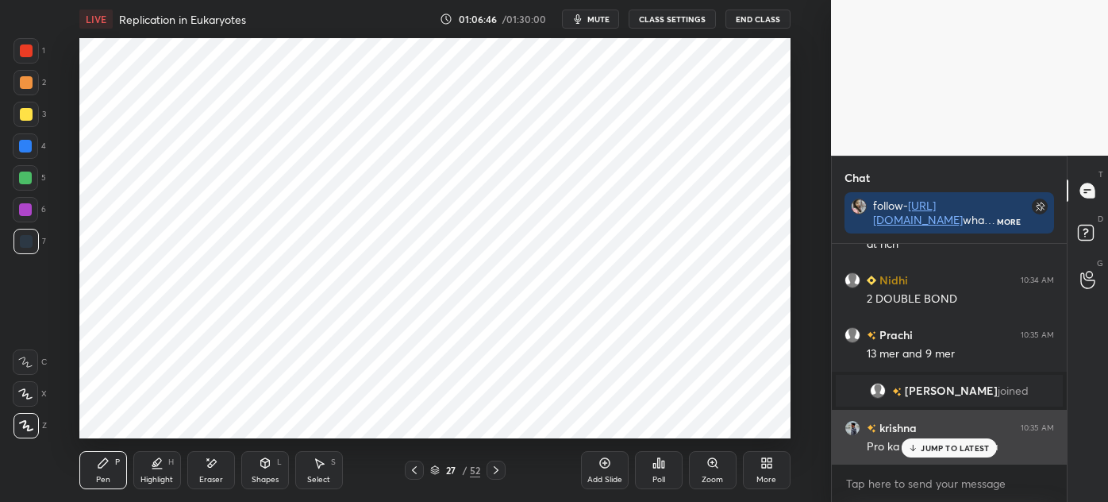
click at [930, 447] on p "JUMP TO LATEST" at bounding box center [955, 448] width 68 height 10
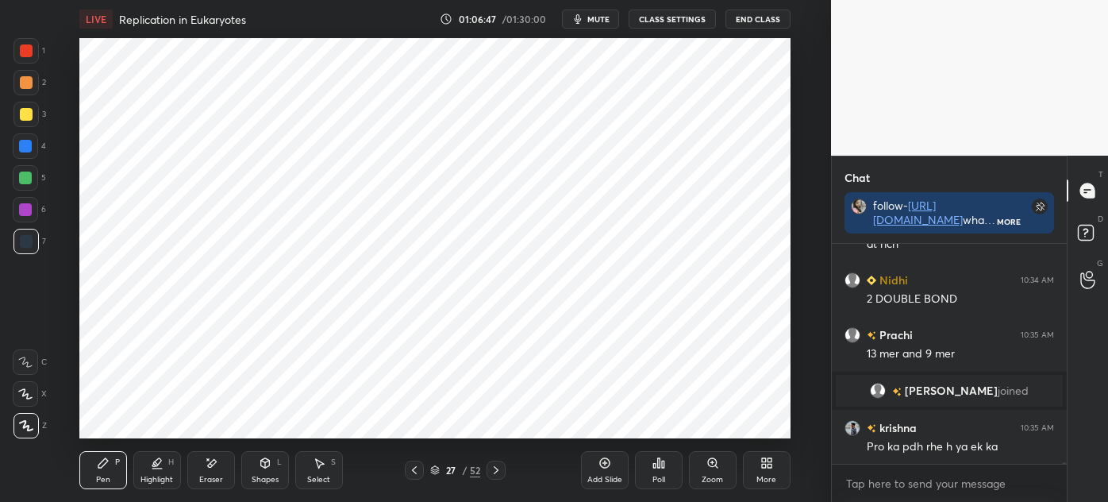
scroll to position [34031, 0]
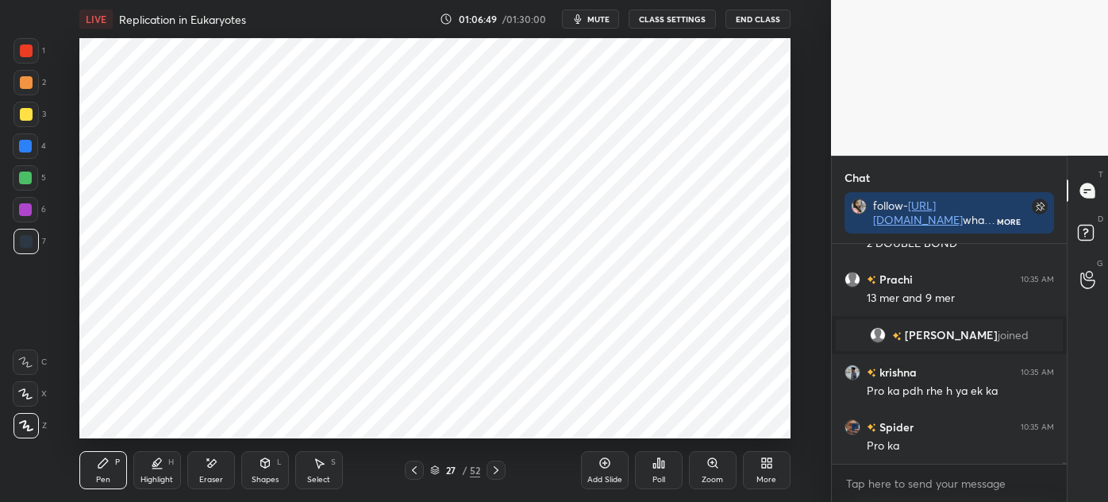
click at [209, 476] on div "Eraser" at bounding box center [211, 480] width 24 height 8
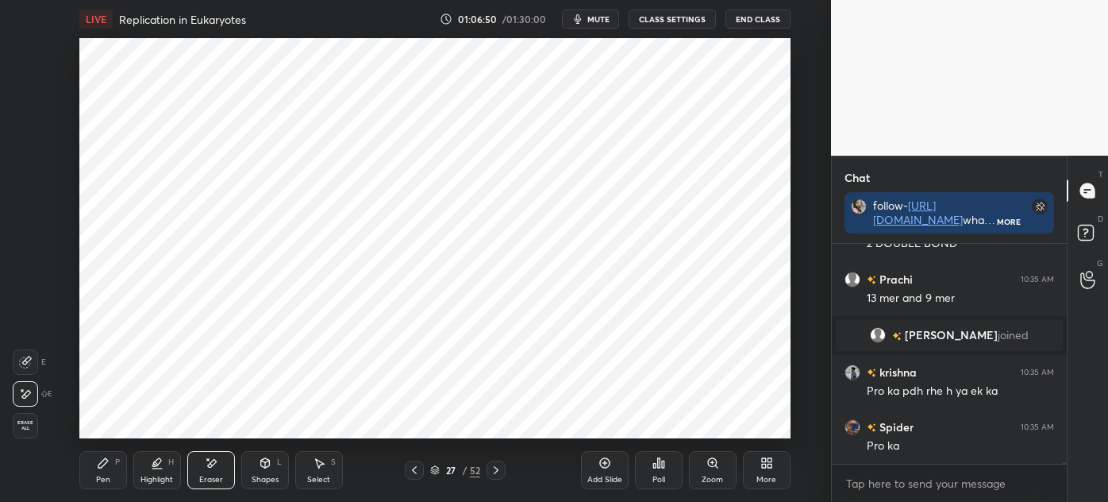
click at [111, 476] on div "Pen P" at bounding box center [103, 470] width 48 height 38
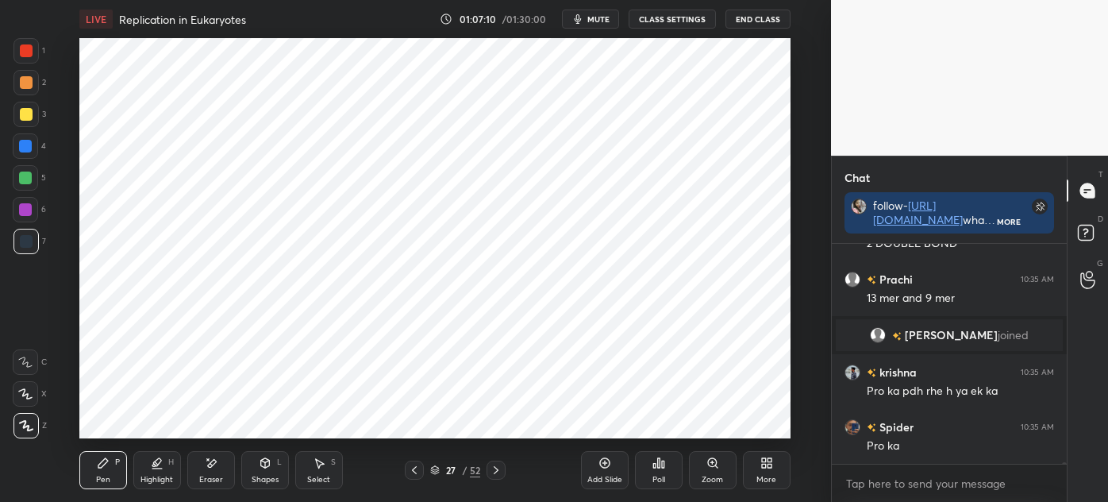
click at [33, 79] on div at bounding box center [25, 82] width 25 height 25
click at [29, 243] on div at bounding box center [26, 241] width 13 height 13
click at [25, 144] on div at bounding box center [25, 146] width 13 height 13
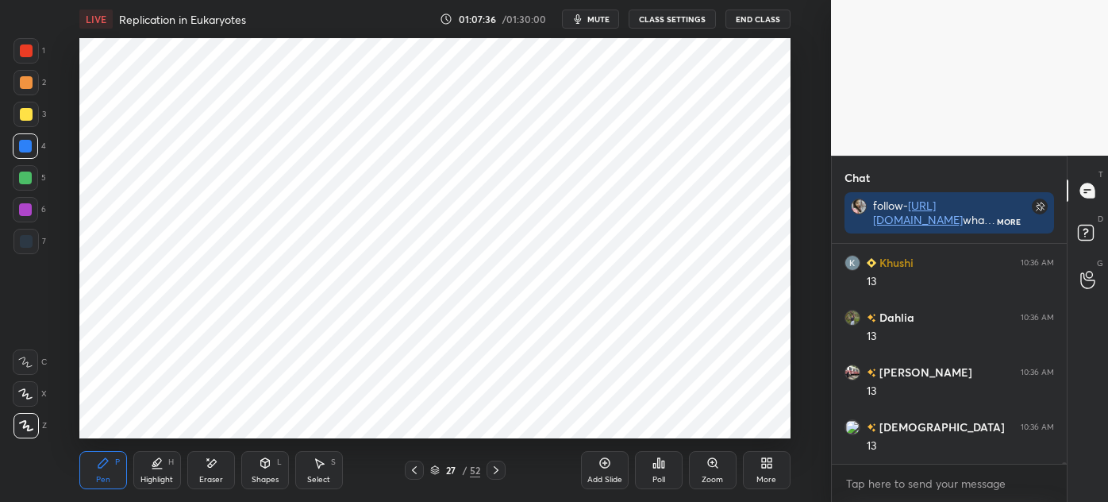
scroll to position [35017, 0]
click at [594, 469] on div "Add Slide" at bounding box center [605, 470] width 48 height 38
click at [259, 478] on div "Shapes" at bounding box center [265, 480] width 27 height 8
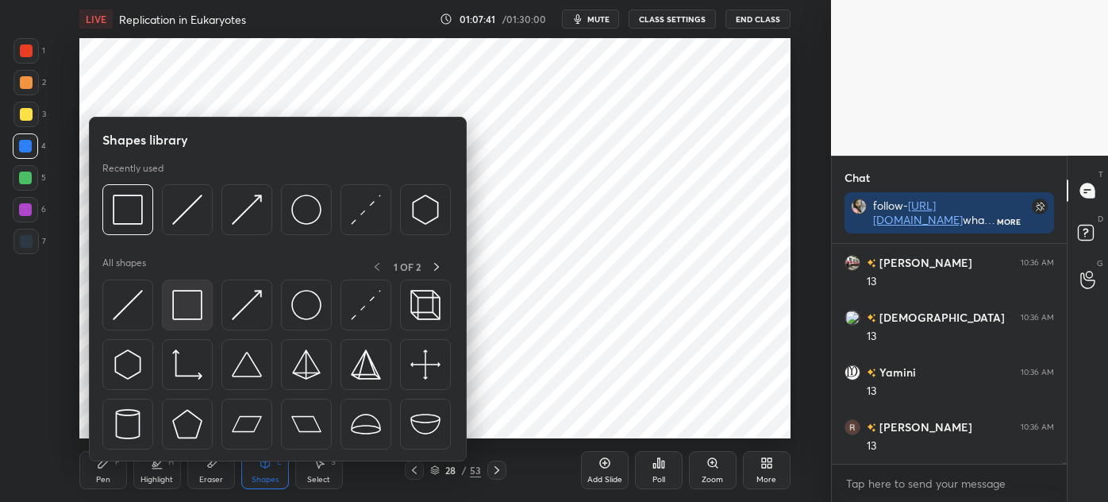
click at [187, 310] on img at bounding box center [187, 305] width 30 height 30
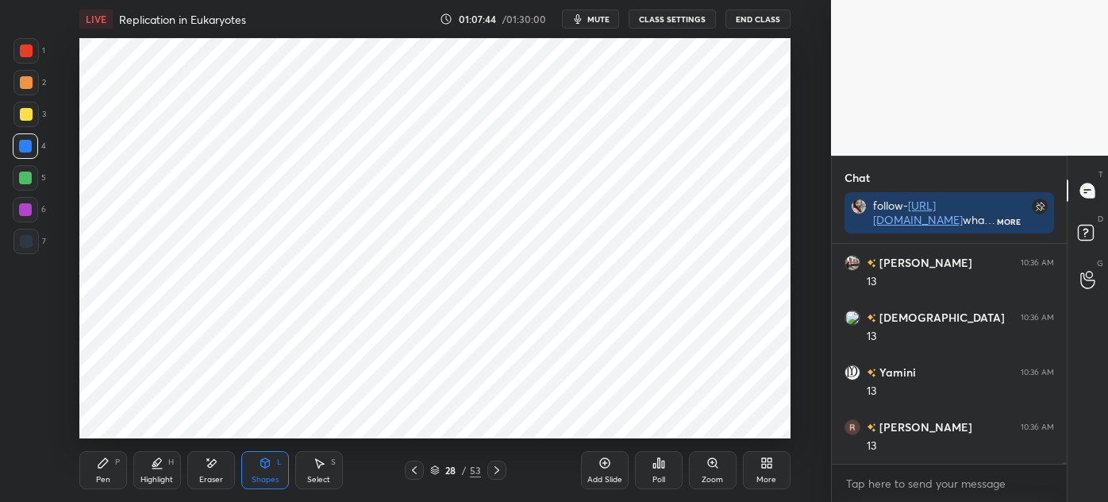
click at [217, 476] on div "Eraser" at bounding box center [211, 480] width 24 height 8
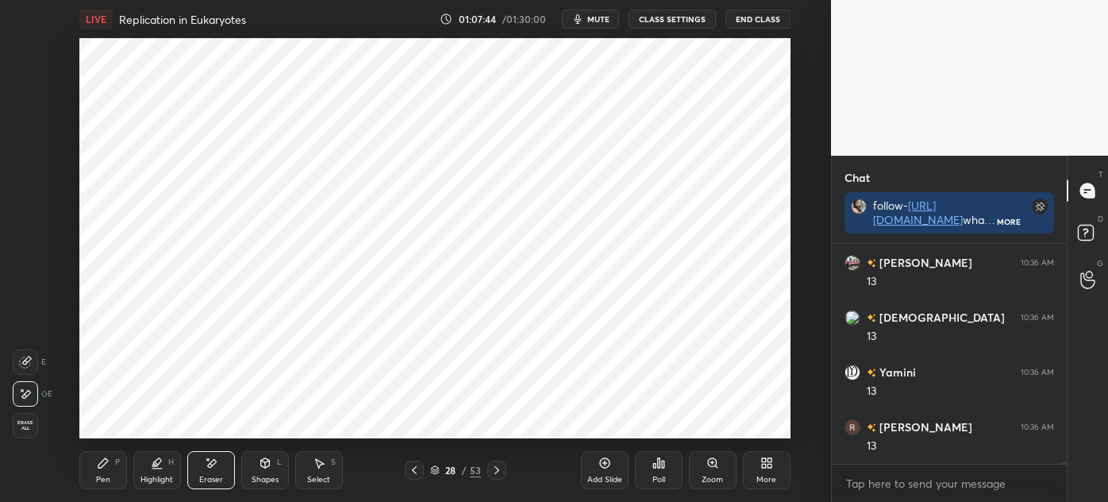
click at [29, 361] on icon at bounding box center [26, 360] width 9 height 8
click at [91, 472] on div "Pen P" at bounding box center [103, 470] width 48 height 38
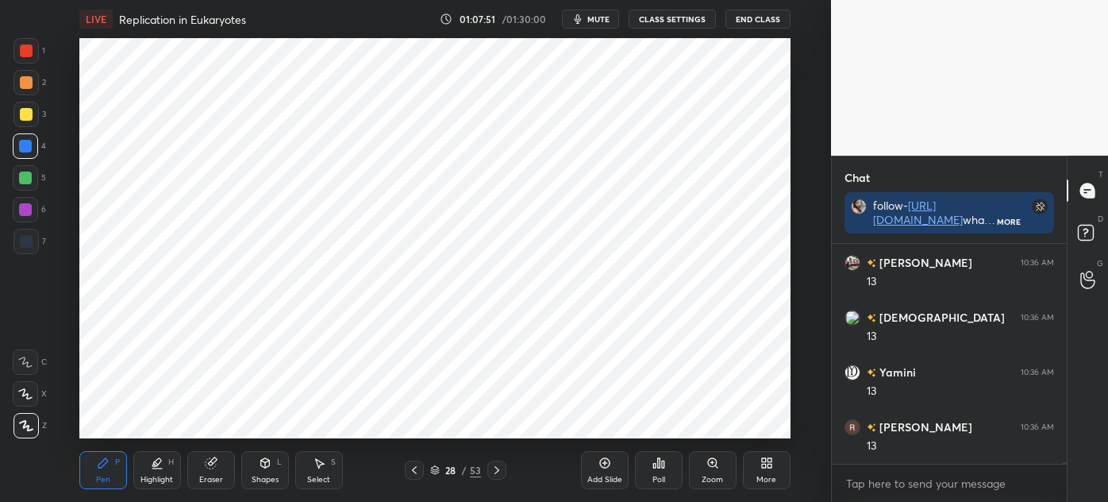
click at [99, 473] on div "Pen P" at bounding box center [103, 470] width 48 height 38
click at [24, 58] on div at bounding box center [25, 50] width 25 height 25
click at [25, 239] on div at bounding box center [26, 241] width 13 height 13
click at [20, 143] on div at bounding box center [25, 146] width 13 height 13
click at [29, 242] on div at bounding box center [26, 241] width 13 height 13
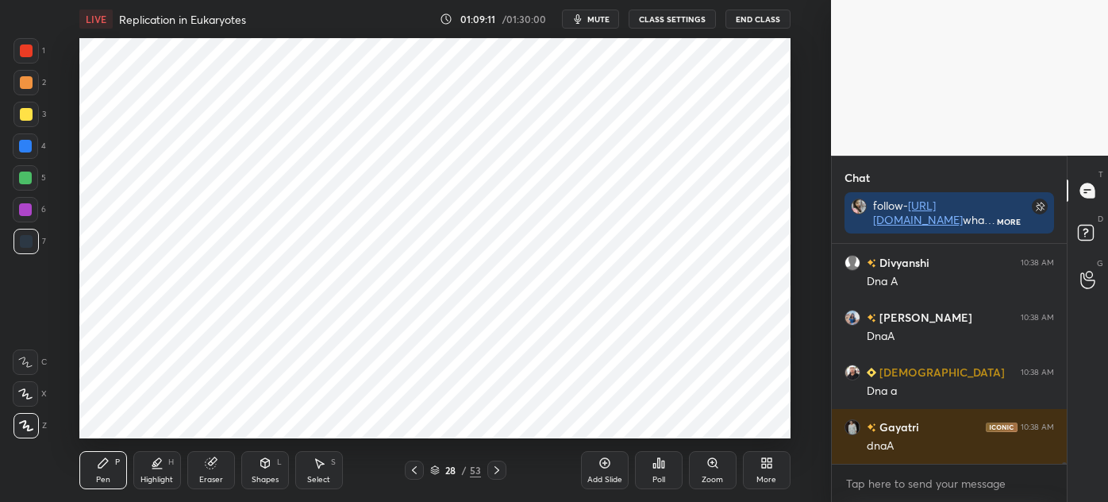
scroll to position [35455, 0]
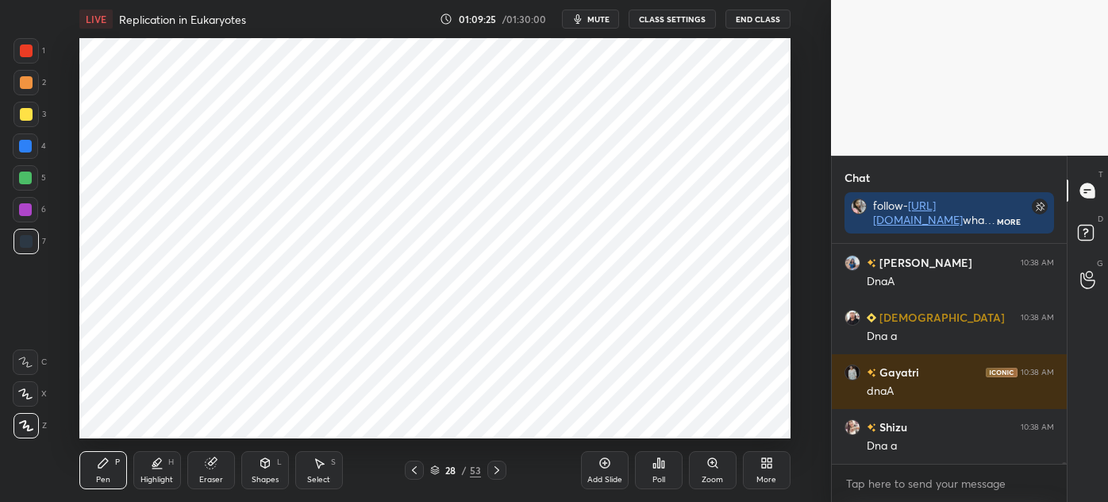
click at [322, 473] on div "Select S" at bounding box center [319, 470] width 48 height 38
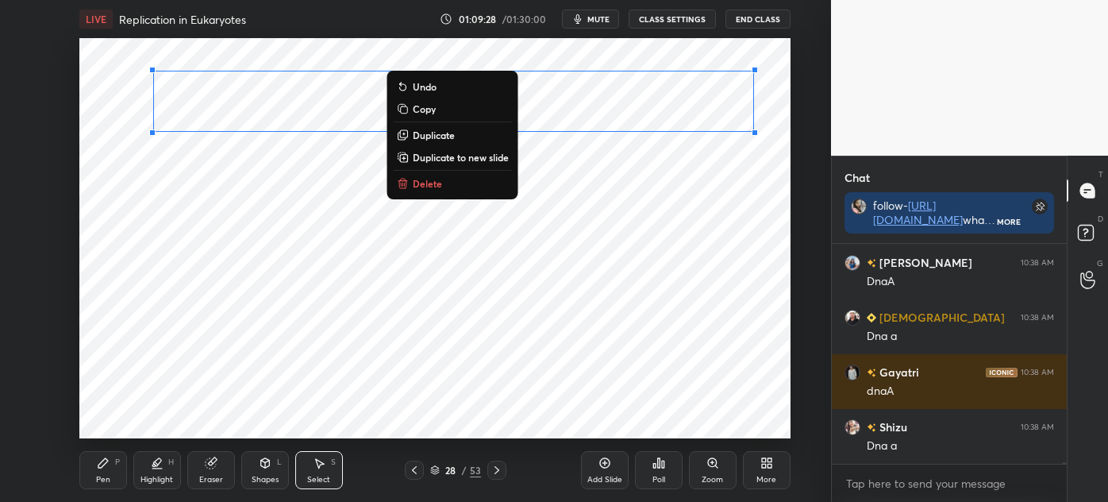
click at [459, 137] on button "Duplicate" at bounding box center [453, 134] width 118 height 19
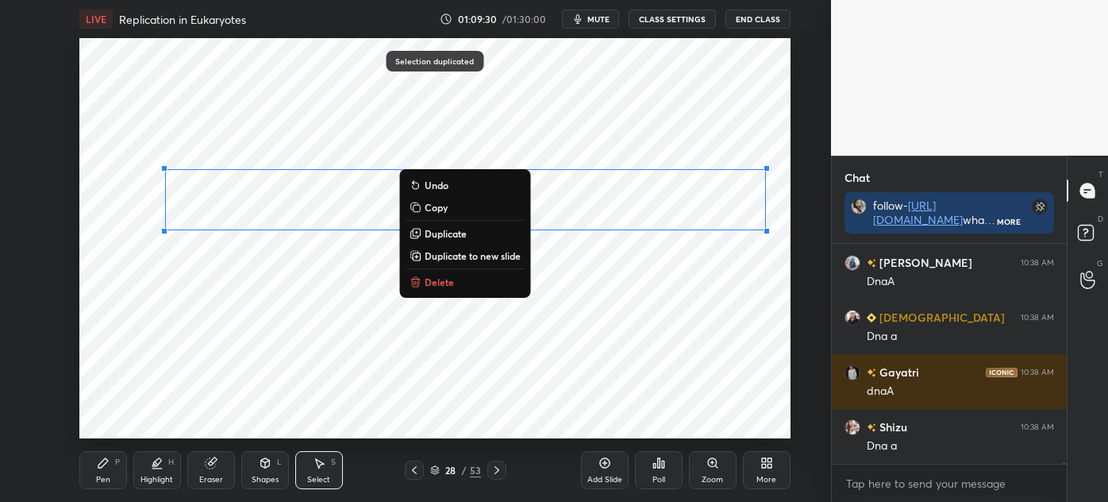
scroll to position [35510, 0]
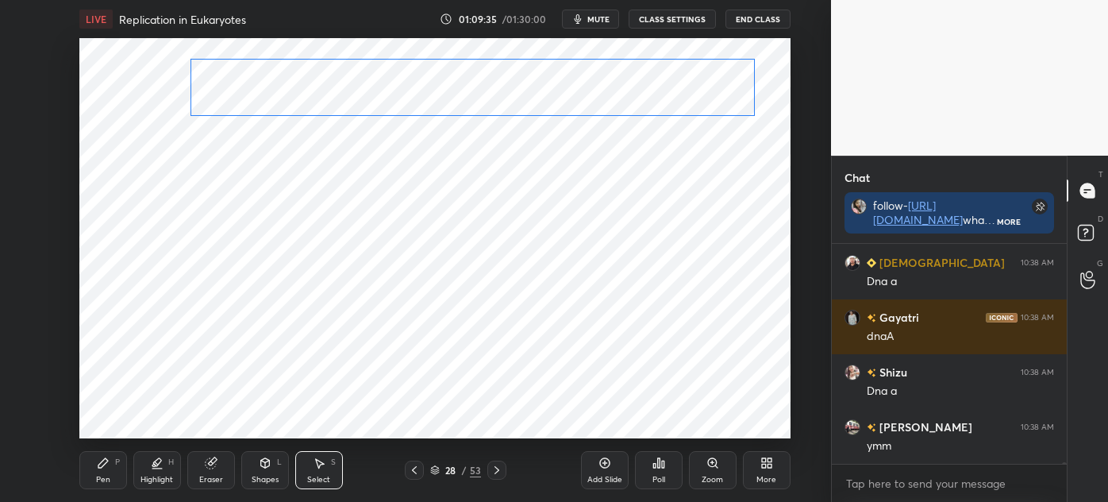
click at [289, 86] on div "0 ° Undo Copy Duplicate Duplicate to new slide Delete" at bounding box center [434, 238] width 711 height 400
click at [236, 333] on div "0 ° Undo Copy Duplicate Duplicate to new slide Delete" at bounding box center [434, 238] width 711 height 400
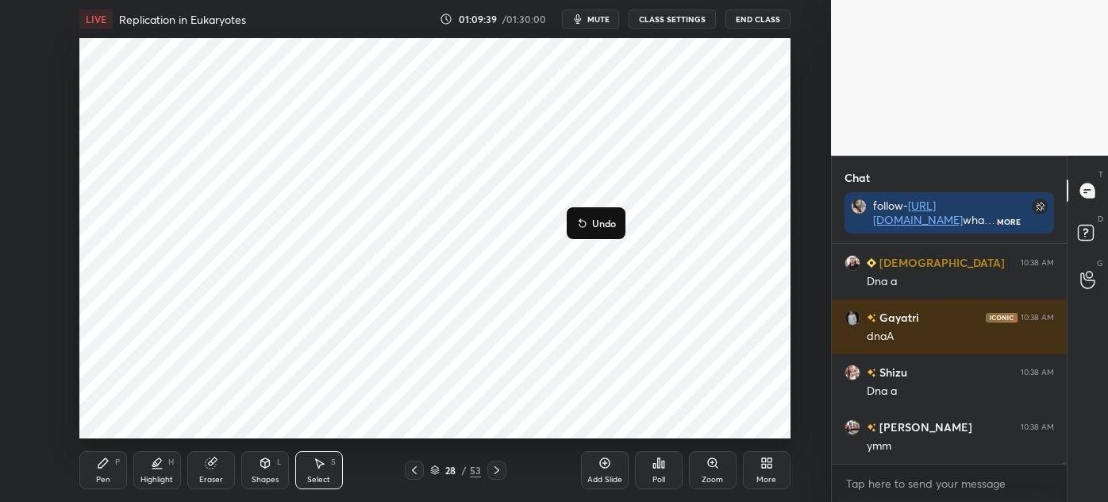
click at [340, 388] on div "0 ° Undo Copy Duplicate Duplicate to new slide Delete" at bounding box center [434, 238] width 711 height 400
click at [92, 471] on div "Pen P" at bounding box center [103, 470] width 48 height 38
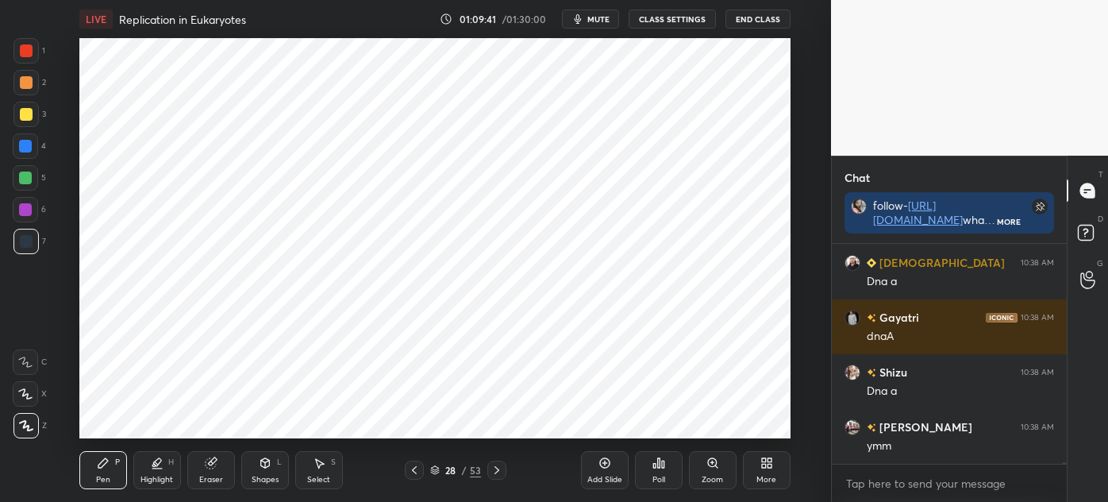
click at [18, 64] on div "1" at bounding box center [29, 54] width 32 height 32
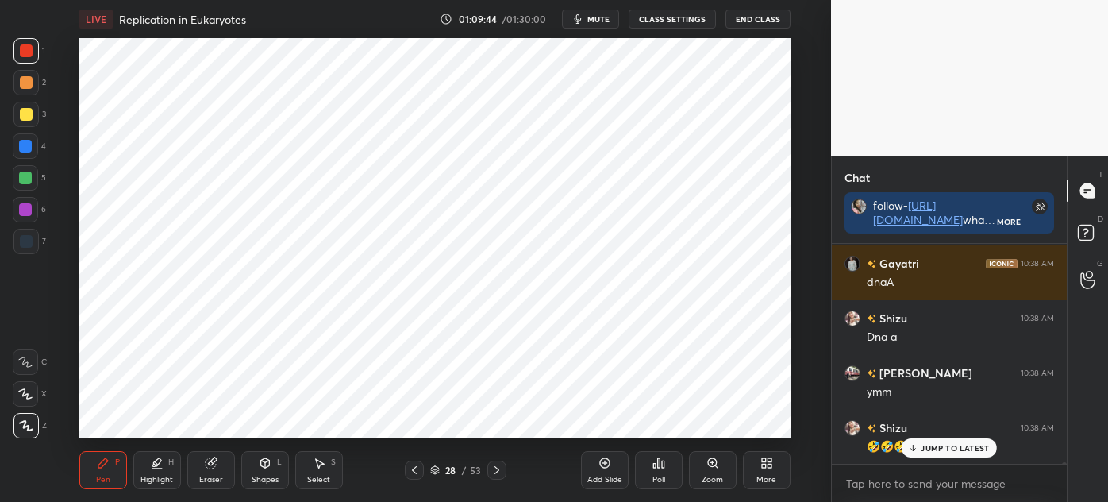
click at [161, 476] on div "Highlight" at bounding box center [157, 480] width 33 height 8
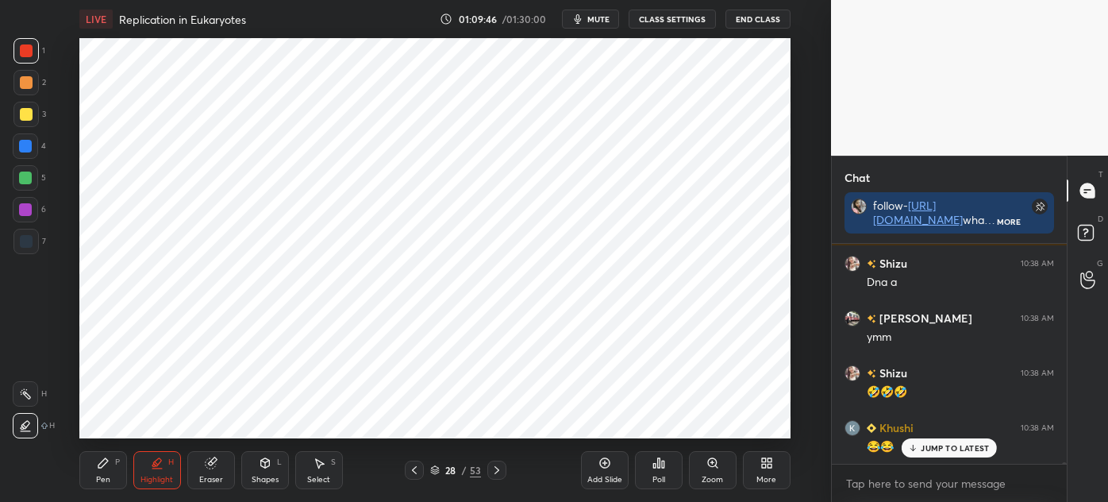
scroll to position [35673, 0]
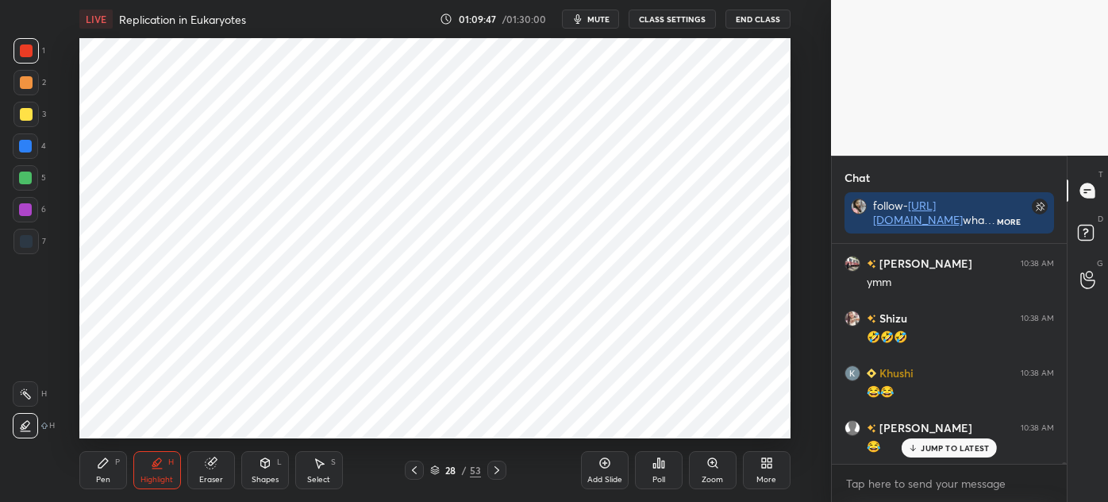
click at [25, 152] on div at bounding box center [25, 146] width 13 height 13
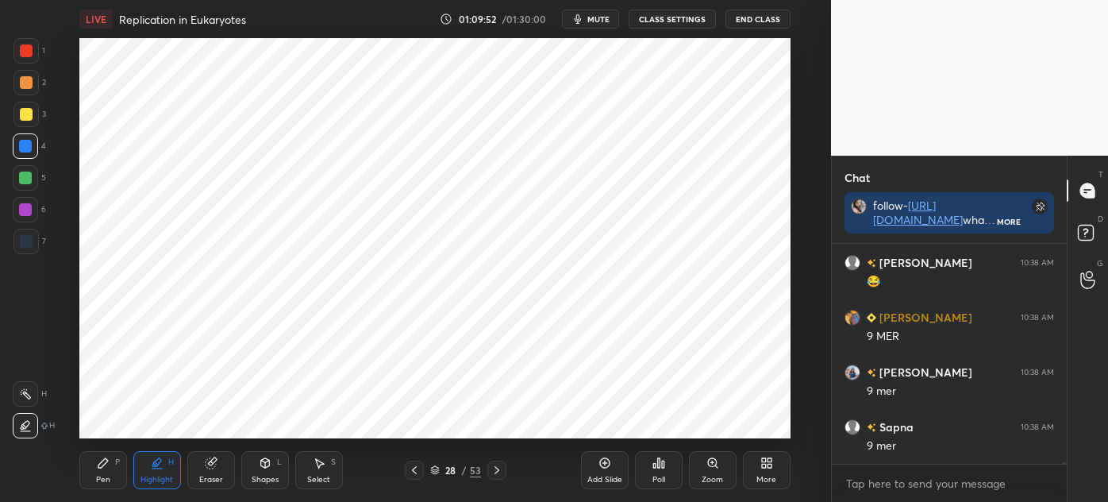
scroll to position [35893, 0]
click at [102, 469] on div "Pen P" at bounding box center [103, 470] width 48 height 38
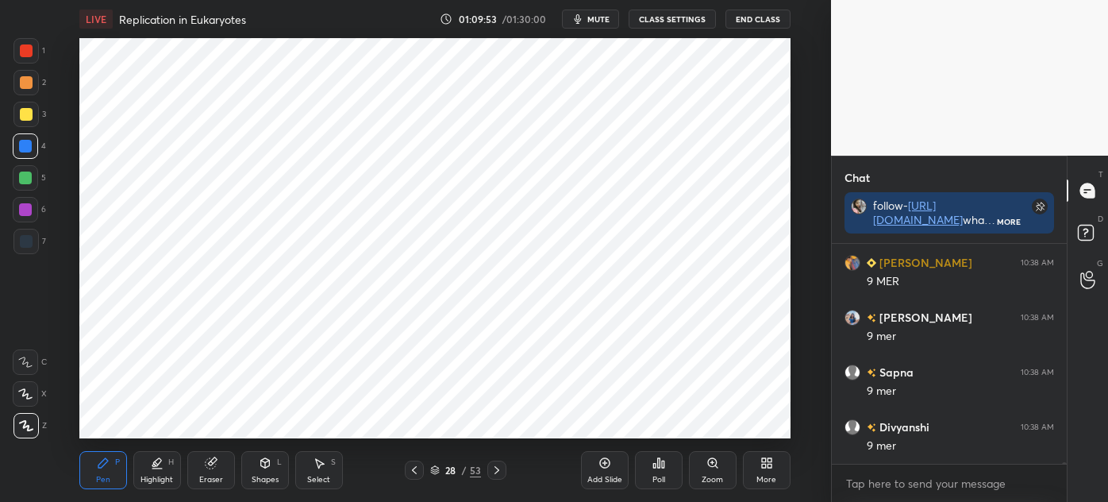
click at [23, 253] on div at bounding box center [25, 241] width 25 height 25
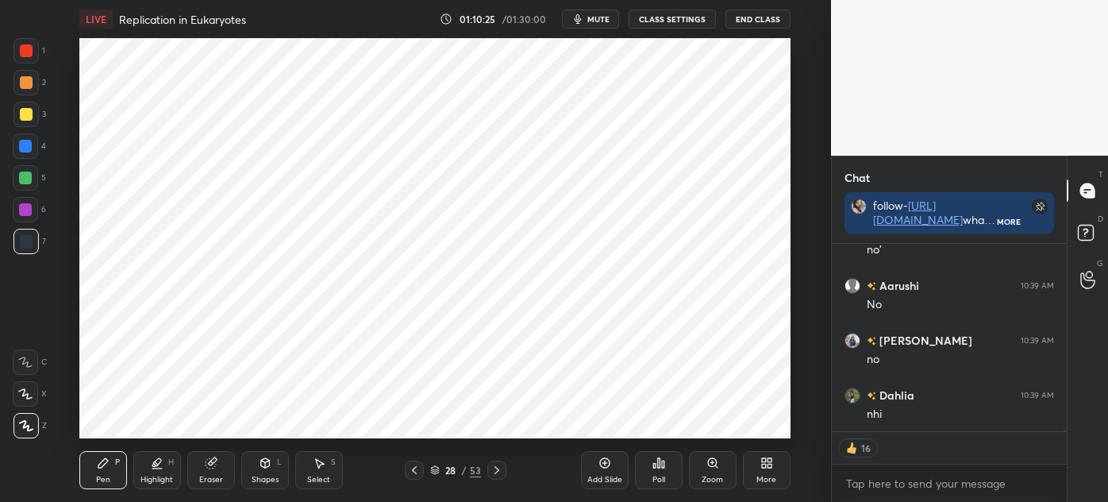
scroll to position [36419, 0]
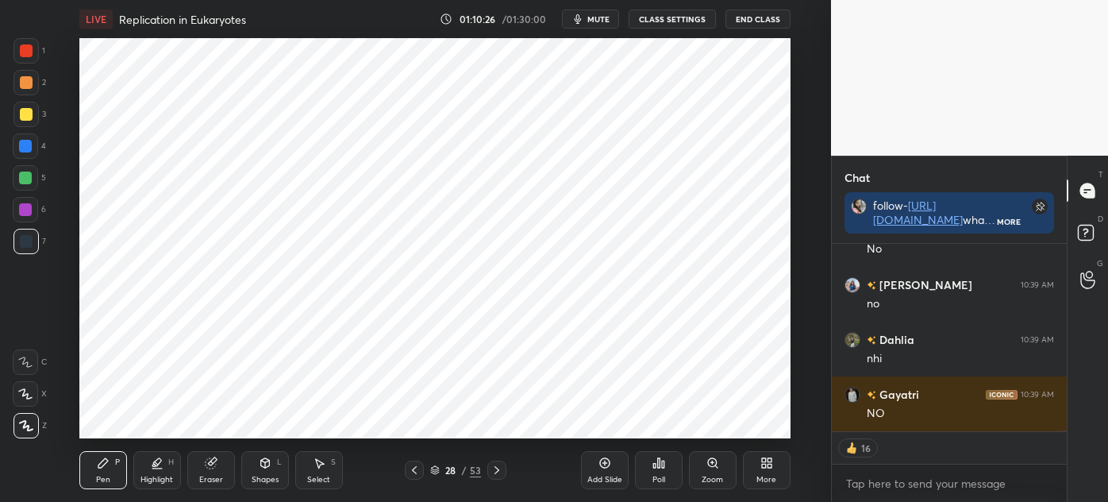
click at [32, 141] on div at bounding box center [25, 145] width 25 height 25
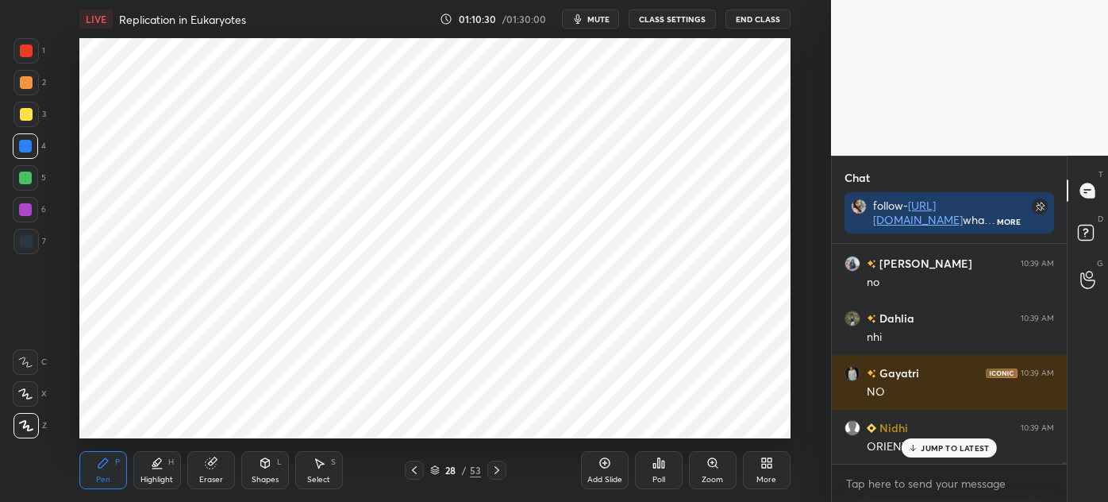
scroll to position [215, 230]
click at [25, 48] on div at bounding box center [26, 50] width 13 height 13
click at [28, 245] on div at bounding box center [26, 241] width 13 height 13
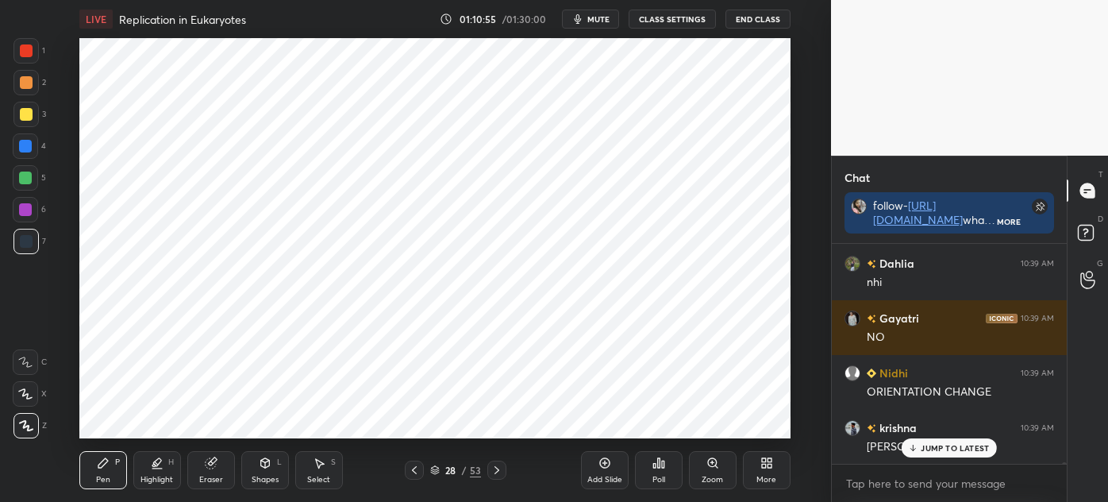
click at [36, 264] on div "1 2 3 4 5 6 7 C X Z C X Z E E Erase all H H" at bounding box center [25, 238] width 51 height 400
click at [31, 63] on div at bounding box center [25, 50] width 25 height 25
click at [33, 249] on div at bounding box center [25, 241] width 25 height 25
click at [163, 470] on div "Highlight H" at bounding box center [157, 470] width 48 height 38
click at [29, 136] on div at bounding box center [25, 145] width 25 height 25
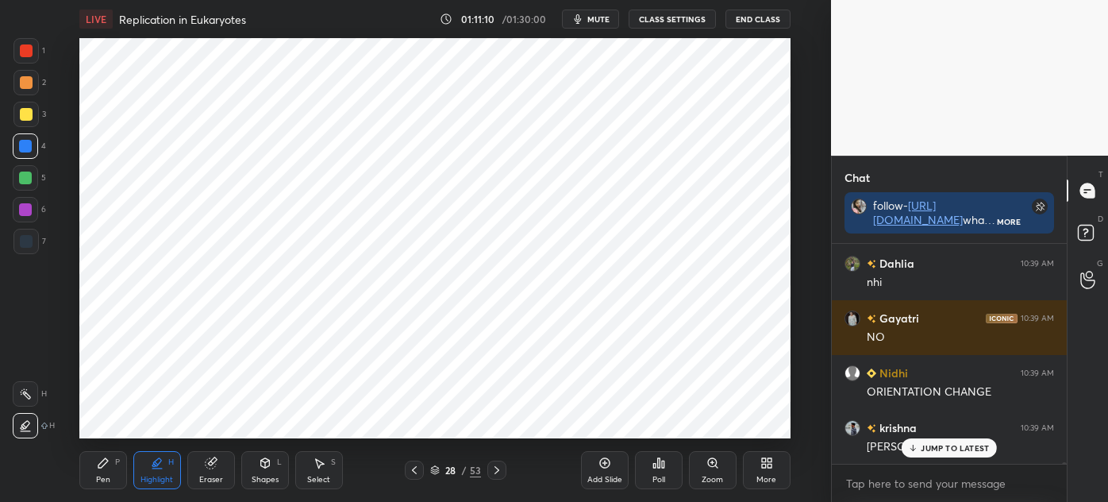
click at [99, 465] on icon at bounding box center [103, 463] width 10 height 10
click at [33, 249] on div at bounding box center [25, 241] width 25 height 25
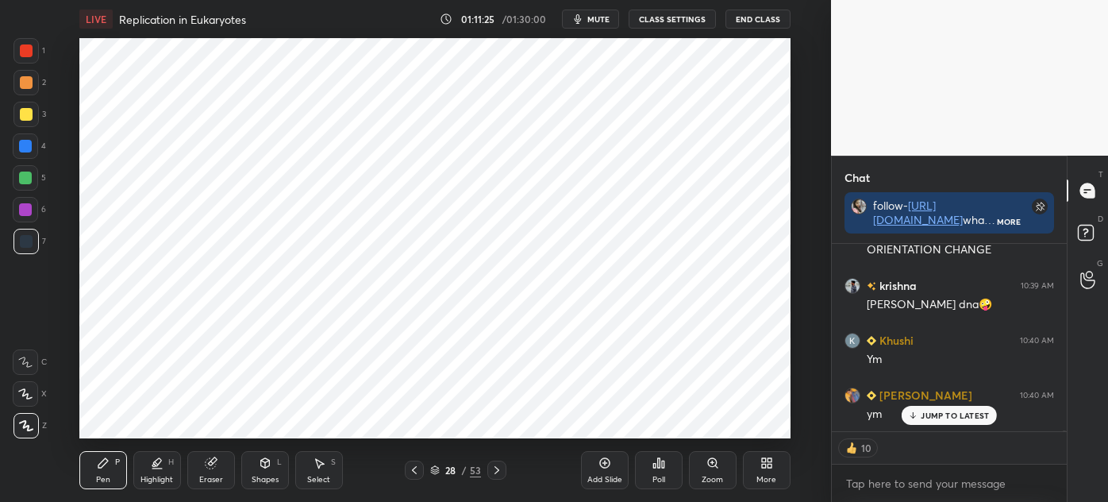
scroll to position [36692, 0]
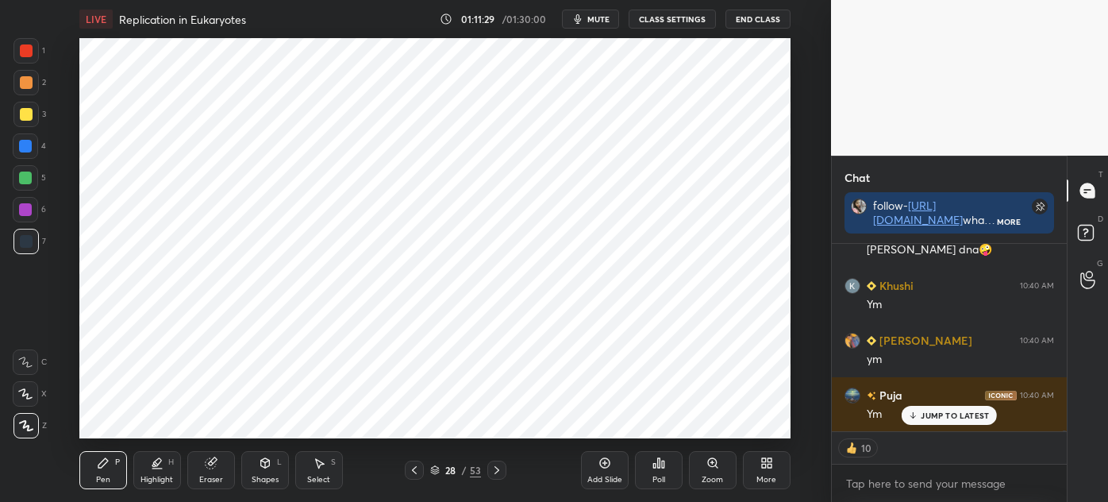
click at [321, 480] on div "Select" at bounding box center [318, 480] width 23 height 8
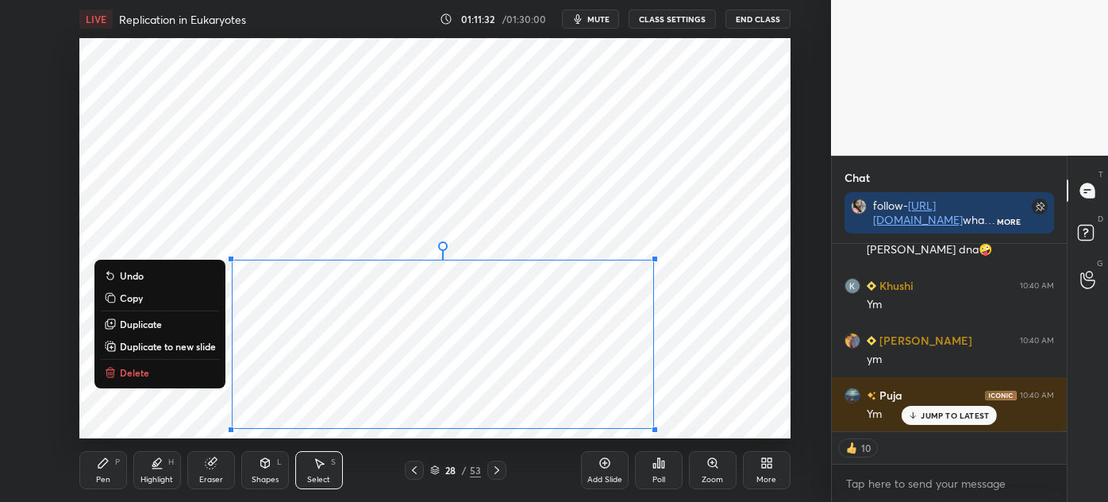
click at [201, 343] on p "Duplicate to new slide" at bounding box center [168, 346] width 96 height 13
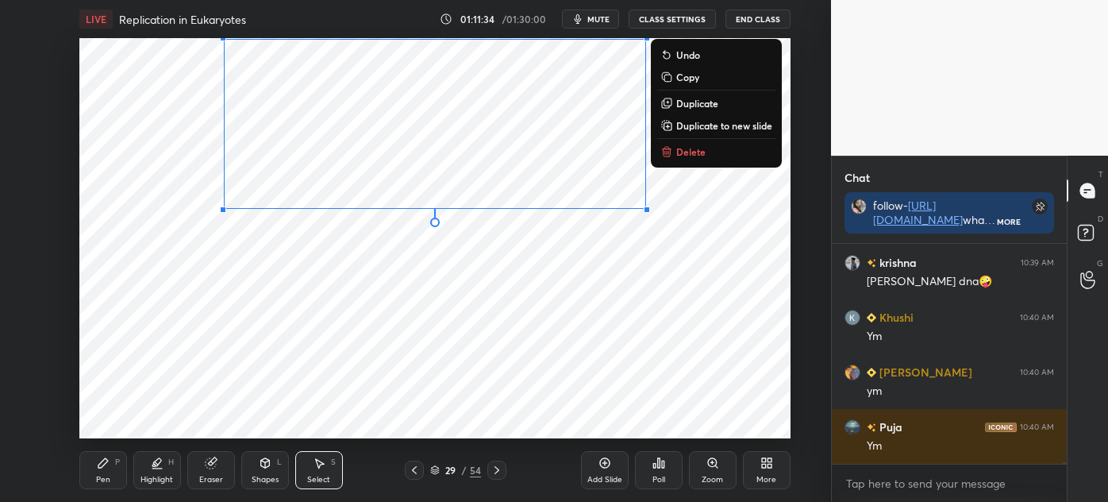
scroll to position [5, 4]
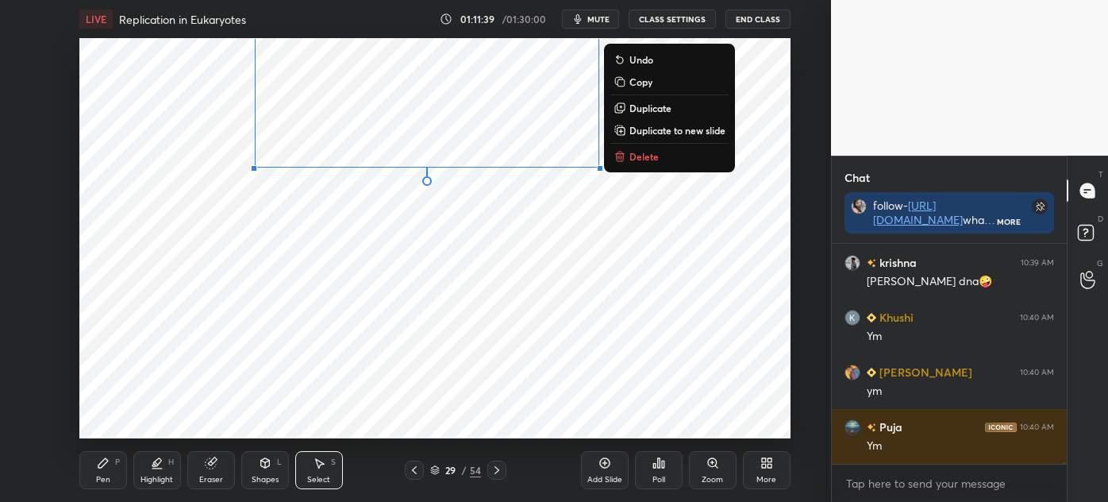
click at [103, 465] on icon at bounding box center [103, 463] width 10 height 10
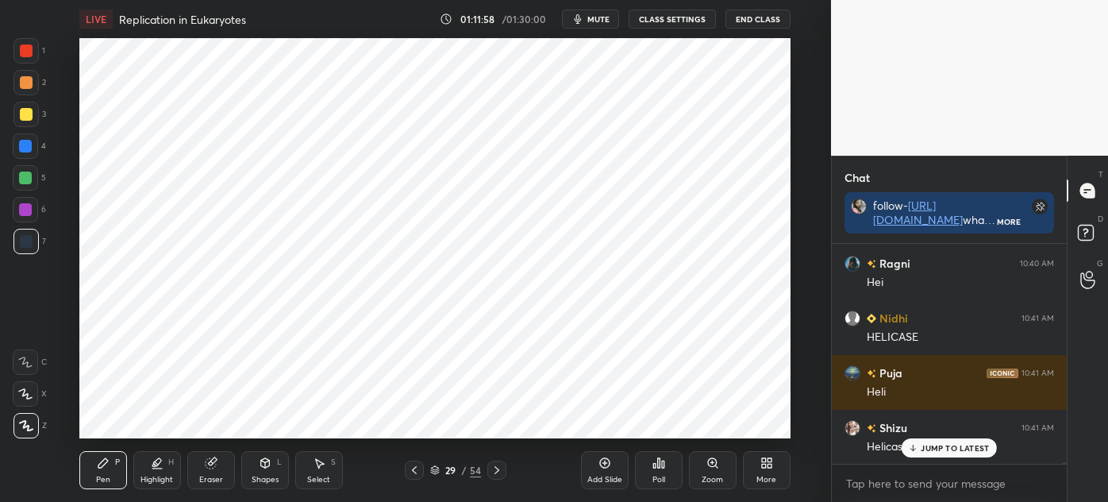
scroll to position [37099, 0]
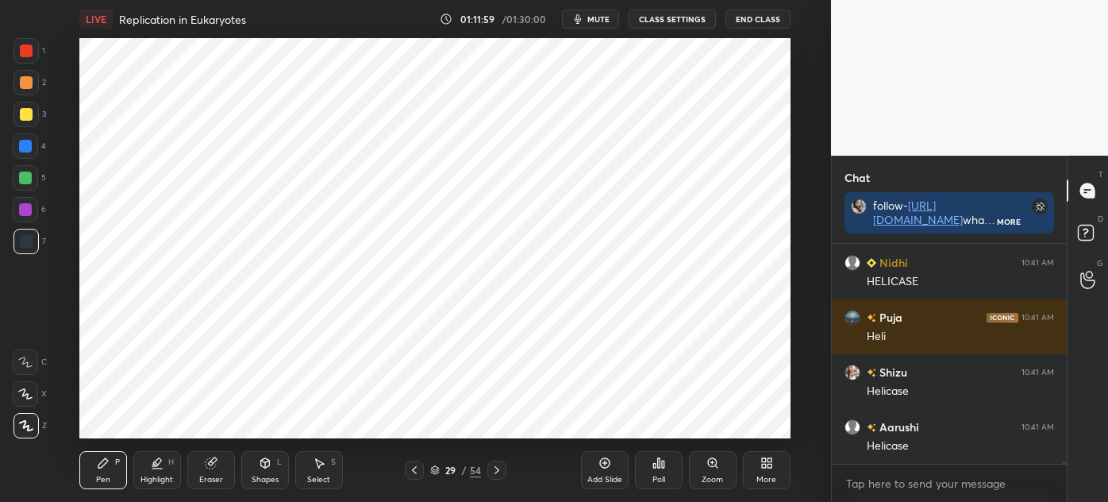
click at [415, 473] on icon at bounding box center [414, 470] width 5 height 8
click at [26, 247] on div at bounding box center [26, 241] width 13 height 13
click at [29, 206] on div at bounding box center [25, 209] width 13 height 13
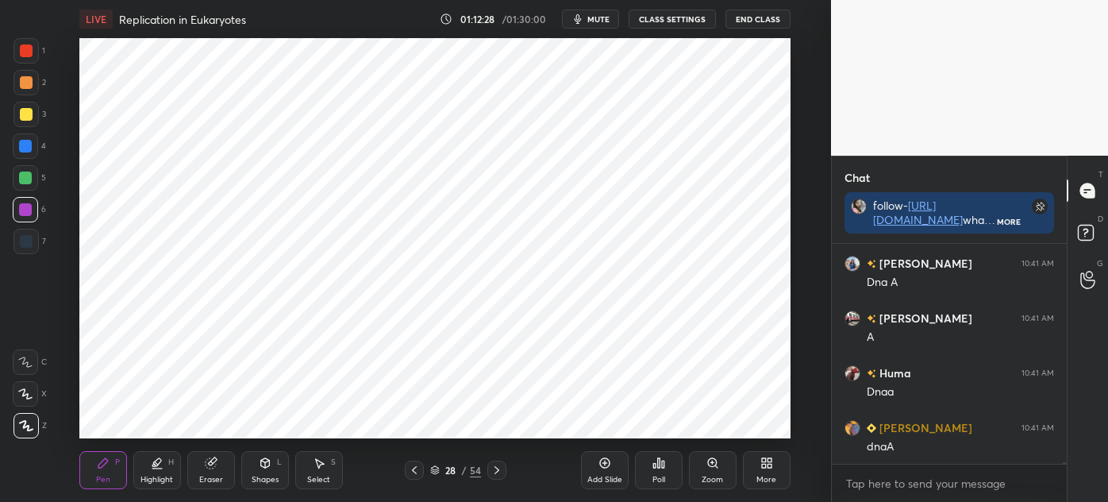
scroll to position [37372, 0]
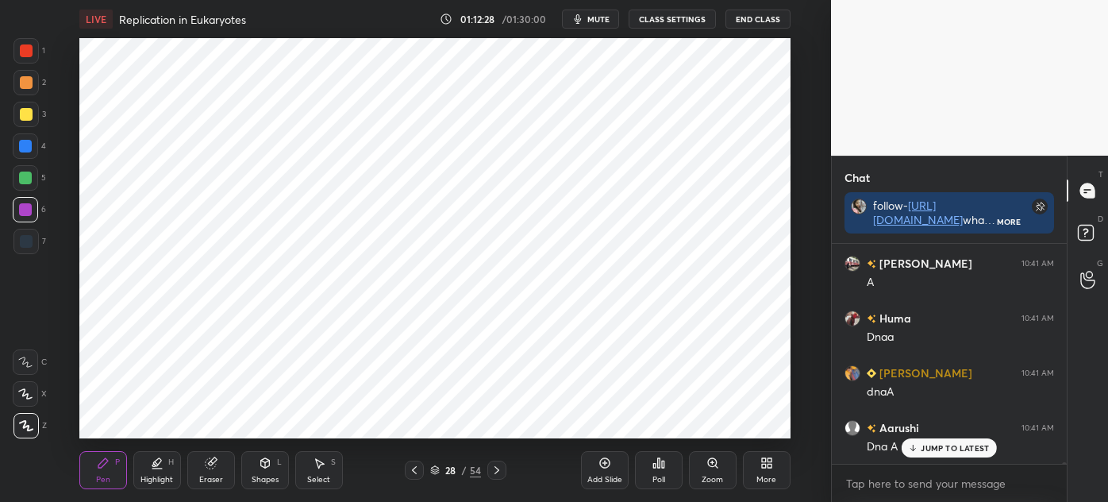
click at [495, 472] on icon at bounding box center [497, 470] width 13 height 13
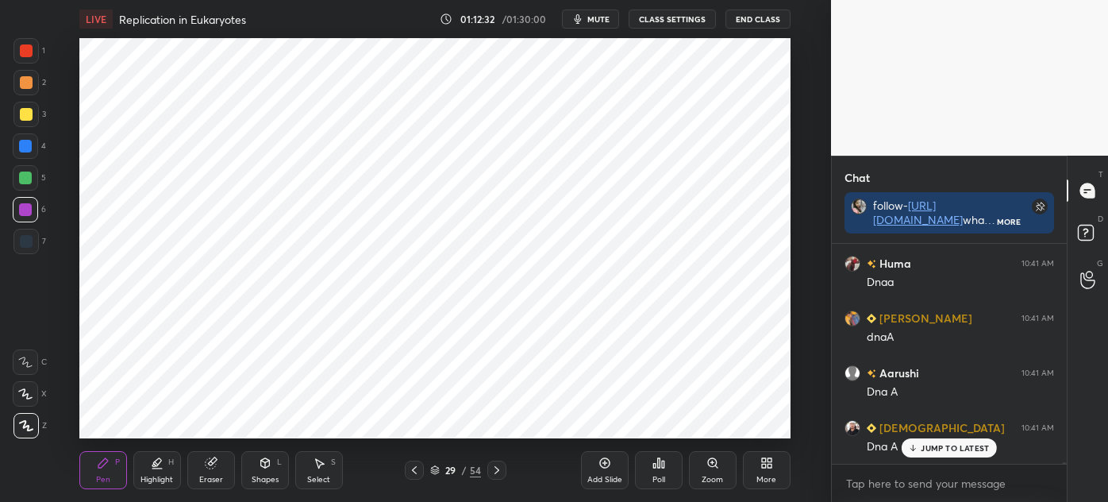
scroll to position [37481, 0]
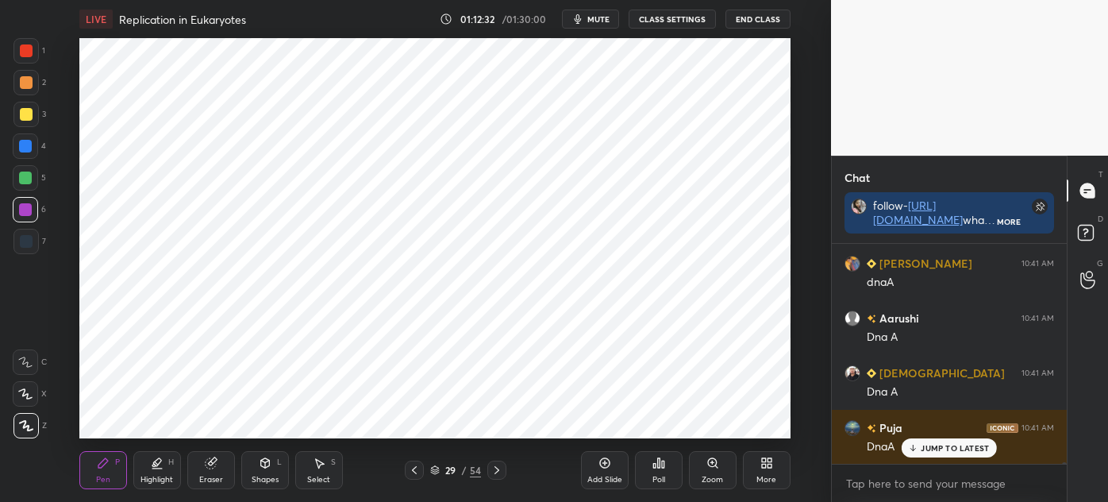
click at [21, 252] on div at bounding box center [25, 241] width 25 height 25
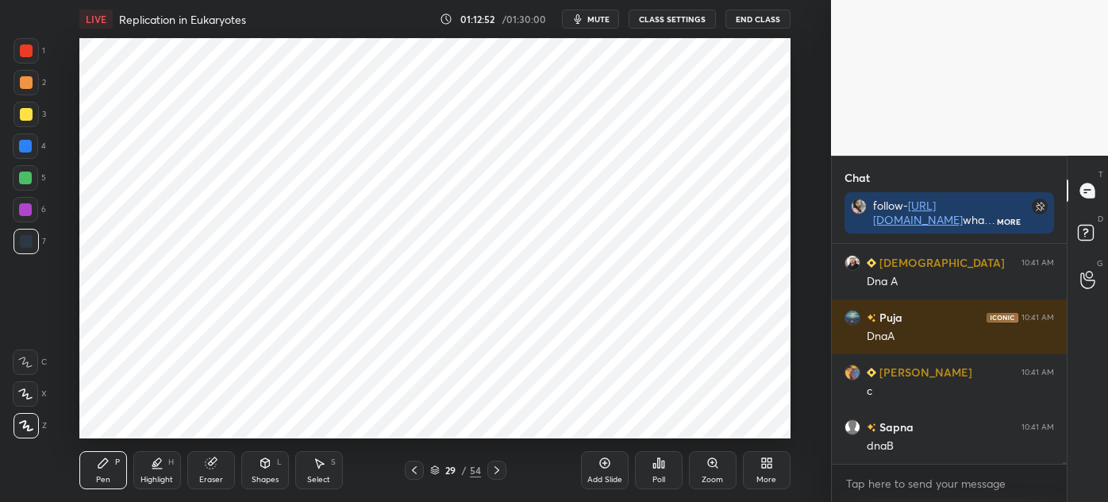
scroll to position [37646, 0]
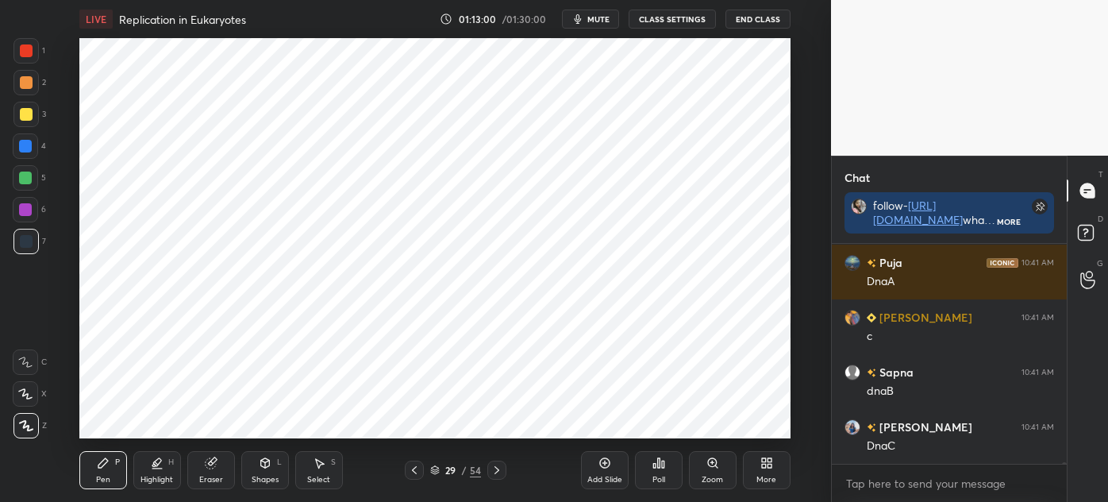
click at [326, 468] on div "Select S" at bounding box center [319, 470] width 48 height 38
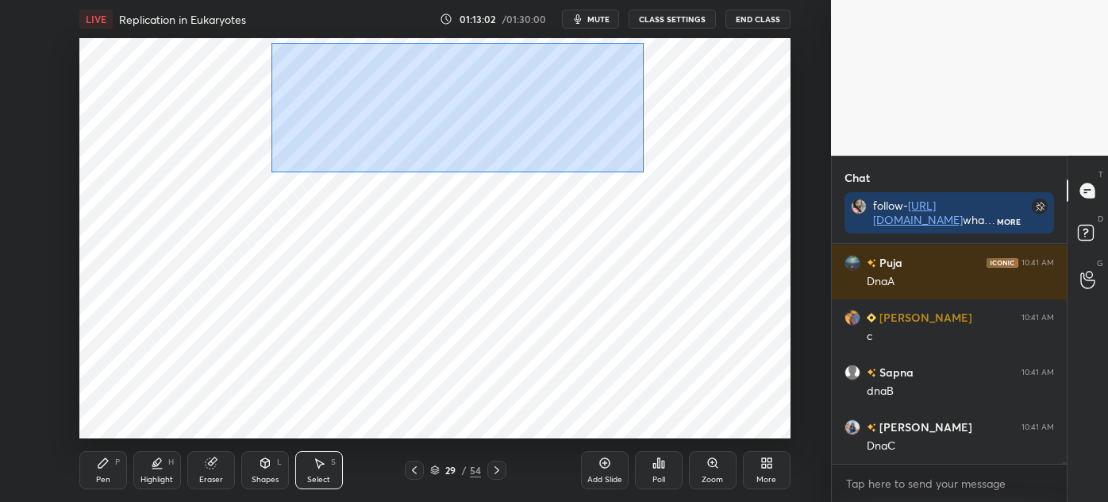
scroll to position [37701, 0]
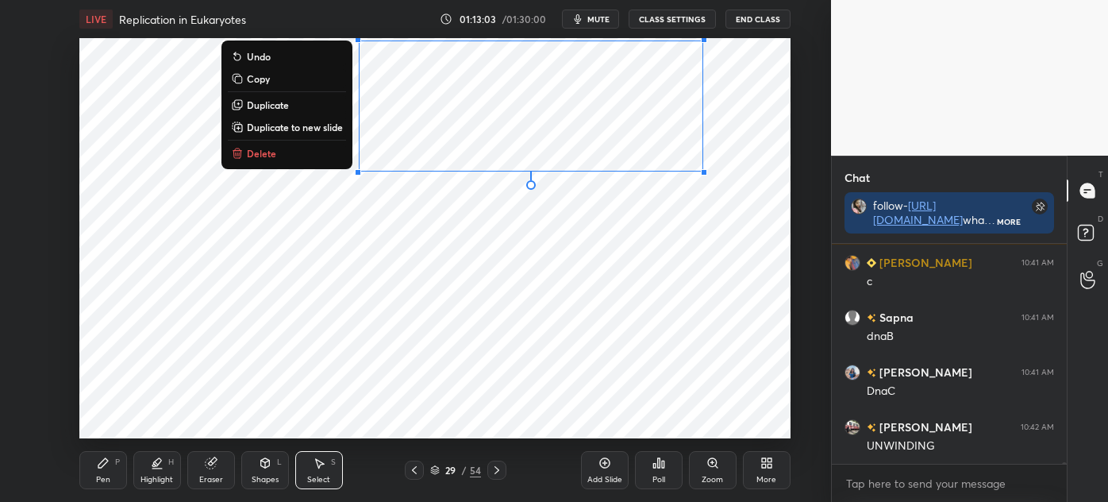
click at [426, 240] on div "0 ° Undo Copy Duplicate Duplicate to new slide Delete" at bounding box center [434, 238] width 711 height 400
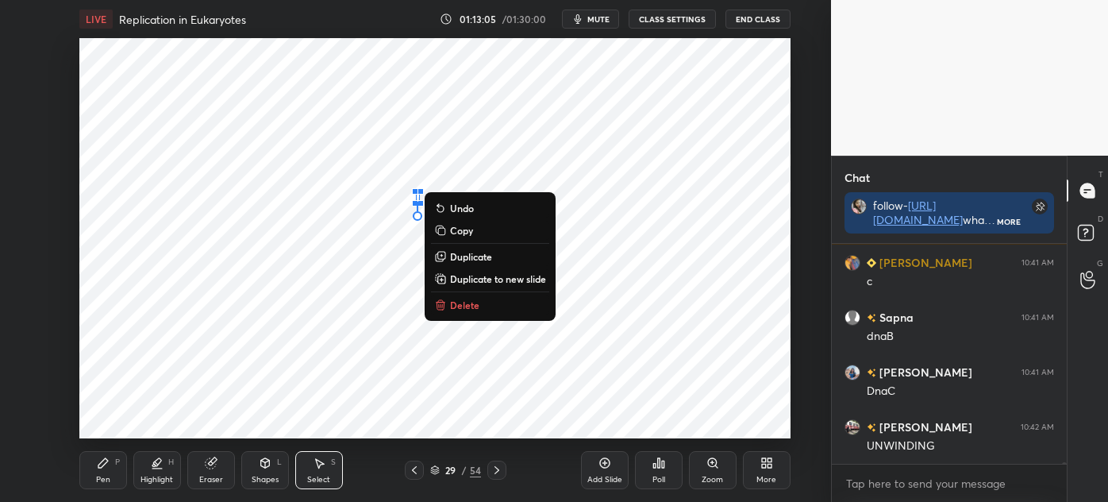
click at [465, 308] on p "Delete" at bounding box center [464, 305] width 29 height 13
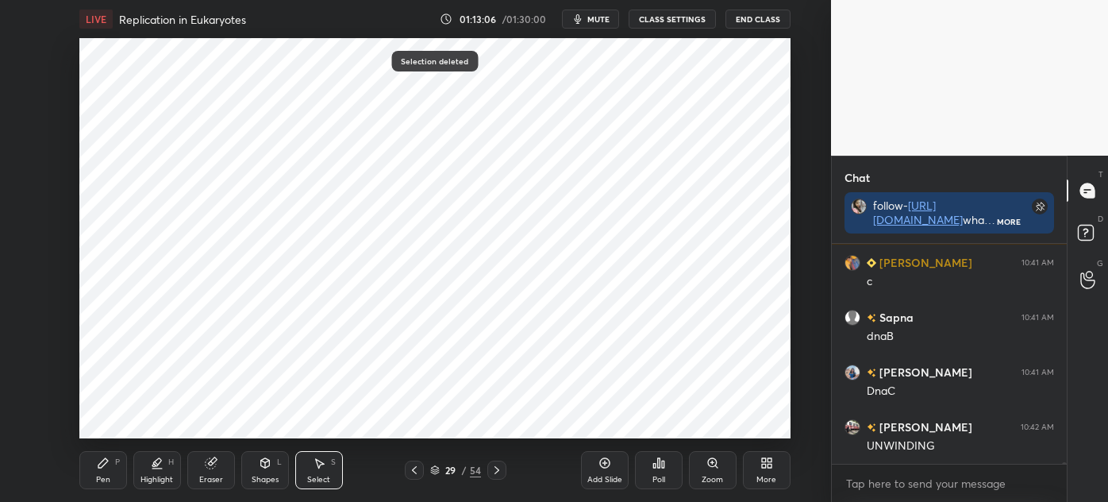
click at [91, 478] on div "Pen P" at bounding box center [103, 470] width 48 height 38
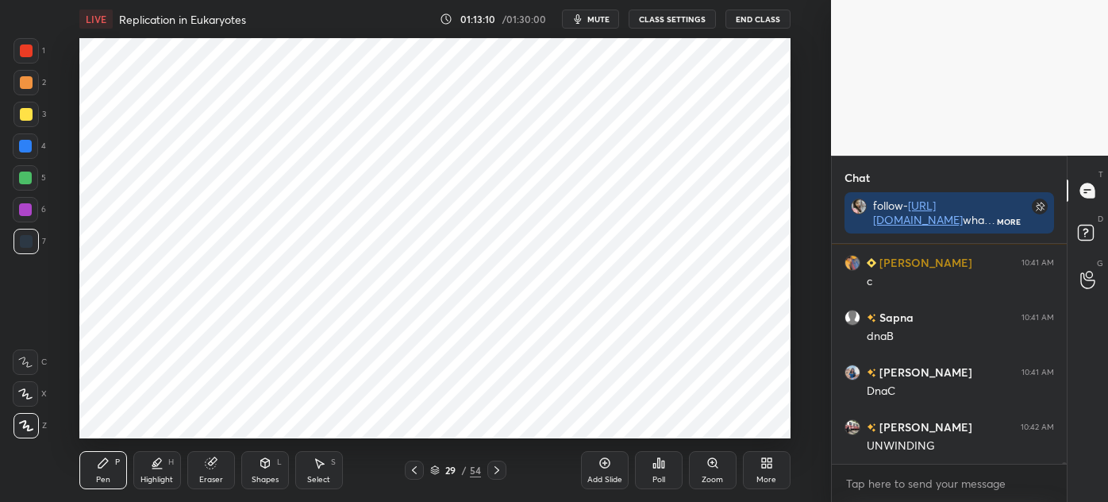
click at [21, 48] on div at bounding box center [26, 50] width 13 height 13
click at [25, 245] on div at bounding box center [26, 241] width 13 height 13
click at [33, 149] on div at bounding box center [25, 145] width 25 height 25
click at [23, 52] on div at bounding box center [26, 50] width 13 height 13
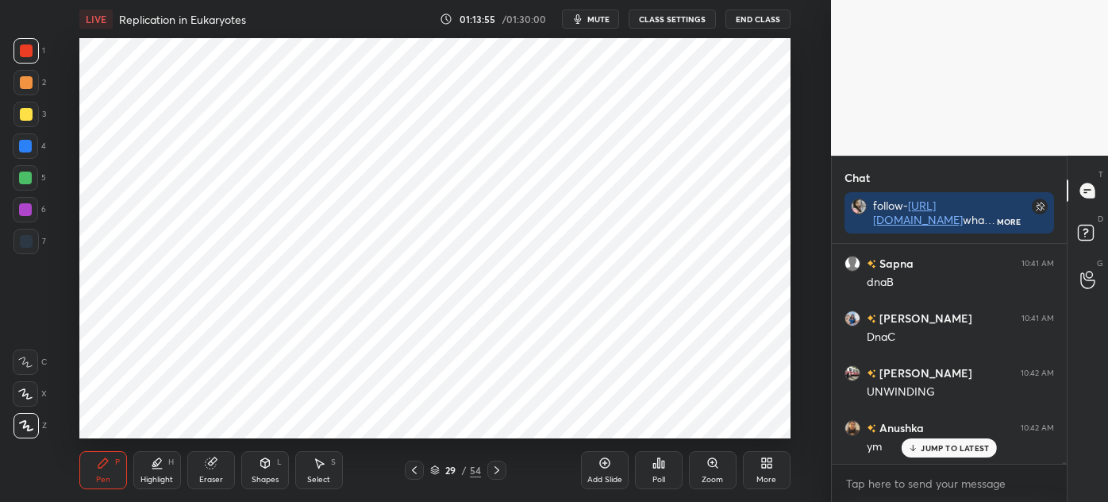
click at [30, 251] on div at bounding box center [25, 241] width 25 height 25
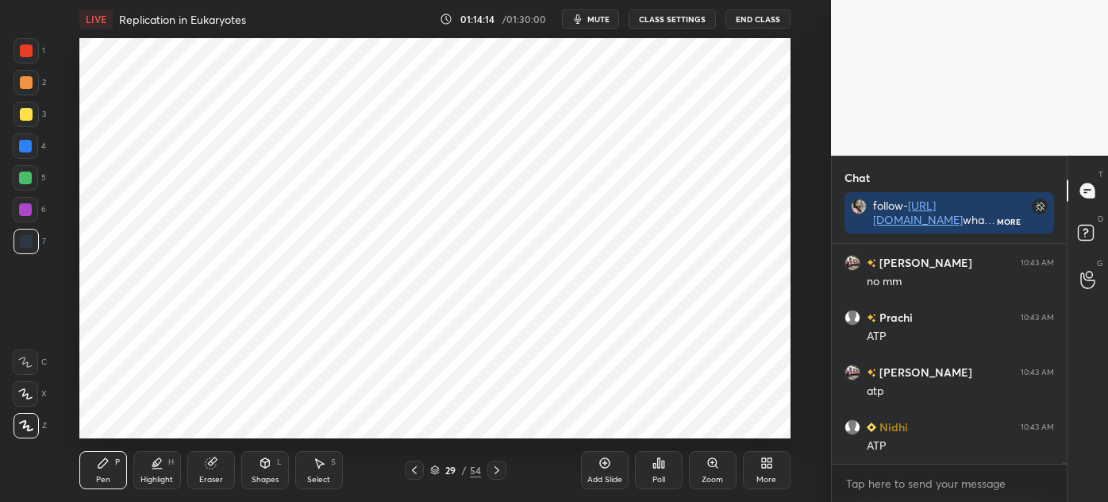
click at [436, 472] on icon at bounding box center [435, 471] width 8 height 2
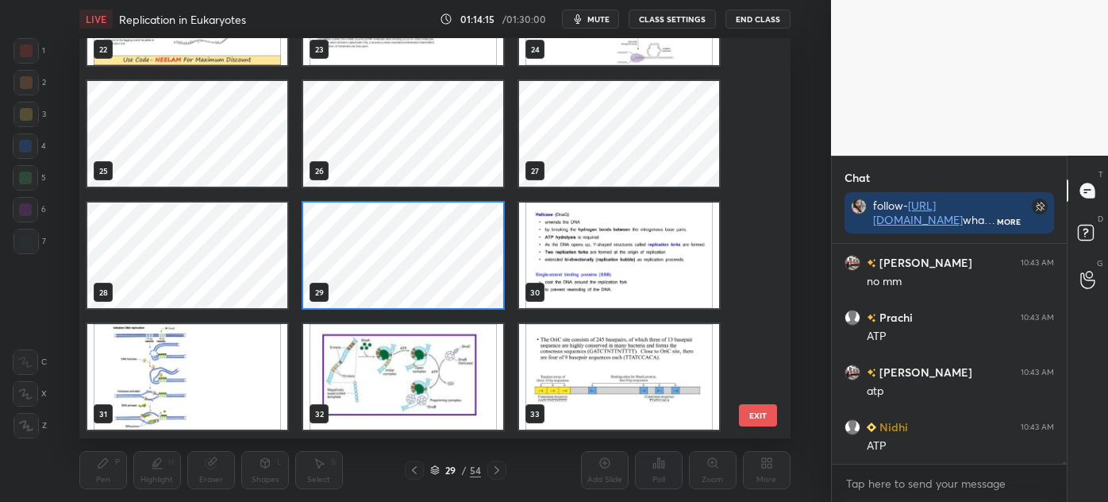
scroll to position [938, 0]
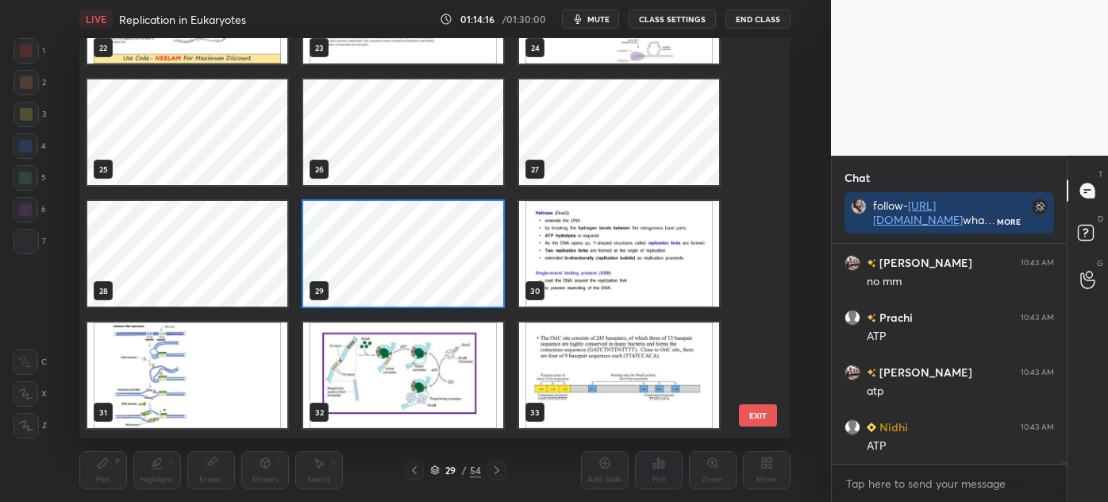
click at [395, 376] on img "grid" at bounding box center [403, 375] width 200 height 106
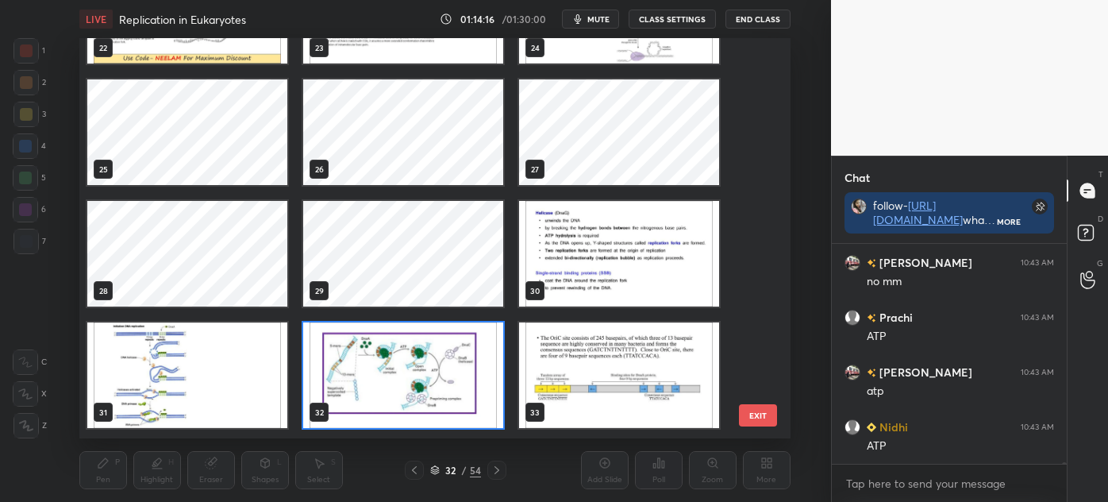
click at [398, 375] on img "grid" at bounding box center [403, 375] width 200 height 106
click at [406, 375] on img "grid" at bounding box center [403, 375] width 200 height 106
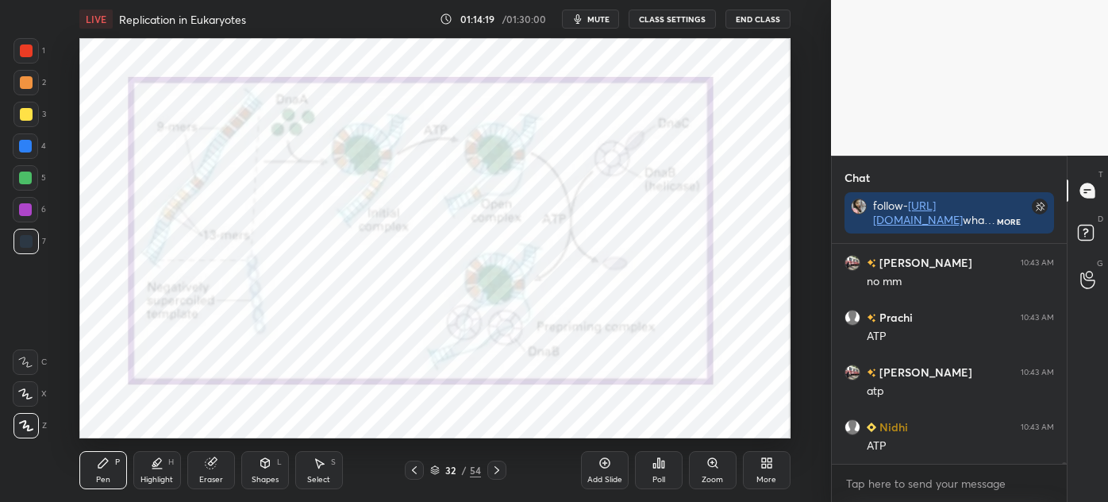
click at [222, 468] on div "Eraser" at bounding box center [211, 470] width 48 height 38
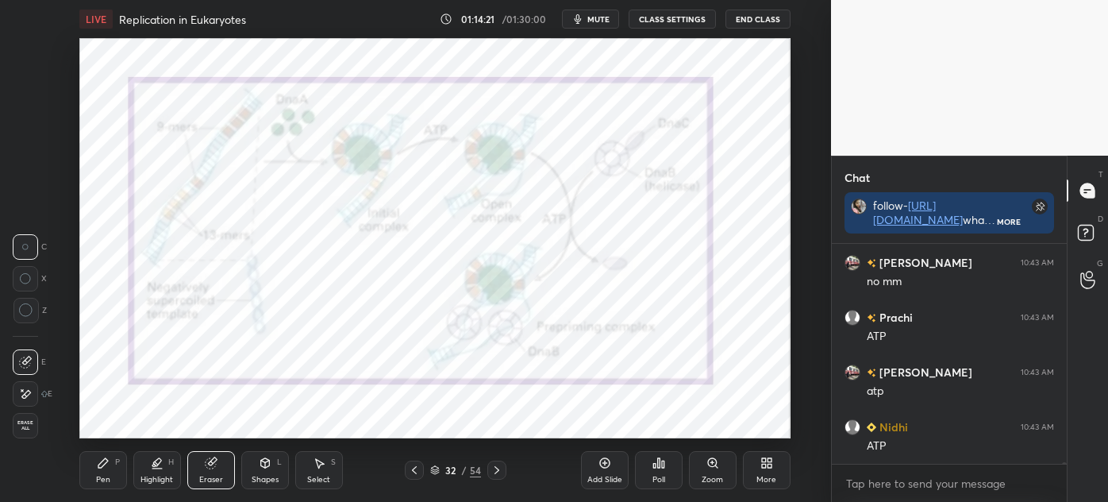
click at [117, 476] on div "Pen P" at bounding box center [103, 470] width 48 height 38
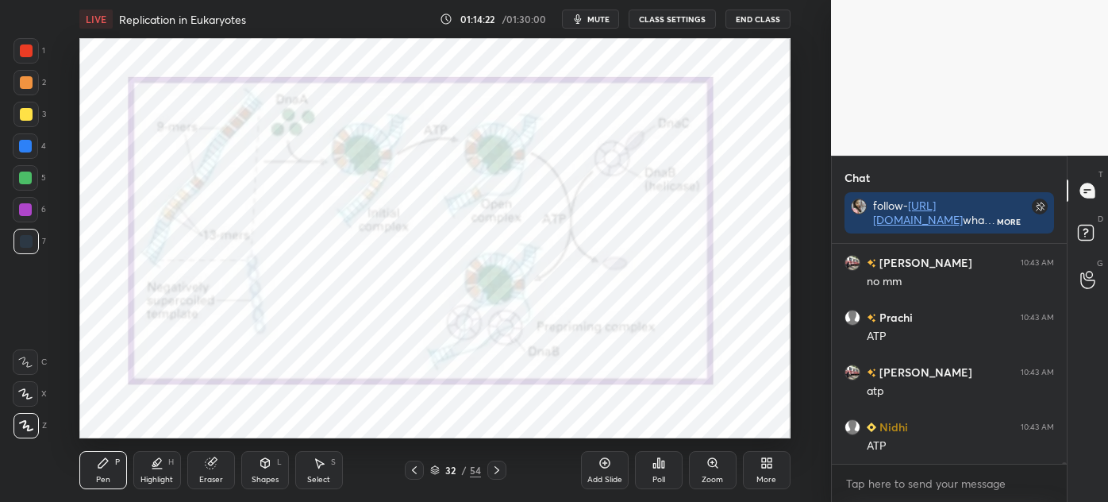
click at [19, 71] on div at bounding box center [25, 82] width 25 height 25
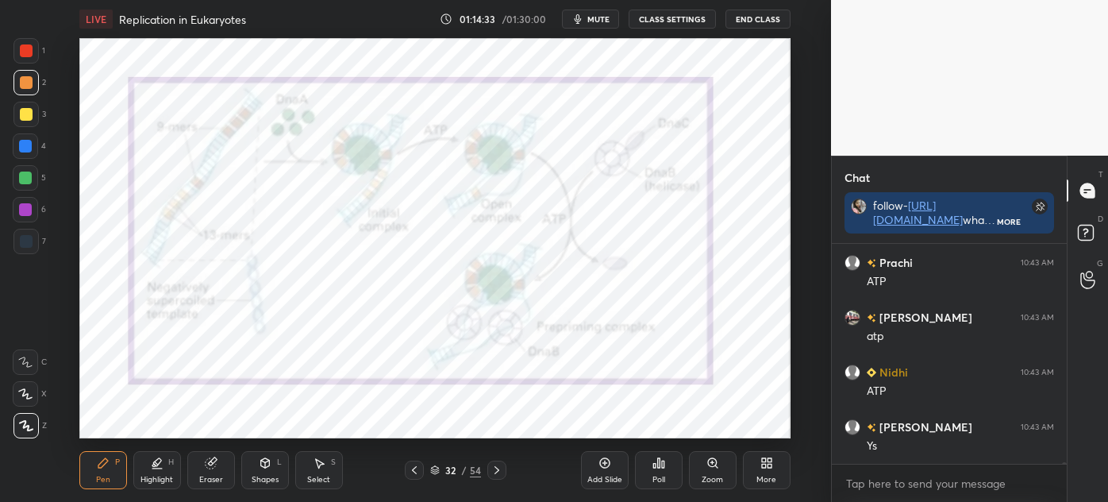
click at [267, 469] on icon at bounding box center [265, 463] width 13 height 13
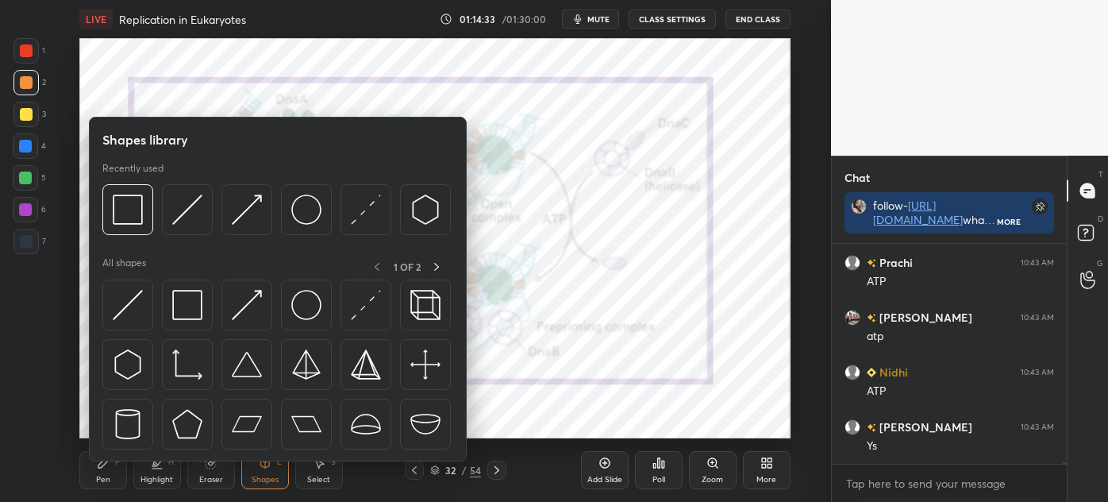
click at [192, 304] on img at bounding box center [187, 305] width 30 height 30
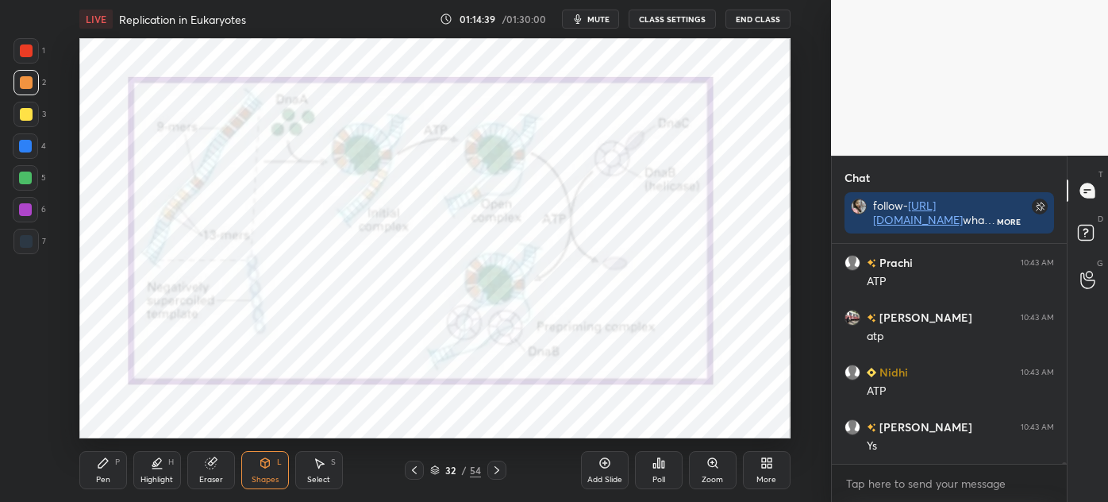
click at [103, 476] on div "Pen" at bounding box center [103, 480] width 14 height 8
click at [34, 239] on div at bounding box center [25, 241] width 25 height 25
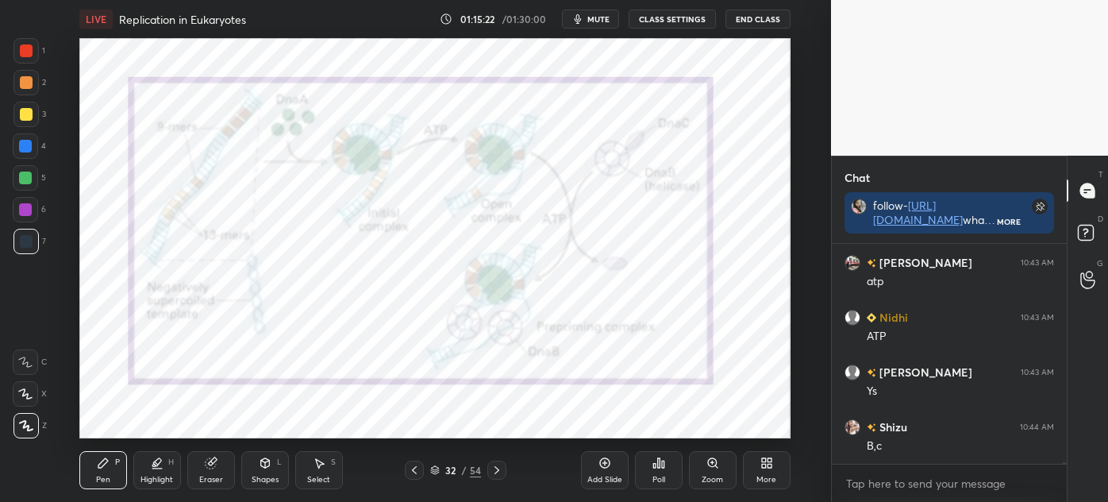
scroll to position [38177, 0]
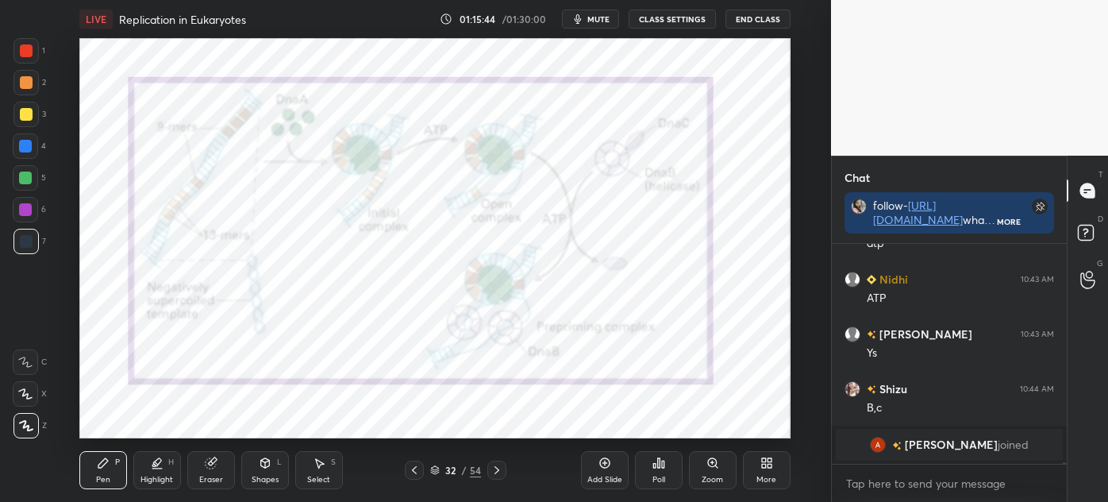
click at [589, 468] on div "Add Slide" at bounding box center [605, 470] width 48 height 38
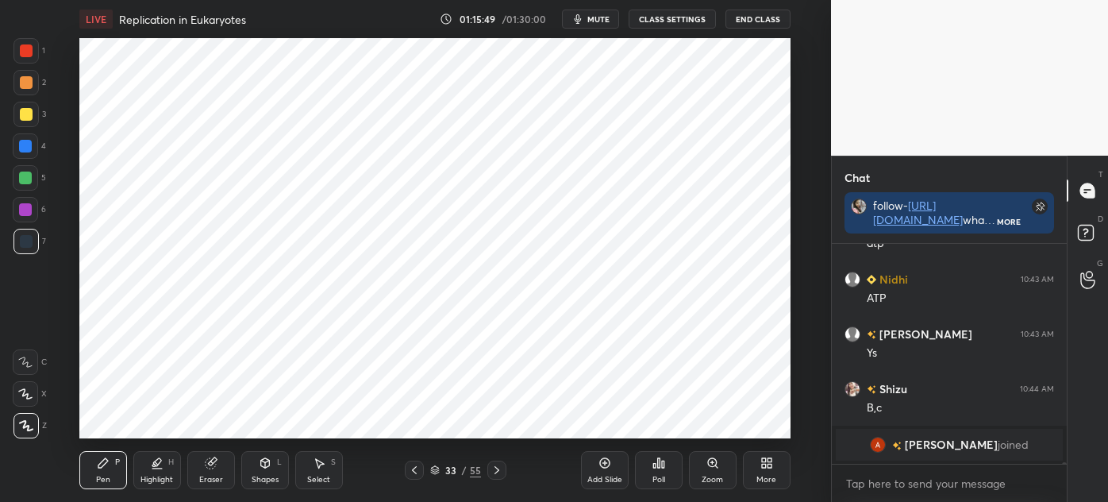
click at [262, 469] on div "Shapes L" at bounding box center [265, 470] width 48 height 38
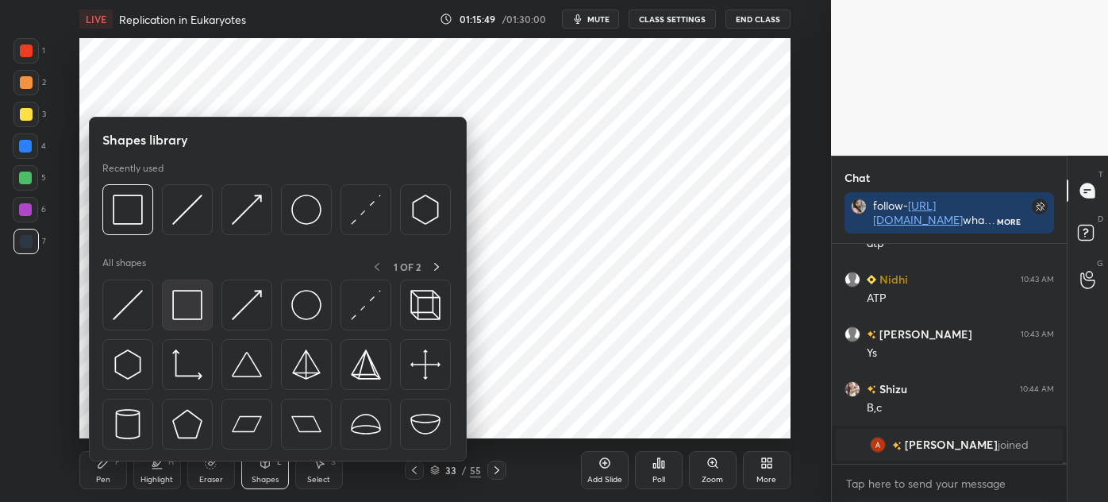
click at [177, 310] on img at bounding box center [187, 305] width 30 height 30
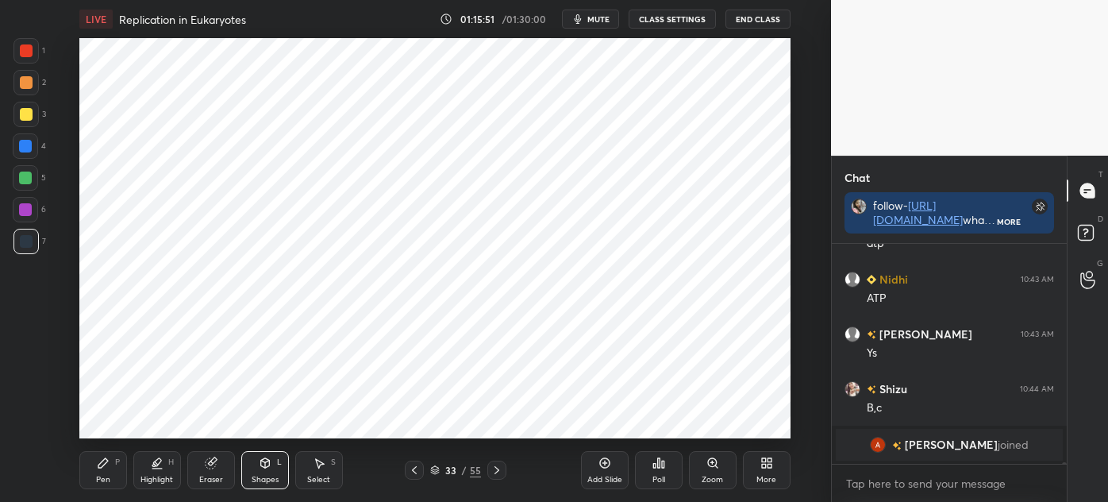
click at [106, 454] on div "Pen P" at bounding box center [103, 470] width 48 height 38
click at [24, 51] on div at bounding box center [26, 50] width 13 height 13
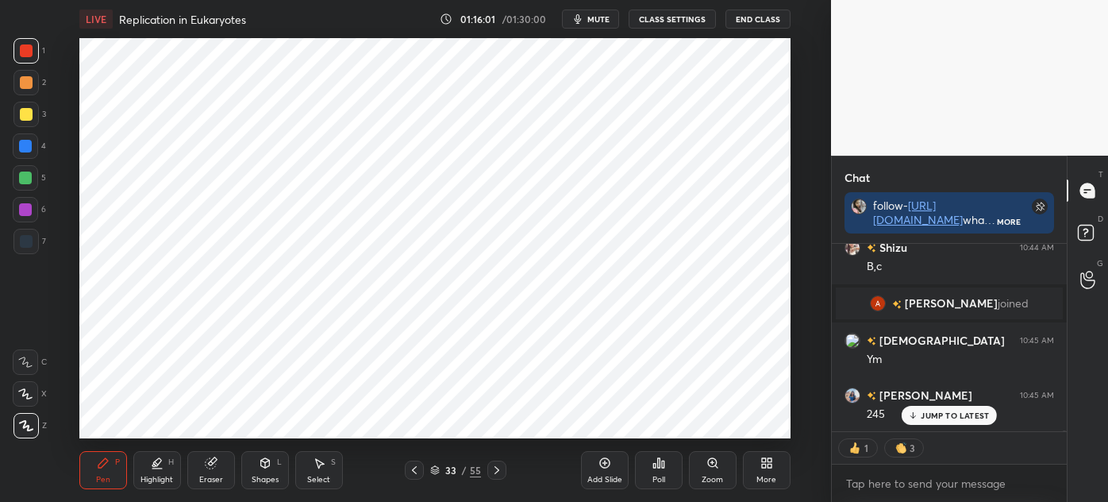
scroll to position [33863, 0]
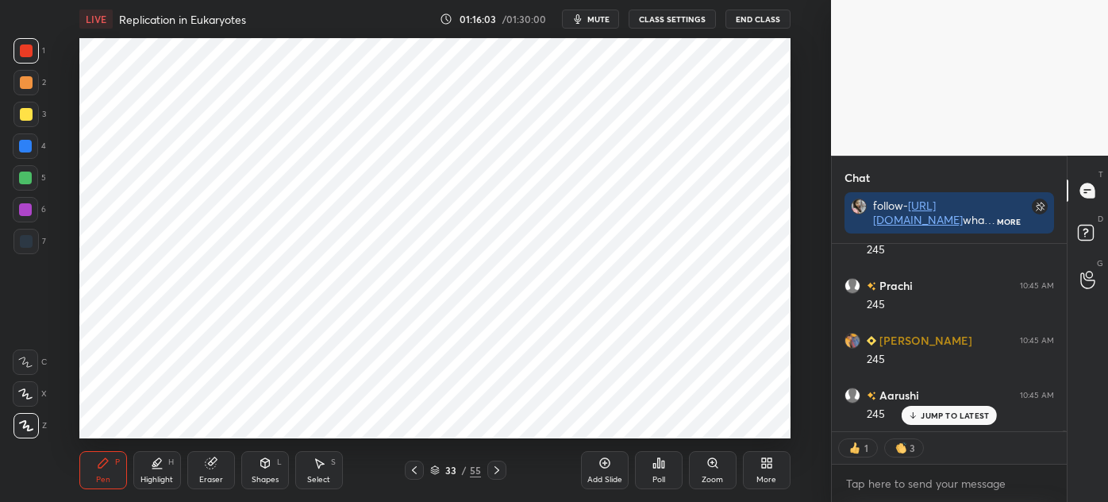
click at [29, 241] on div at bounding box center [26, 241] width 13 height 13
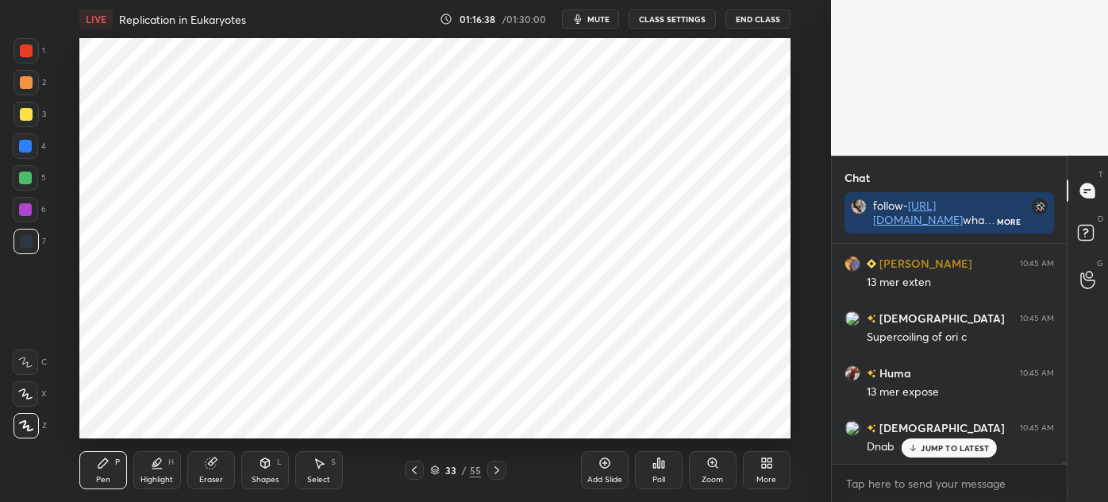
scroll to position [35036, 0]
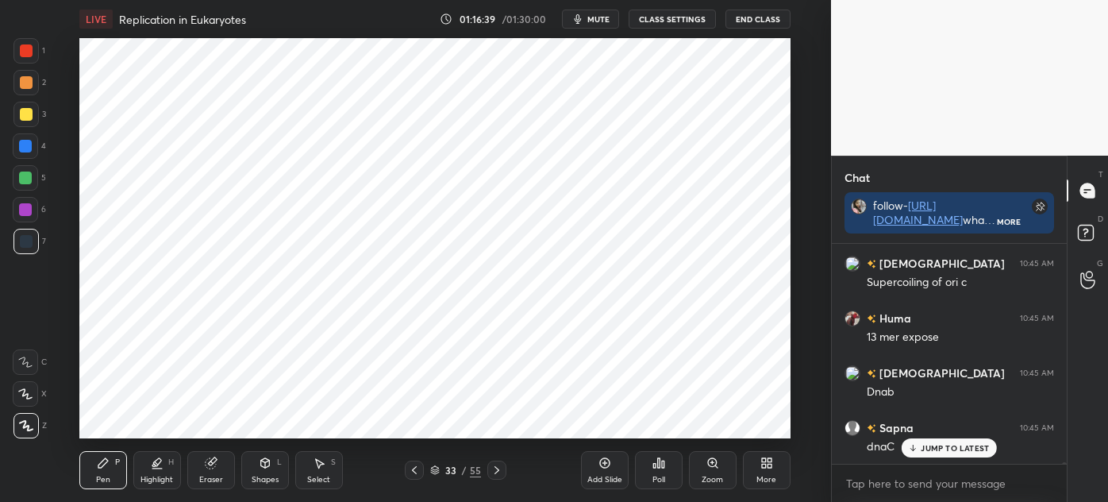
click at [333, 464] on div "S" at bounding box center [333, 462] width 5 height 8
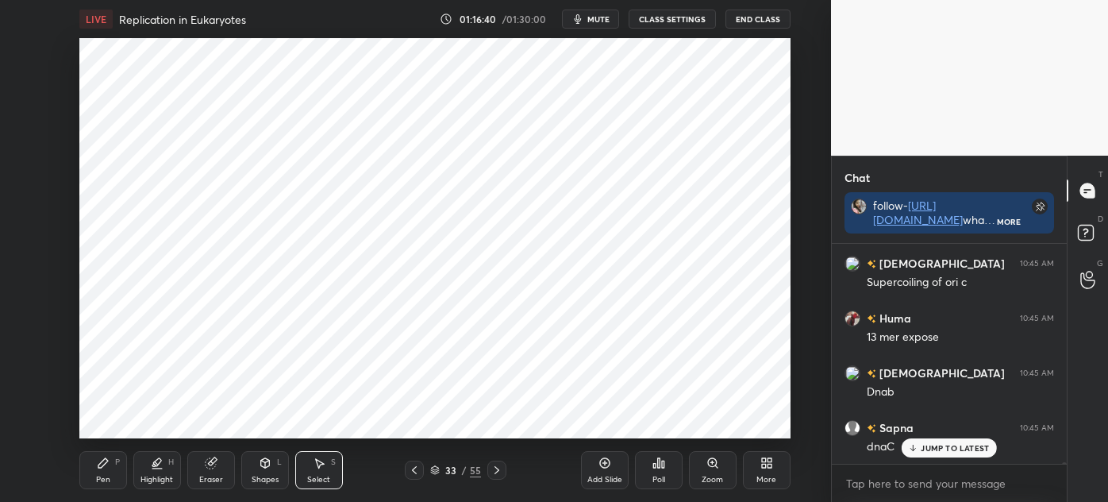
scroll to position [35091, 0]
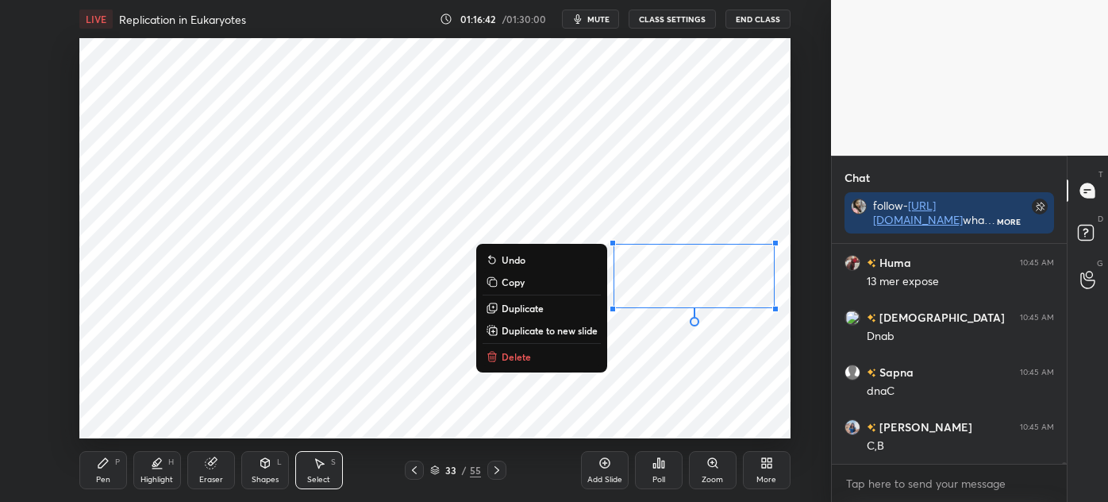
click at [129, 464] on div "Pen P Highlight H Eraser Shapes L Select S" at bounding box center [204, 470] width 251 height 38
click at [634, 252] on div "0 ° Undo Copy Duplicate Duplicate to new slide Delete" at bounding box center [434, 238] width 711 height 400
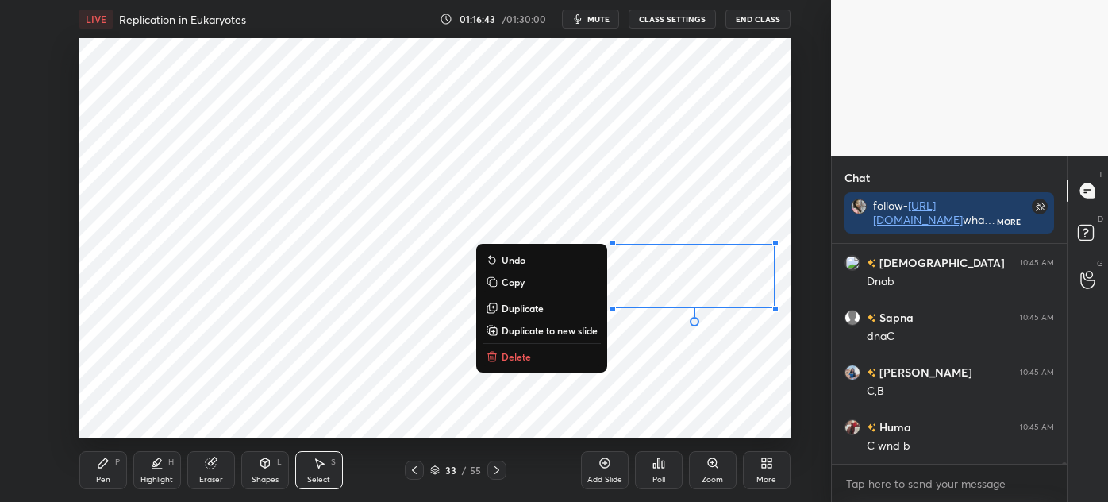
click at [112, 468] on div "Pen P" at bounding box center [103, 470] width 48 height 38
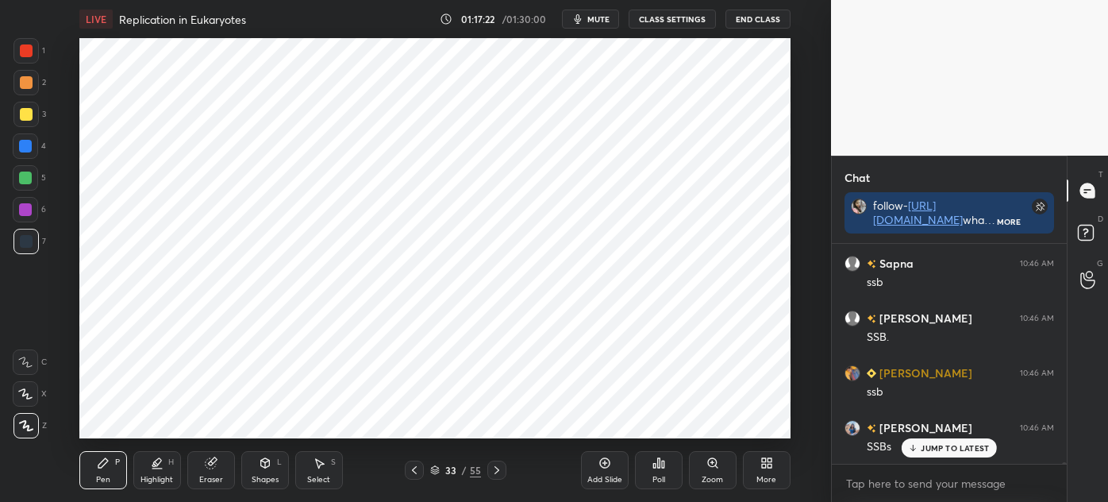
scroll to position [36217, 0]
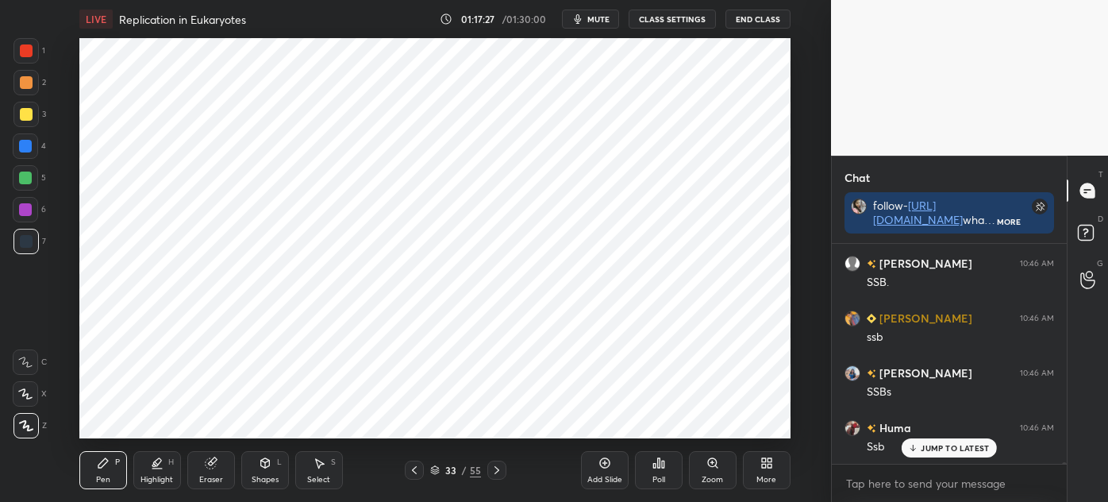
click at [263, 465] on icon at bounding box center [264, 463] width 9 height 10
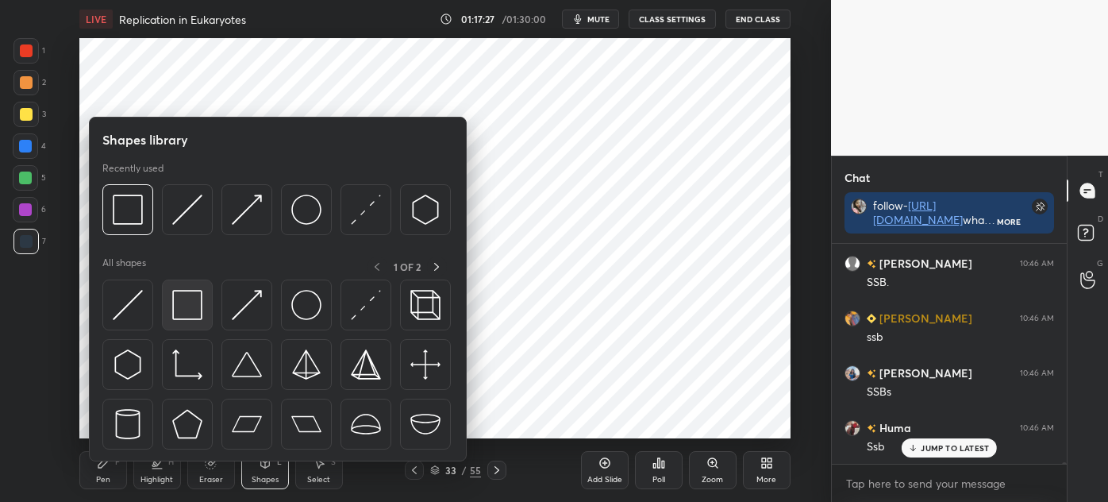
click at [185, 321] on div at bounding box center [187, 304] width 51 height 51
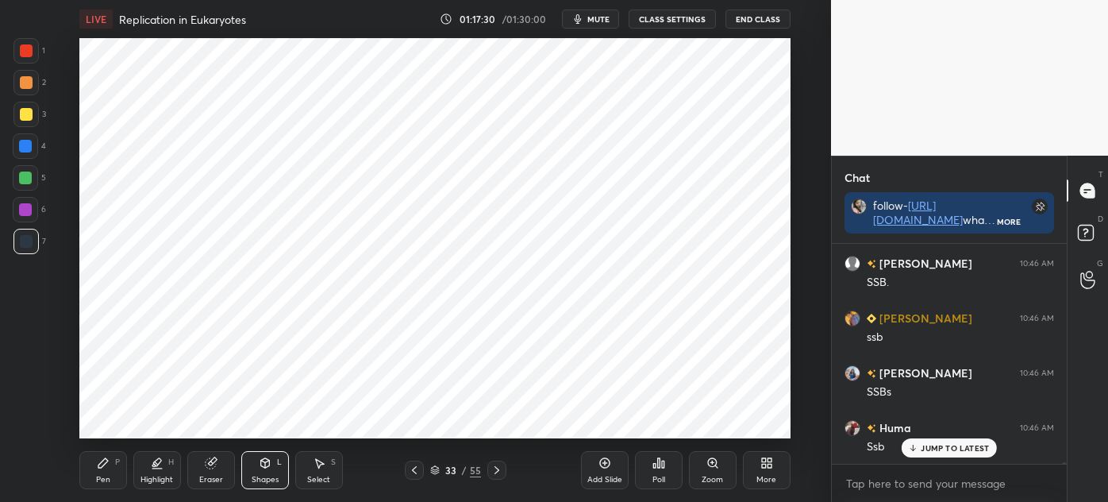
click at [29, 147] on div at bounding box center [25, 146] width 13 height 13
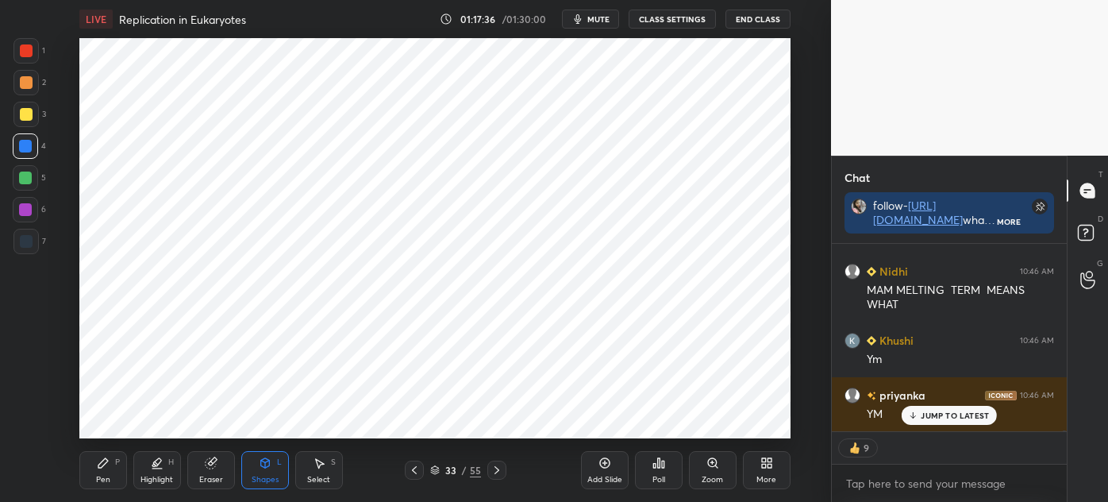
scroll to position [36483, 0]
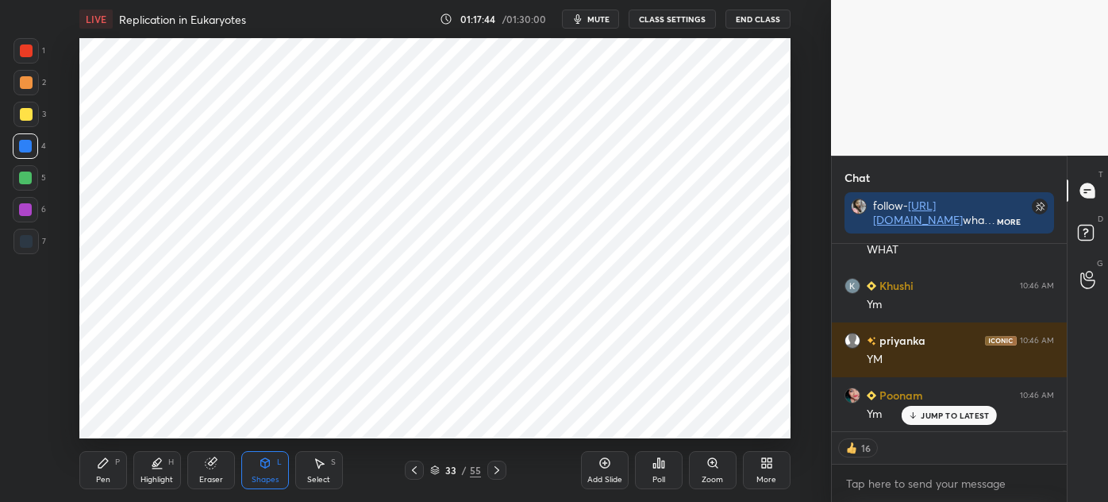
click at [25, 251] on div at bounding box center [25, 241] width 25 height 25
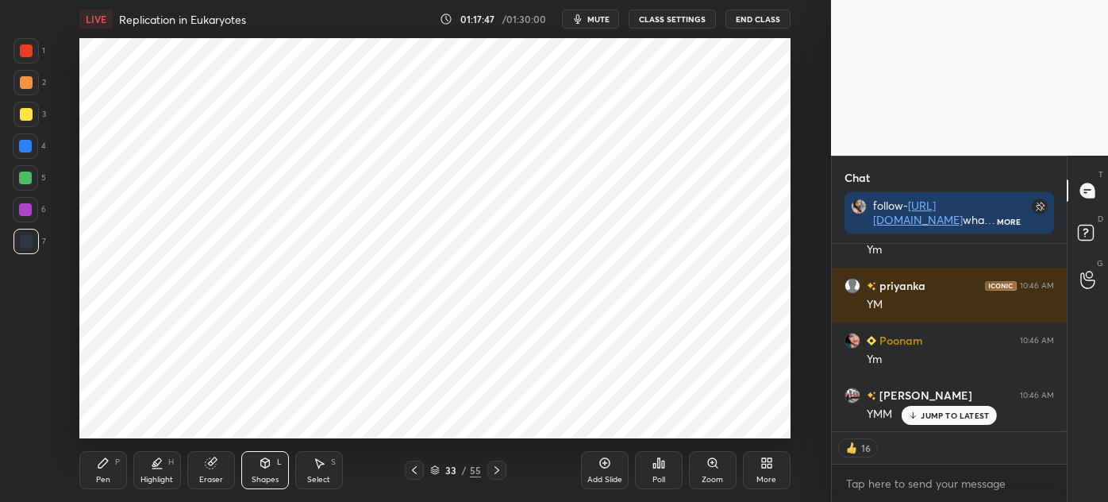
scroll to position [6, 4]
click at [927, 418] on p "JUMP TO LATEST" at bounding box center [955, 415] width 68 height 10
click at [110, 467] on div "Pen P" at bounding box center [103, 470] width 48 height 38
click at [33, 56] on div at bounding box center [25, 50] width 25 height 25
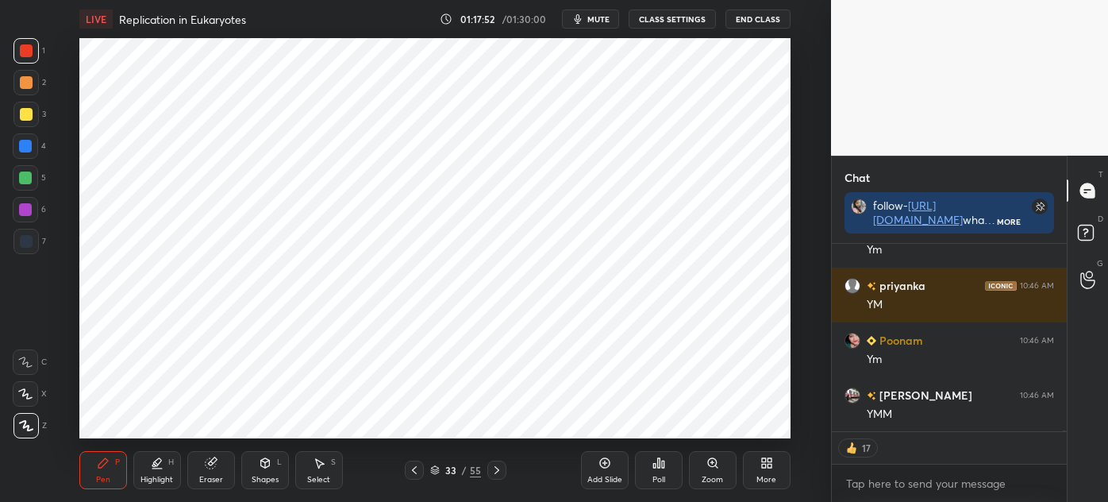
click at [150, 473] on div "Highlight H" at bounding box center [157, 470] width 48 height 38
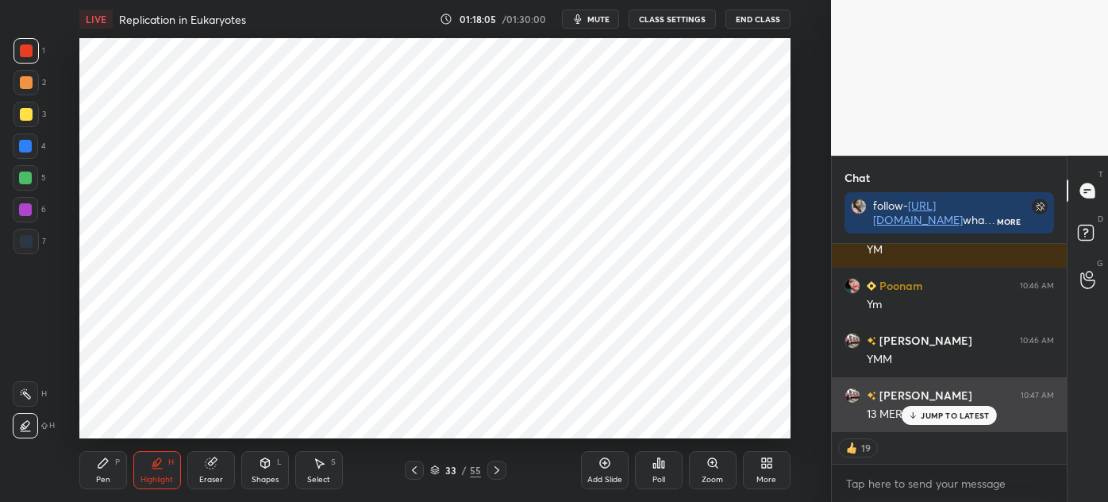
click at [969, 410] on p "JUMP TO LATEST" at bounding box center [955, 415] width 68 height 10
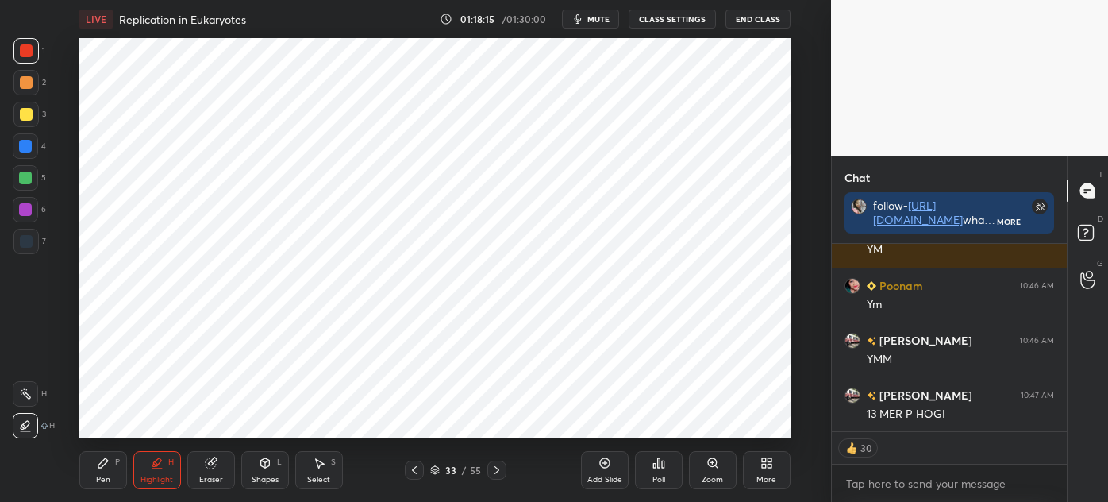
scroll to position [36609, 0]
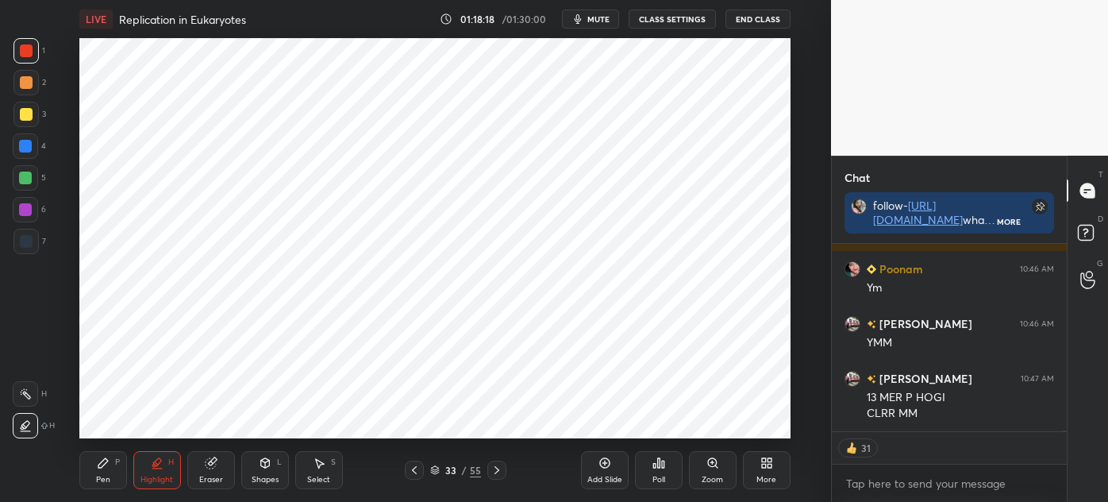
click at [433, 472] on icon at bounding box center [435, 470] width 10 height 10
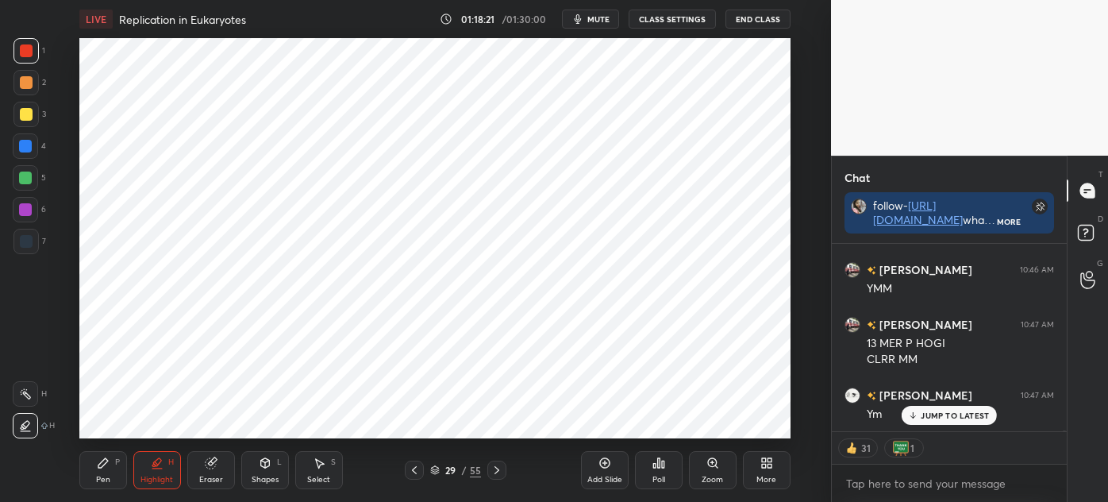
scroll to position [36718, 0]
click at [491, 472] on icon at bounding box center [497, 470] width 13 height 13
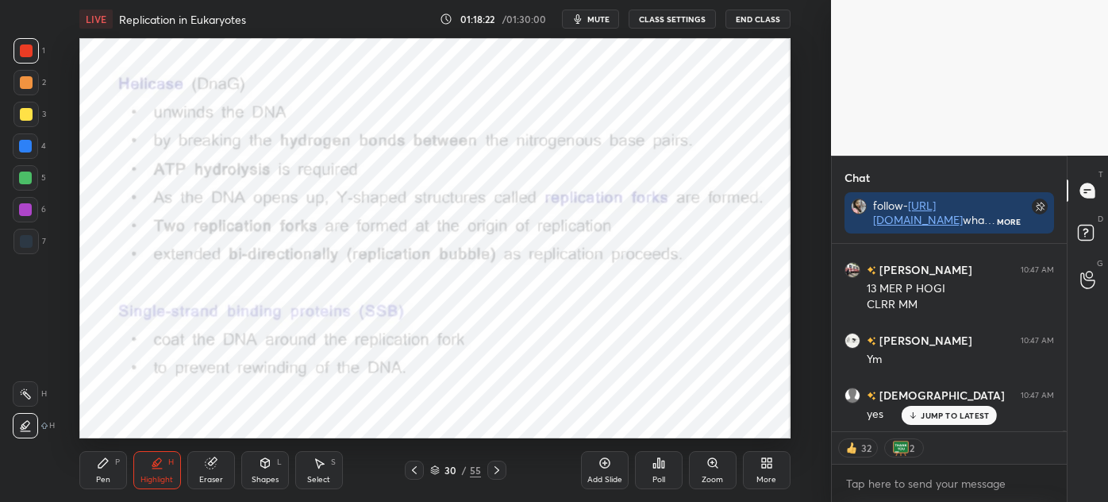
click at [488, 471] on div at bounding box center [496, 469] width 19 height 19
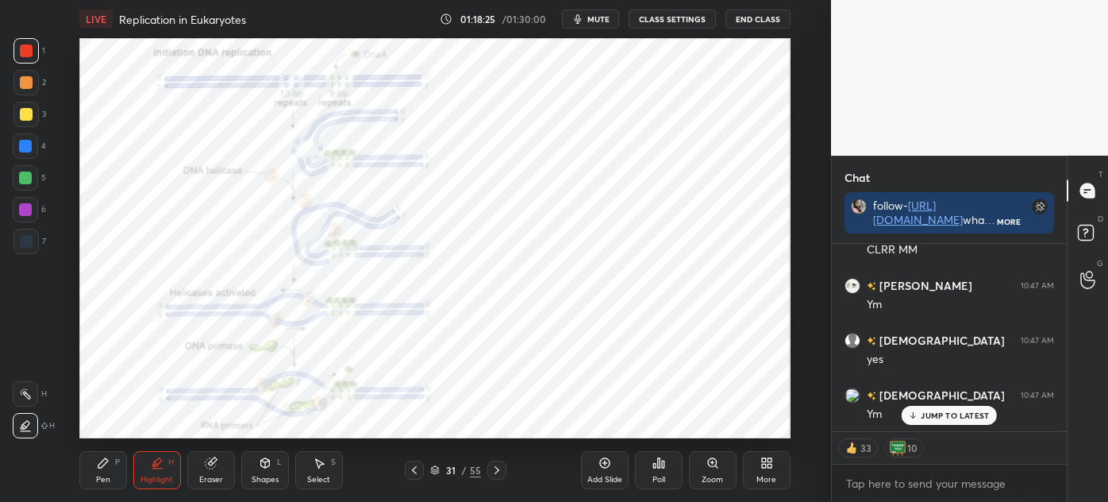
click at [94, 465] on div "Pen P" at bounding box center [103, 470] width 48 height 38
click at [713, 473] on div "Zoom" at bounding box center [713, 470] width 48 height 38
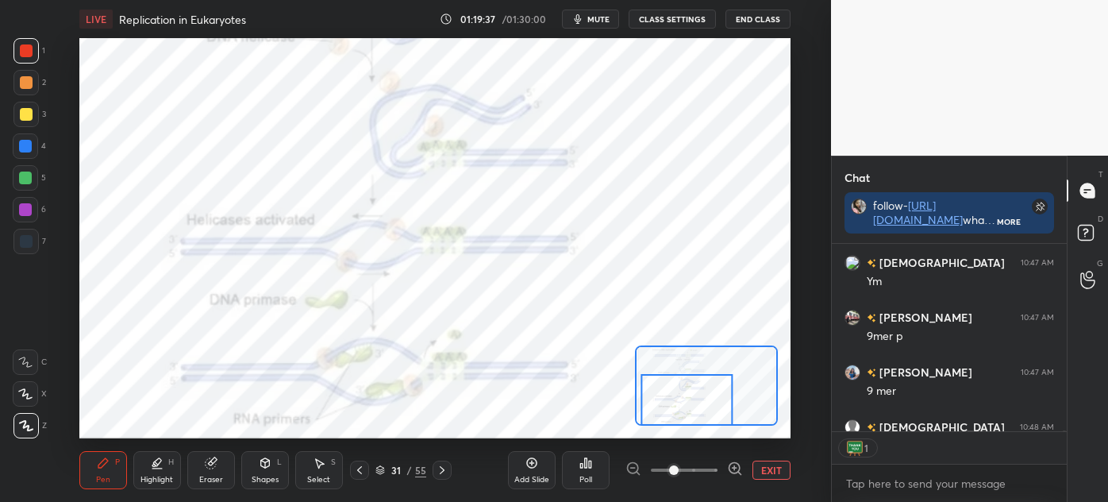
scroll to position [36992, 0]
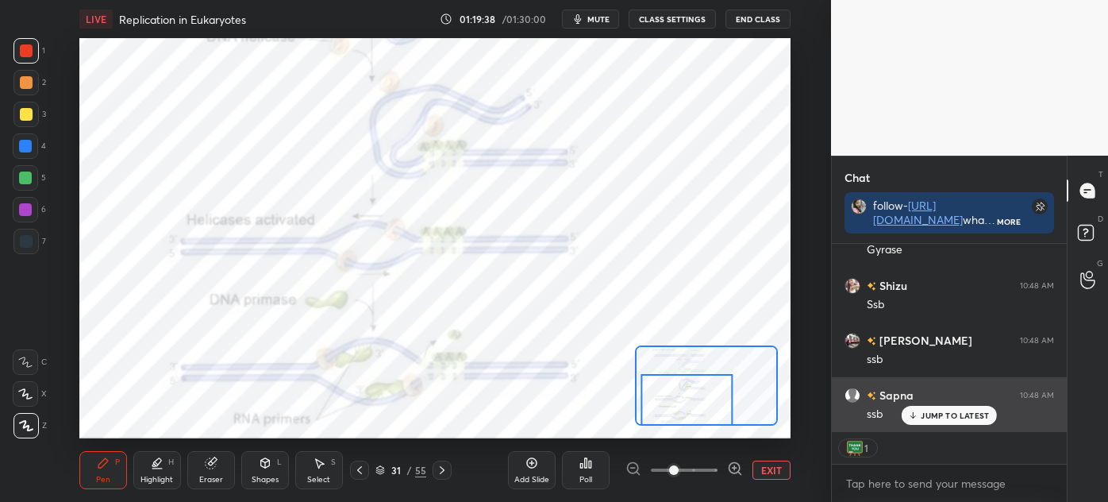
click at [928, 416] on p "JUMP TO LATEST" at bounding box center [955, 415] width 68 height 10
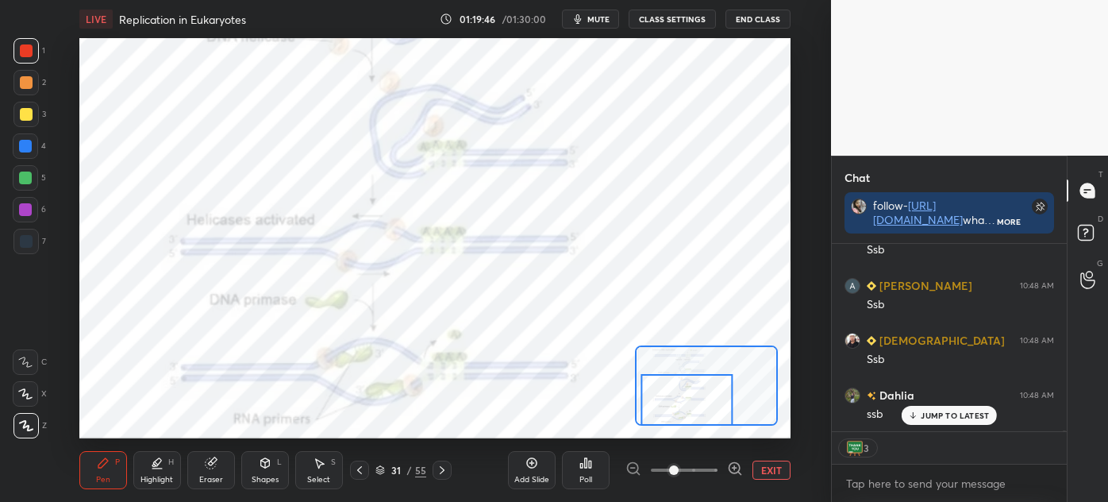
scroll to position [37595, 0]
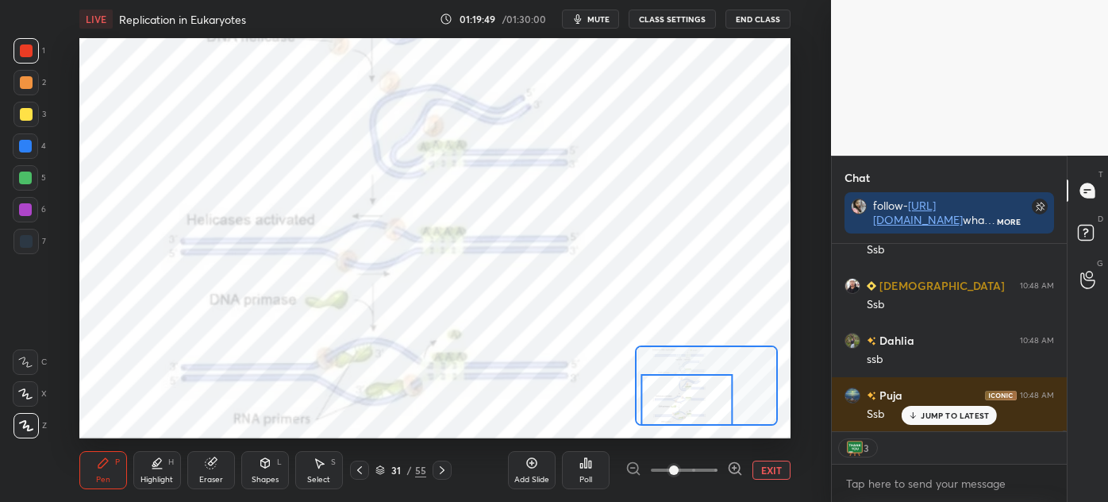
click at [444, 471] on icon at bounding box center [442, 470] width 13 height 13
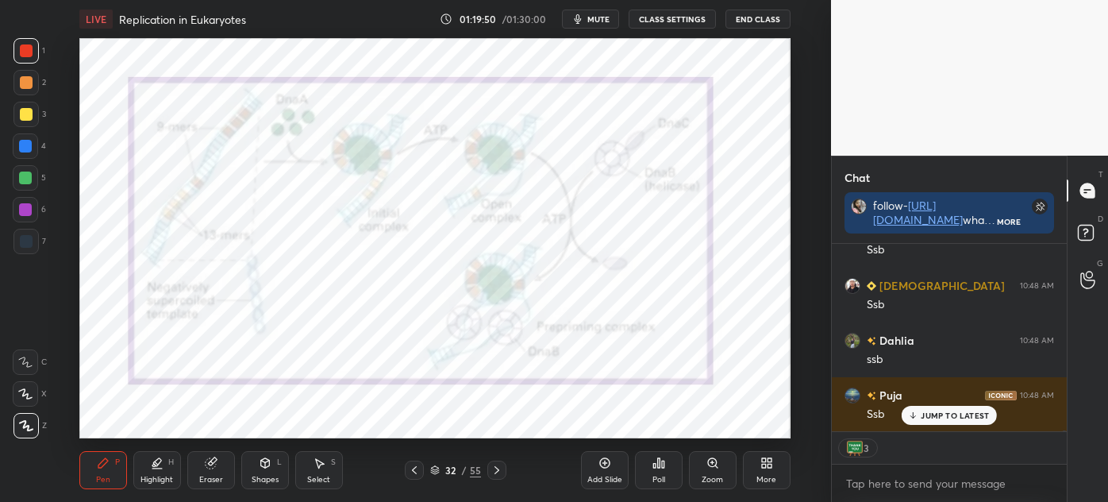
click at [440, 467] on div "32 / 55" at bounding box center [455, 470] width 51 height 14
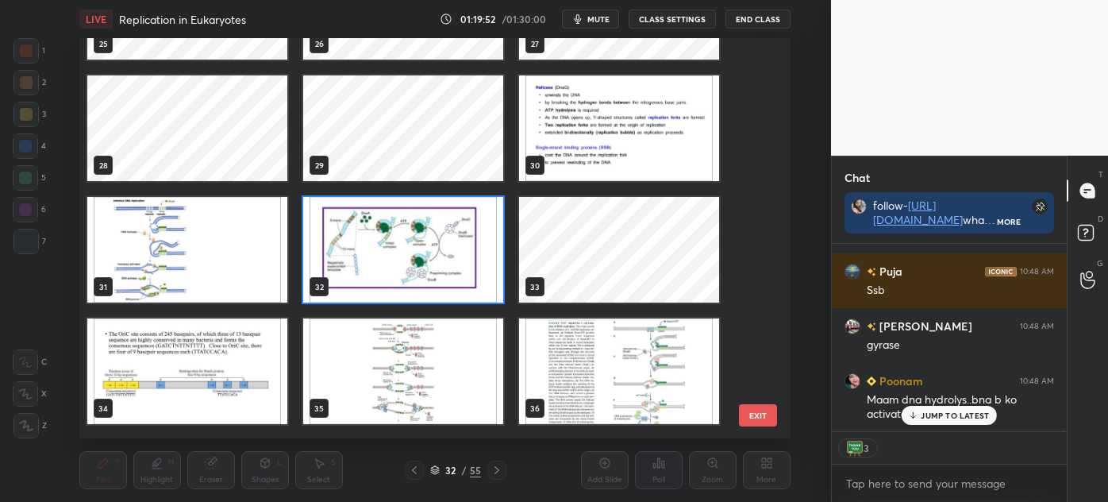
scroll to position [1061, 0]
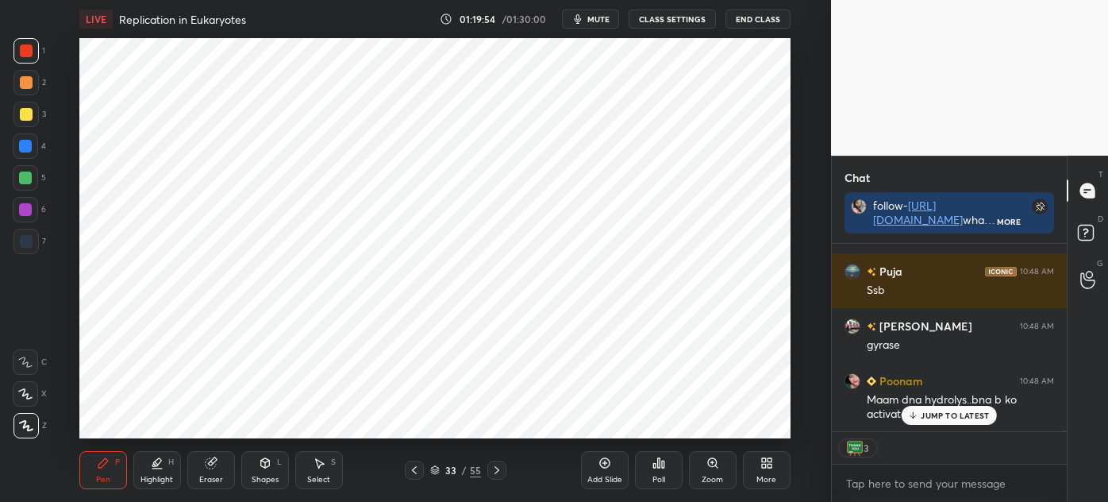
click at [910, 413] on icon at bounding box center [913, 415] width 10 height 10
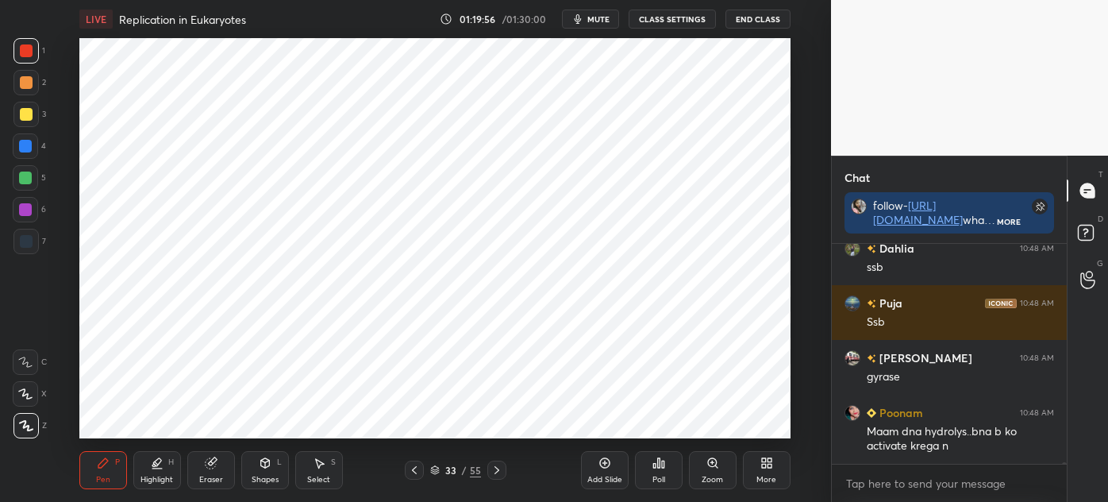
scroll to position [37687, 0]
click at [600, 464] on icon at bounding box center [604, 463] width 10 height 10
click at [17, 235] on div at bounding box center [25, 241] width 25 height 25
click at [310, 463] on div "Select S" at bounding box center [319, 470] width 48 height 38
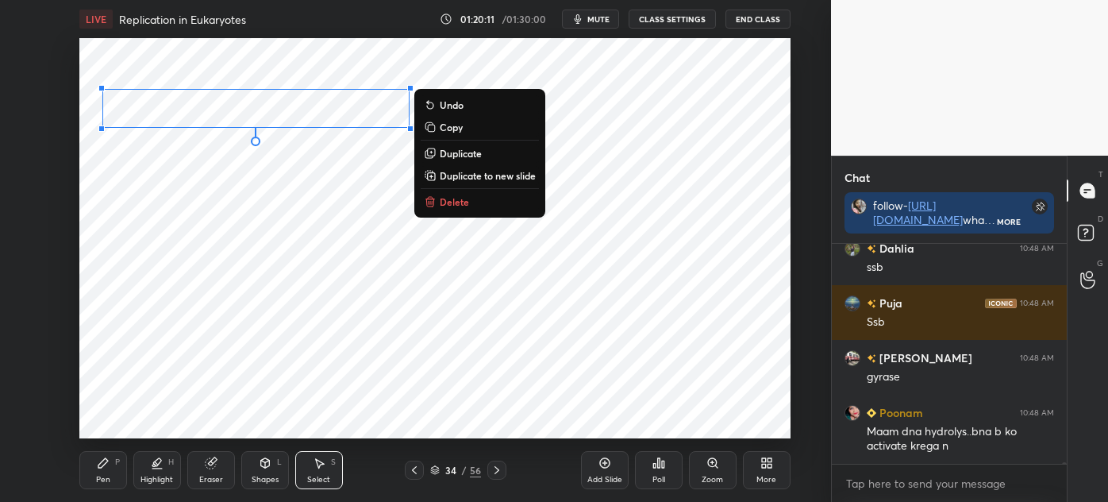
click at [106, 460] on icon at bounding box center [103, 463] width 10 height 10
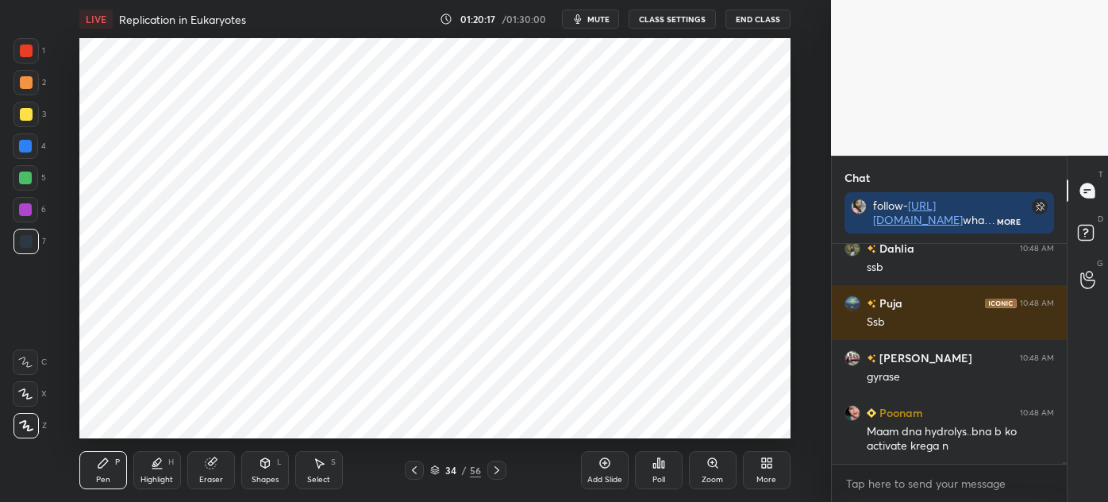
click at [33, 56] on div at bounding box center [25, 50] width 25 height 25
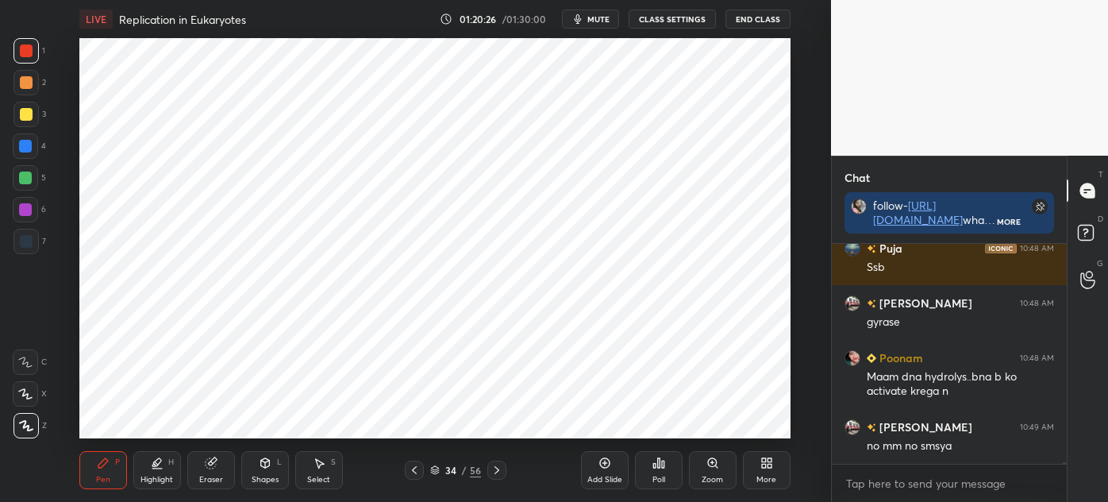
scroll to position [37810, 0]
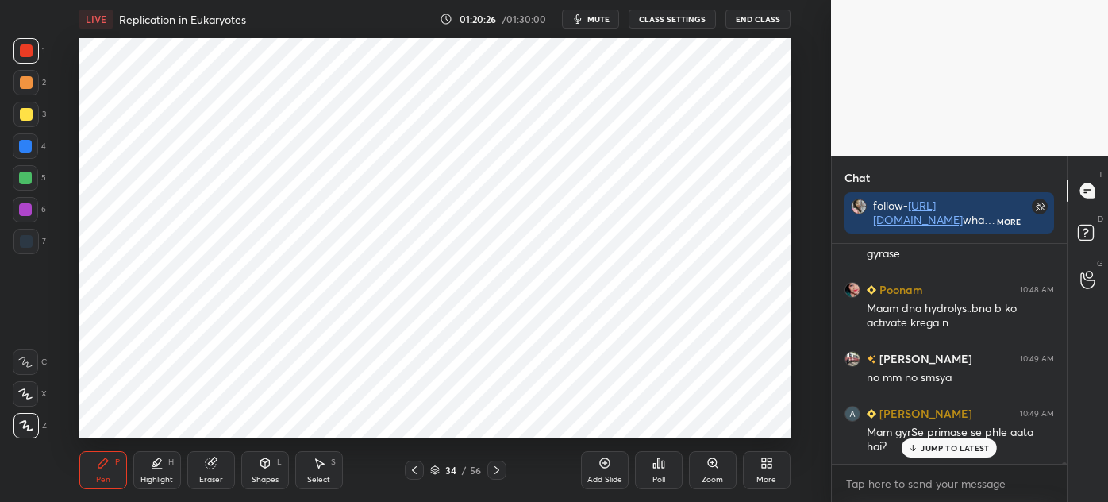
click at [32, 144] on div at bounding box center [25, 146] width 13 height 13
click at [23, 51] on div at bounding box center [26, 50] width 13 height 13
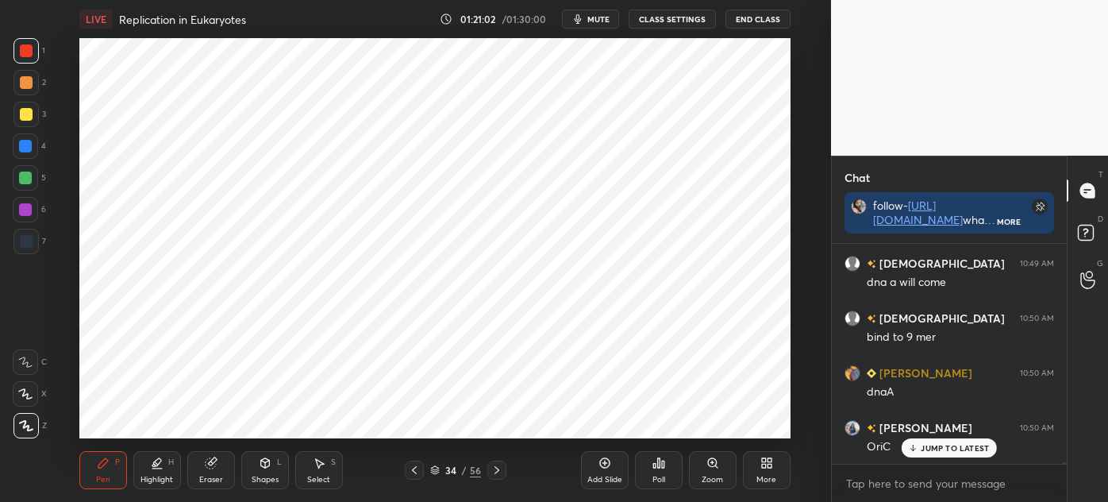
scroll to position [38286, 0]
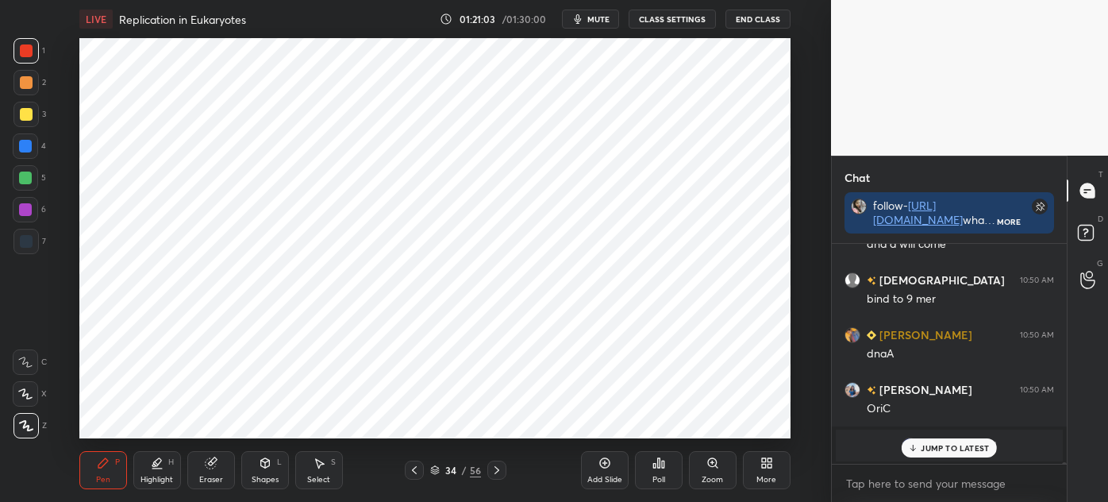
click at [23, 180] on div at bounding box center [25, 177] width 13 height 13
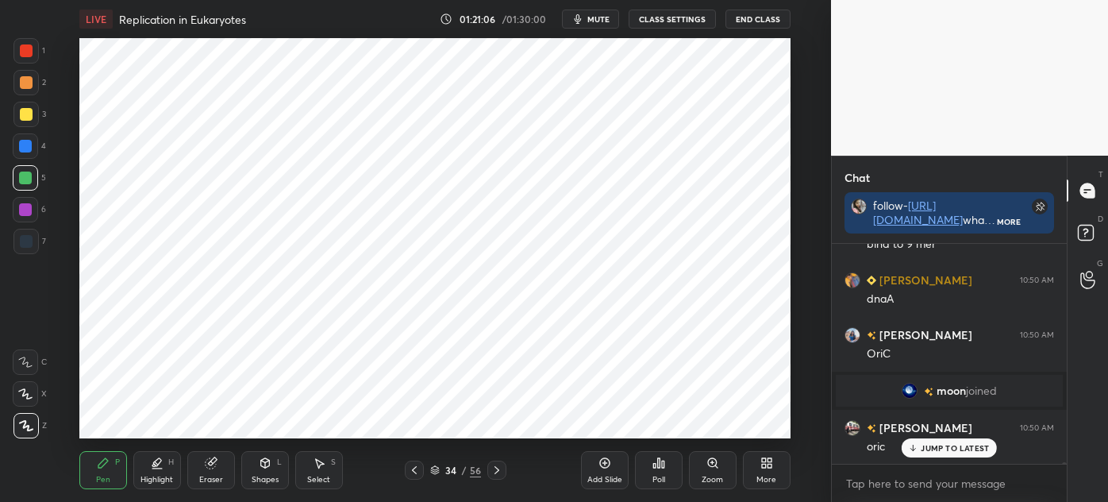
scroll to position [38396, 0]
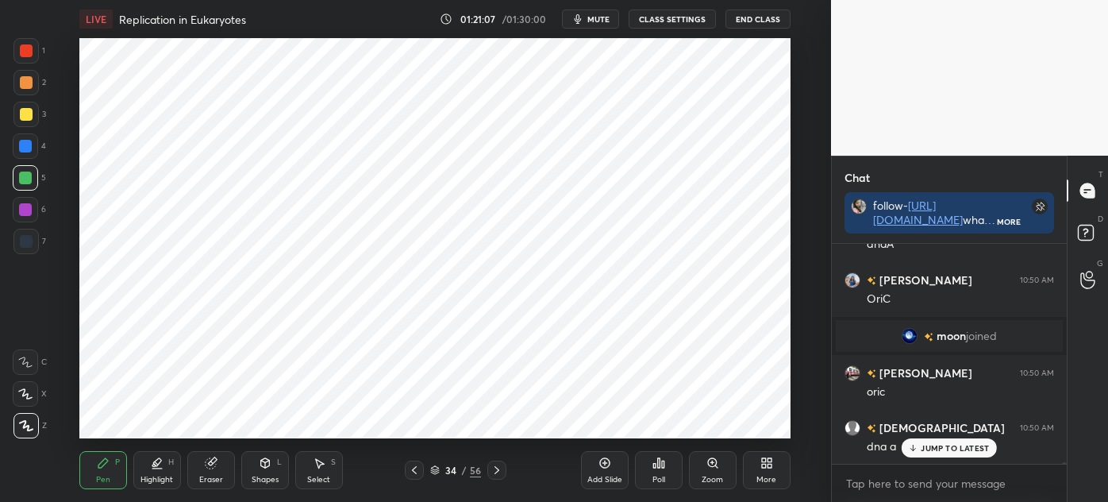
click at [165, 467] on div "Highlight H" at bounding box center [157, 470] width 48 height 38
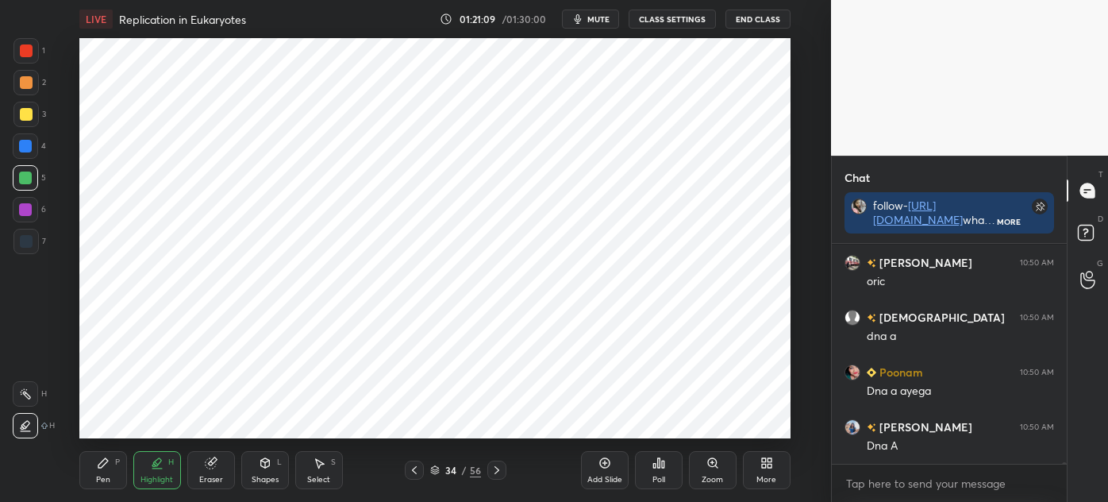
scroll to position [38561, 0]
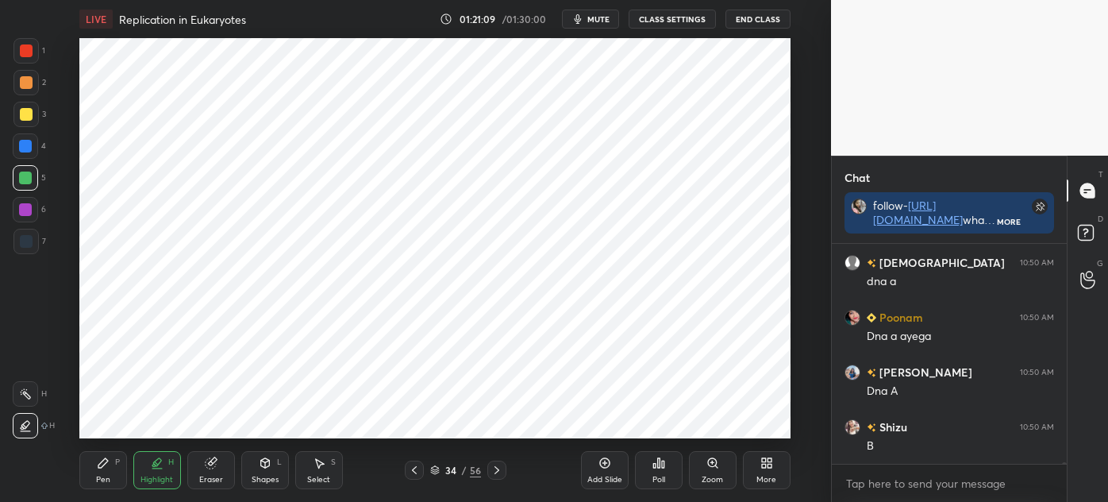
click at [103, 470] on div "Pen P" at bounding box center [103, 470] width 48 height 38
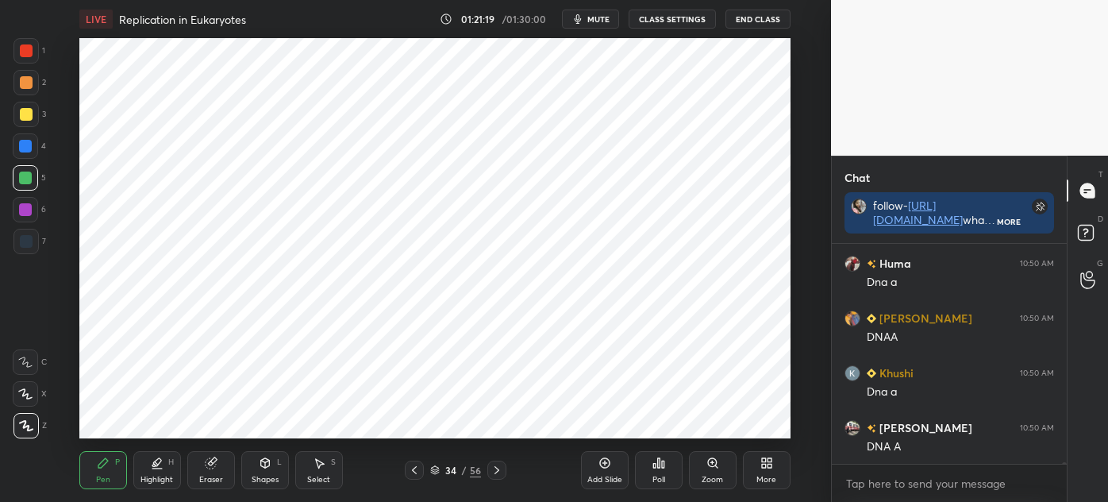
scroll to position [38890, 0]
click at [324, 489] on div "Pen P Highlight H Eraser Shapes L Select S 34 / 56 Add Slide Poll Zoom More" at bounding box center [434, 470] width 711 height 64
click at [102, 466] on icon at bounding box center [103, 463] width 10 height 10
click at [29, 233] on div at bounding box center [25, 241] width 25 height 25
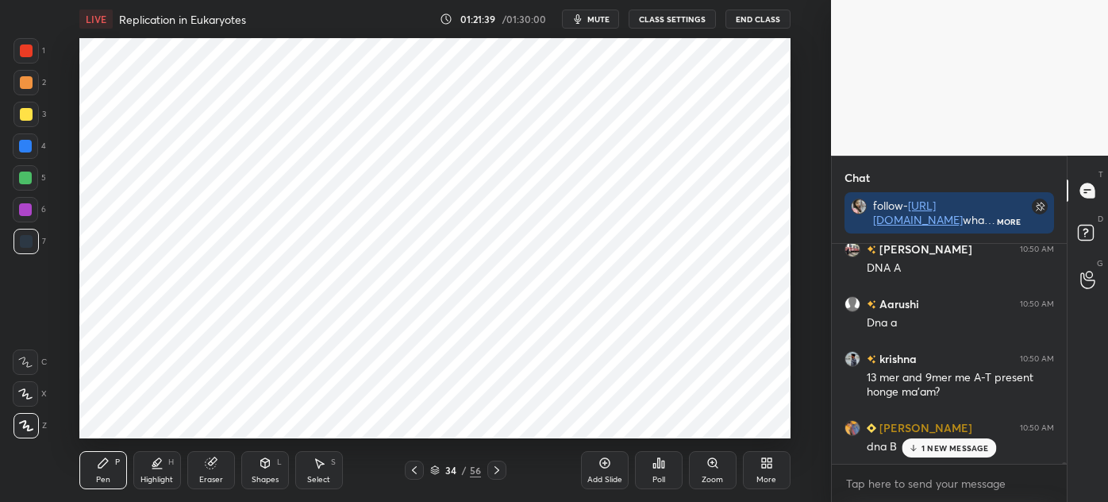
scroll to position [39067, 0]
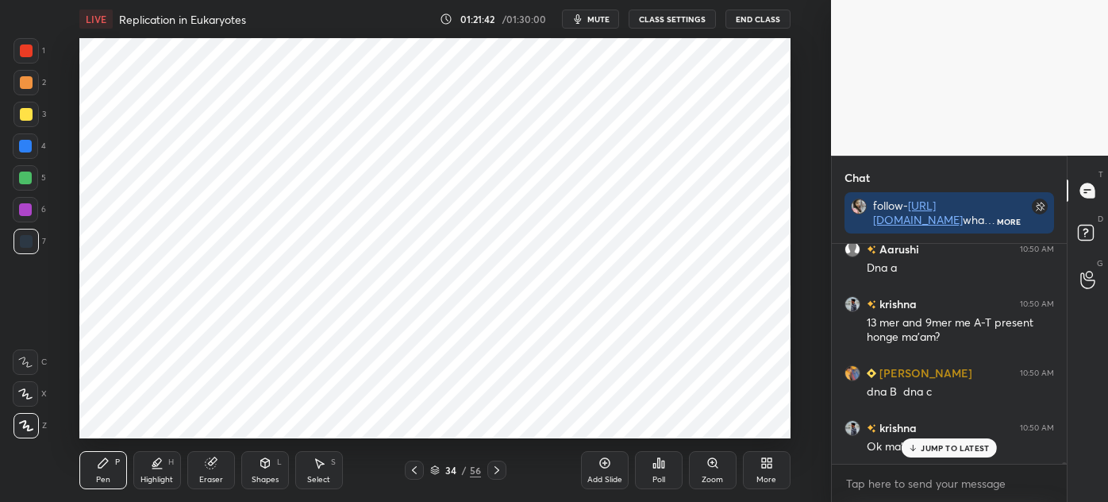
click at [316, 476] on div "Select" at bounding box center [318, 480] width 23 height 8
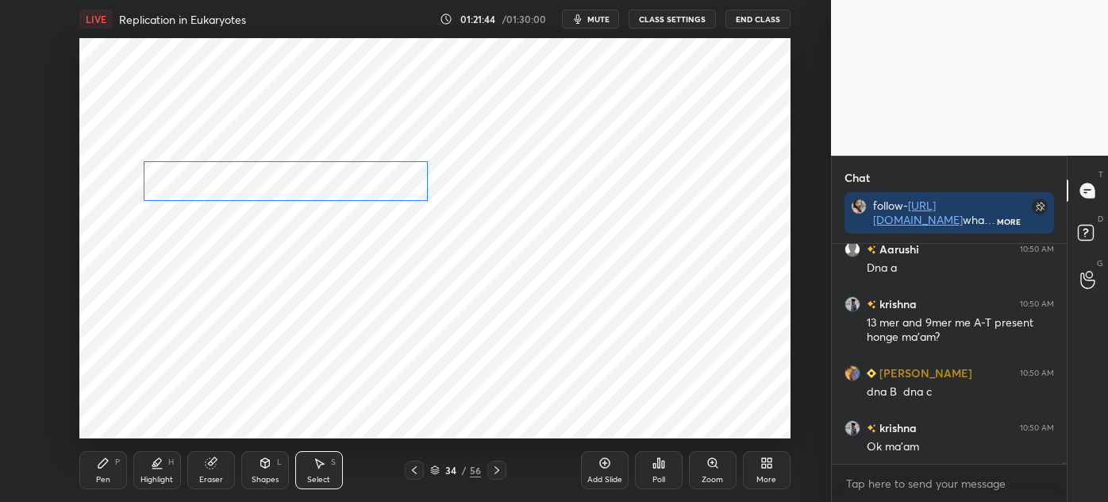
scroll to position [39122, 0]
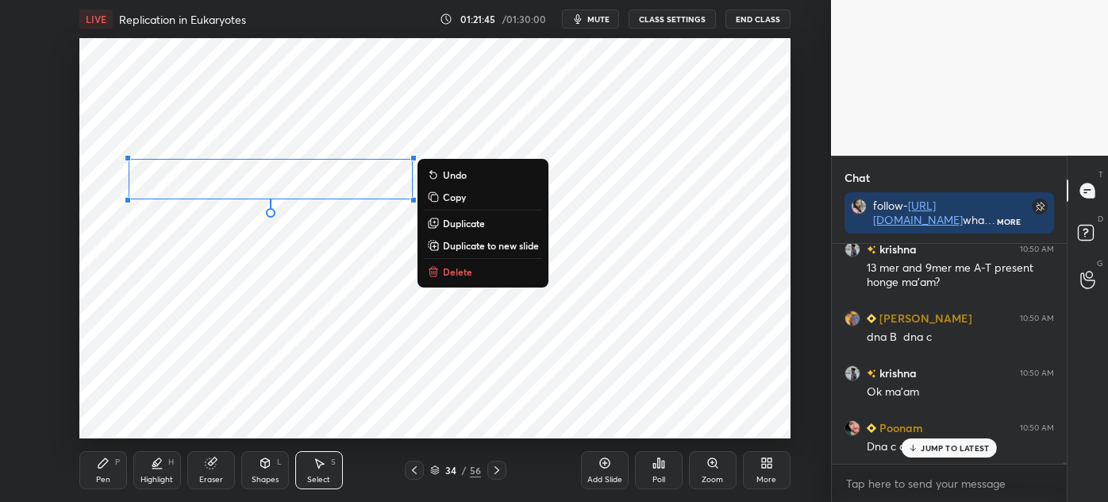
click at [241, 313] on div "0 ° Undo Copy Duplicate Duplicate to new slide Delete" at bounding box center [434, 238] width 711 height 400
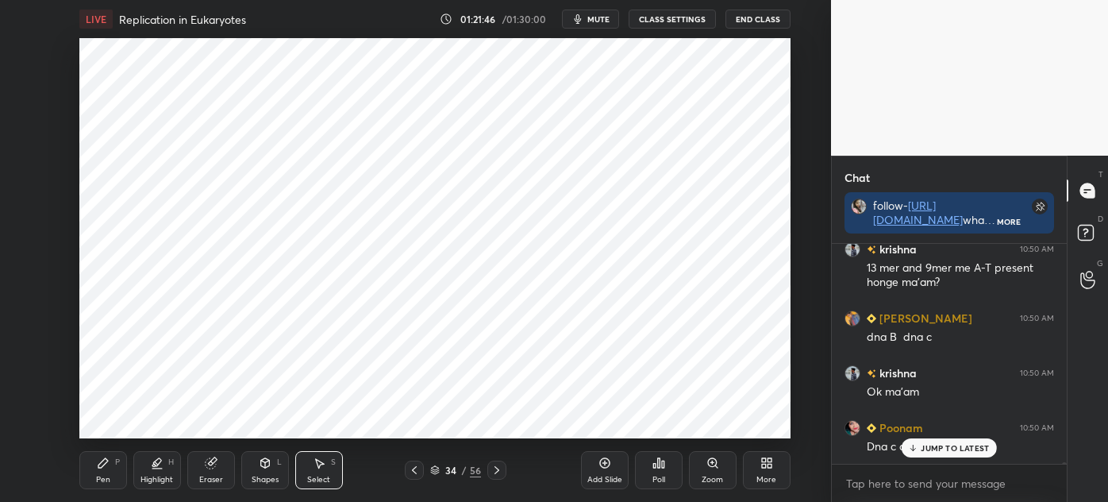
click at [114, 452] on div "Pen P" at bounding box center [103, 470] width 48 height 38
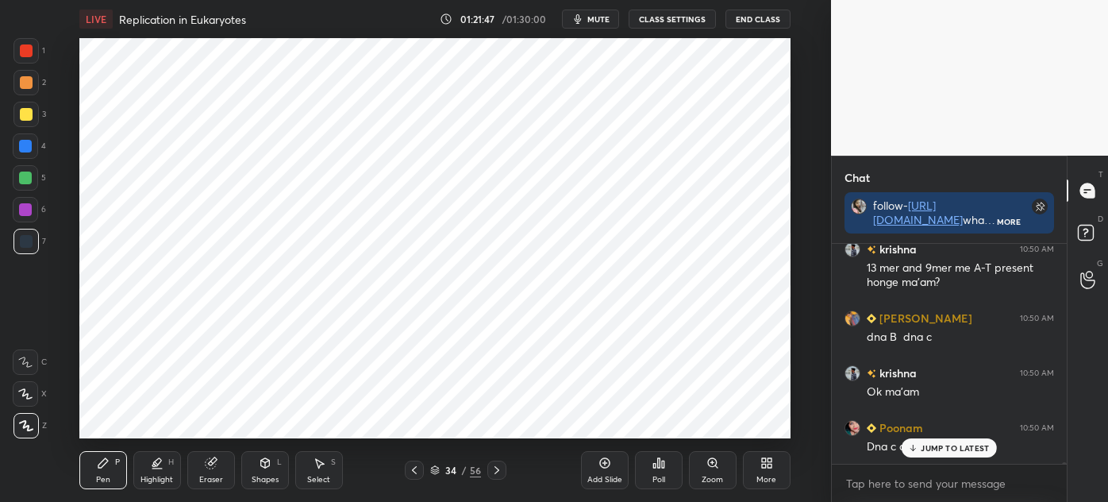
scroll to position [39177, 0]
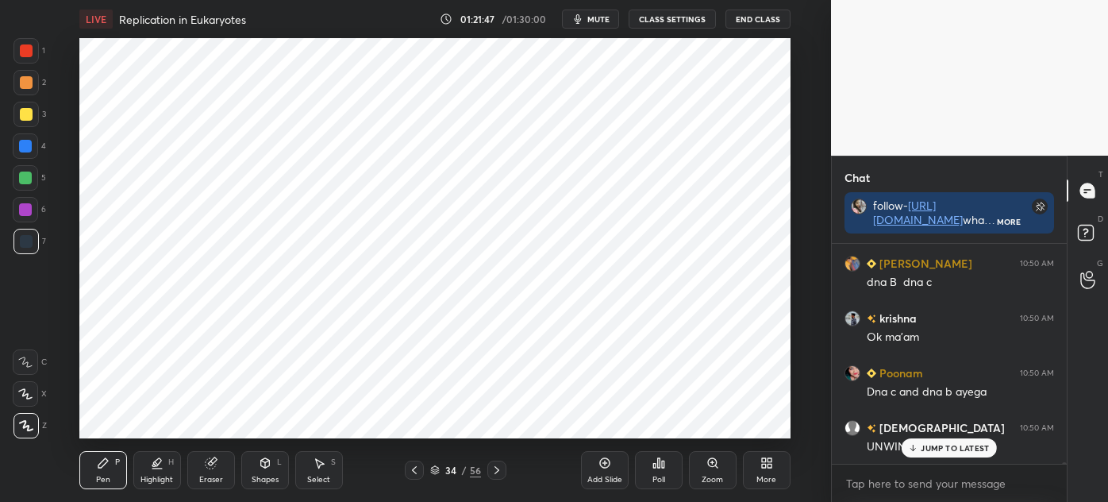
click at [31, 249] on div at bounding box center [25, 241] width 25 height 25
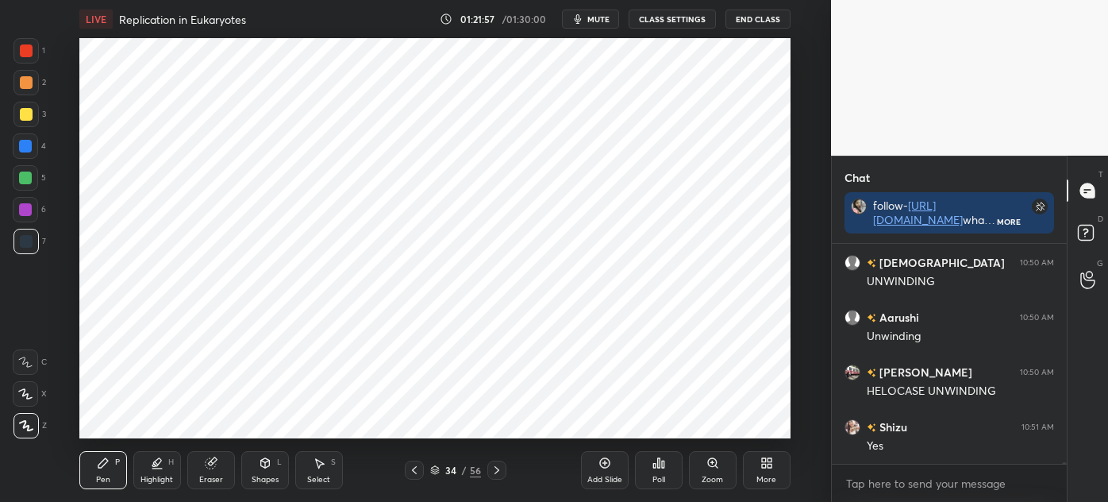
scroll to position [39397, 0]
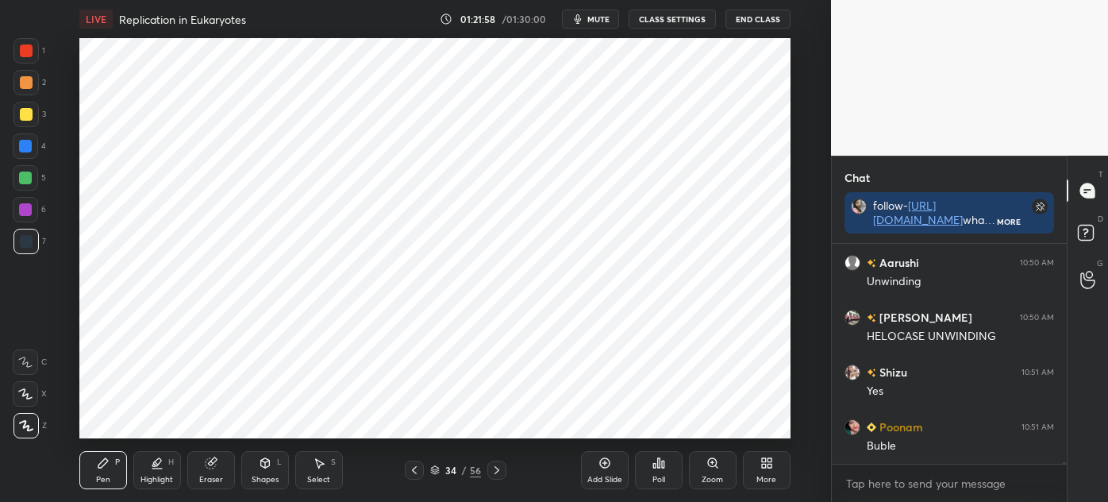
click at [25, 143] on div at bounding box center [25, 146] width 13 height 13
click at [25, 249] on div at bounding box center [25, 241] width 25 height 25
click at [30, 58] on div at bounding box center [25, 50] width 25 height 25
click at [13, 241] on div at bounding box center [25, 241] width 25 height 25
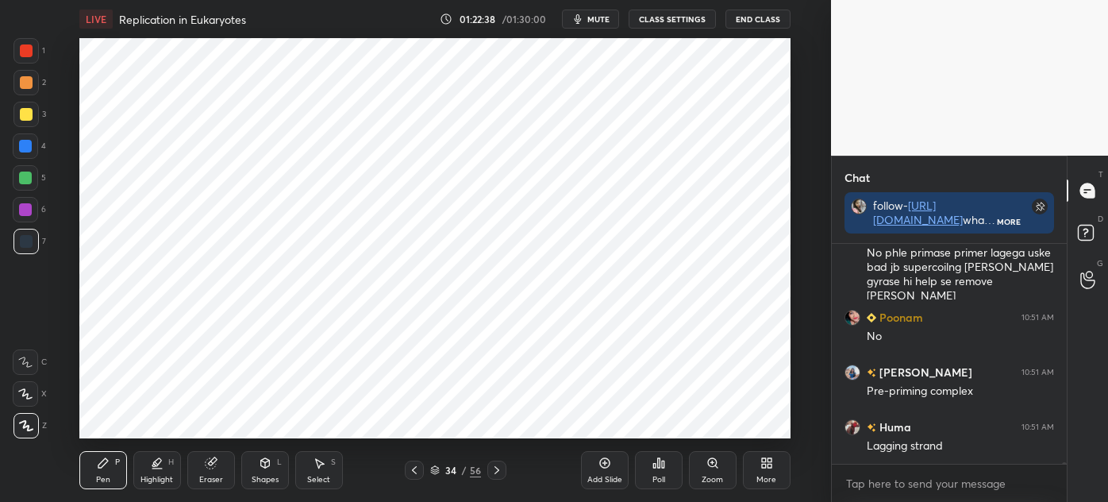
scroll to position [40083, 0]
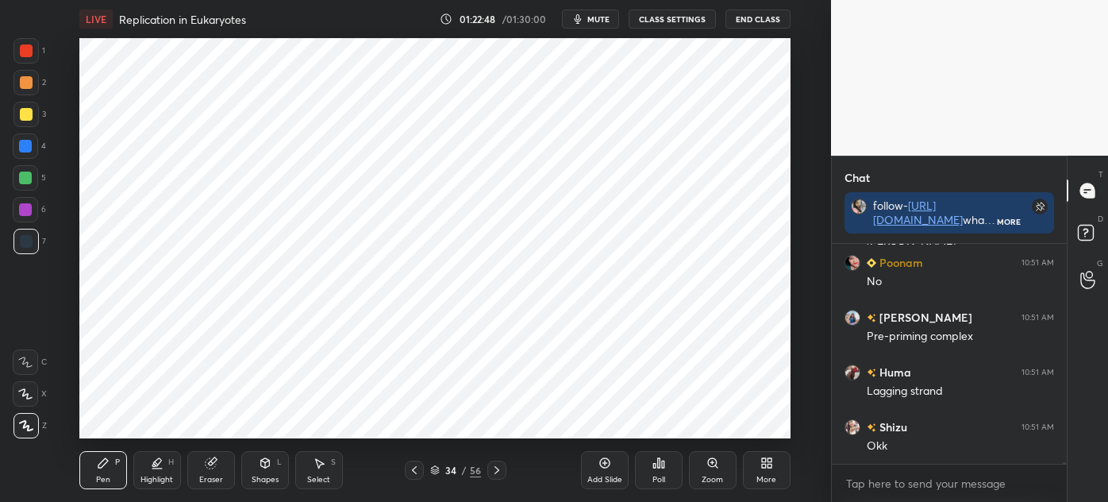
click at [315, 470] on div "Select S" at bounding box center [319, 470] width 48 height 38
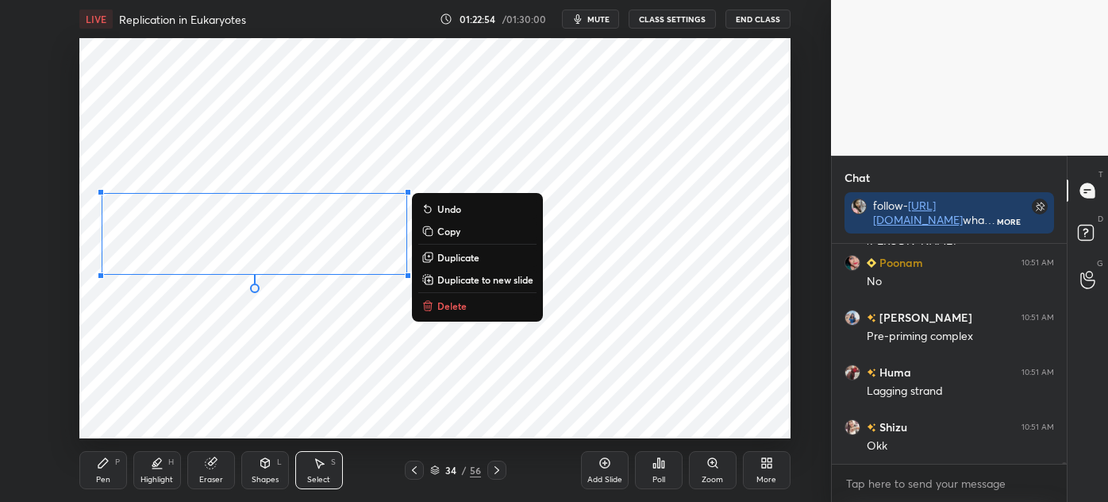
click at [464, 272] on button "Duplicate to new slide" at bounding box center [477, 279] width 118 height 19
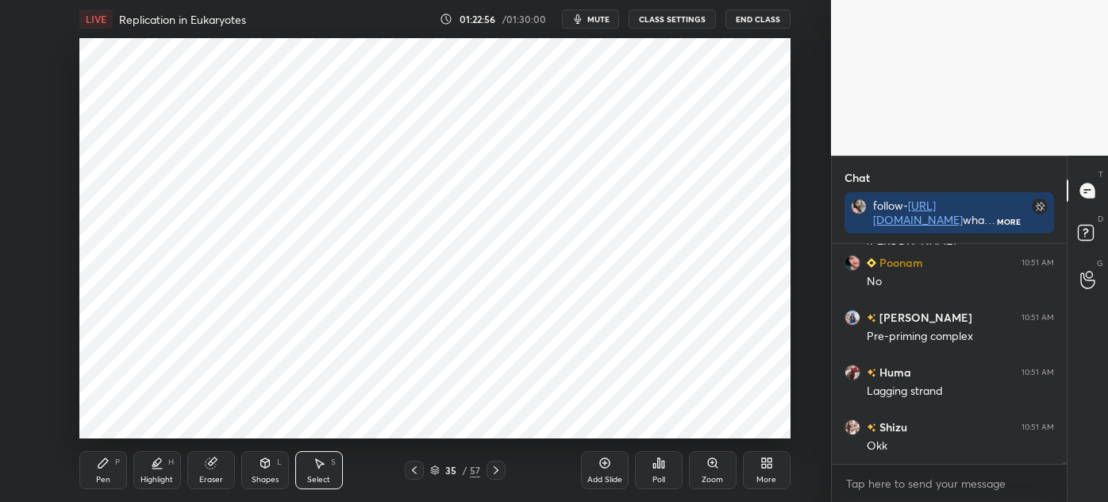
click at [421, 467] on div at bounding box center [414, 469] width 19 height 19
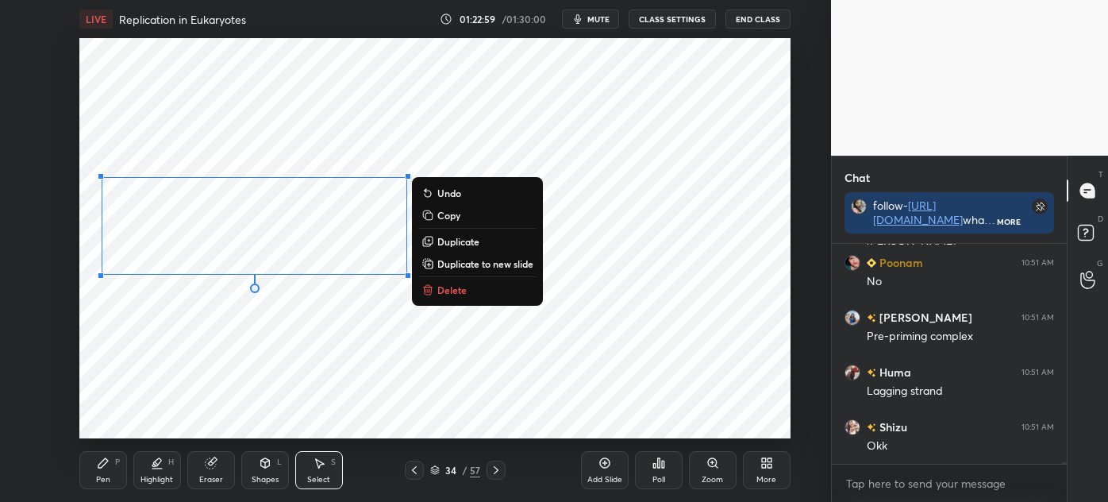
click at [466, 243] on p "Duplicate" at bounding box center [458, 241] width 42 height 13
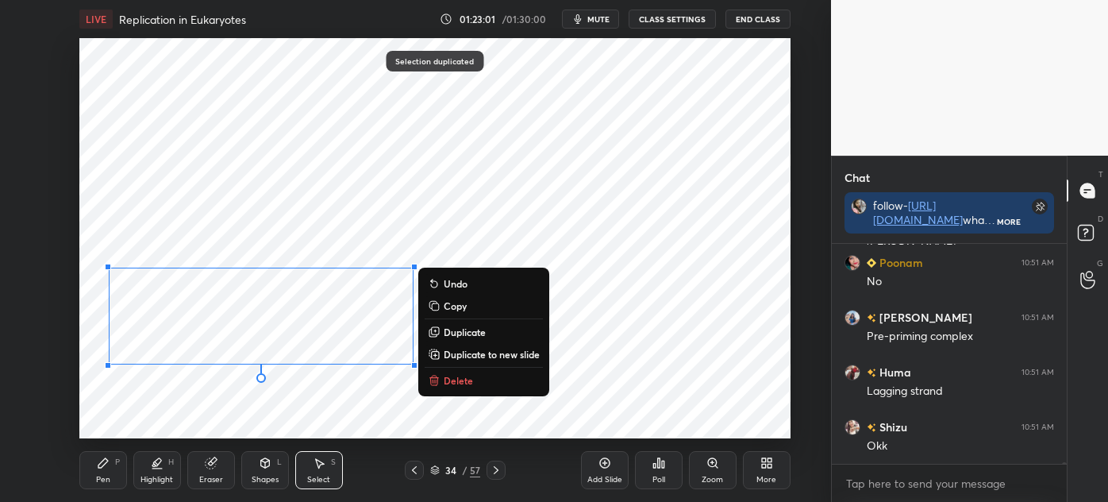
click at [214, 469] on icon at bounding box center [211, 463] width 13 height 13
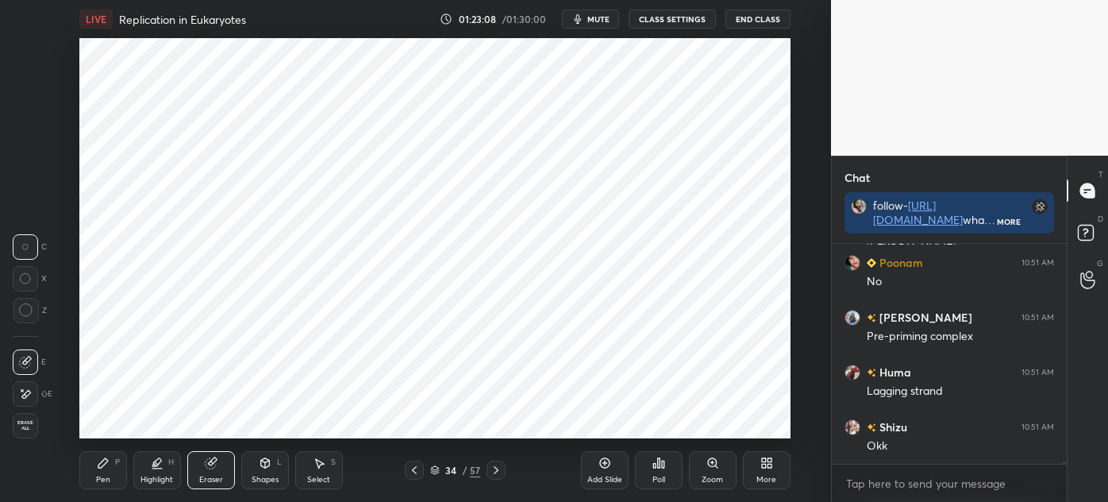
click at [97, 470] on div "Pen P" at bounding box center [103, 470] width 48 height 38
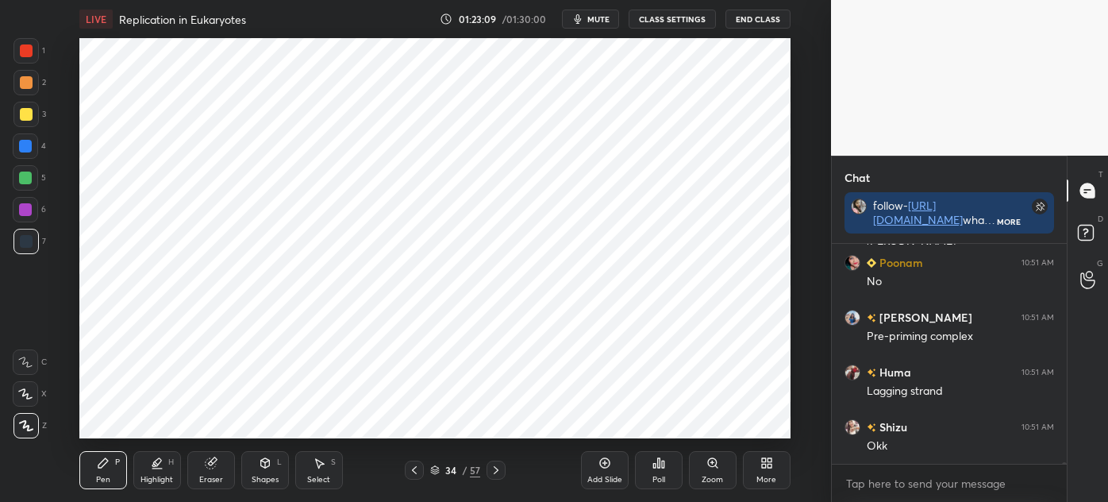
click at [24, 215] on div at bounding box center [25, 209] width 13 height 13
click at [27, 182] on div at bounding box center [25, 177] width 13 height 13
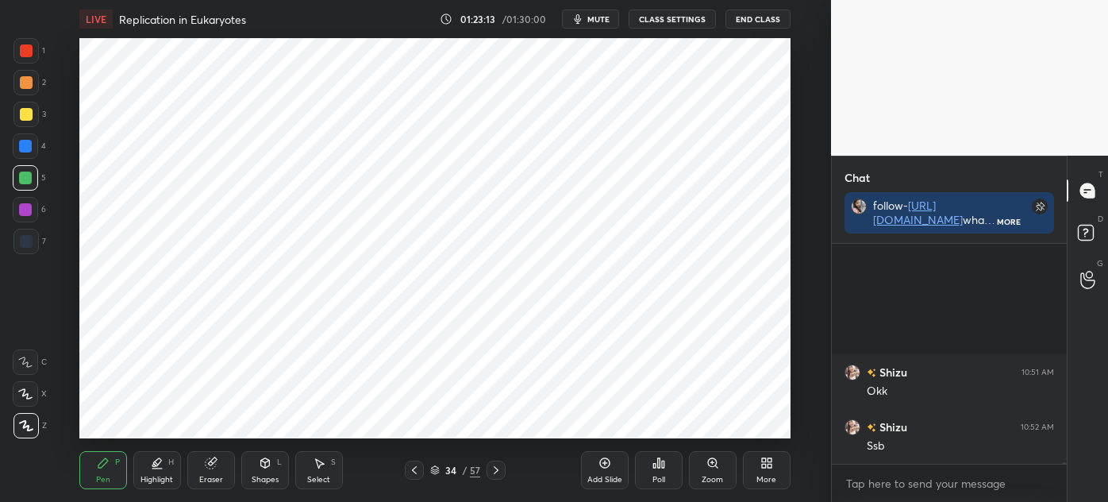
scroll to position [38650, 0]
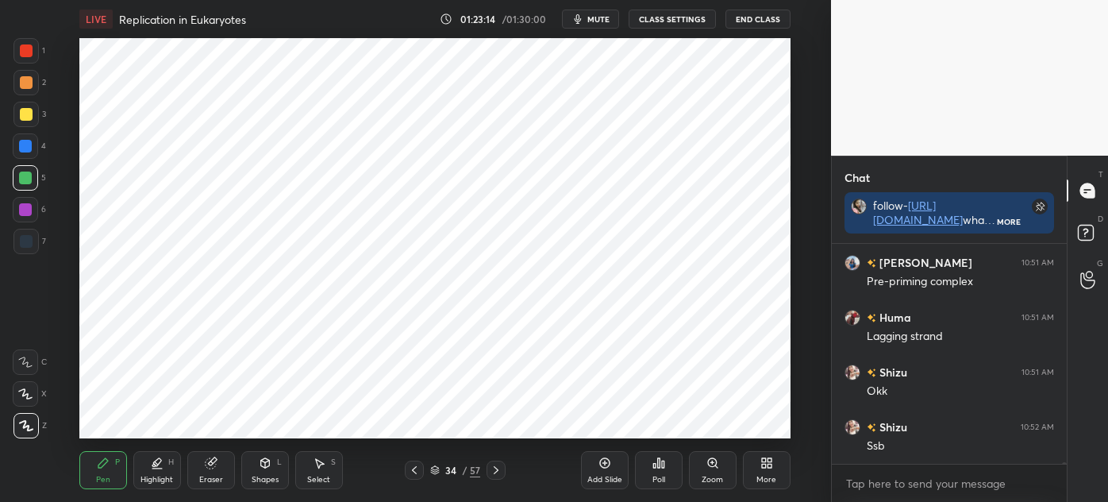
click at [27, 146] on div at bounding box center [25, 146] width 13 height 13
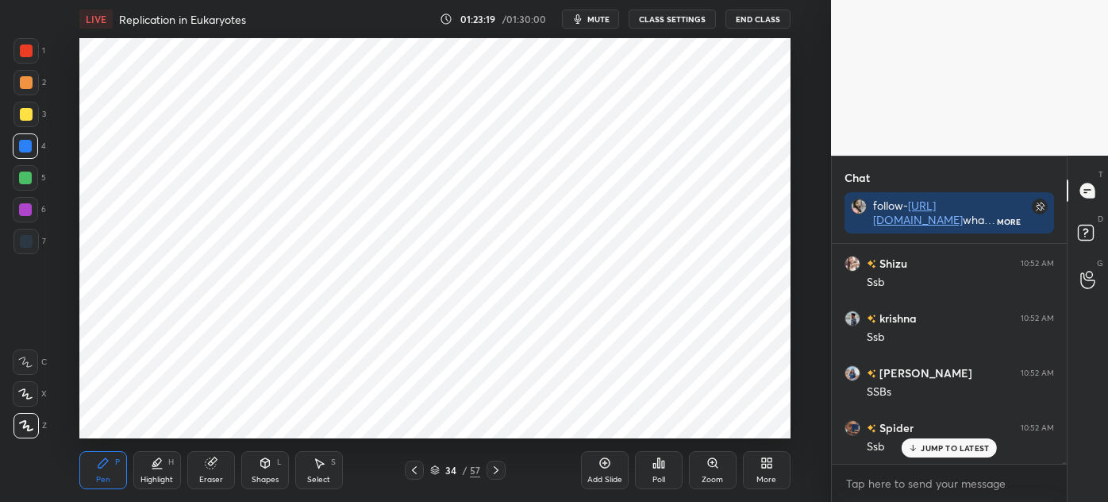
scroll to position [38979, 0]
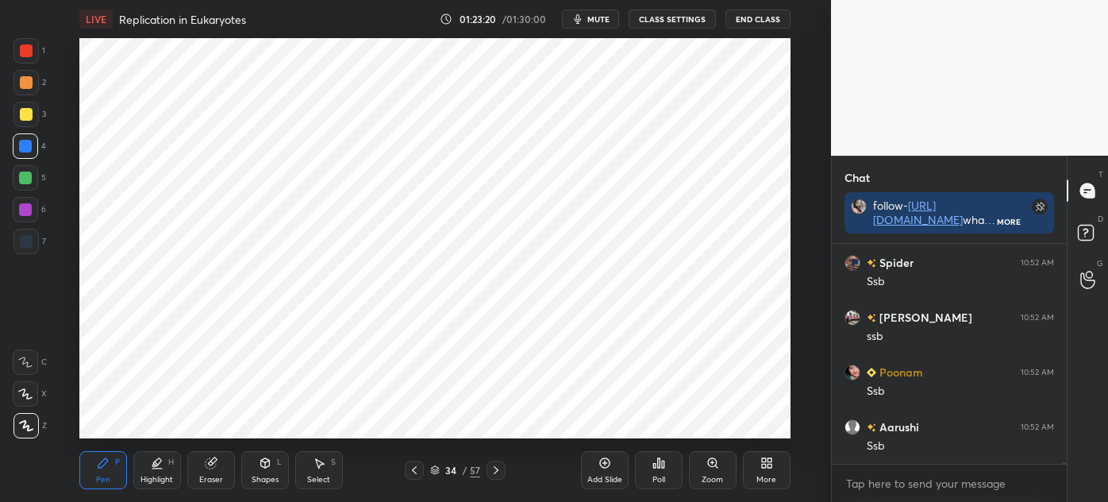
click at [21, 111] on div at bounding box center [26, 114] width 13 height 13
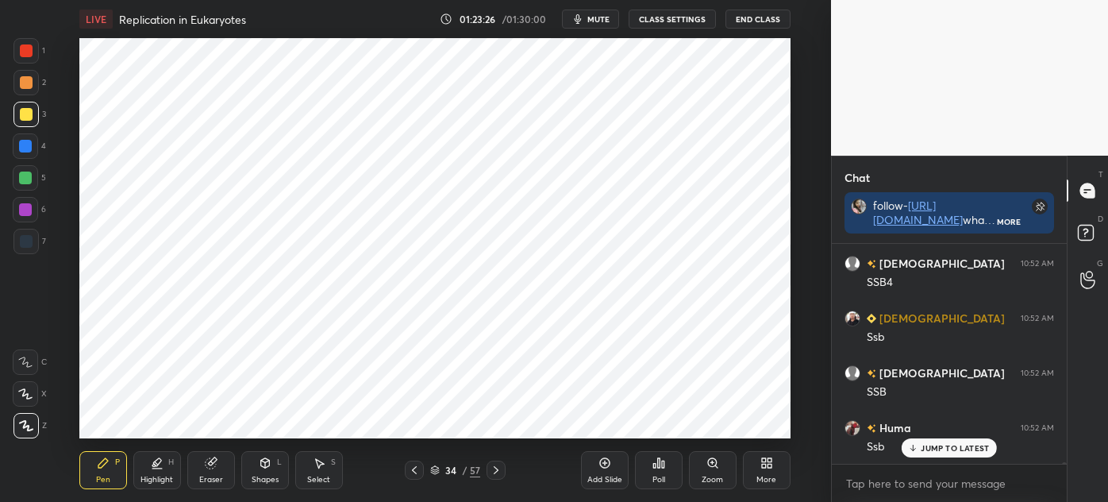
scroll to position [39252, 0]
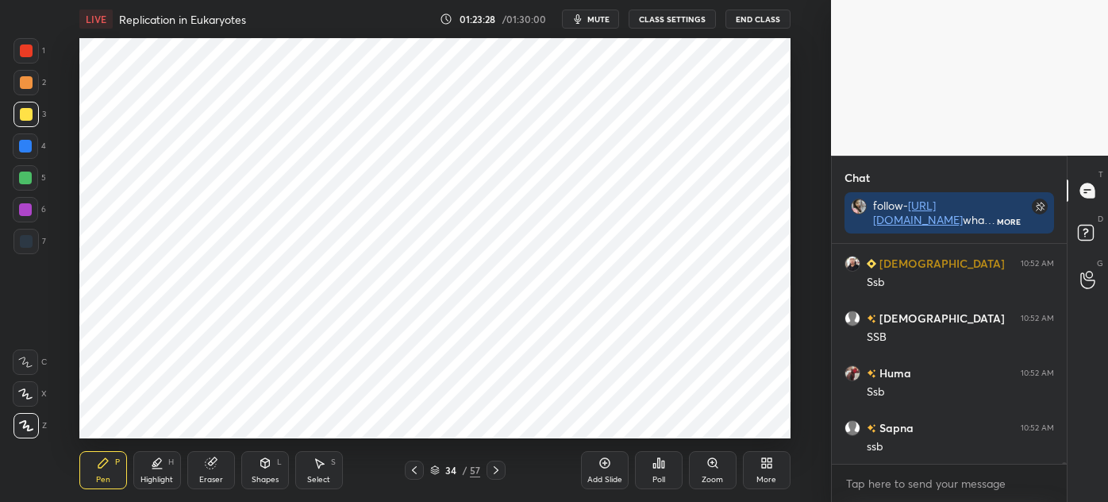
click at [30, 251] on div at bounding box center [25, 241] width 25 height 25
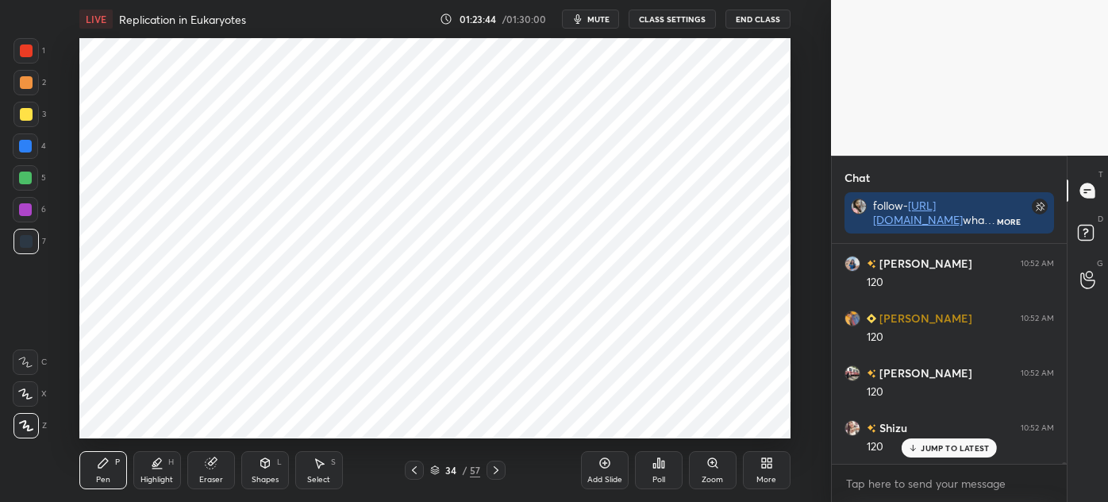
scroll to position [39799, 0]
click at [28, 213] on div at bounding box center [25, 209] width 13 height 13
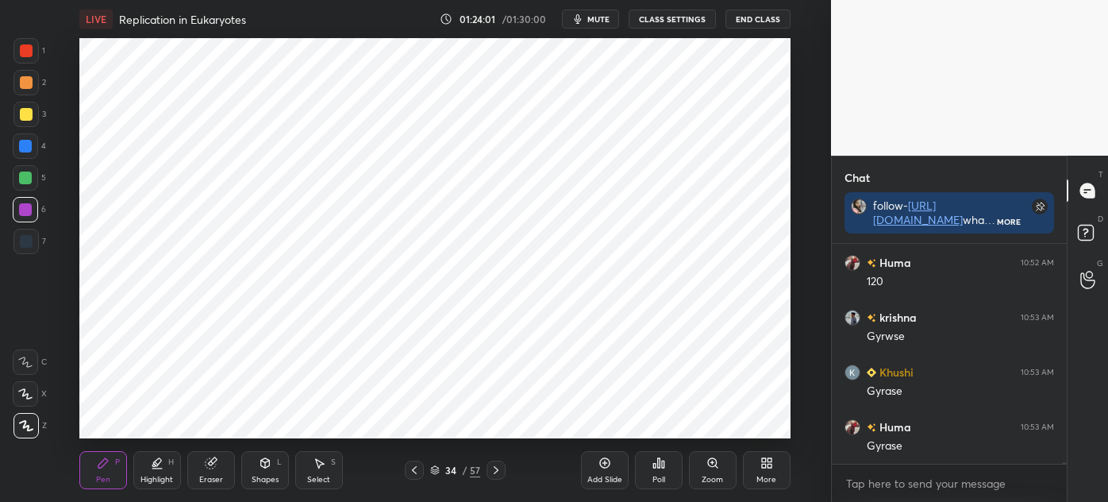
scroll to position [40019, 0]
click at [33, 245] on div at bounding box center [25, 241] width 25 height 25
click at [319, 469] on icon at bounding box center [319, 463] width 13 height 13
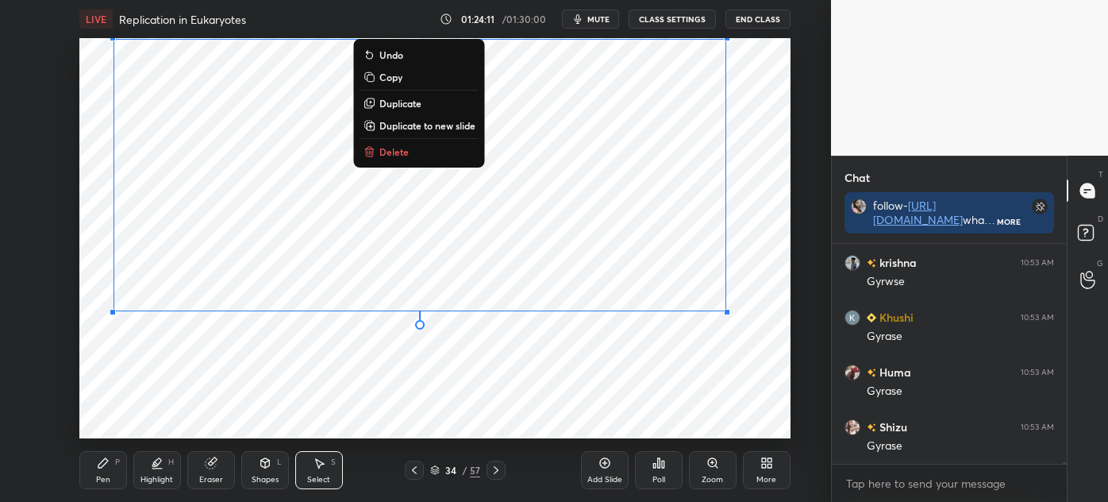
click at [192, 366] on div "0 ° Undo Copy Duplicate Duplicate to new slide Delete" at bounding box center [434, 238] width 711 height 400
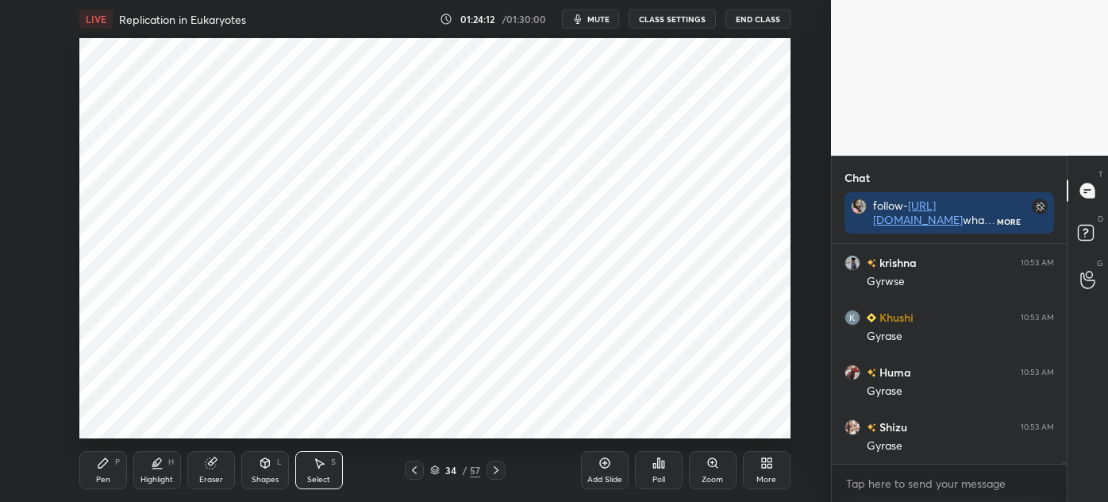
click at [292, 422] on div "0 ° Undo Copy Duplicate Duplicate to new slide Delete" at bounding box center [434, 238] width 711 height 400
click at [263, 476] on div "Shapes" at bounding box center [265, 480] width 27 height 8
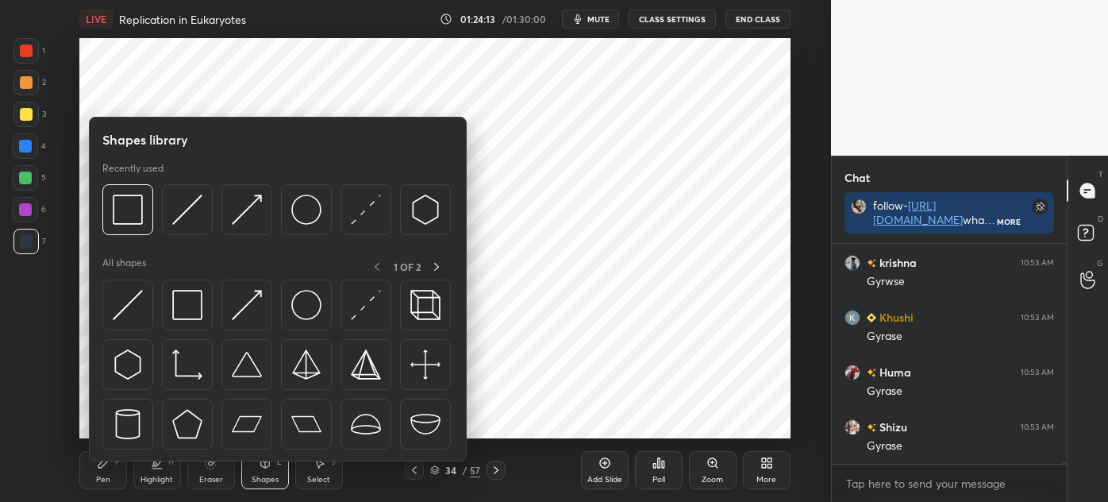
scroll to position [40073, 0]
click at [302, 473] on div "Select S" at bounding box center [319, 470] width 48 height 38
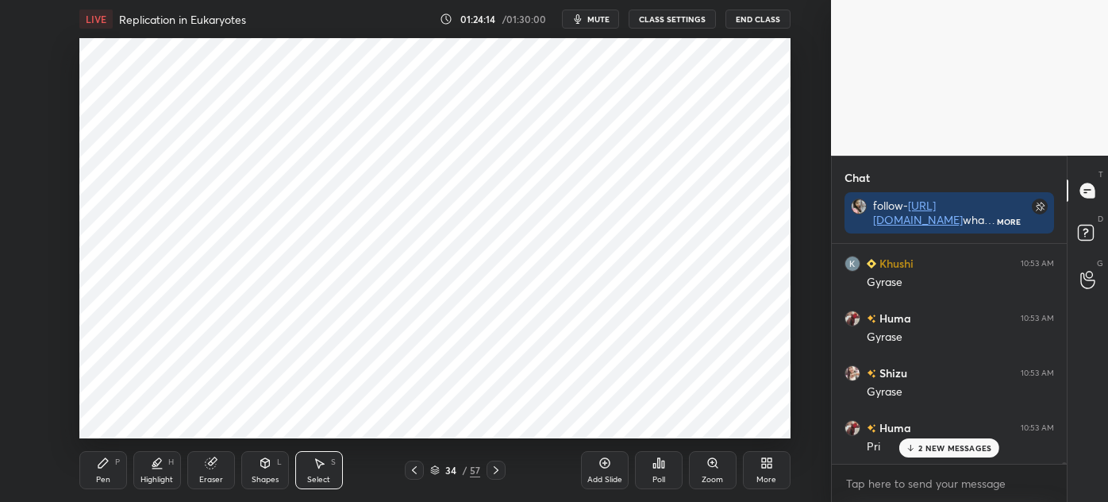
scroll to position [40183, 0]
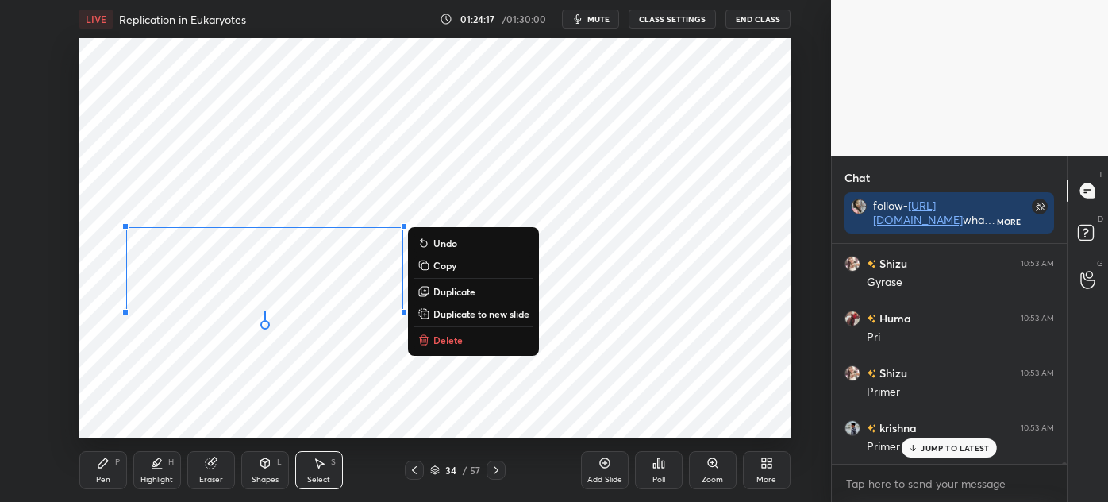
click at [453, 290] on p "Duplicate" at bounding box center [454, 291] width 42 height 13
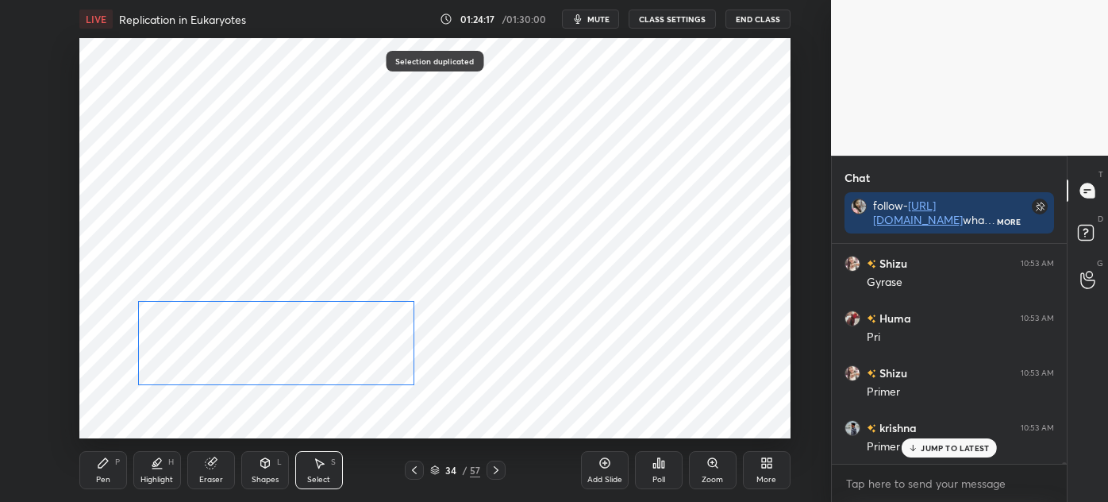
scroll to position [40238, 0]
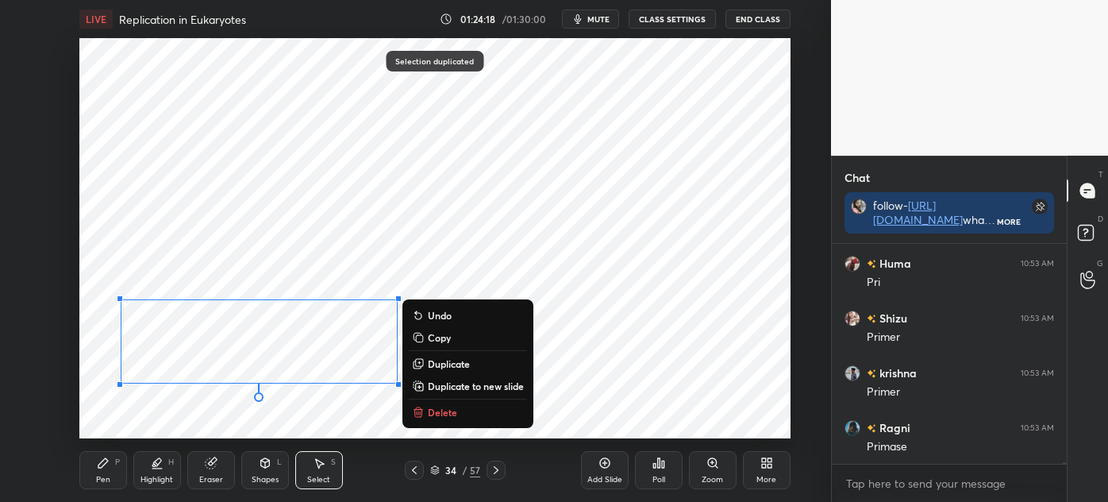
click at [160, 412] on div "0 ° Undo Copy Duplicate Duplicate to new slide Delete" at bounding box center [434, 238] width 711 height 400
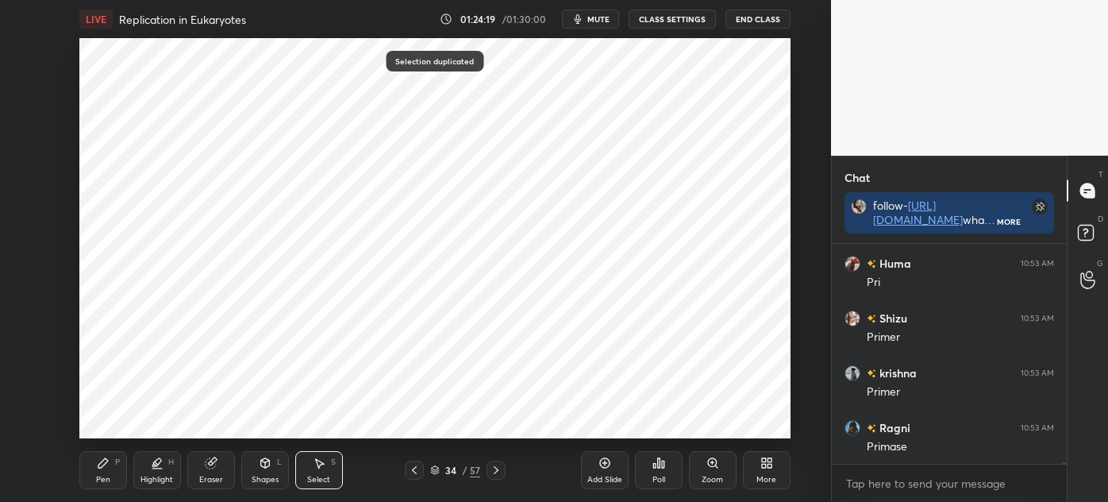
click at [105, 472] on div "Pen P" at bounding box center [103, 470] width 48 height 38
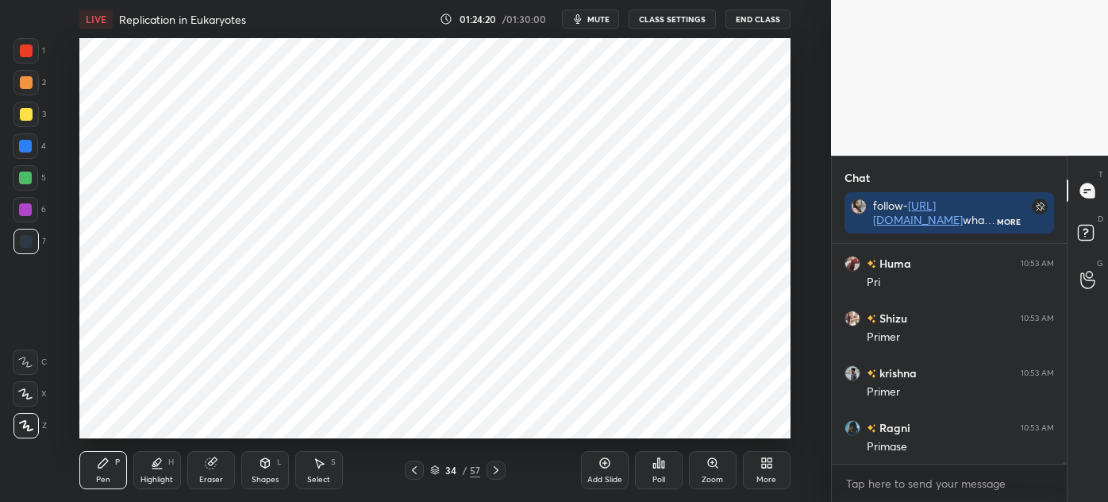
scroll to position [40293, 0]
click at [21, 153] on div at bounding box center [25, 145] width 25 height 25
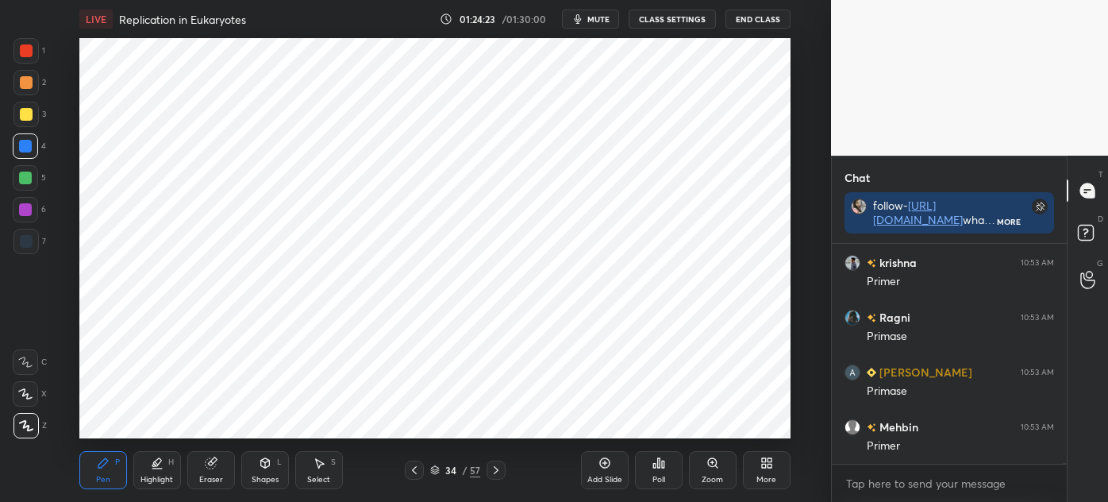
scroll to position [40403, 0]
click at [30, 59] on div at bounding box center [25, 50] width 25 height 25
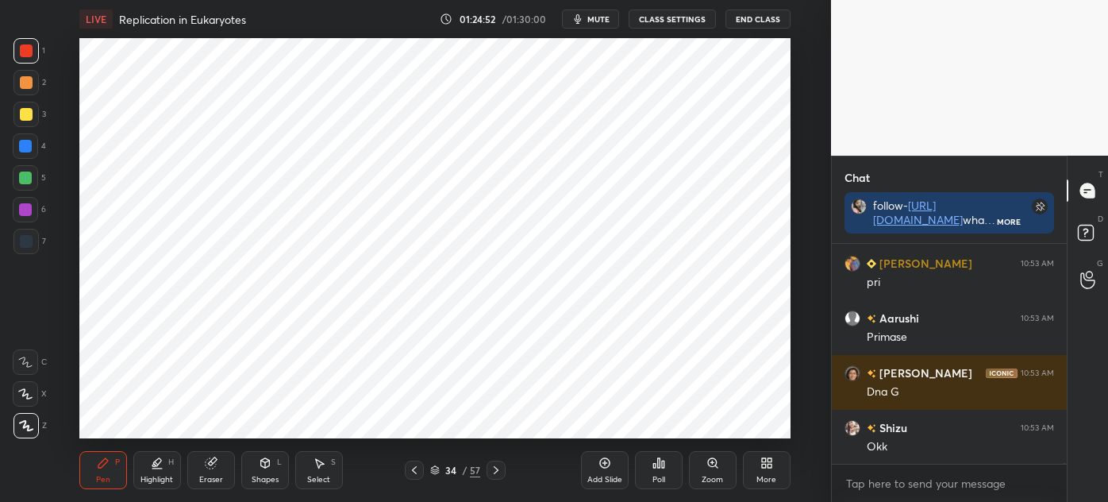
scroll to position [40676, 0]
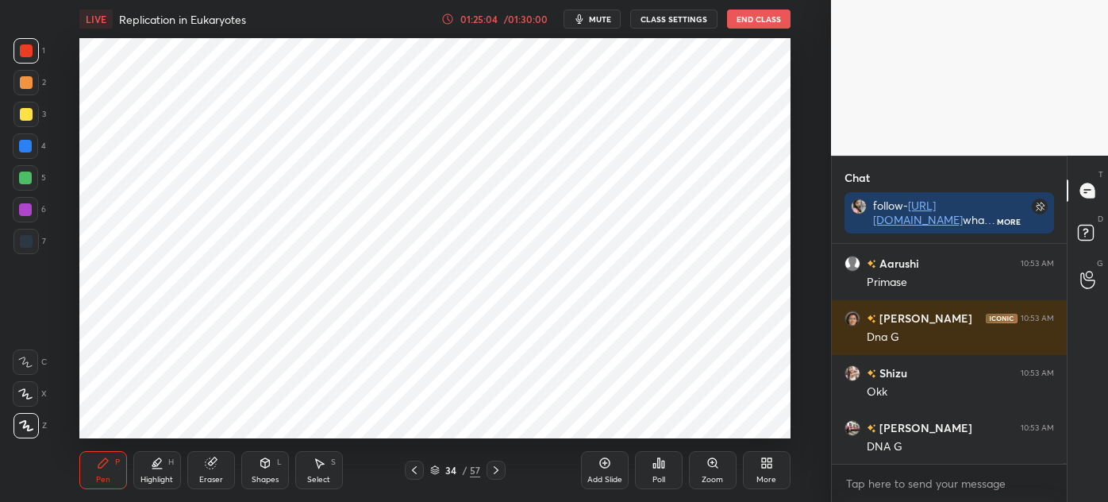
click at [306, 465] on div "Select S" at bounding box center [319, 470] width 48 height 38
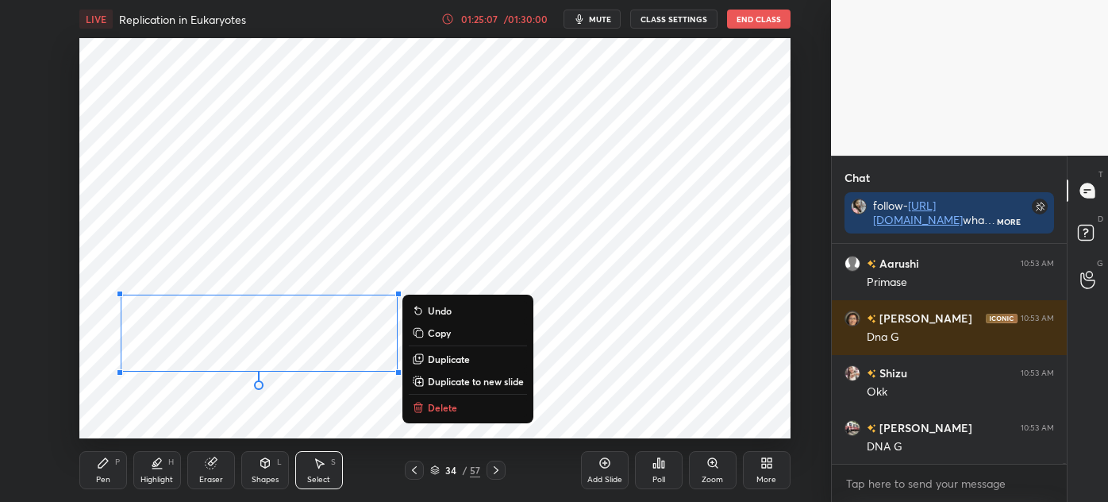
click at [470, 359] on p "Duplicate" at bounding box center [449, 359] width 42 height 13
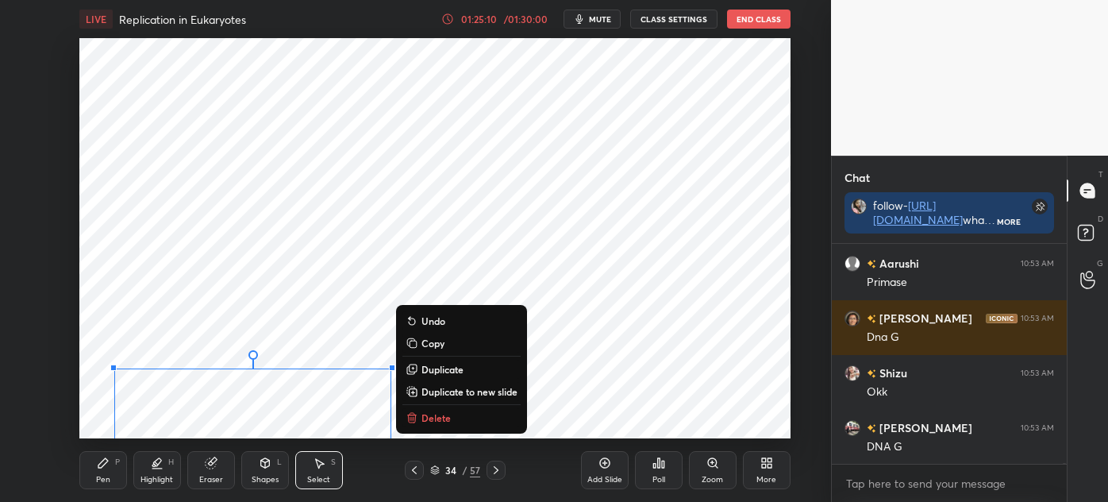
click at [586, 410] on div "0 ° Undo Copy Duplicate Duplicate to new slide Delete" at bounding box center [434, 238] width 711 height 400
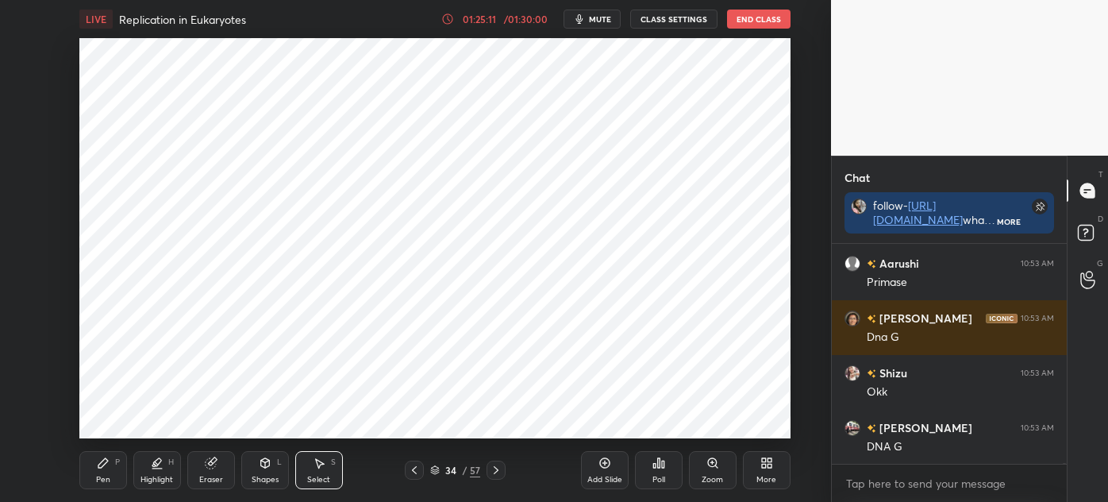
click at [98, 465] on icon at bounding box center [103, 463] width 10 height 10
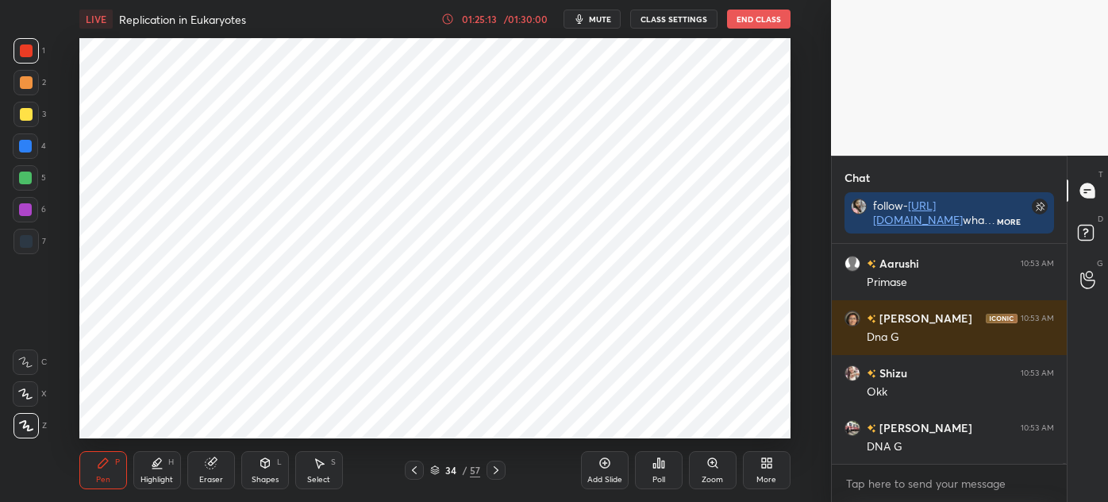
click at [23, 89] on div at bounding box center [25, 82] width 25 height 25
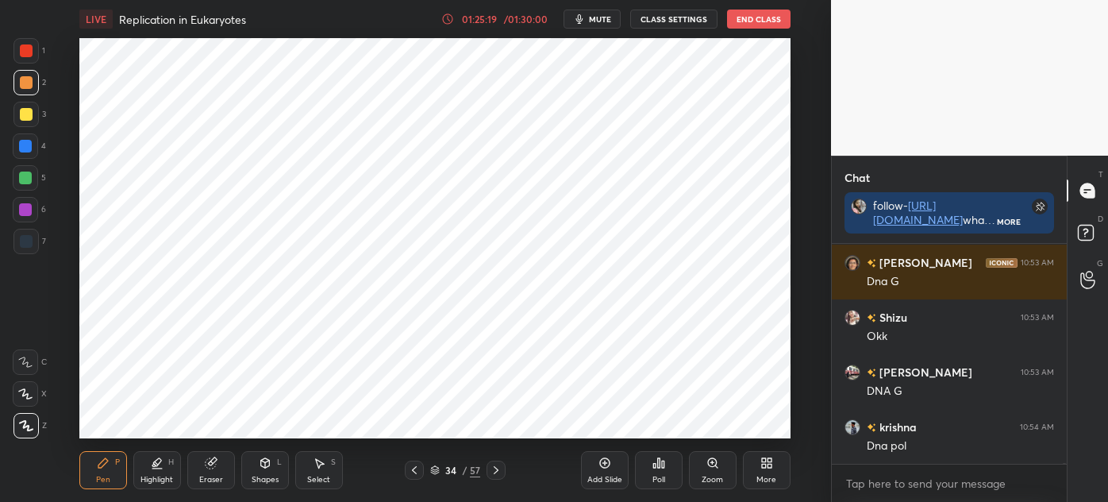
click at [27, 181] on div at bounding box center [25, 177] width 13 height 13
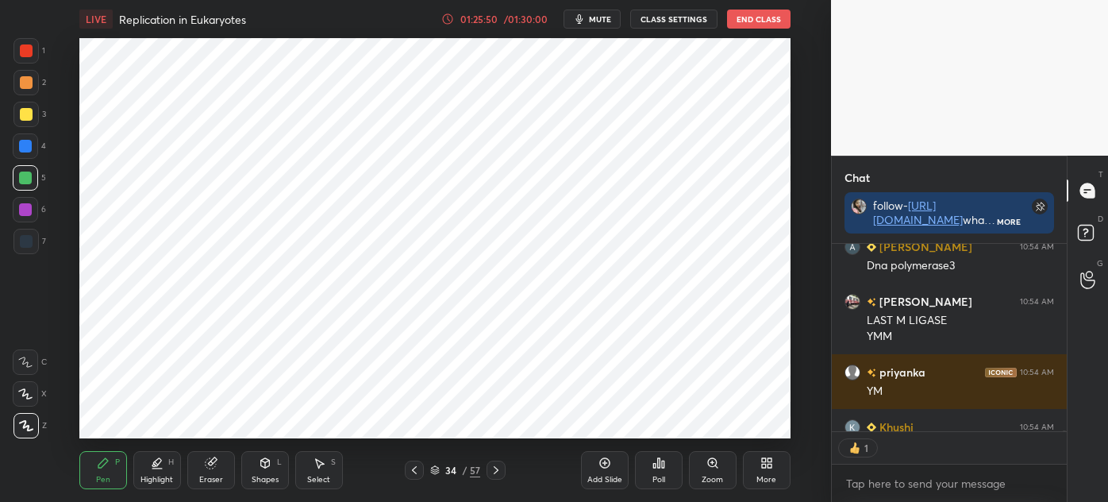
scroll to position [41491, 0]
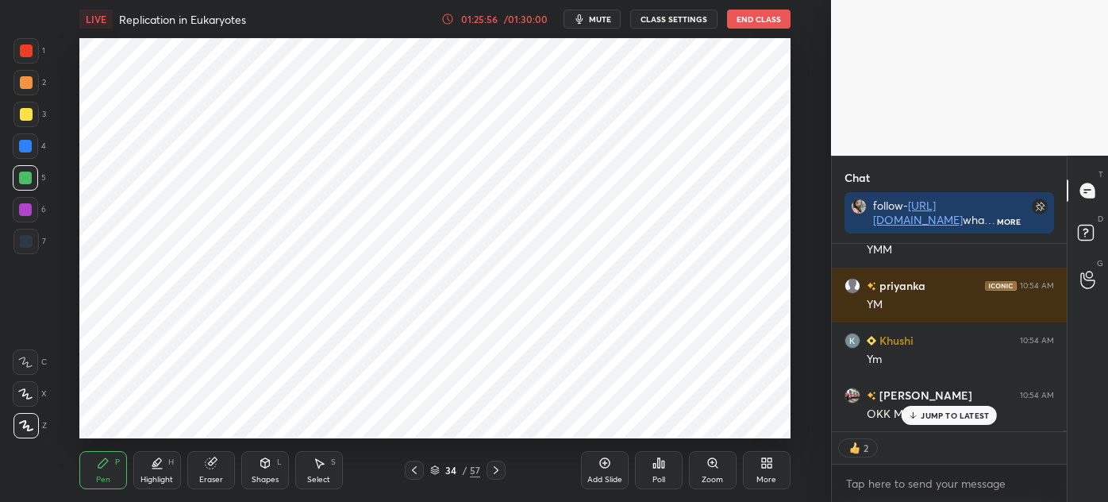
click at [601, 468] on icon at bounding box center [605, 463] width 13 height 13
click at [33, 233] on div at bounding box center [25, 241] width 25 height 25
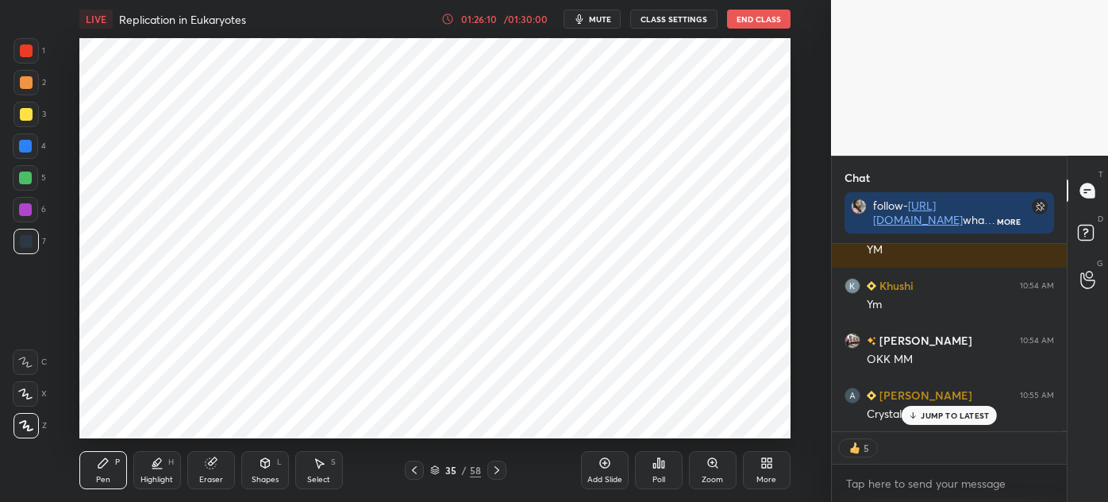
scroll to position [41514, 0]
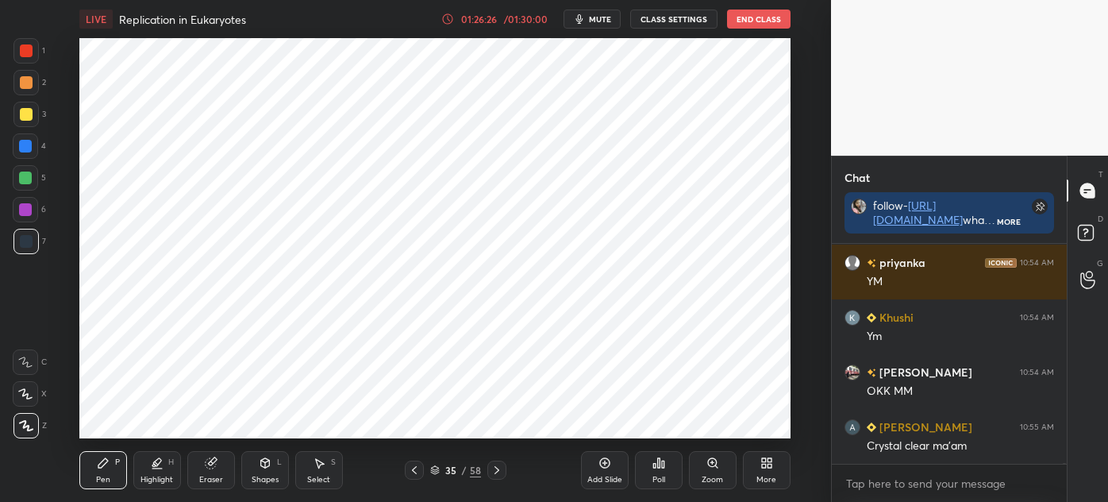
click at [31, 145] on div at bounding box center [25, 146] width 13 height 13
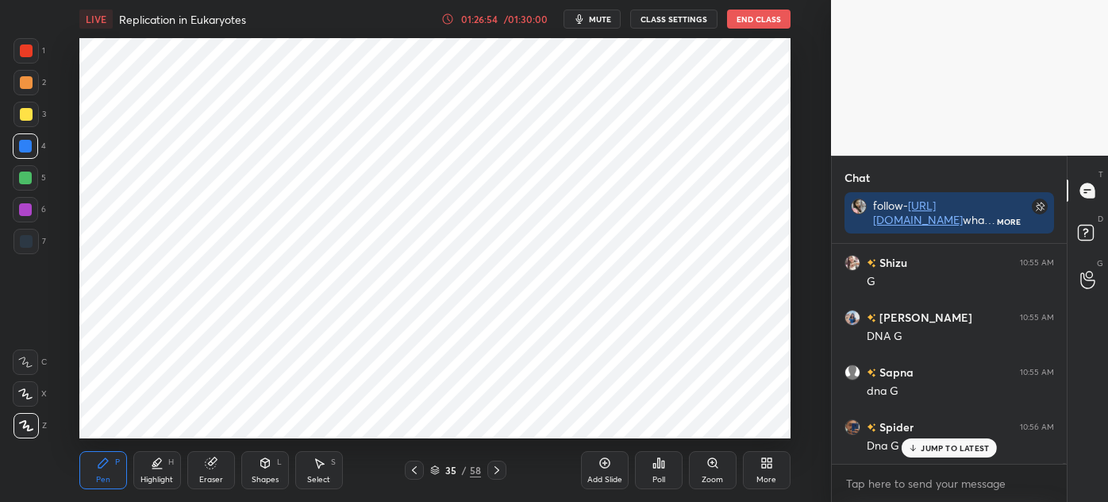
scroll to position [42061, 0]
click at [35, 210] on div at bounding box center [25, 209] width 25 height 25
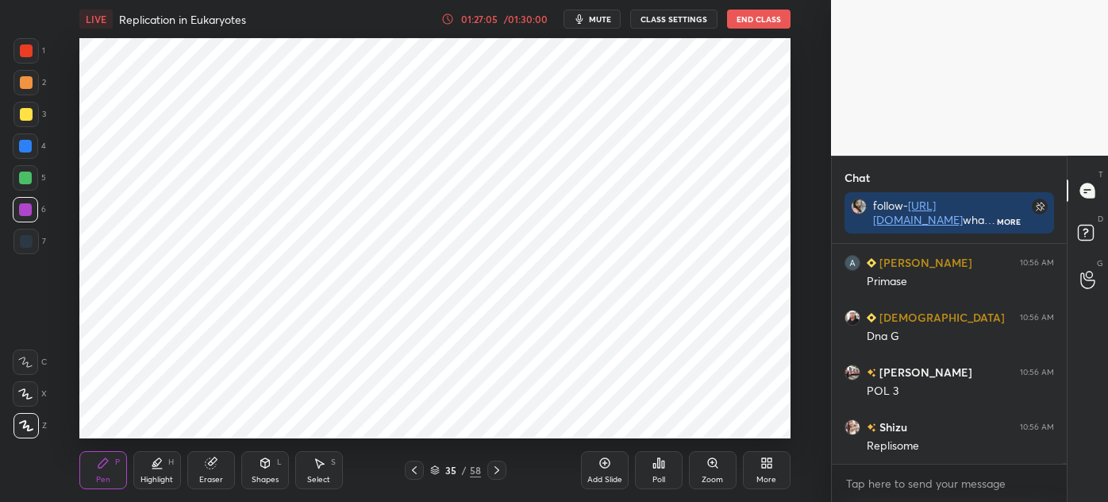
scroll to position [42446, 0]
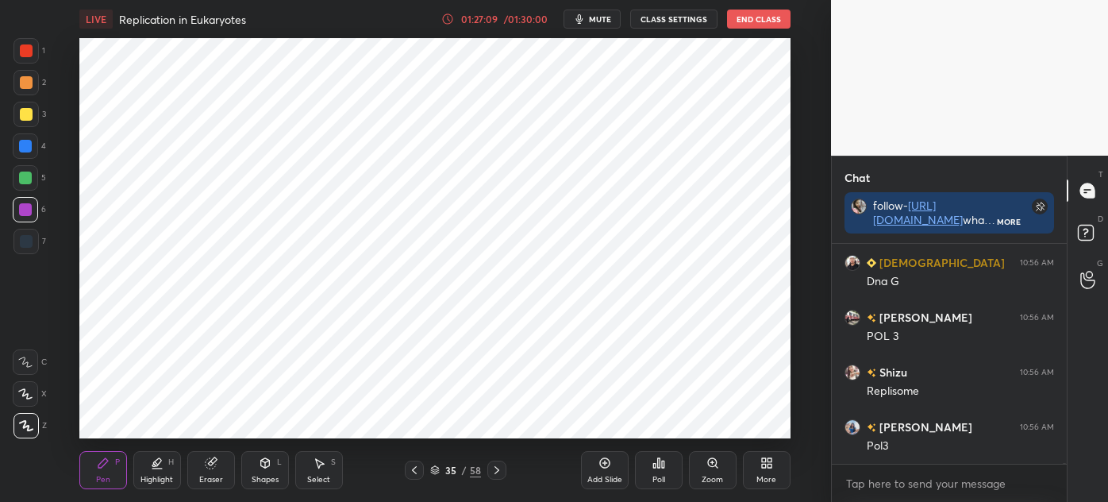
click at [38, 251] on div "7" at bounding box center [29, 241] width 33 height 25
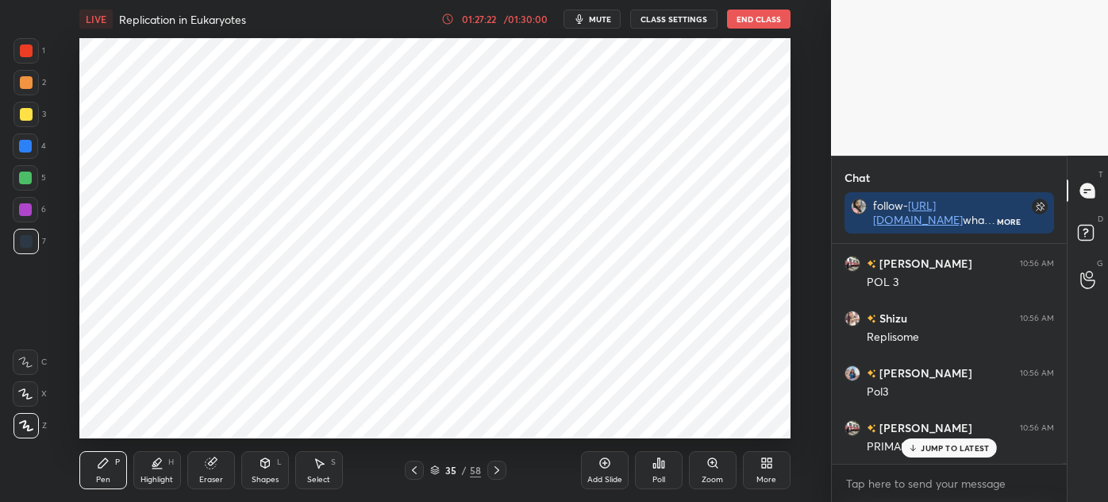
click at [495, 472] on icon at bounding box center [497, 470] width 13 height 13
click at [305, 472] on div "Select S" at bounding box center [319, 470] width 48 height 38
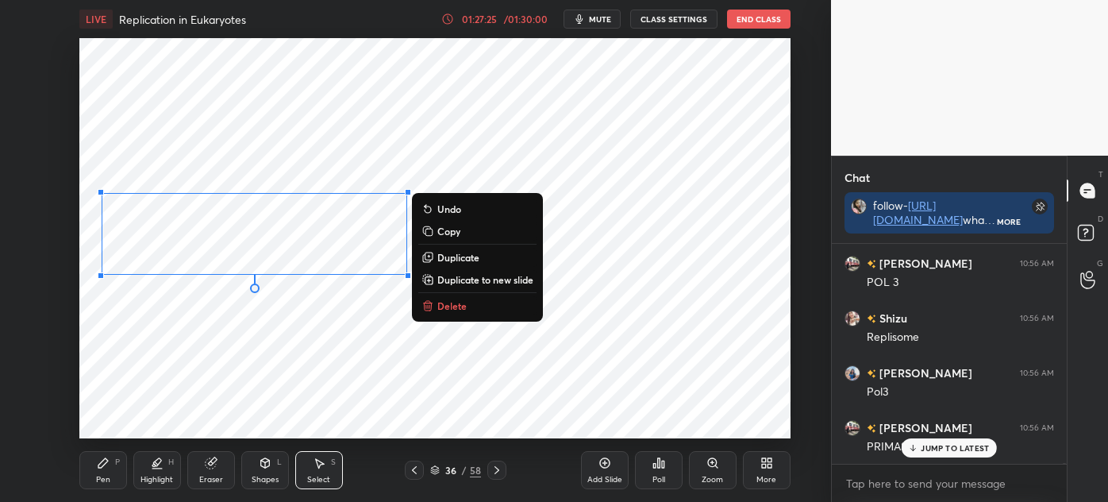
click at [472, 302] on button "Delete" at bounding box center [477, 305] width 118 height 19
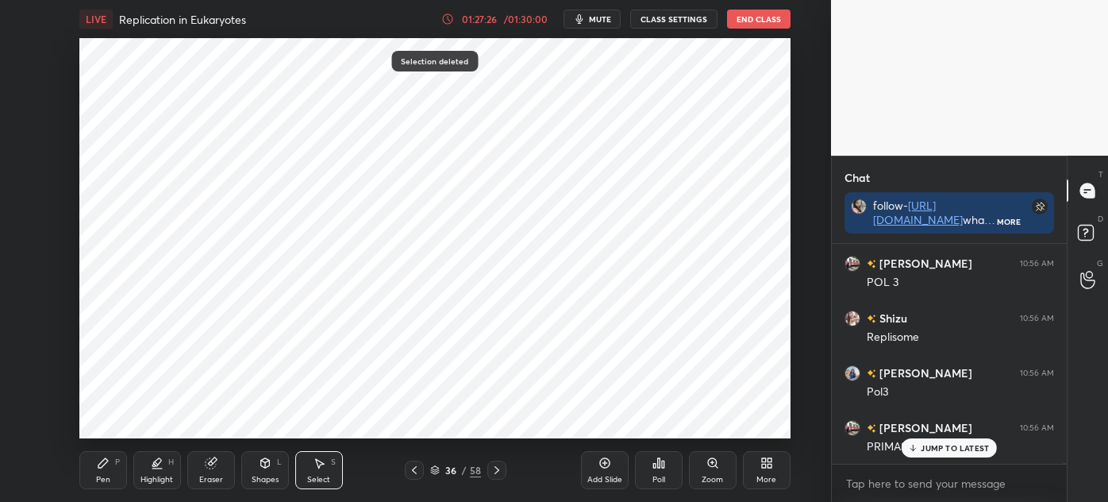
click at [419, 471] on icon at bounding box center [414, 470] width 13 height 13
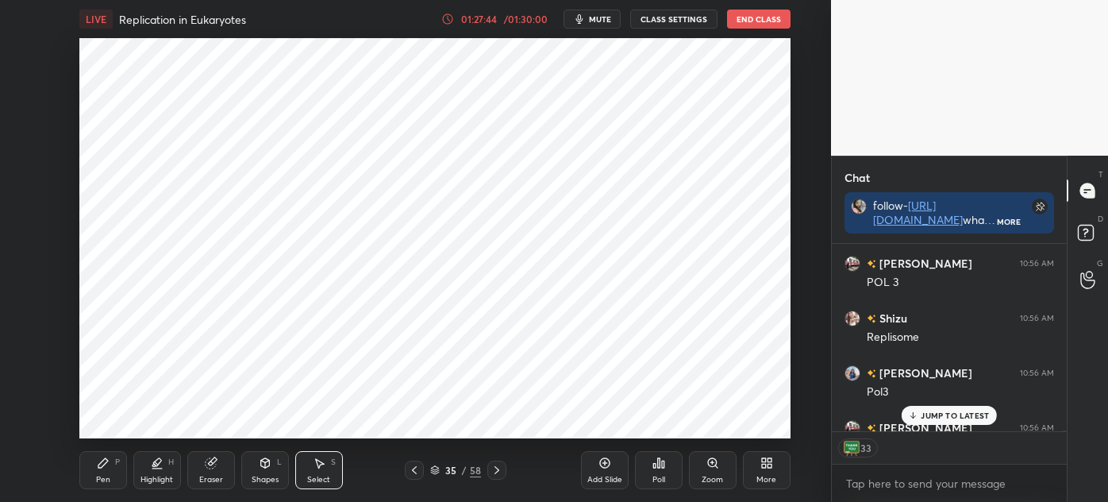
scroll to position [42587, 0]
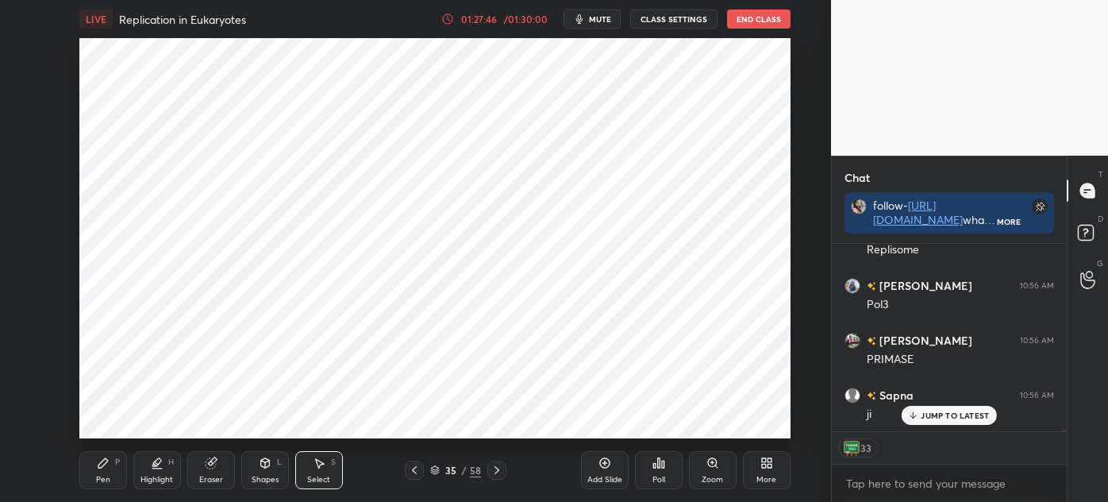
click at [432, 473] on icon at bounding box center [435, 470] width 10 height 10
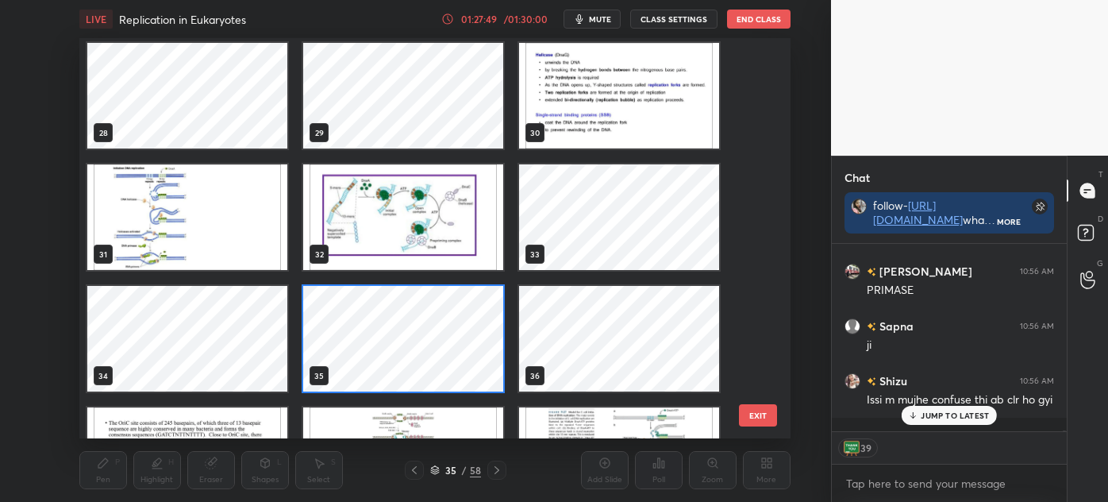
scroll to position [1099, 0]
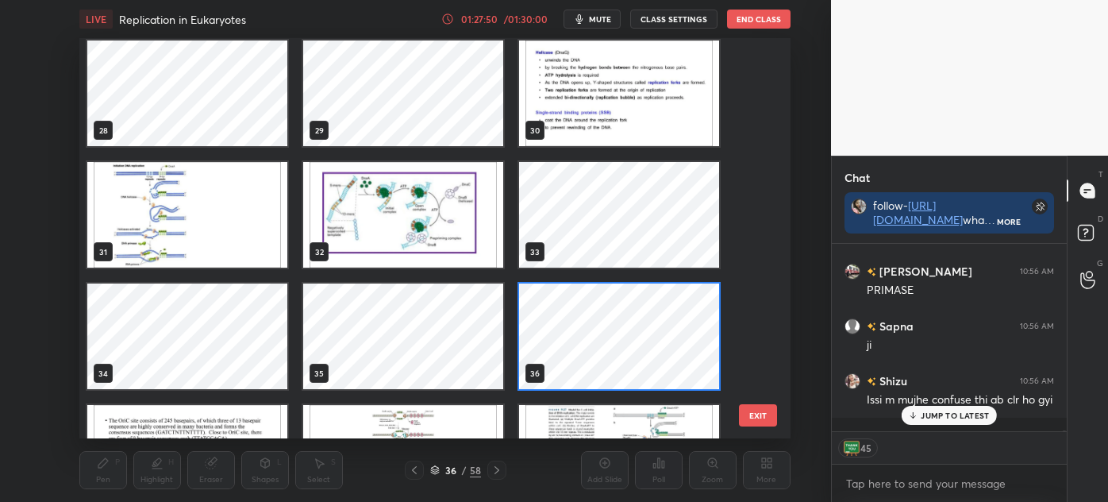
click at [423, 427] on img "grid" at bounding box center [403, 458] width 200 height 106
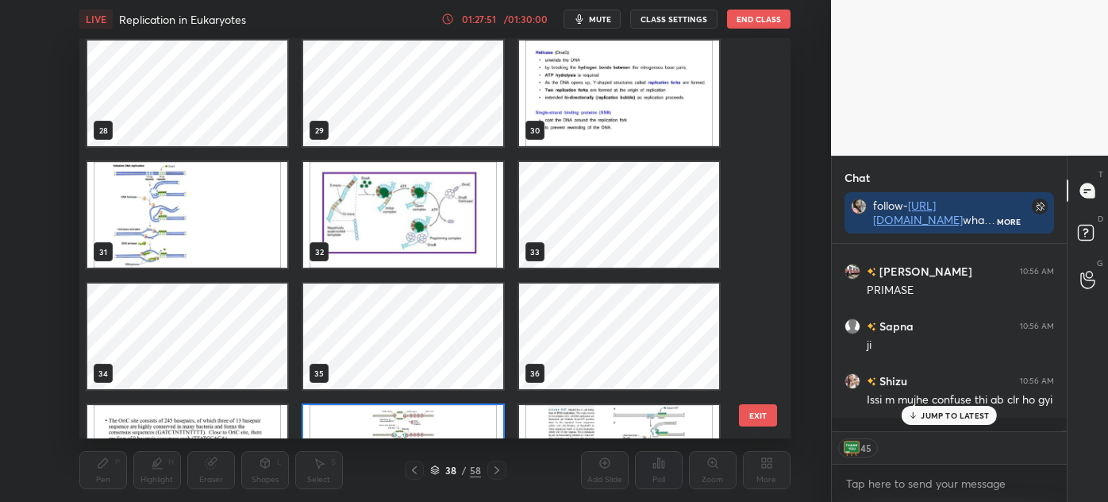
scroll to position [1179, 0]
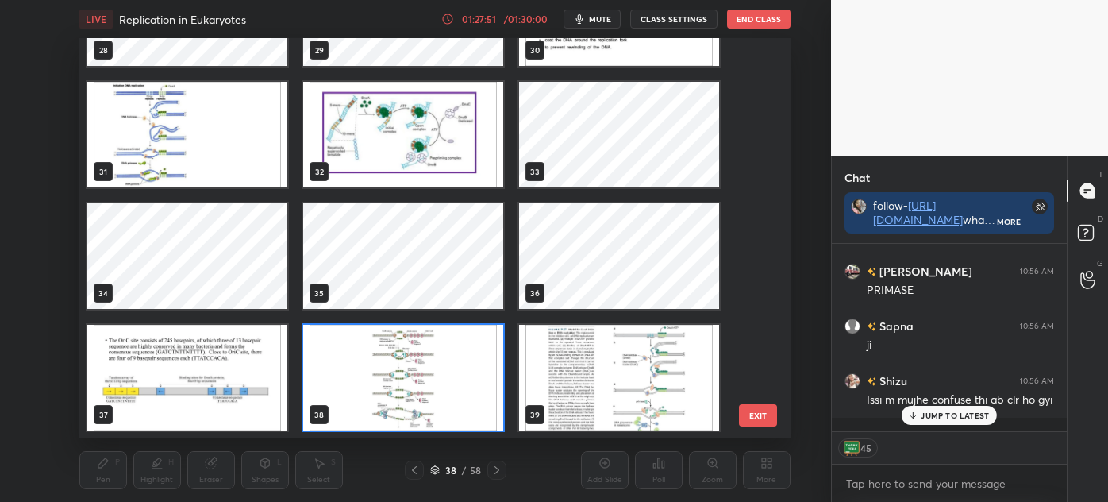
click at [426, 423] on div "28 29 30 31 32 33 34 35 36 37 38 39 40 41 42 43 44 45" at bounding box center [421, 238] width 684 height 400
click at [433, 421] on img "grid" at bounding box center [403, 378] width 200 height 106
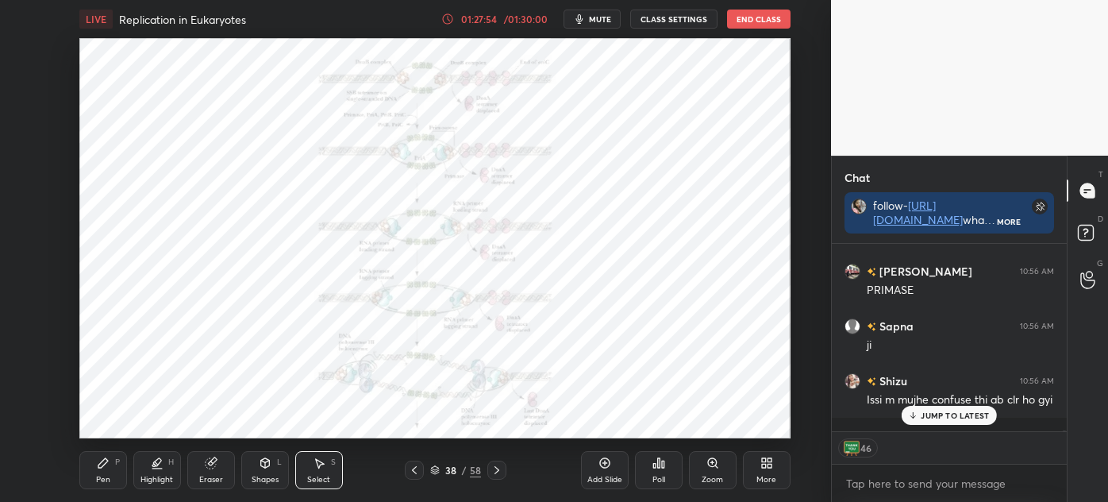
click at [100, 460] on icon at bounding box center [103, 463] width 13 height 13
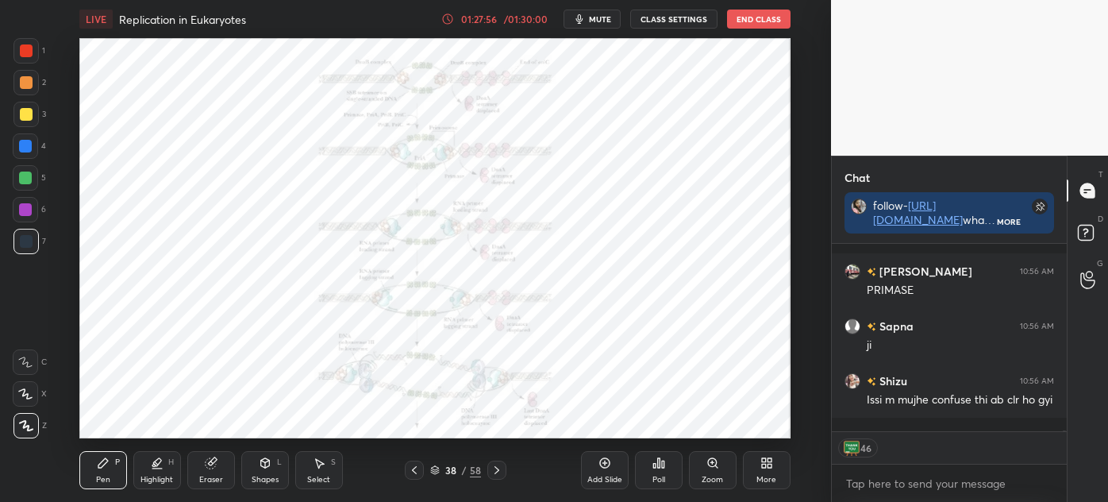
scroll to position [42726, 0]
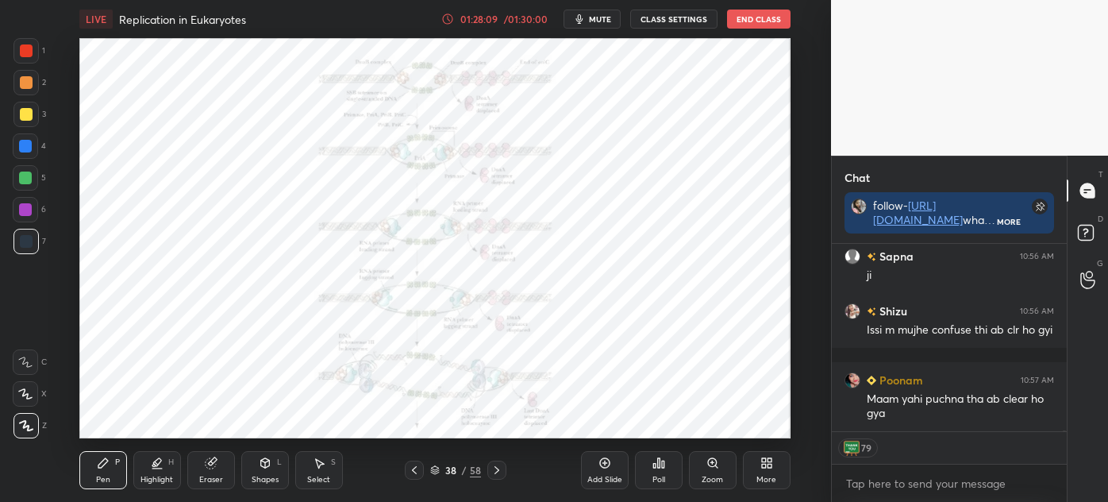
click at [417, 476] on icon at bounding box center [414, 470] width 13 height 13
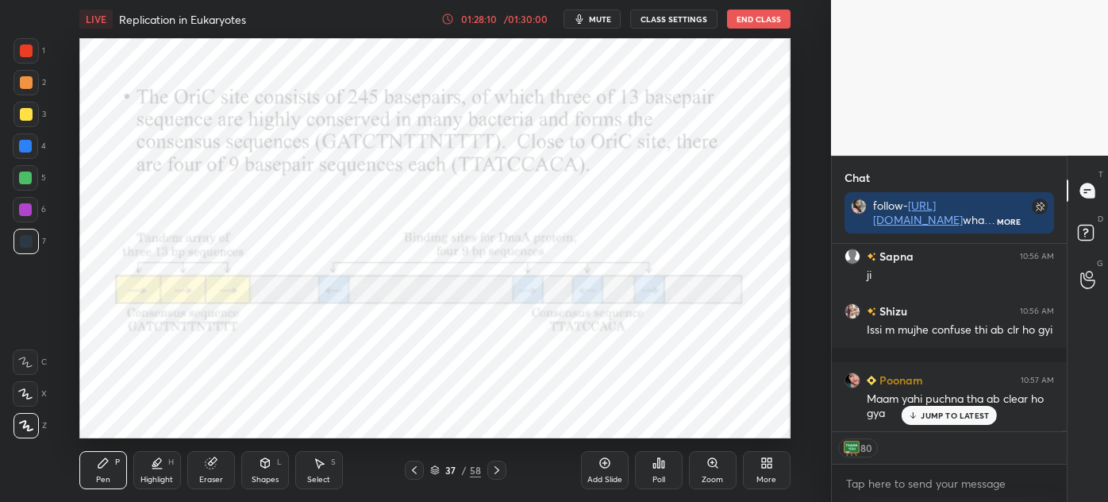
scroll to position [42780, 0]
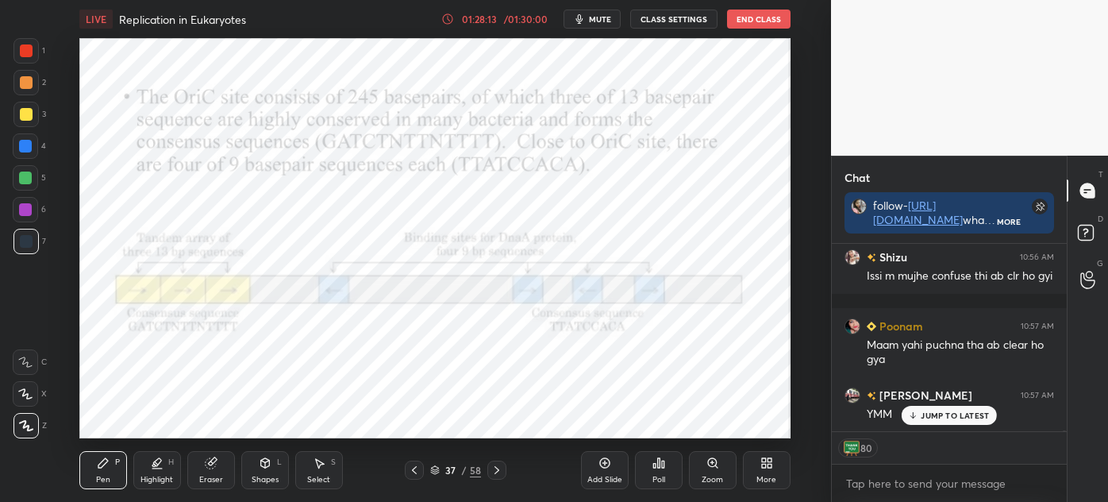
click at [499, 471] on icon at bounding box center [497, 470] width 13 height 13
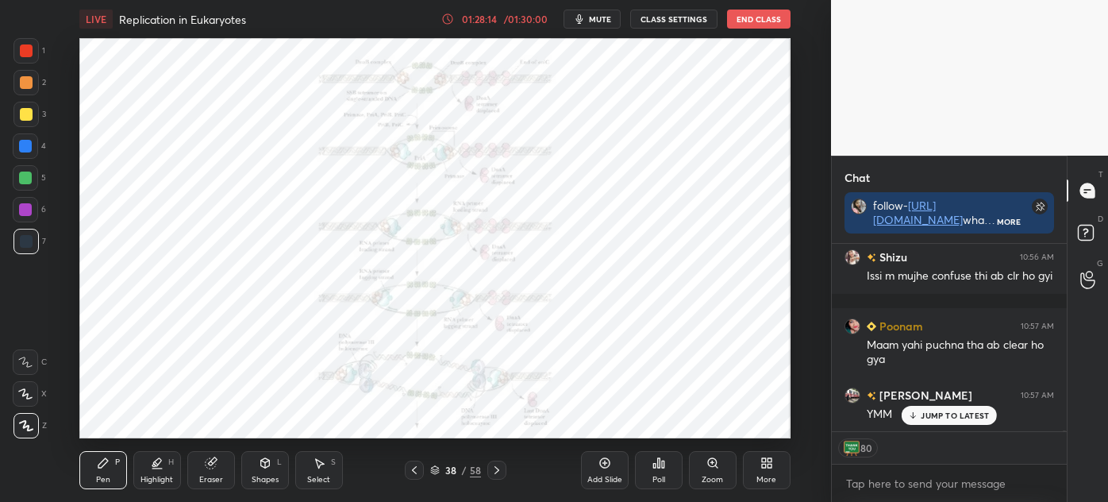
click at [499, 469] on icon at bounding box center [497, 470] width 13 height 13
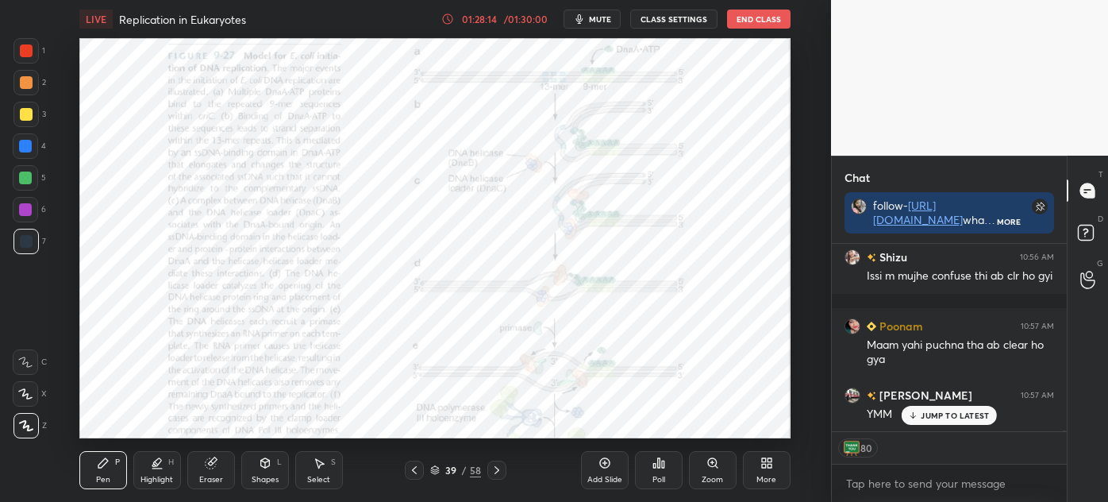
click at [497, 469] on icon at bounding box center [497, 470] width 5 height 8
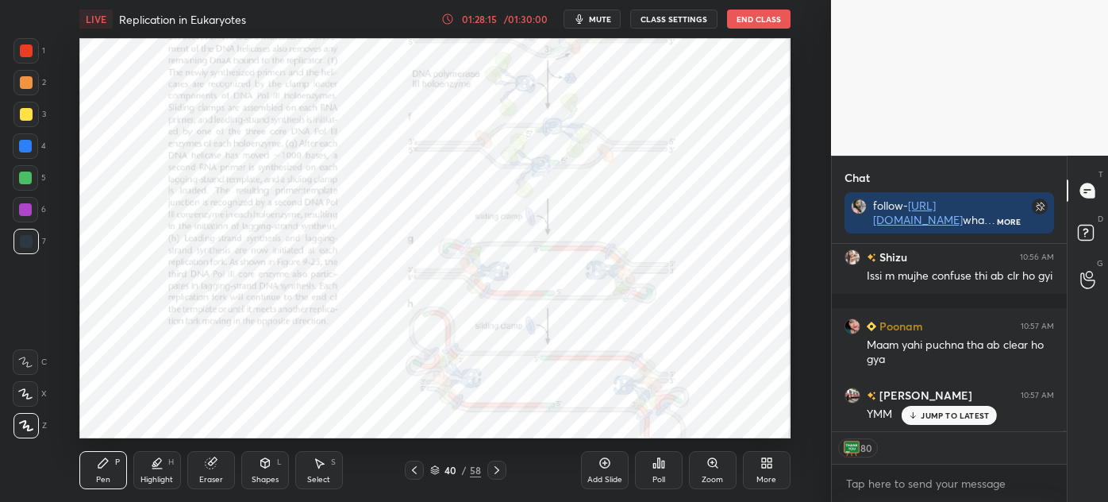
click at [495, 468] on icon at bounding box center [497, 470] width 13 height 13
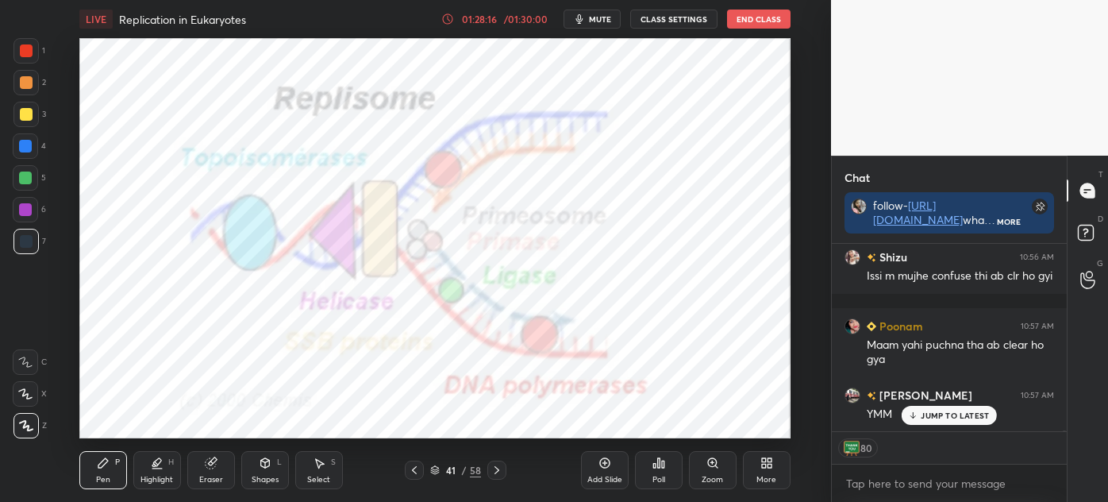
click at [420, 468] on div at bounding box center [414, 469] width 19 height 19
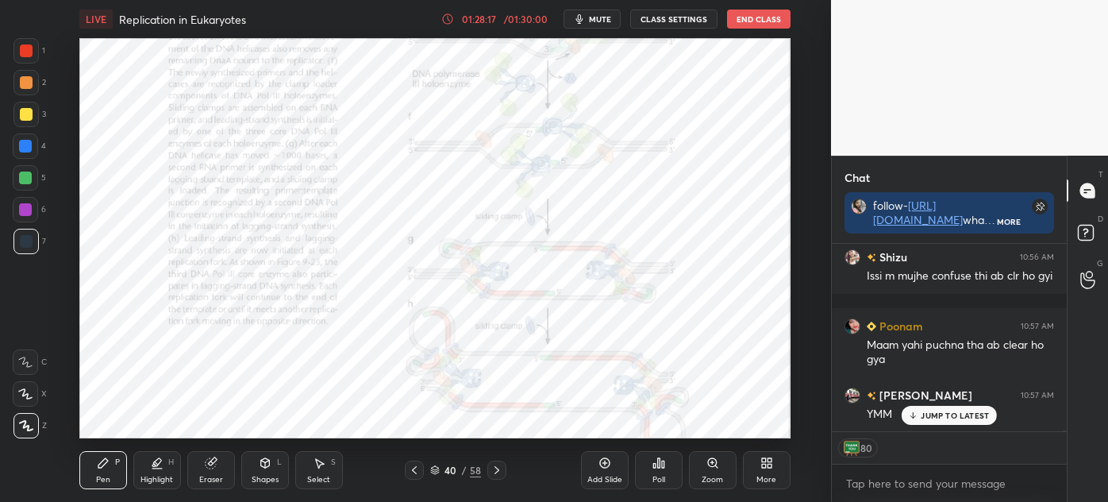
click at [422, 469] on div at bounding box center [414, 469] width 19 height 19
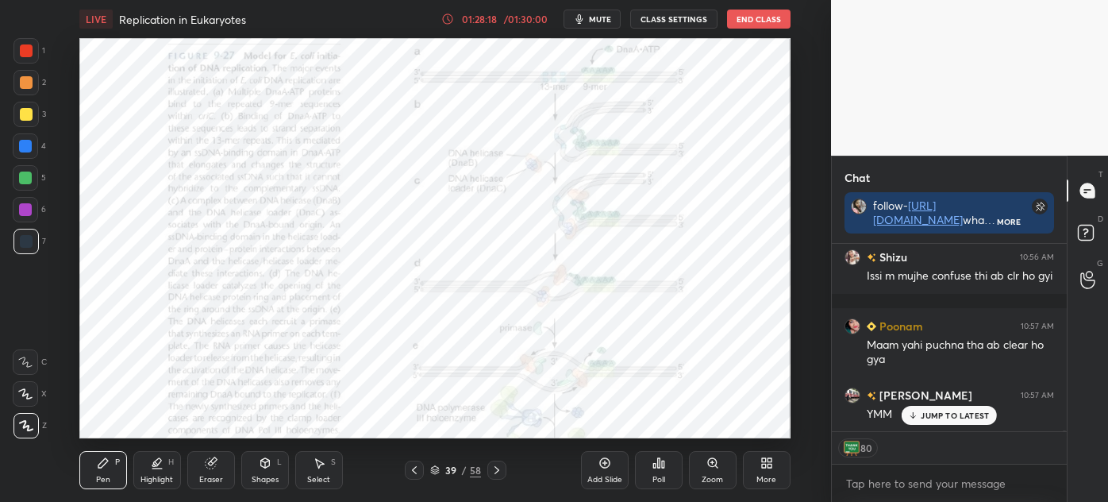
click at [418, 466] on icon at bounding box center [414, 470] width 13 height 13
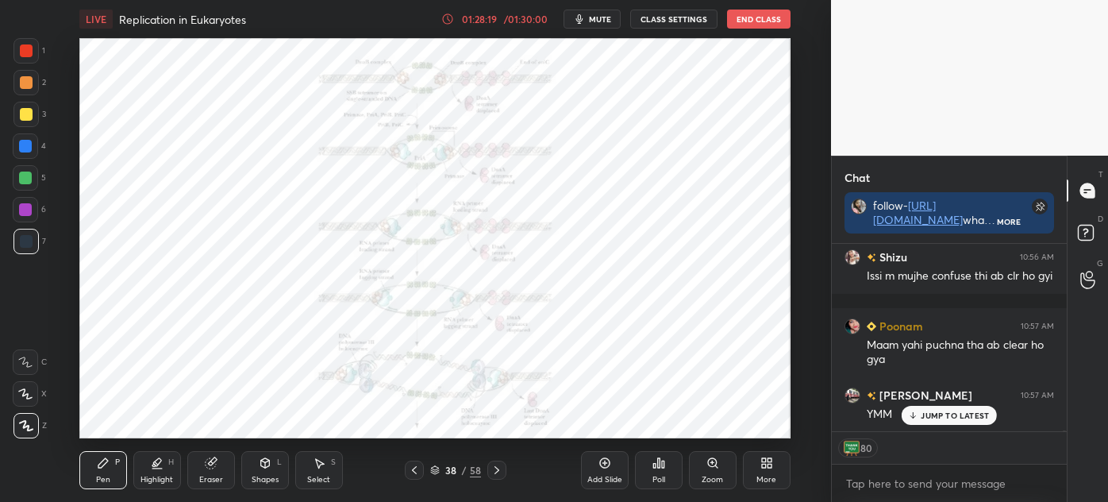
click at [499, 469] on icon at bounding box center [497, 470] width 13 height 13
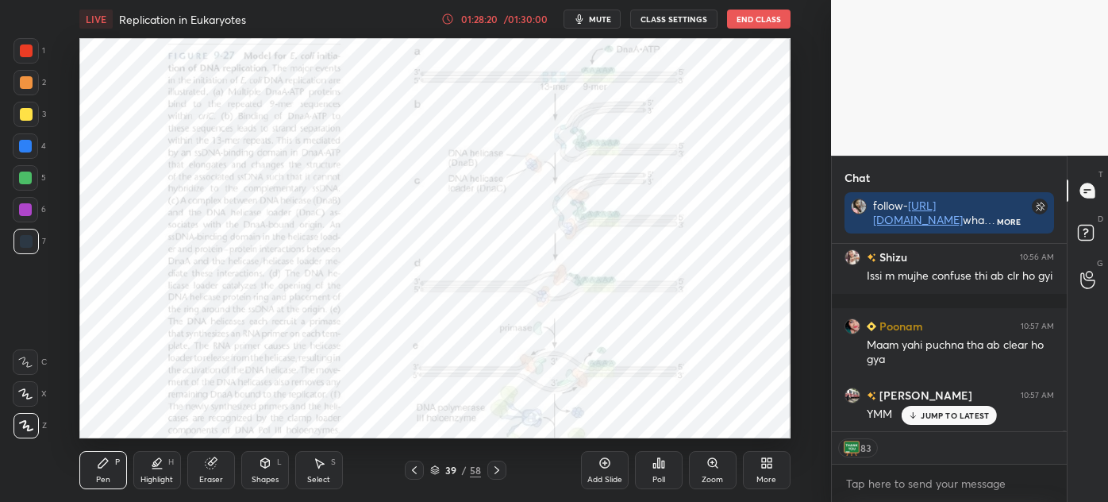
click at [493, 465] on icon at bounding box center [497, 470] width 13 height 13
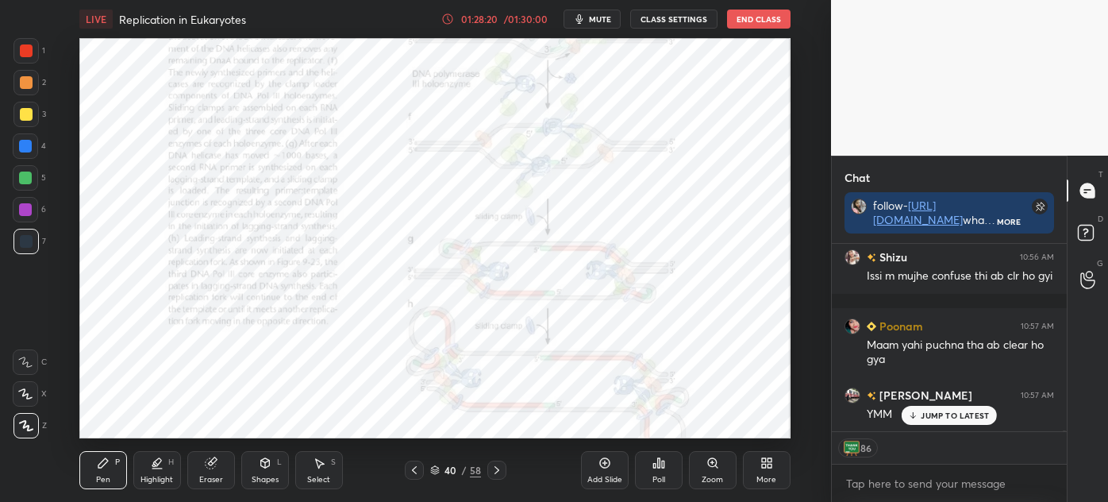
click at [493, 465] on icon at bounding box center [497, 470] width 13 height 13
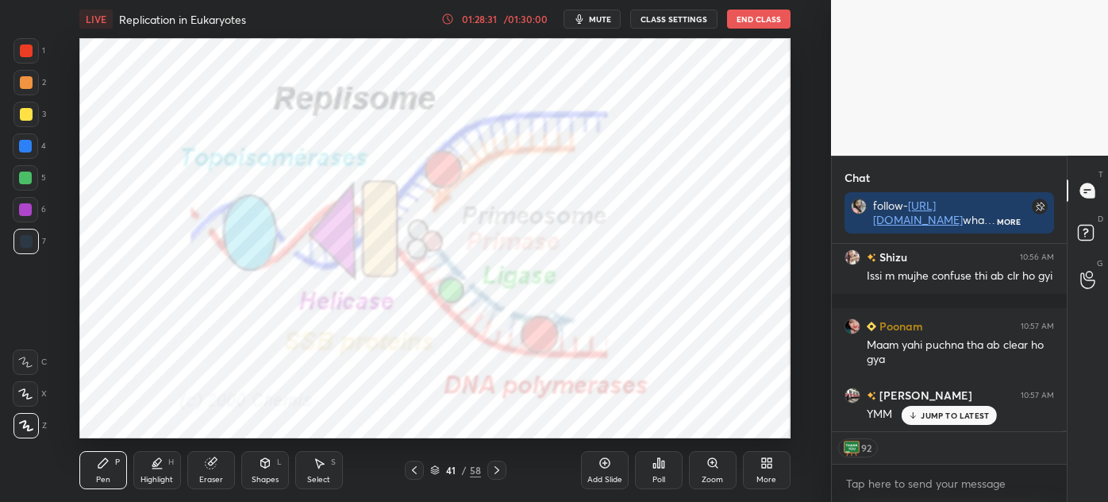
click at [436, 469] on icon at bounding box center [435, 470] width 10 height 10
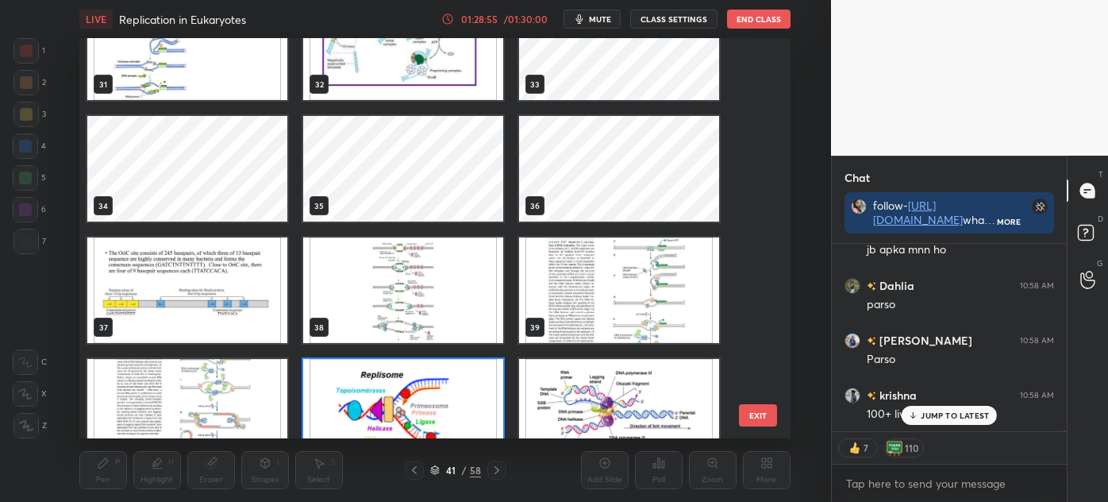
scroll to position [44368, 0]
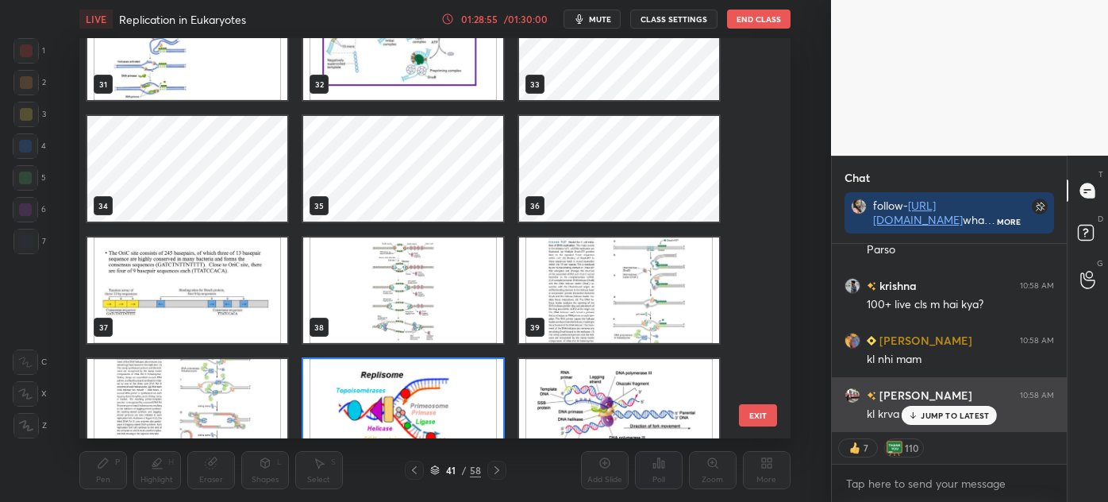
click at [946, 414] on p "JUMP TO LATEST" at bounding box center [955, 415] width 68 height 10
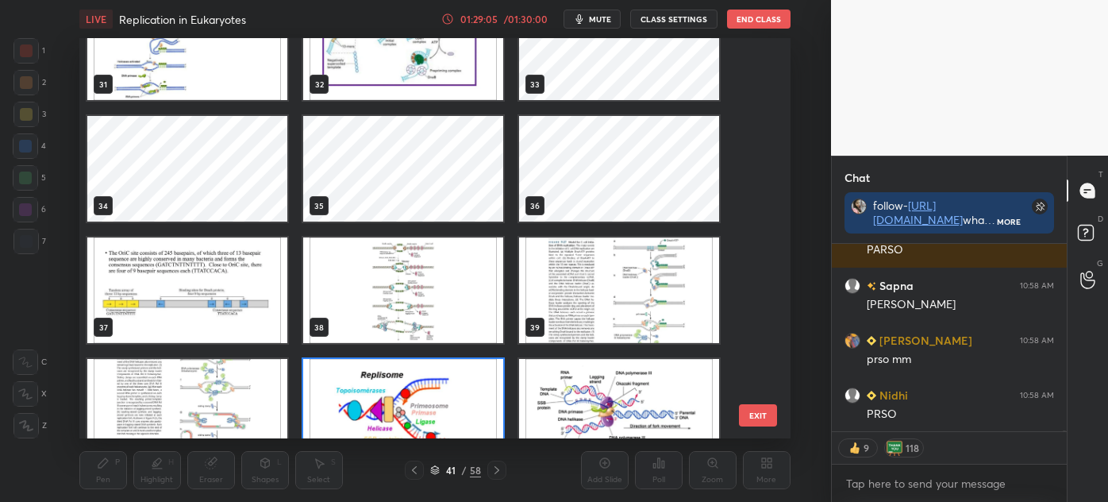
scroll to position [44642, 0]
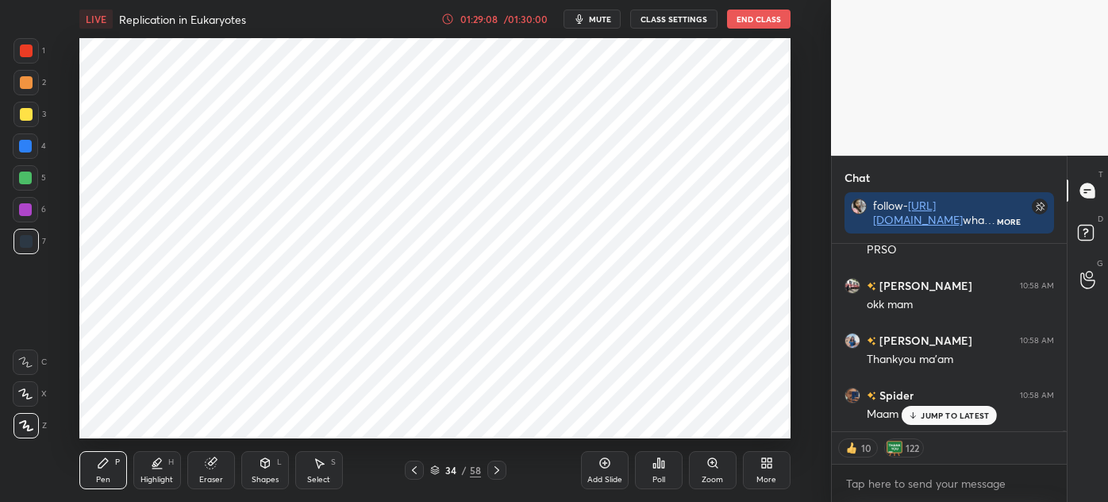
click at [36, 234] on div at bounding box center [25, 241] width 25 height 25
click at [271, 472] on div "Shapes L" at bounding box center [265, 470] width 48 height 38
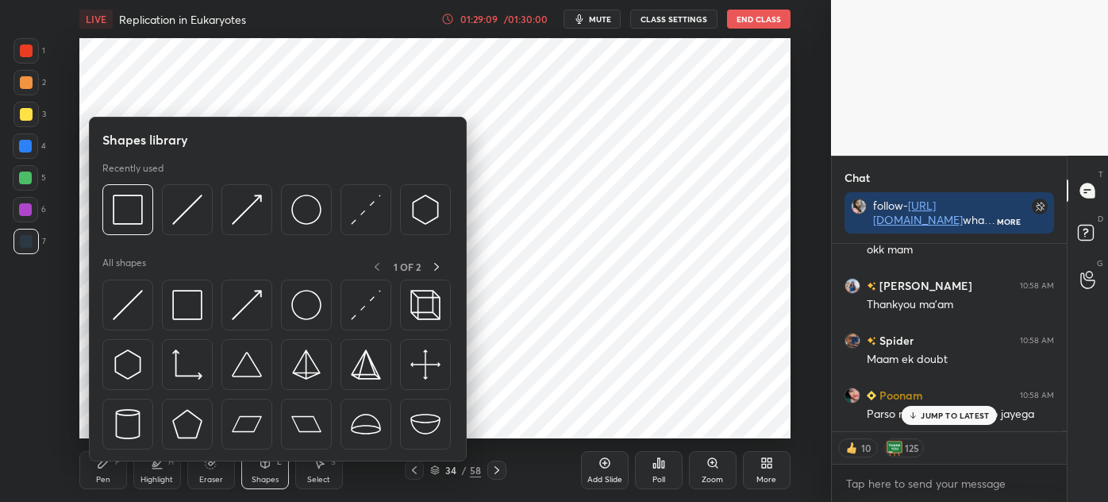
click at [194, 300] on img at bounding box center [187, 305] width 30 height 30
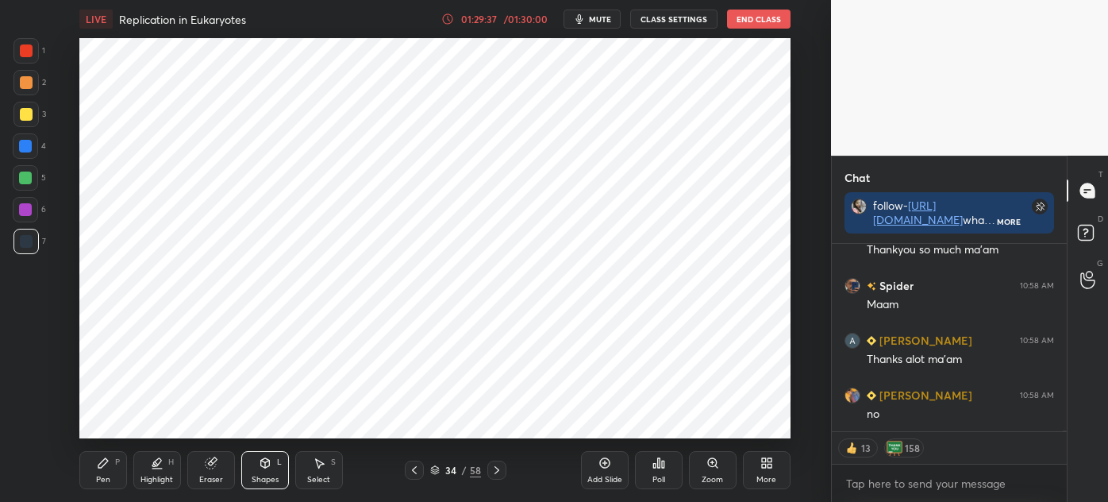
click at [938, 461] on div "Ek doubt" at bounding box center [960, 469] width 187 height 16
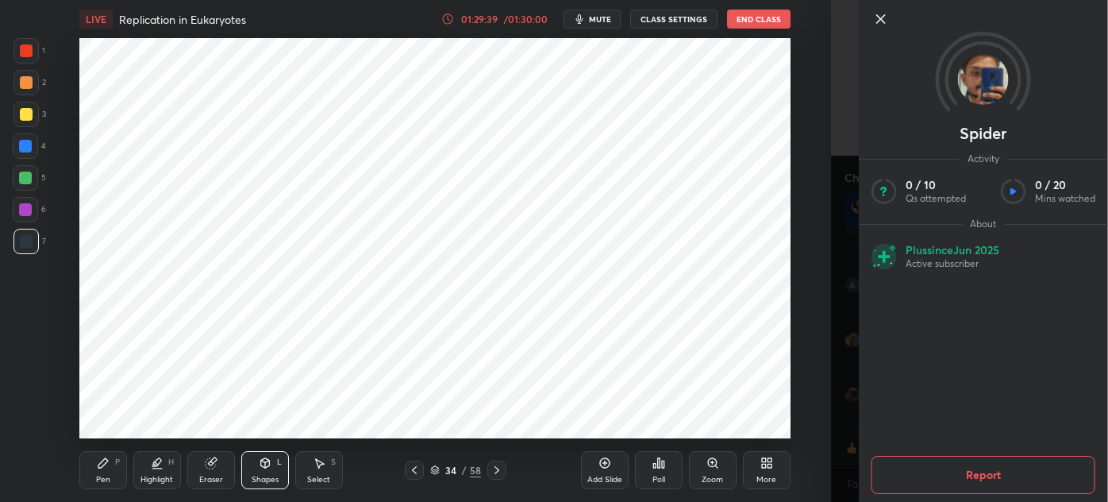
click at [892, 14] on div at bounding box center [996, 19] width 249 height 19
click at [882, 19] on icon at bounding box center [881, 19] width 19 height 19
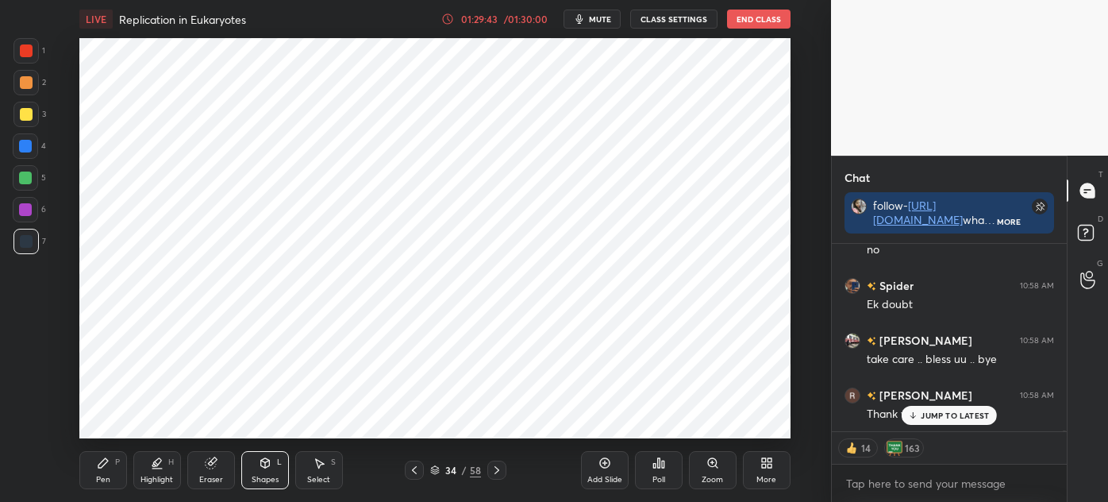
click at [440, 462] on div "34 / 58" at bounding box center [456, 469] width 102 height 19
click at [426, 468] on div "34 / 58" at bounding box center [456, 469] width 102 height 19
click at [434, 468] on icon at bounding box center [435, 470] width 10 height 10
click at [96, 473] on div "Pen P" at bounding box center [103, 470] width 48 height 38
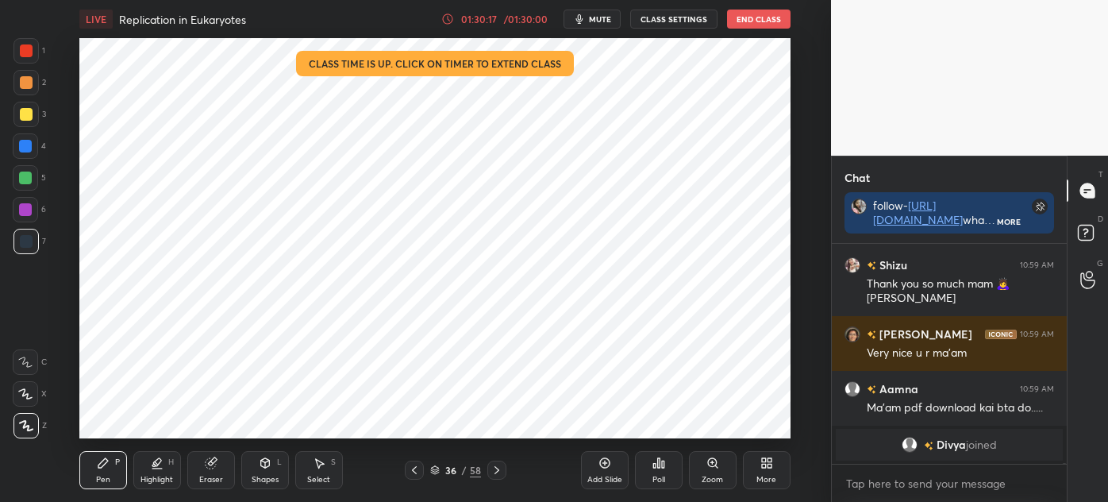
click at [418, 473] on icon at bounding box center [414, 470] width 13 height 13
click at [499, 467] on icon at bounding box center [497, 470] width 13 height 13
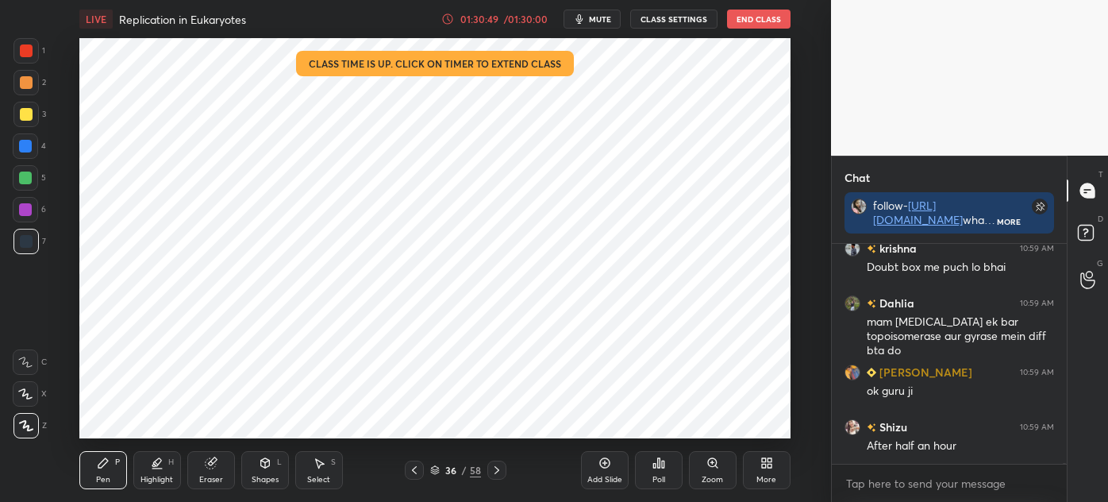
scroll to position [44493, 0]
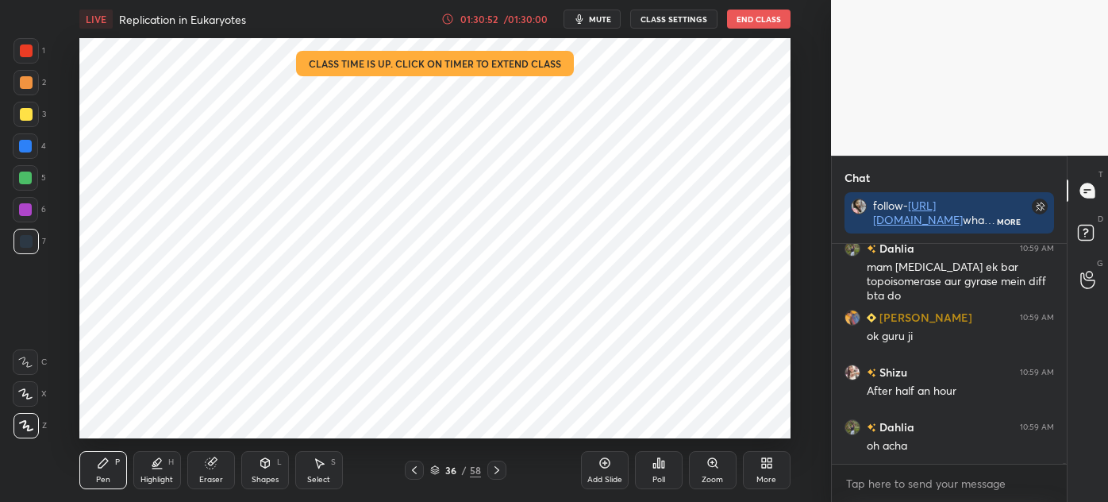
click at [256, 487] on div "Shapes L" at bounding box center [265, 470] width 48 height 38
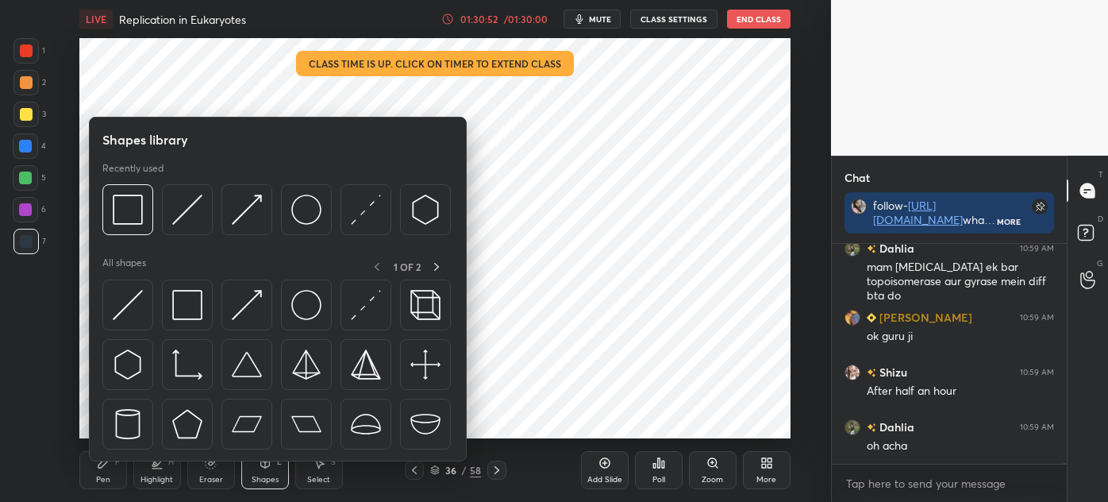
click at [175, 287] on div at bounding box center [187, 304] width 51 height 51
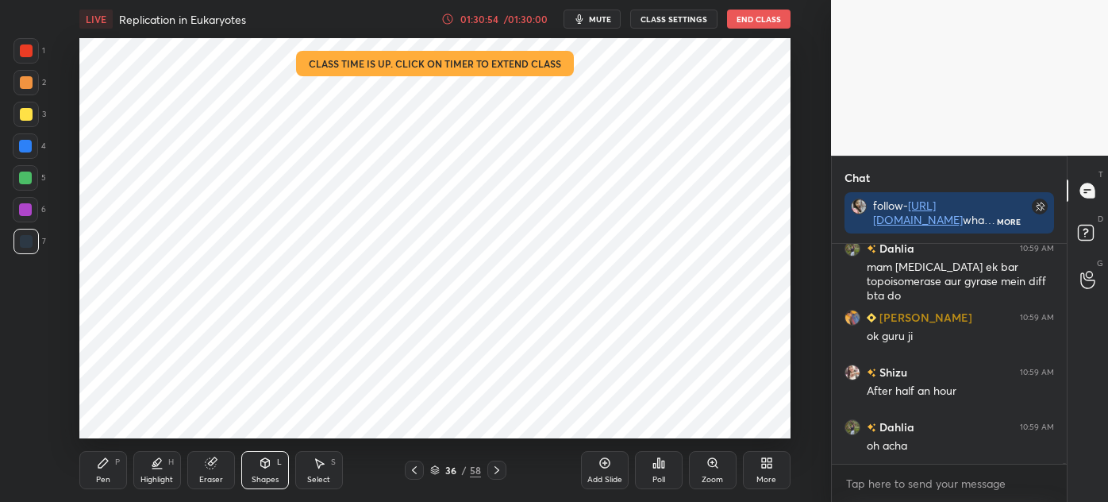
click at [115, 454] on div "Pen P" at bounding box center [103, 470] width 48 height 38
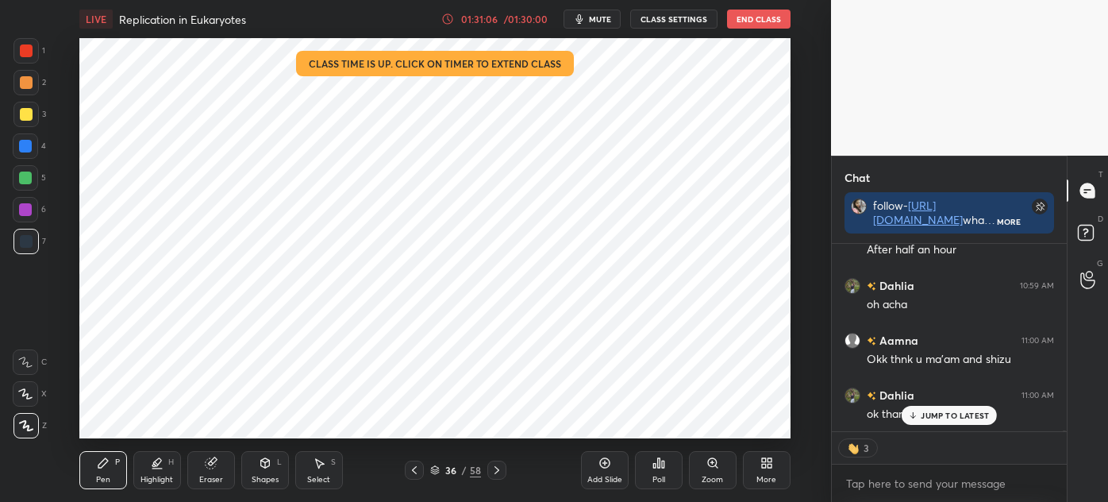
scroll to position [44704, 0]
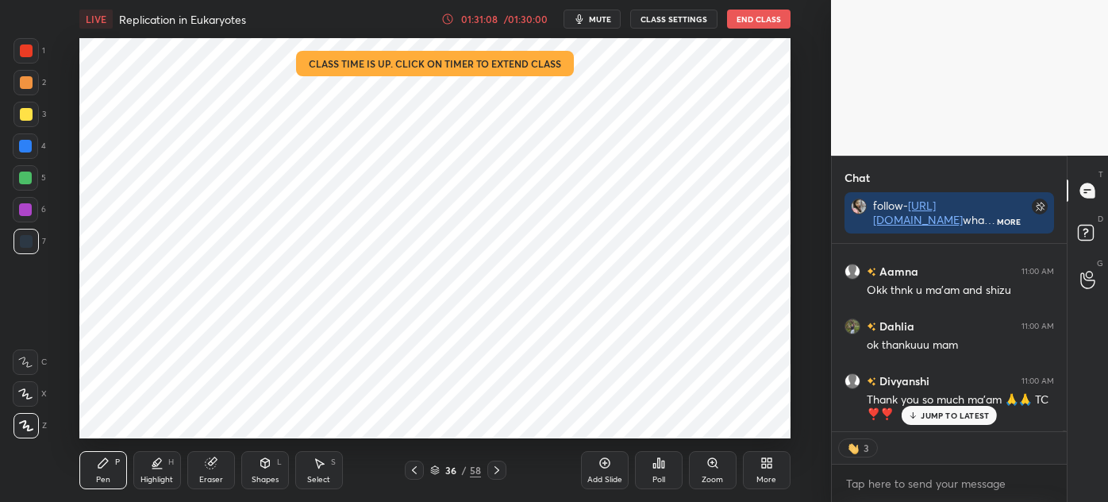
click at [930, 414] on p "JUMP TO LATEST" at bounding box center [955, 415] width 68 height 10
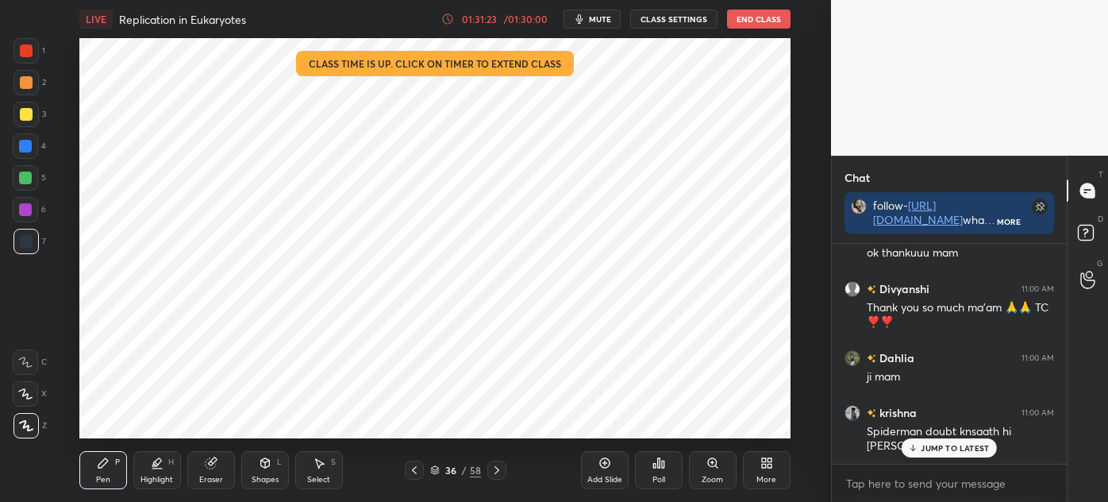
scroll to position [44850, 0]
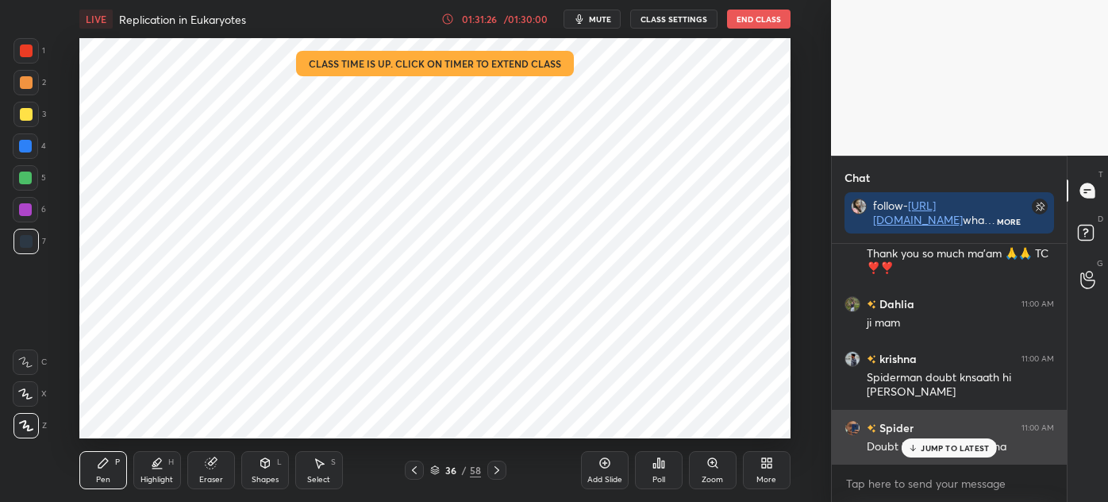
click at [924, 445] on p "JUMP TO LATEST" at bounding box center [955, 448] width 68 height 10
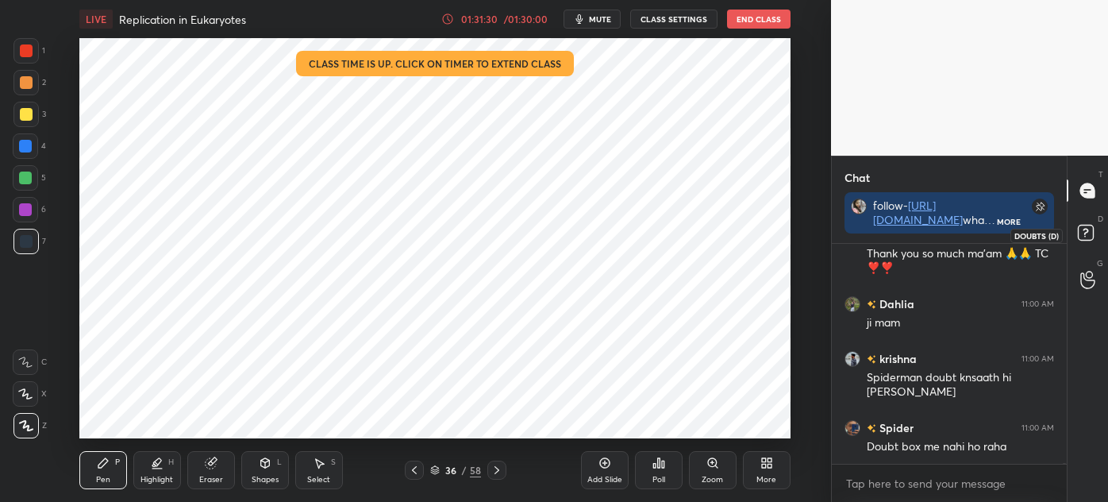
click at [1092, 232] on rect at bounding box center [1085, 232] width 15 height 15
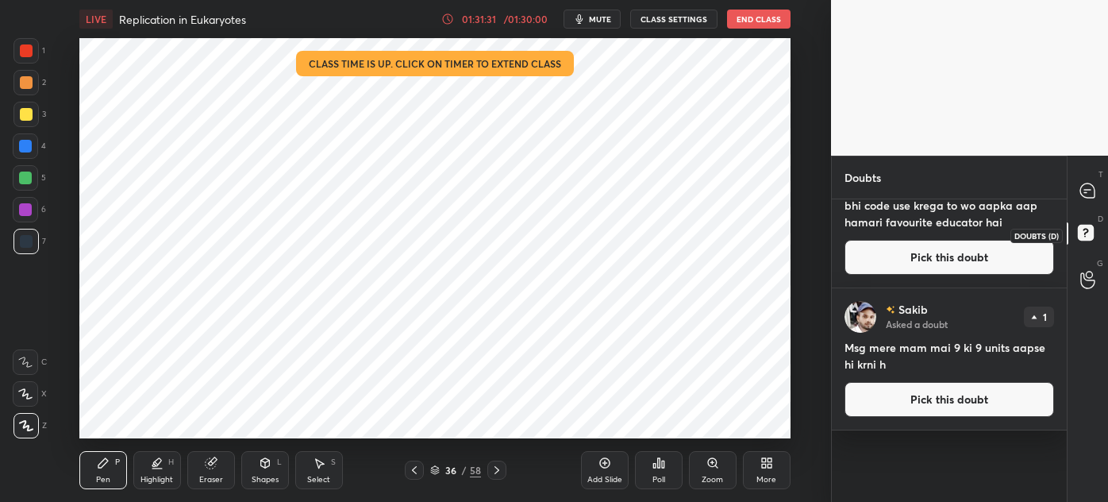
scroll to position [298, 230]
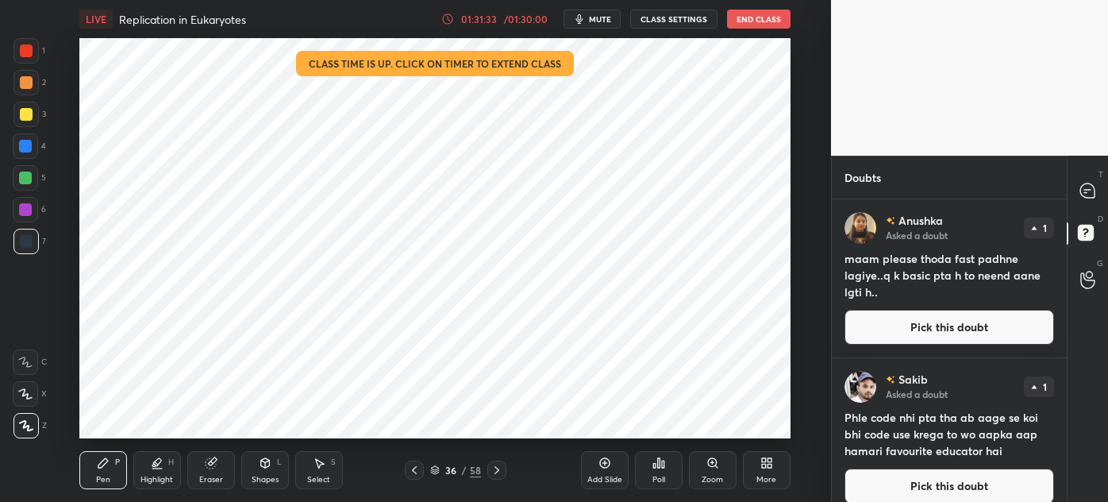
click at [499, 476] on icon at bounding box center [497, 470] width 13 height 13
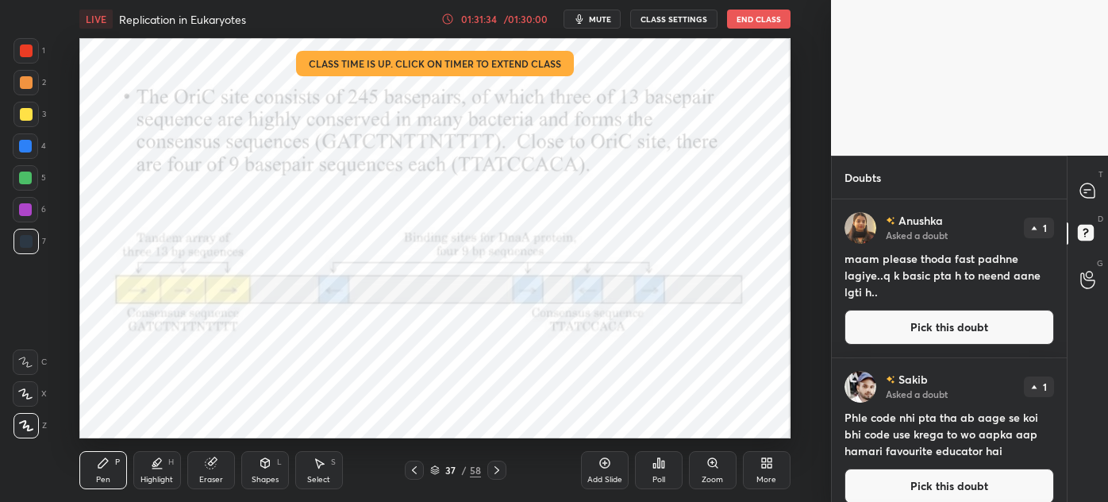
click at [950, 326] on button "Pick this doubt" at bounding box center [950, 327] width 210 height 35
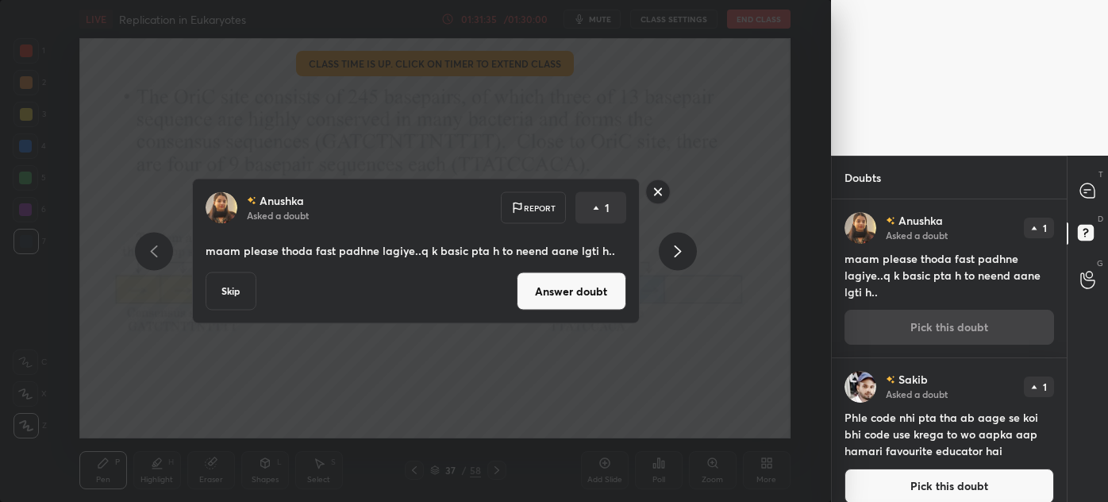
click at [230, 285] on button "Skip" at bounding box center [231, 291] width 51 height 38
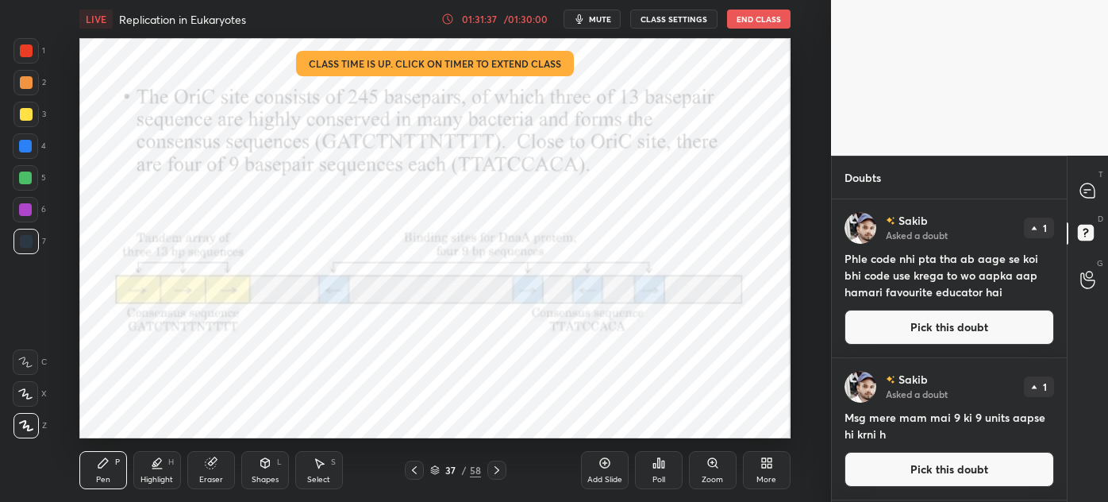
click at [939, 309] on div "[PERSON_NAME] Asked a doubt 1 Phle code nhi pta tha ab aage se koi bhi code use…" at bounding box center [949, 278] width 235 height 158
click at [429, 468] on div "37 / 58" at bounding box center [456, 469] width 102 height 19
click at [438, 466] on icon at bounding box center [435, 470] width 10 height 10
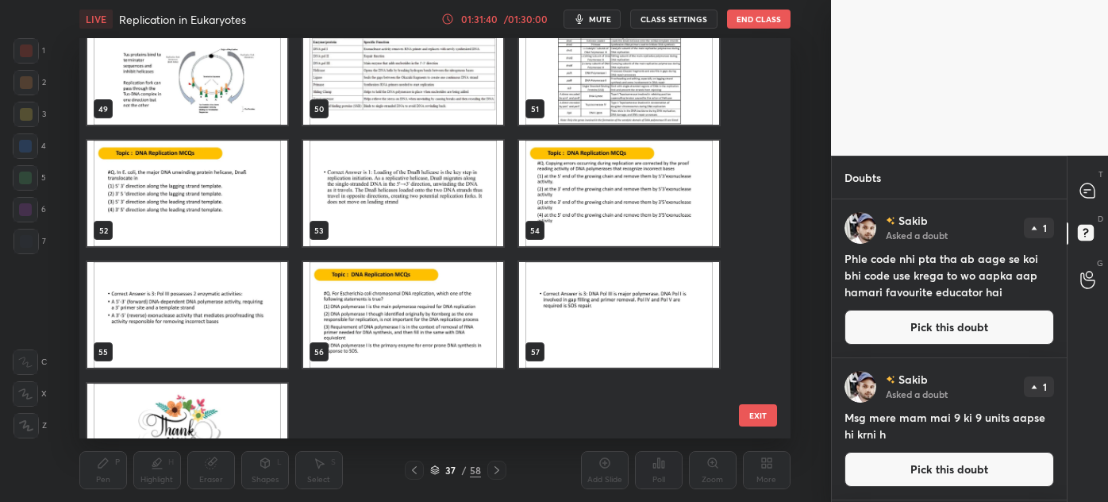
scroll to position [2029, 0]
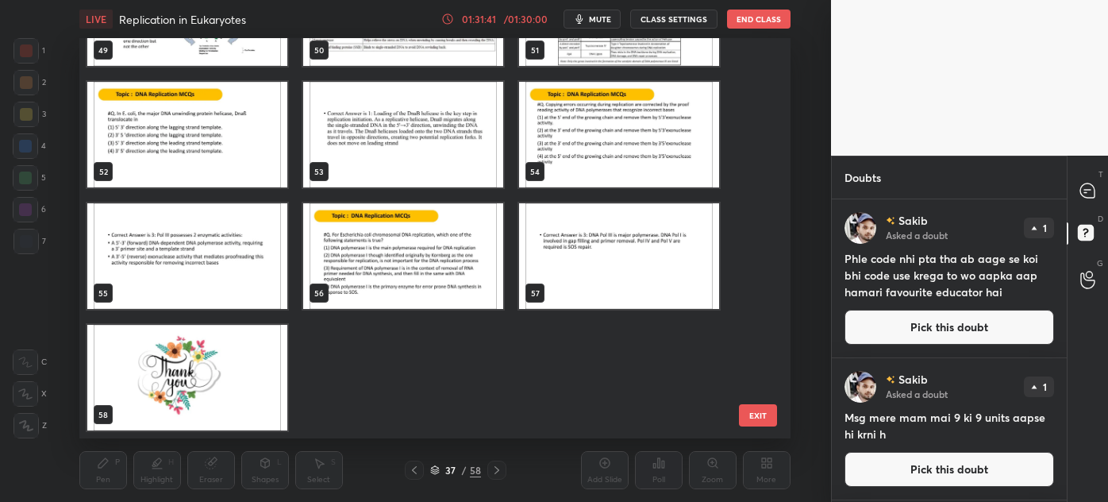
click at [219, 387] on img "grid" at bounding box center [187, 378] width 200 height 106
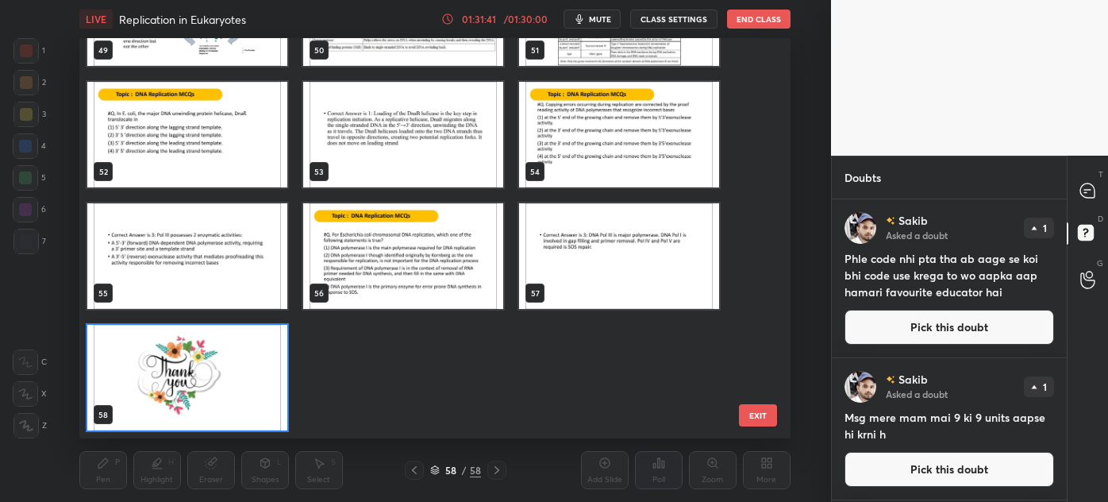
click at [226, 378] on img "grid" at bounding box center [187, 378] width 200 height 106
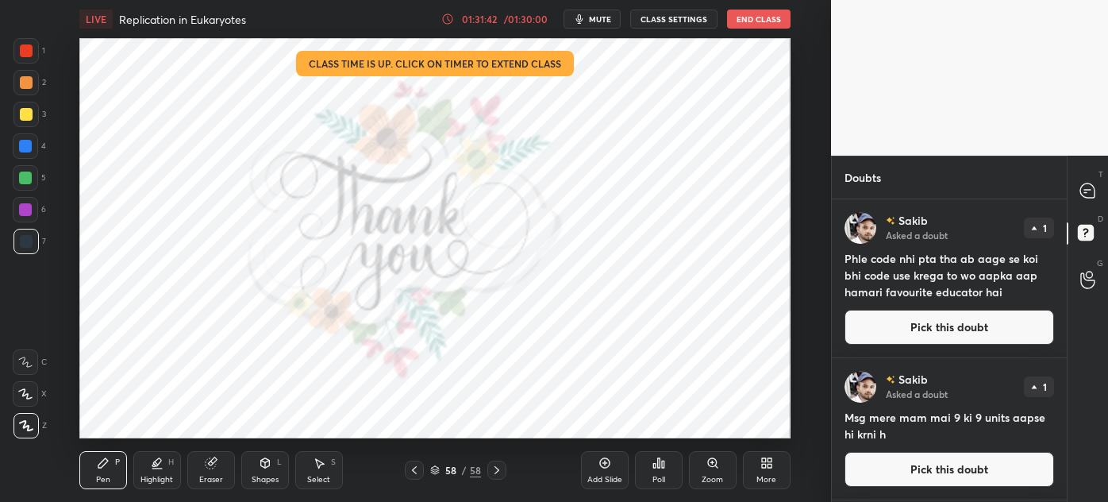
click at [929, 326] on button "Pick this doubt" at bounding box center [950, 327] width 210 height 35
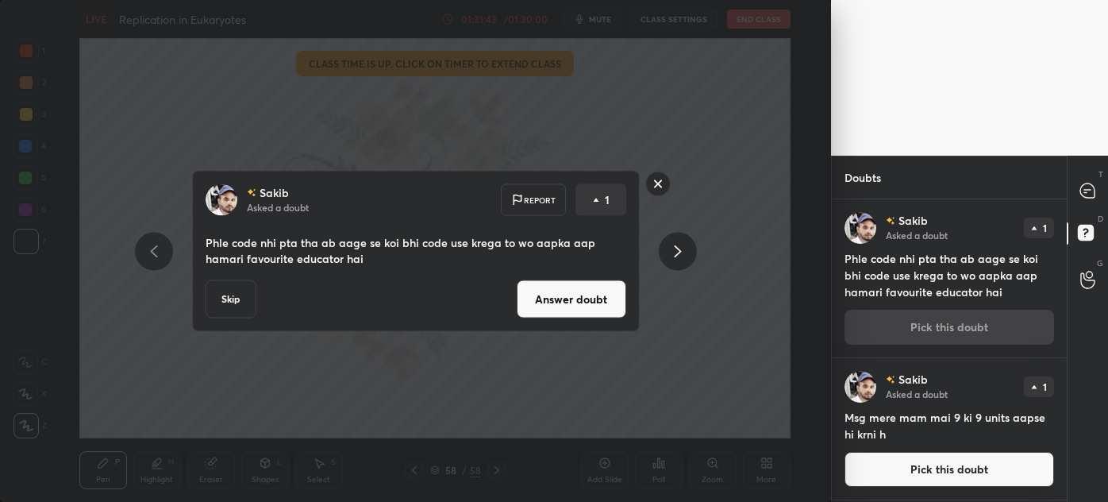
click at [557, 298] on button "Answer doubt" at bounding box center [572, 299] width 110 height 38
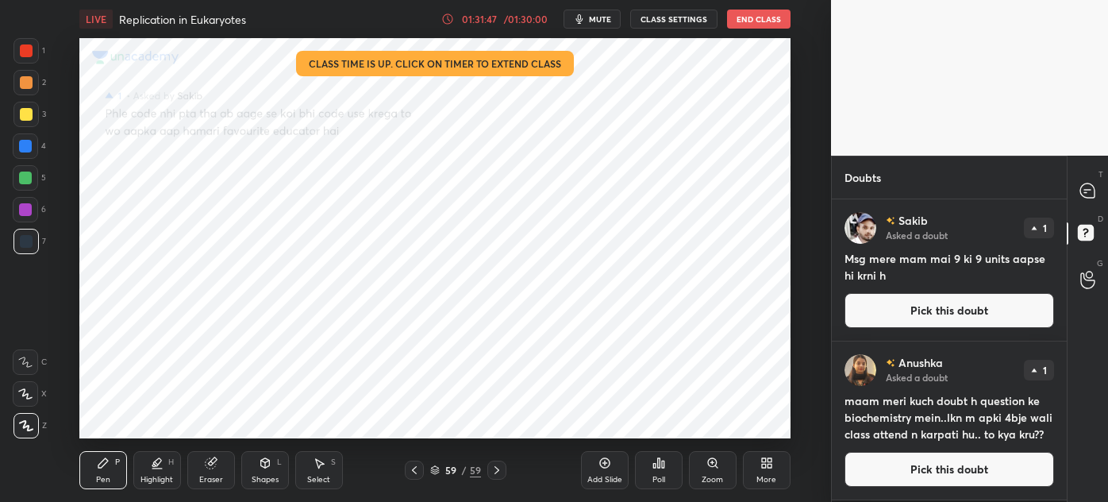
click at [948, 302] on button "Pick this doubt" at bounding box center [950, 310] width 210 height 35
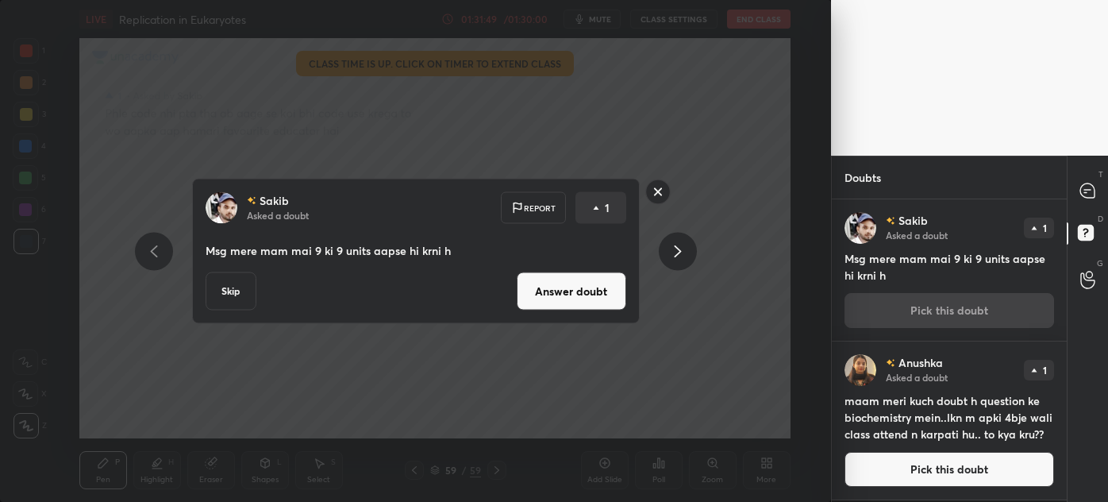
click at [581, 293] on button "Answer doubt" at bounding box center [572, 291] width 110 height 38
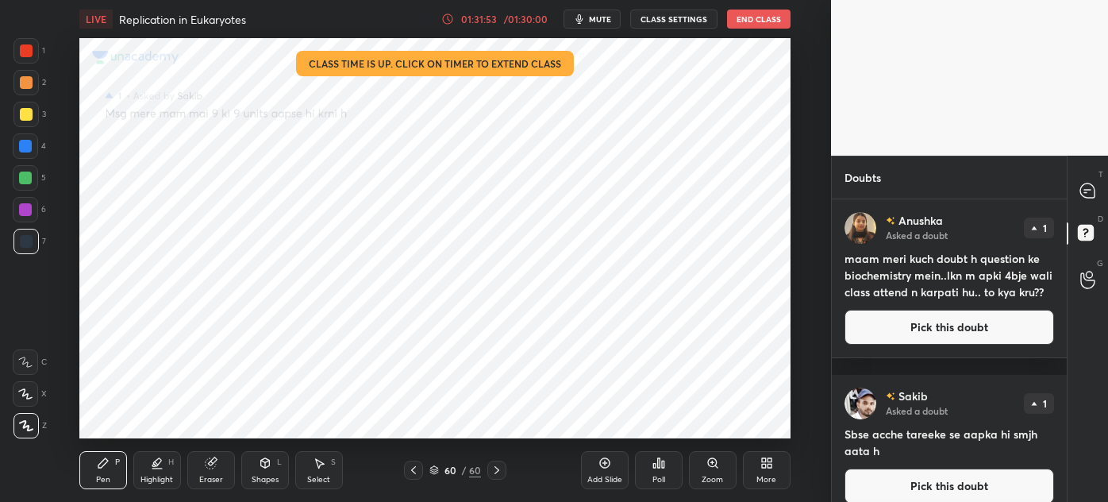
click at [929, 342] on button "Pick this doubt" at bounding box center [950, 327] width 210 height 35
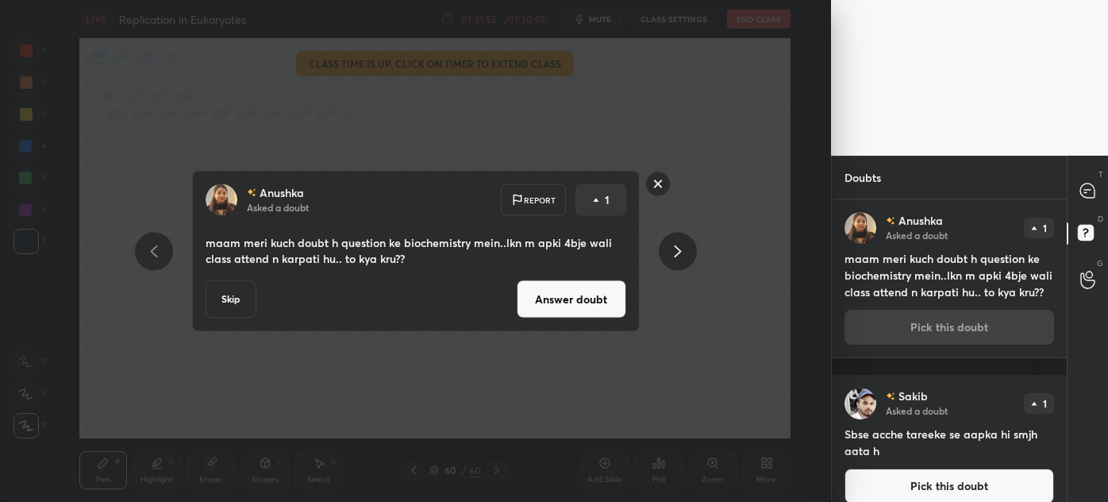
click at [576, 304] on button "Answer doubt" at bounding box center [572, 299] width 110 height 38
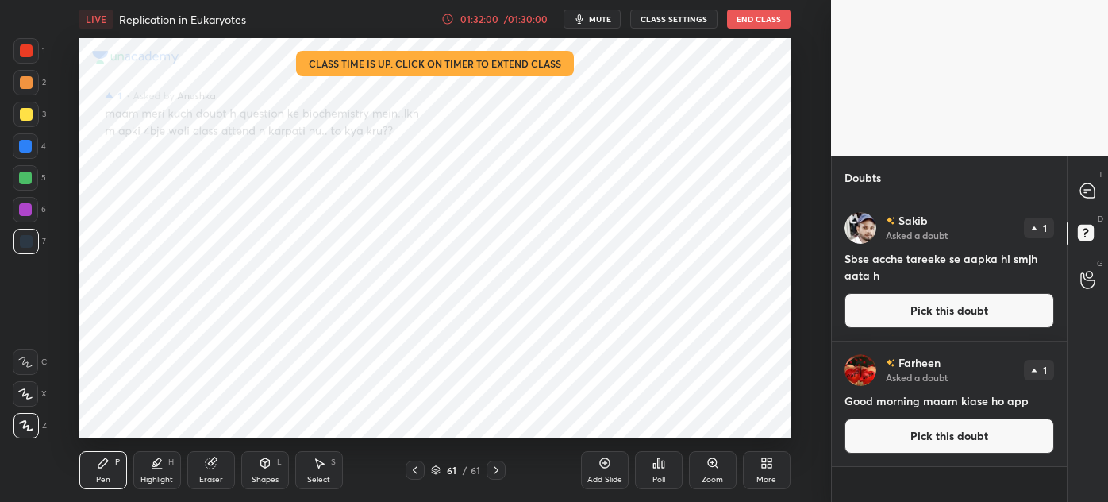
click at [954, 308] on button "Pick this doubt" at bounding box center [950, 310] width 210 height 35
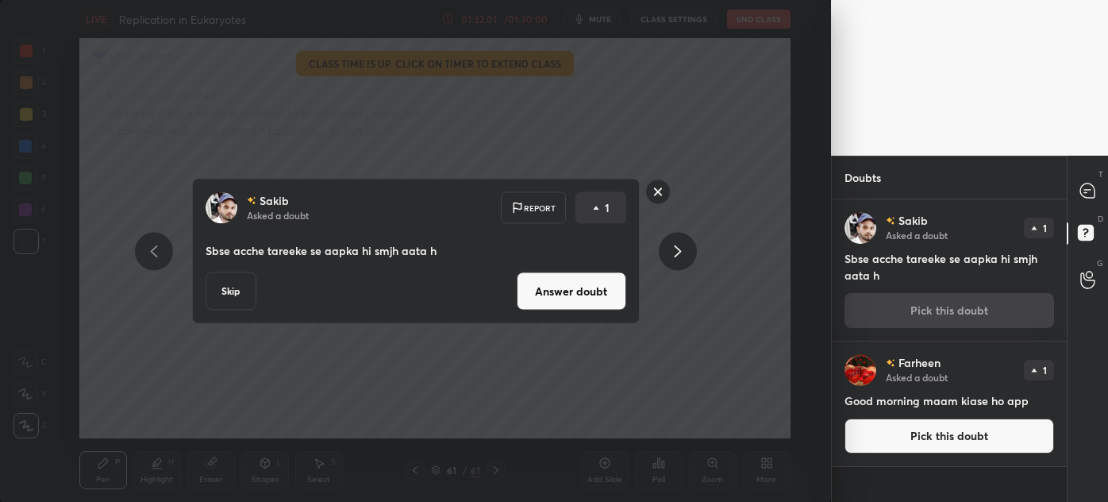
click at [552, 294] on button "Answer doubt" at bounding box center [572, 291] width 110 height 38
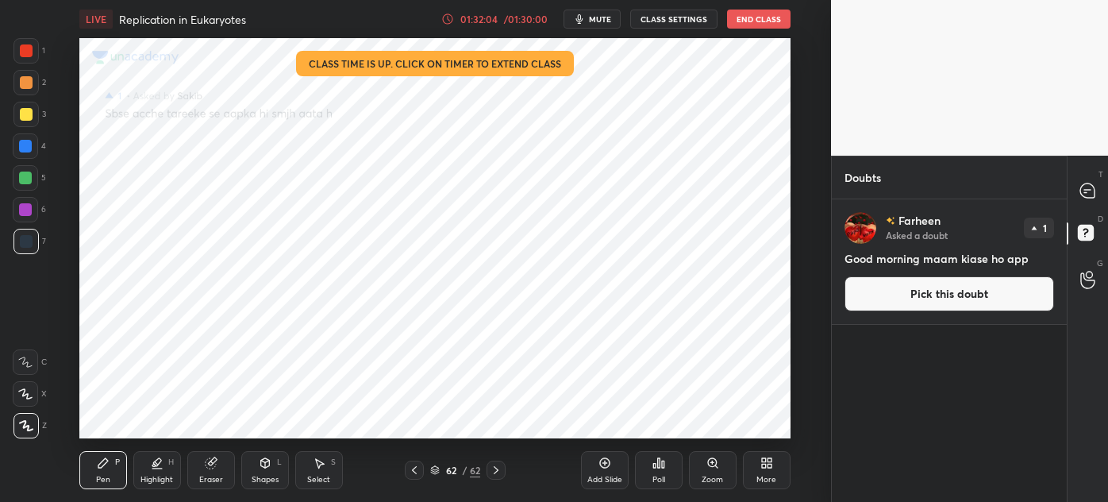
click at [904, 302] on button "Pick this doubt" at bounding box center [950, 293] width 210 height 35
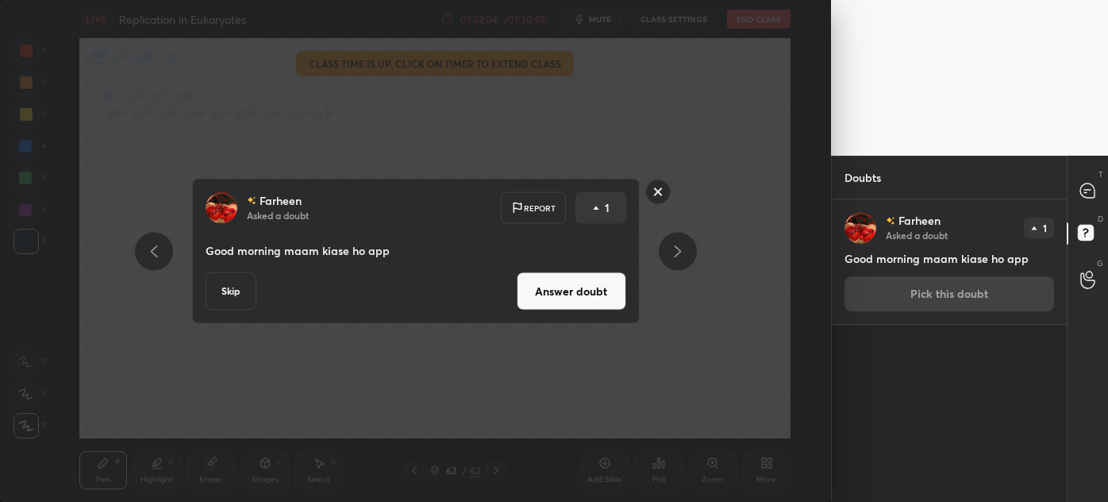
click at [570, 290] on button "Answer doubt" at bounding box center [572, 291] width 110 height 38
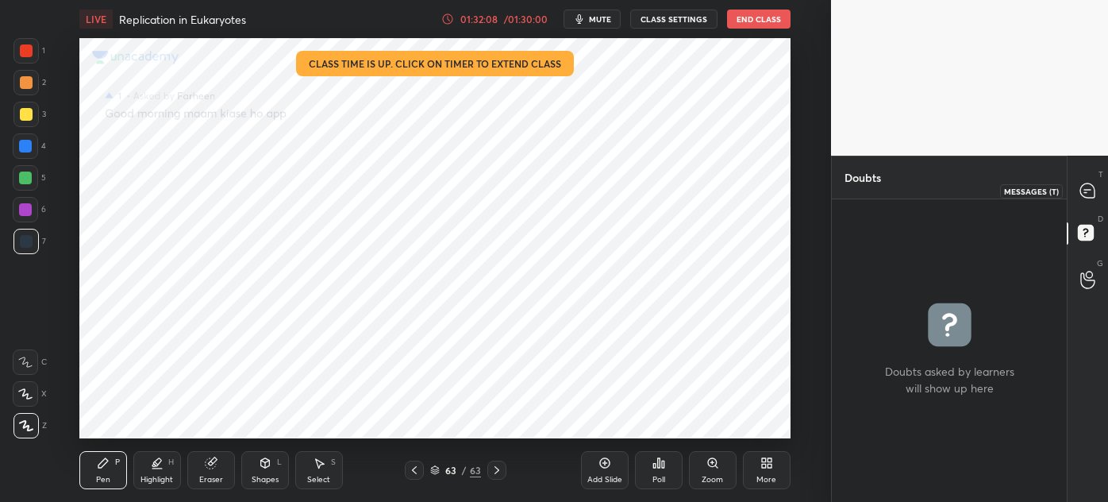
click at [1086, 179] on div at bounding box center [1089, 190] width 32 height 29
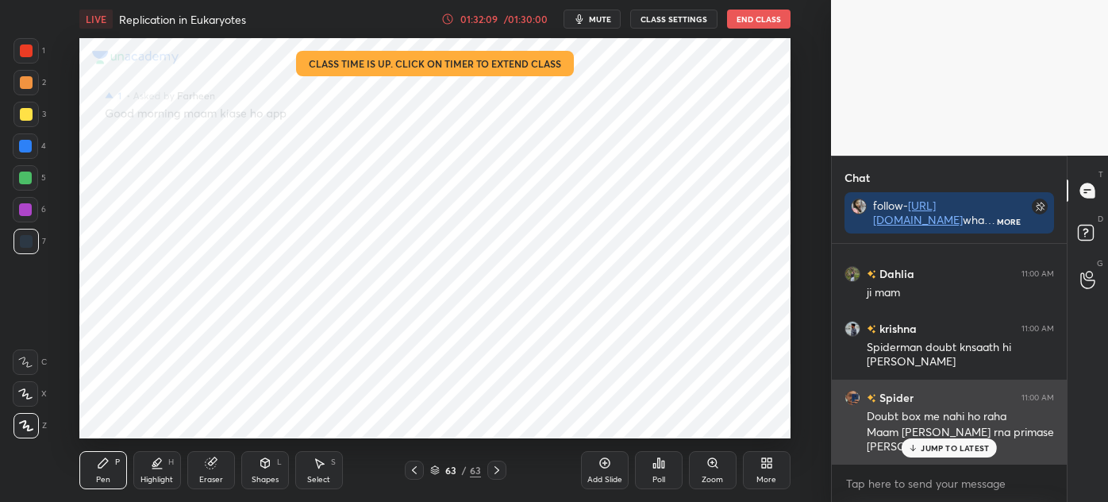
scroll to position [5, 4]
click at [926, 450] on p "JUMP TO LATEST" at bounding box center [955, 448] width 68 height 10
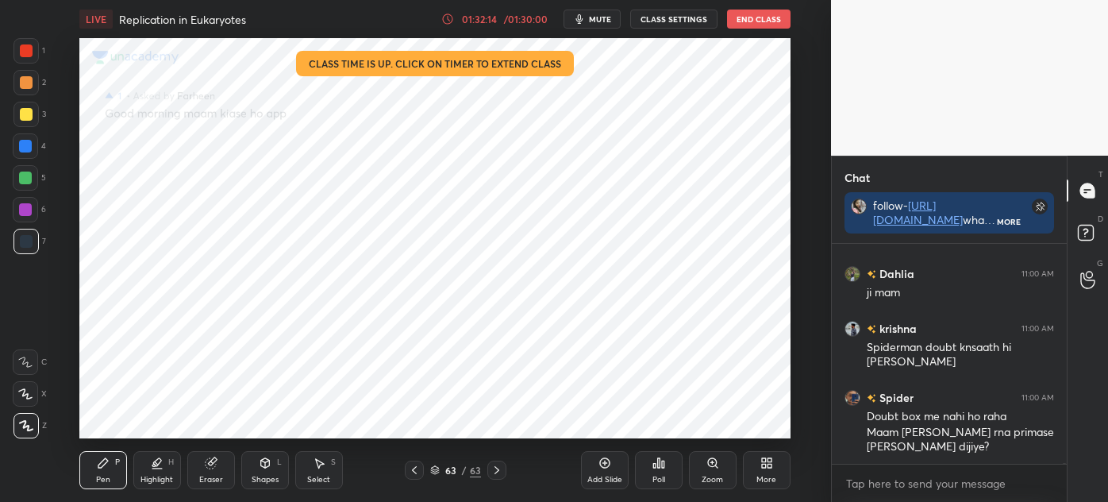
click at [434, 470] on icon at bounding box center [435, 468] width 8 height 4
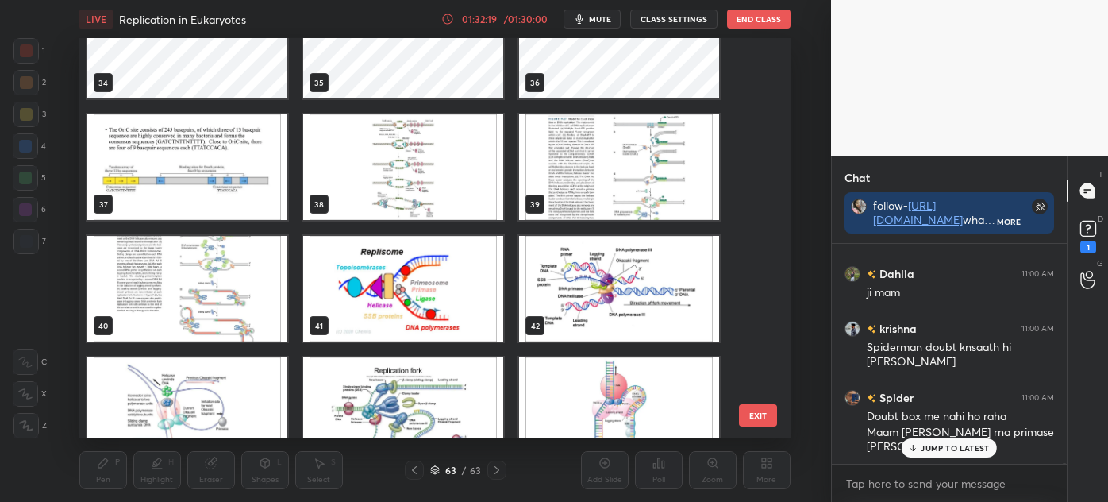
scroll to position [44958, 0]
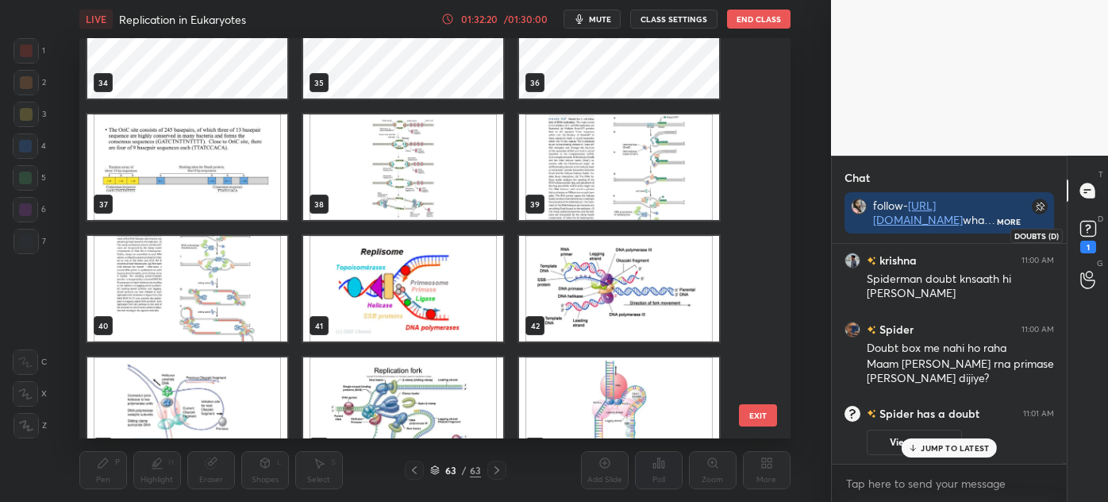
click at [1090, 232] on rect at bounding box center [1088, 229] width 15 height 15
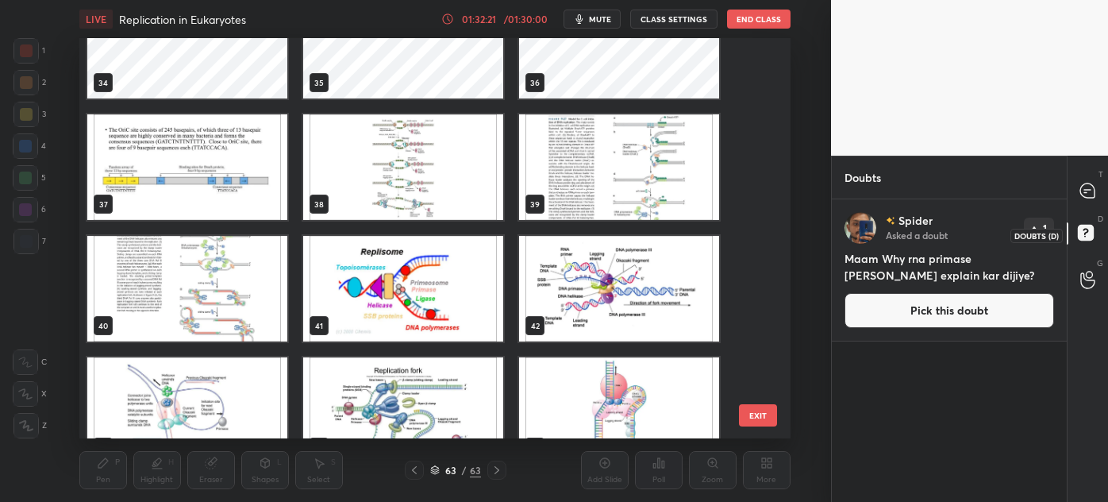
scroll to position [298, 230]
click at [1081, 195] on icon at bounding box center [1088, 191] width 17 height 17
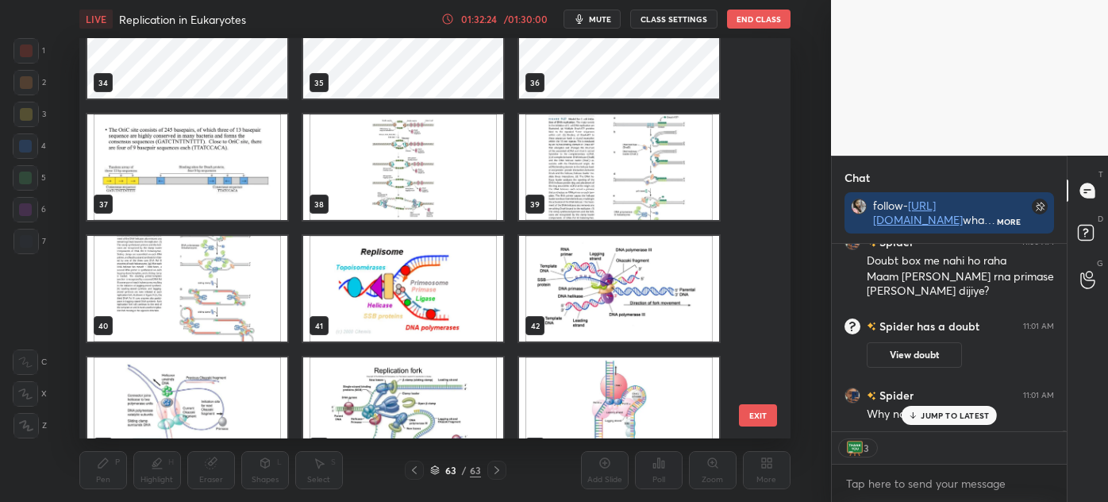
scroll to position [183, 230]
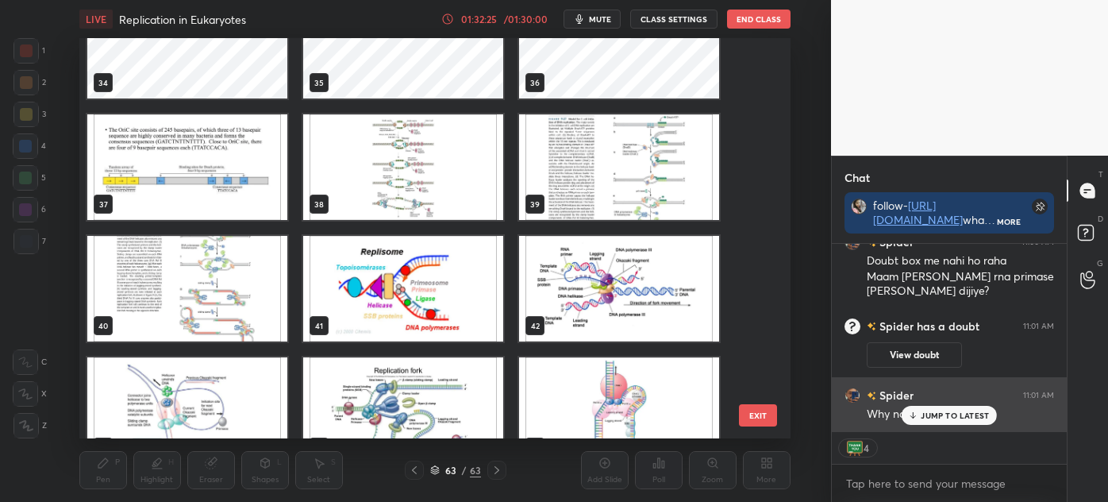
click at [919, 412] on icon at bounding box center [913, 415] width 10 height 10
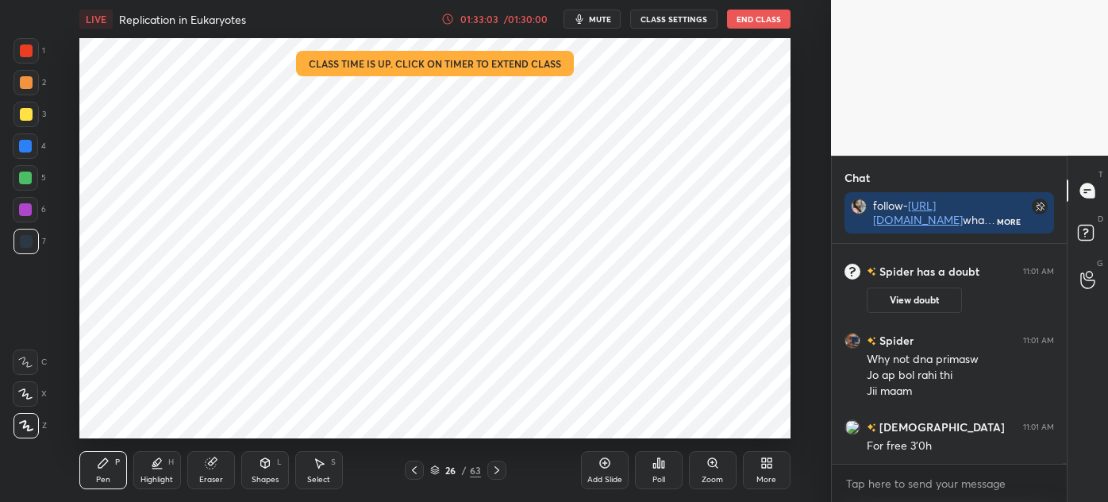
click at [25, 164] on div "4" at bounding box center [29, 149] width 33 height 32
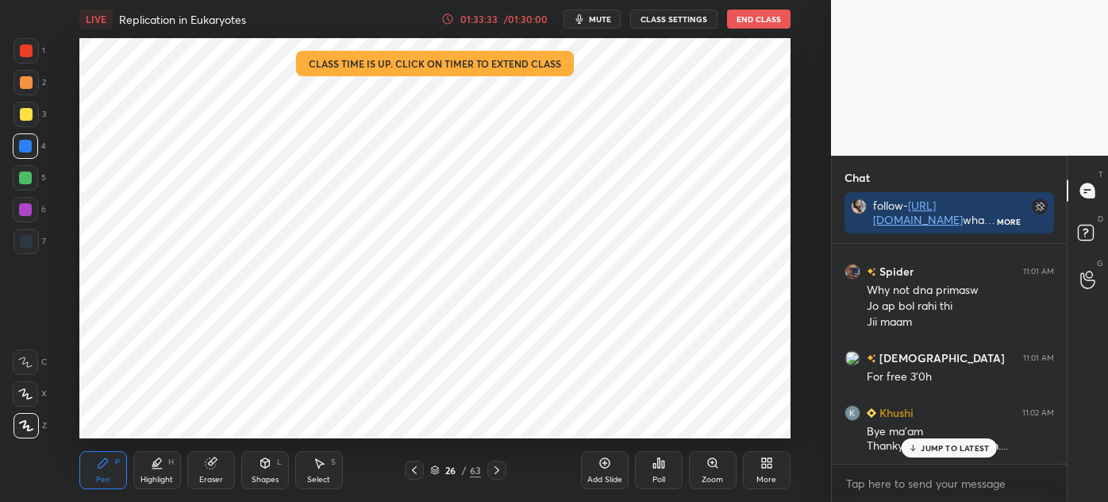
scroll to position [44939, 0]
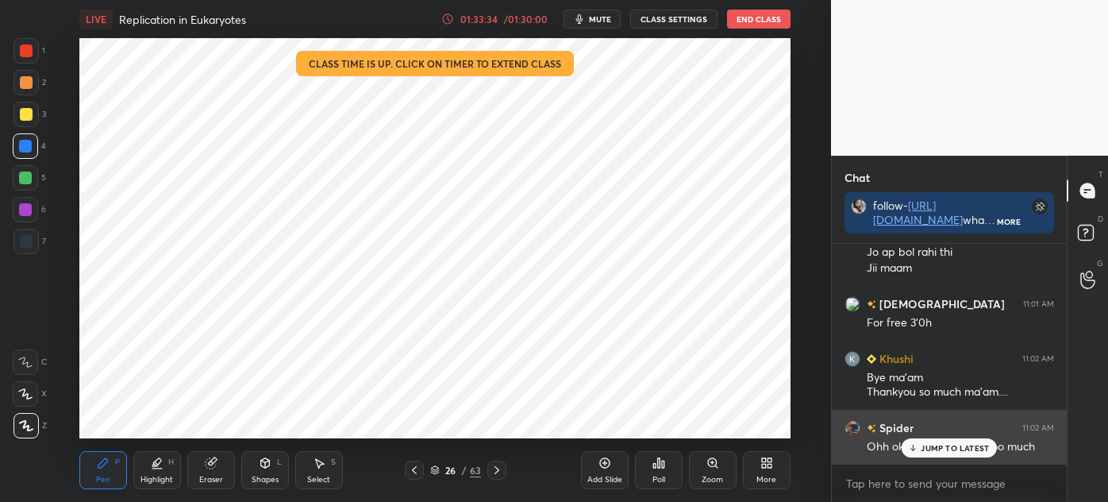
click at [940, 445] on p "JUMP TO LATEST" at bounding box center [955, 448] width 68 height 10
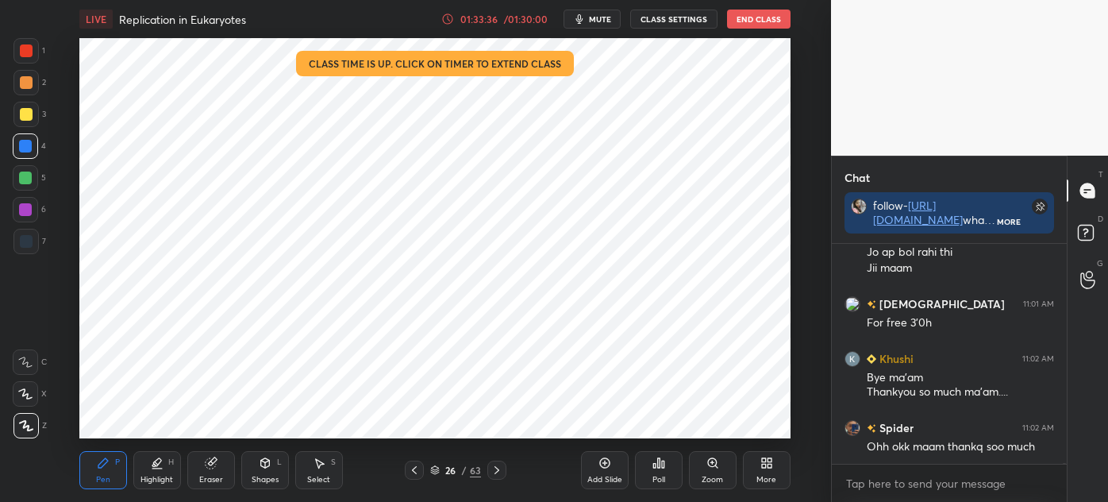
click at [437, 471] on icon at bounding box center [435, 471] width 8 height 2
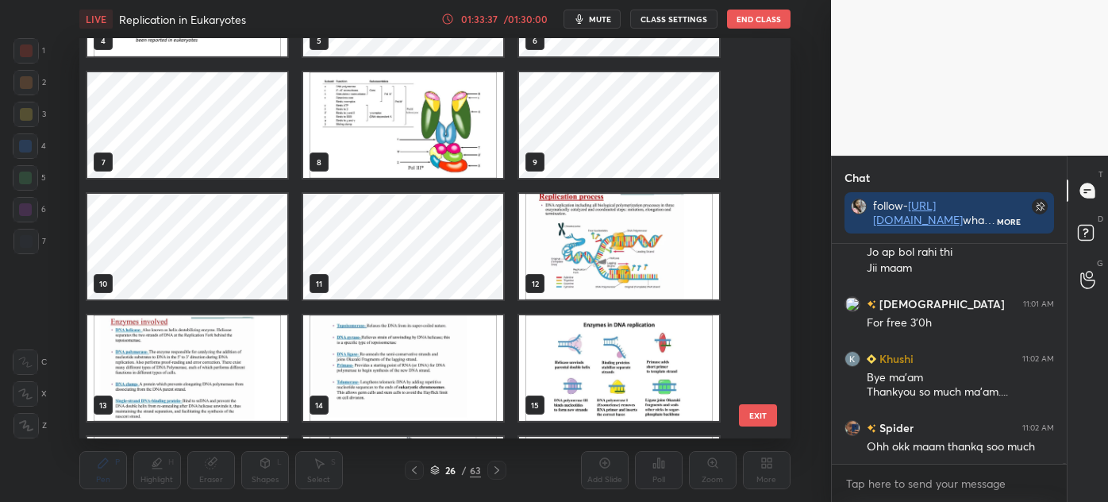
scroll to position [0, 0]
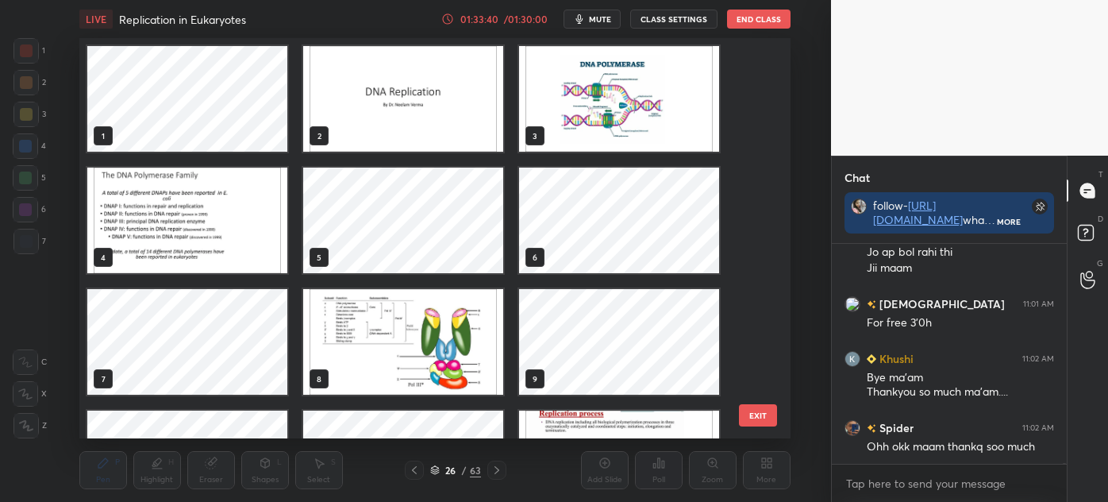
click at [421, 124] on img "grid" at bounding box center [403, 99] width 200 height 106
click at [427, 129] on img "grid" at bounding box center [403, 99] width 200 height 106
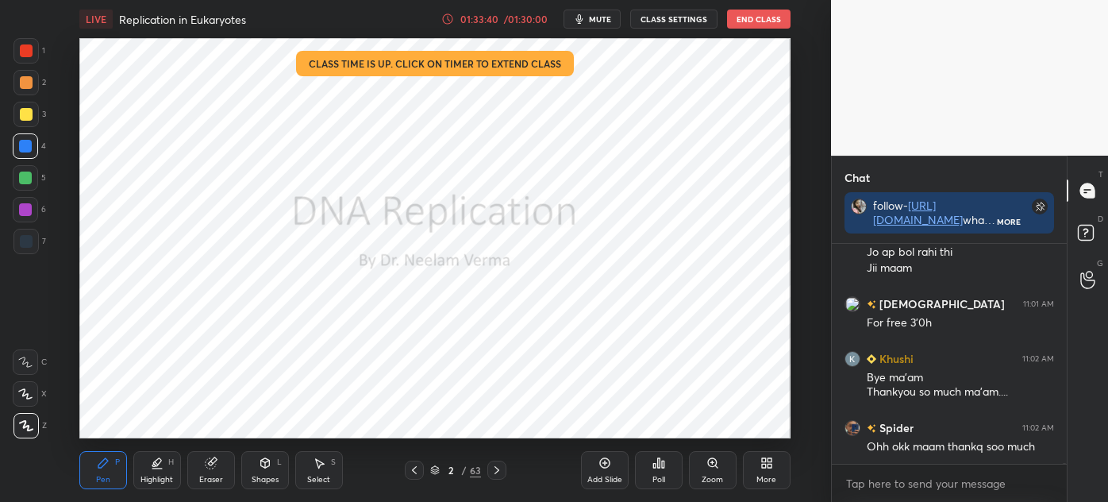
click at [432, 129] on img "grid" at bounding box center [403, 99] width 200 height 106
click at [763, 22] on button "End Class" at bounding box center [759, 19] width 64 height 19
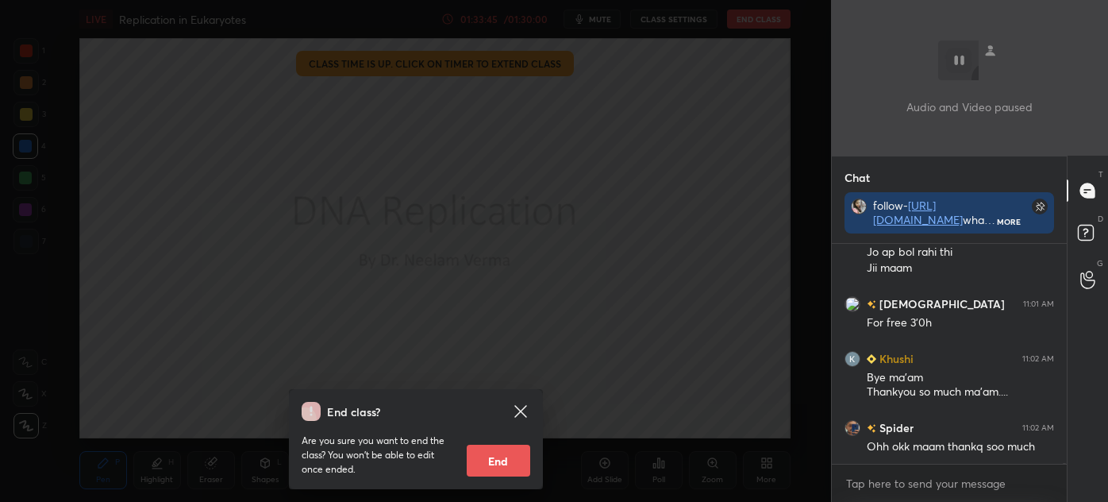
scroll to position [44993, 0]
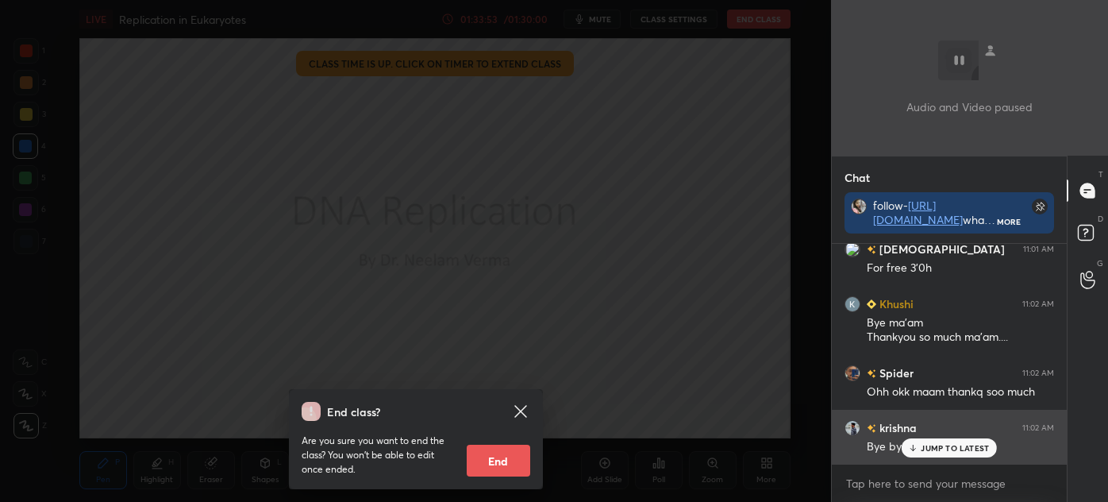
click at [942, 448] on p "JUMP TO LATEST" at bounding box center [955, 448] width 68 height 10
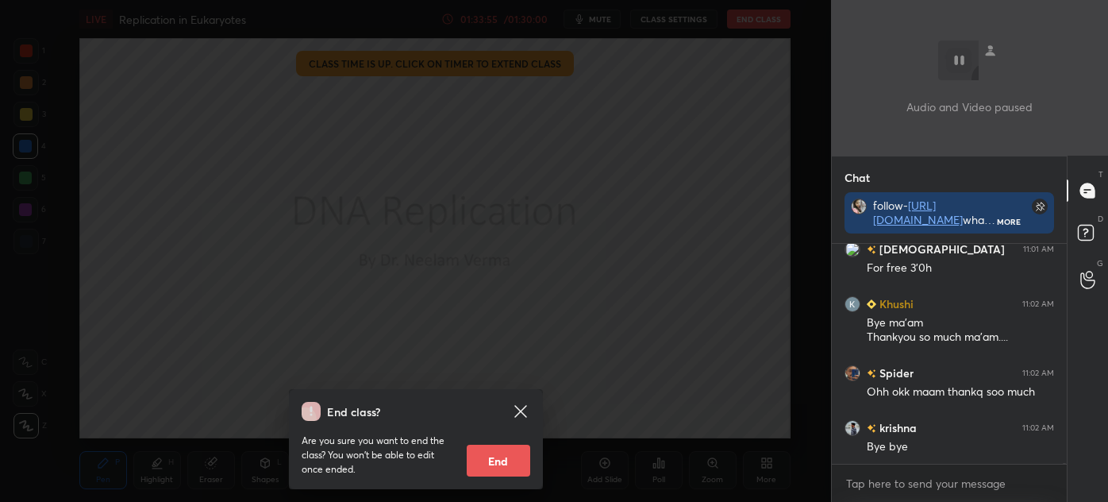
click at [493, 463] on button "End" at bounding box center [499, 461] width 64 height 32
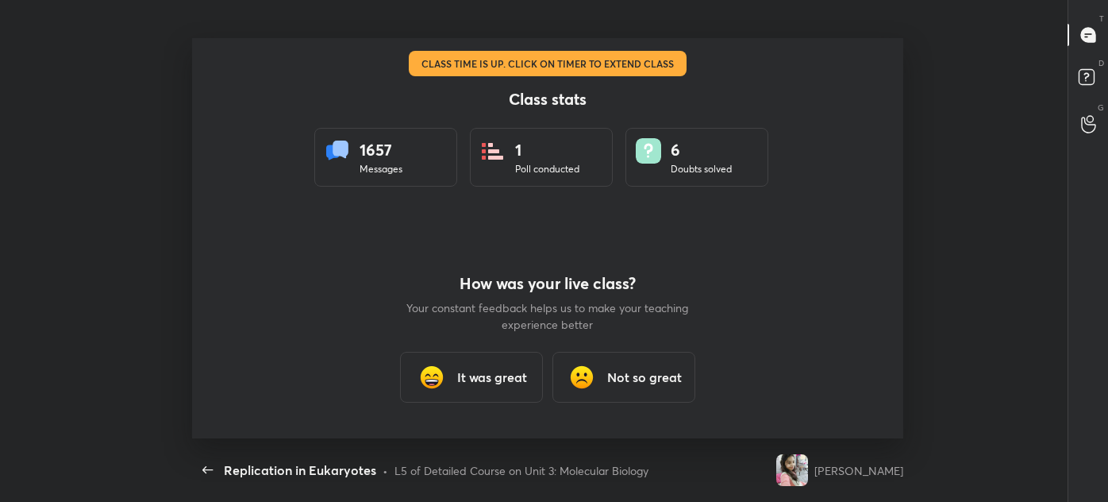
scroll to position [78992, 78337]
click at [493, 374] on h3 "It was great" at bounding box center [492, 377] width 70 height 19
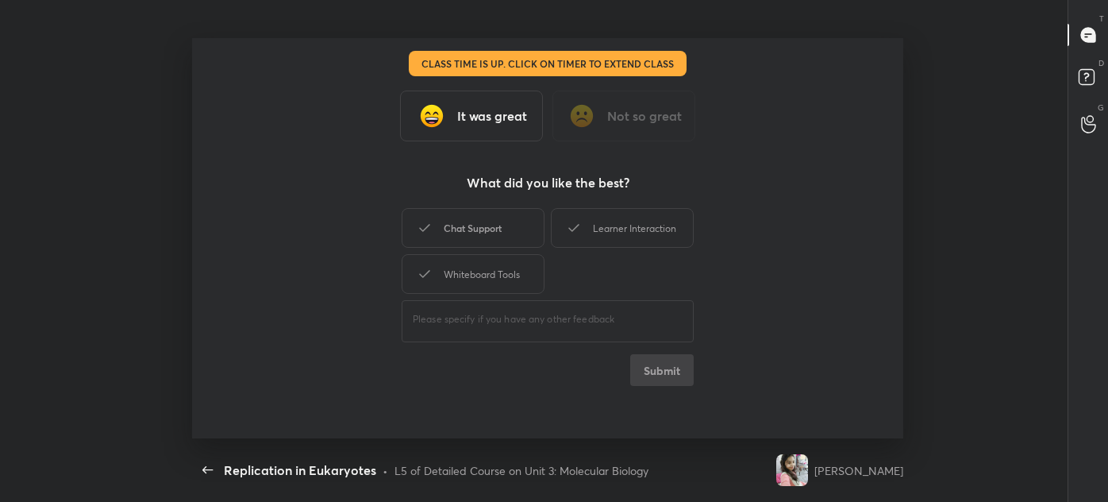
click at [492, 237] on div "Chat Support" at bounding box center [473, 228] width 143 height 40
click at [490, 271] on div "Whiteboard Tools" at bounding box center [473, 274] width 143 height 40
click at [643, 224] on div "Learner Interaction" at bounding box center [622, 228] width 143 height 40
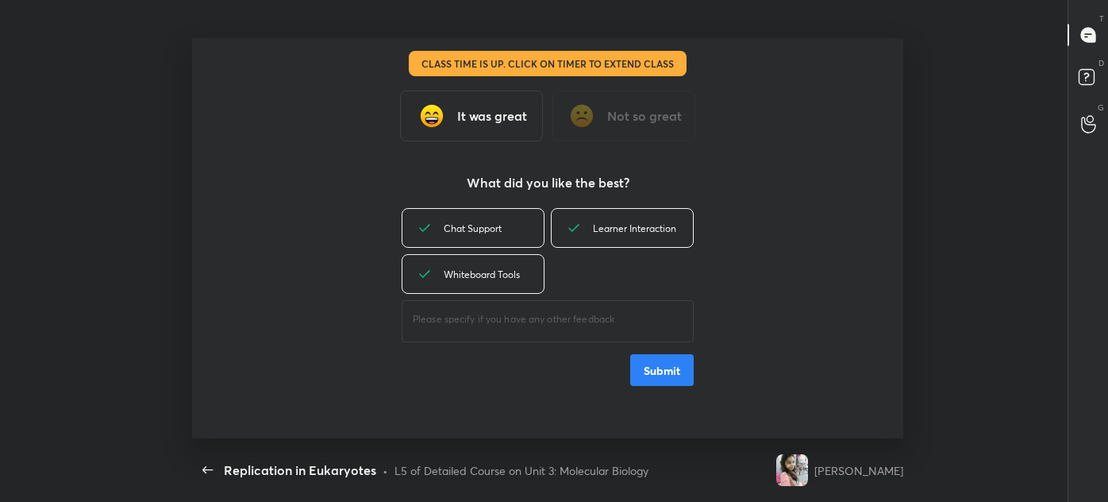
click at [669, 369] on button "Submit" at bounding box center [662, 370] width 64 height 32
